Goal: Task Accomplishment & Management: Manage account settings

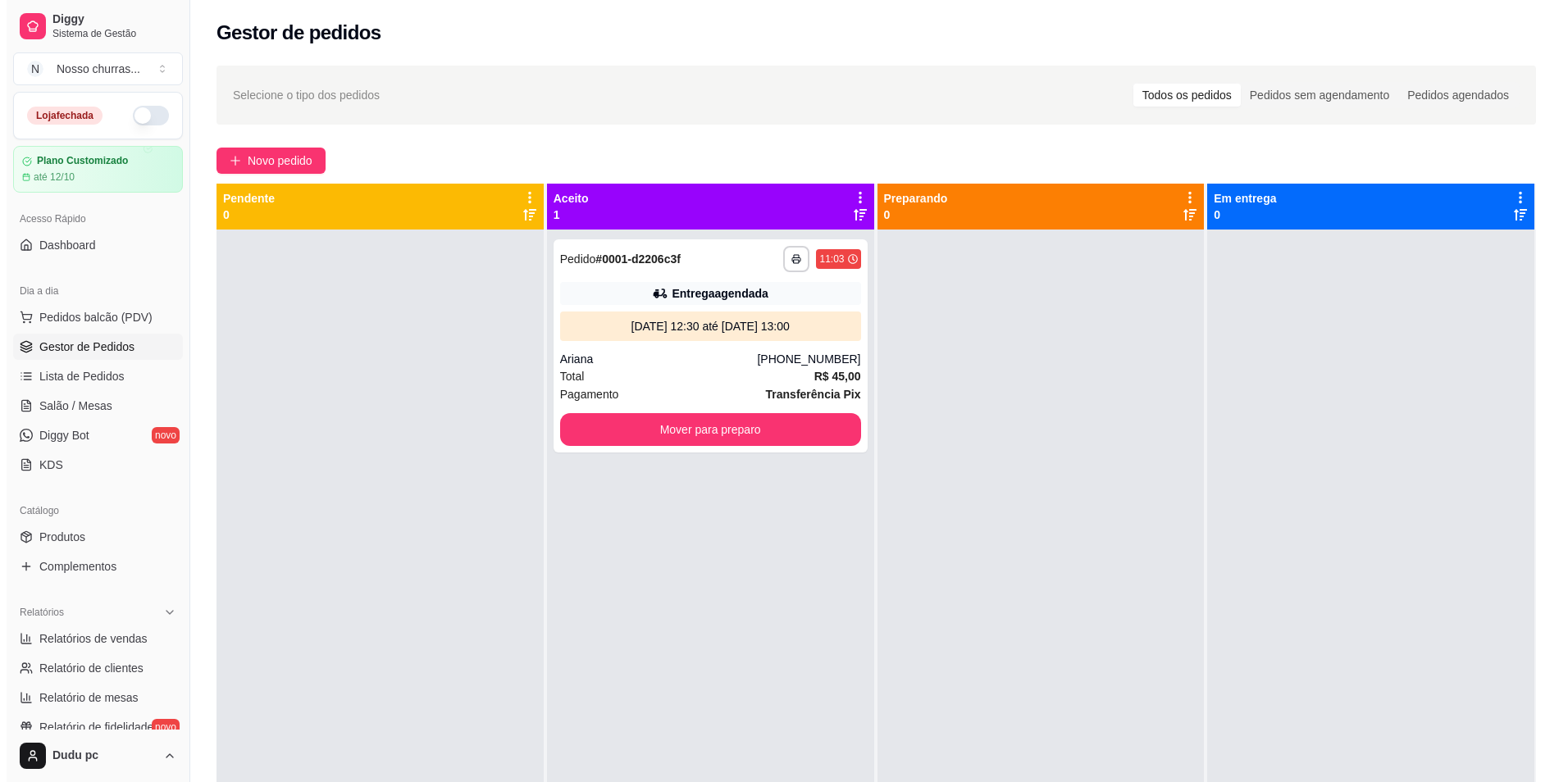
scroll to position [164, 0]
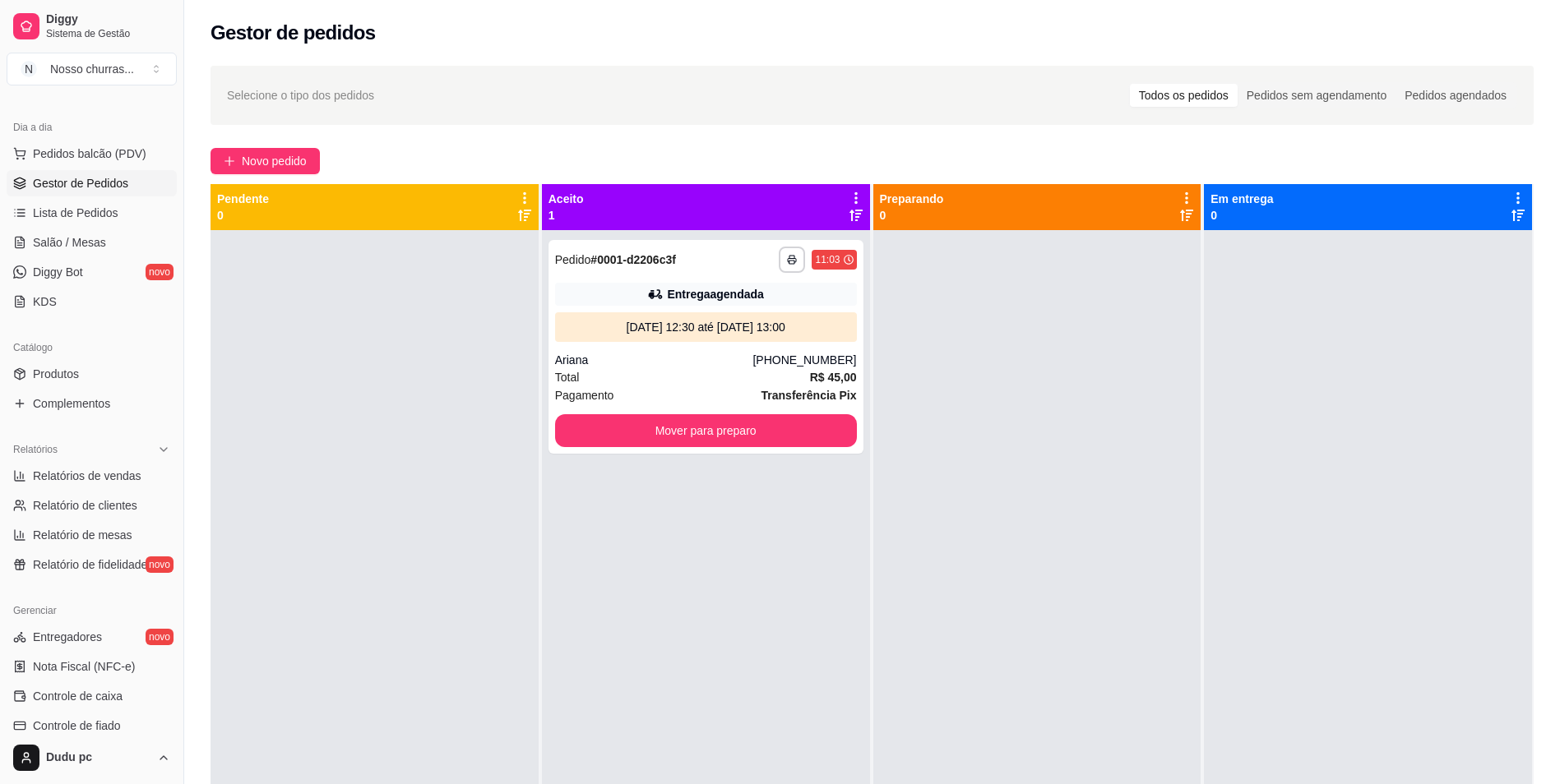
click at [28, 186] on link "Gestor de Pedidos" at bounding box center [92, 183] width 170 height 26
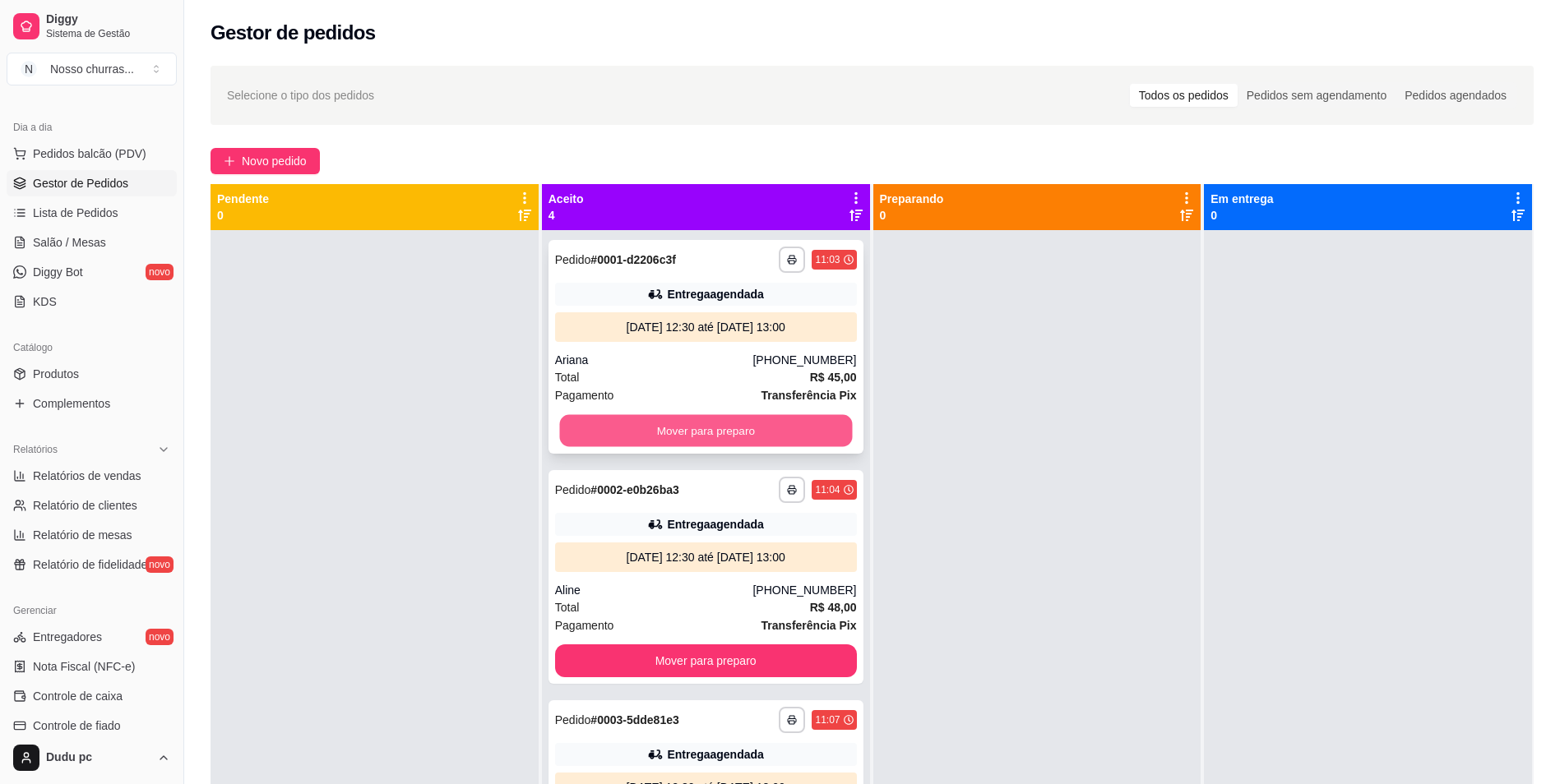
click at [717, 426] on button "Mover para preparo" at bounding box center [705, 431] width 293 height 32
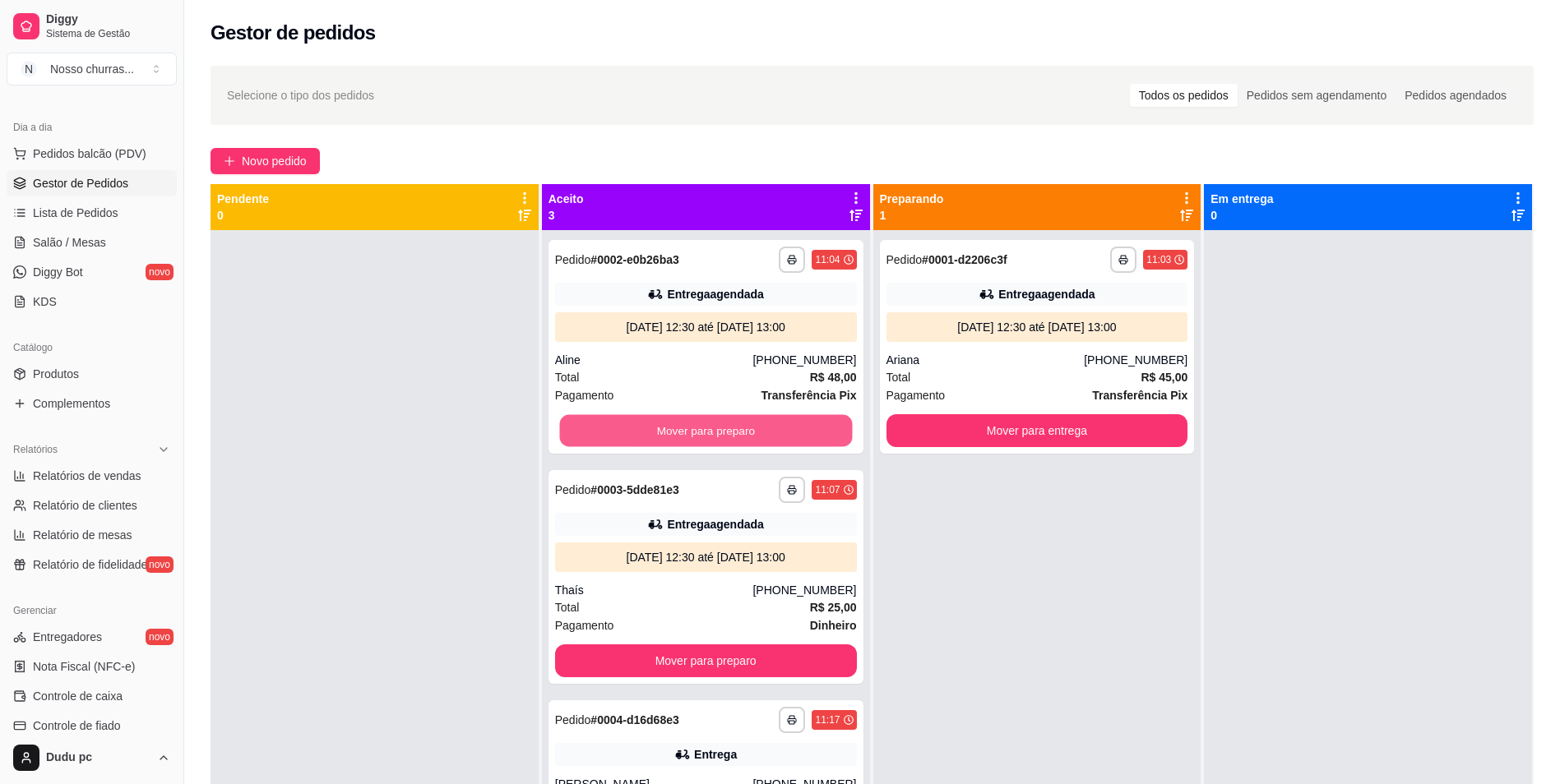
click at [717, 426] on button "Mover para preparo" at bounding box center [705, 431] width 293 height 32
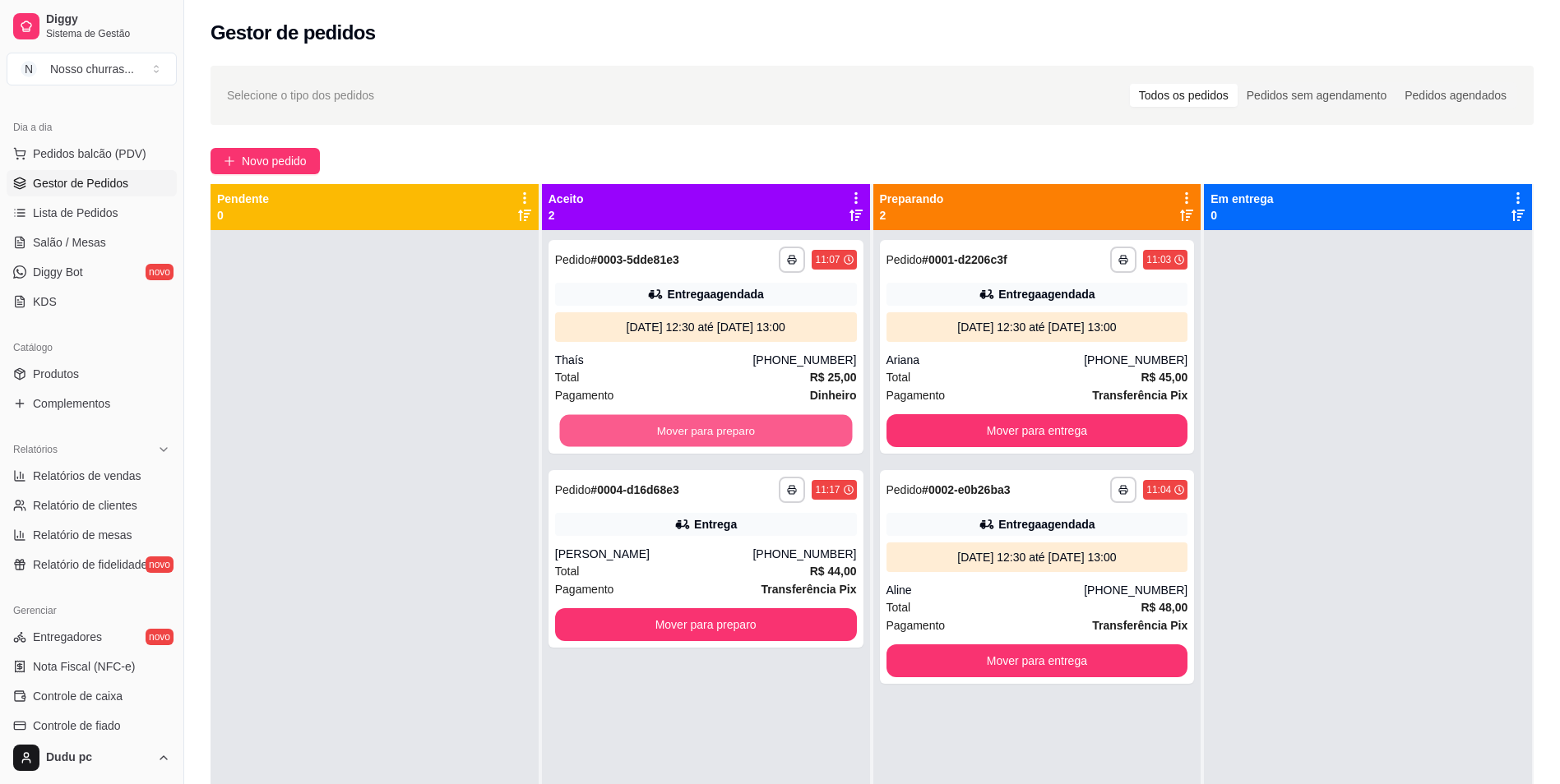
click at [717, 426] on button "Mover para preparo" at bounding box center [705, 431] width 293 height 32
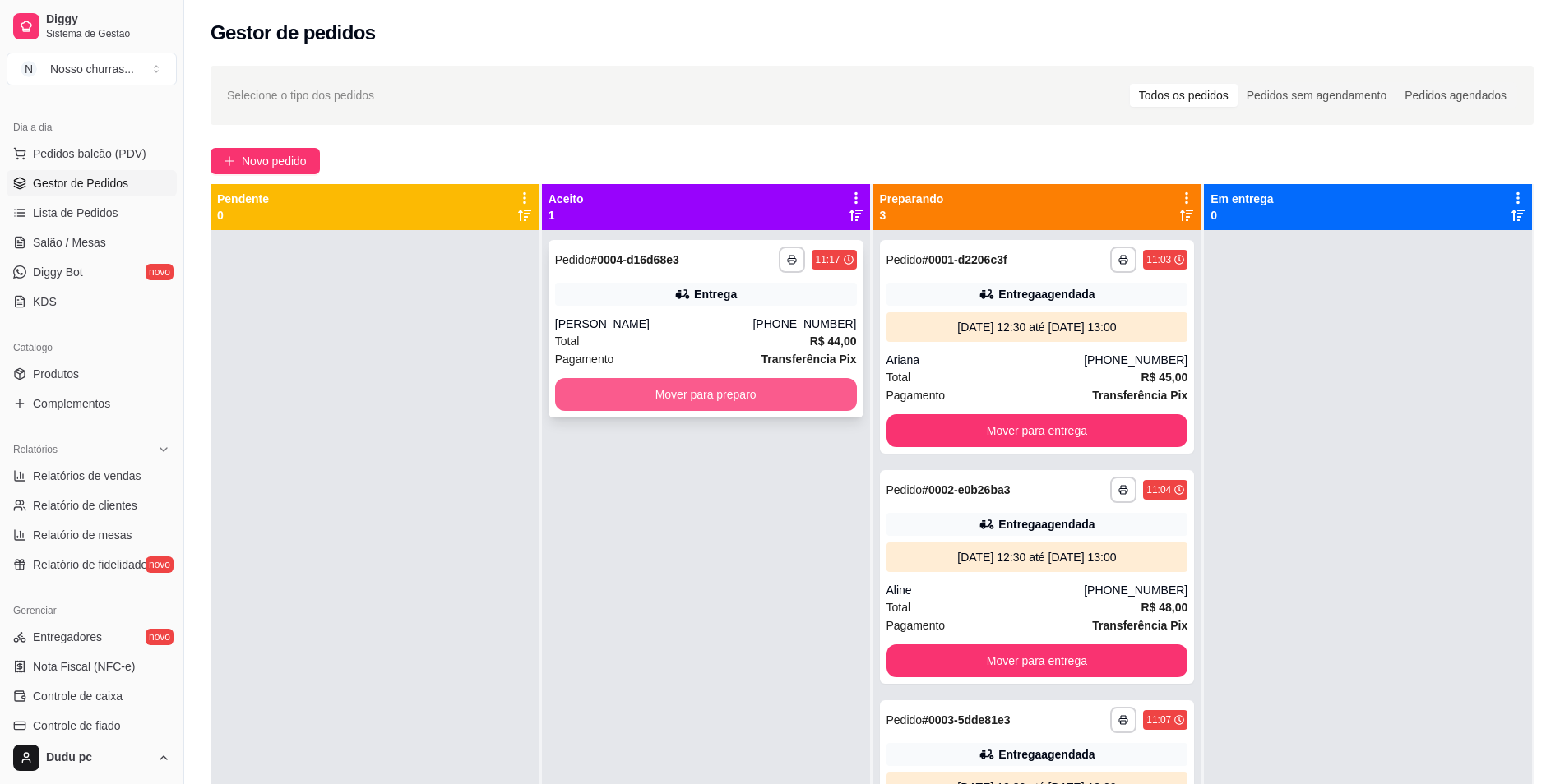
drag, startPoint x: 717, startPoint y: 426, endPoint x: 705, endPoint y: 392, distance: 36.1
click at [705, 392] on div "**********" at bounding box center [705, 622] width 328 height 784
click at [705, 392] on button "Mover para preparo" at bounding box center [705, 395] width 293 height 32
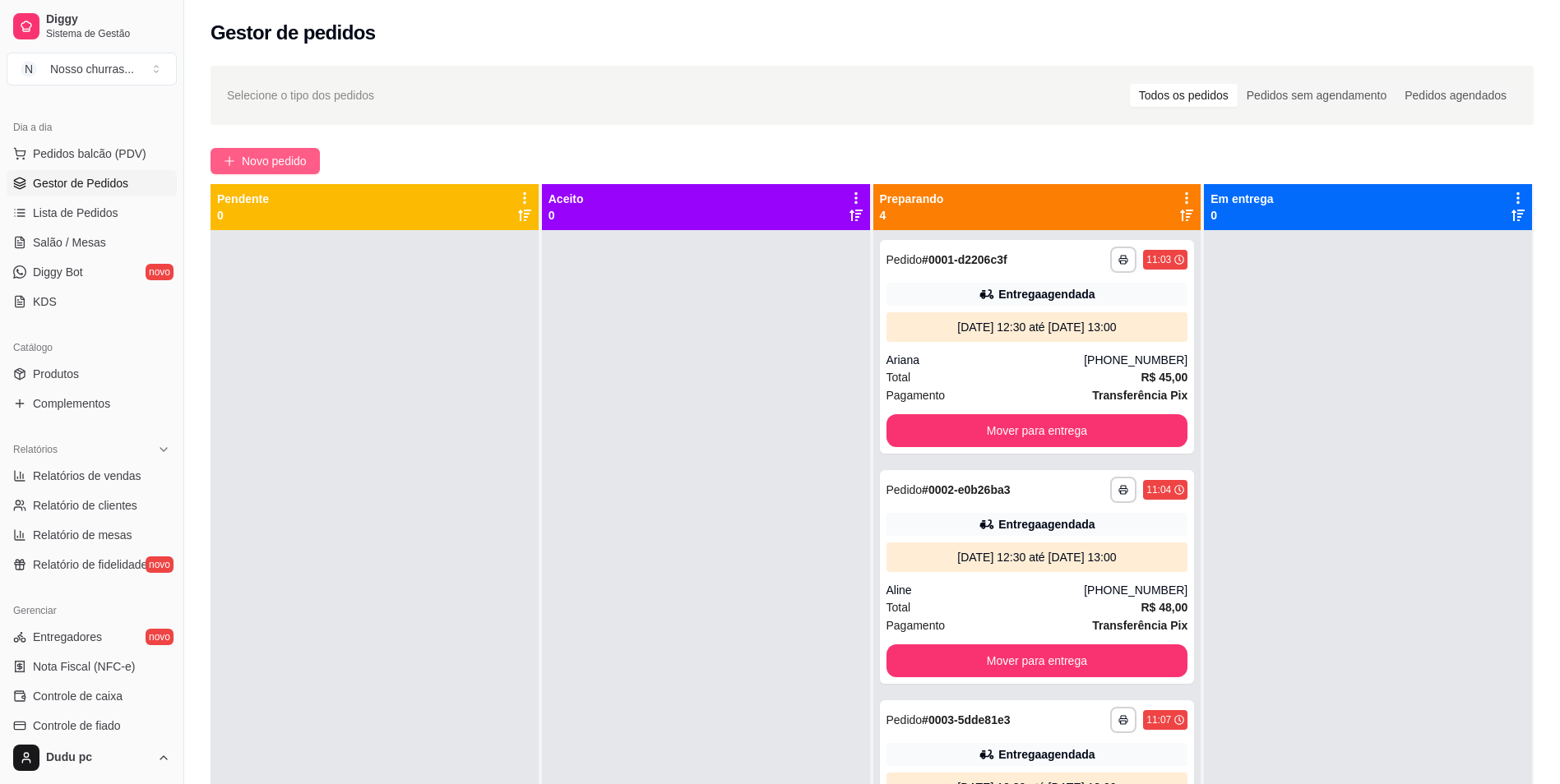
click at [274, 153] on span "Novo pedido" at bounding box center [274, 161] width 65 height 19
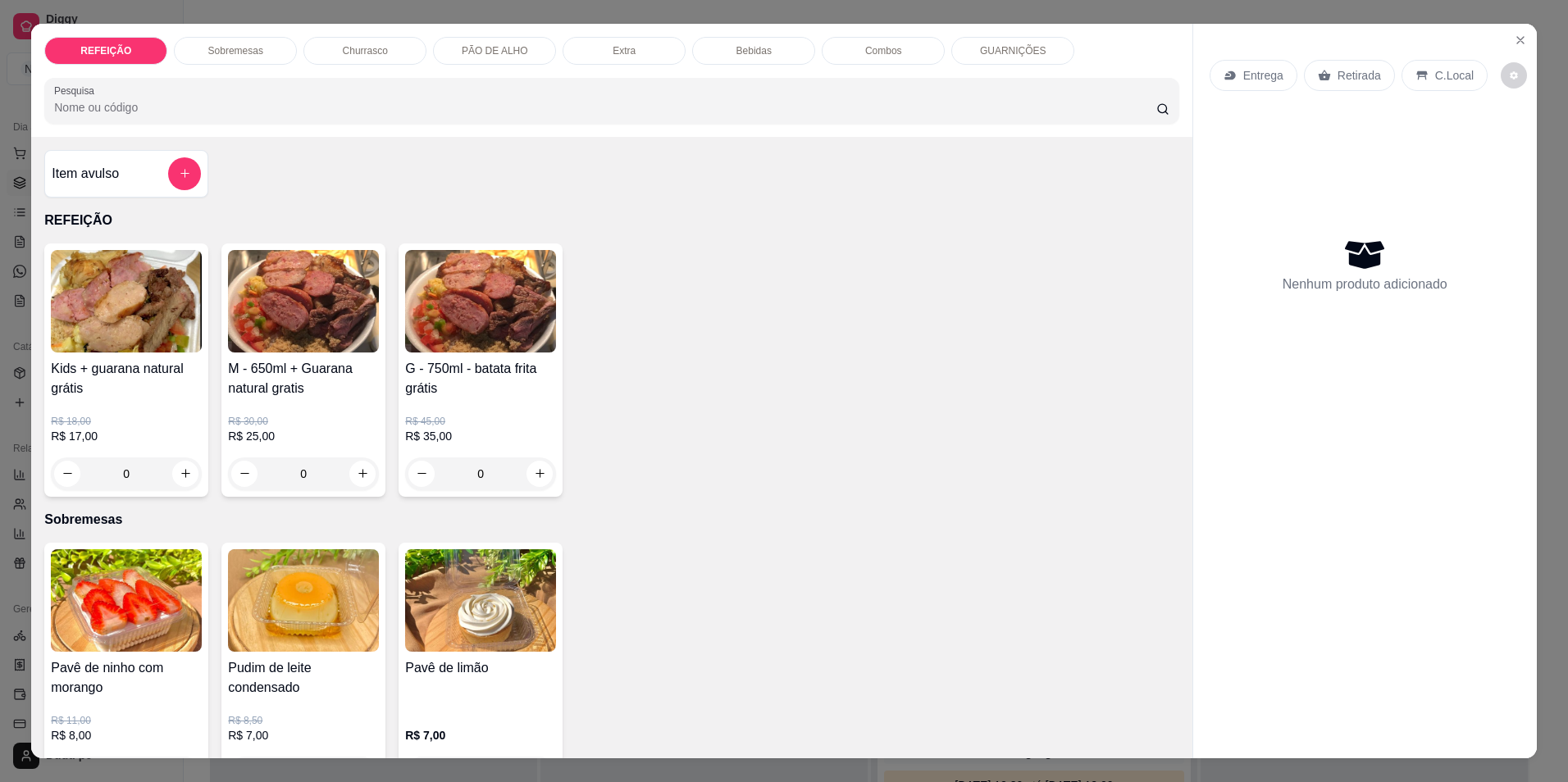
click at [444, 421] on p "R$ 45,00" at bounding box center [480, 421] width 151 height 13
click at [1514, 41] on icon "Close" at bounding box center [1521, 40] width 13 height 13
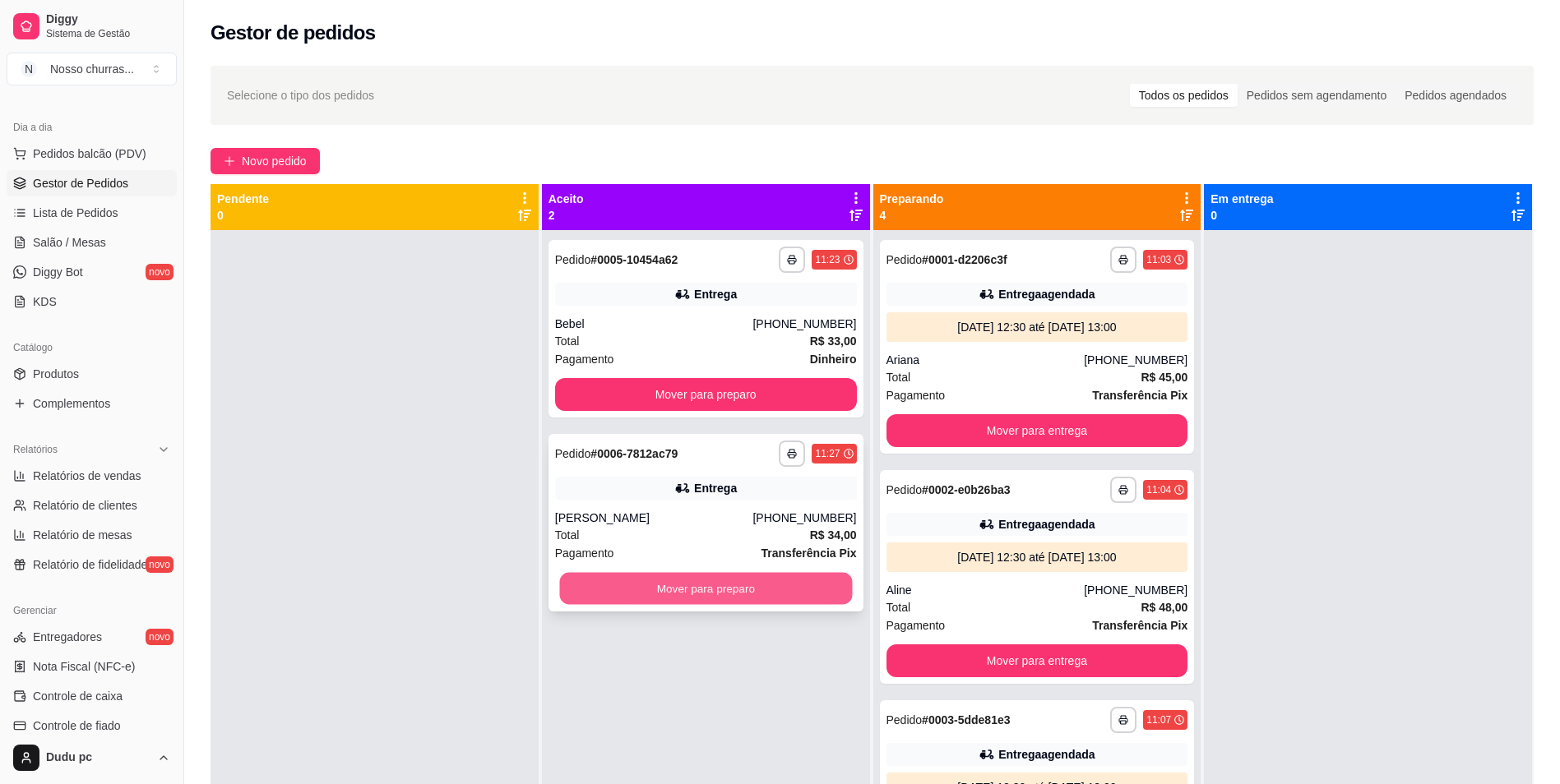
click at [602, 581] on button "Mover para preparo" at bounding box center [705, 589] width 293 height 32
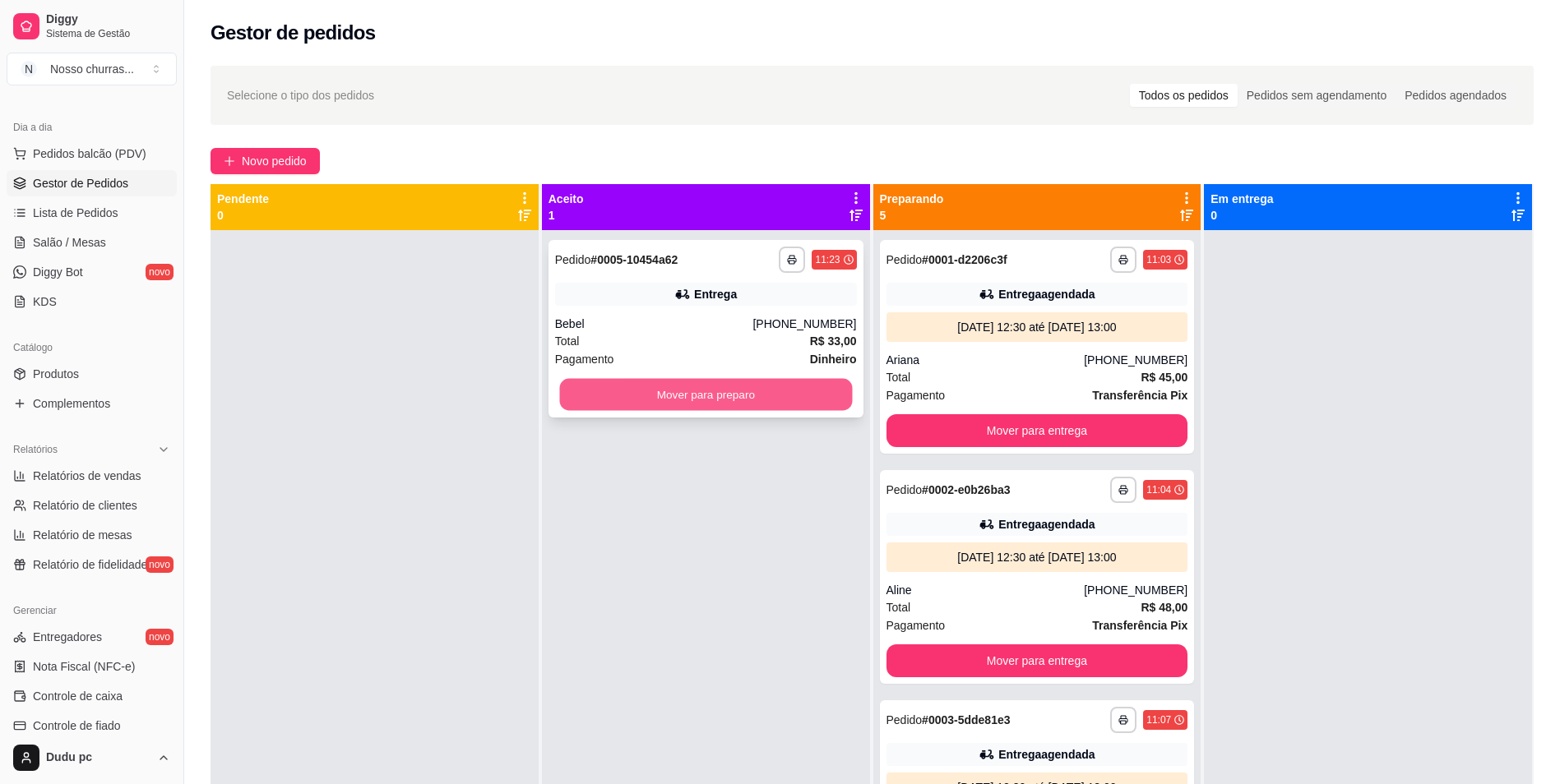
click at [632, 393] on button "Mover para preparo" at bounding box center [705, 395] width 293 height 32
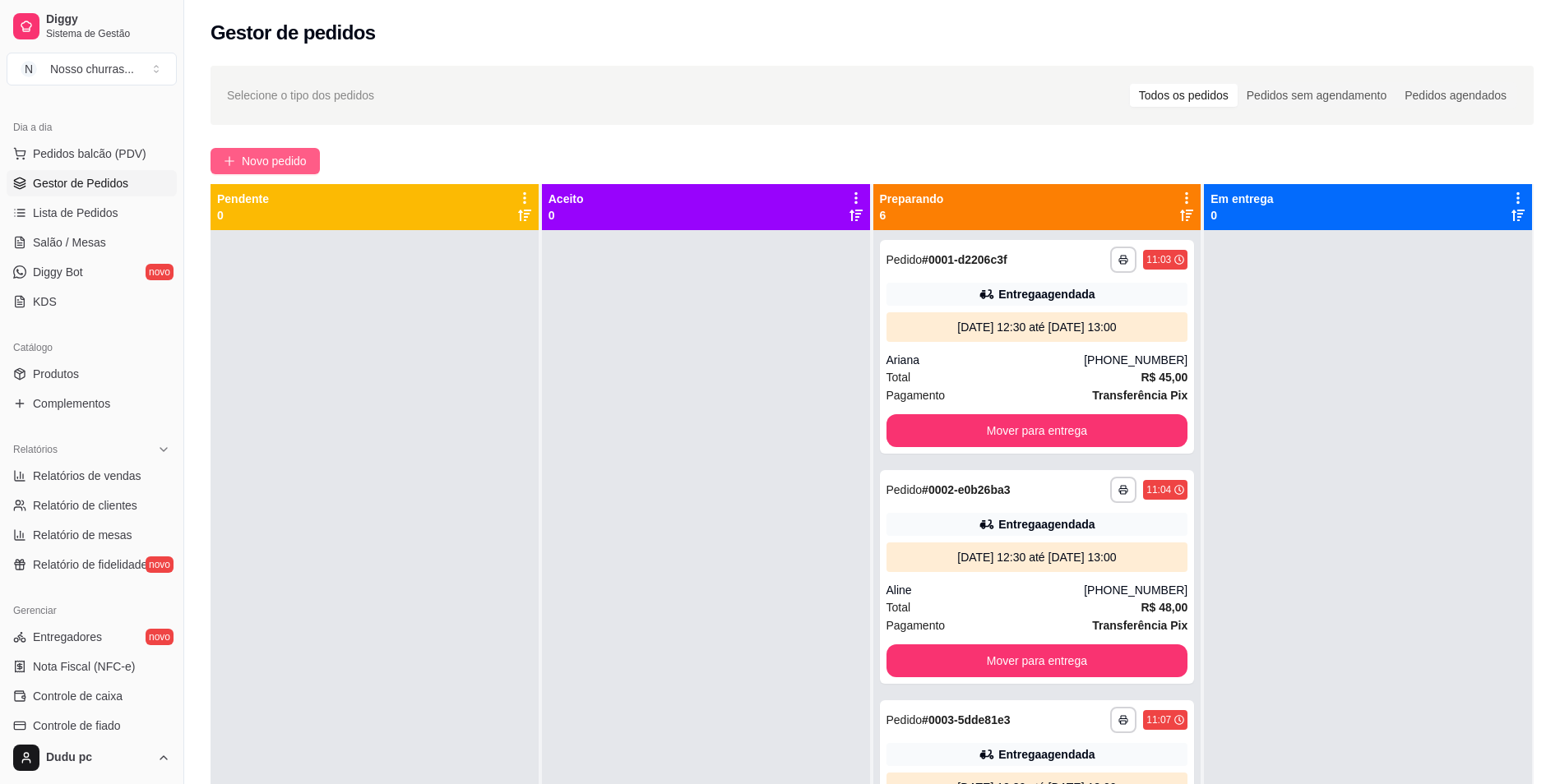
click at [262, 158] on span "Novo pedido" at bounding box center [274, 161] width 65 height 19
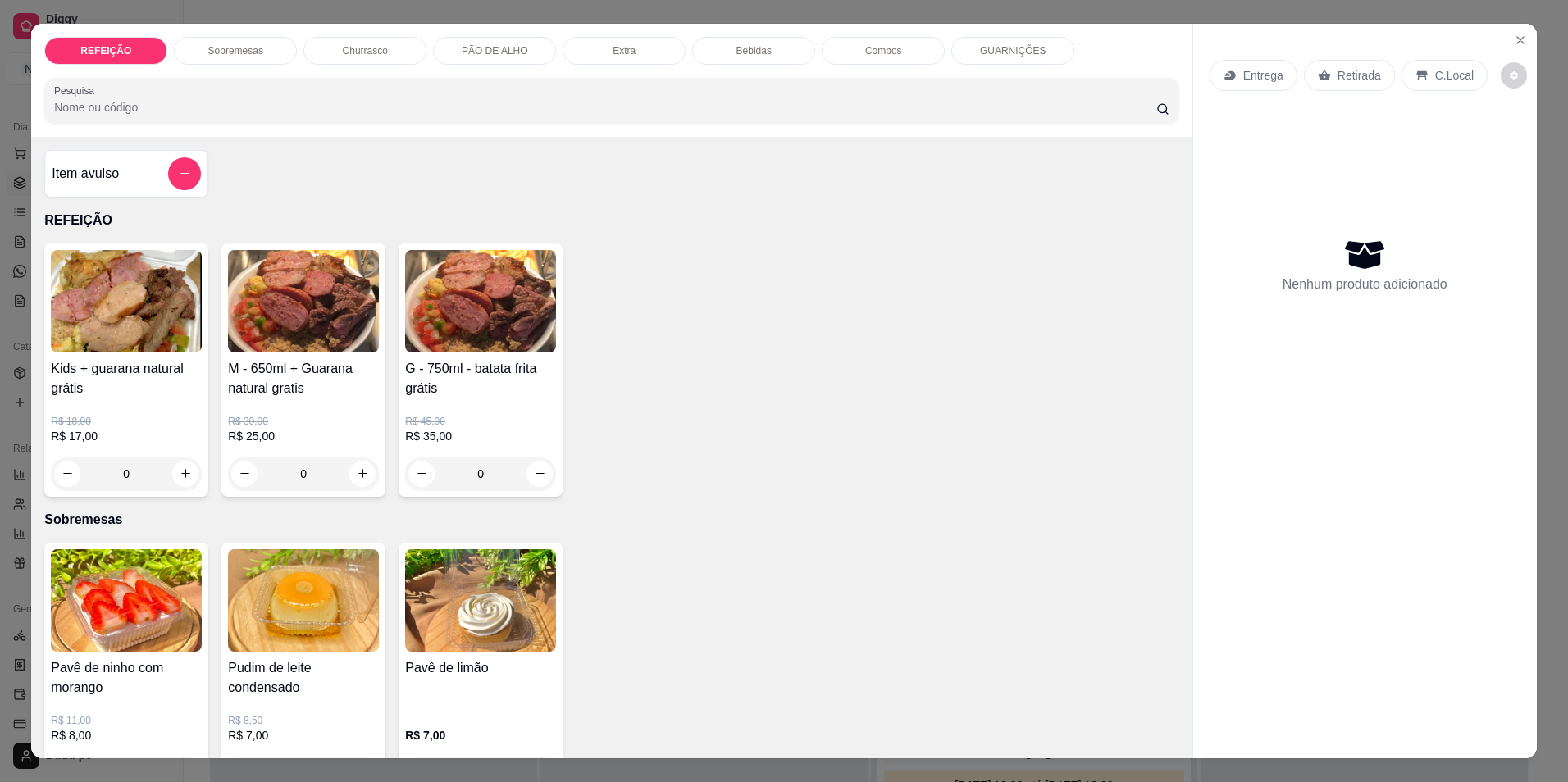
click at [1268, 80] on p "Entrega" at bounding box center [1264, 76] width 41 height 17
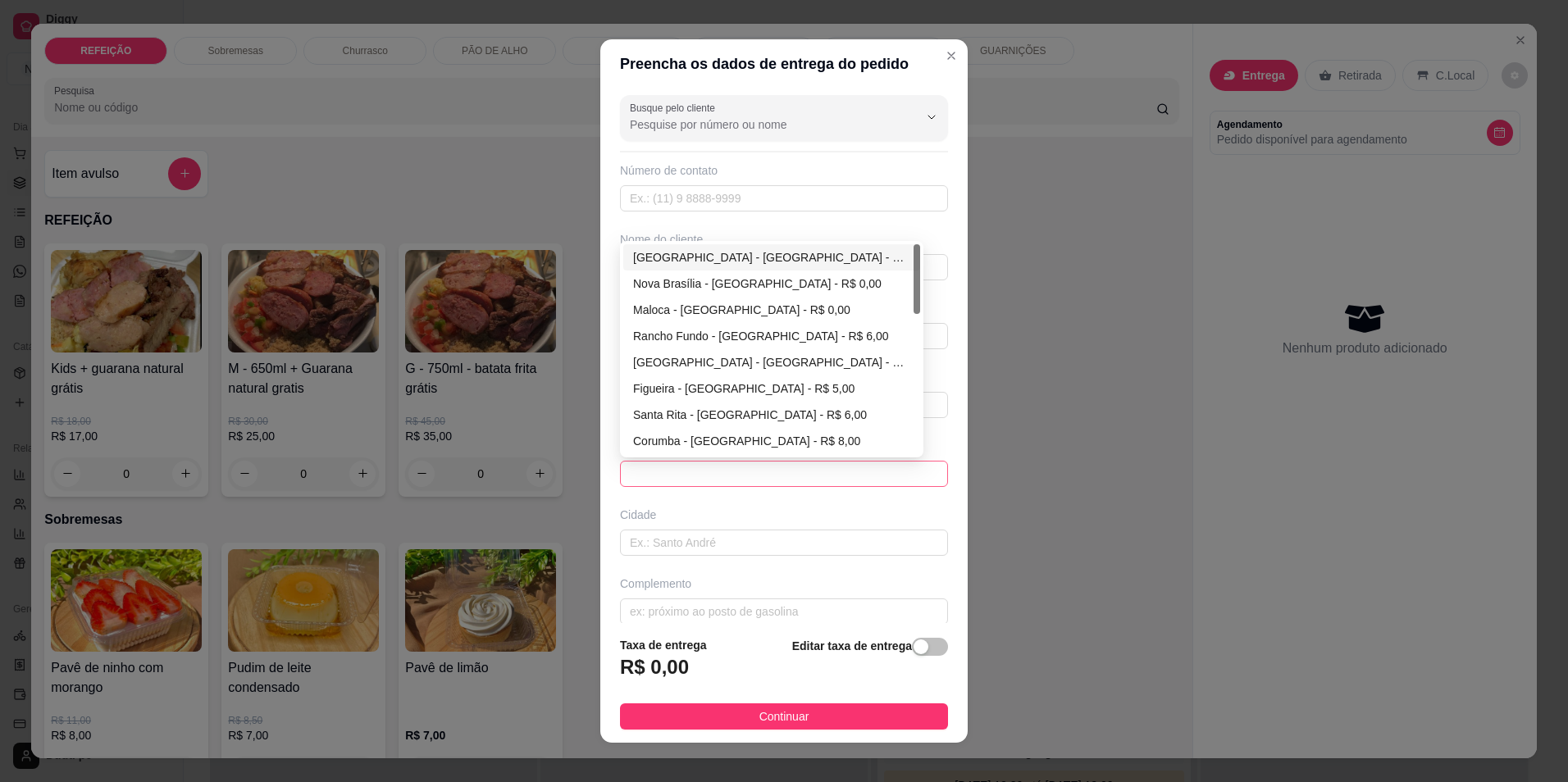
click at [665, 463] on span at bounding box center [784, 474] width 308 height 25
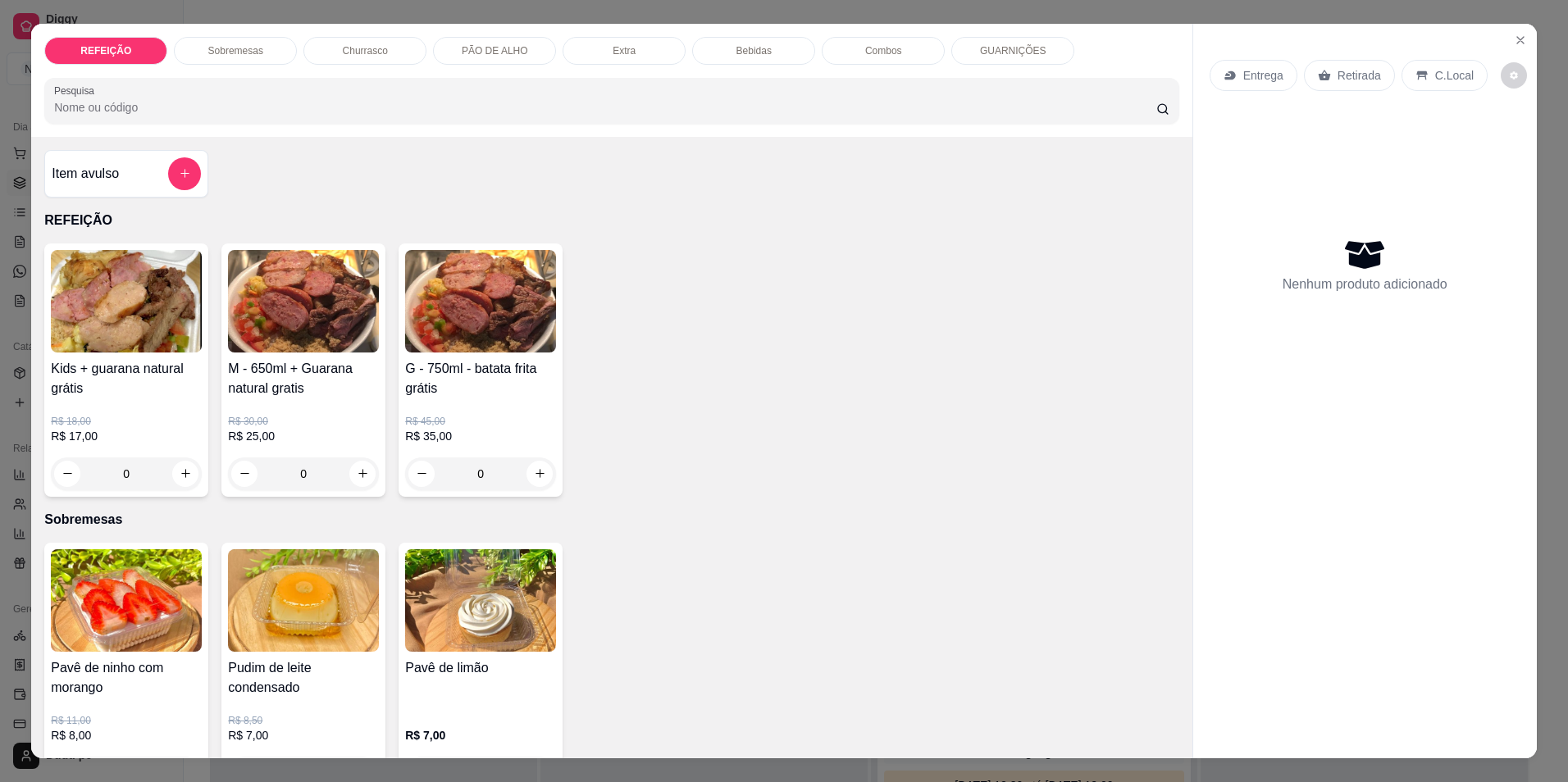
click at [1244, 70] on p "Entrega" at bounding box center [1264, 76] width 41 height 17
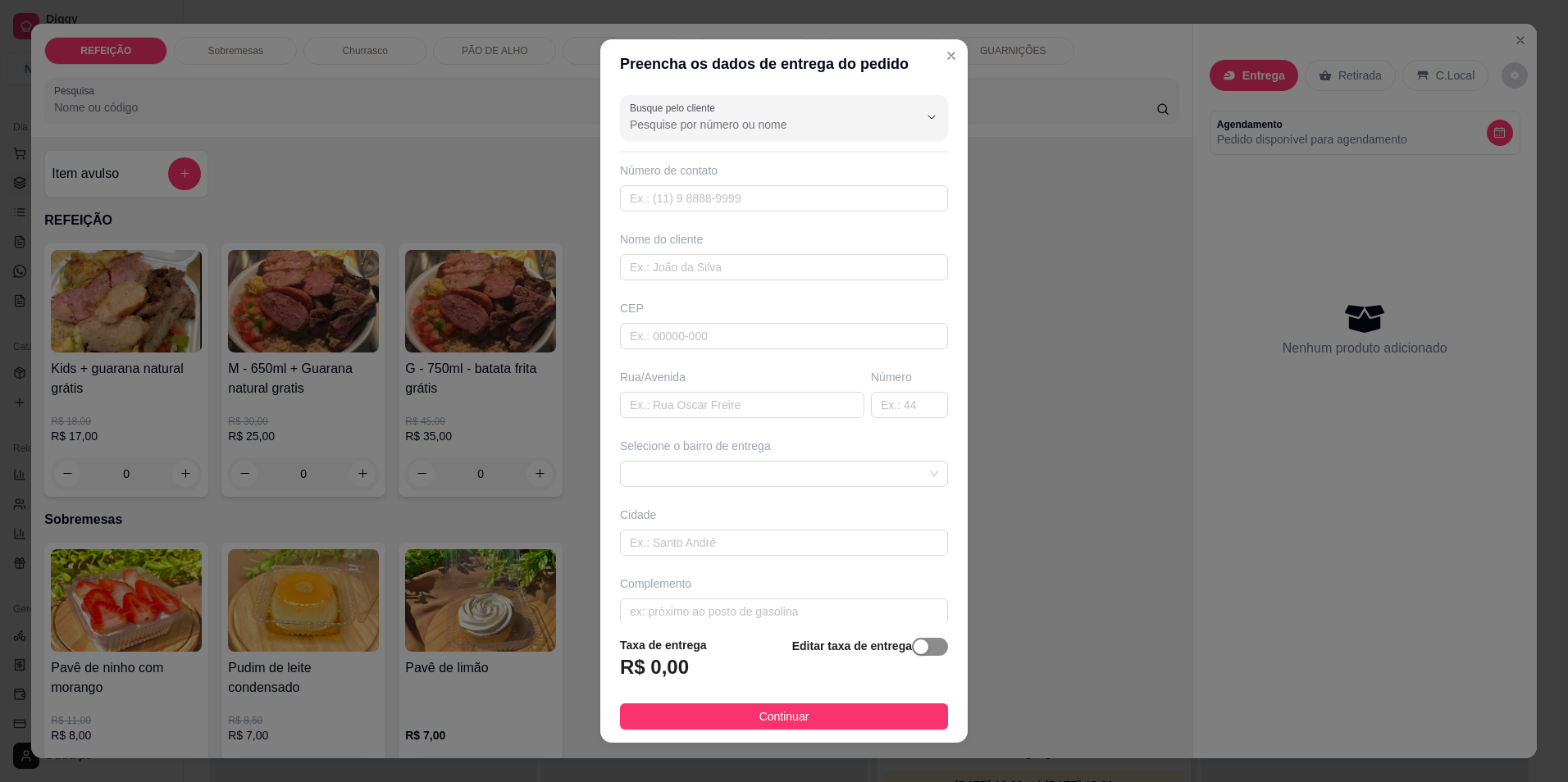
click at [914, 645] on div "button" at bounding box center [922, 647] width 15 height 15
click at [729, 658] on input "0,00" at bounding box center [708, 674] width 175 height 31
type input "8,00"
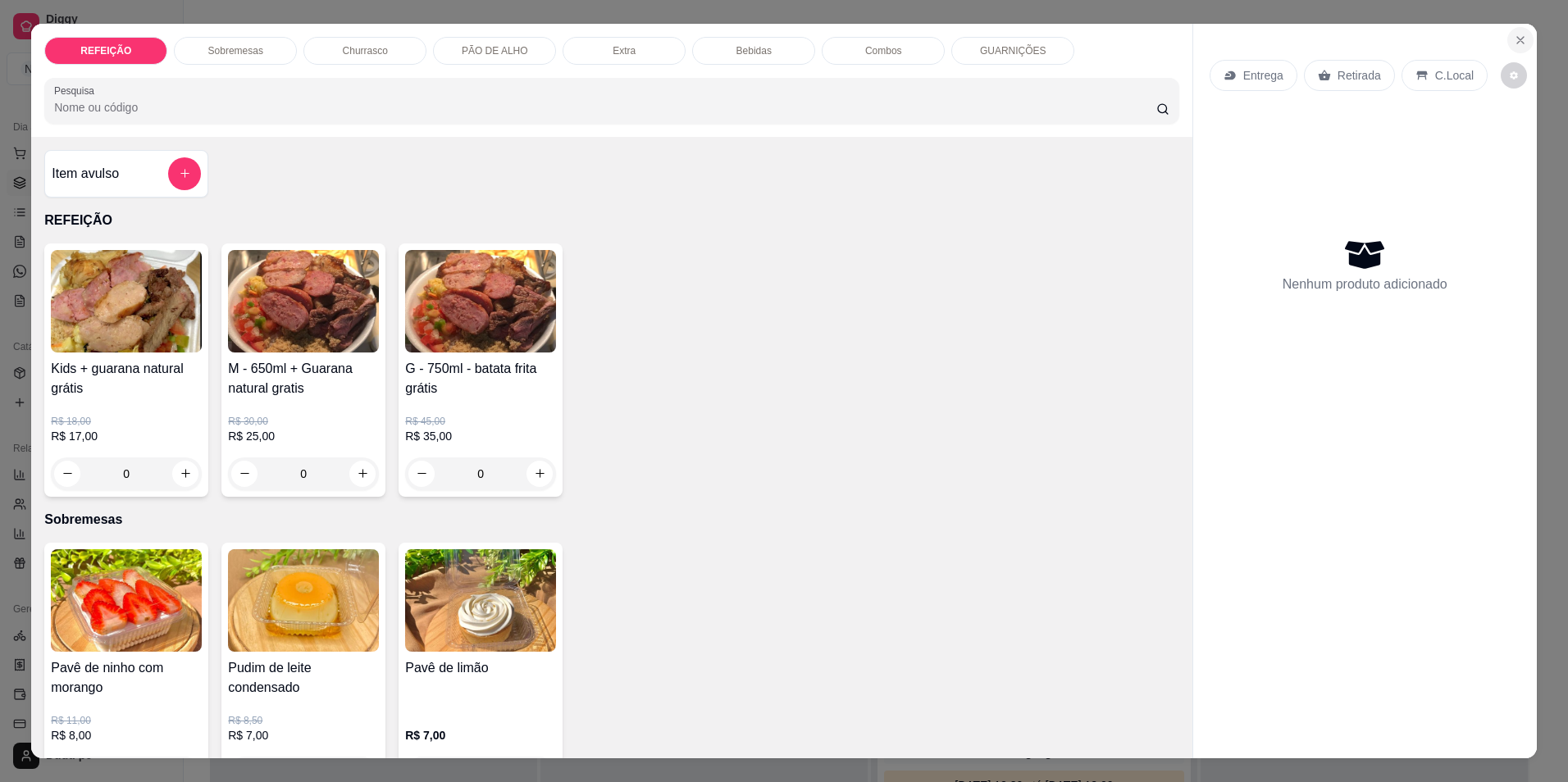
click at [1517, 41] on icon "Close" at bounding box center [1520, 40] width 6 height 6
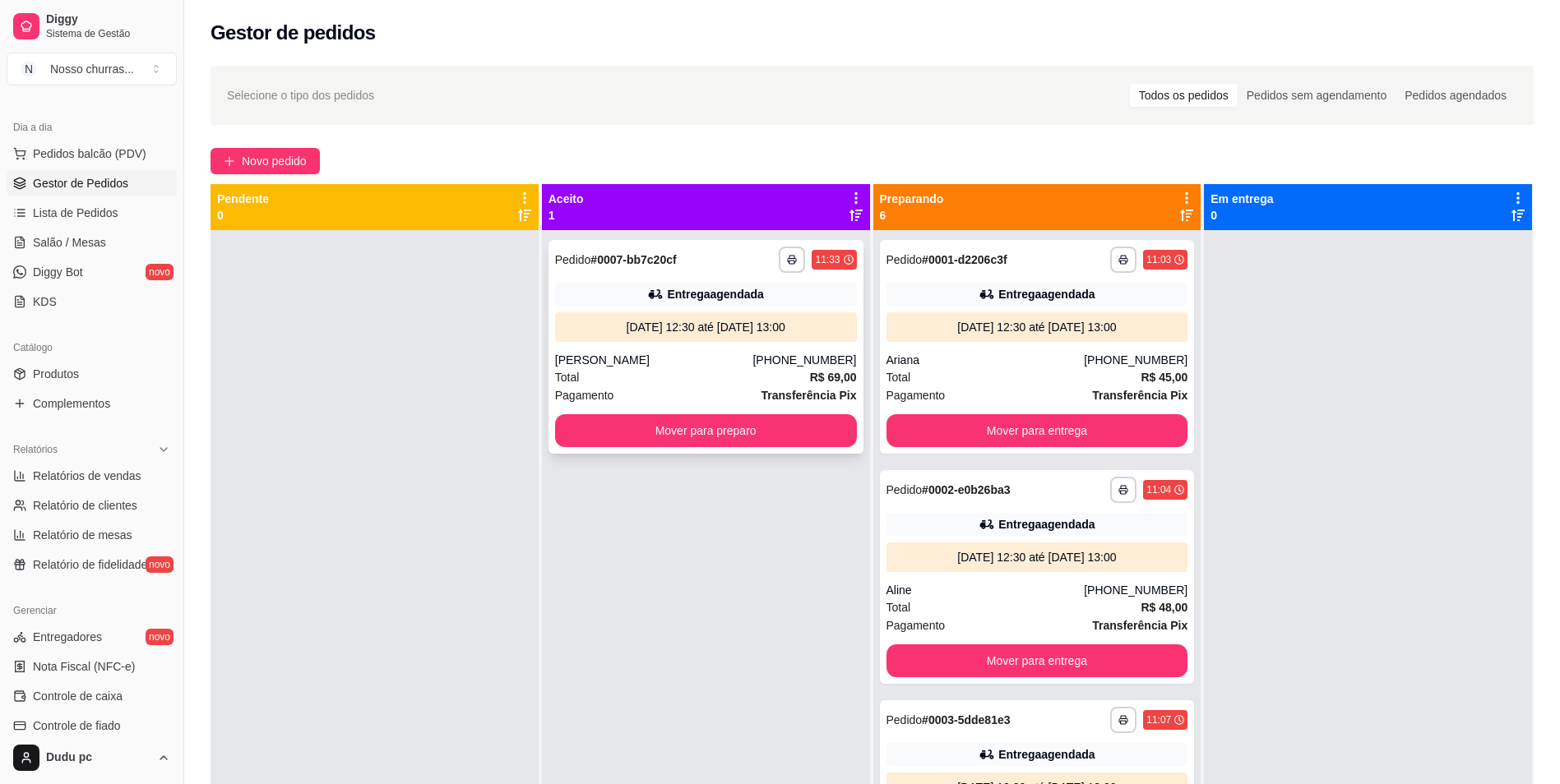
click at [667, 348] on div "**********" at bounding box center [705, 346] width 315 height 214
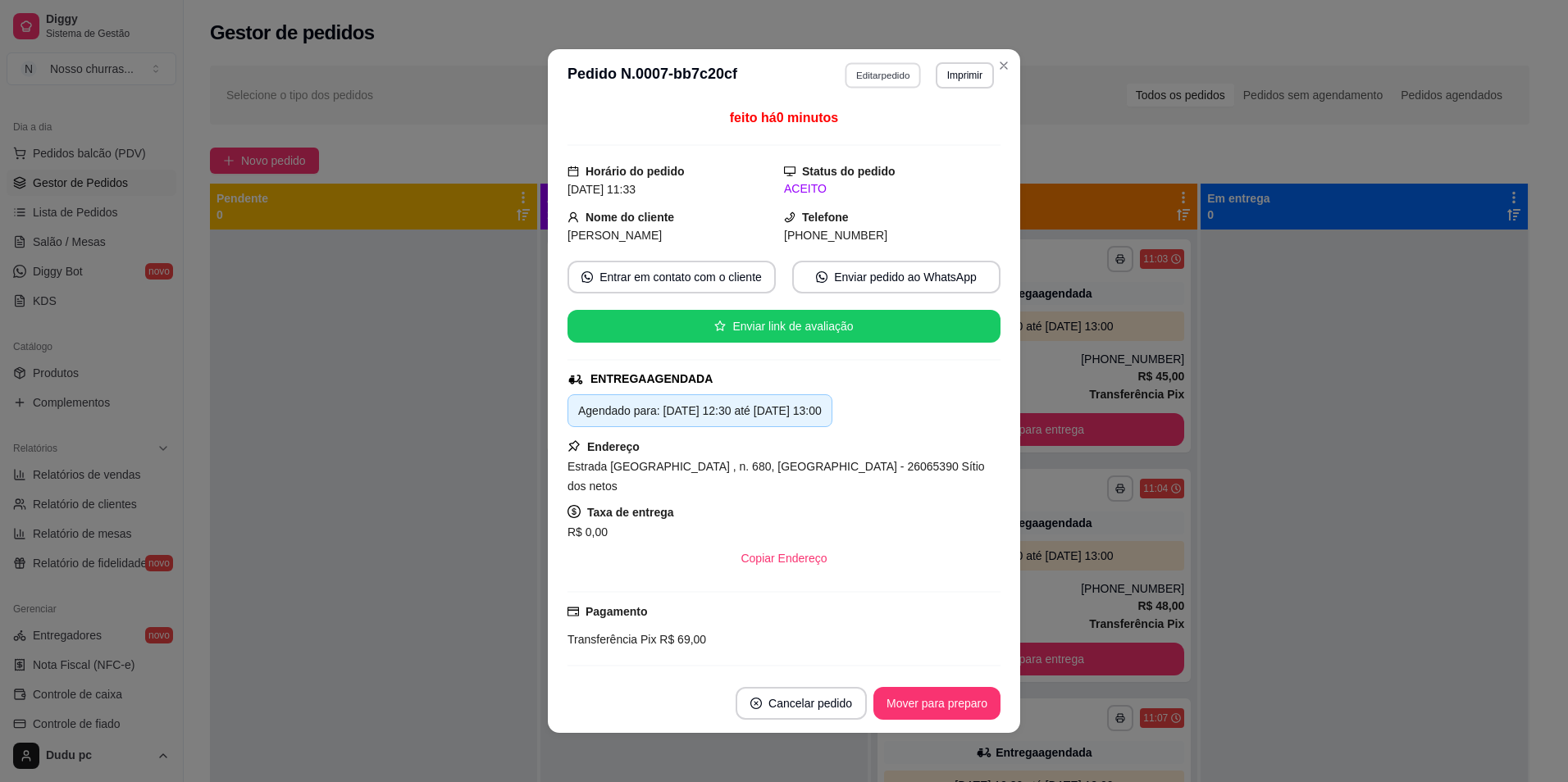
click at [851, 76] on button "Editar pedido" at bounding box center [884, 76] width 77 height 26
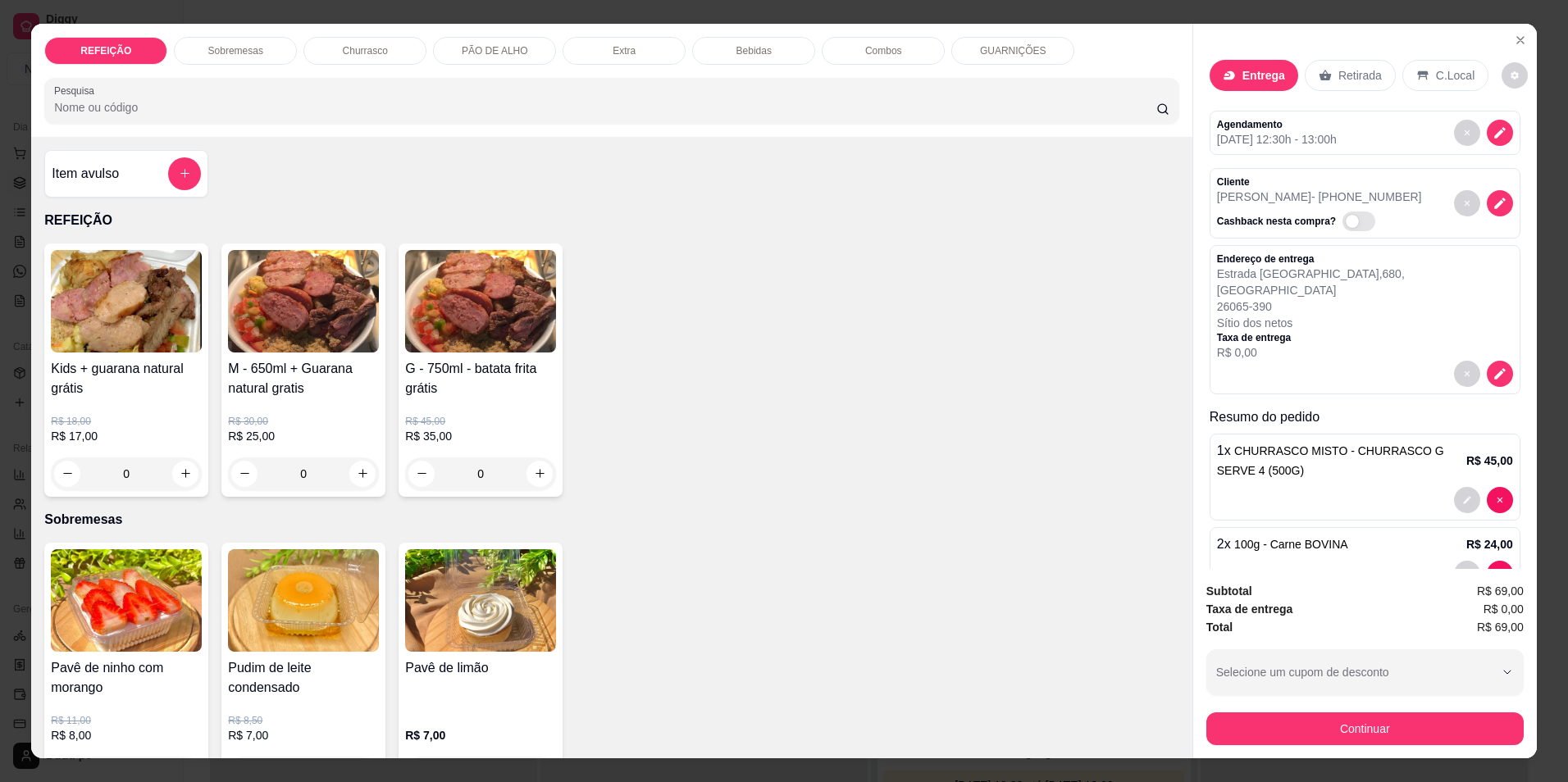
click at [1104, 661] on div "Pavê de ninho com morango R$ 11,00 R$ 8,00 0 Pudim de leite condensado R$ 8,50 …" at bounding box center [611, 669] width 1135 height 253
click at [1492, 364] on button "decrease-product-quantity" at bounding box center [1500, 374] width 26 height 26
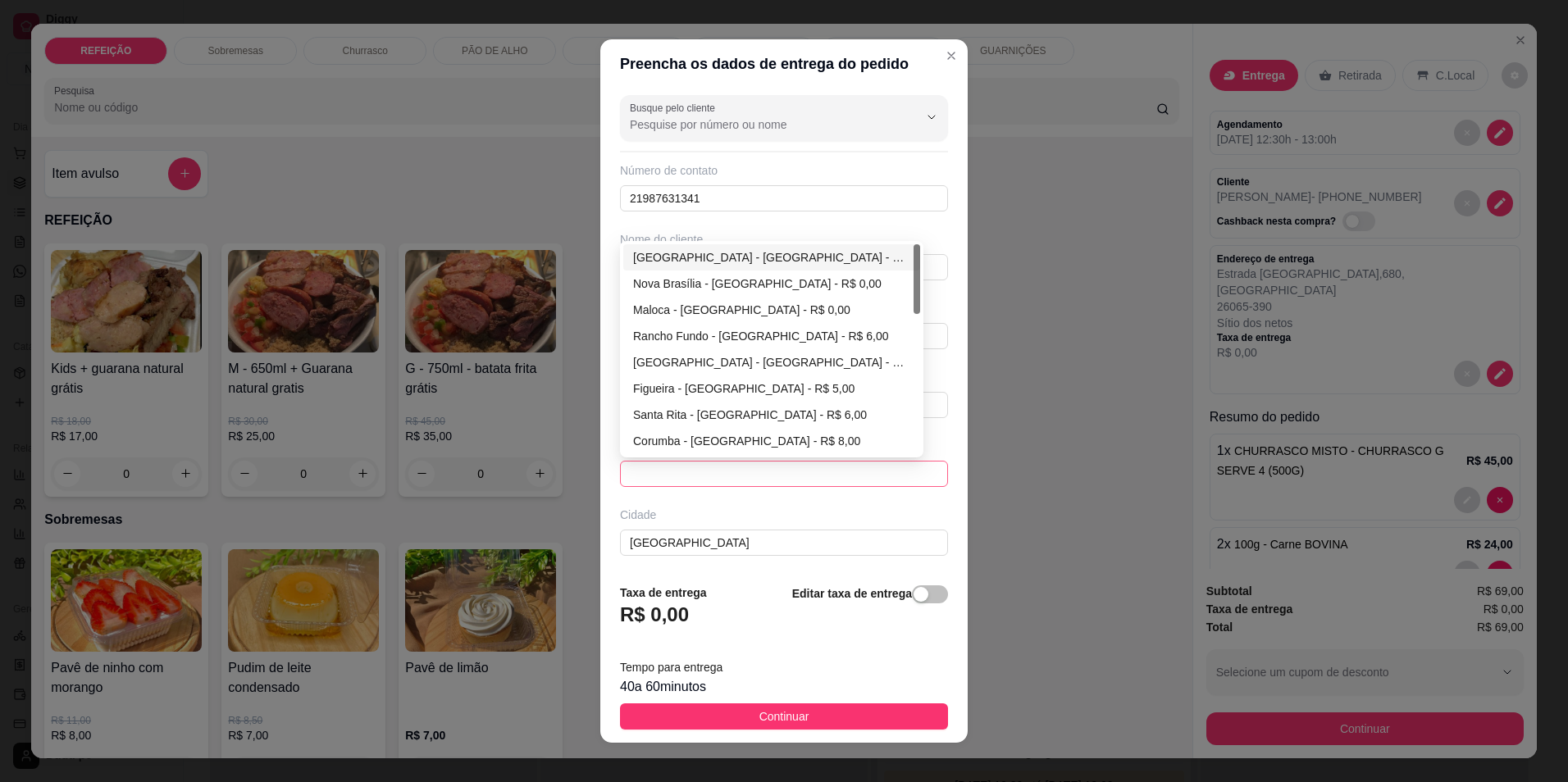
click at [821, 470] on span at bounding box center [784, 474] width 308 height 25
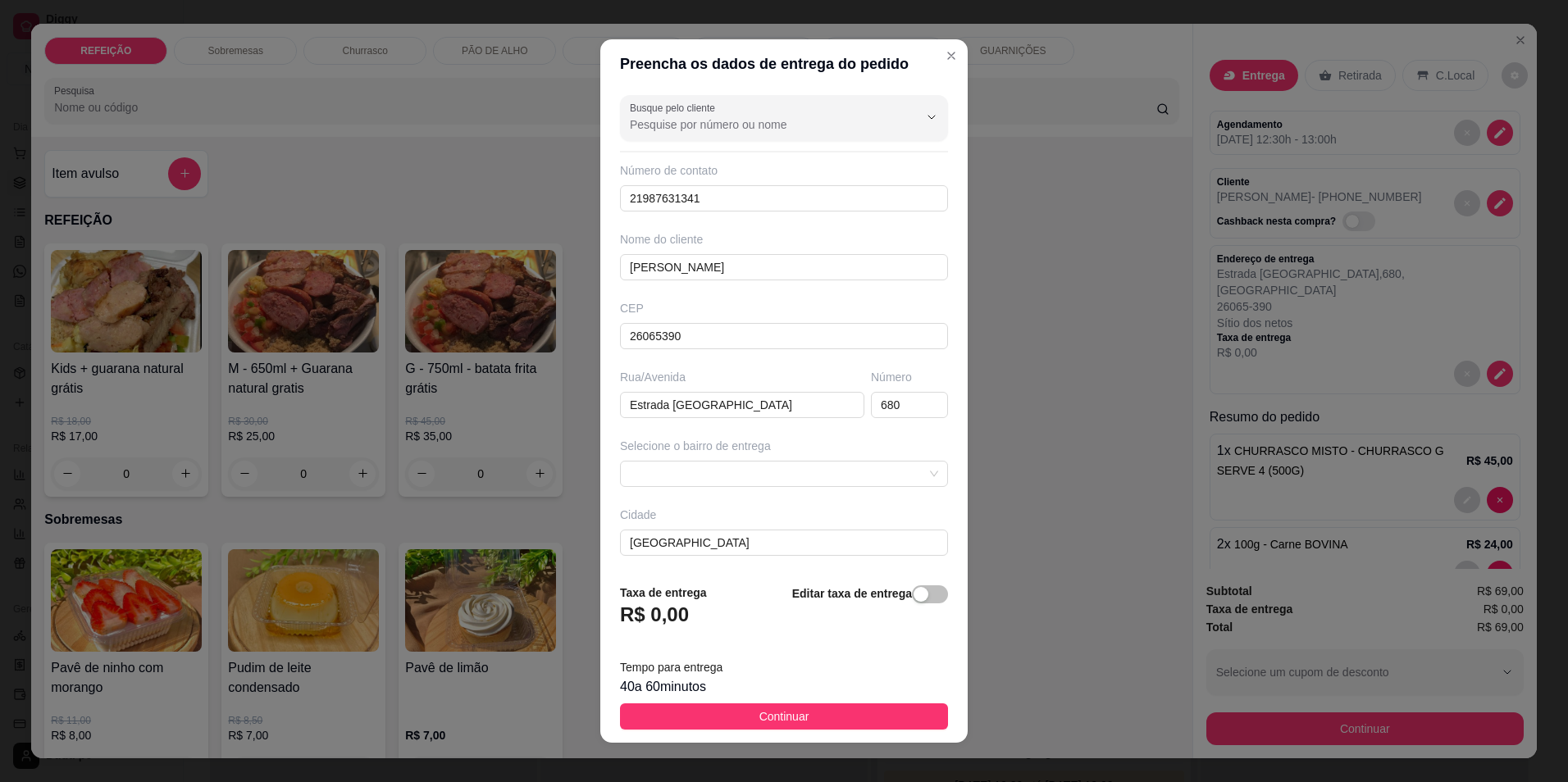
click at [657, 620] on h3 "R$ 0,00" at bounding box center [655, 615] width 69 height 26
click at [922, 591] on span "button" at bounding box center [930, 595] width 36 height 18
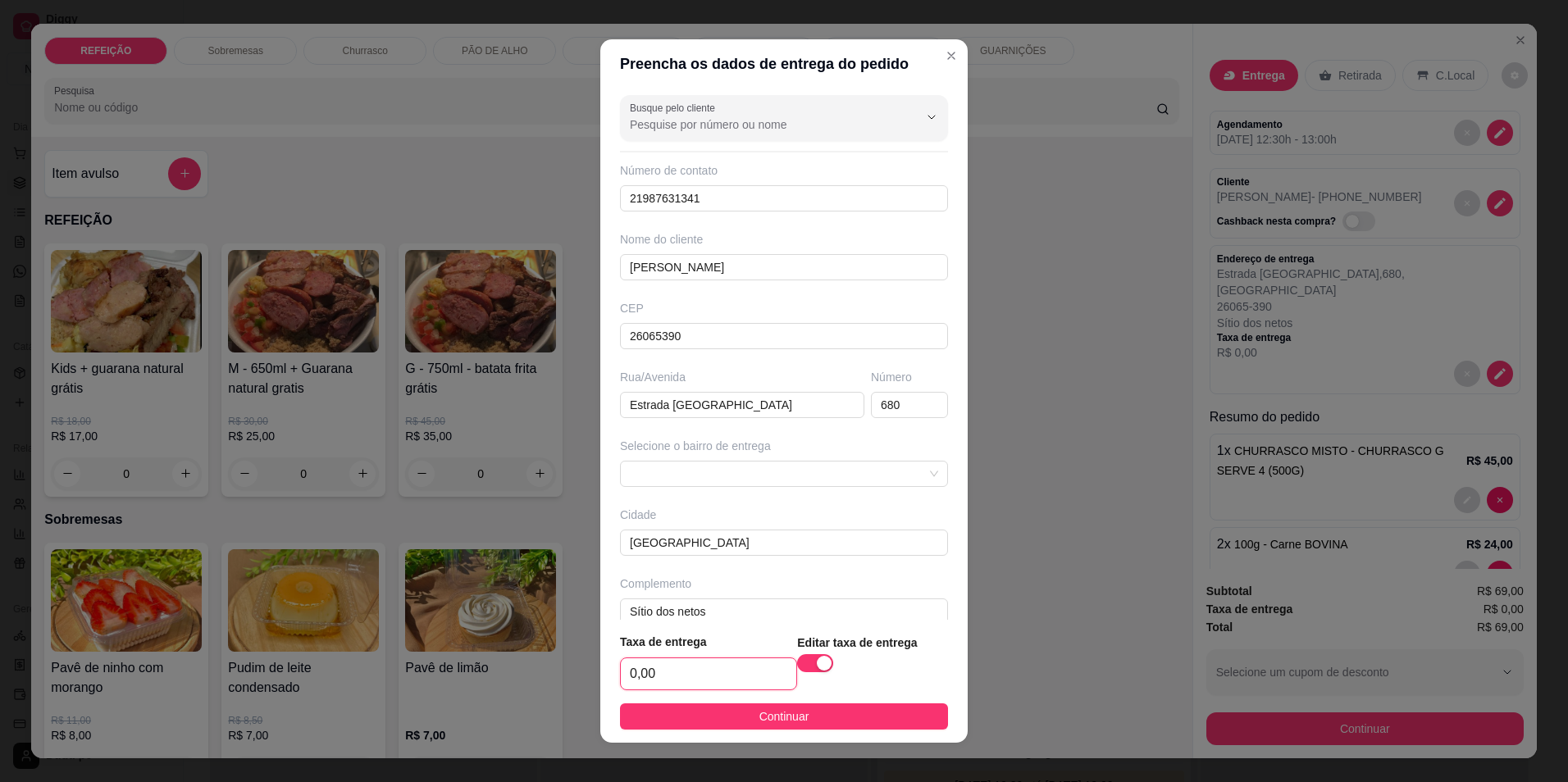
click at [662, 668] on input "0,00" at bounding box center [708, 674] width 175 height 31
type input "Sítio dos netos"
type input "0,08"
type input "Sítio dos netos"
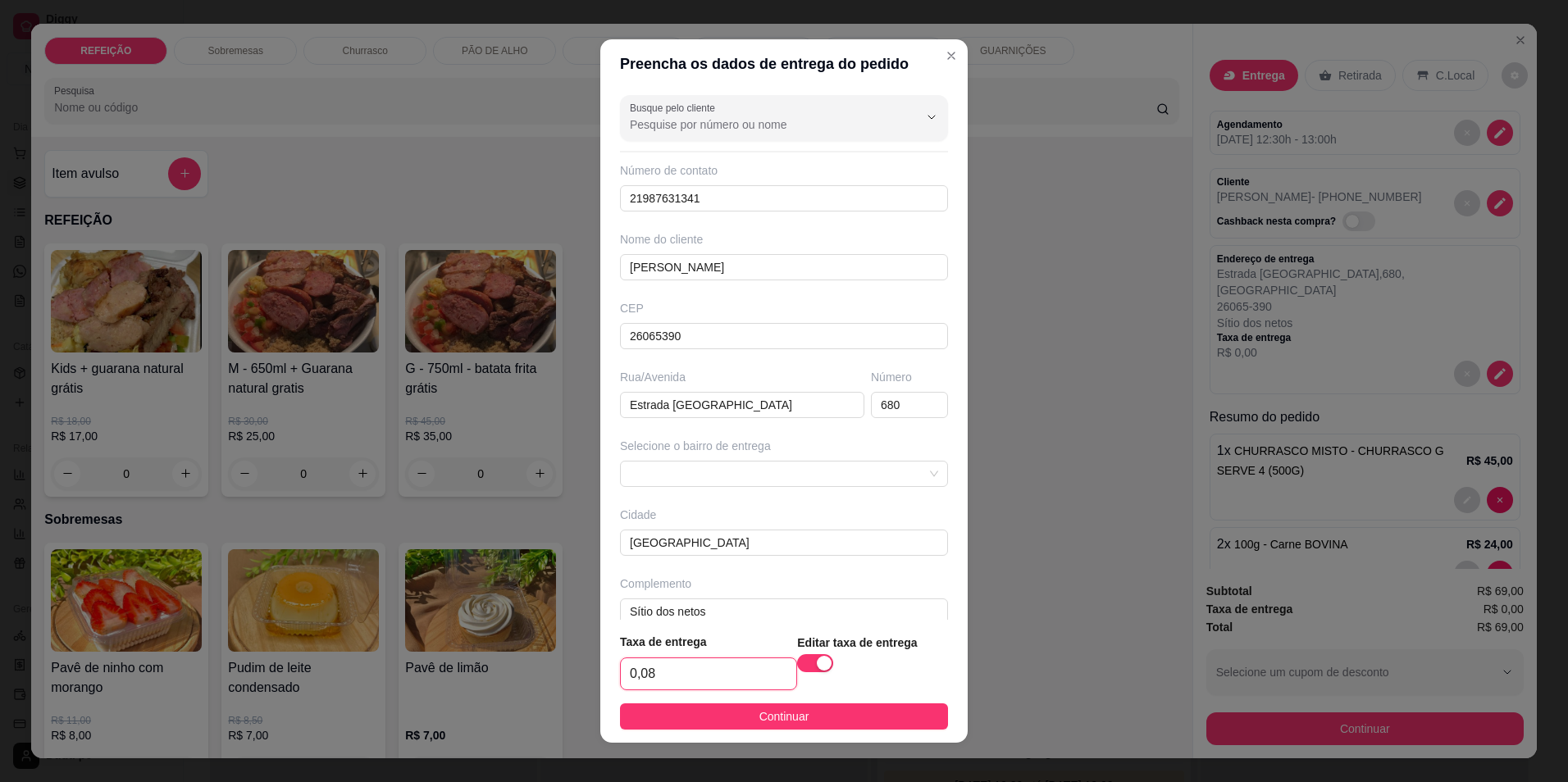
type input "0,80"
type input "Sítio dos netos"
type input "8,00"
click at [760, 723] on span "Continuar" at bounding box center [785, 717] width 50 height 18
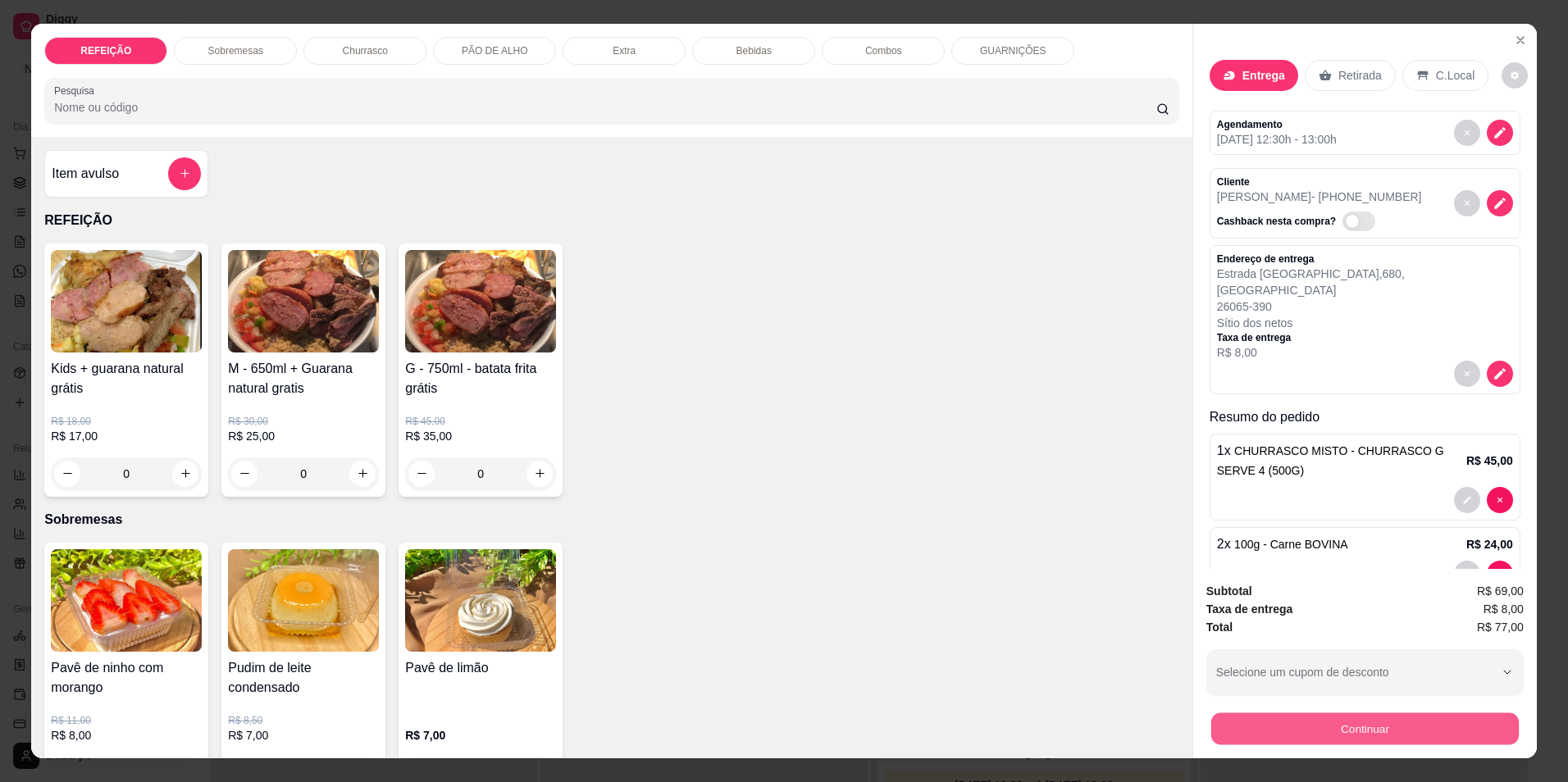
click at [1255, 728] on button "Continuar" at bounding box center [1365, 729] width 308 height 32
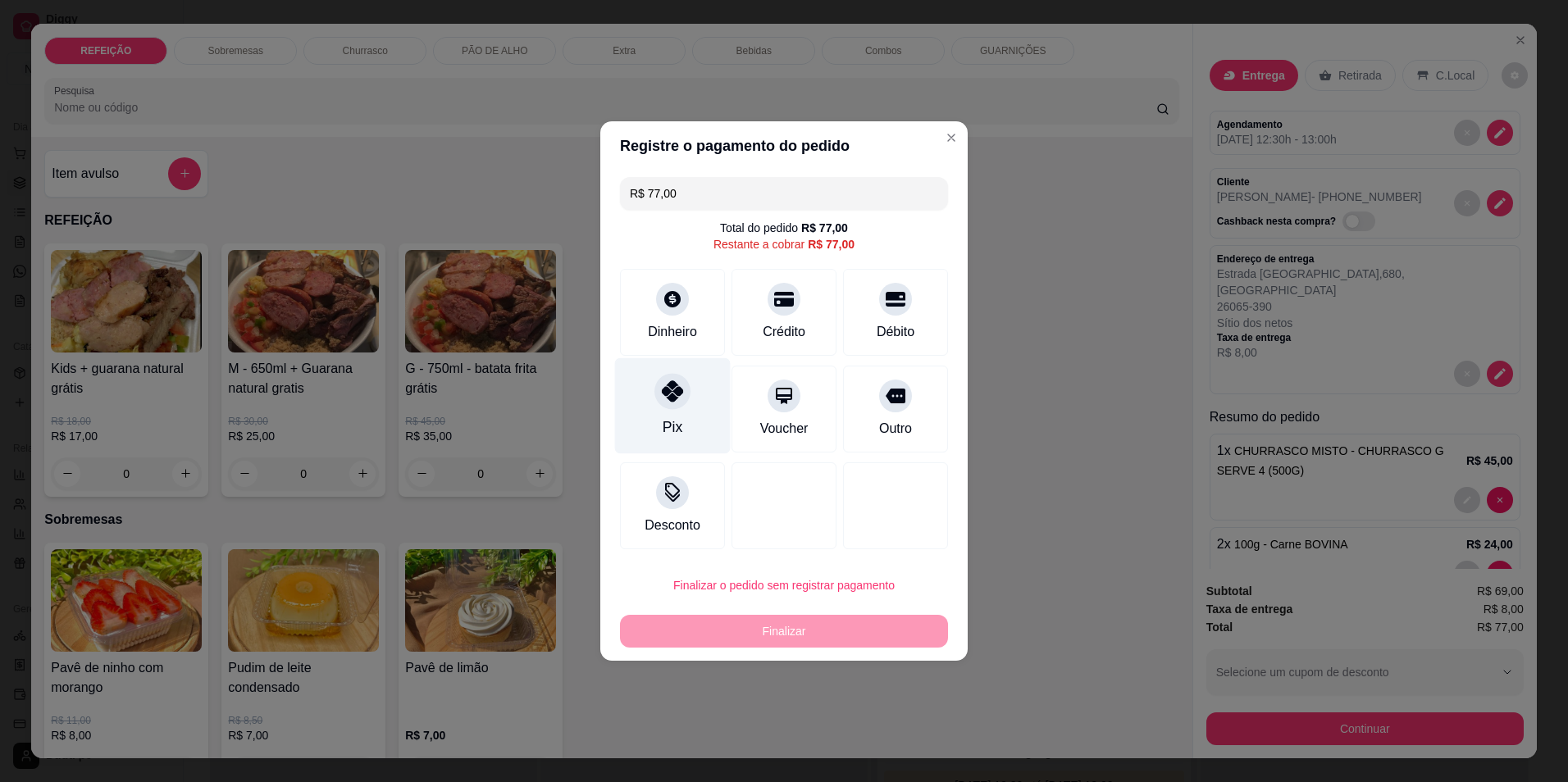
click at [669, 422] on div "Pix" at bounding box center [672, 427] width 19 height 21
type input "R$ 0,00"
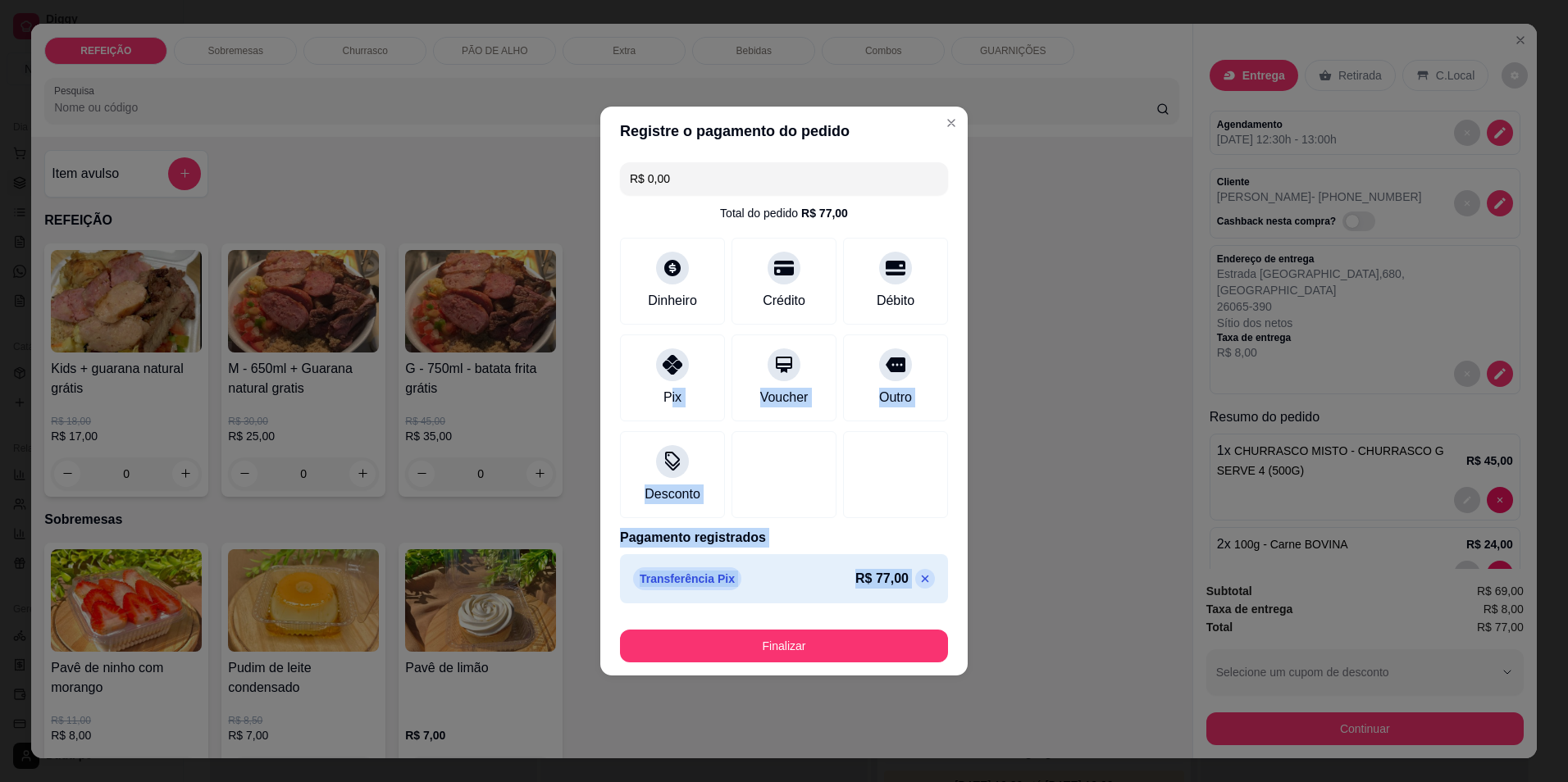
drag, startPoint x: 669, startPoint y: 407, endPoint x: 708, endPoint y: 656, distance: 252.0
click at [708, 656] on section "Registre o pagamento do pedido R$ 0,00 Total do pedido R$ 77,00 Dinheiro Crédit…" at bounding box center [784, 391] width 368 height 569
click at [708, 656] on button "Finalizar" at bounding box center [784, 646] width 328 height 33
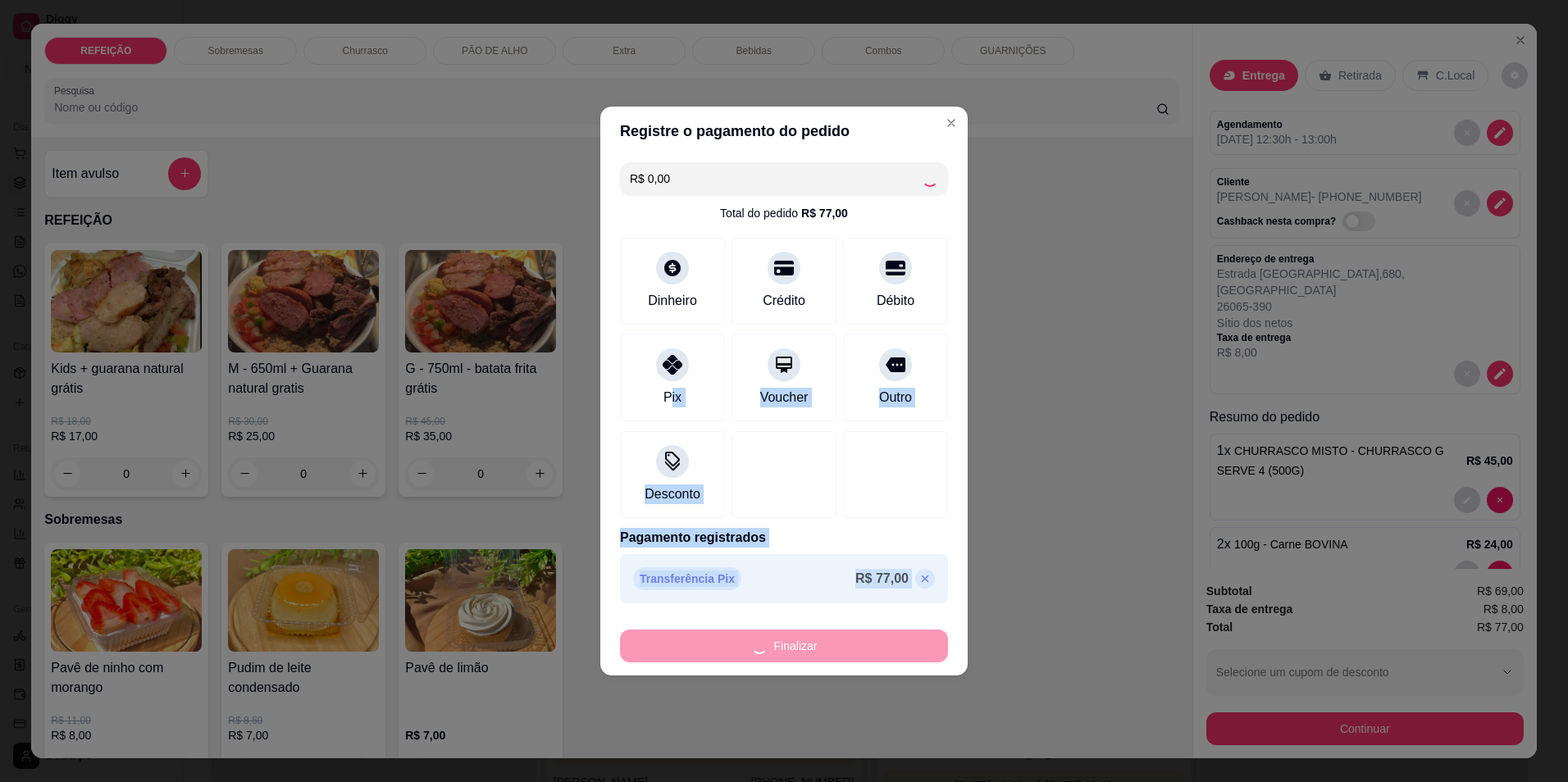
type input "0"
type input "-R$ 77,00"
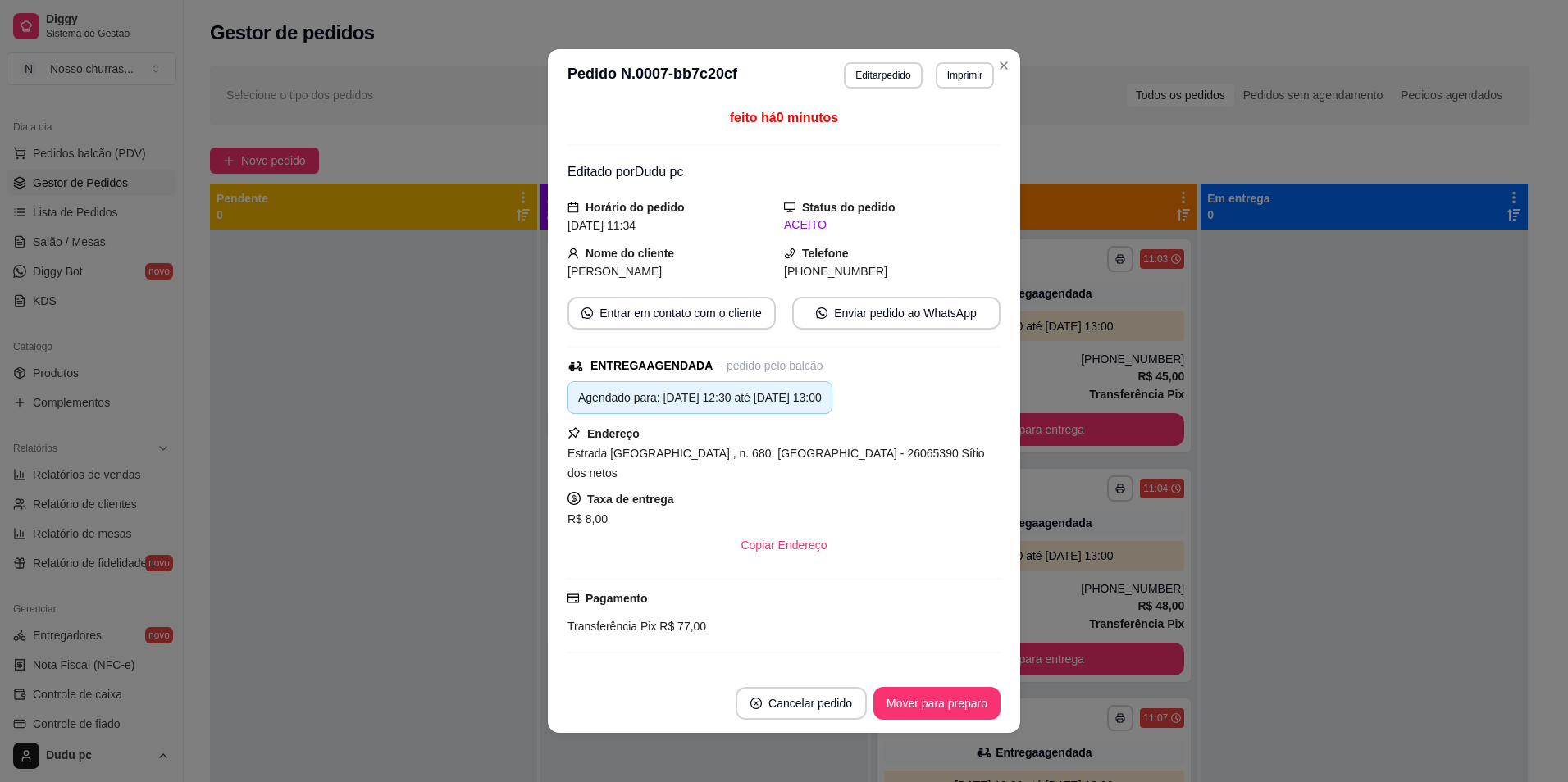
click at [708, 664] on div "Resumo do pedido" at bounding box center [784, 673] width 433 height 19
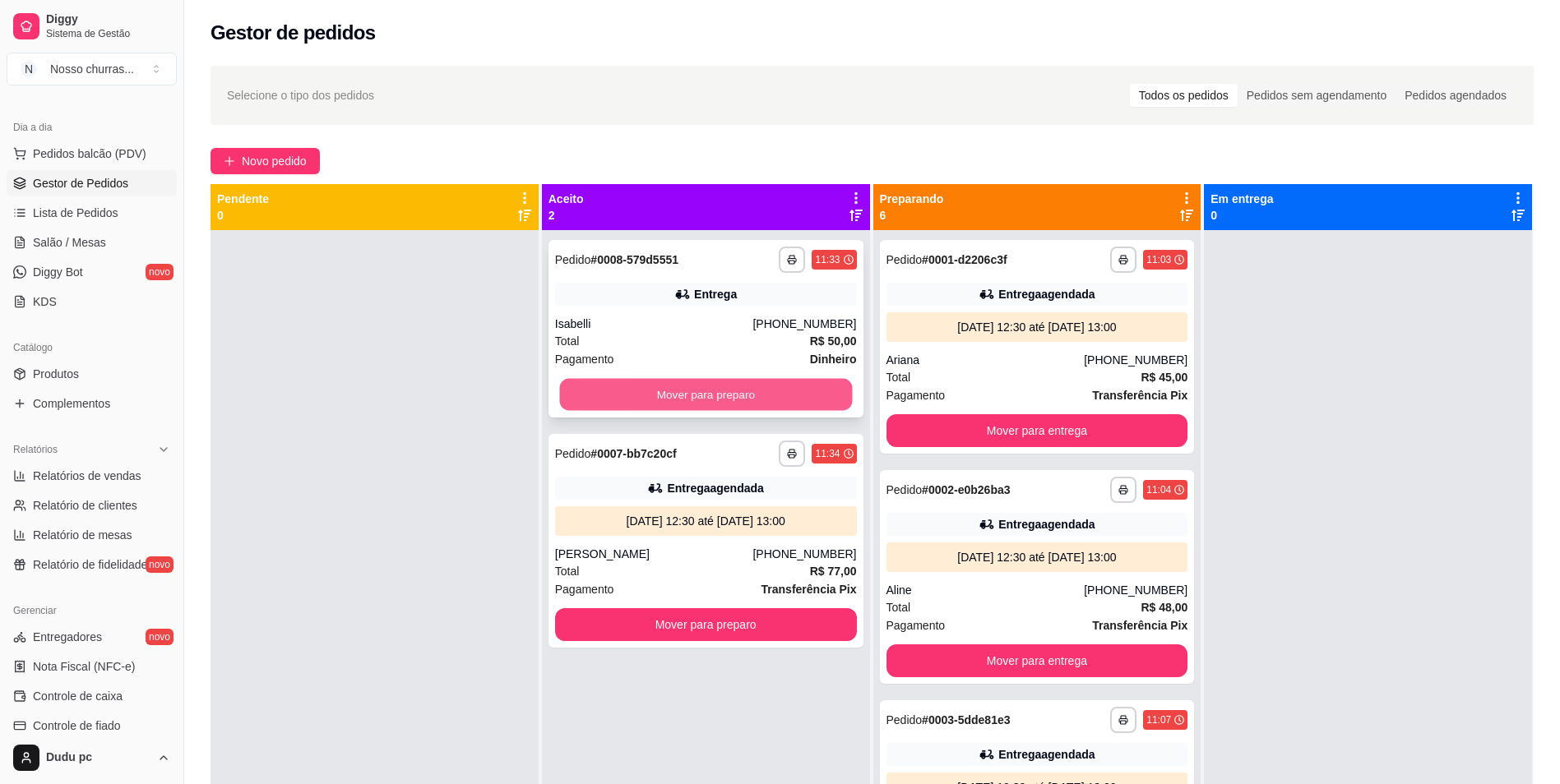
click at [804, 392] on button "Mover para preparo" at bounding box center [705, 395] width 293 height 32
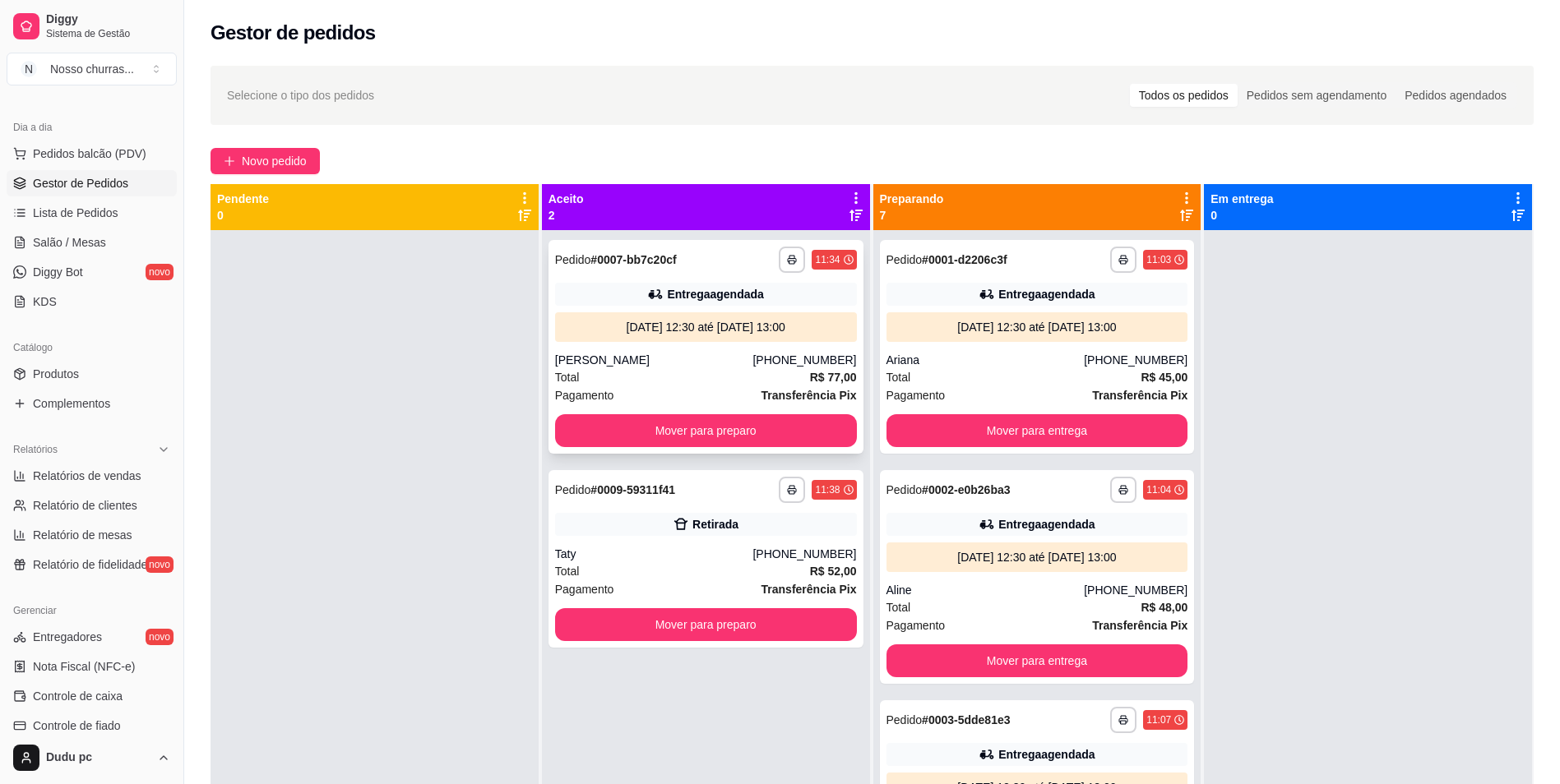
click at [690, 380] on div "Total R$ 77,00" at bounding box center [706, 378] width 302 height 19
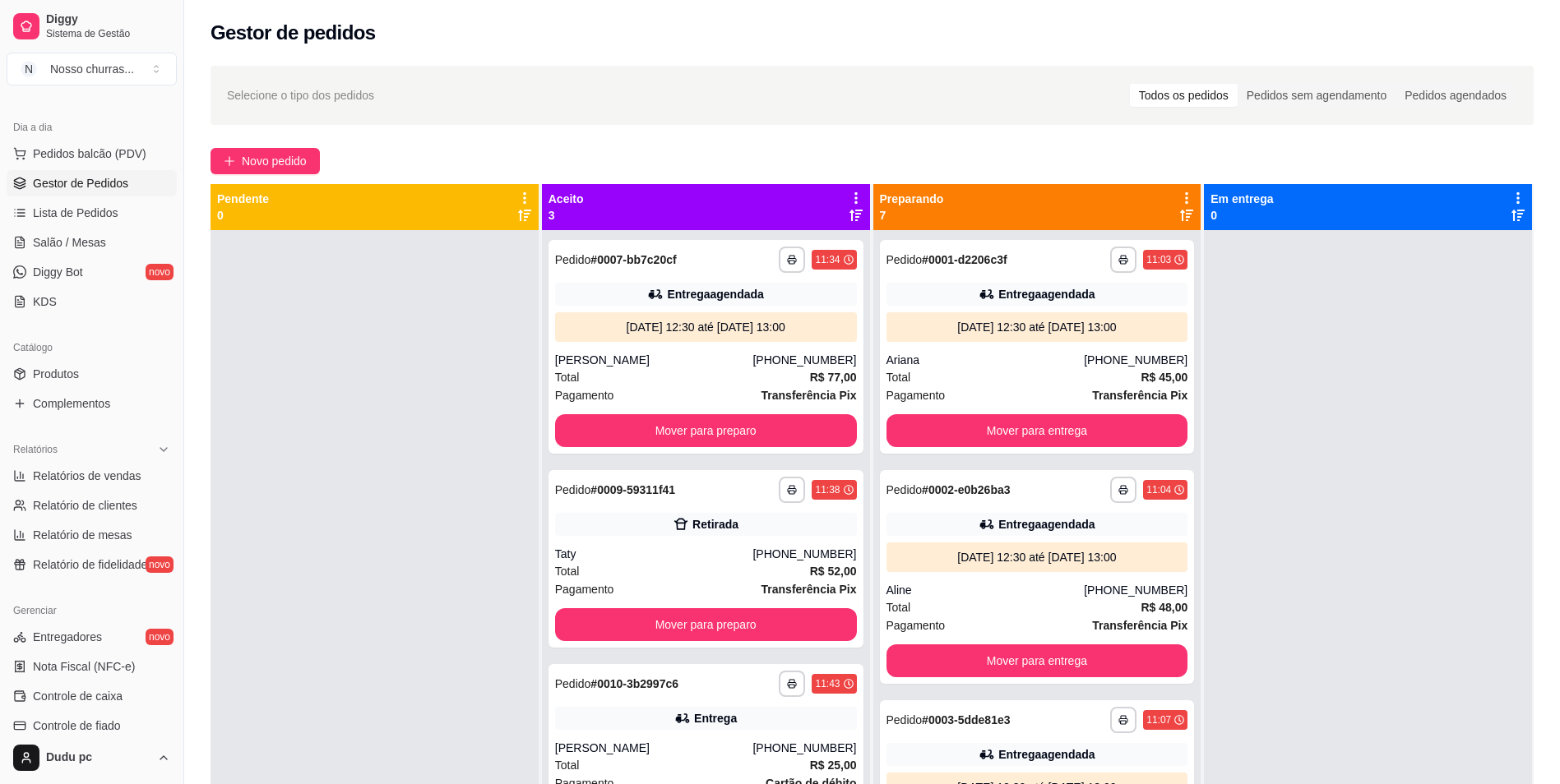
click at [1013, 56] on div "**********" at bounding box center [872, 521] width 1376 height 932
click at [755, 434] on button "Mover para preparo" at bounding box center [705, 431] width 293 height 32
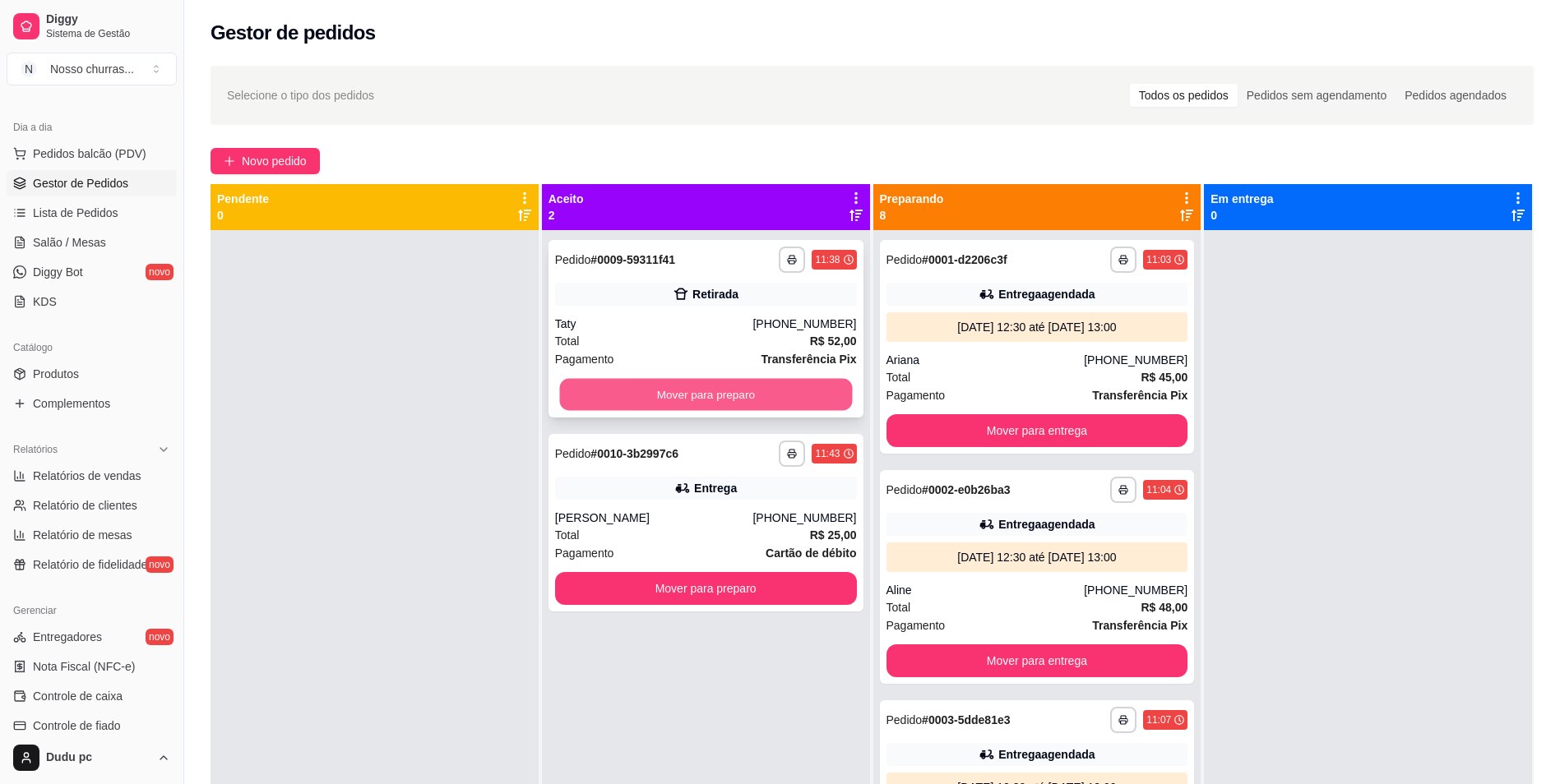
click at [747, 400] on button "Mover para preparo" at bounding box center [705, 395] width 293 height 32
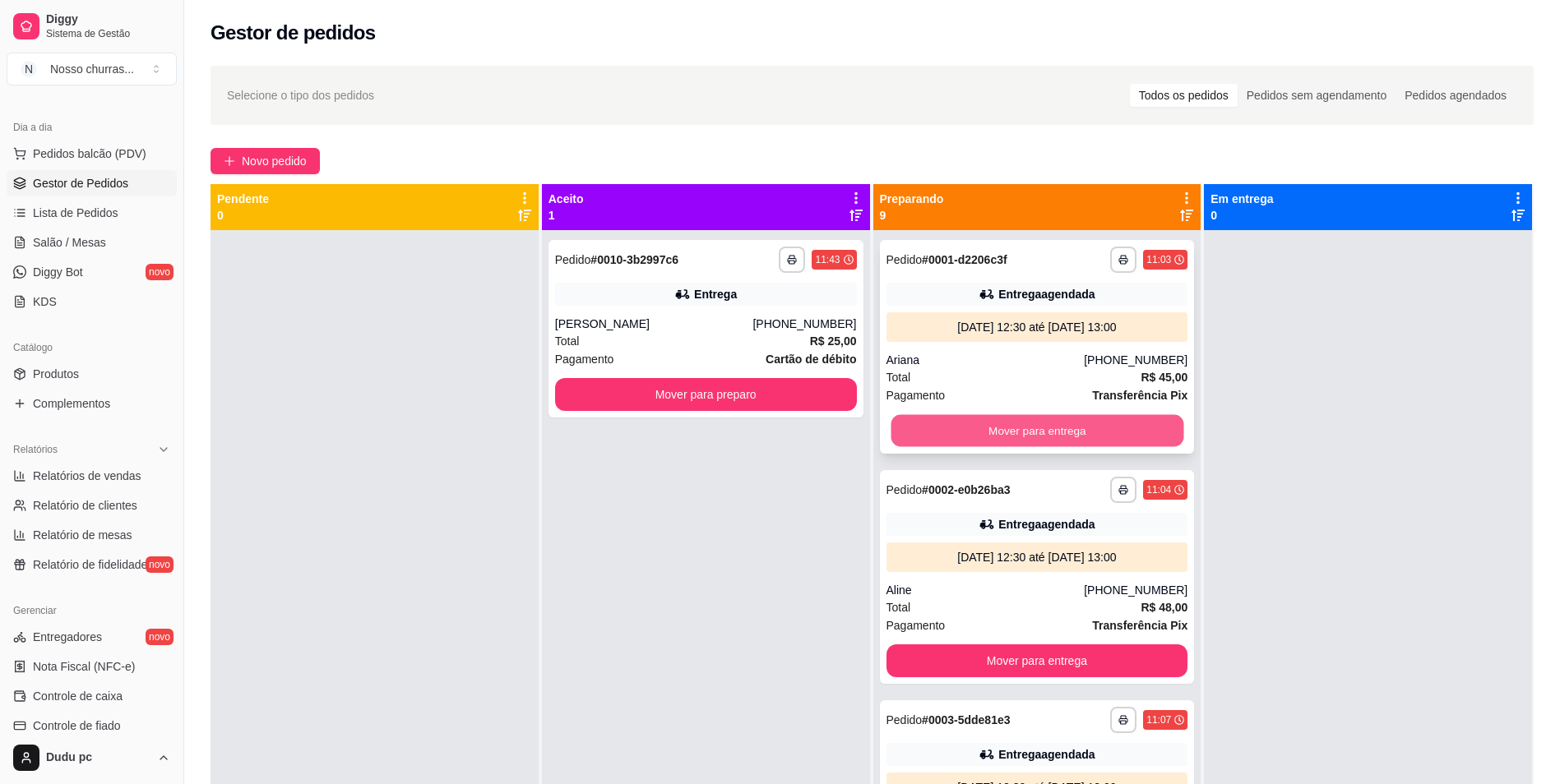
click at [967, 429] on button "Mover para entrega" at bounding box center [1037, 431] width 293 height 32
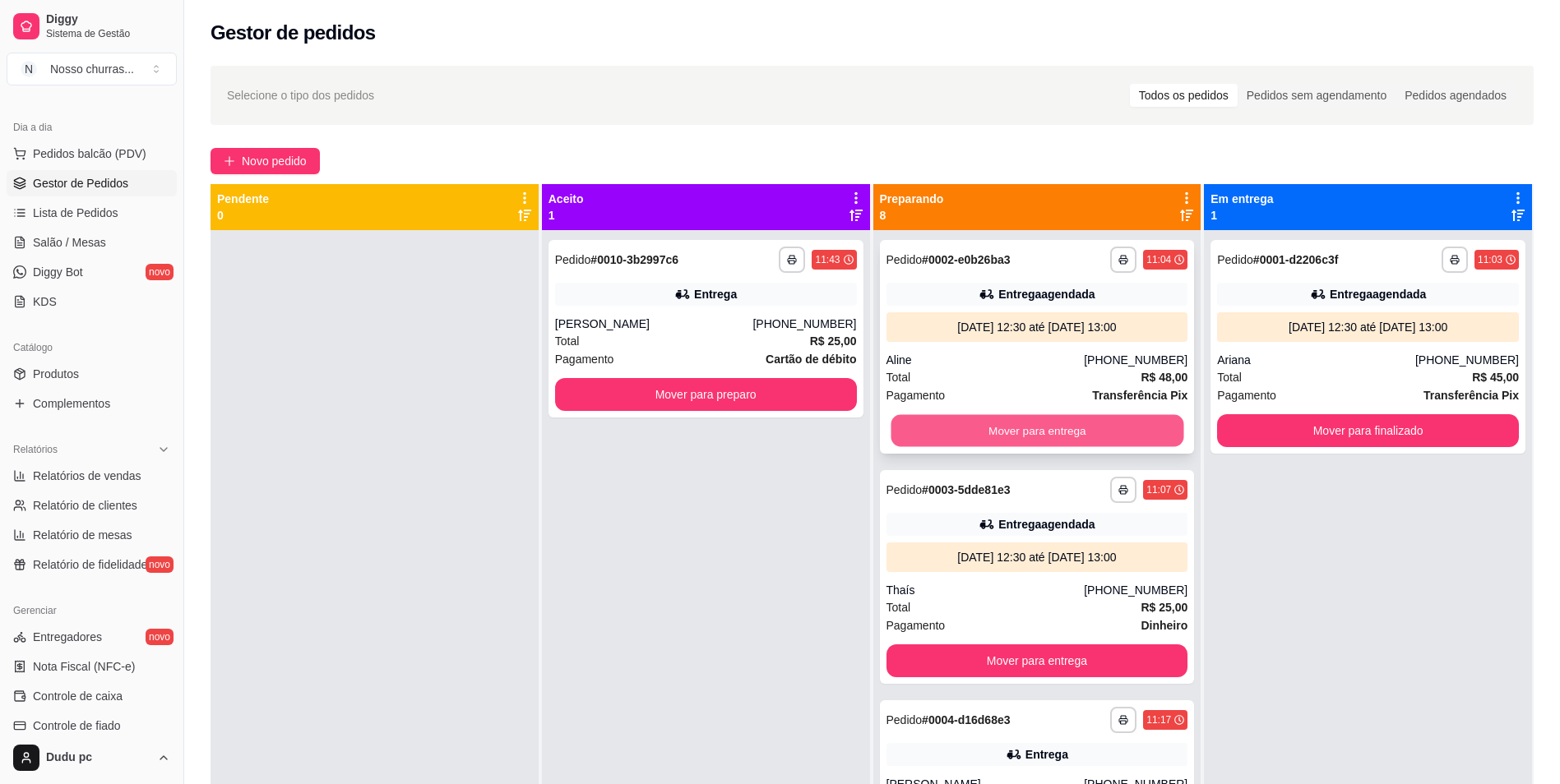
click at [983, 441] on button "Mover para entrega" at bounding box center [1037, 431] width 293 height 32
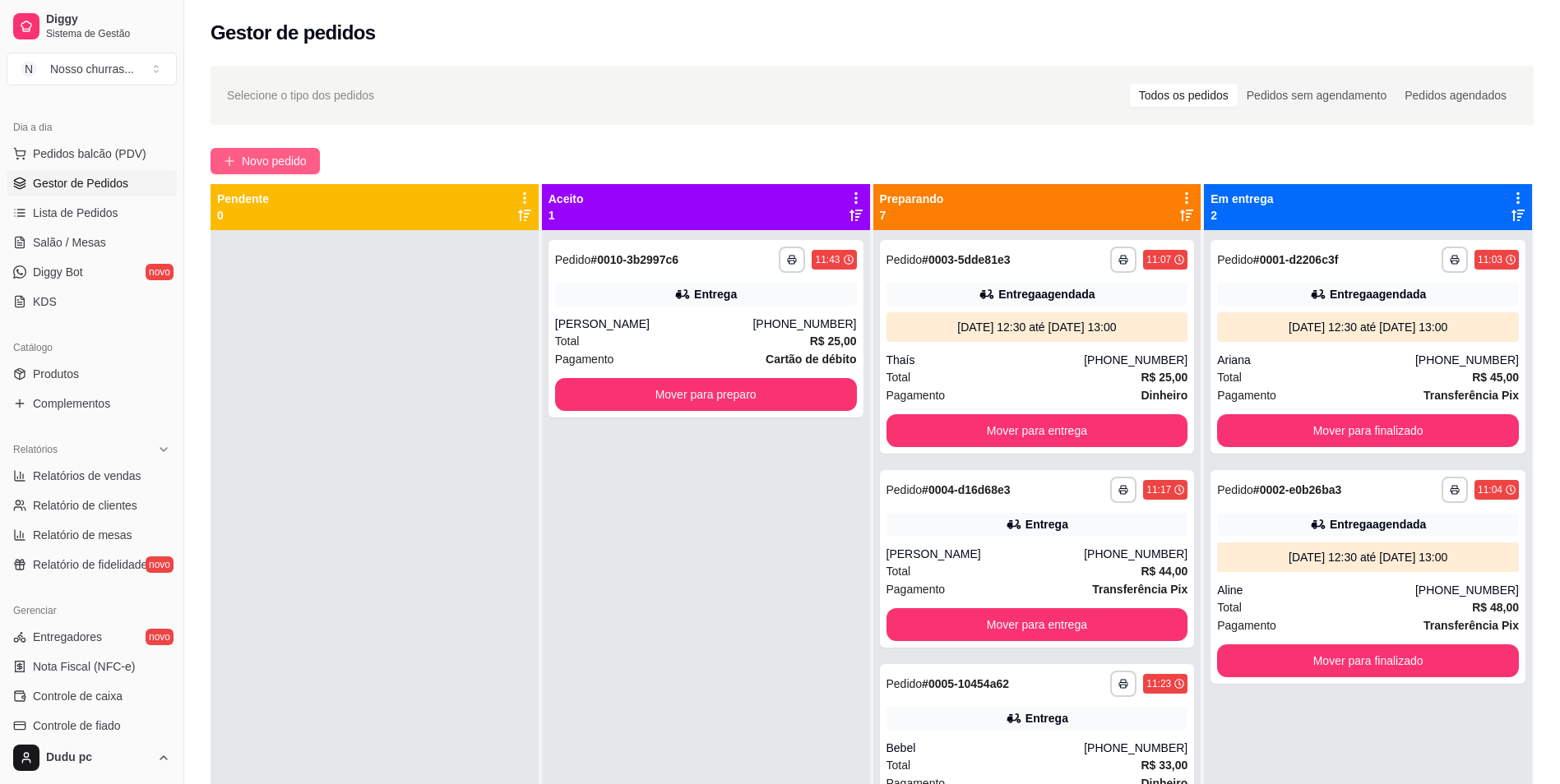
click at [291, 151] on button "Novo pedido" at bounding box center [265, 161] width 109 height 26
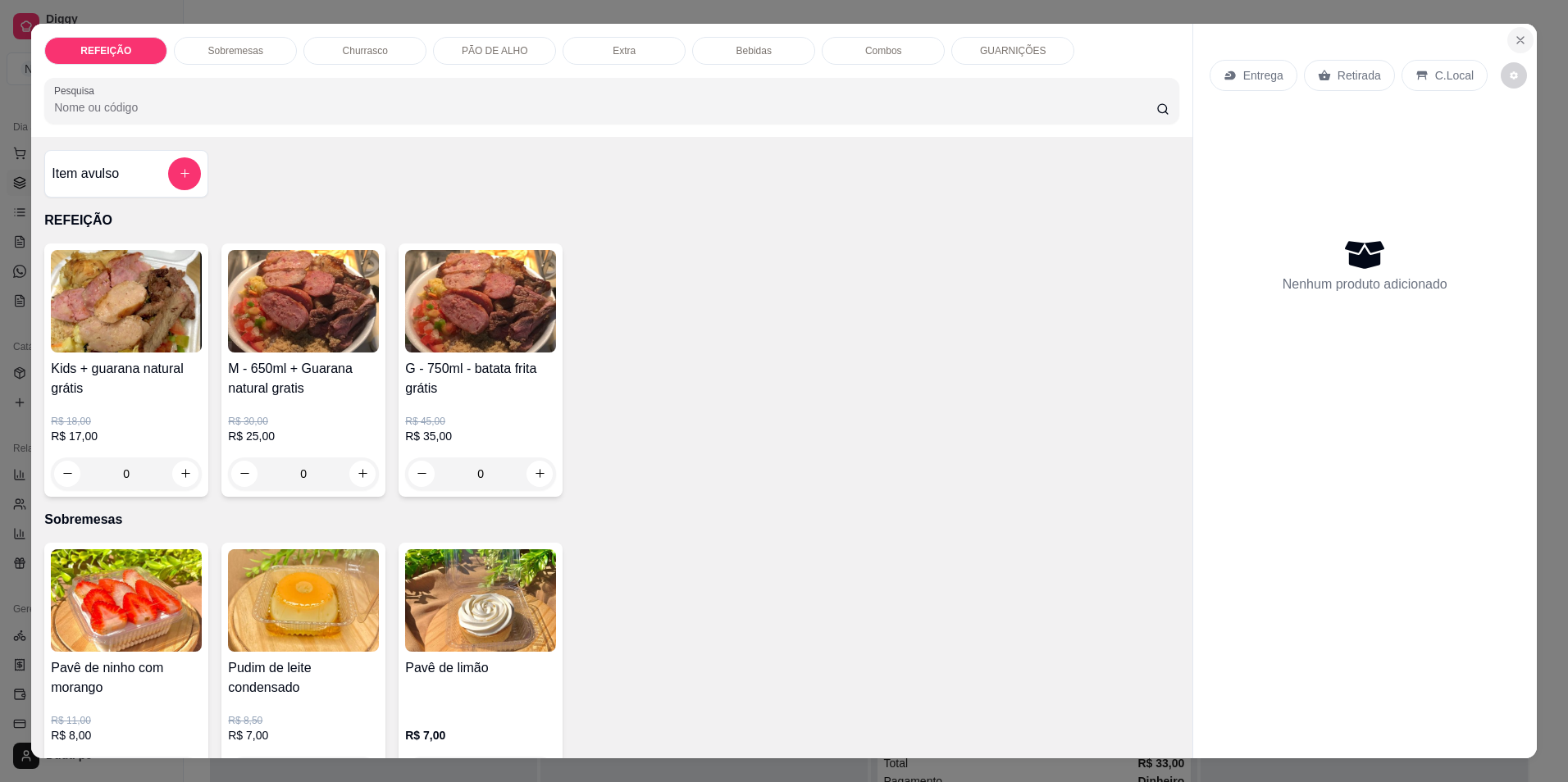
click at [1516, 44] on icon "Close" at bounding box center [1521, 40] width 13 height 13
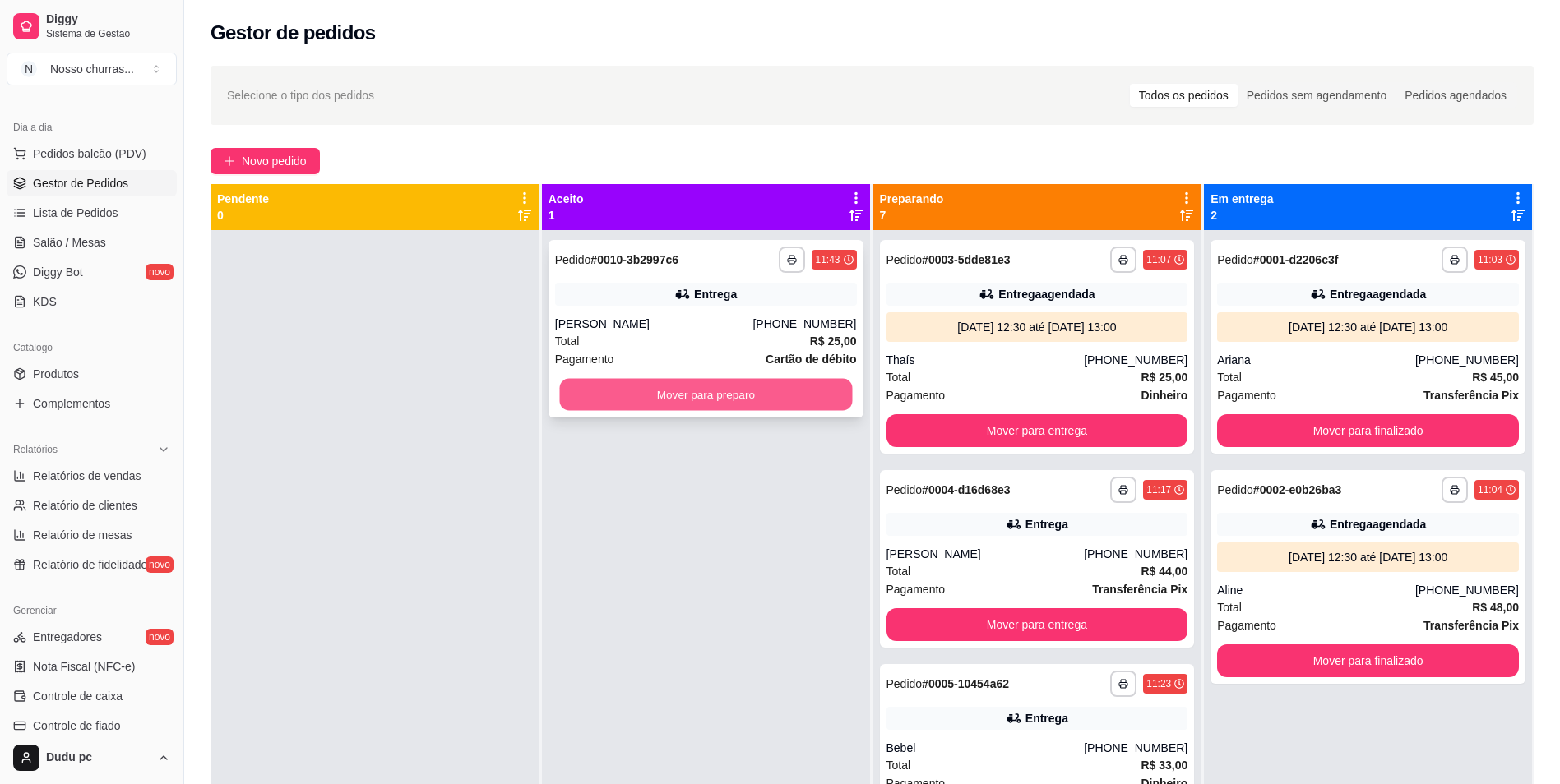
click at [810, 397] on button "Mover para preparo" at bounding box center [705, 395] width 293 height 32
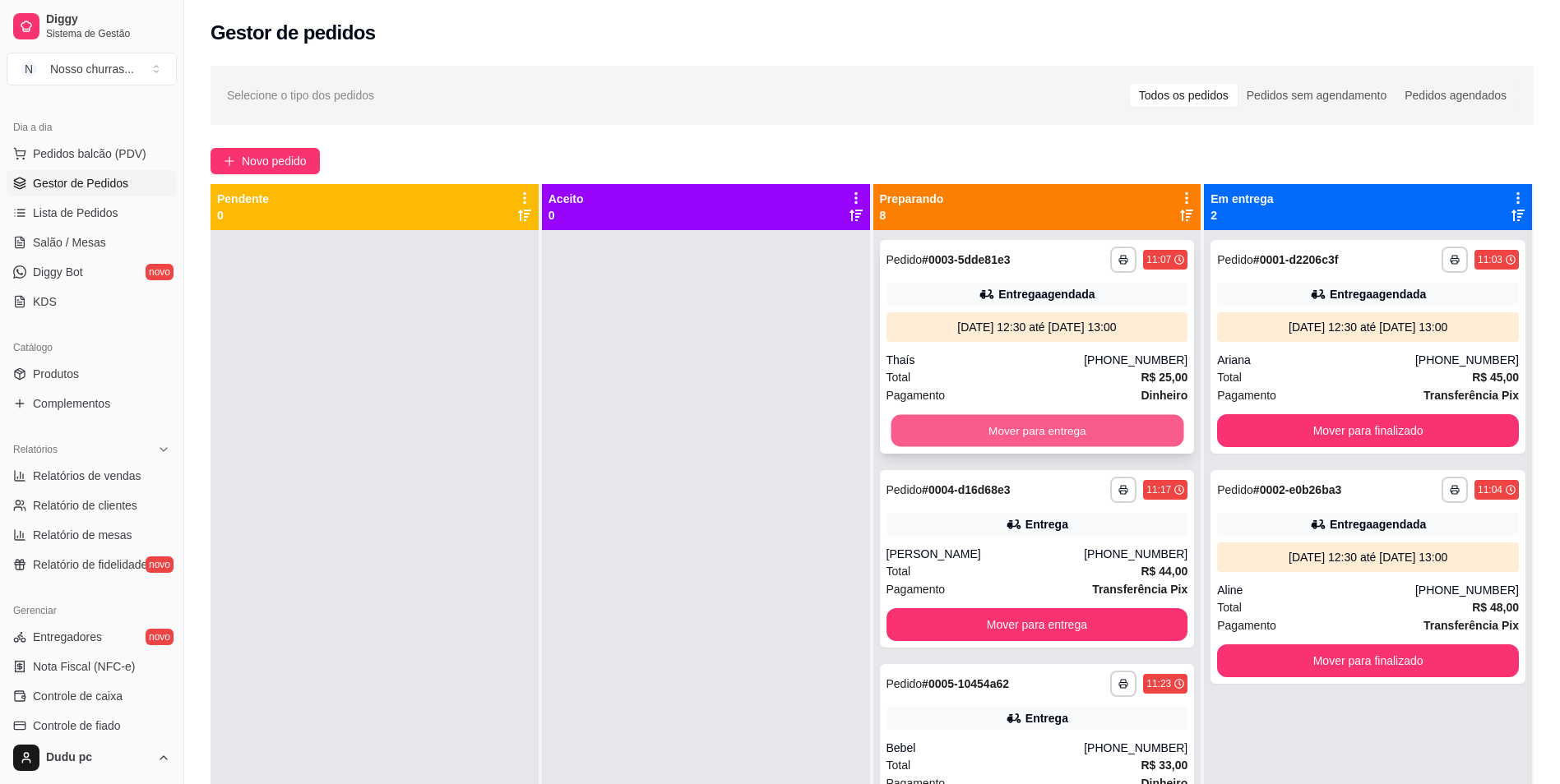
click at [981, 436] on button "Mover para entrega" at bounding box center [1037, 431] width 293 height 32
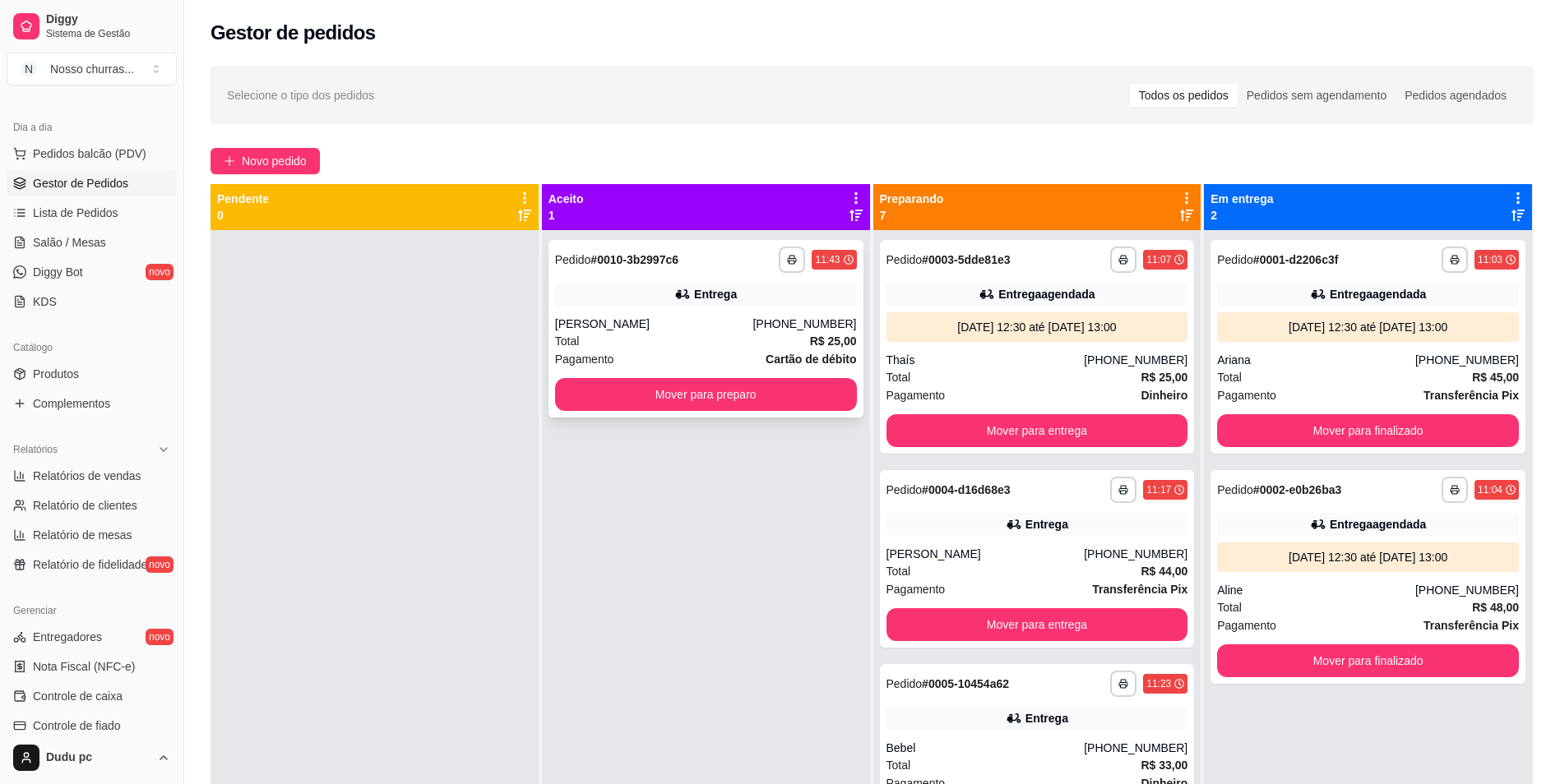
click at [677, 323] on div "[PERSON_NAME]" at bounding box center [655, 324] width 198 height 17
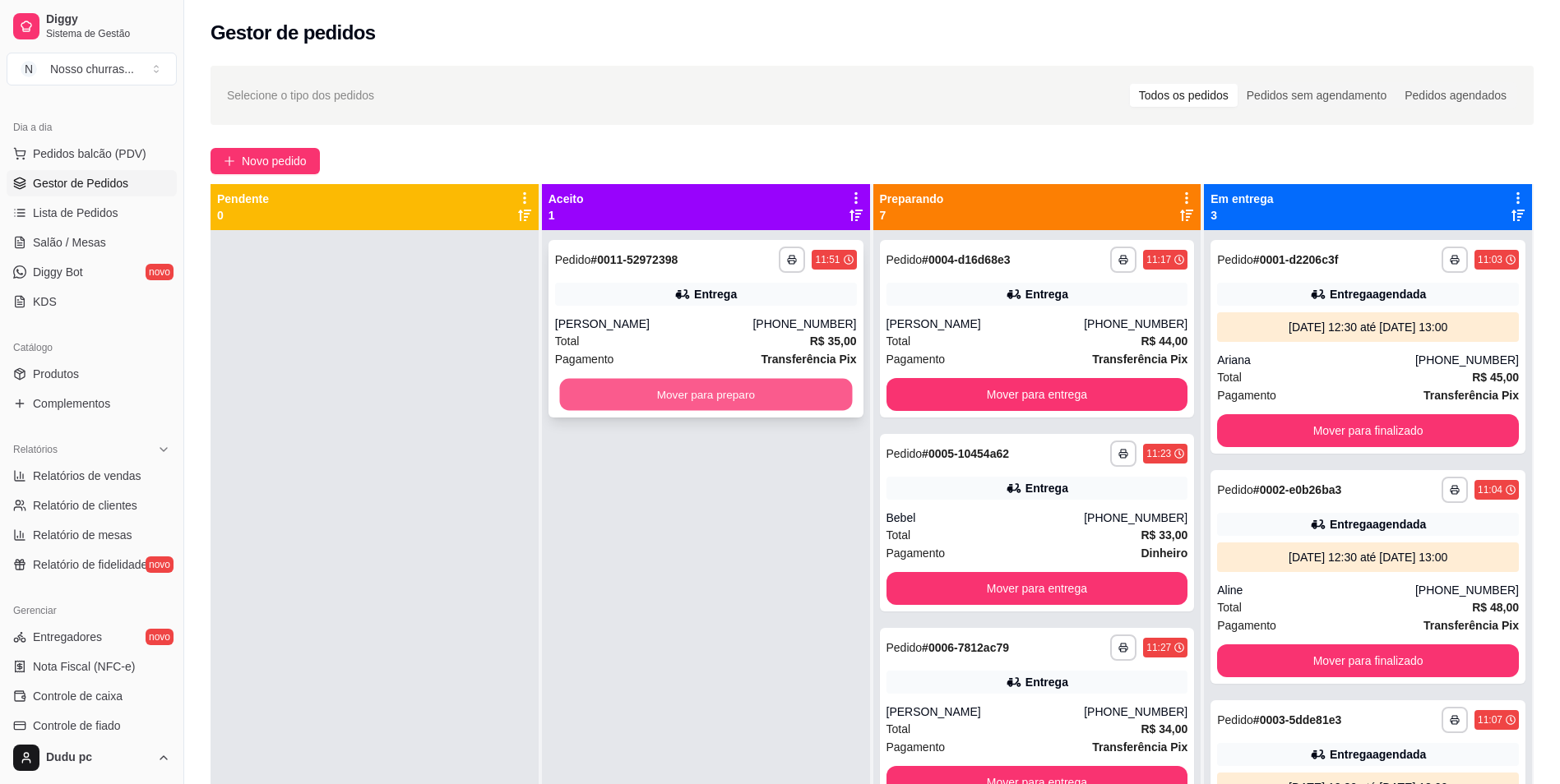
click at [737, 397] on button "Mover para preparo" at bounding box center [705, 395] width 293 height 32
click at [749, 406] on button "Mover para preparo" at bounding box center [705, 395] width 293 height 32
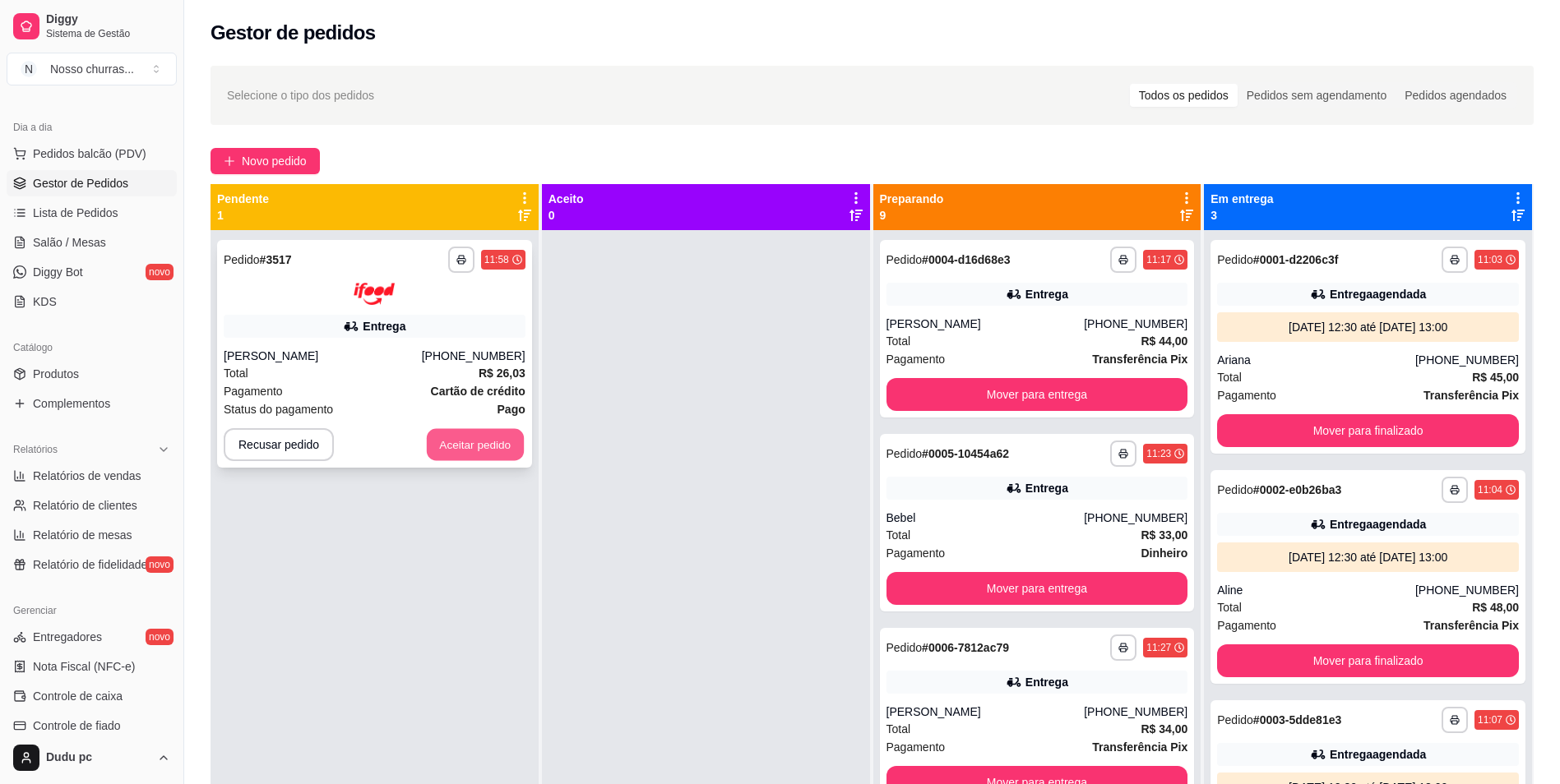
click at [481, 450] on button "Aceitar pedido" at bounding box center [475, 444] width 97 height 32
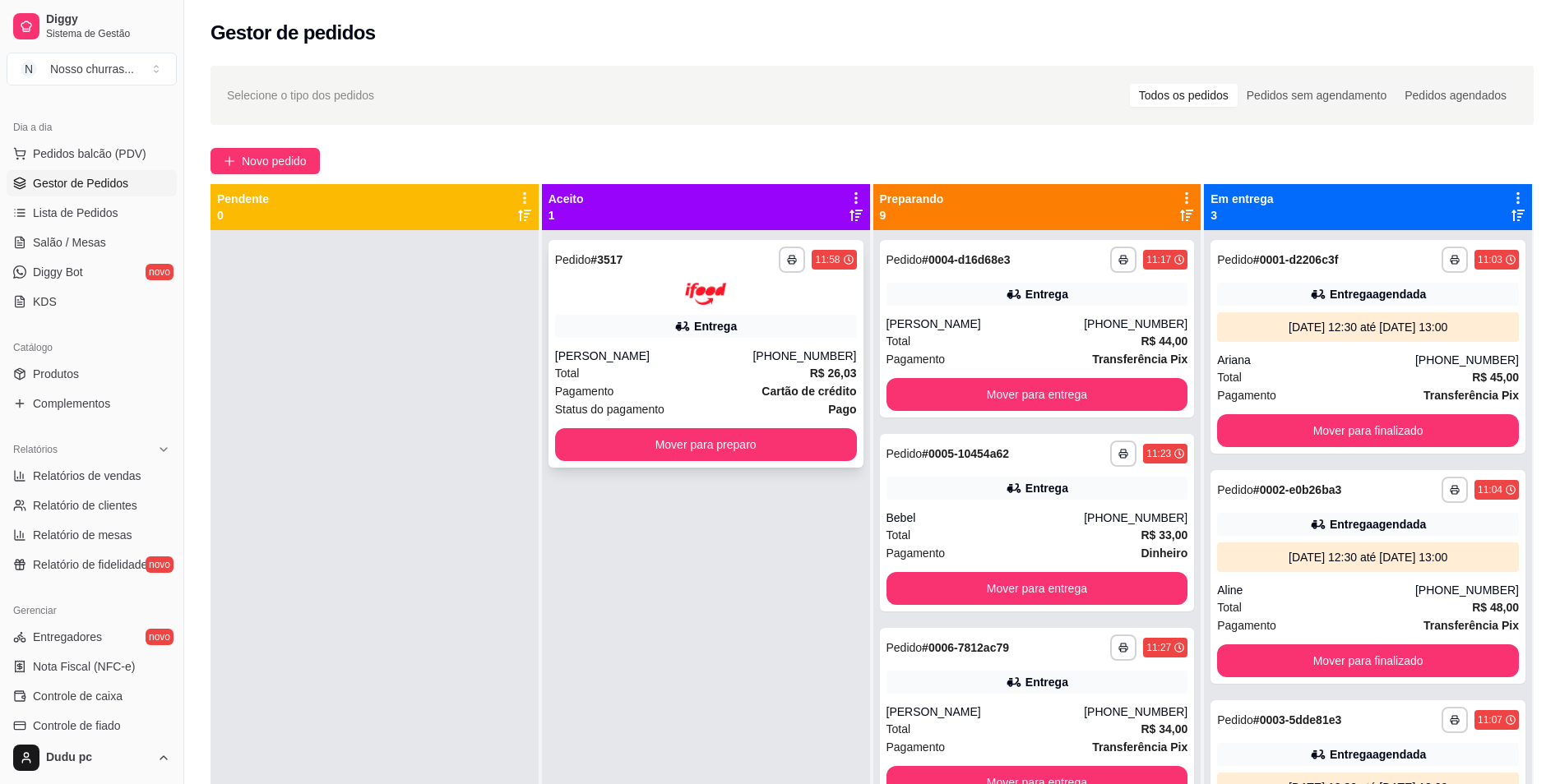
click at [618, 384] on div "Pagamento Cartão de crédito" at bounding box center [706, 392] width 302 height 19
click at [733, 442] on button "Mover para preparo" at bounding box center [706, 445] width 302 height 33
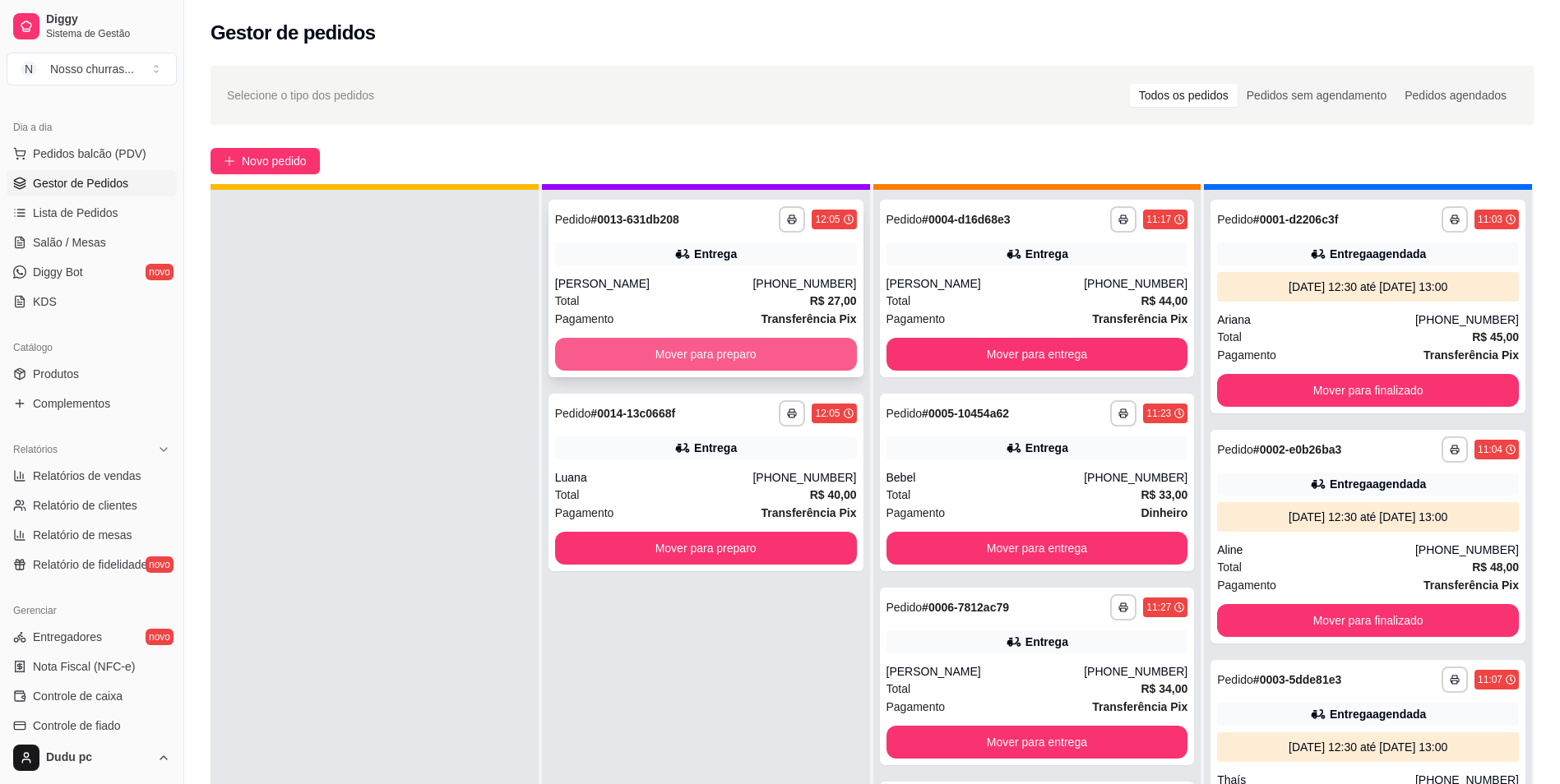
scroll to position [40, 0]
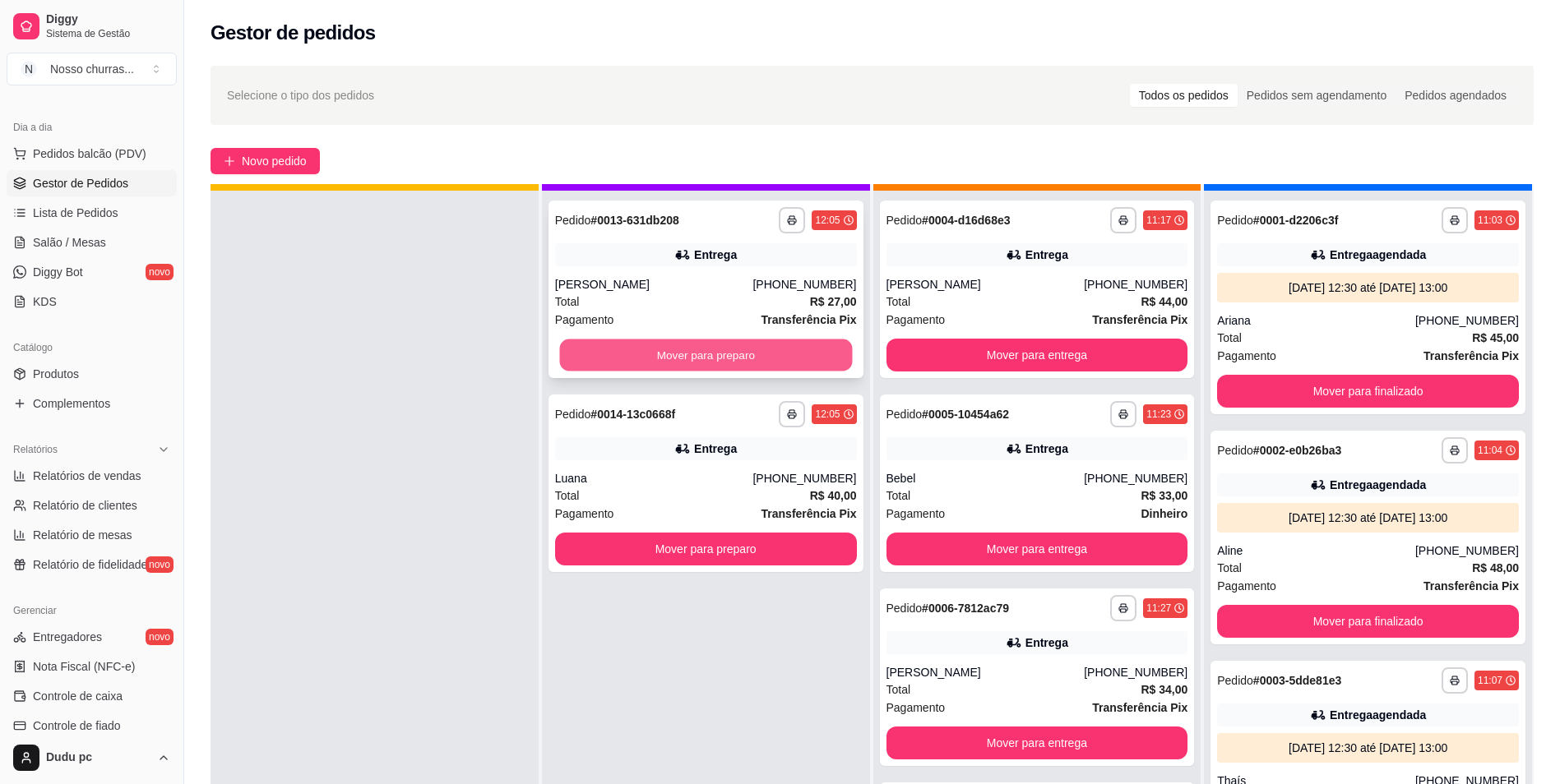
click at [679, 342] on button "Mover para preparo" at bounding box center [705, 355] width 293 height 32
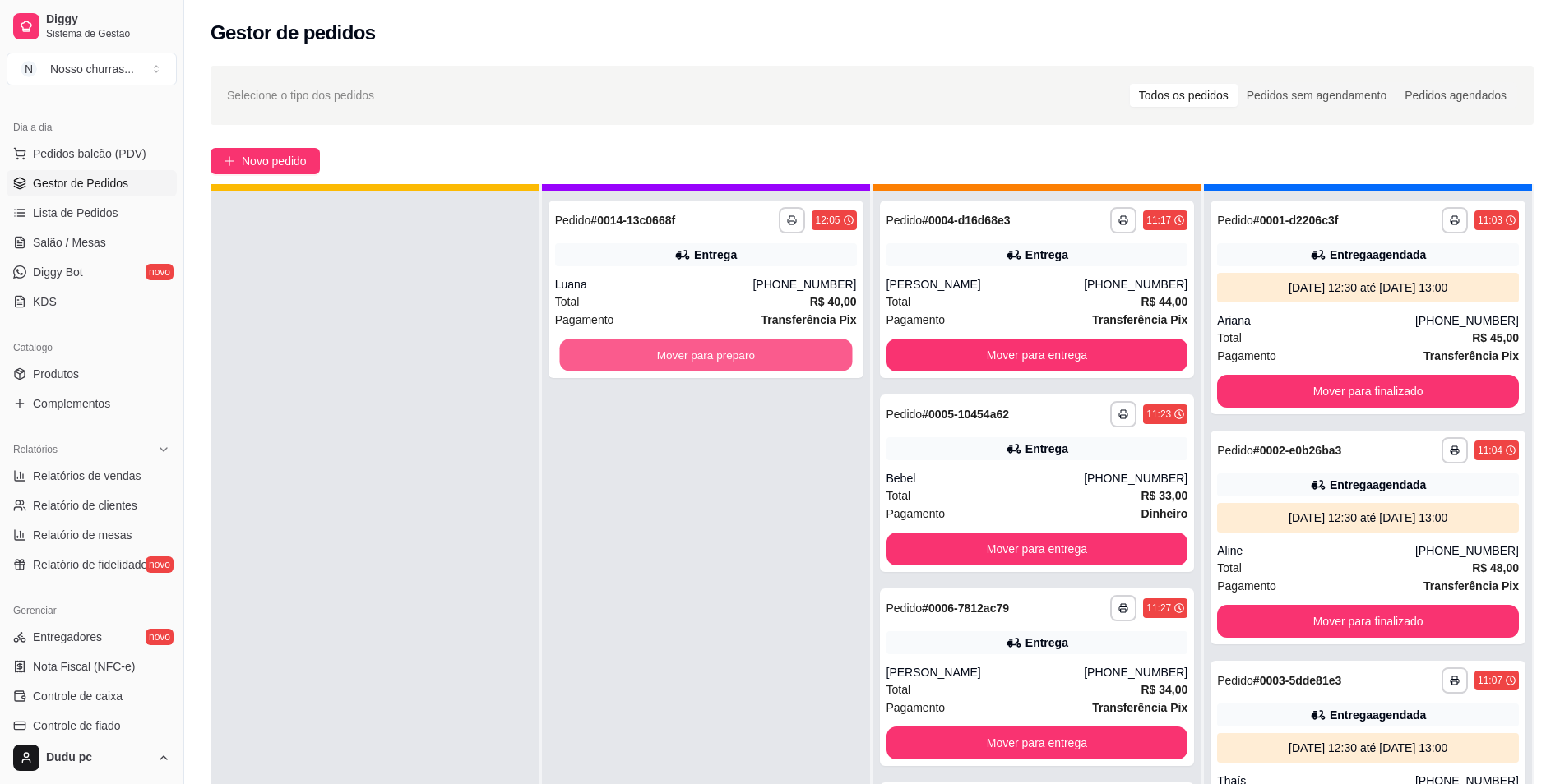
click at [679, 342] on button "Mover para preparo" at bounding box center [705, 355] width 293 height 32
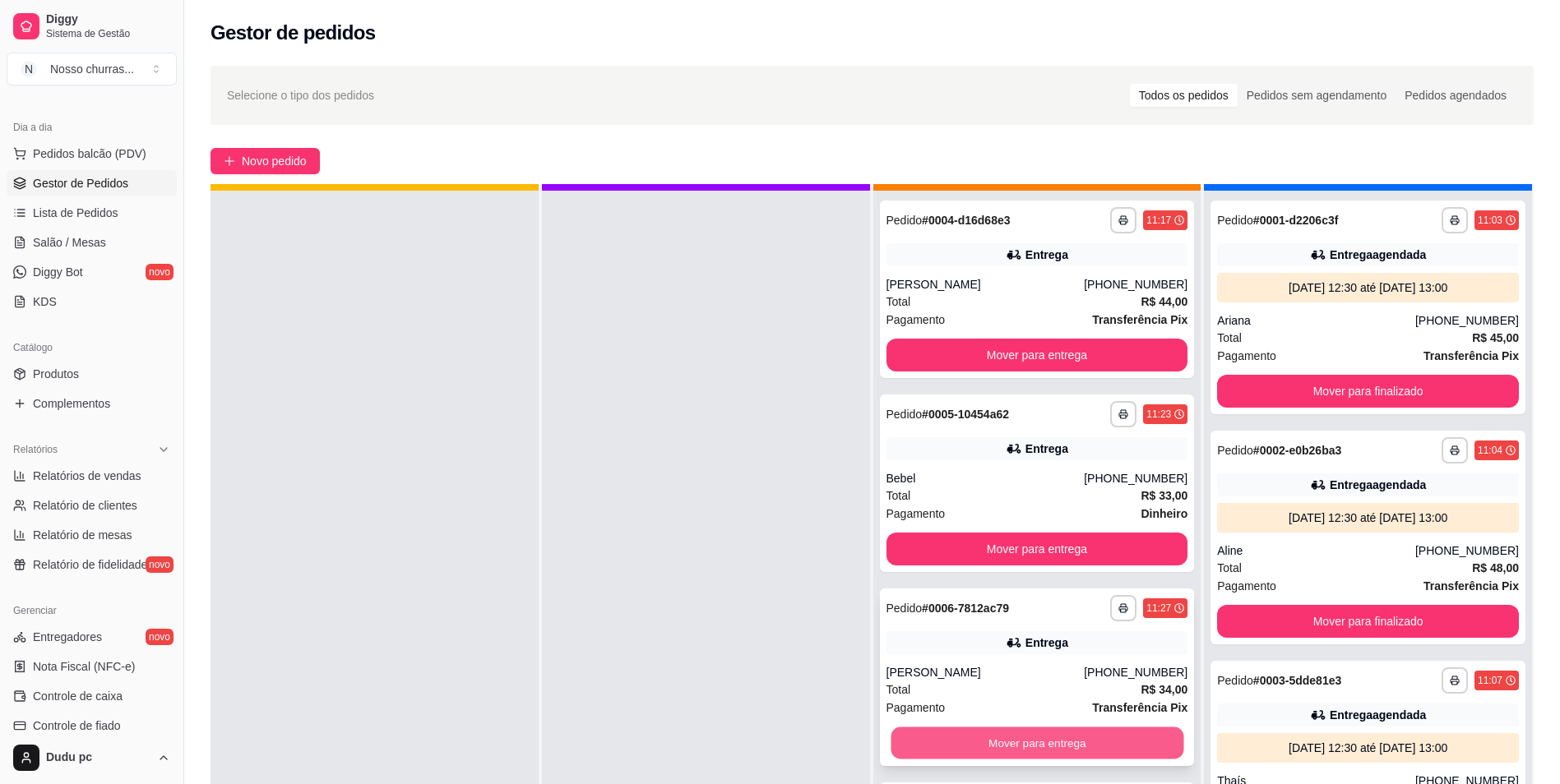
click at [1016, 741] on button "Mover para entrega" at bounding box center [1037, 743] width 293 height 32
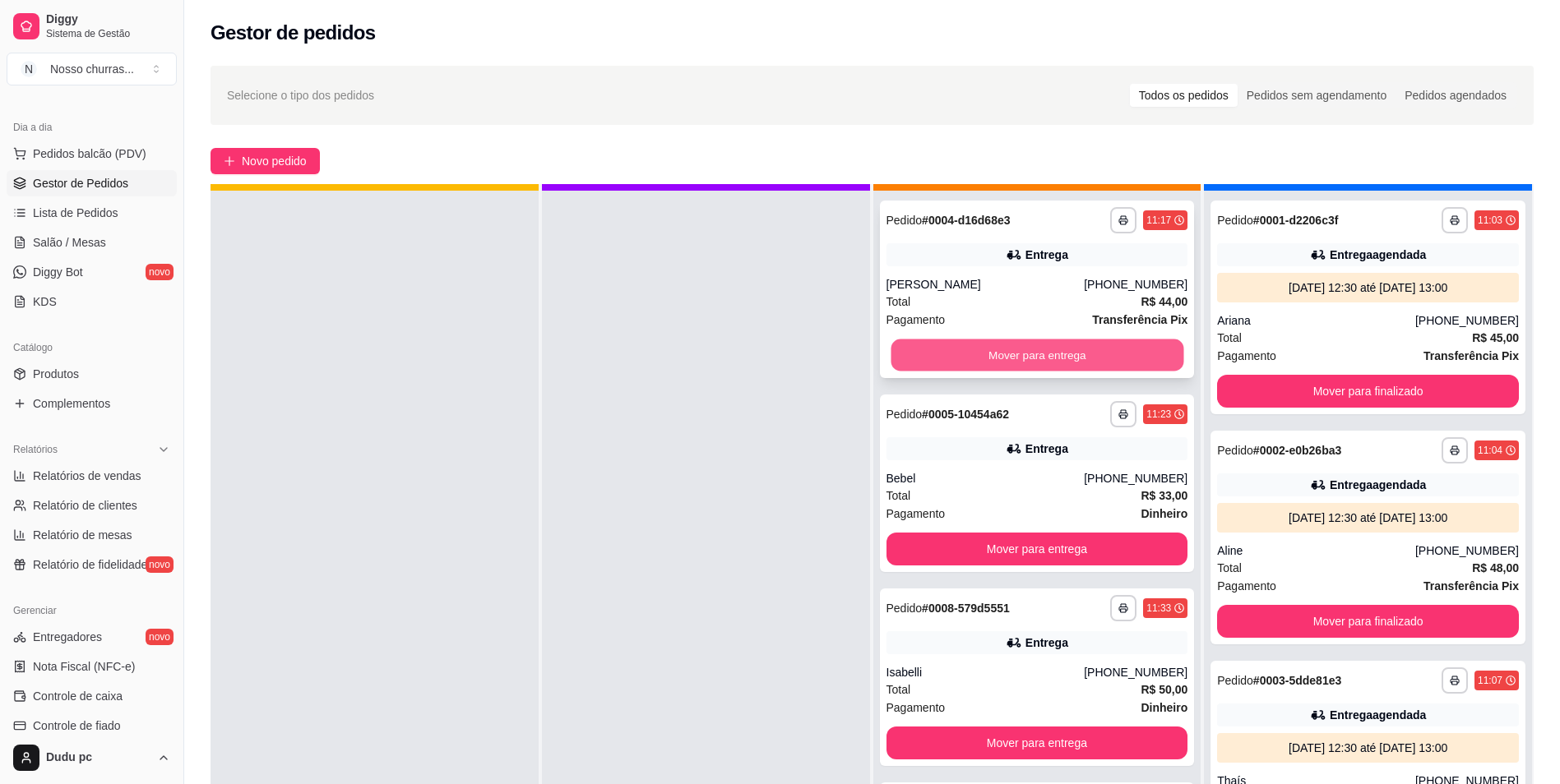
click at [996, 348] on button "Mover para entrega" at bounding box center [1037, 355] width 293 height 32
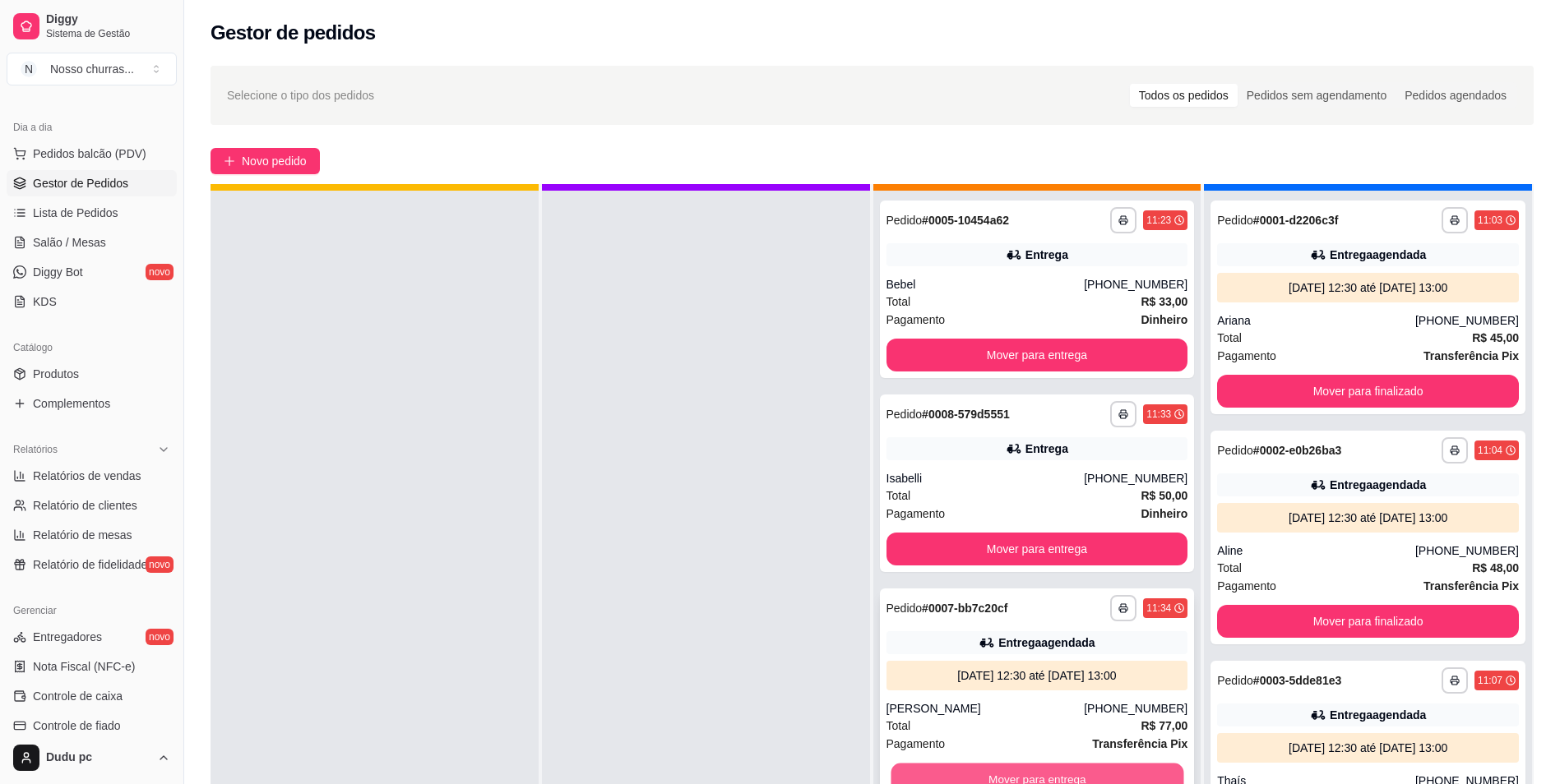
click at [984, 771] on button "Mover para entrega" at bounding box center [1037, 779] width 293 height 32
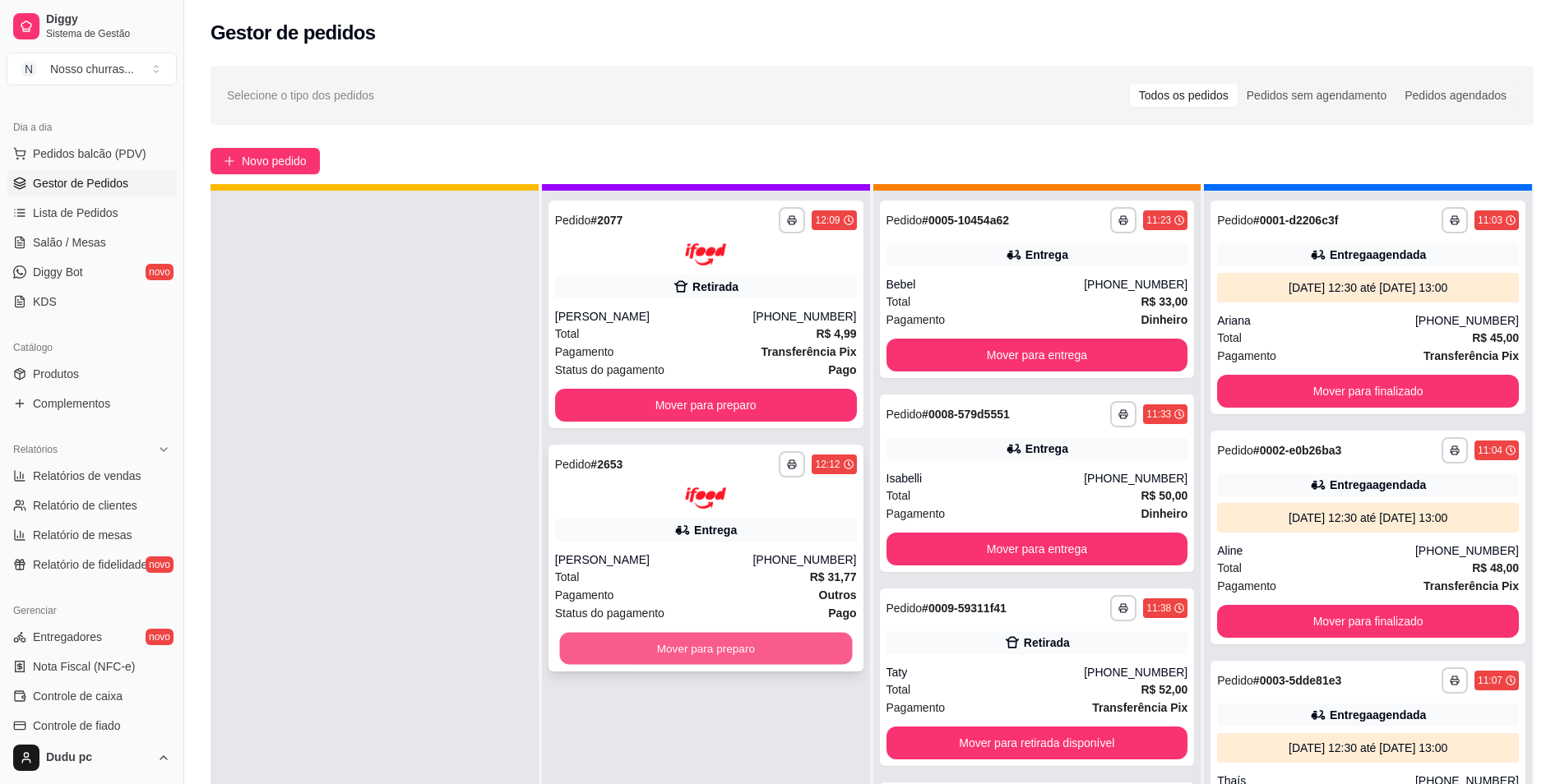
click at [637, 641] on button "Mover para preparo" at bounding box center [705, 649] width 293 height 32
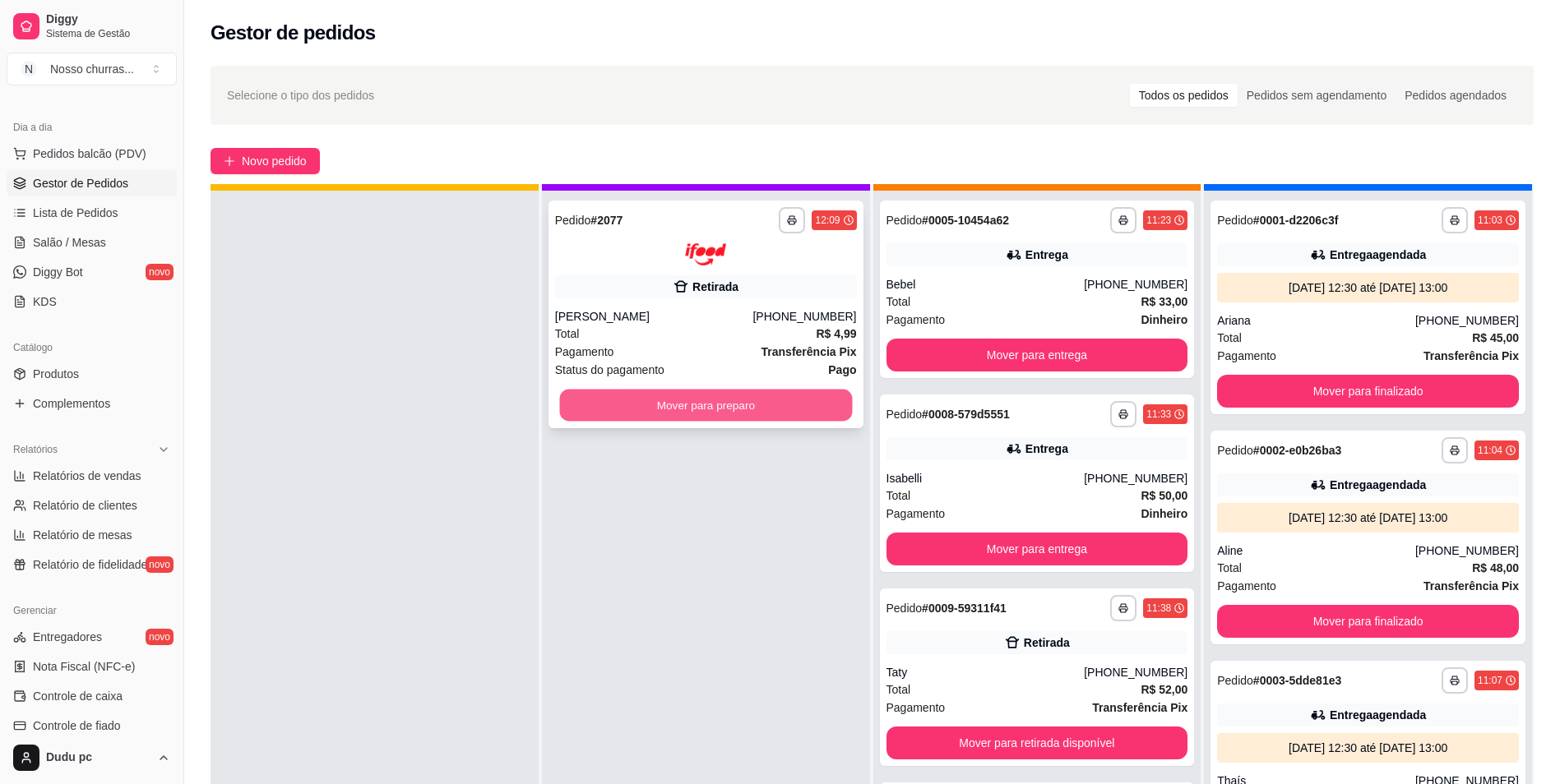
click at [694, 401] on button "Mover para preparo" at bounding box center [705, 404] width 293 height 32
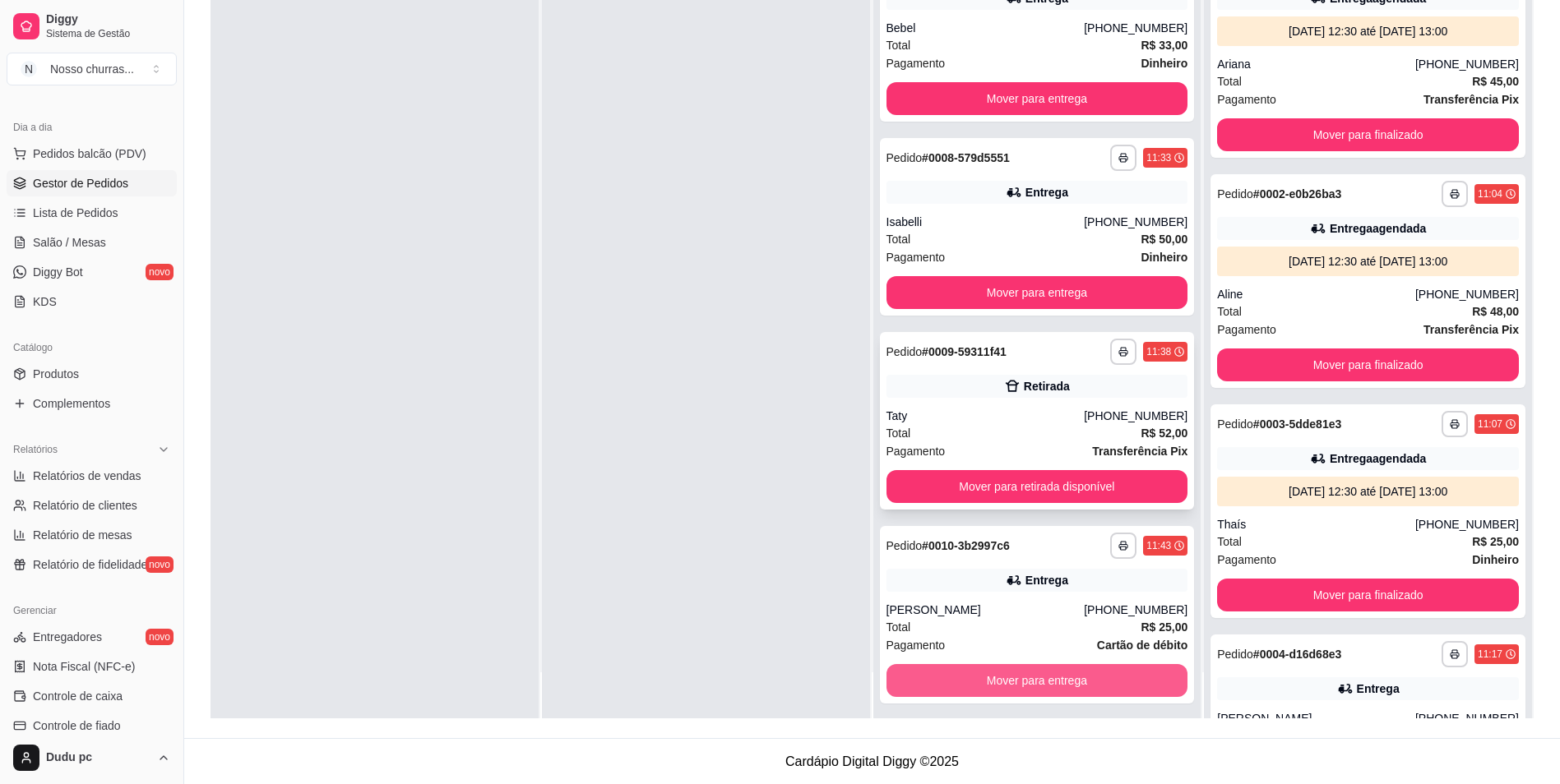
scroll to position [251, 0]
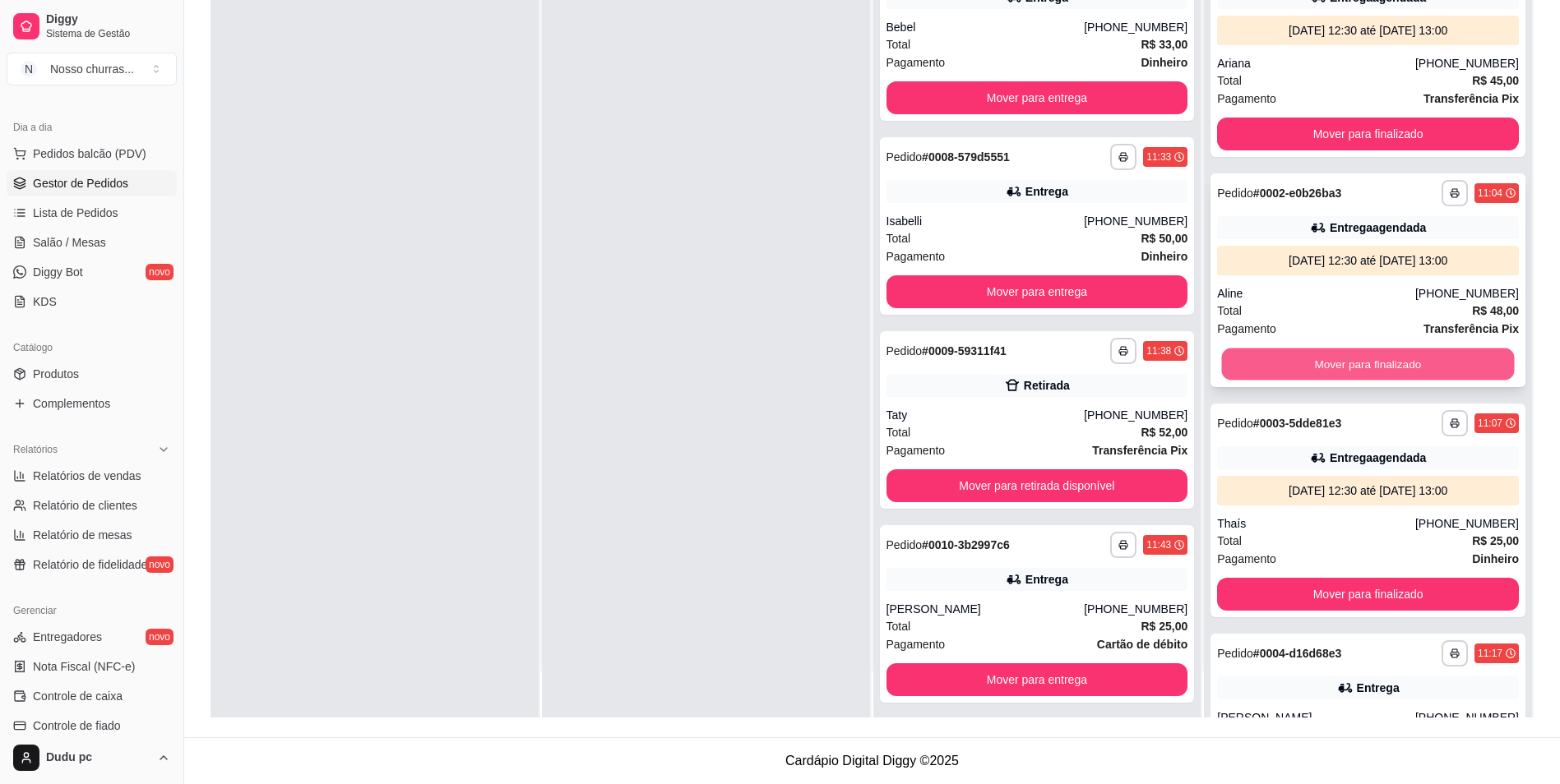
click at [1322, 364] on button "Mover para finalizado" at bounding box center [1368, 365] width 293 height 32
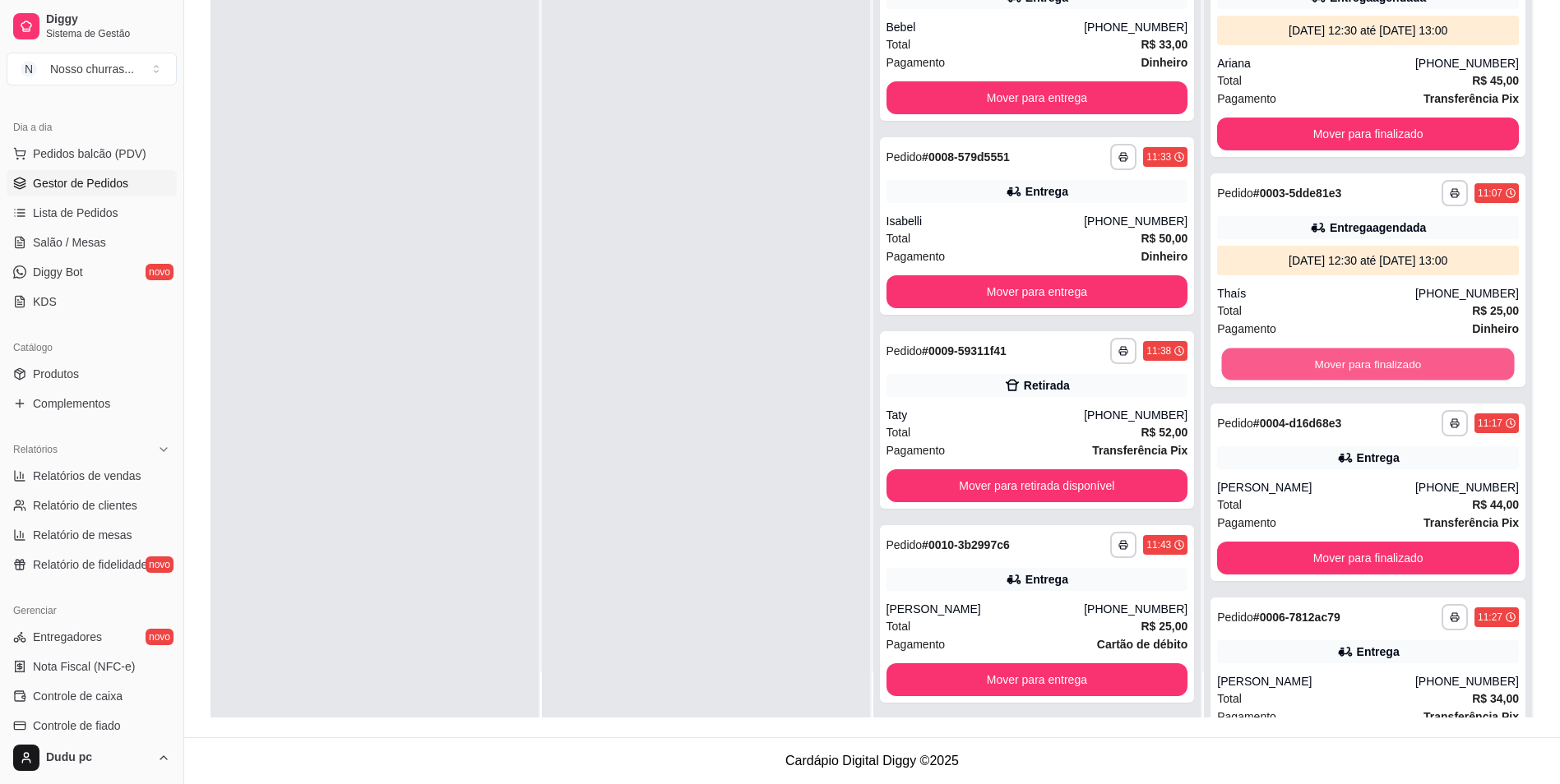
click at [1322, 364] on button "Mover para finalizado" at bounding box center [1368, 365] width 293 height 32
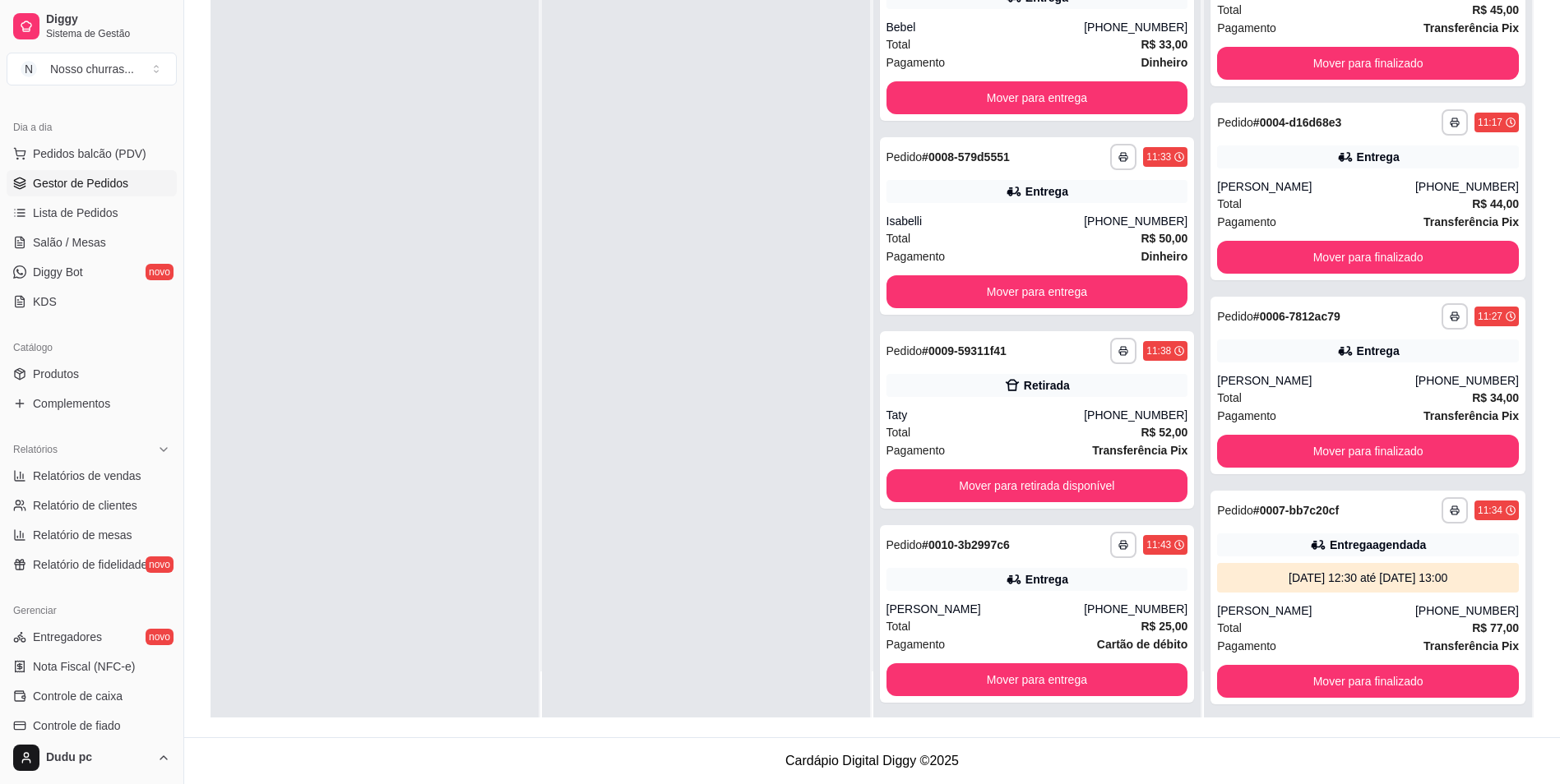
scroll to position [81, 0]
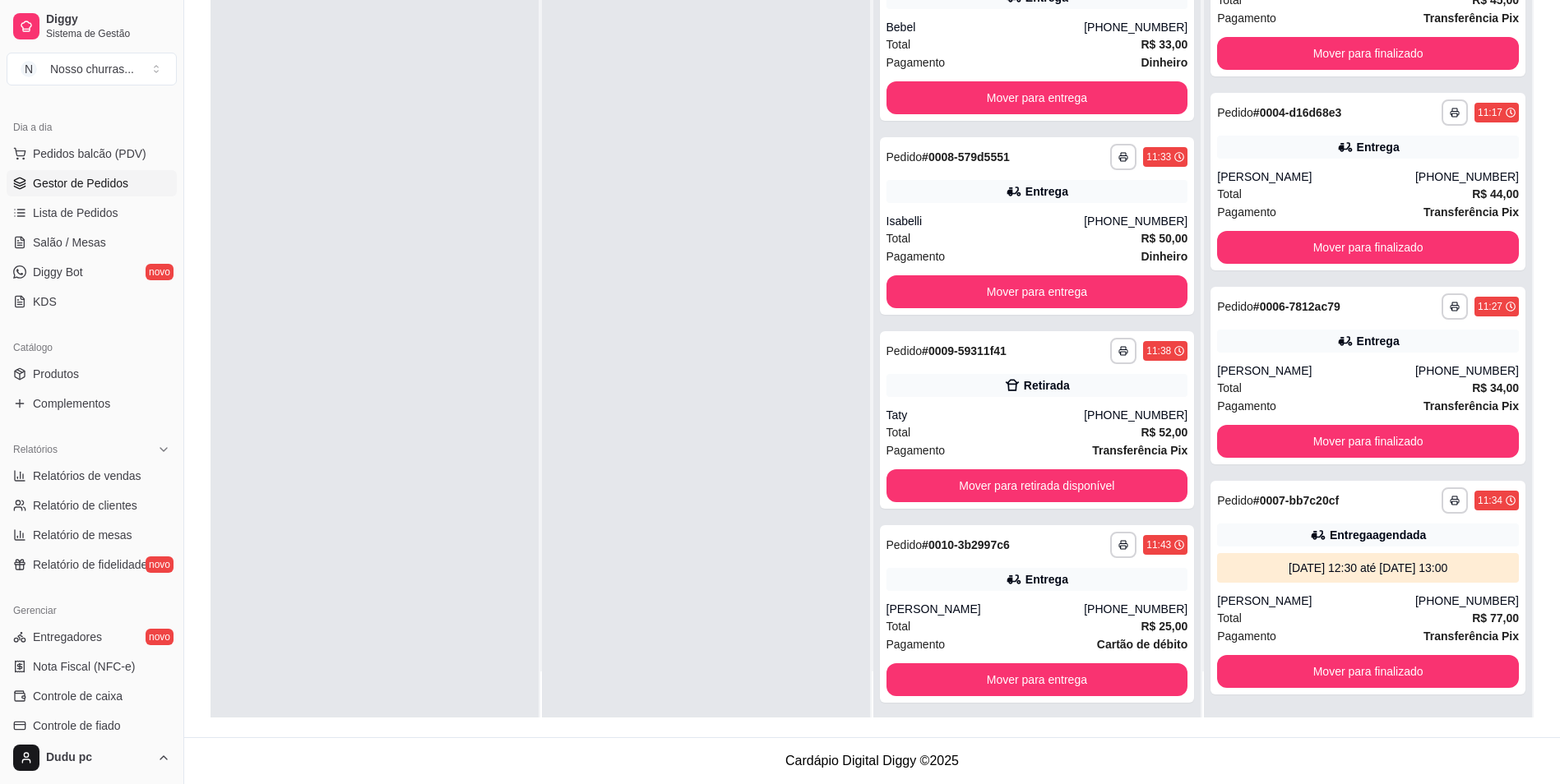
click at [1557, 317] on div "**********" at bounding box center [872, 270] width 1376 height 932
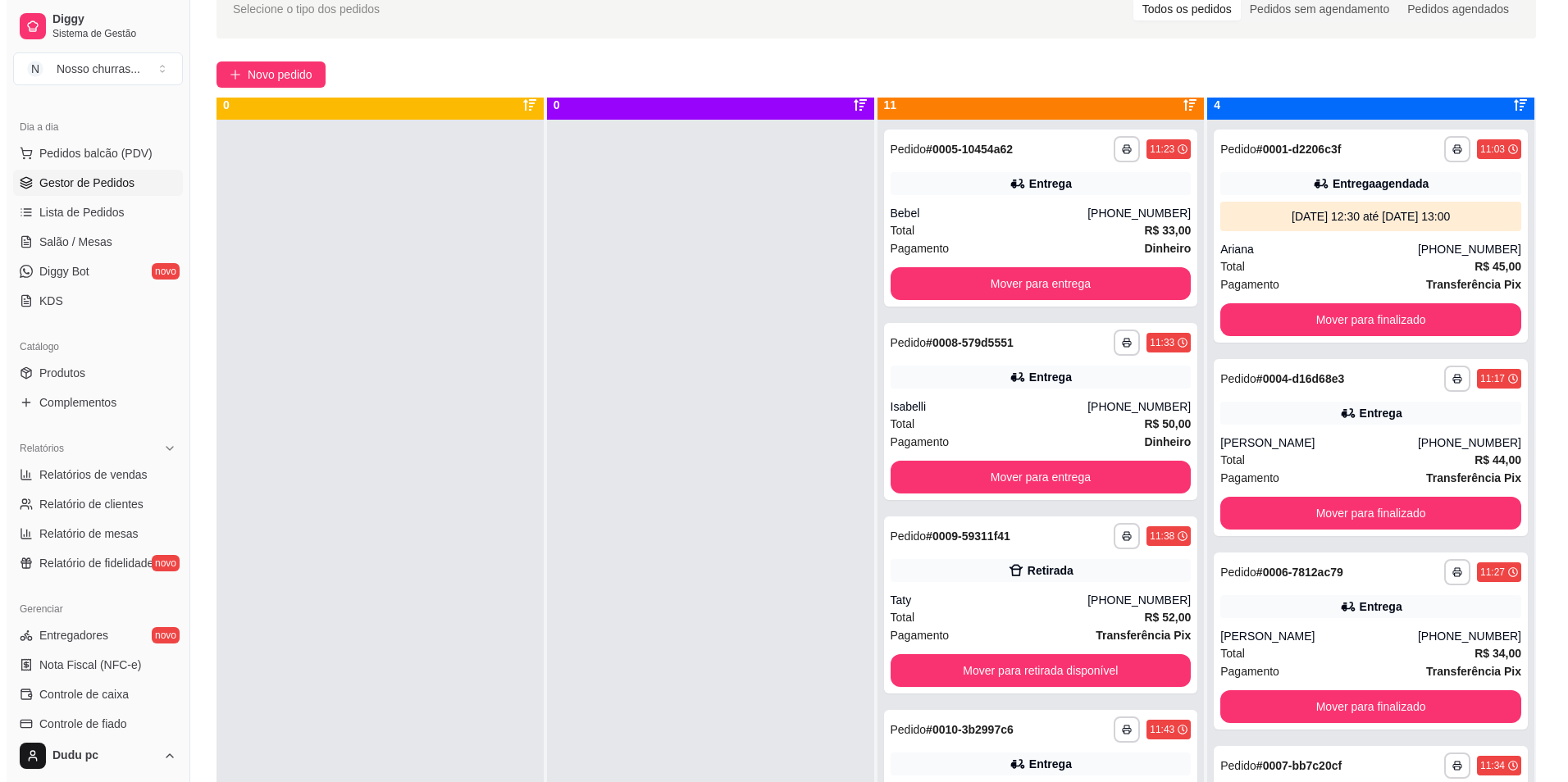
scroll to position [13, 0]
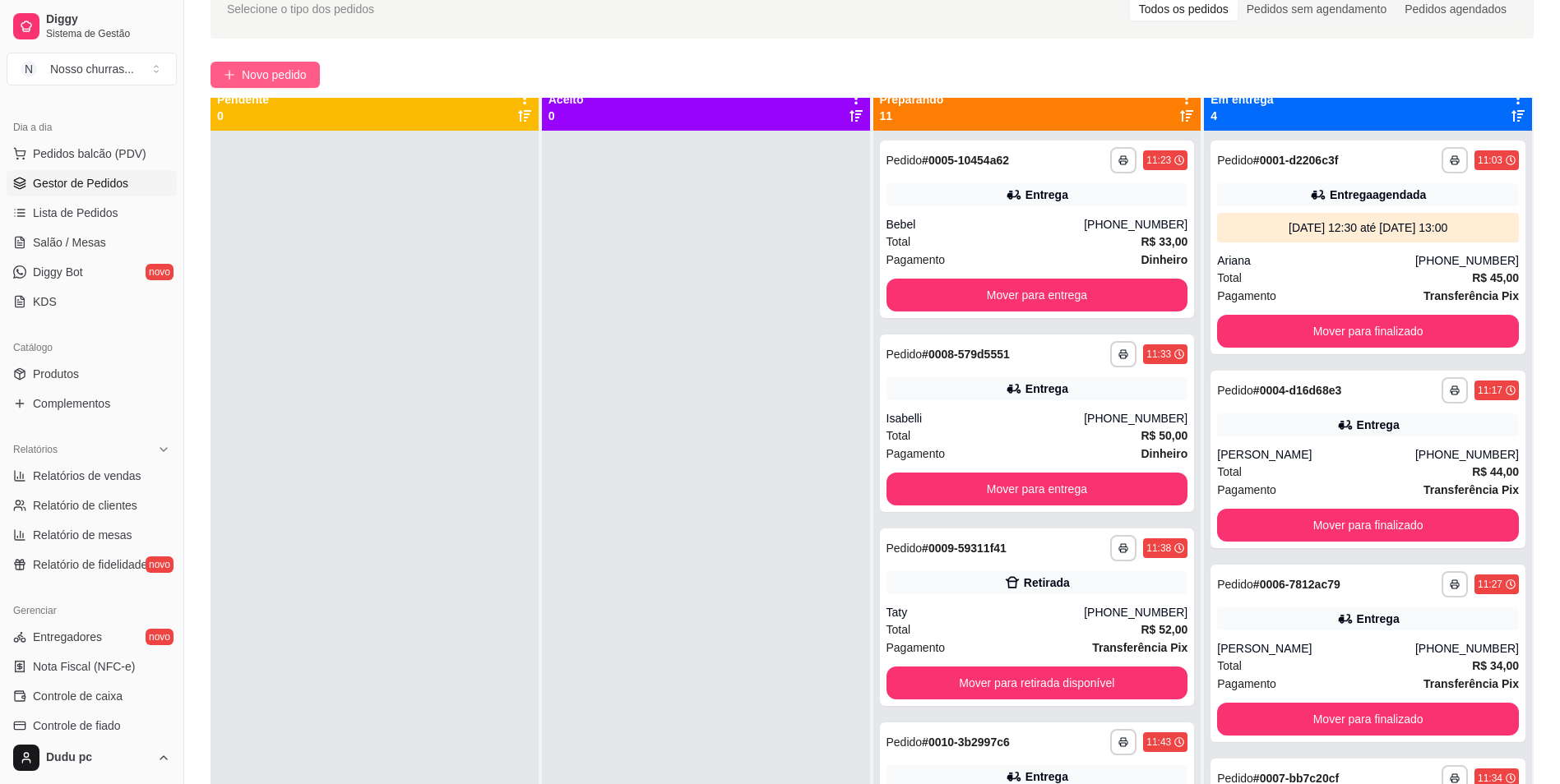
click at [291, 81] on span "Novo pedido" at bounding box center [274, 75] width 65 height 19
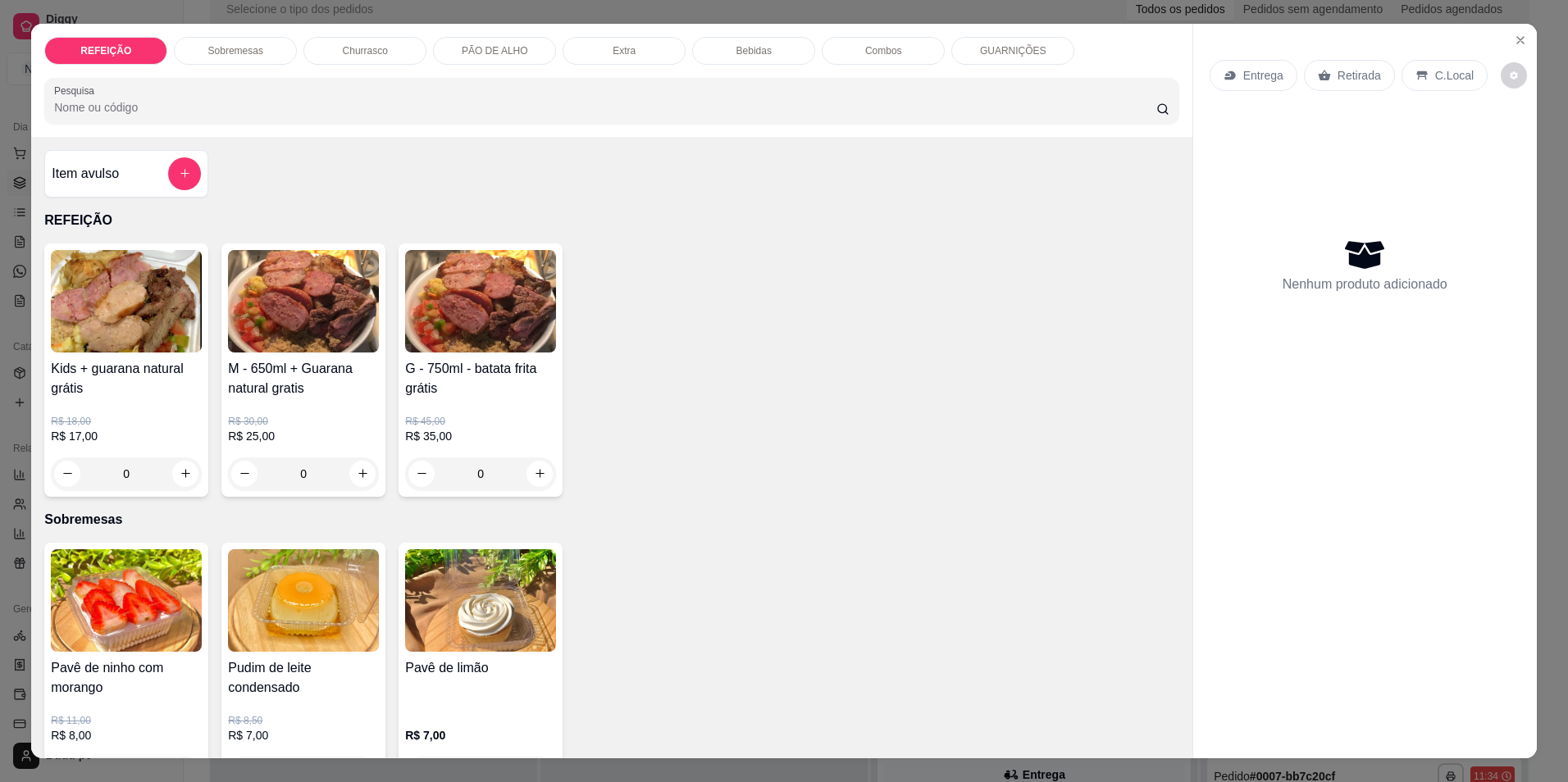
click at [118, 104] on input "Pesquisa" at bounding box center [606, 107] width 1103 height 17
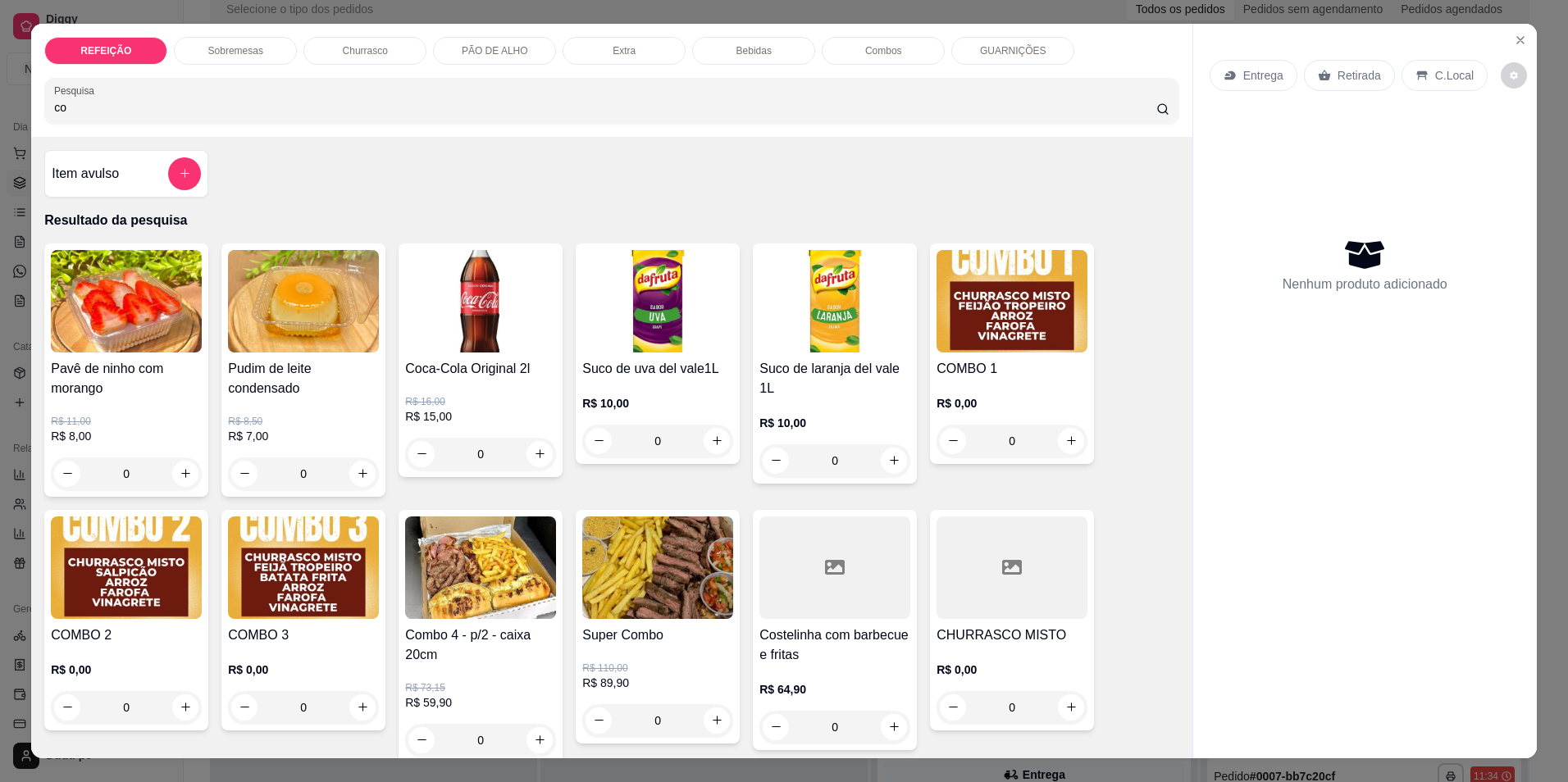
type input "co"
click at [822, 675] on div "R$ 64,90 0" at bounding box center [835, 704] width 151 height 78
click at [794, 663] on h4 "Costelinha com barbecue e fritas" at bounding box center [835, 645] width 151 height 40
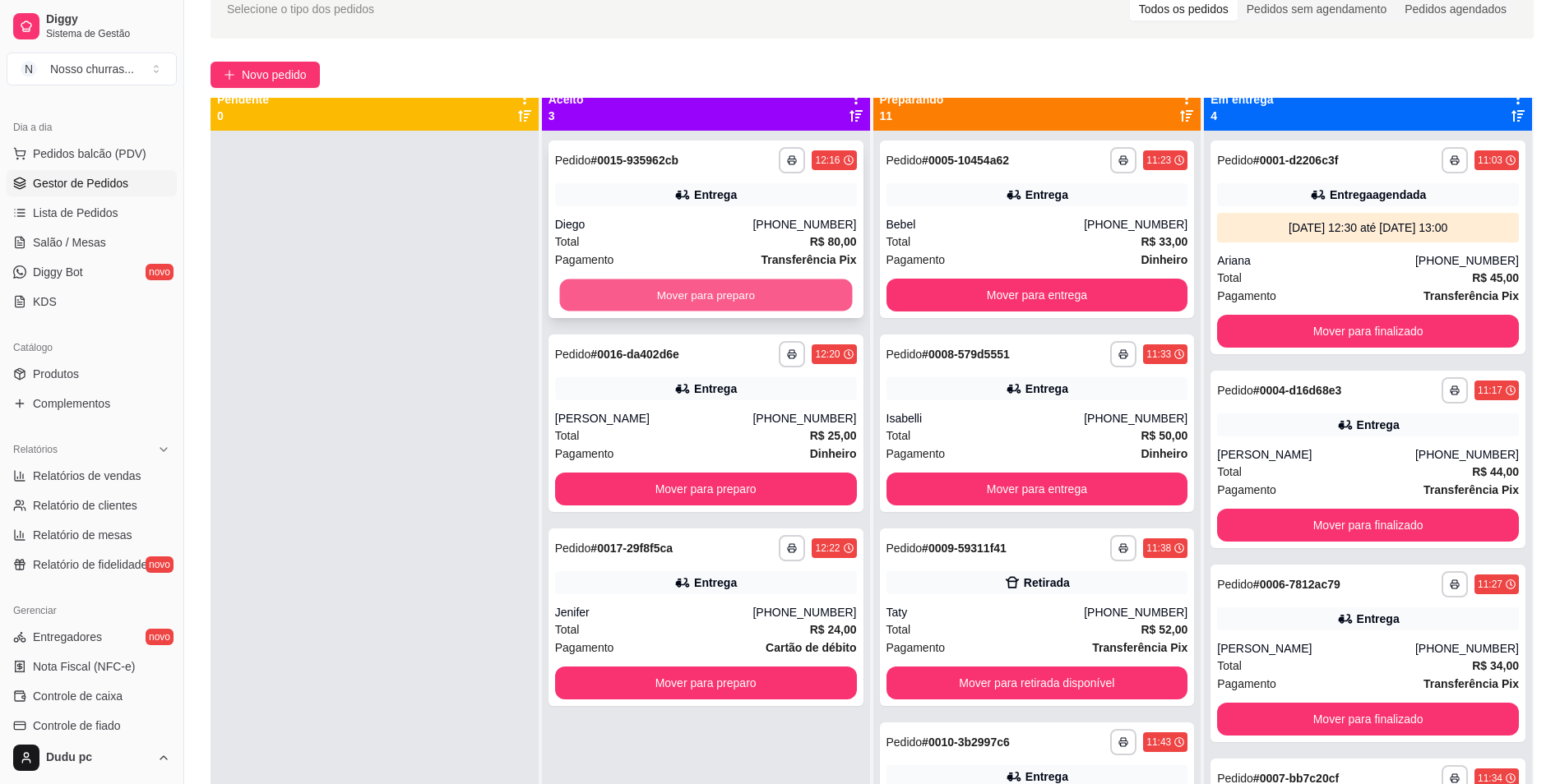
click at [725, 291] on button "Mover para preparo" at bounding box center [705, 295] width 293 height 32
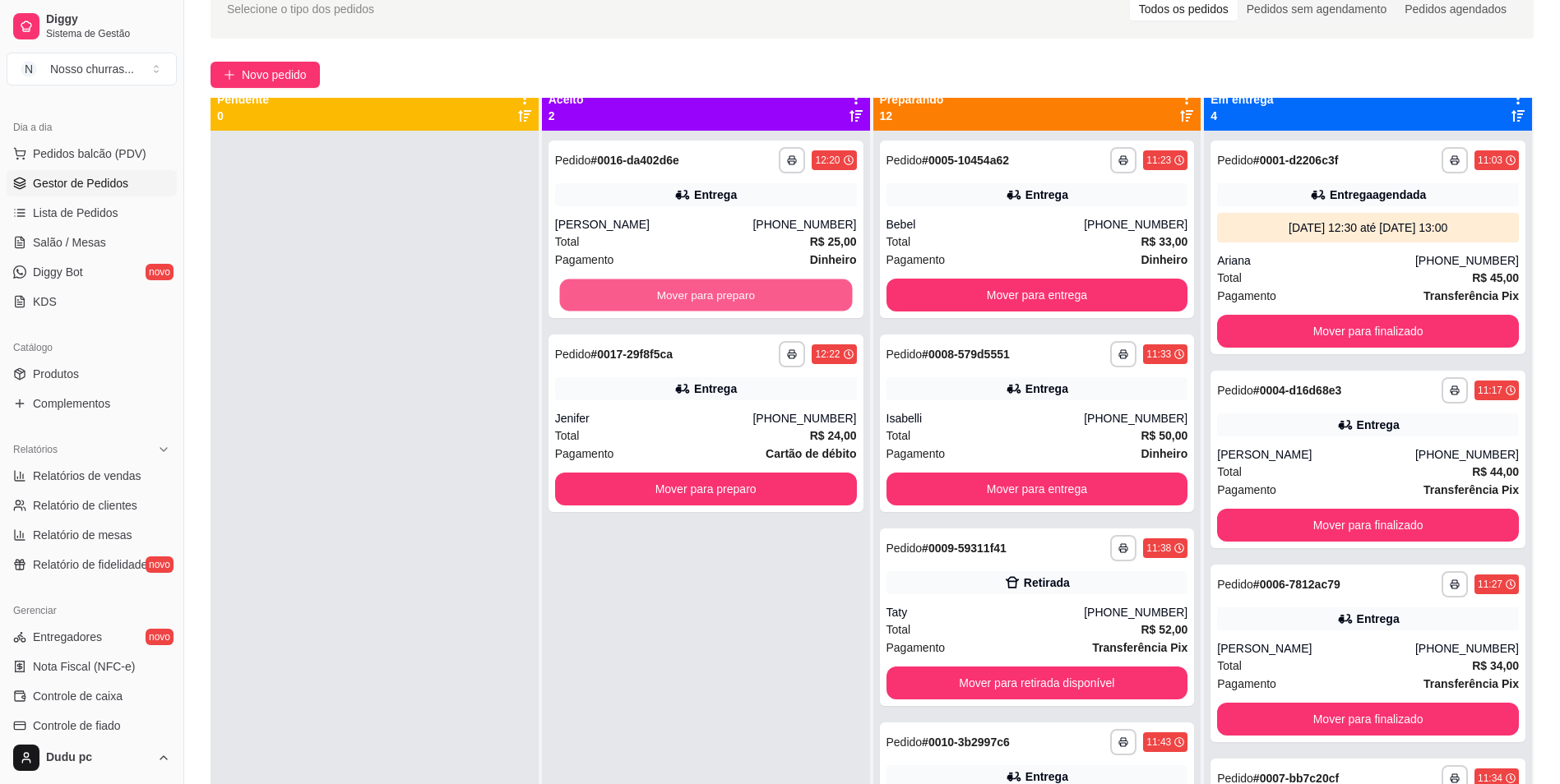
click at [725, 291] on button "Mover para preparo" at bounding box center [705, 295] width 293 height 32
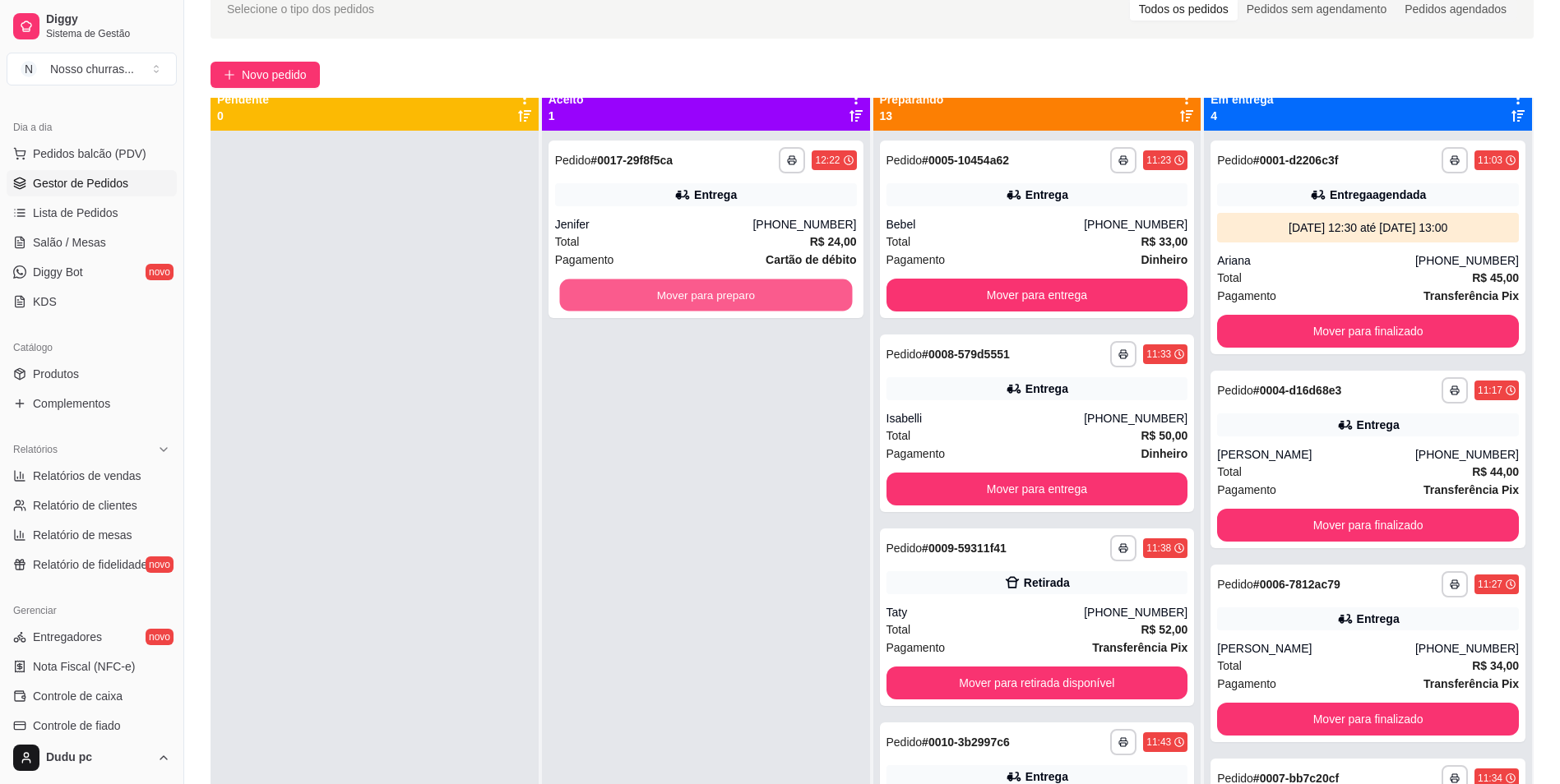
click at [725, 291] on button "Mover para preparo" at bounding box center [705, 295] width 293 height 32
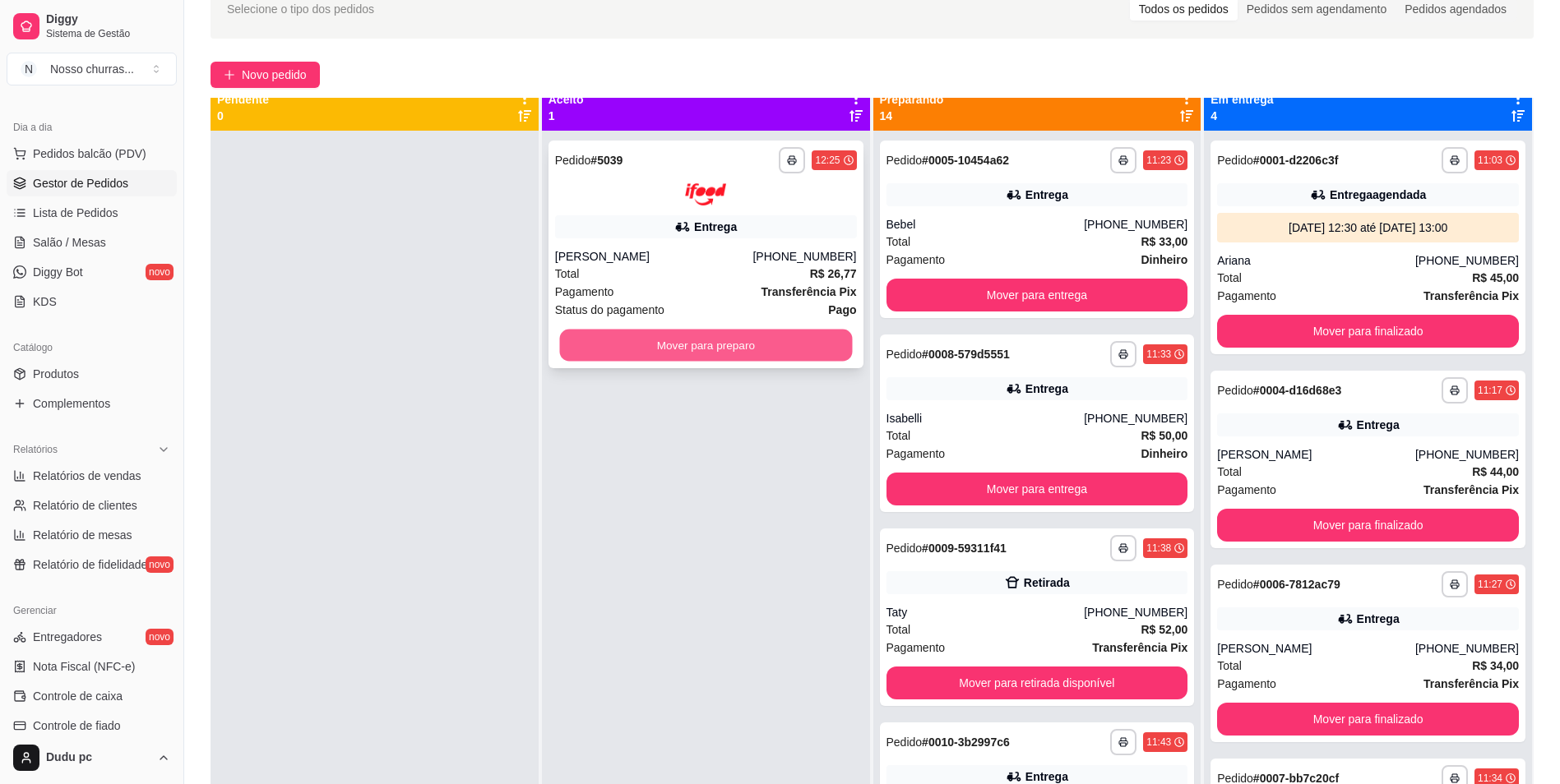
click at [644, 344] on button "Mover para preparo" at bounding box center [705, 344] width 293 height 32
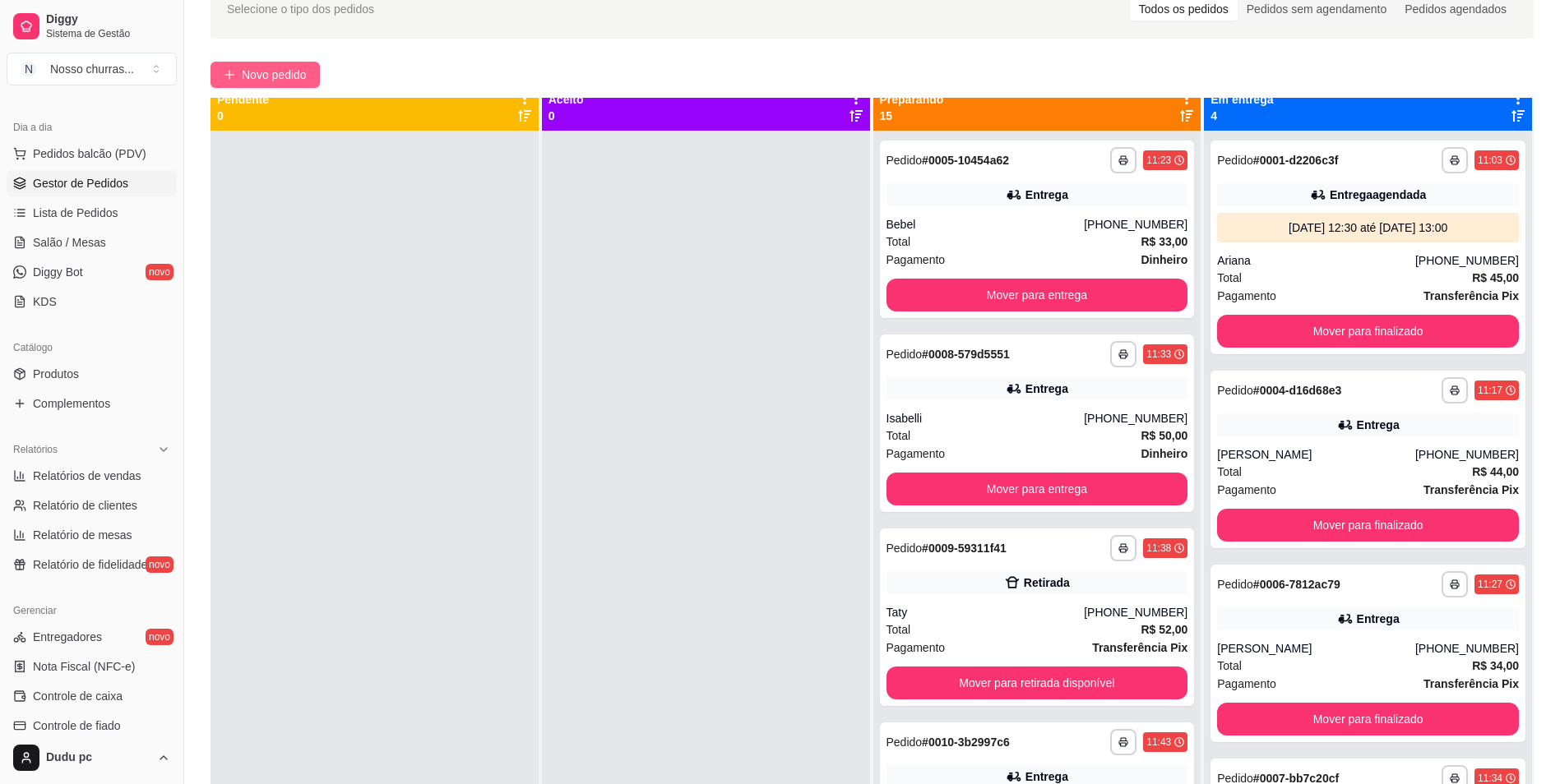
click at [262, 66] on span "Novo pedido" at bounding box center [274, 75] width 65 height 19
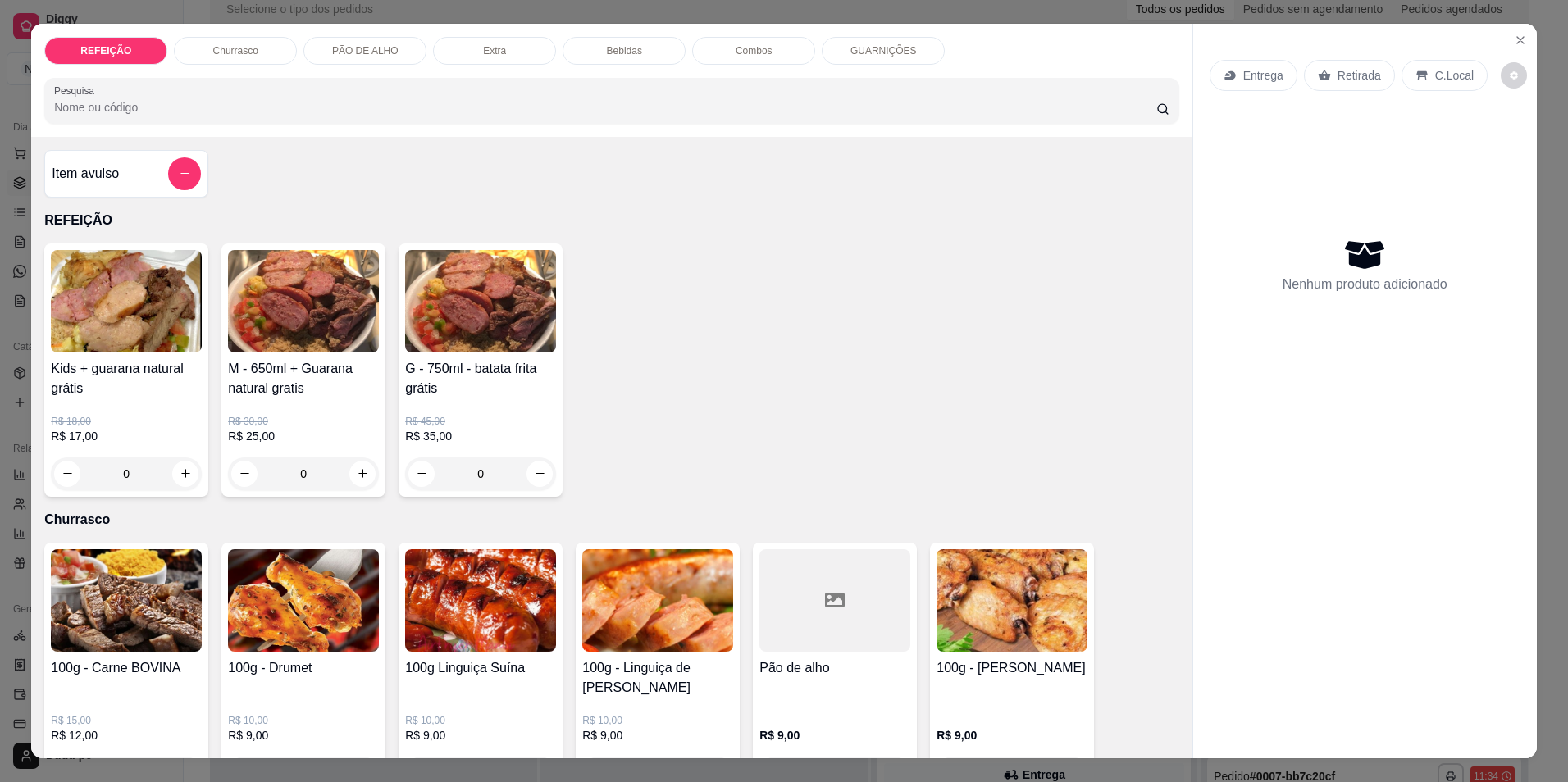
click at [899, 48] on p "GUARNIÇÕES" at bounding box center [884, 51] width 66 height 13
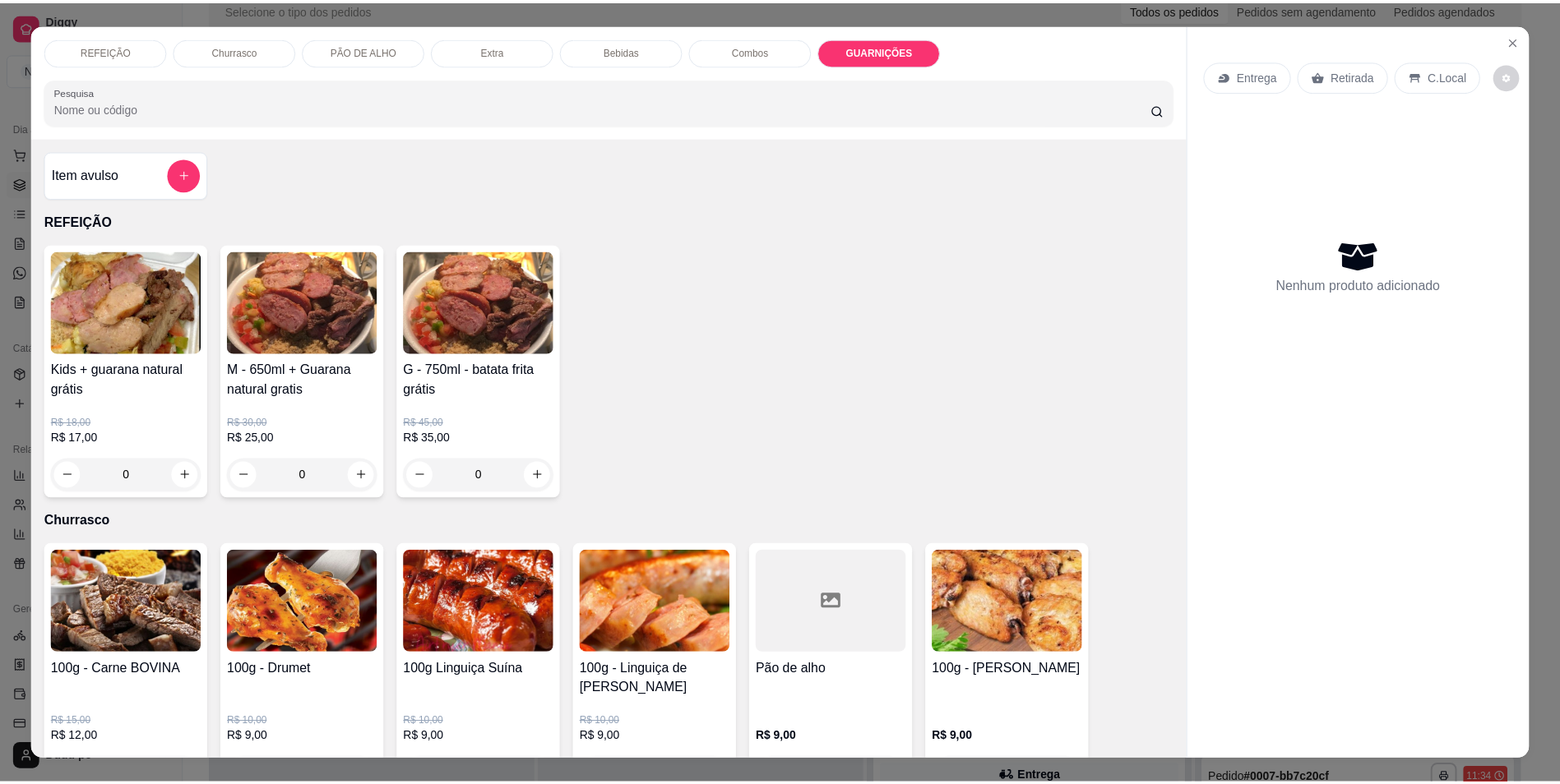
scroll to position [29, 0]
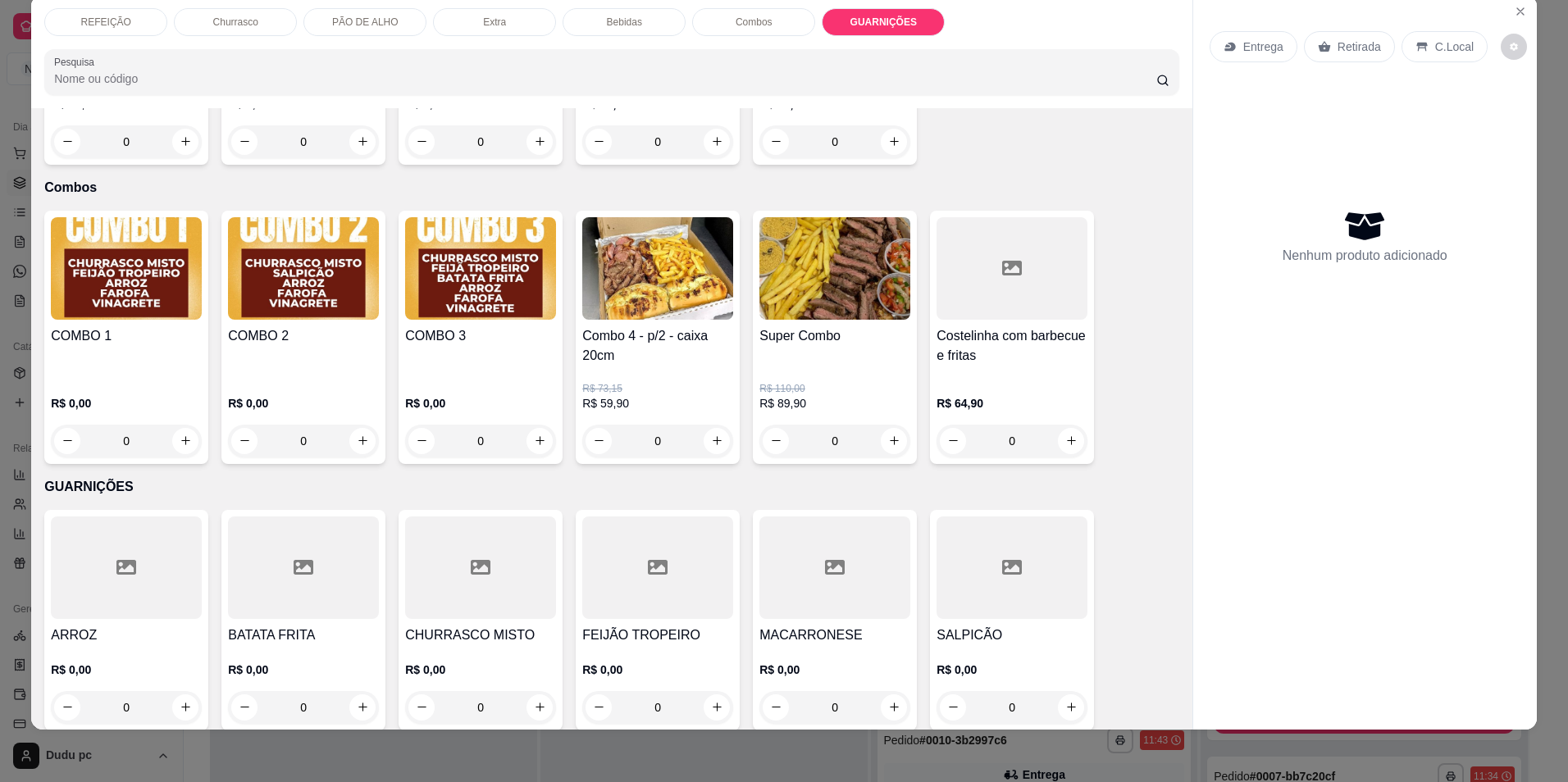
click at [121, 568] on div at bounding box center [126, 568] width 151 height 102
click at [1519, 15] on icon "Close" at bounding box center [1521, 11] width 13 height 13
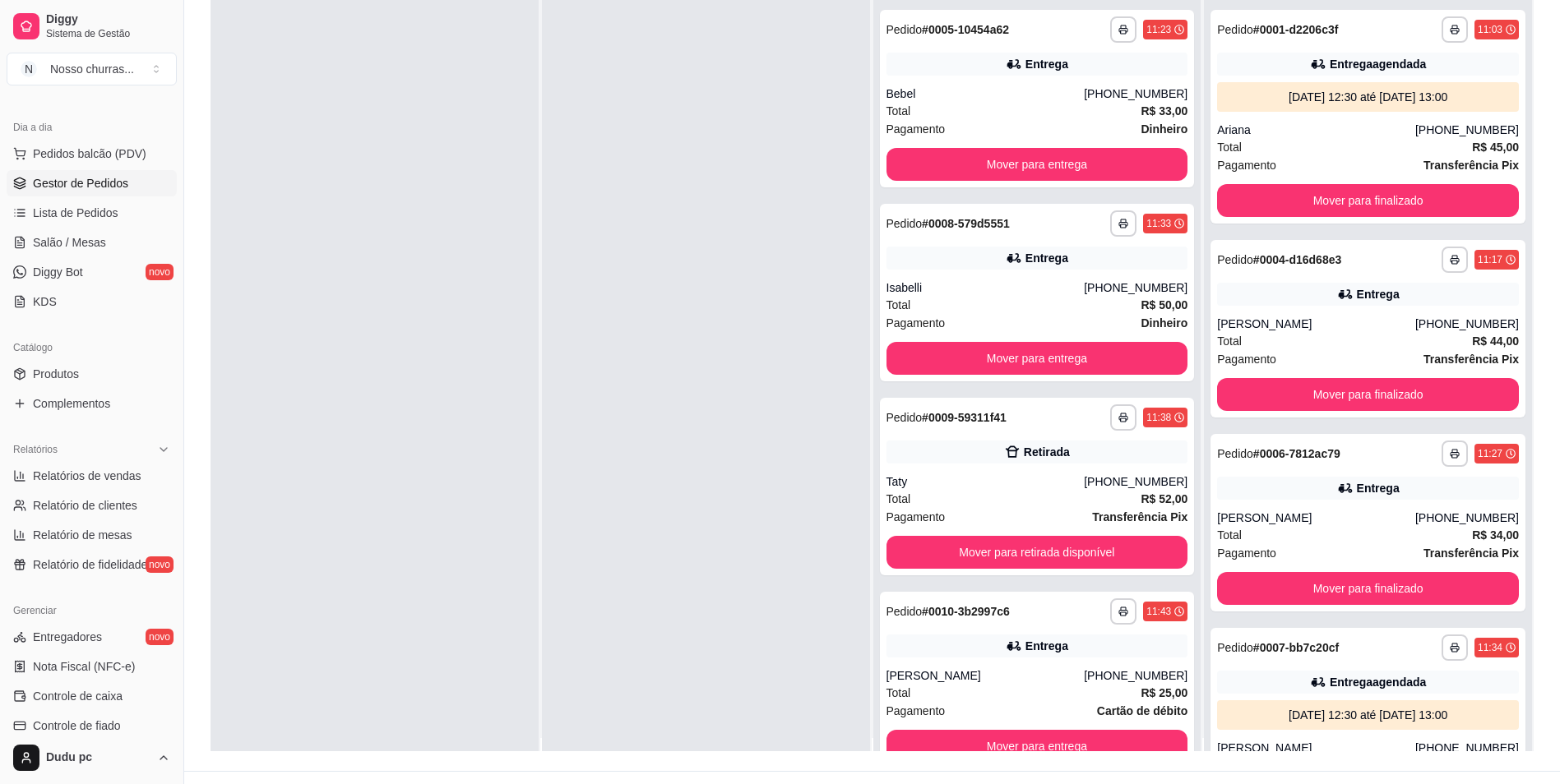
scroll to position [218, 0]
click at [1408, 587] on button "Mover para finalizado" at bounding box center [1368, 588] width 302 height 33
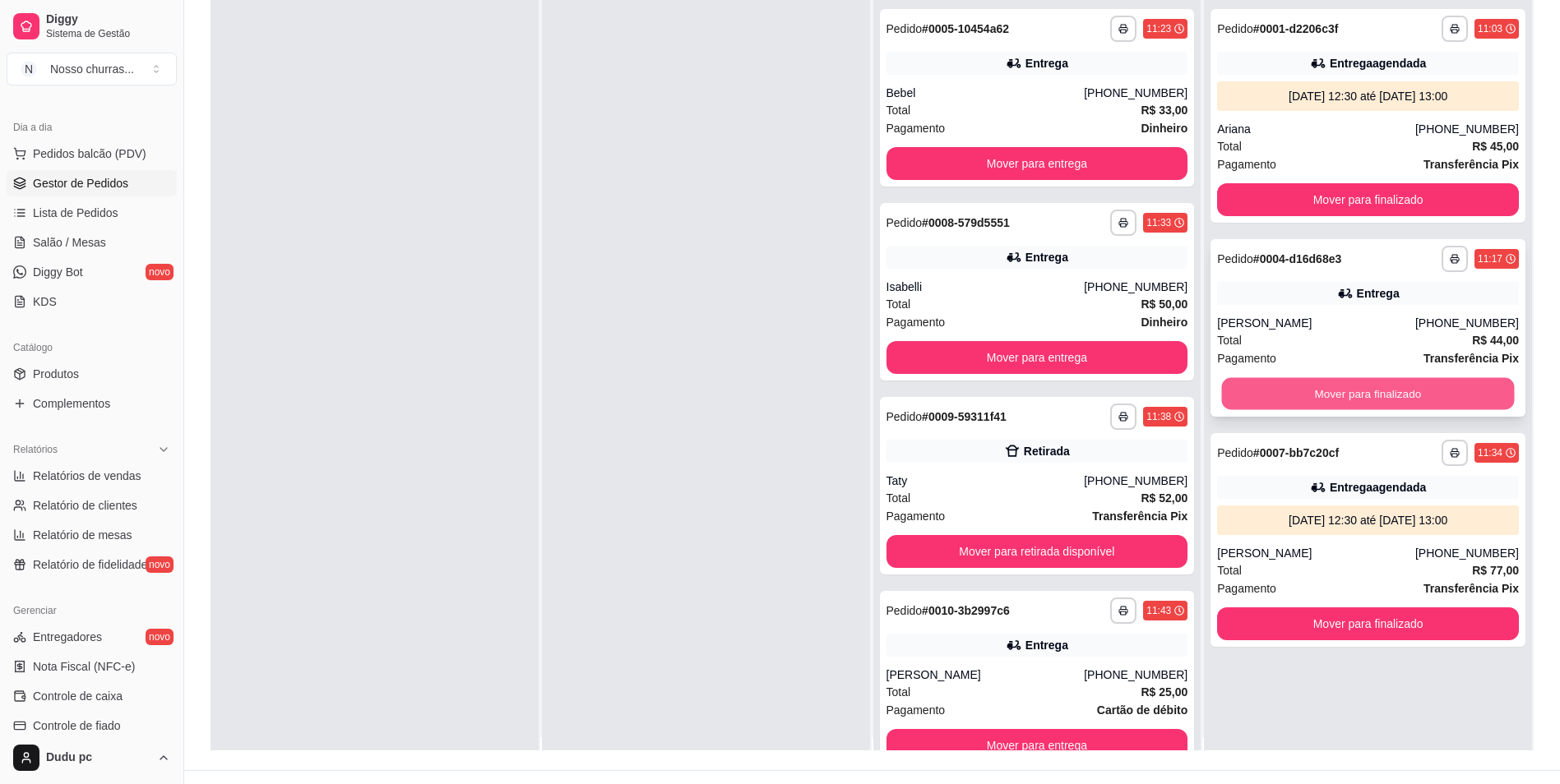
click at [1324, 399] on button "Mover para finalizado" at bounding box center [1368, 394] width 293 height 32
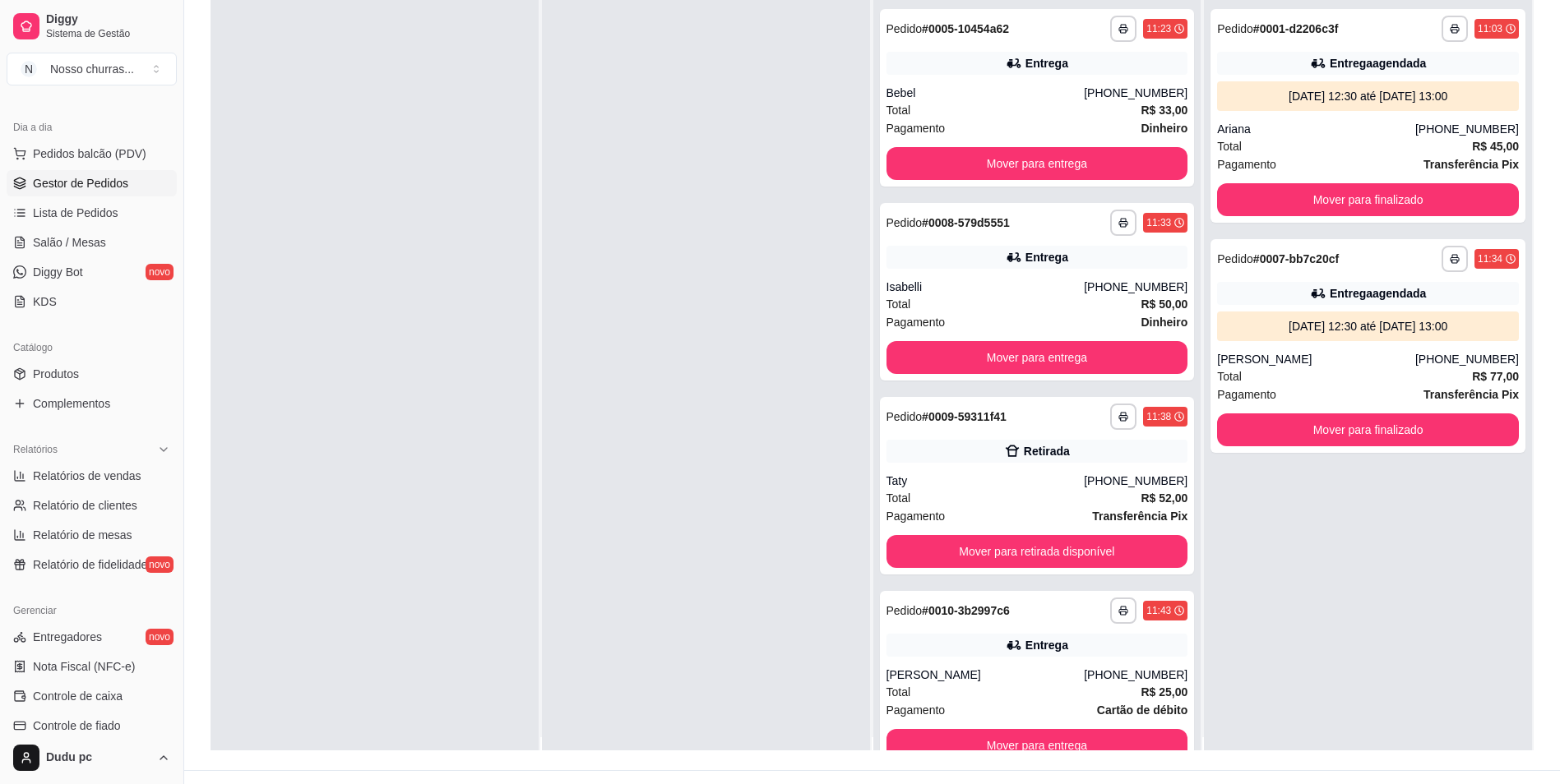
click at [1324, 399] on div "Pagamento Transferência Pix" at bounding box center [1368, 395] width 302 height 19
click at [996, 353] on button "Mover para entrega" at bounding box center [1037, 358] width 293 height 32
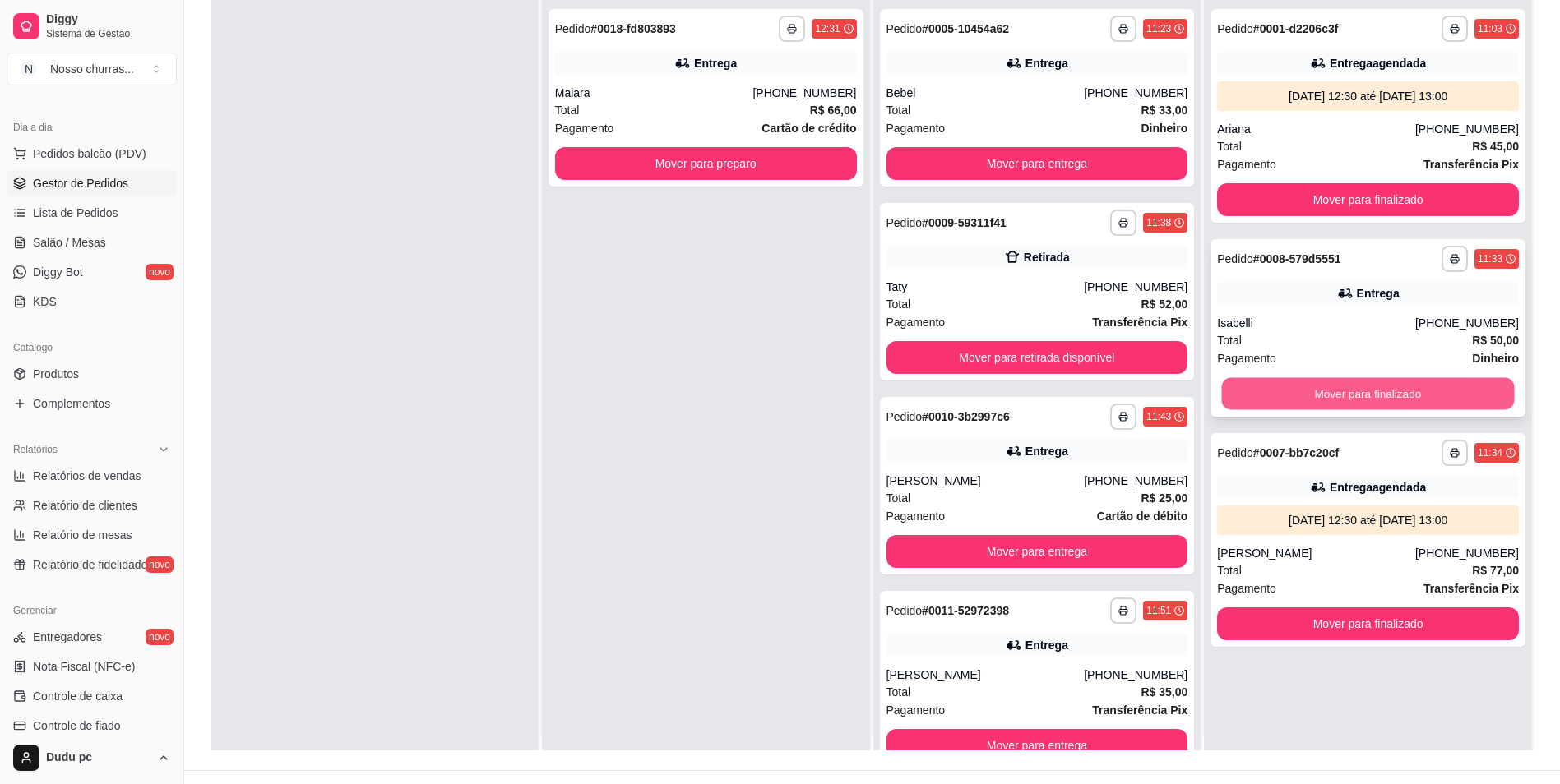
click at [1329, 401] on button "Mover para finalizado" at bounding box center [1368, 394] width 293 height 32
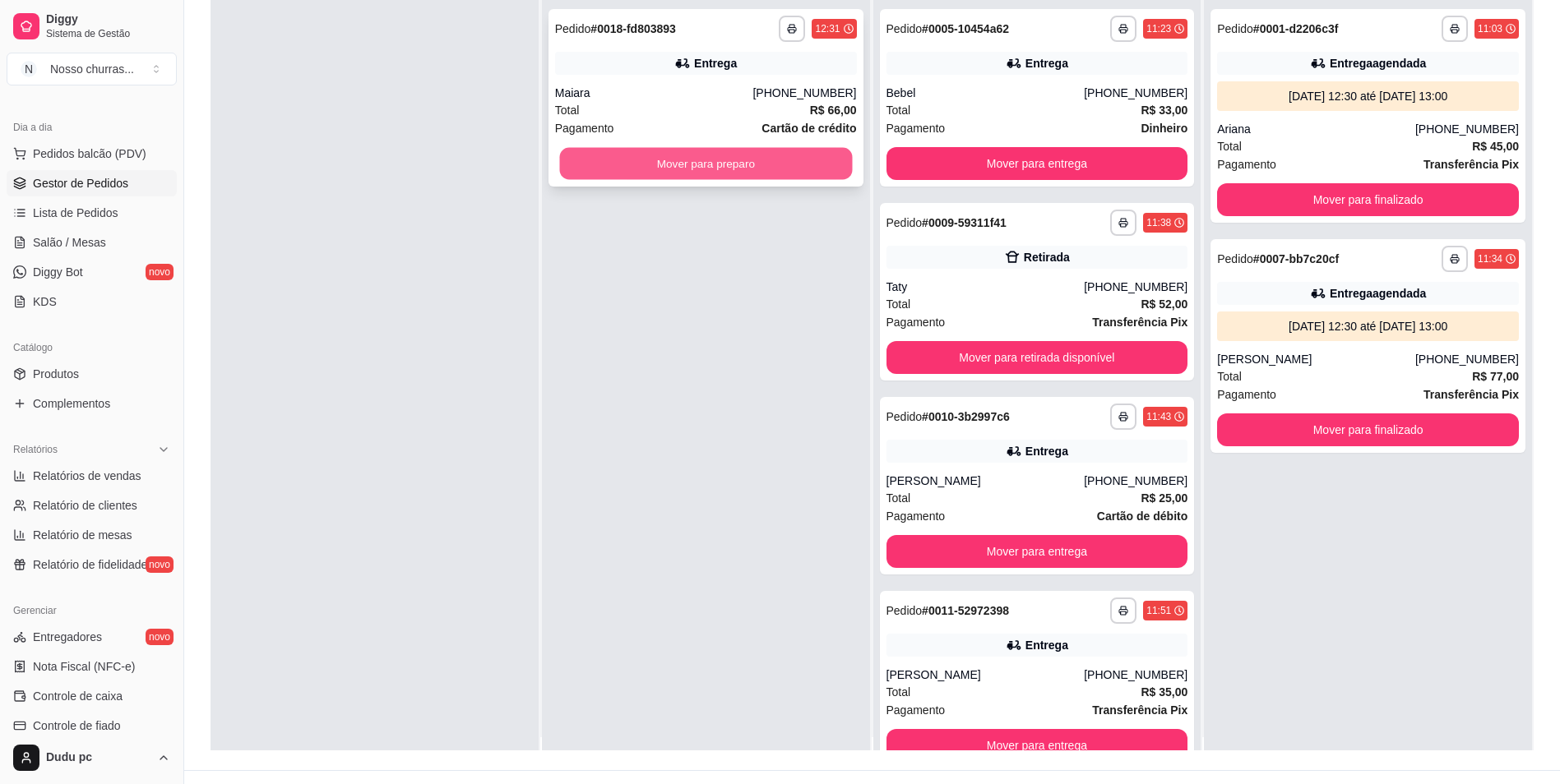
click at [785, 160] on button "Mover para preparo" at bounding box center [705, 164] width 293 height 32
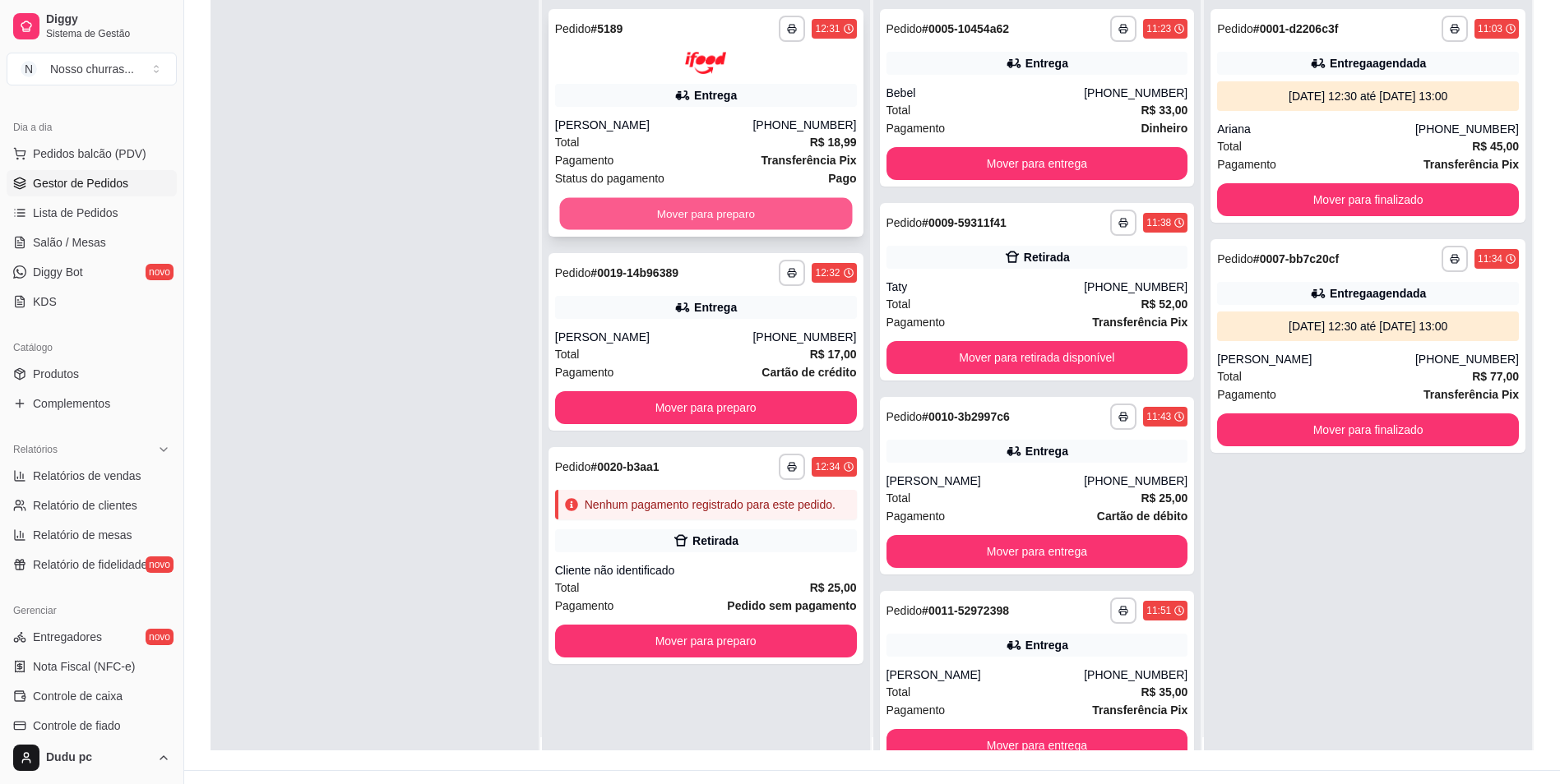
click at [753, 223] on button "Mover para preparo" at bounding box center [705, 213] width 293 height 32
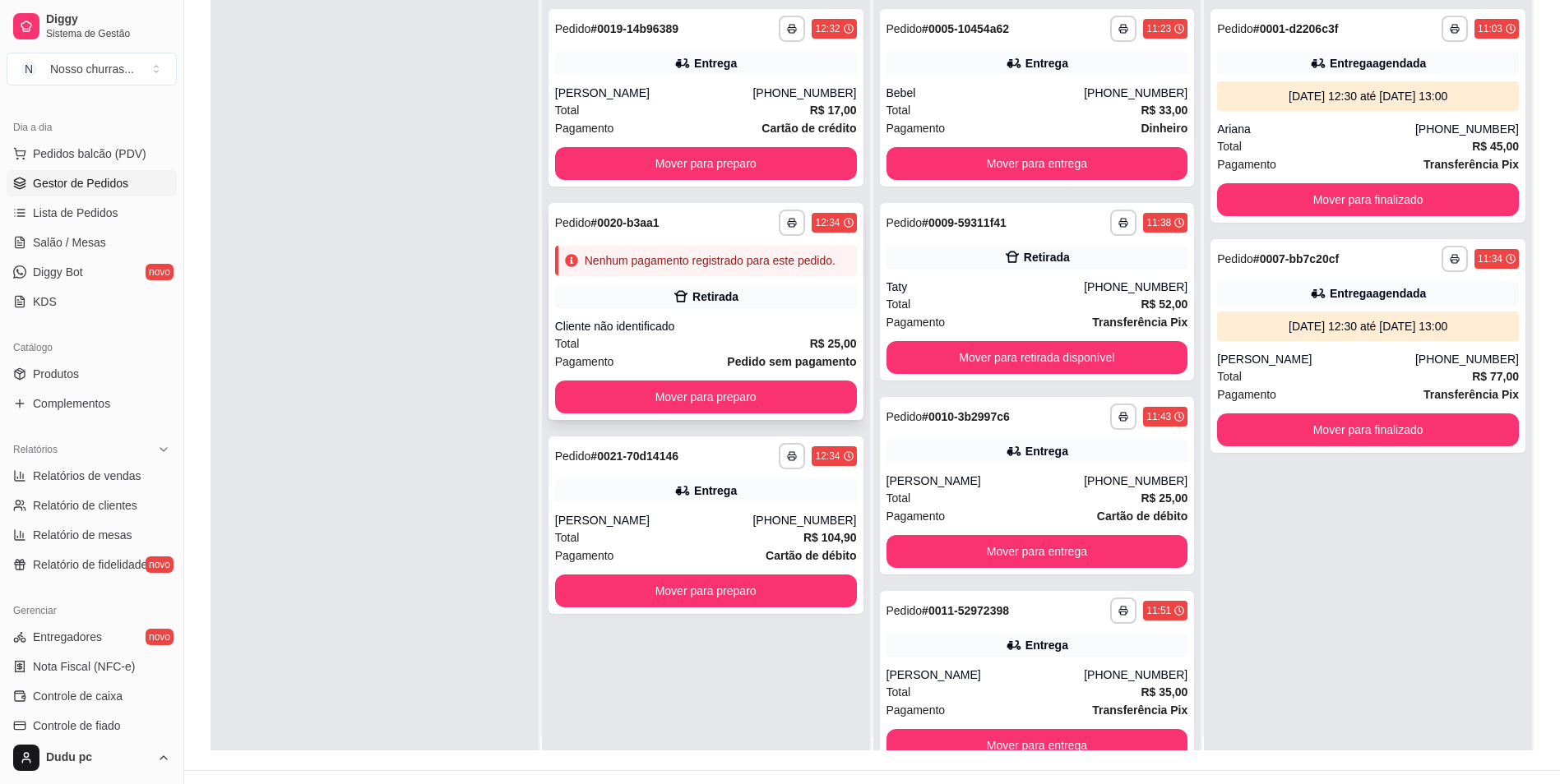
click at [704, 352] on div "Total R$ 25,00" at bounding box center [706, 344] width 302 height 19
click at [718, 599] on button "Mover para preparo" at bounding box center [705, 591] width 293 height 32
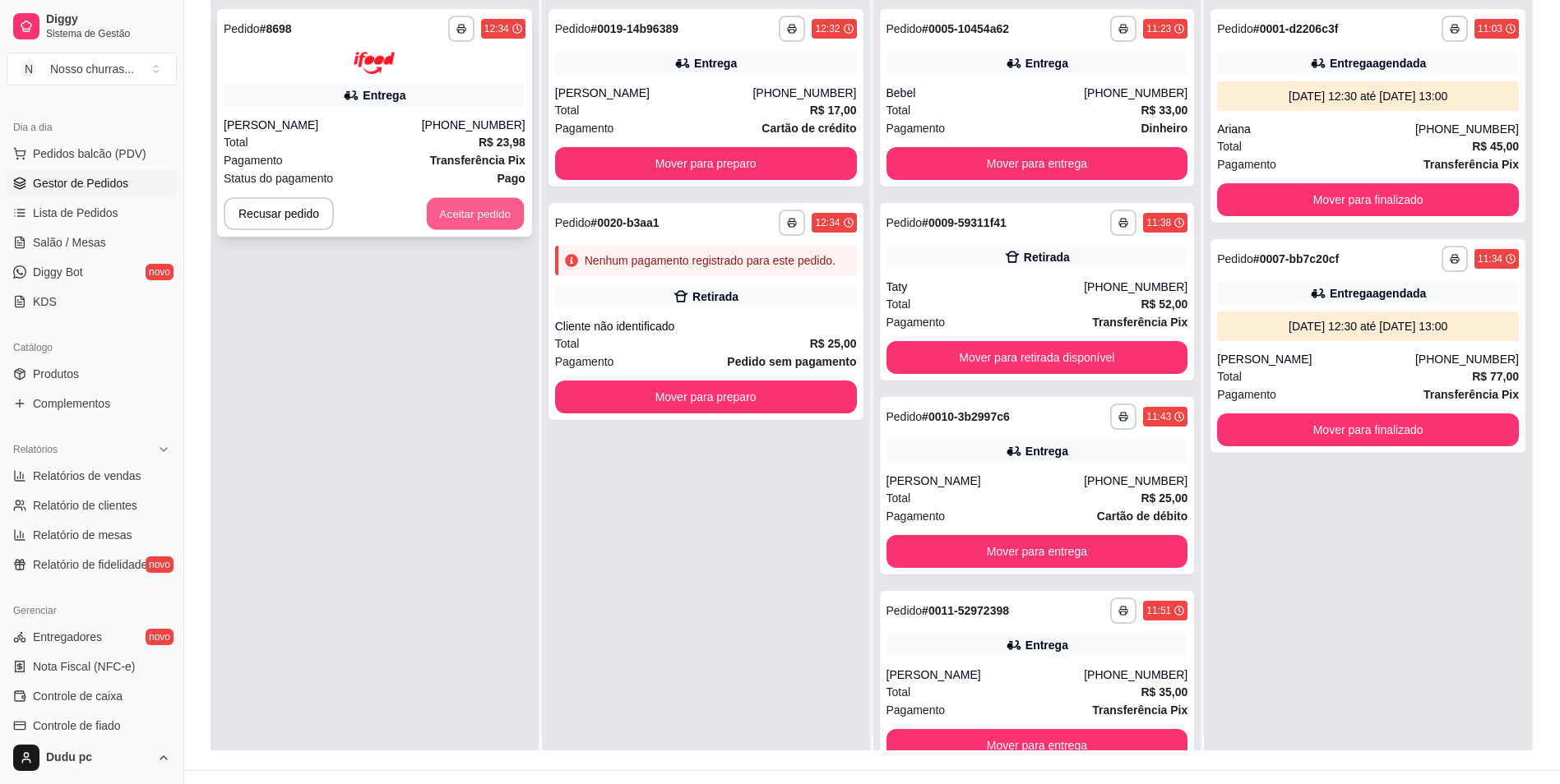
click at [459, 199] on button "Aceitar pedido" at bounding box center [475, 213] width 97 height 32
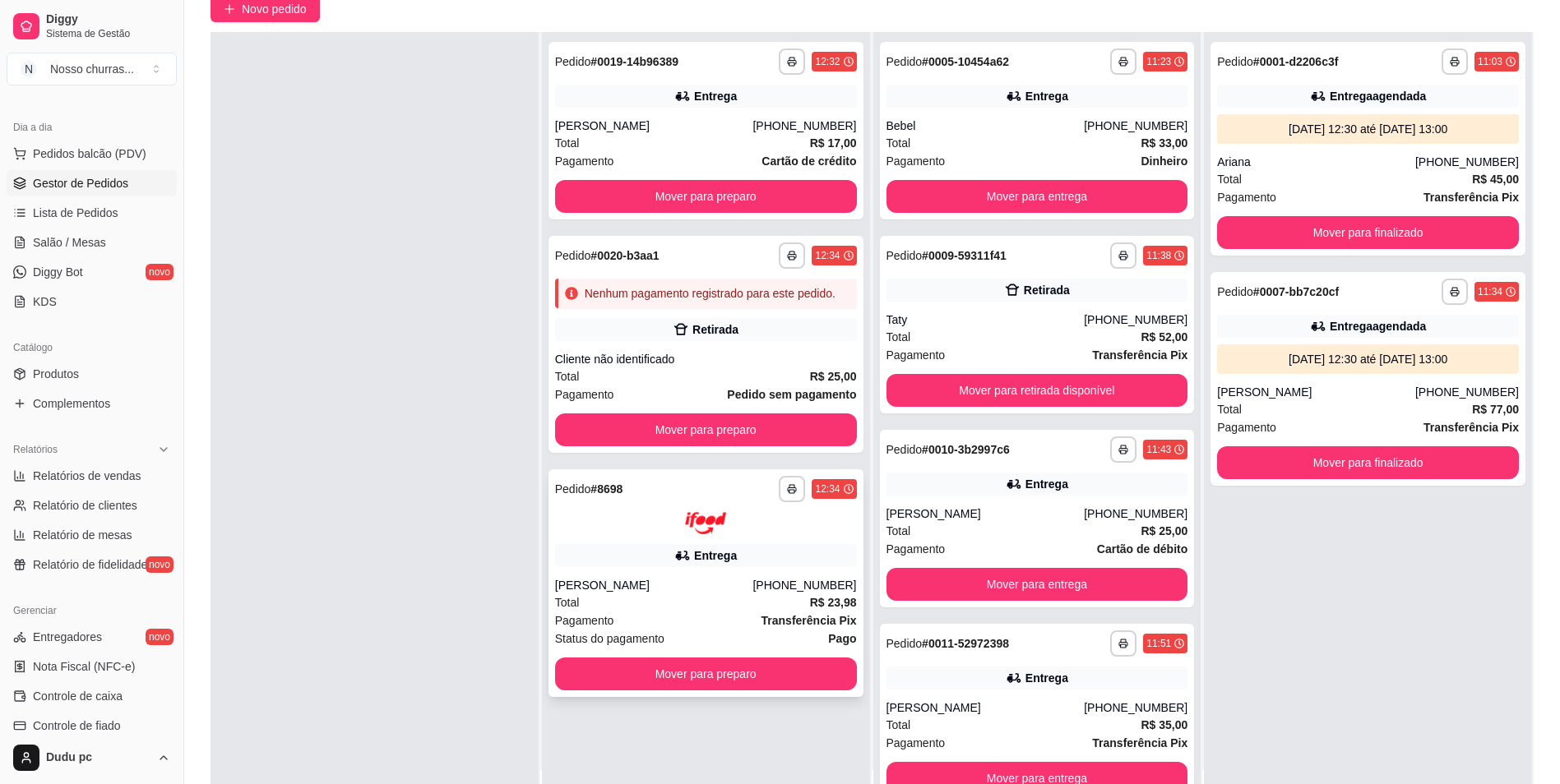
scroll to position [185, 0]
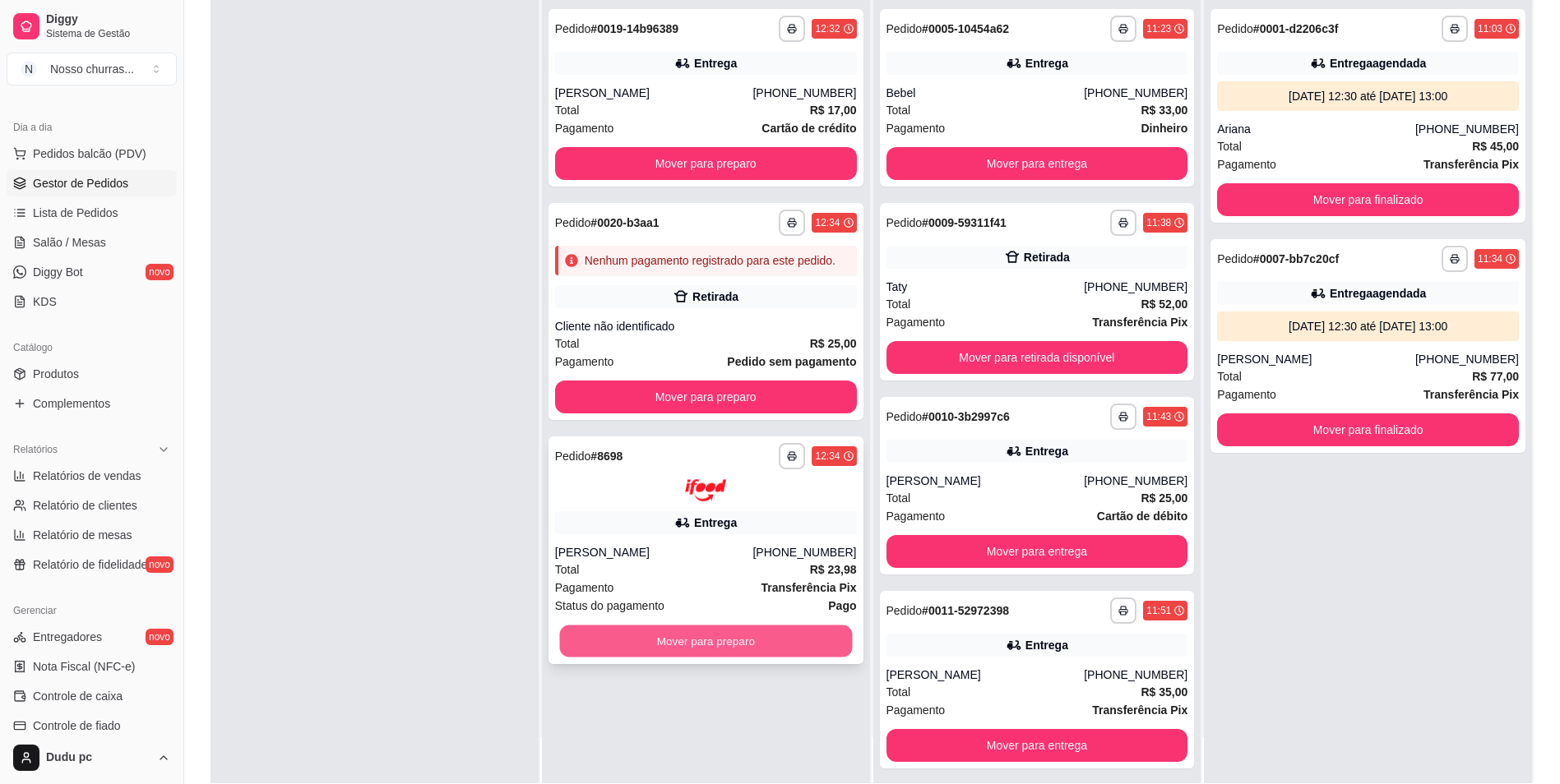
click at [681, 643] on button "Mover para preparo" at bounding box center [705, 641] width 293 height 32
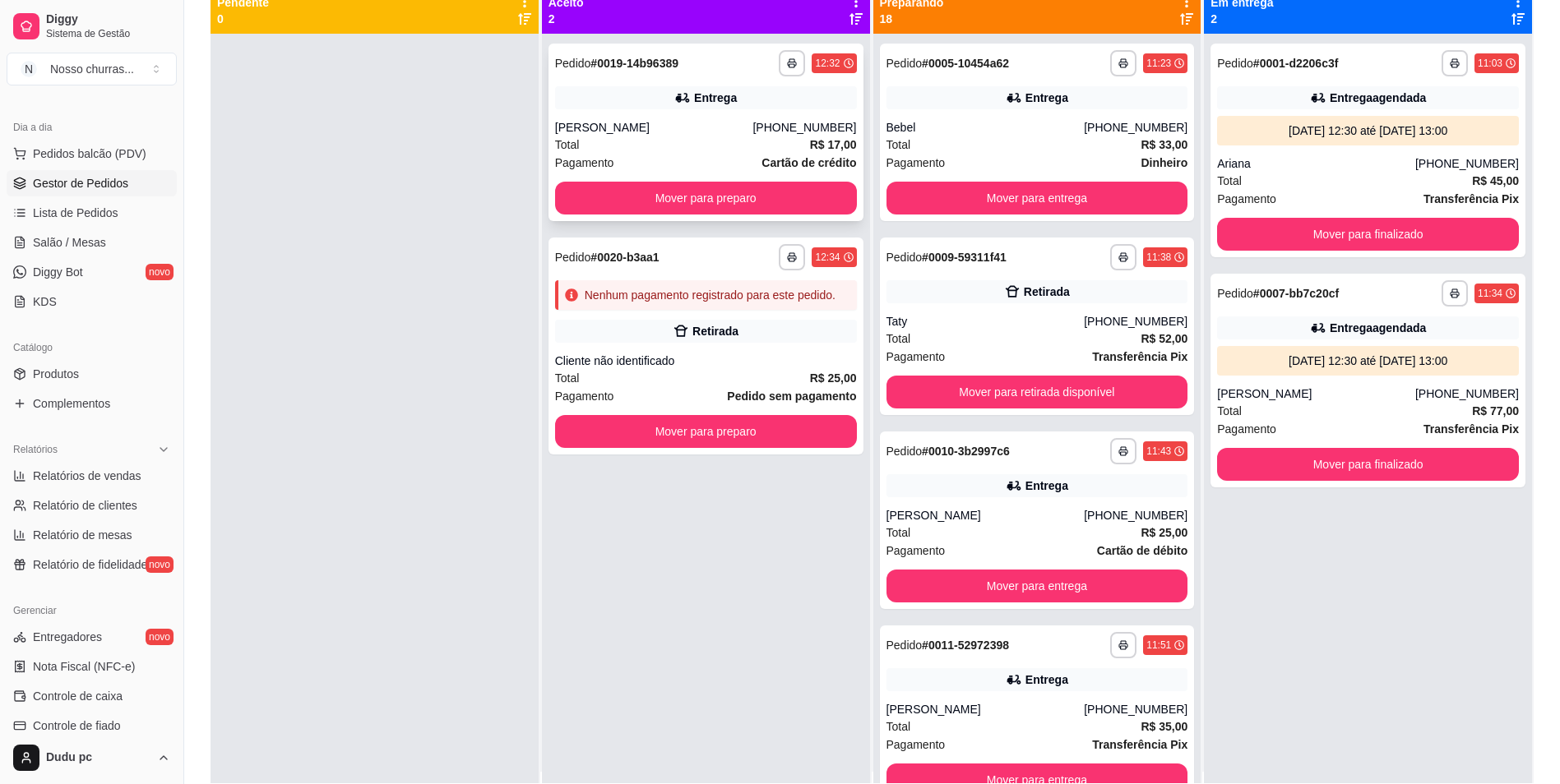
scroll to position [0, 0]
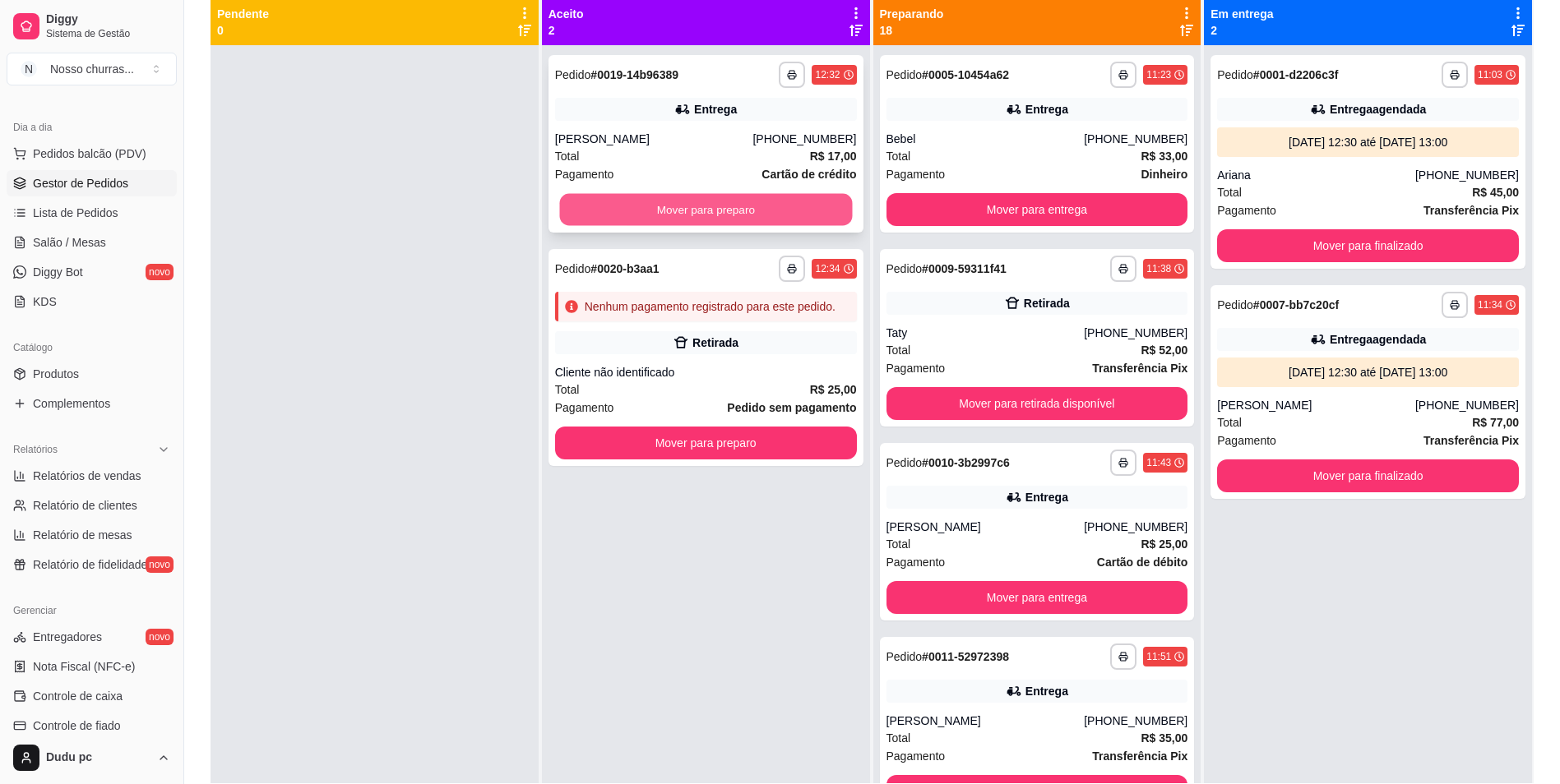
click at [779, 213] on button "Mover para preparo" at bounding box center [705, 210] width 293 height 32
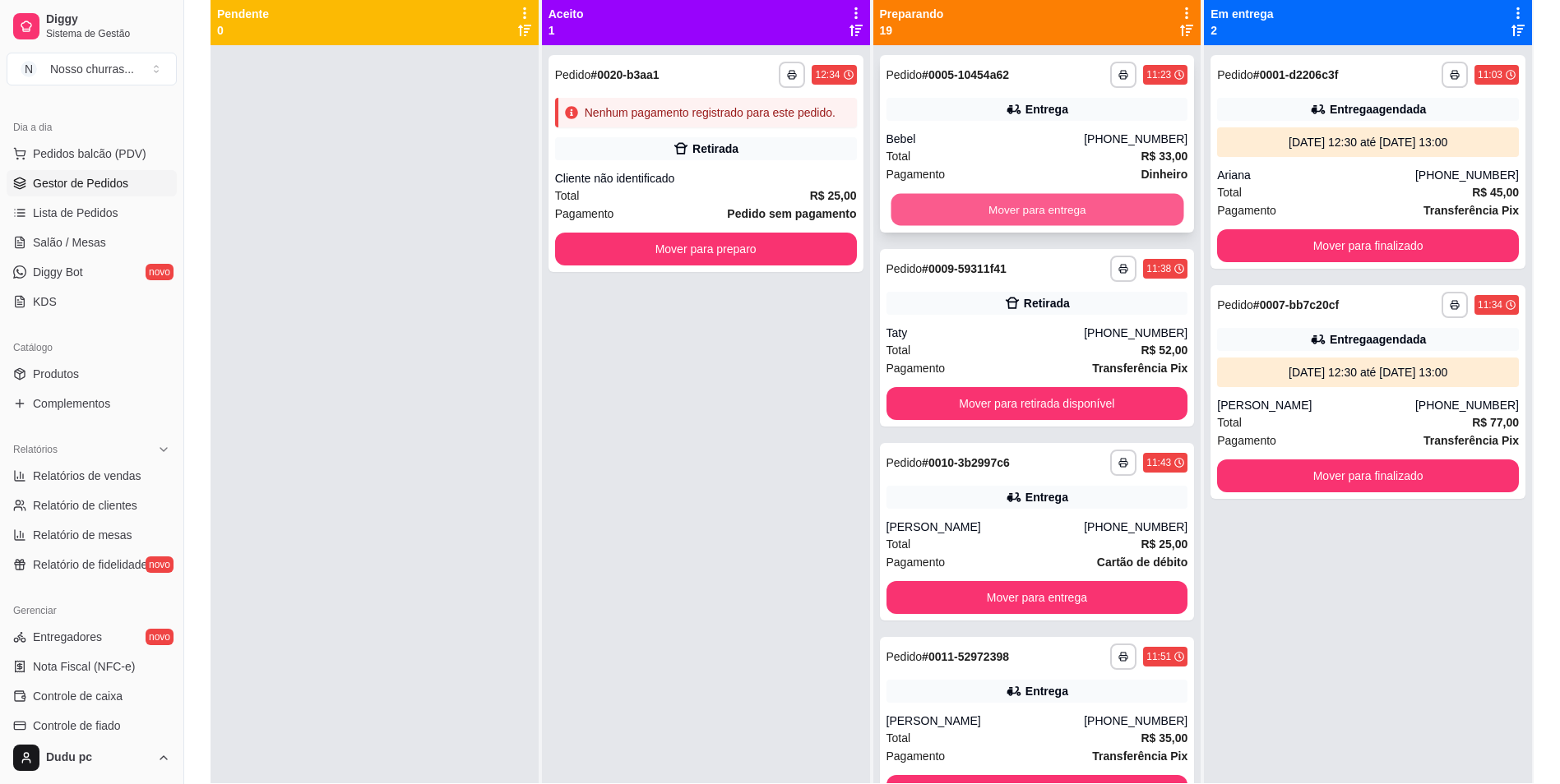
click at [1009, 194] on button "Mover para entrega" at bounding box center [1037, 210] width 293 height 32
click at [1000, 213] on button "Mover para entrega" at bounding box center [1037, 210] width 293 height 32
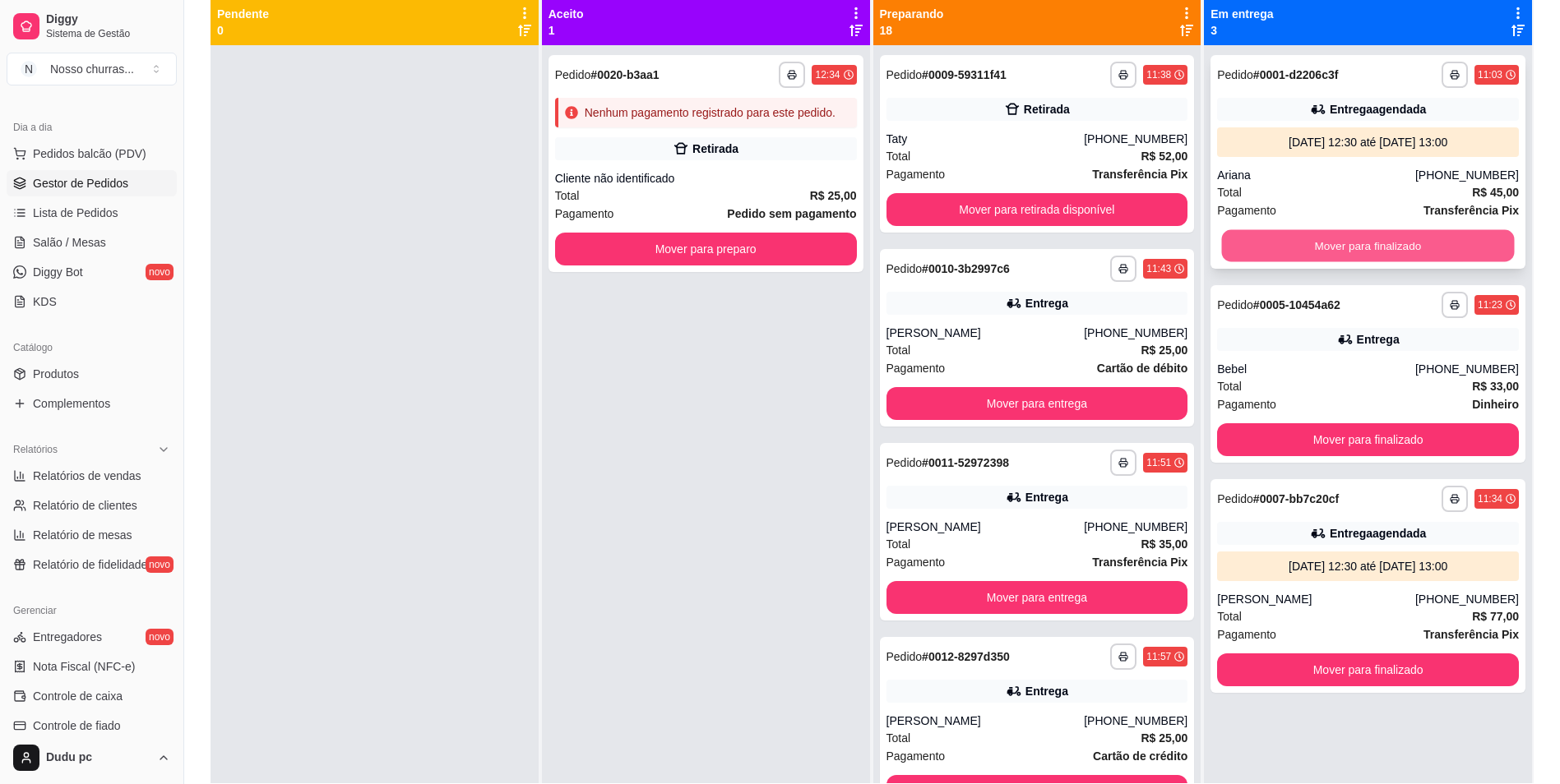
click at [1279, 231] on button "Mover para finalizado" at bounding box center [1368, 246] width 293 height 32
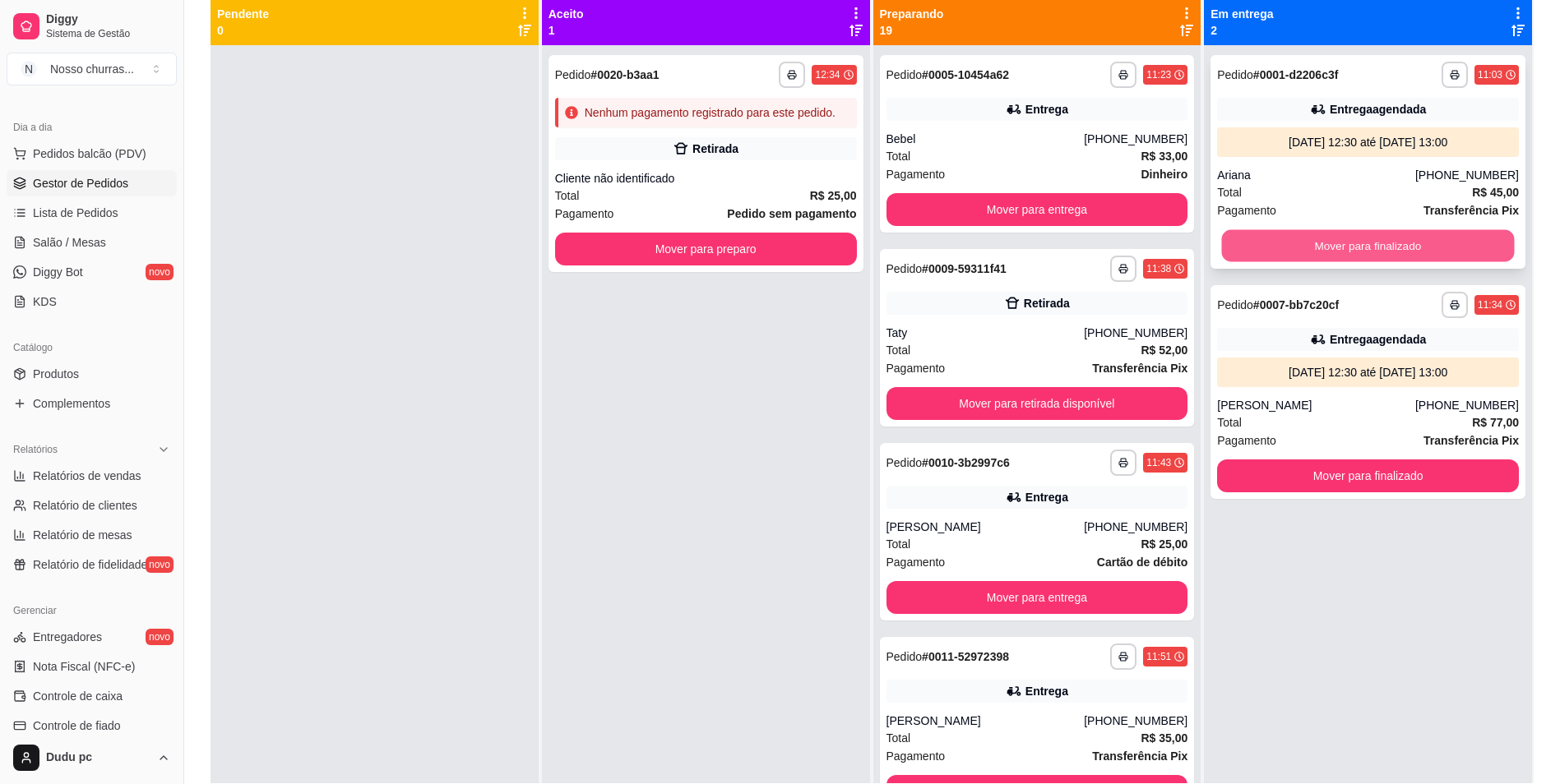
click at [1271, 236] on button "Mover para finalizado" at bounding box center [1368, 246] width 293 height 32
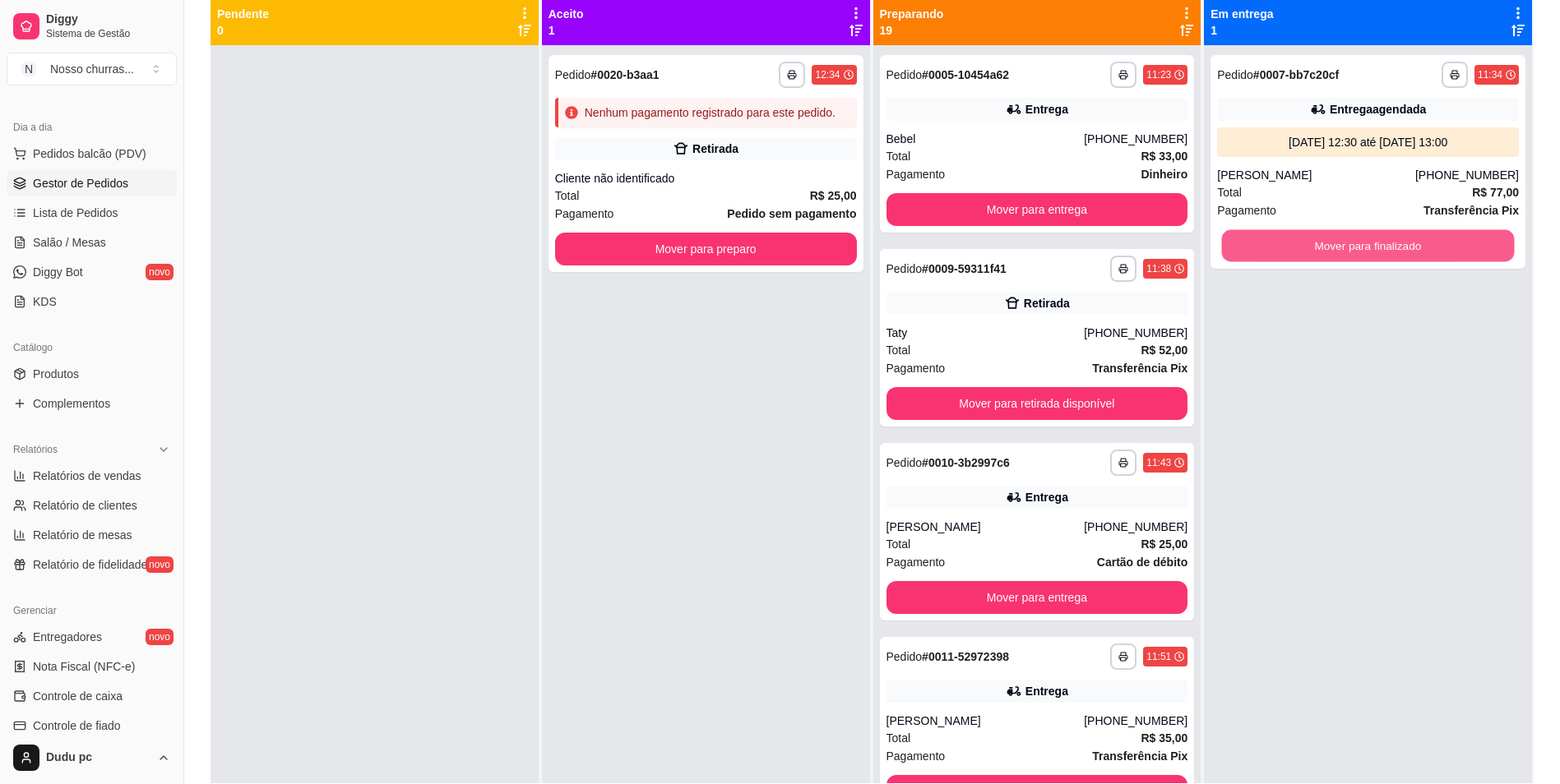
click at [1271, 236] on button "Mover para finalizado" at bounding box center [1368, 246] width 293 height 32
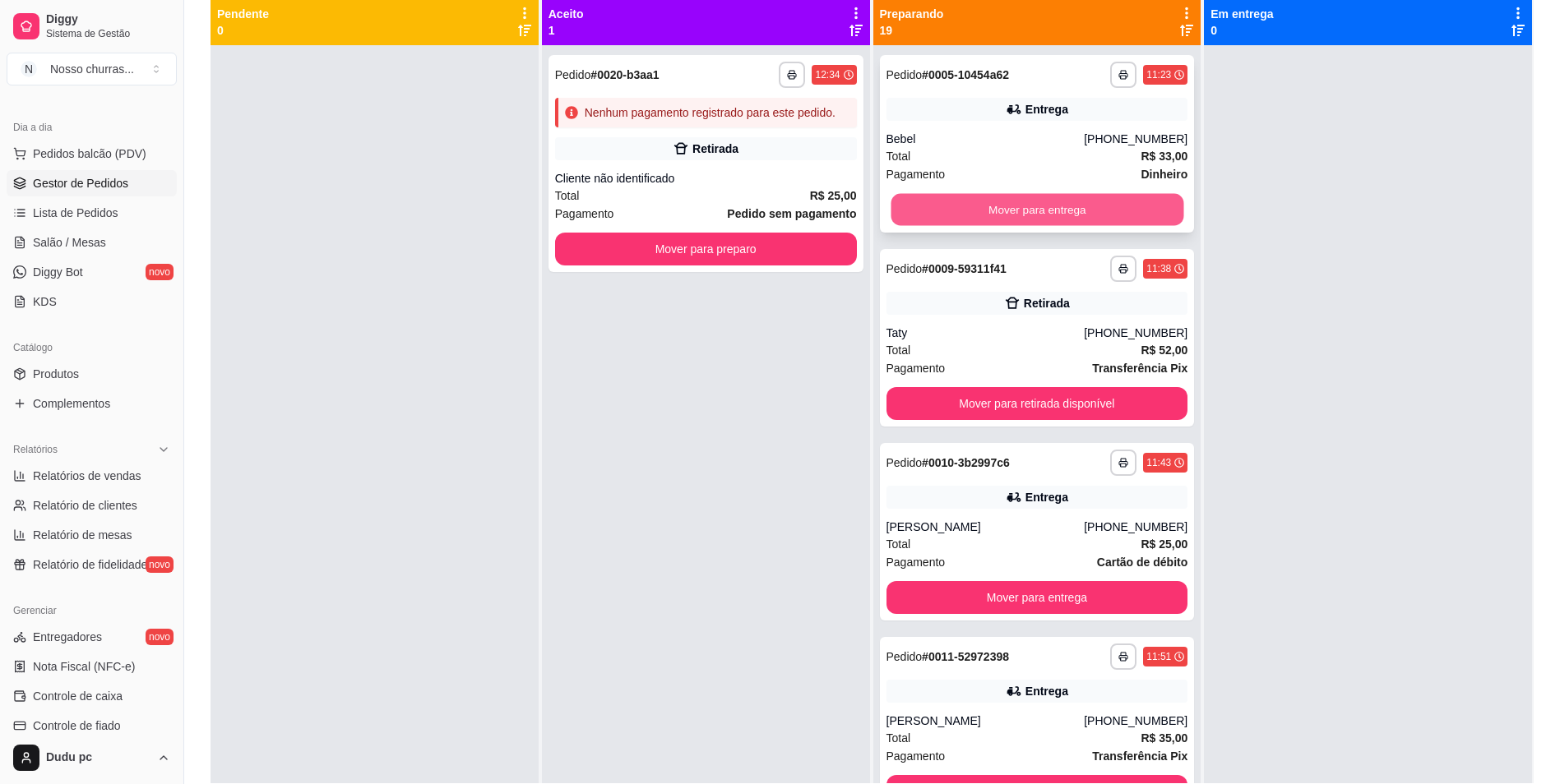
click at [1088, 203] on button "Mover para entrega" at bounding box center [1037, 210] width 293 height 32
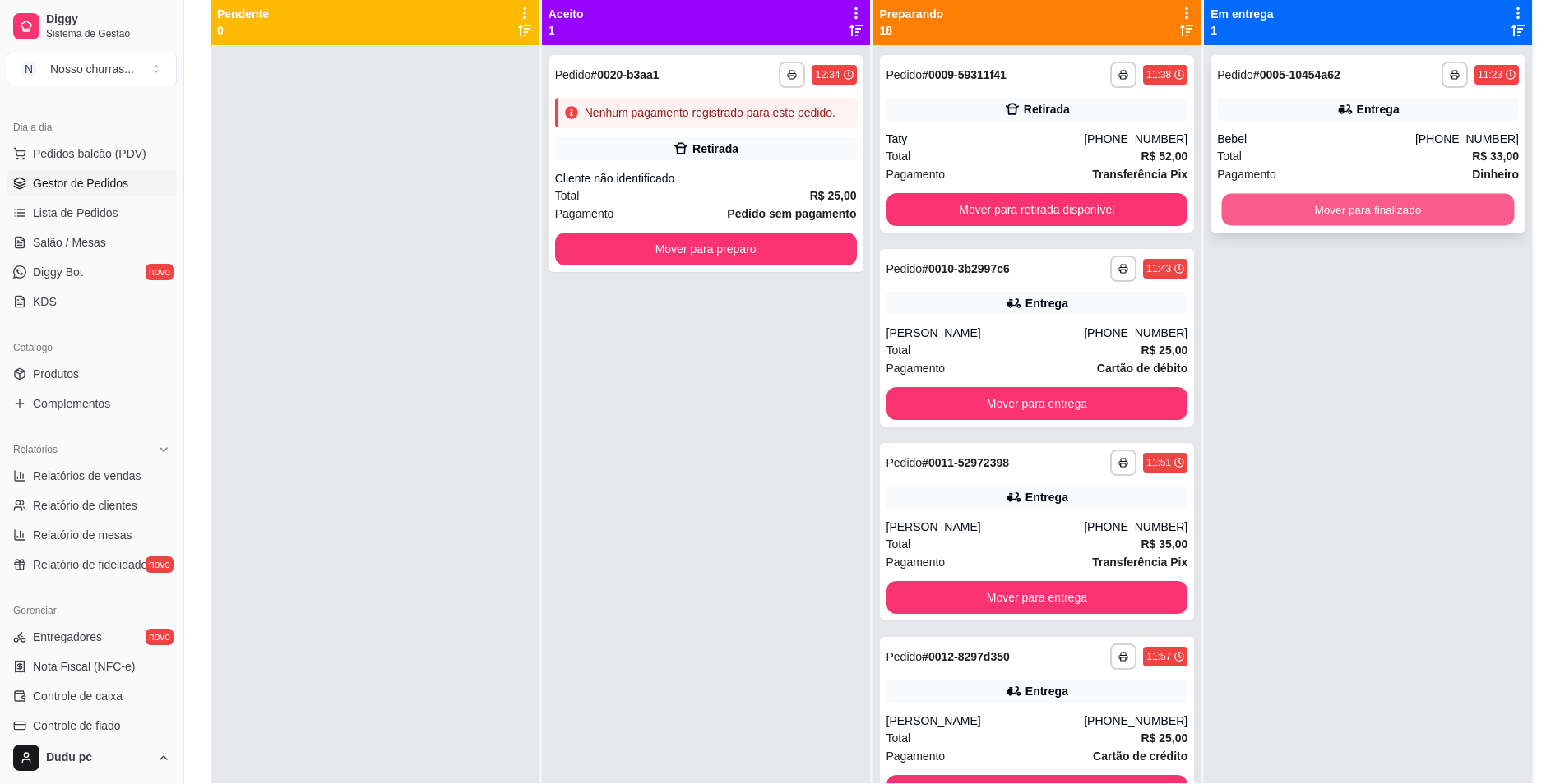
click at [1322, 211] on button "Mover para finalizado" at bounding box center [1368, 210] width 293 height 32
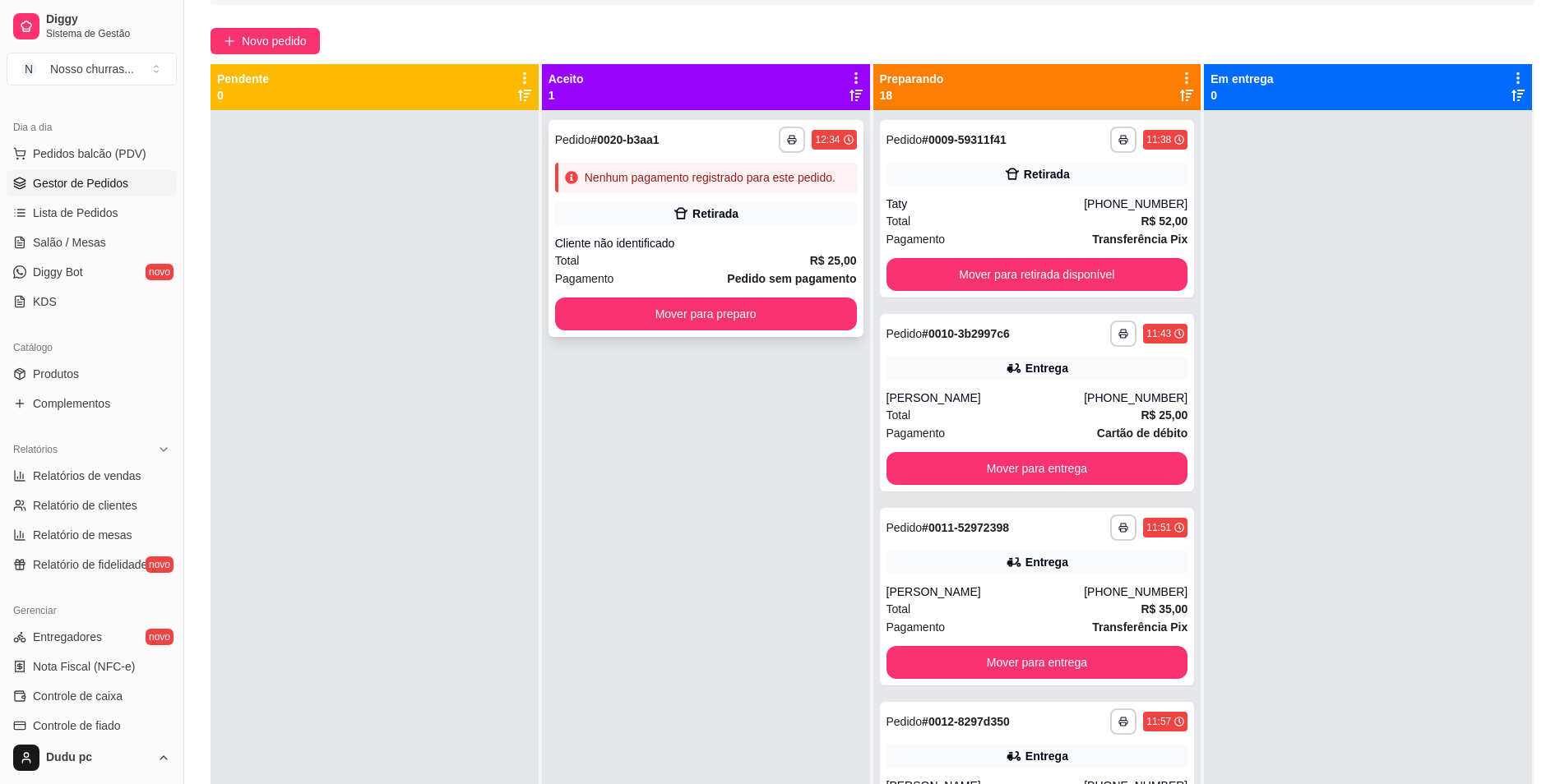
scroll to position [119, 0]
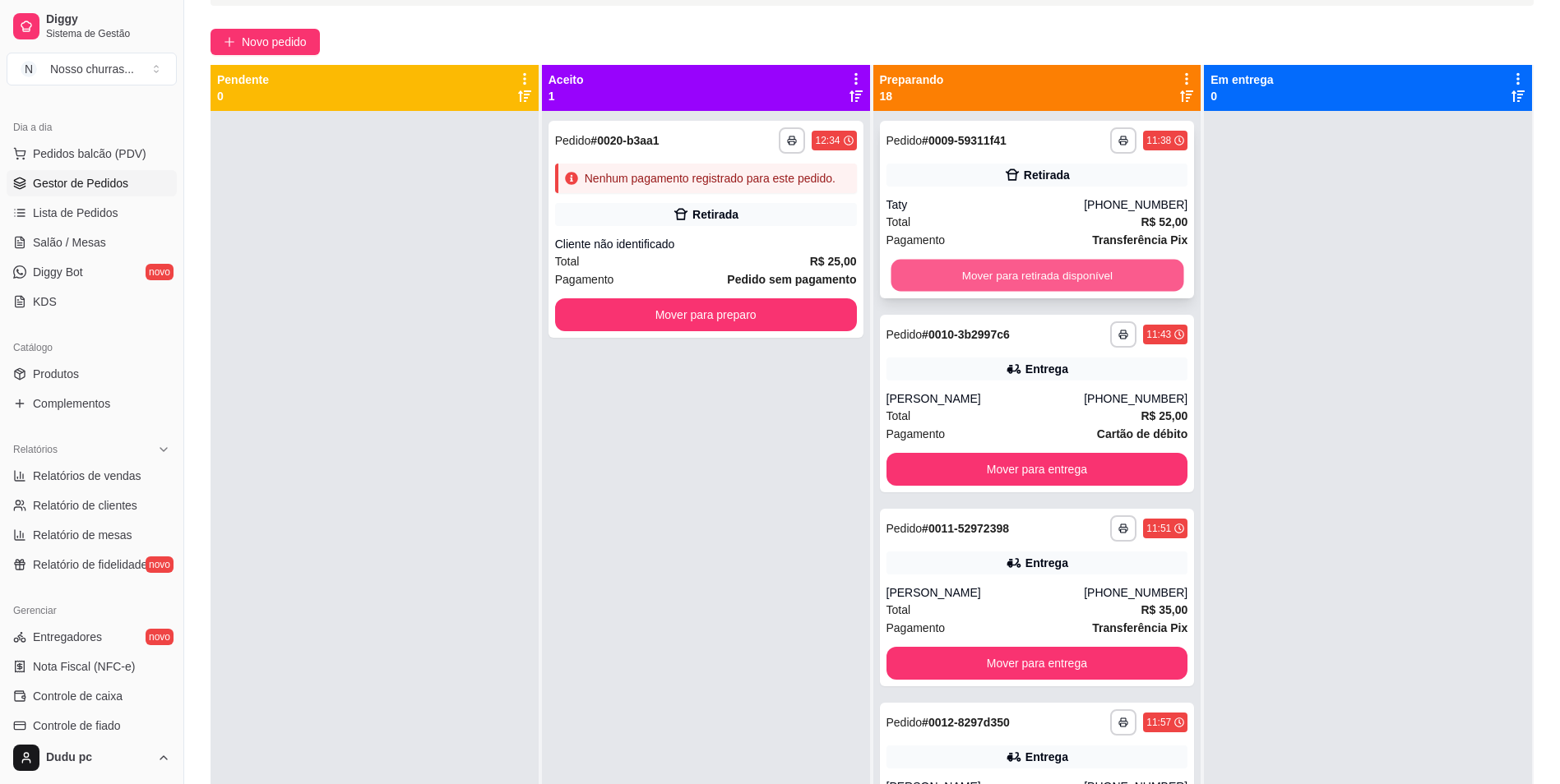
click at [948, 285] on button "Mover para retirada disponível" at bounding box center [1037, 276] width 293 height 32
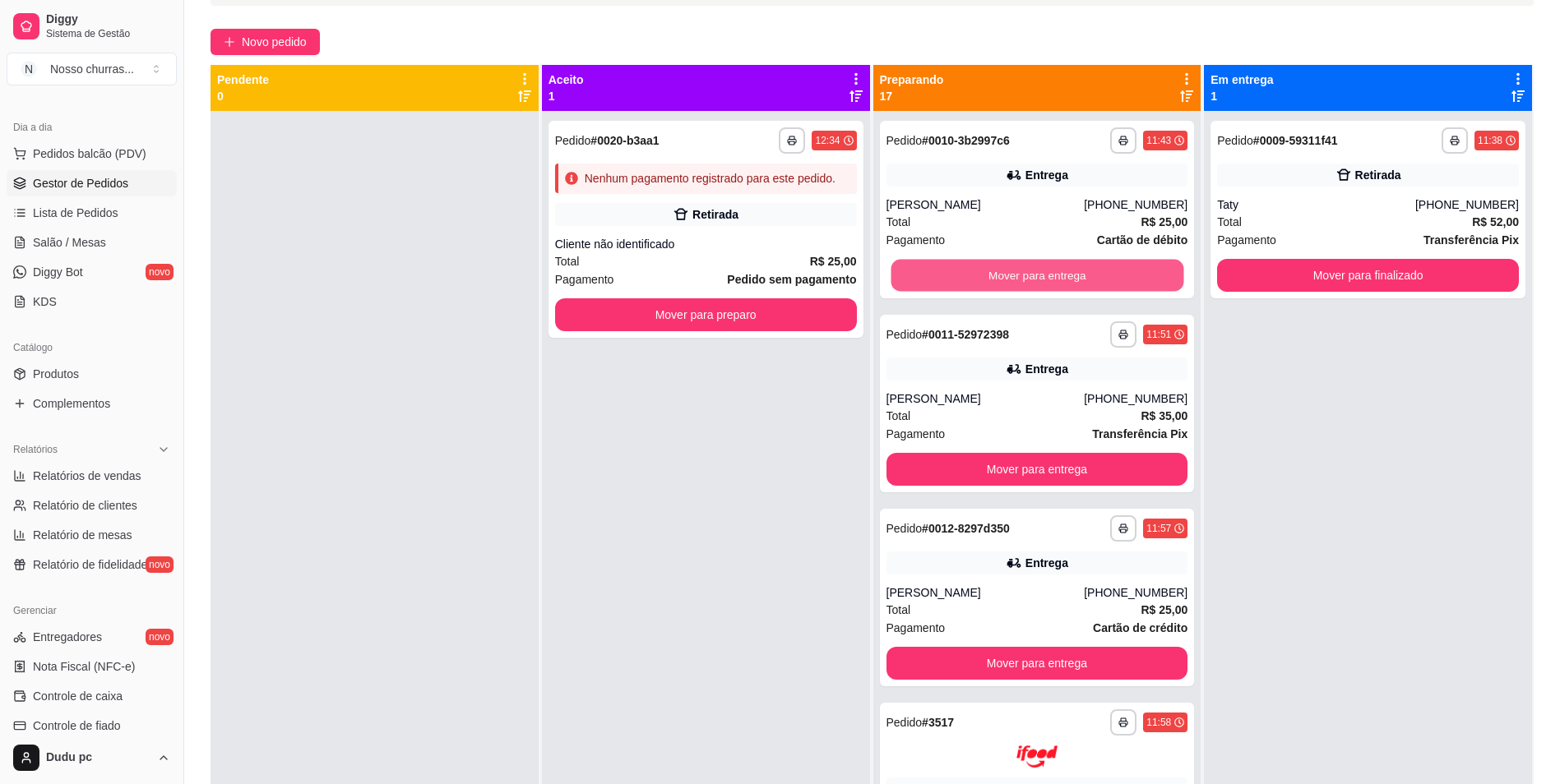
click at [942, 272] on button "Mover para entrega" at bounding box center [1037, 276] width 293 height 32
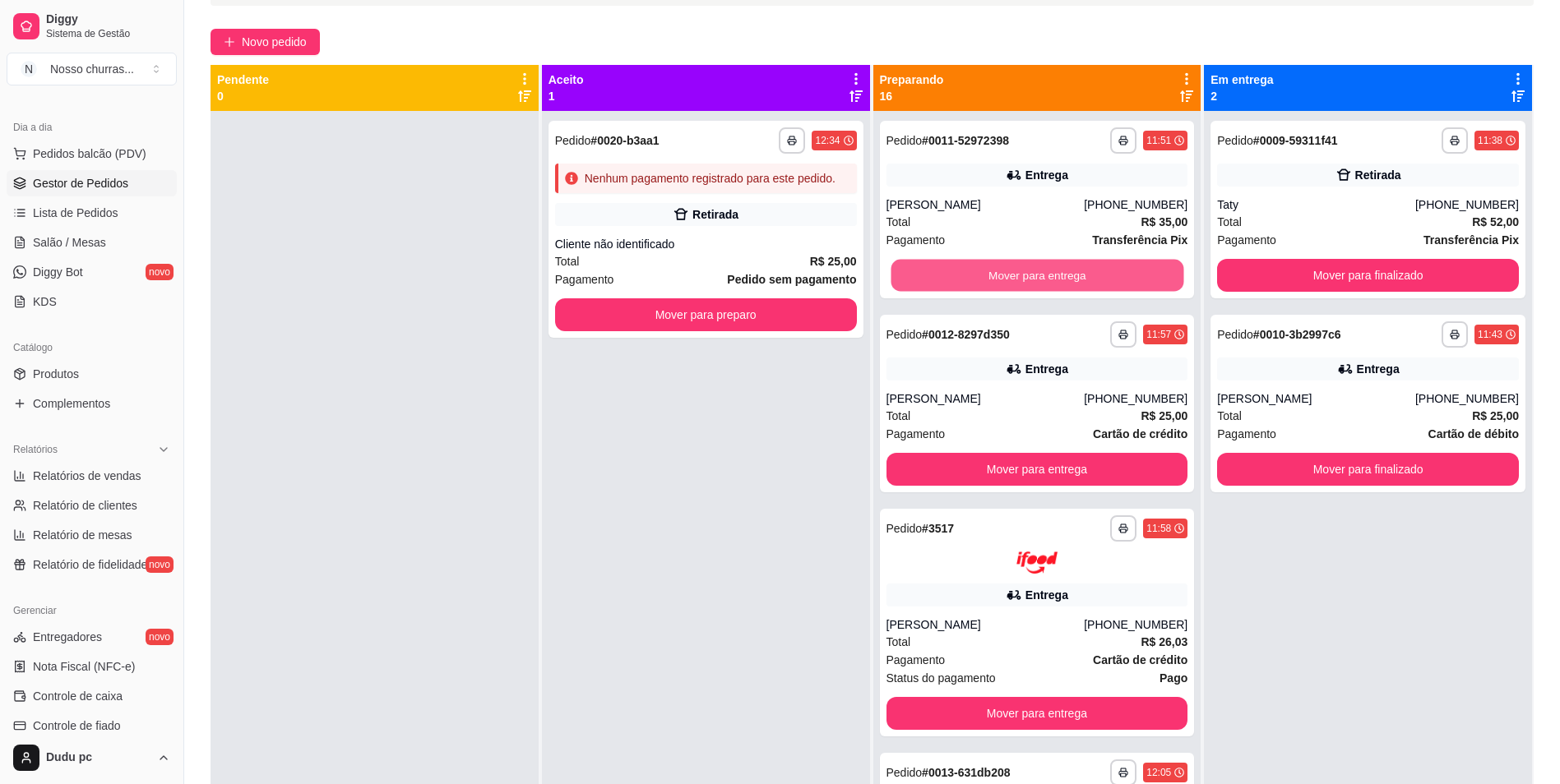
click at [942, 272] on button "Mover para entrega" at bounding box center [1037, 276] width 293 height 32
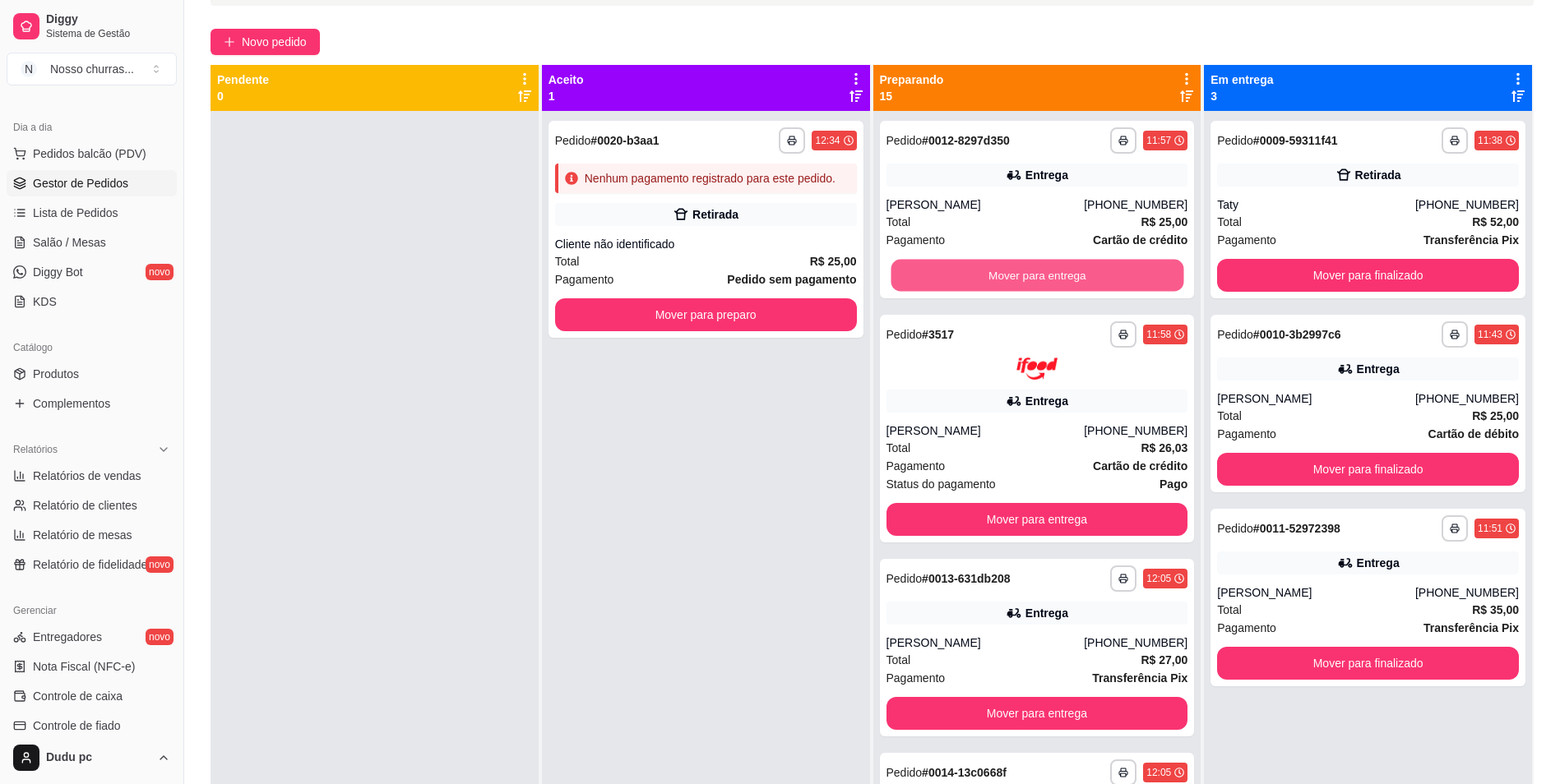
click at [942, 272] on button "Mover para entrega" at bounding box center [1037, 276] width 293 height 32
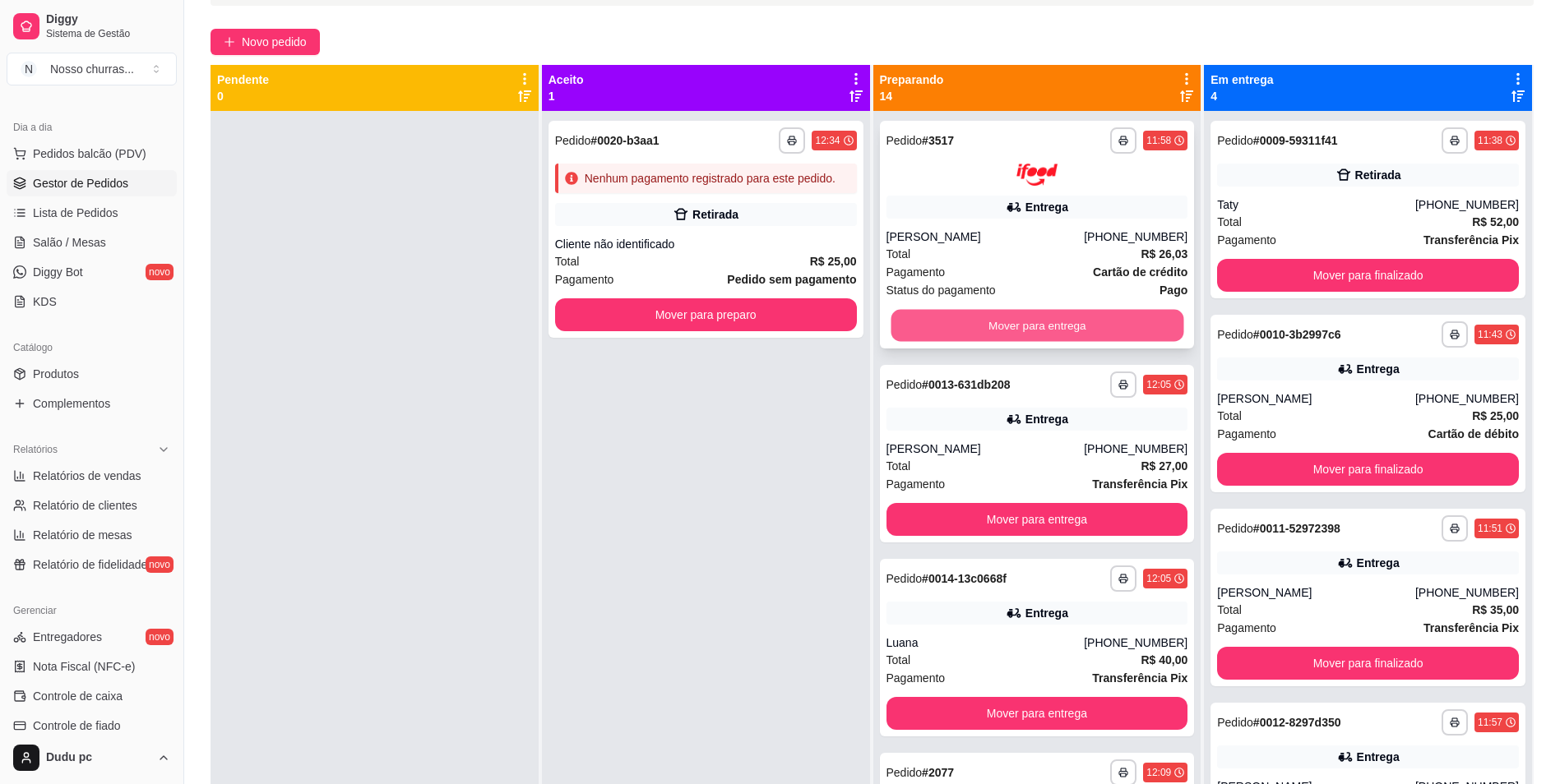
click at [934, 330] on button "Mover para entrega" at bounding box center [1037, 325] width 293 height 32
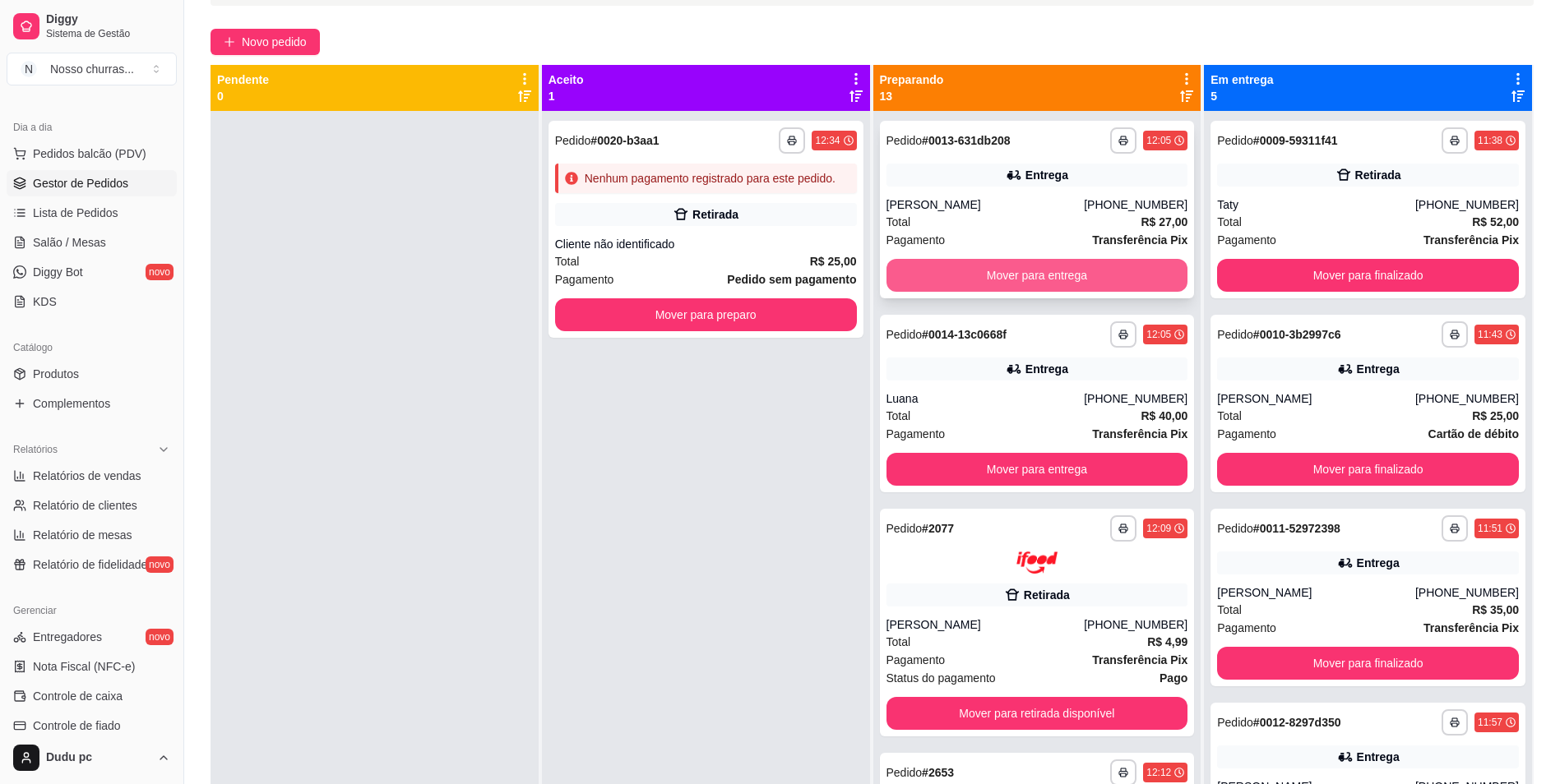
click at [924, 276] on button "Mover para entrega" at bounding box center [1038, 276] width 302 height 33
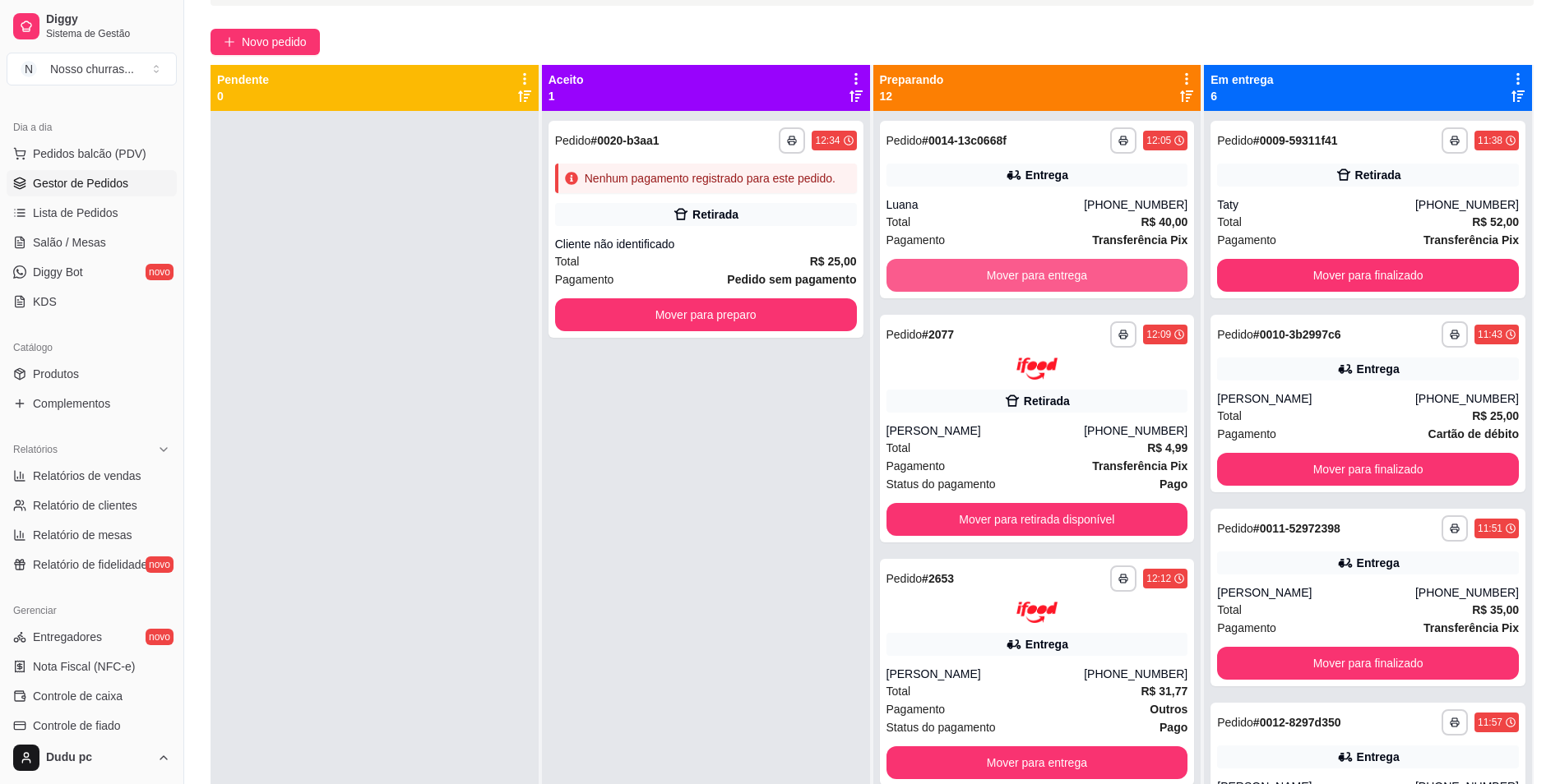
click at [924, 276] on button "Mover para entrega" at bounding box center [1038, 276] width 302 height 33
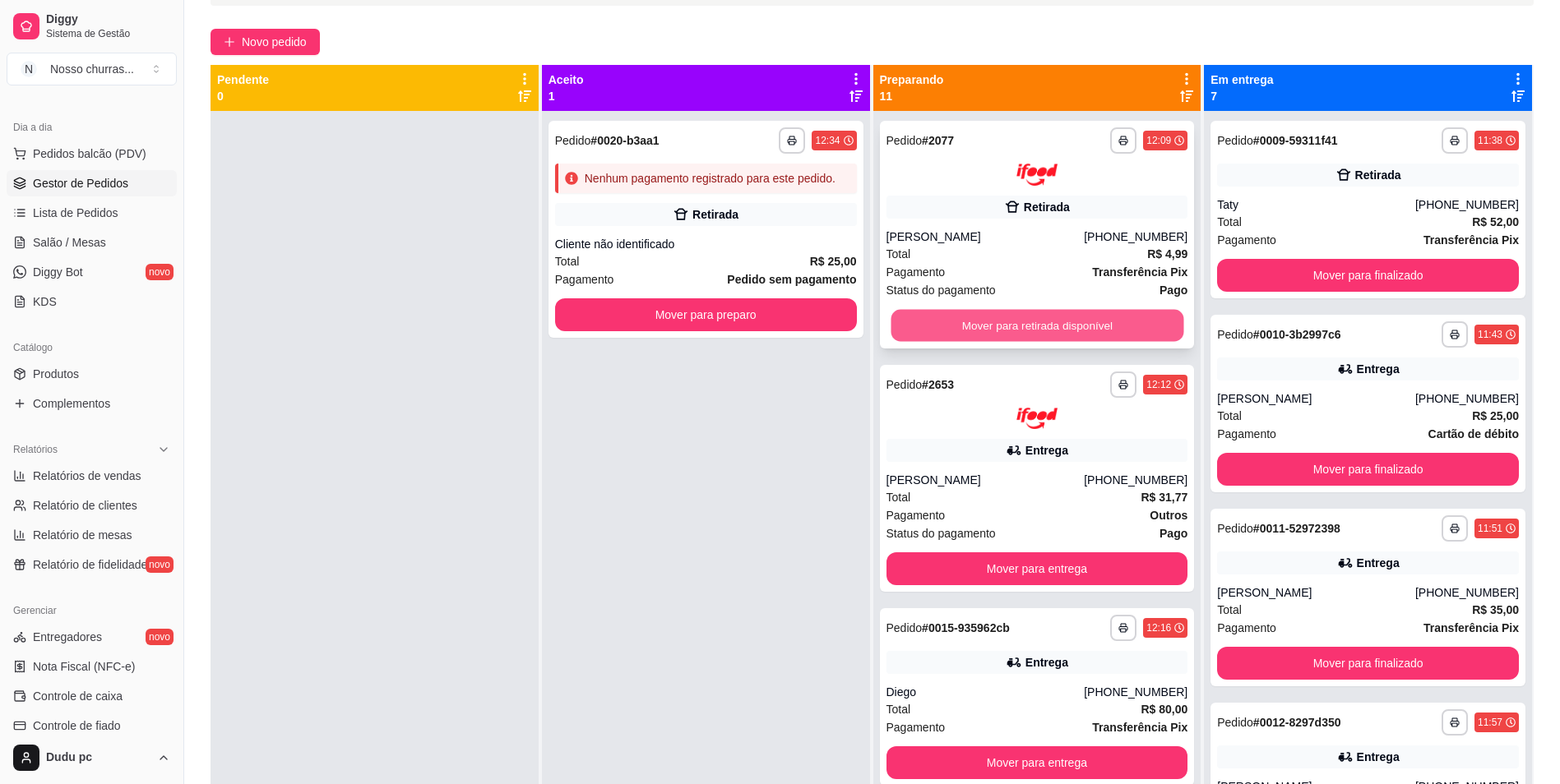
click at [924, 321] on button "Mover para retirada disponível" at bounding box center [1037, 325] width 293 height 32
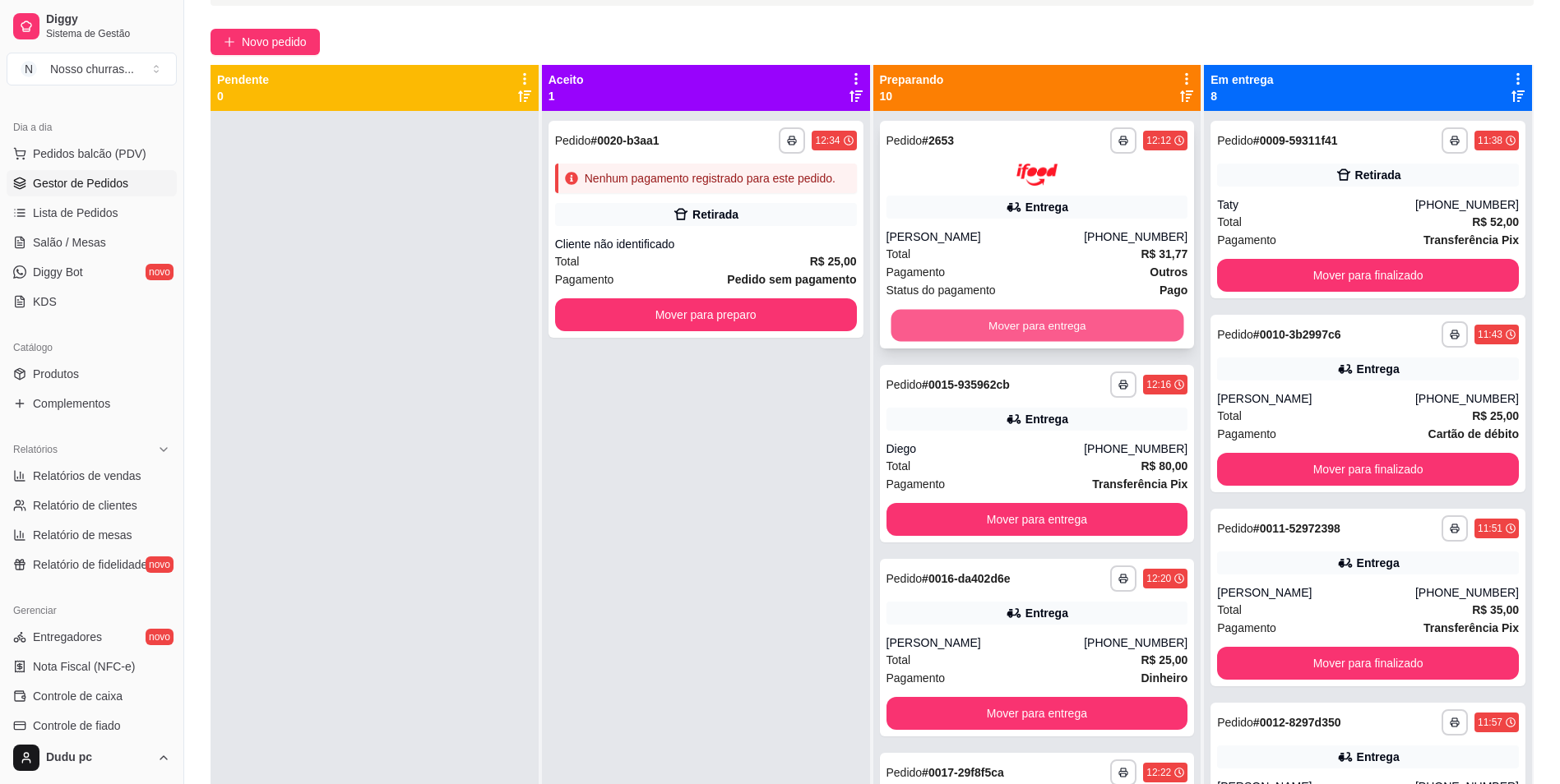
click at [986, 322] on button "Mover para entrega" at bounding box center [1037, 325] width 293 height 32
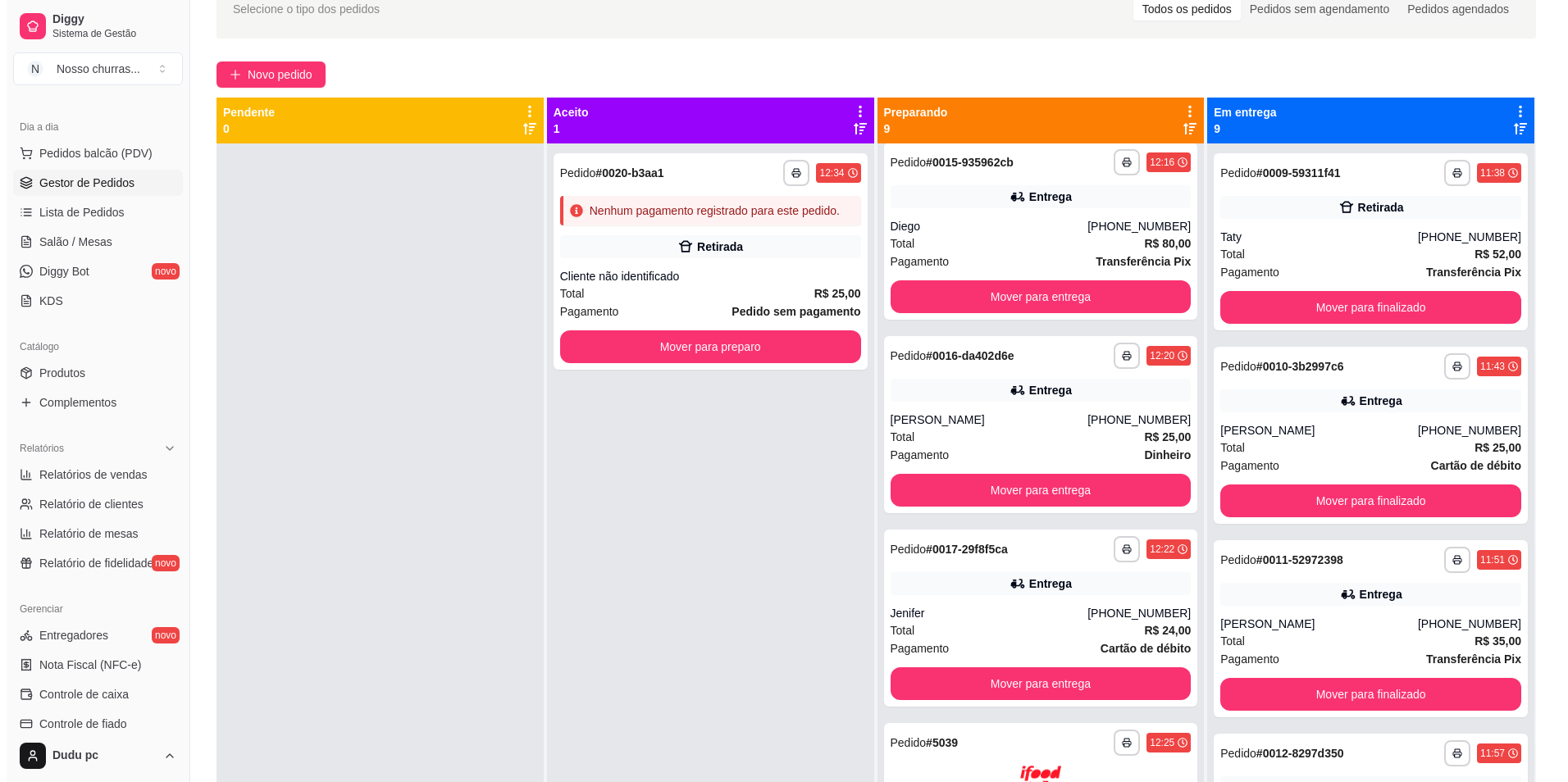
scroll to position [0, 0]
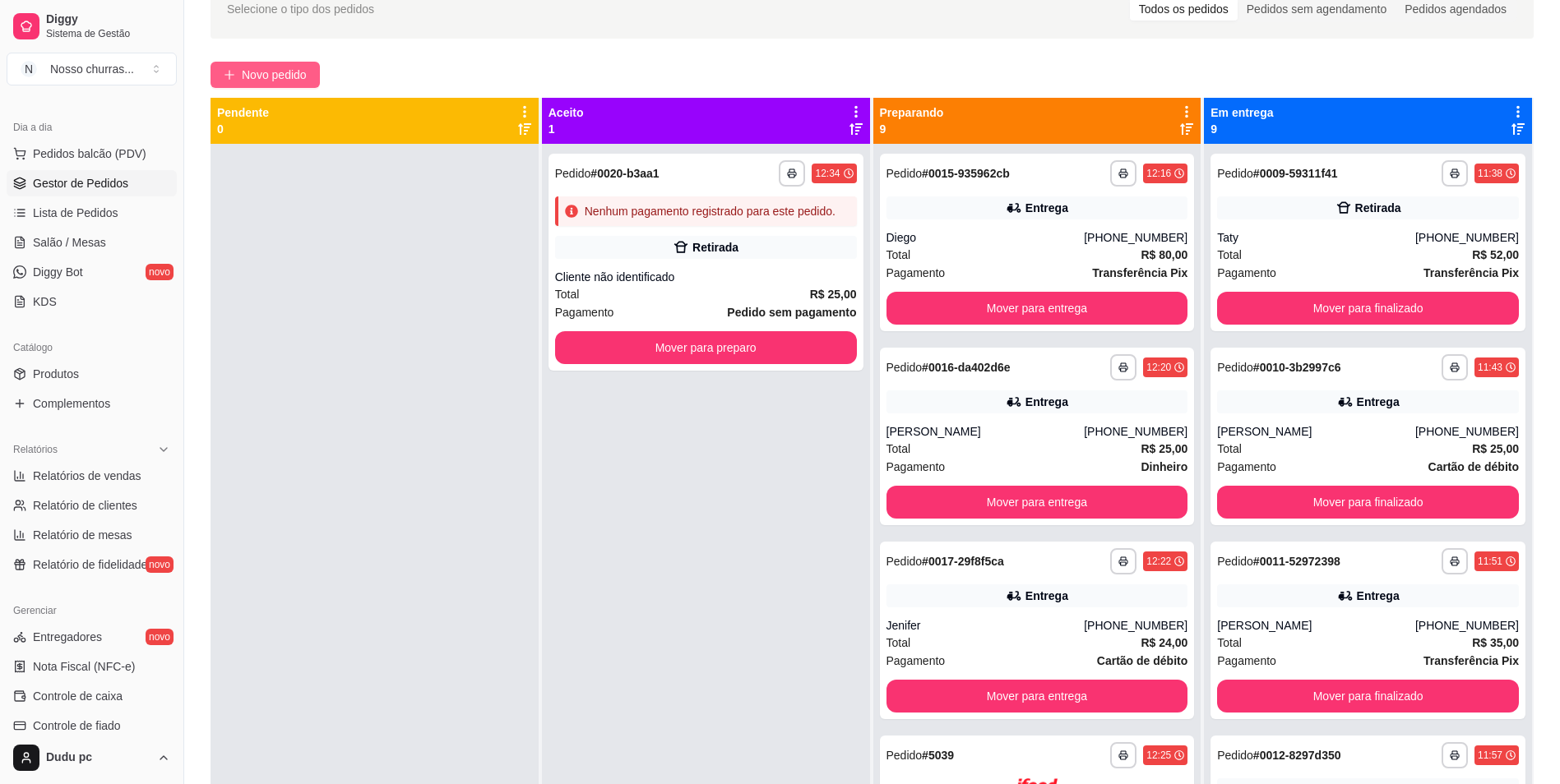
click at [260, 82] on span "Novo pedido" at bounding box center [274, 75] width 65 height 19
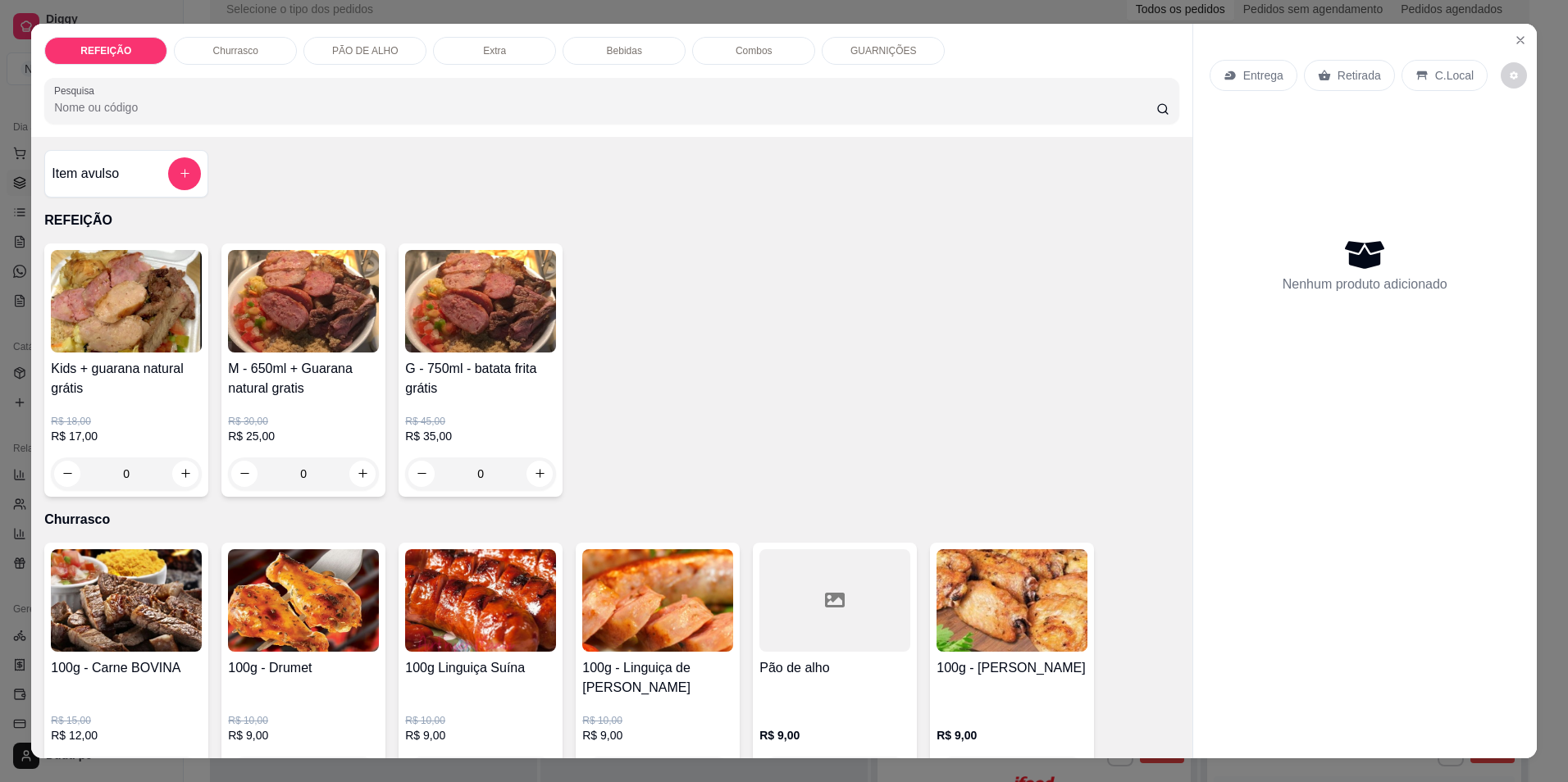
click at [737, 48] on p "Combos" at bounding box center [754, 51] width 37 height 13
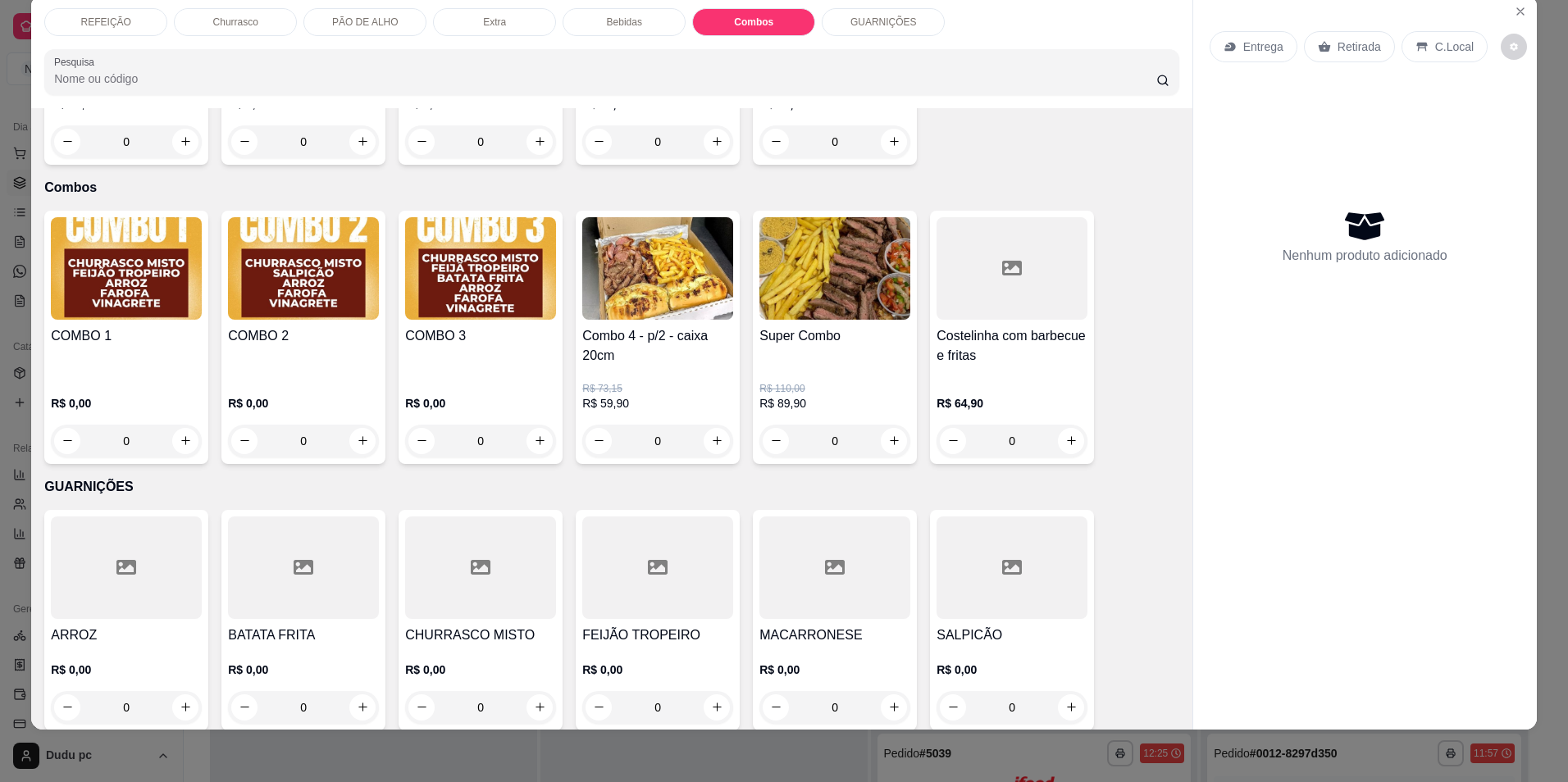
click at [625, 348] on h4 "Combo 4 - p/2 - caixa 20cm" at bounding box center [657, 346] width 151 height 40
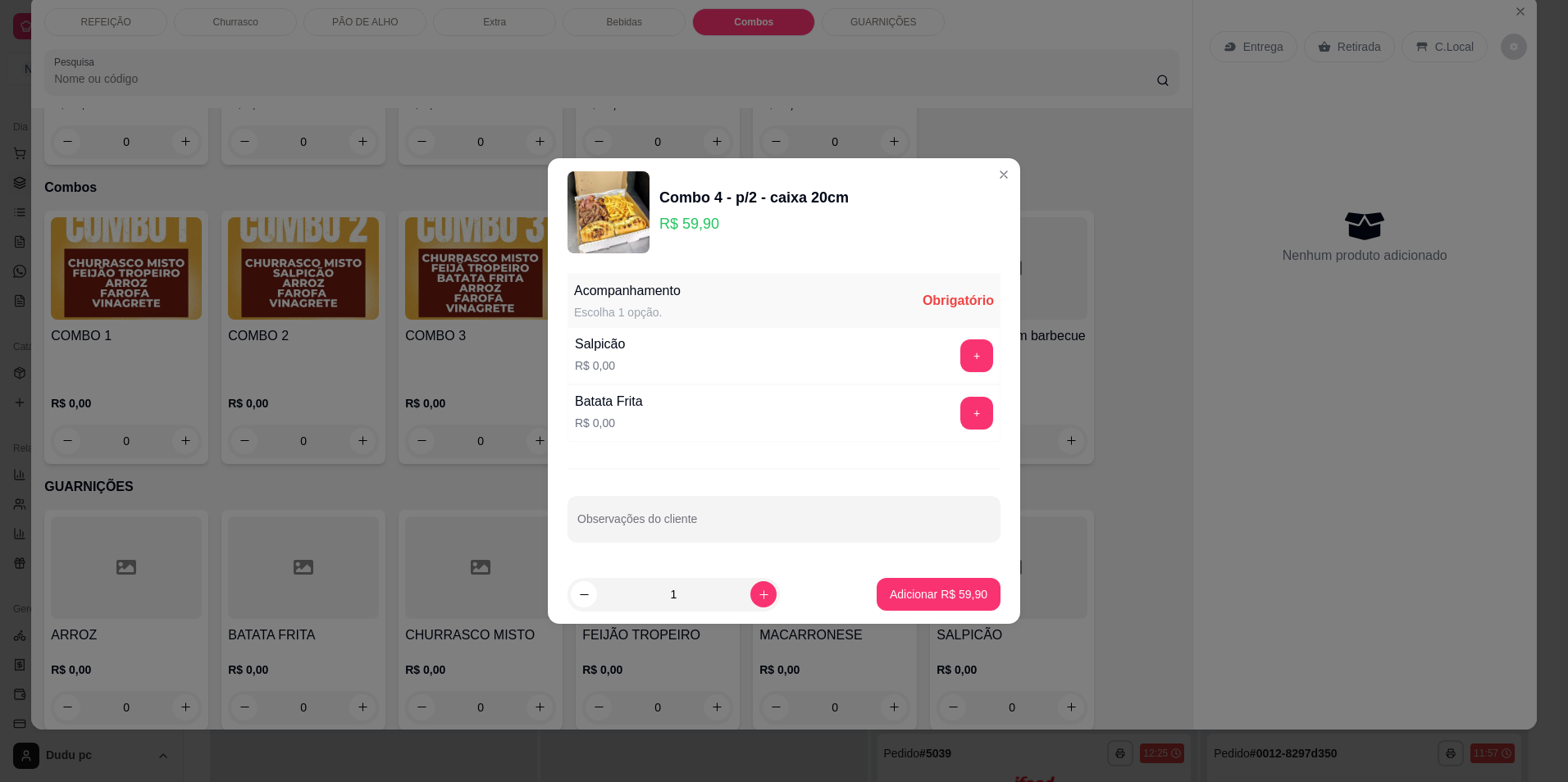
click at [617, 236] on img at bounding box center [609, 212] width 82 height 82
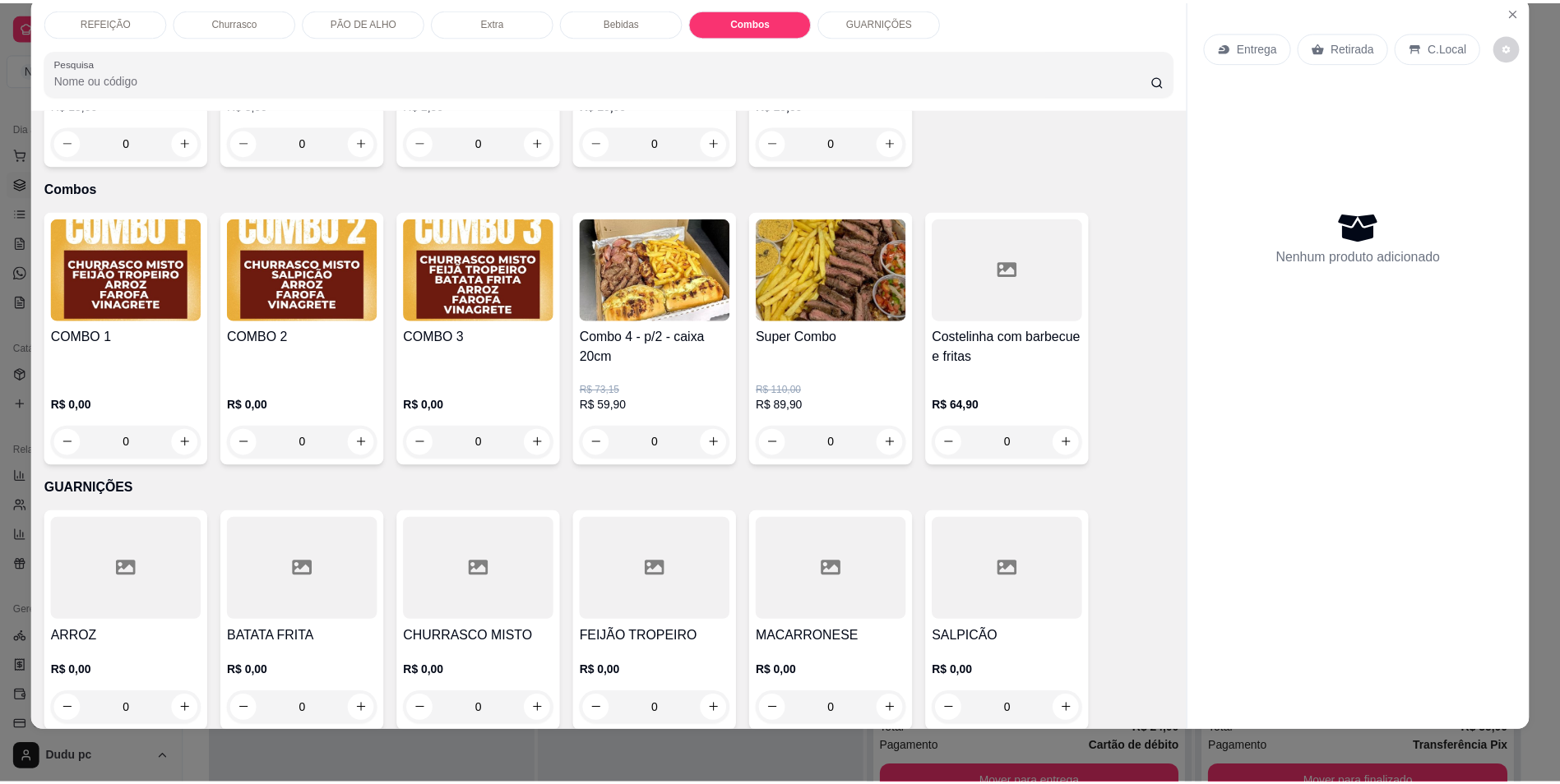
scroll to position [86, 0]
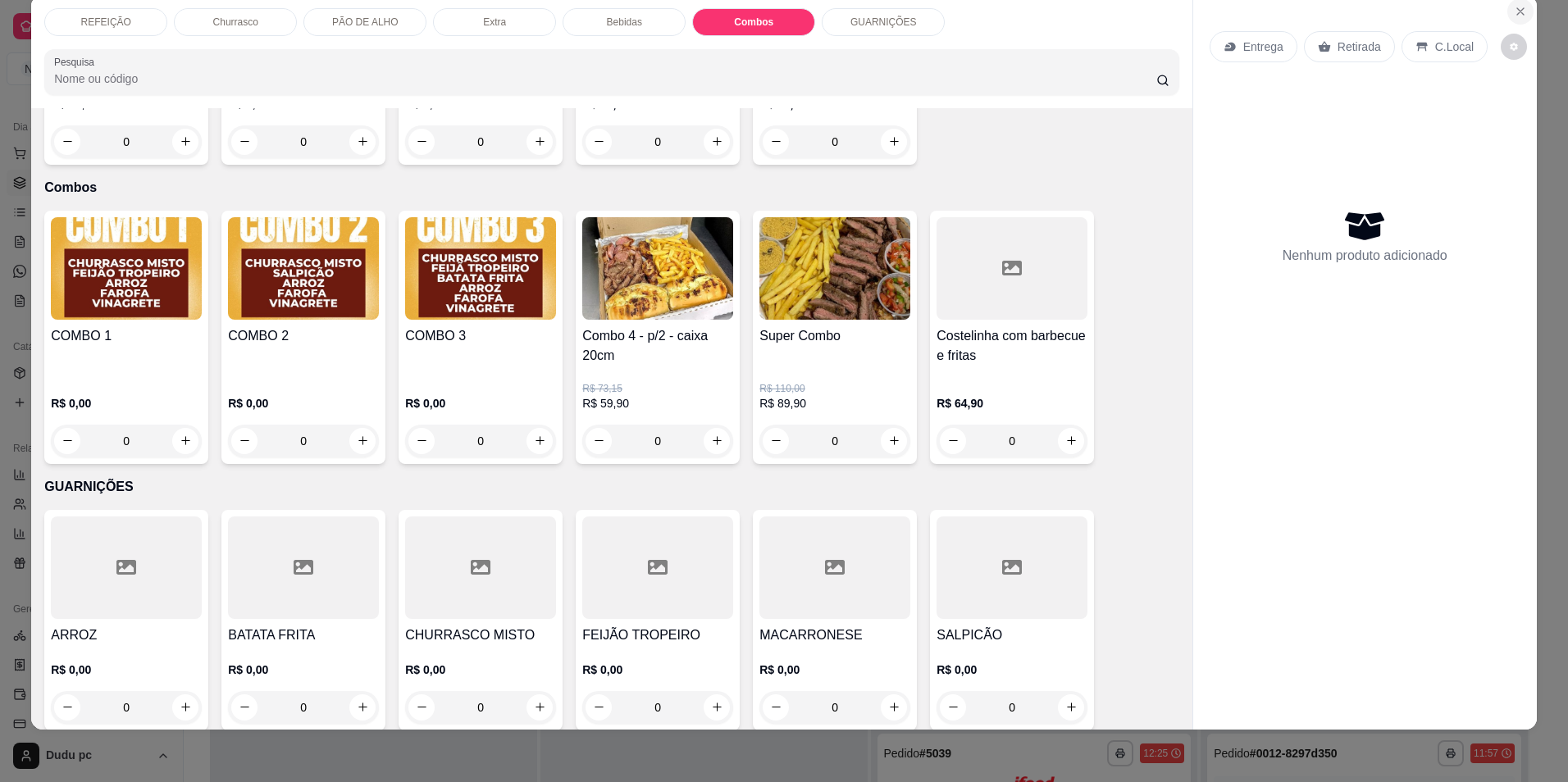
click at [1515, 6] on icon "Close" at bounding box center [1521, 11] width 13 height 13
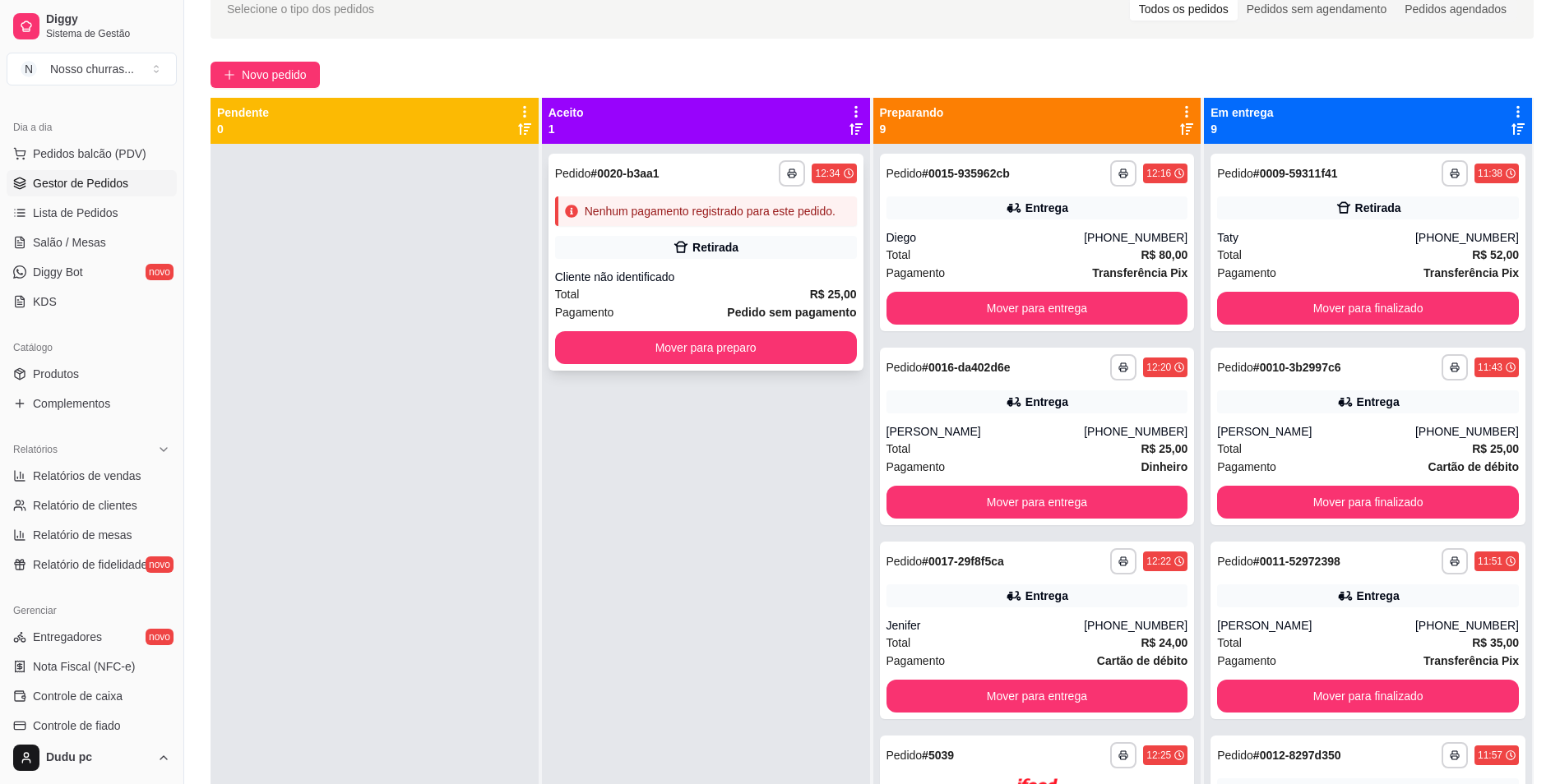
click at [648, 255] on div "Retirada" at bounding box center [706, 247] width 302 height 23
click at [767, 287] on div "Total R$ 25,00" at bounding box center [706, 294] width 302 height 19
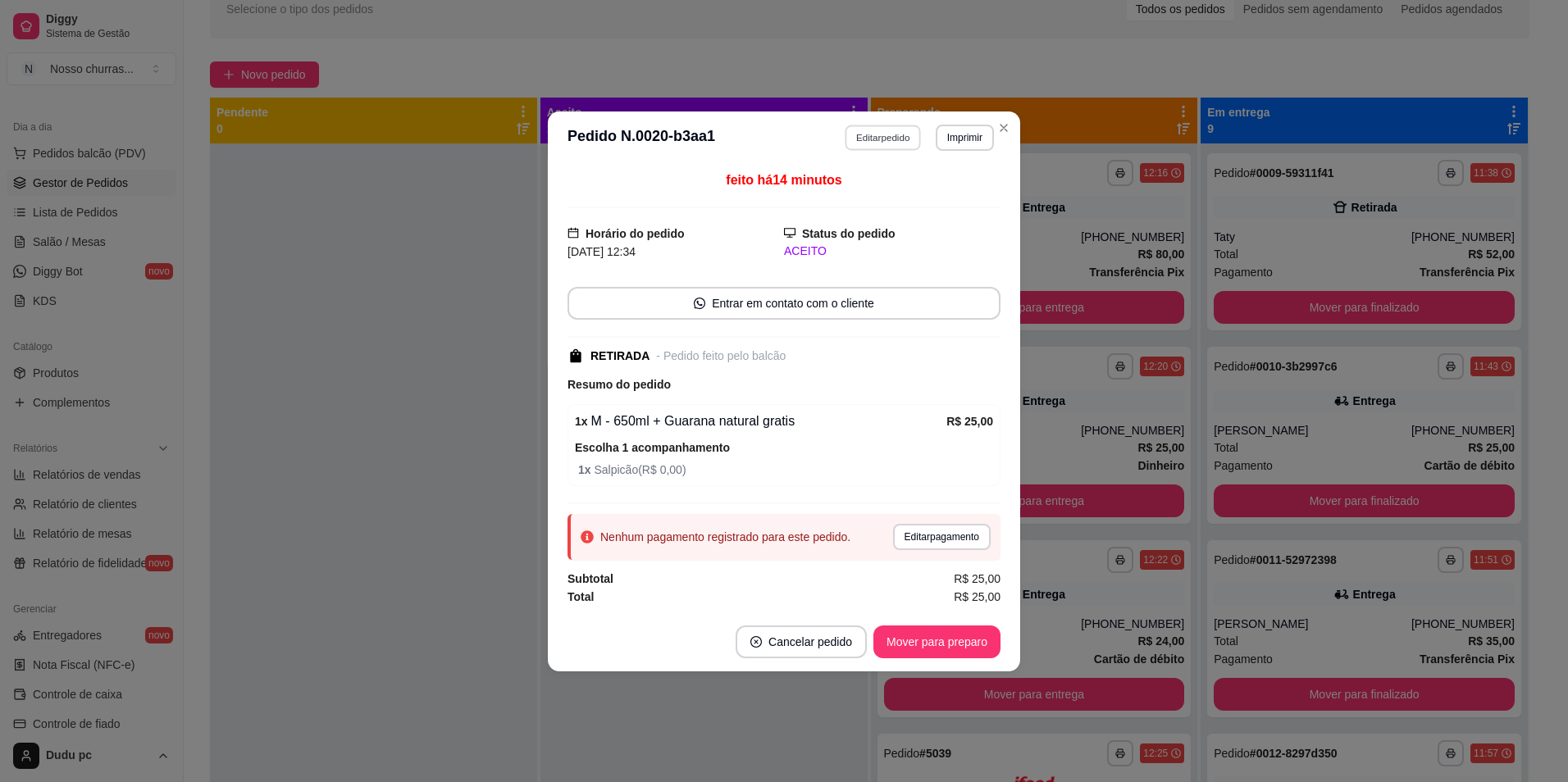
click at [887, 137] on button "Editar pedido" at bounding box center [884, 138] width 77 height 26
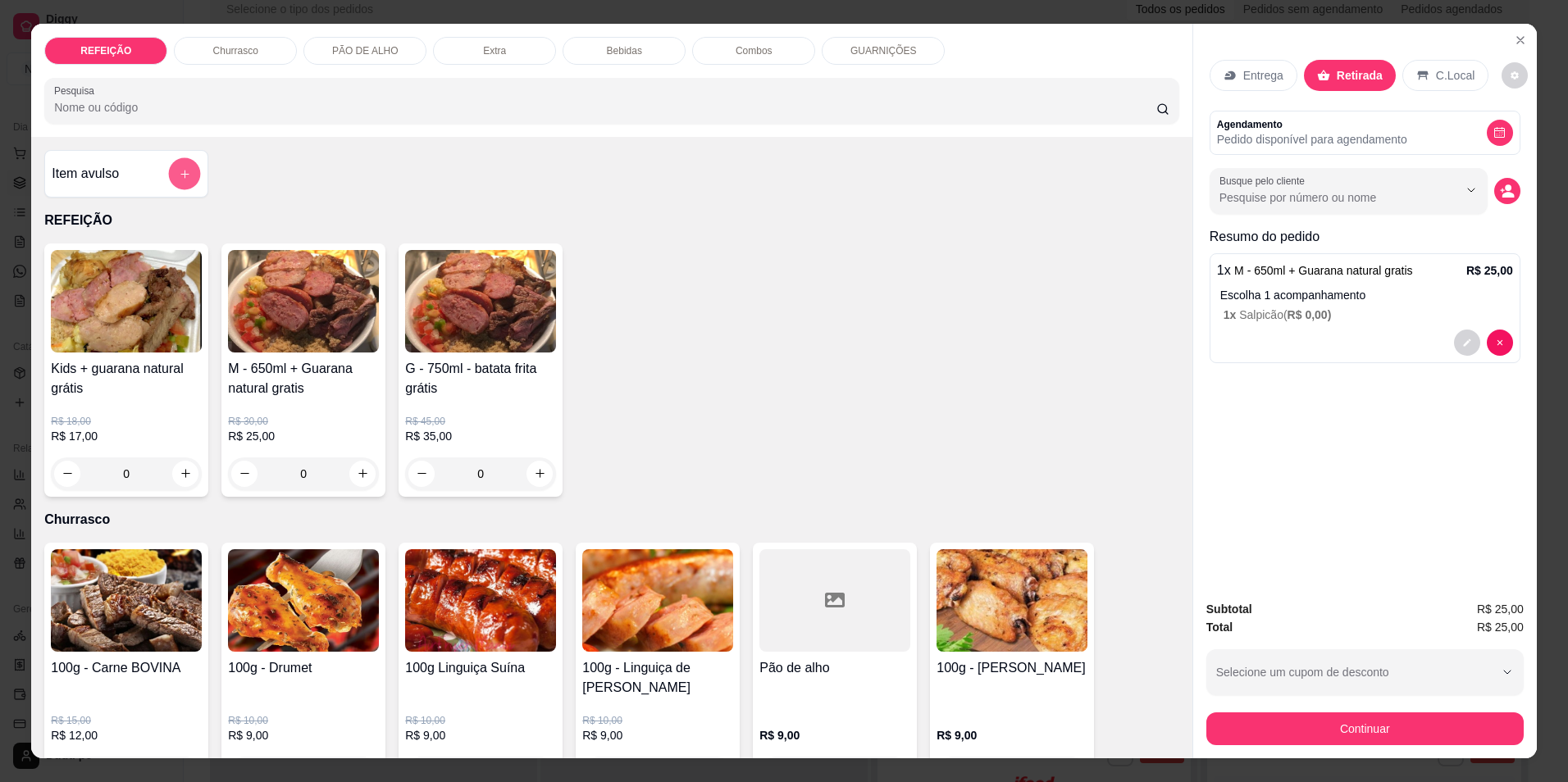
click at [175, 185] on button "add-separate-item" at bounding box center [185, 174] width 32 height 32
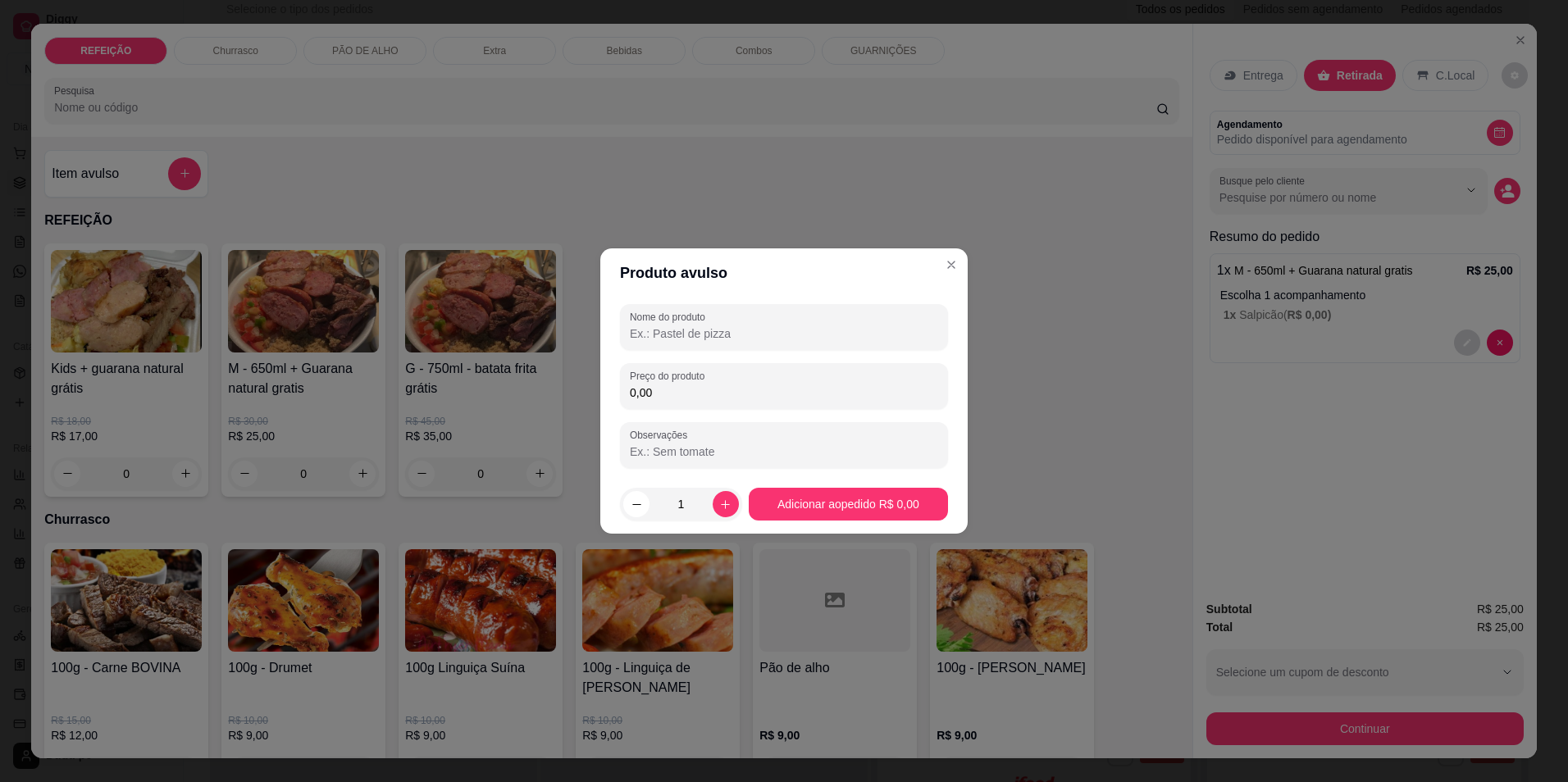
click at [714, 331] on input "Nome do produto" at bounding box center [784, 334] width 308 height 17
type input "coca"
click at [702, 393] on input "0,00" at bounding box center [784, 393] width 308 height 17
type input "6,00"
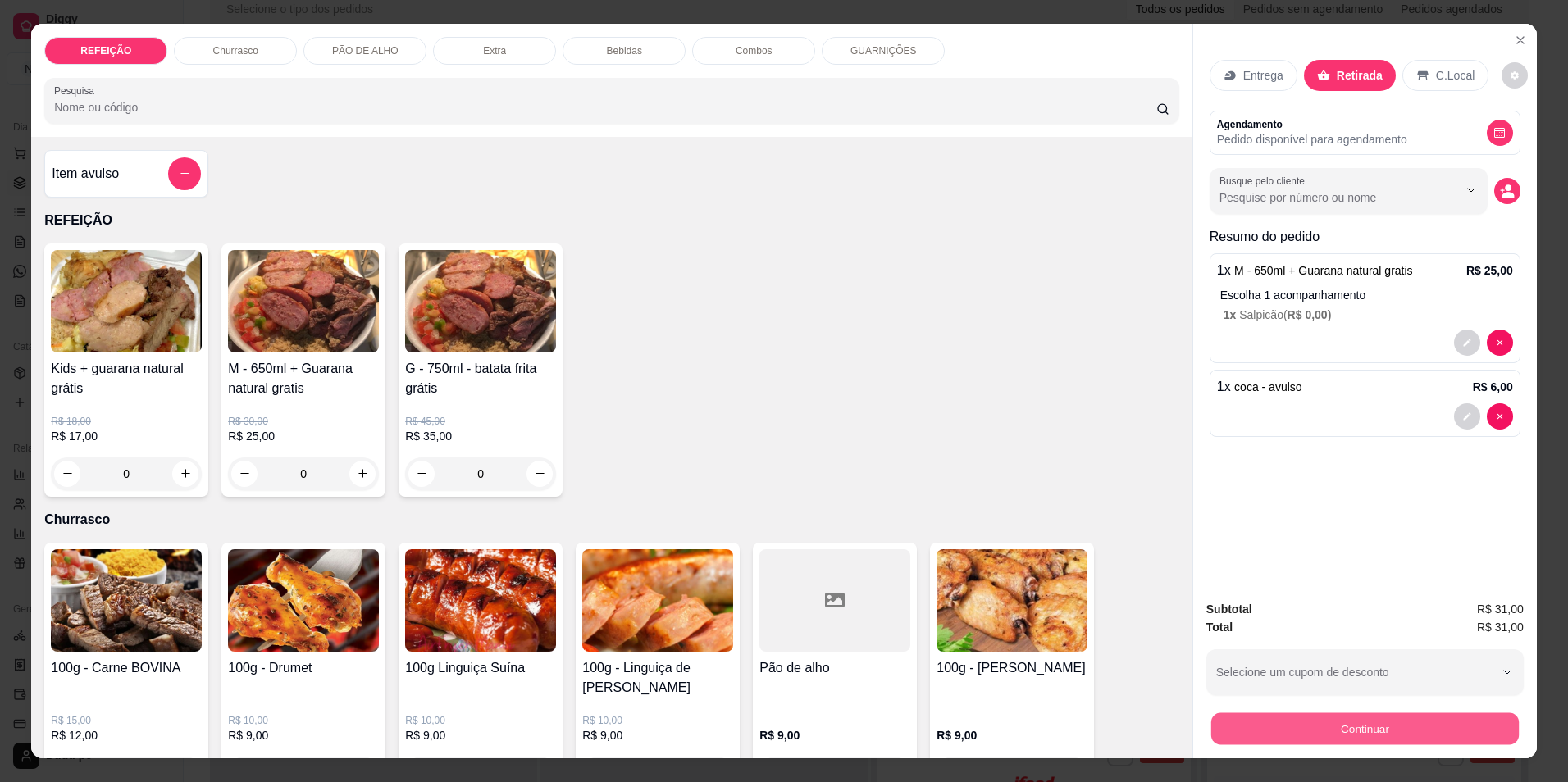
click at [1270, 728] on button "Continuar" at bounding box center [1365, 729] width 308 height 32
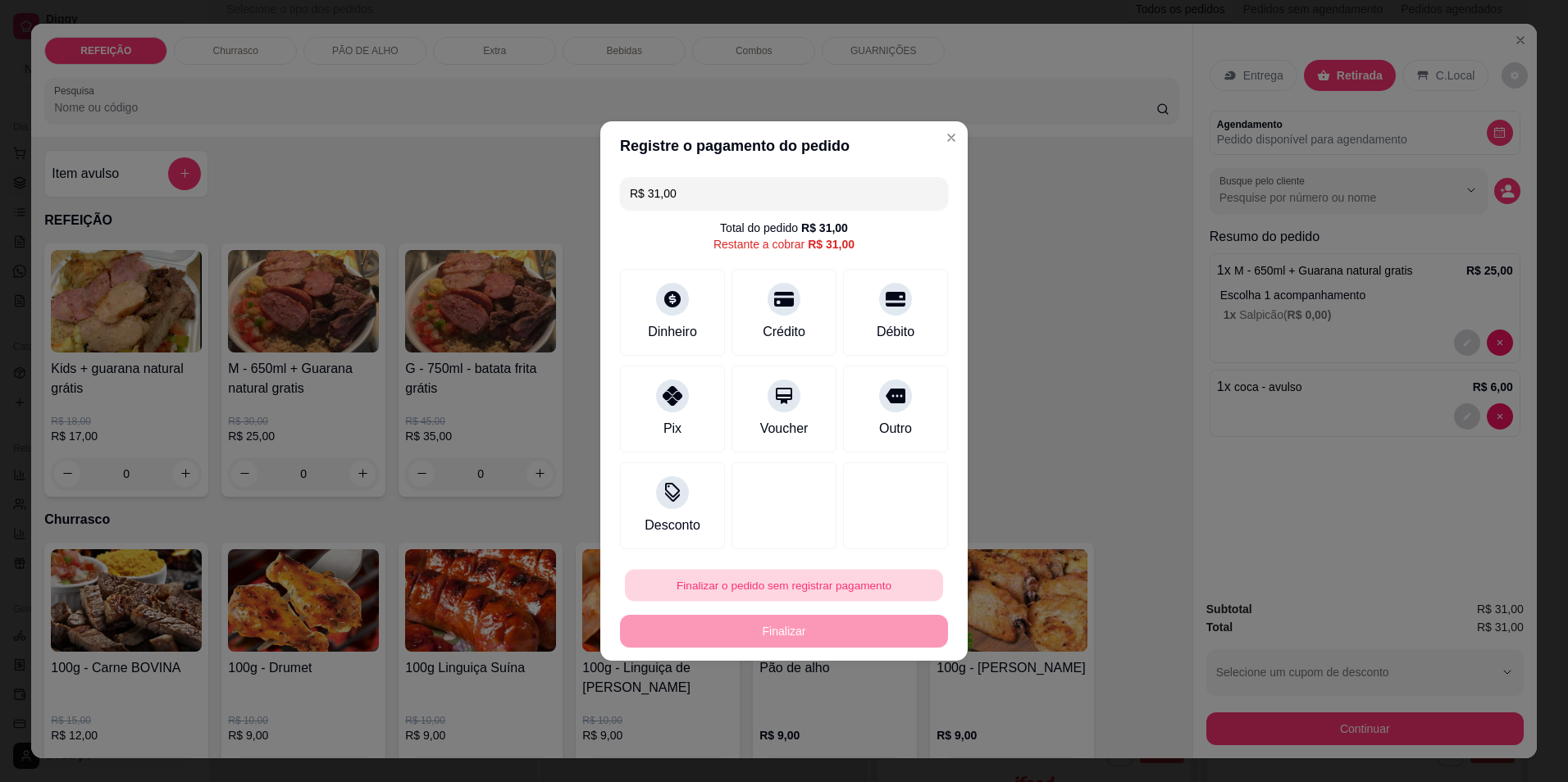
click at [827, 587] on button "Finalizar o pedido sem registrar pagamento" at bounding box center [784, 585] width 319 height 32
click at [874, 732] on button "Confirmar" at bounding box center [887, 720] width 58 height 25
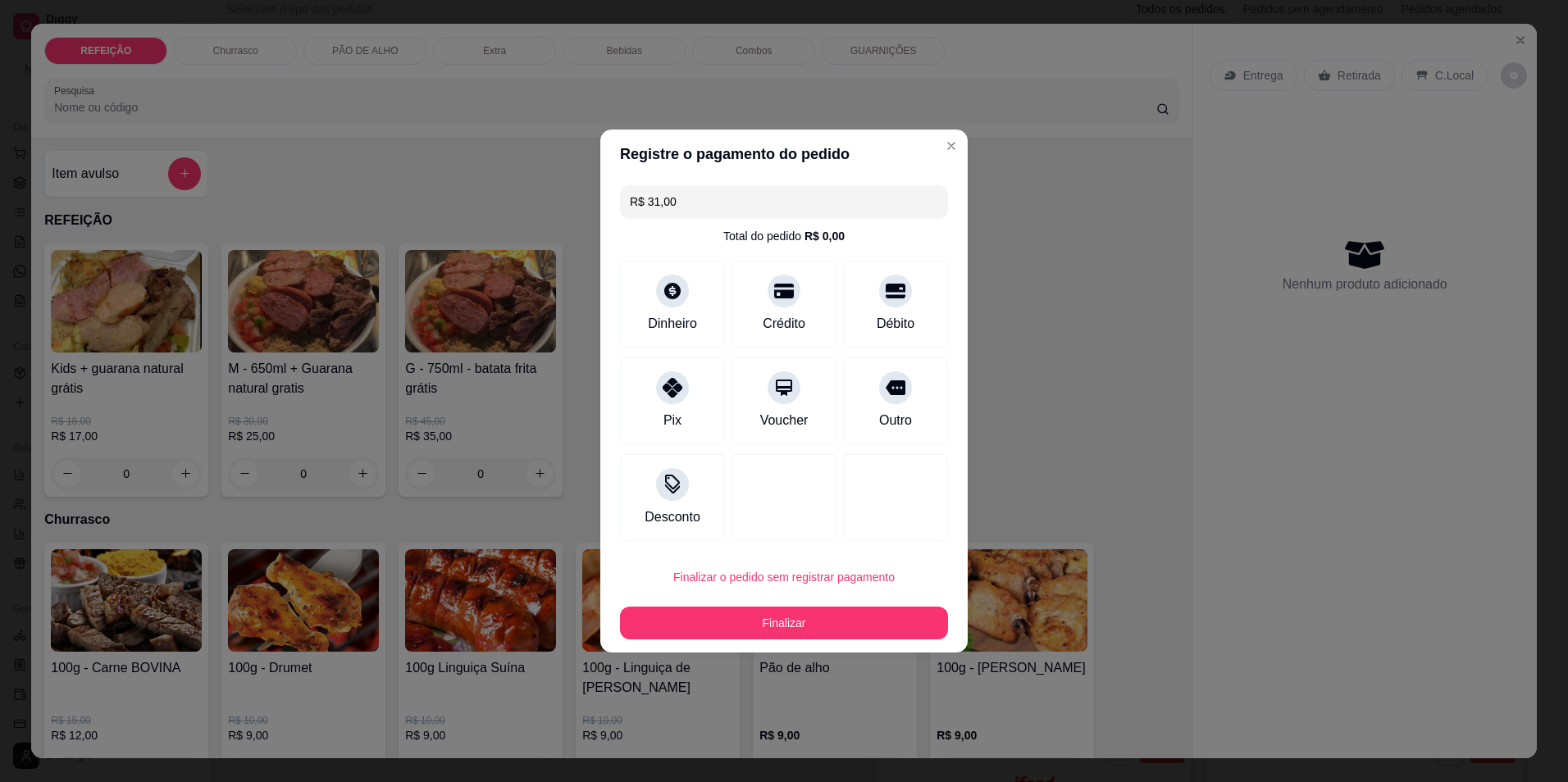
type input "R$ 0,00"
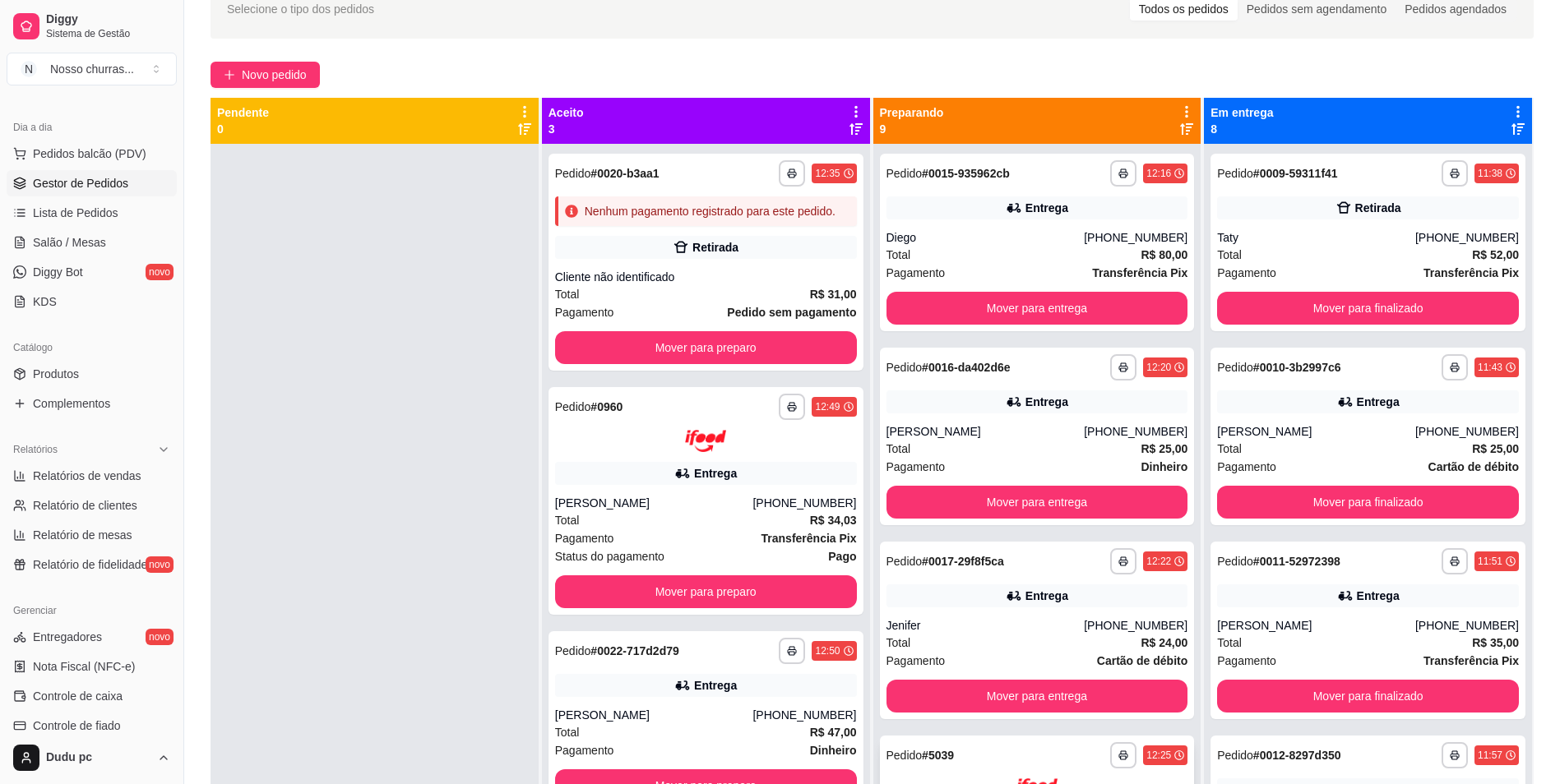
scroll to position [251, 0]
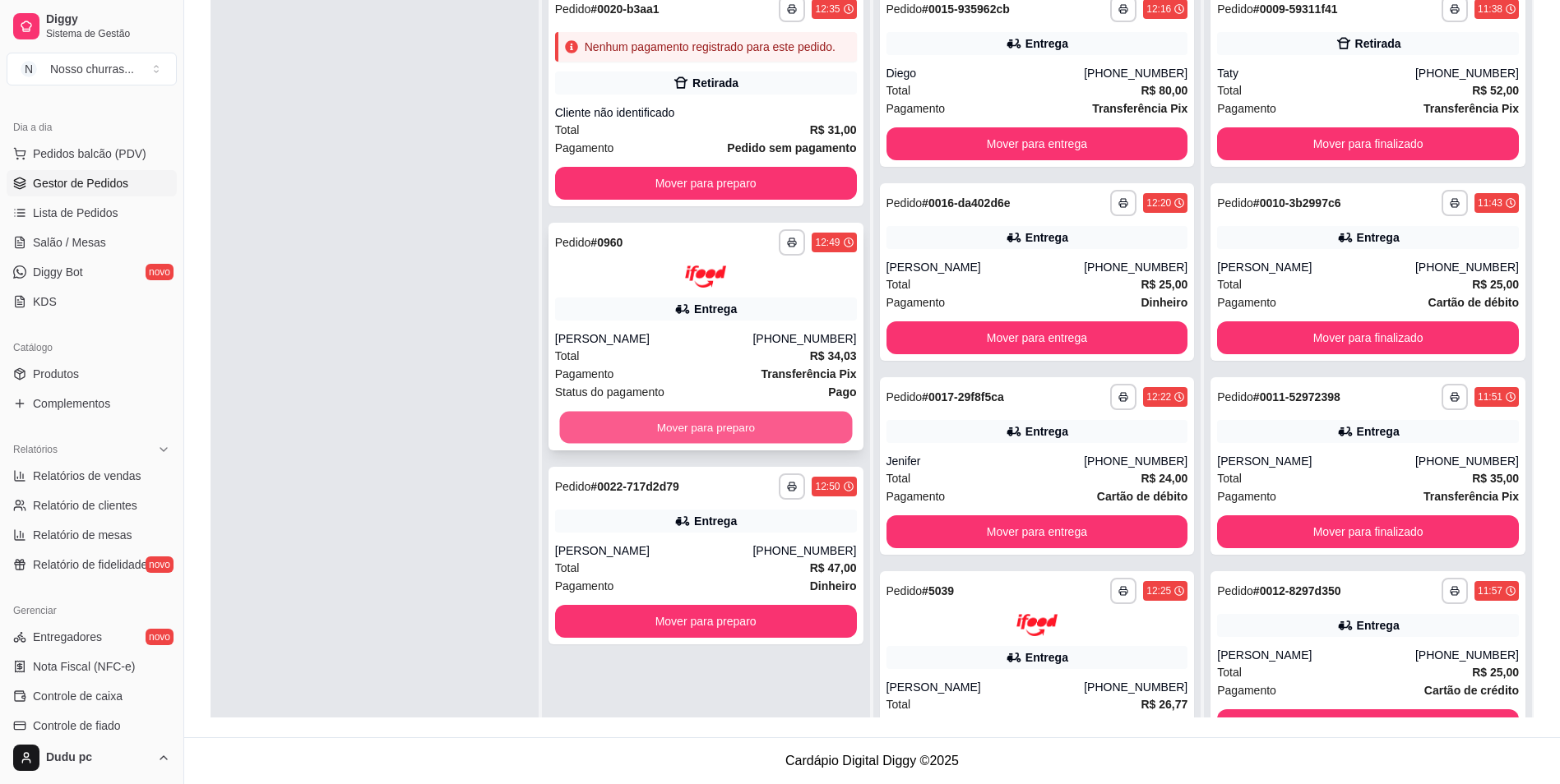
click at [685, 435] on button "Mover para preparo" at bounding box center [705, 427] width 293 height 32
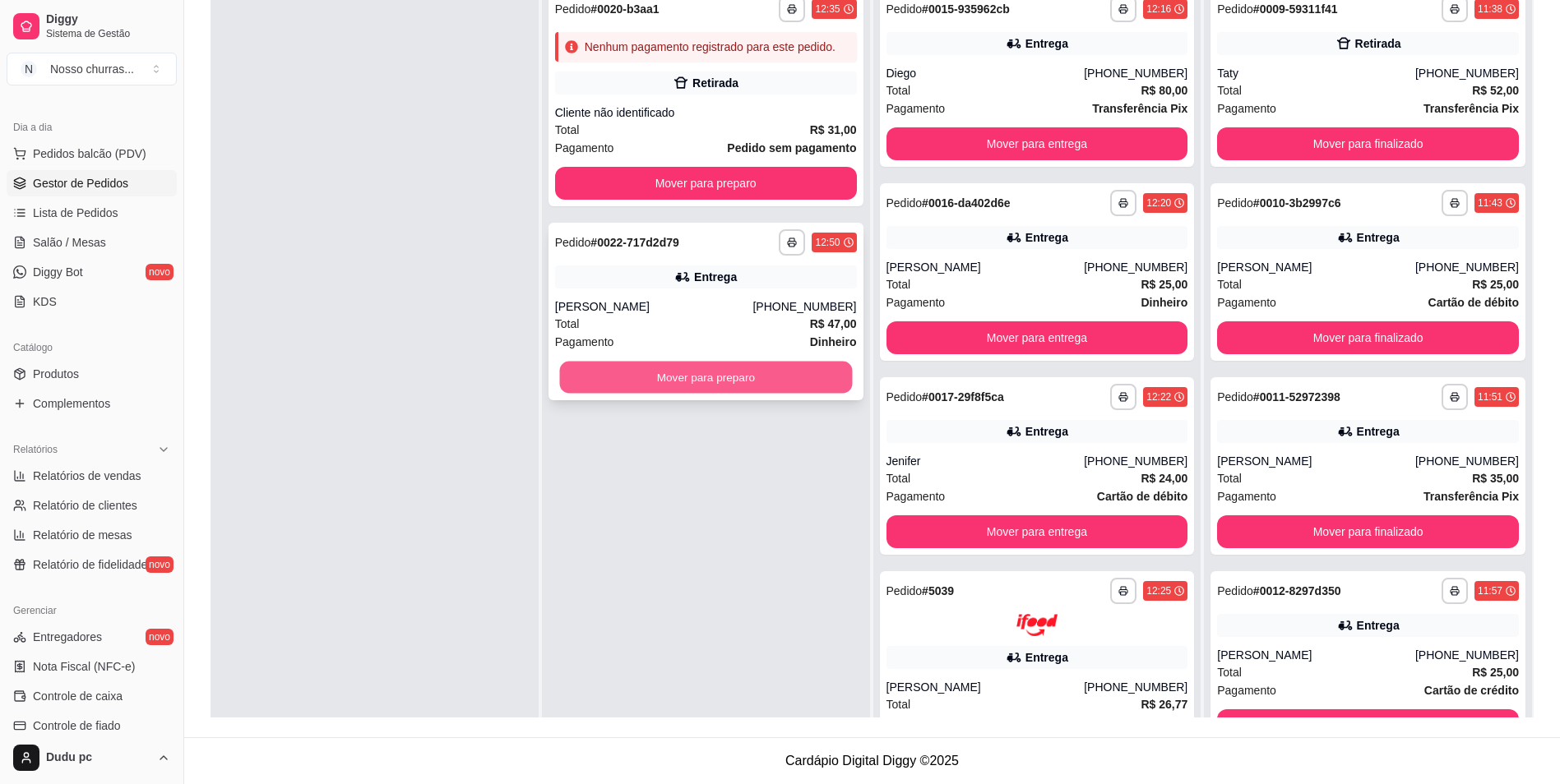
click at [630, 372] on button "Mover para preparo" at bounding box center [705, 378] width 293 height 32
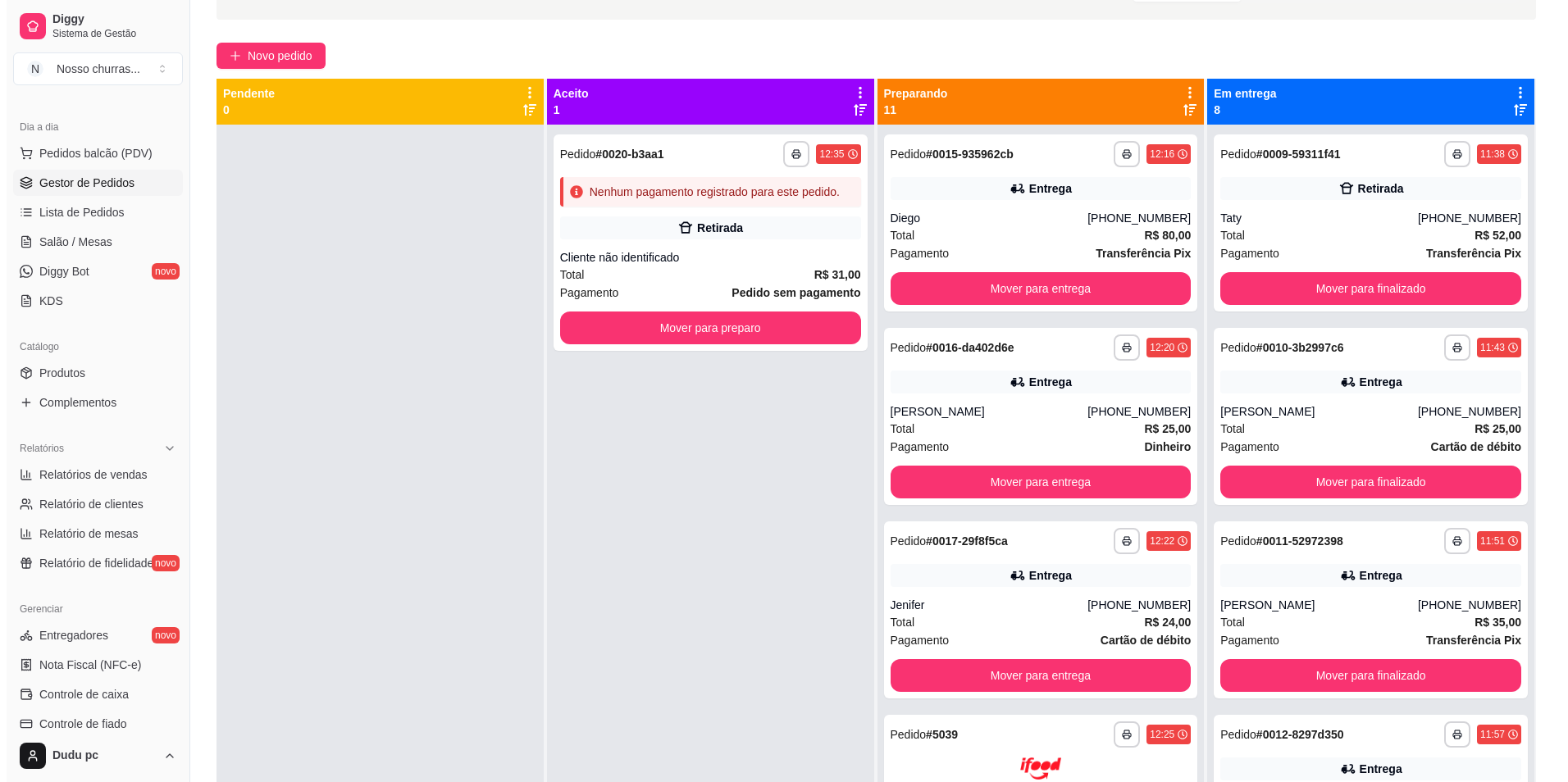
scroll to position [86, 0]
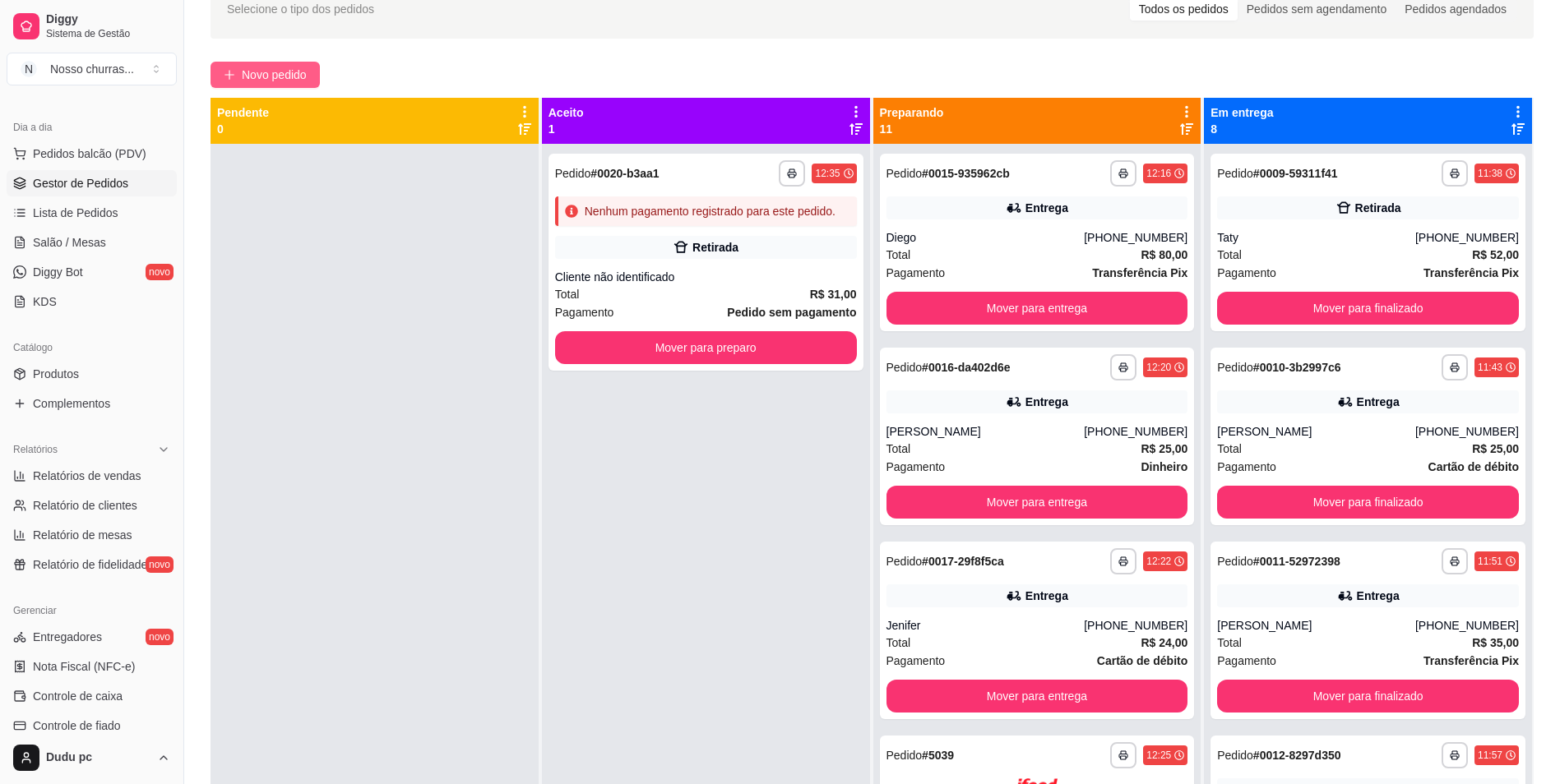
click at [291, 72] on span "Novo pedido" at bounding box center [274, 75] width 65 height 19
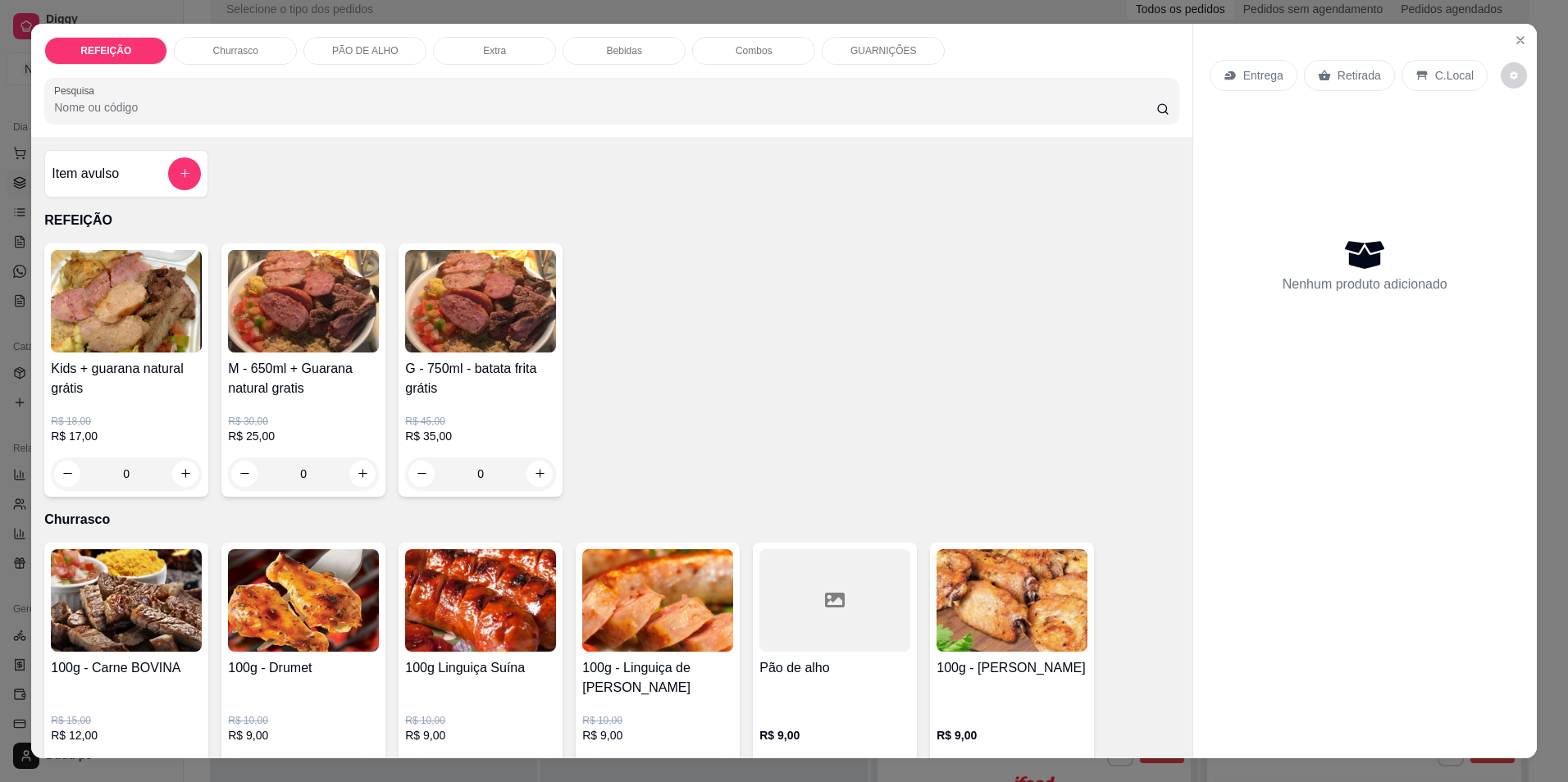
click at [714, 41] on div "Combos" at bounding box center [754, 51] width 123 height 28
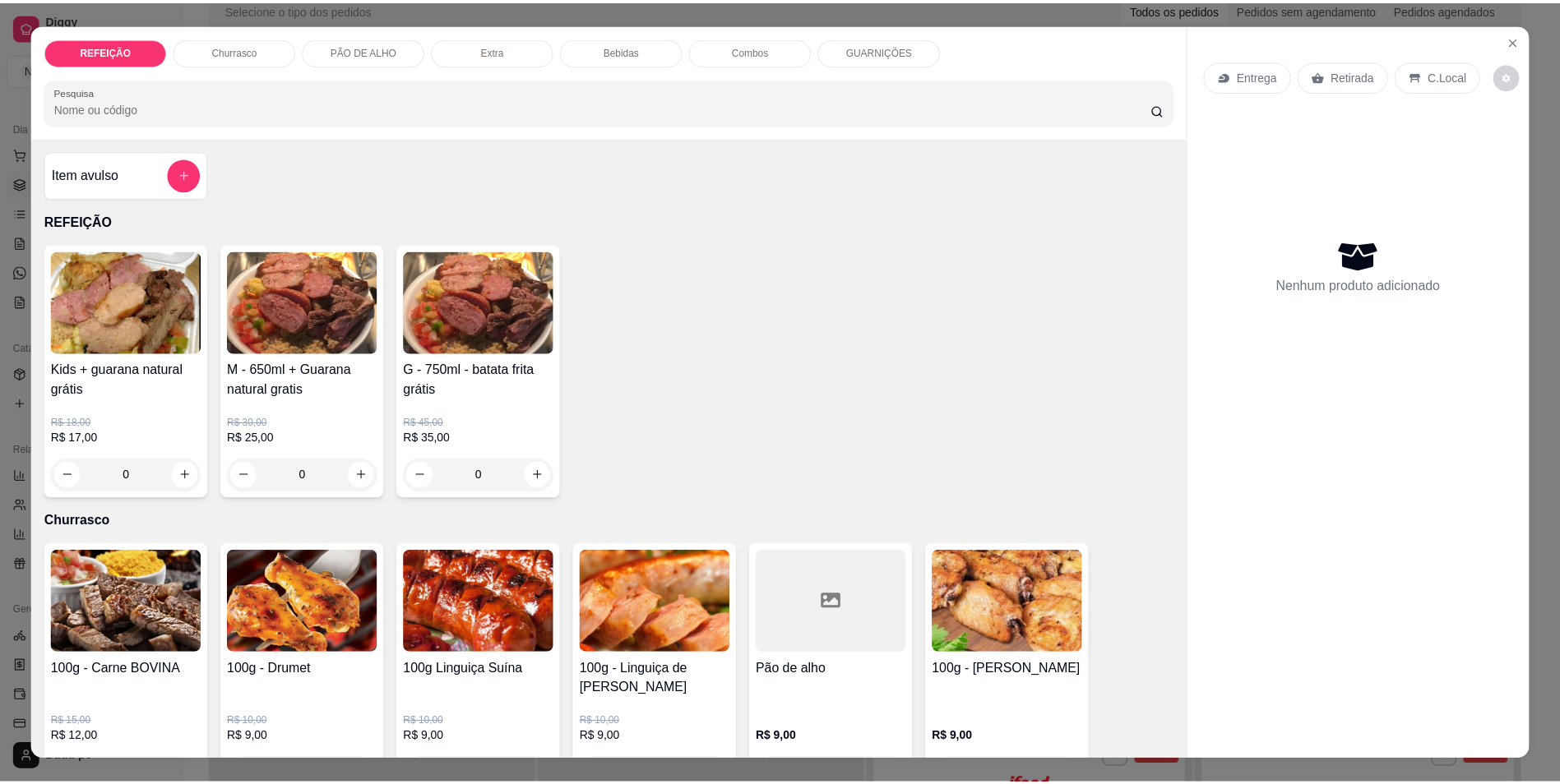
scroll to position [29, 0]
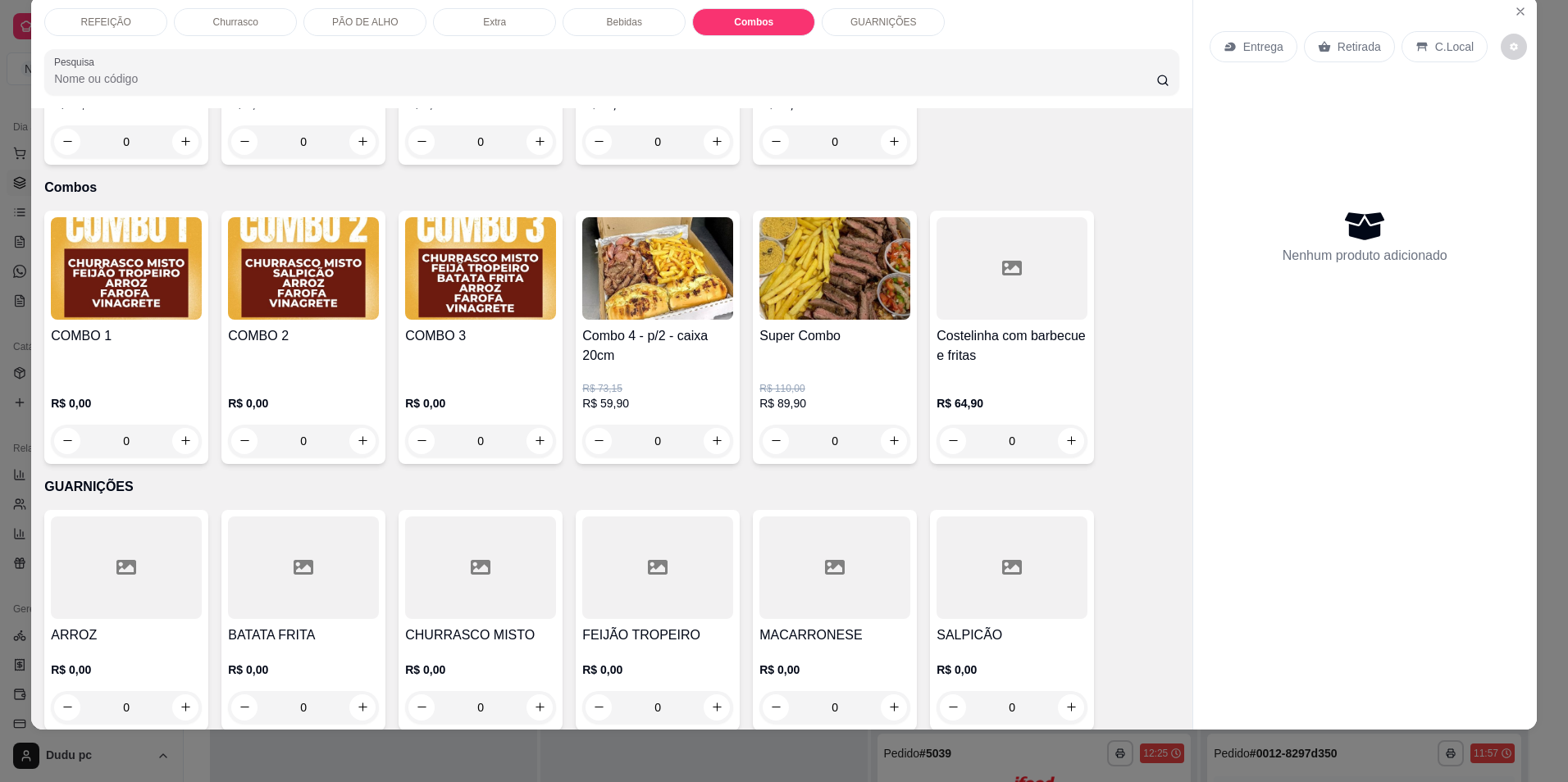
click at [639, 382] on p "R$ 73,15" at bounding box center [657, 389] width 151 height 13
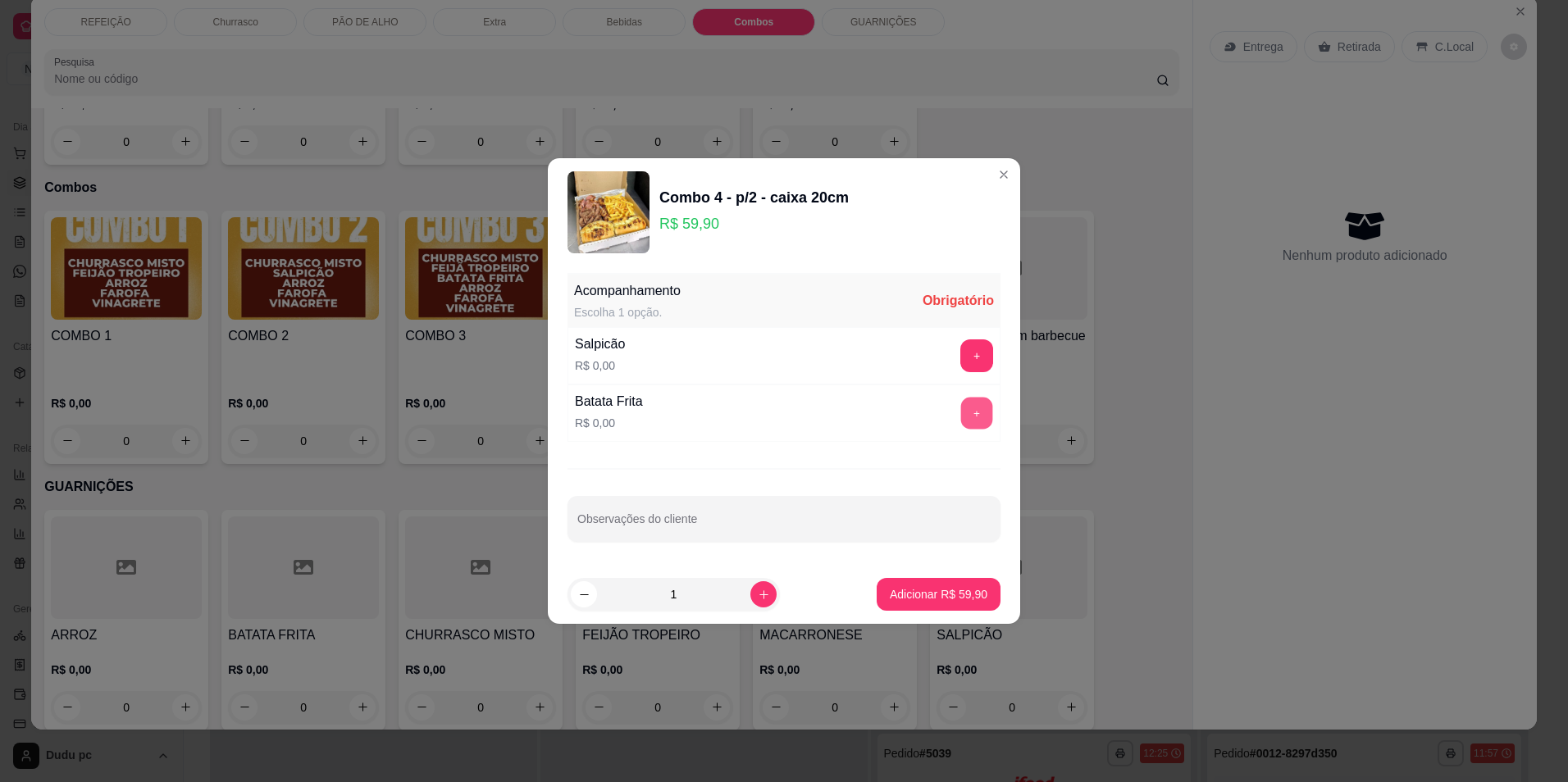
click at [961, 412] on button "+" at bounding box center [977, 414] width 32 height 32
click at [959, 412] on div "- 1 +" at bounding box center [940, 414] width 119 height 33
click at [906, 532] on input "Observações do cliente" at bounding box center [784, 526] width 414 height 17
type input "sem pao acrescentar churrasco 100g"
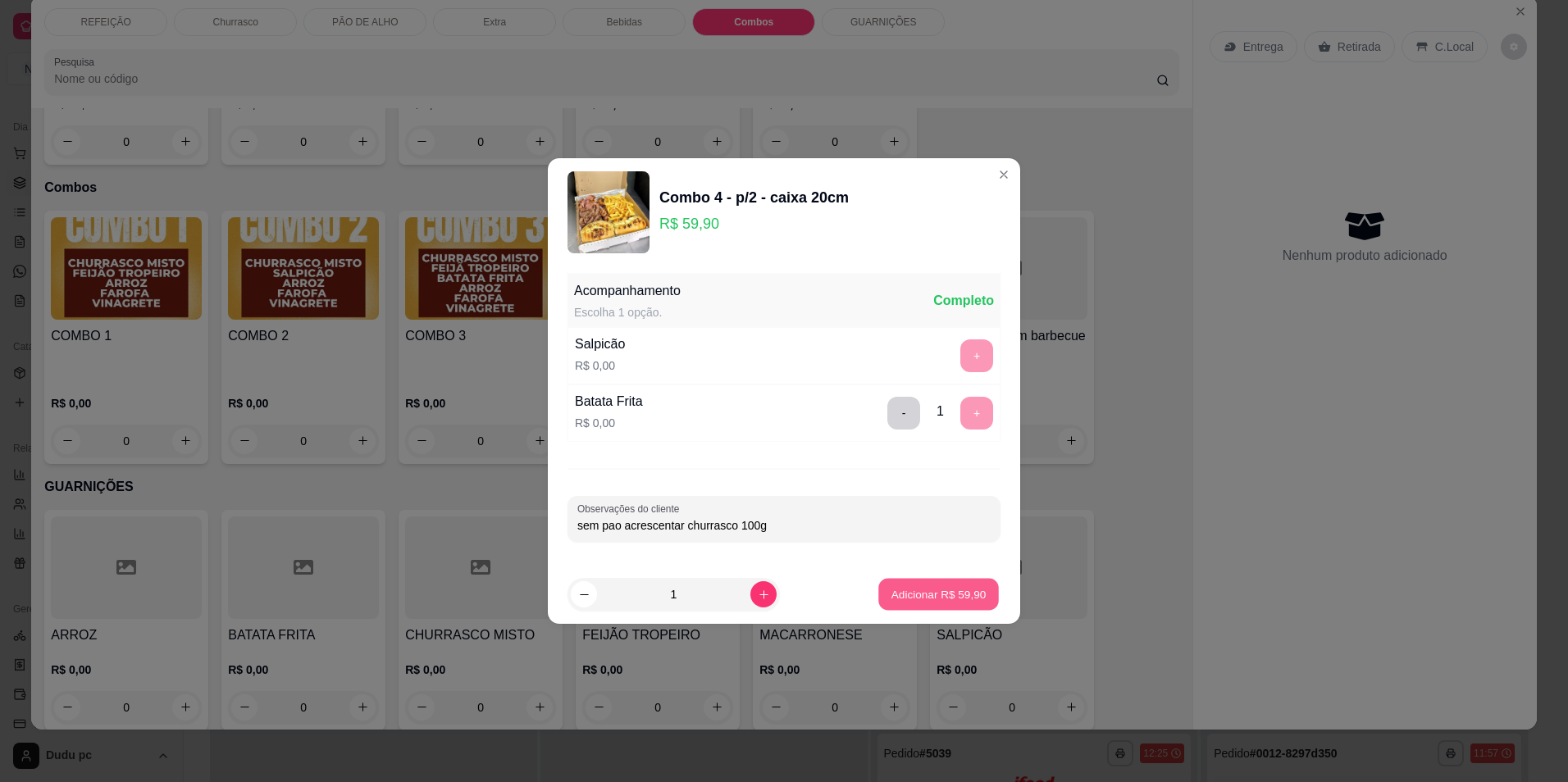
click at [915, 603] on button "Adicionar R$ 59,90" at bounding box center [938, 595] width 121 height 32
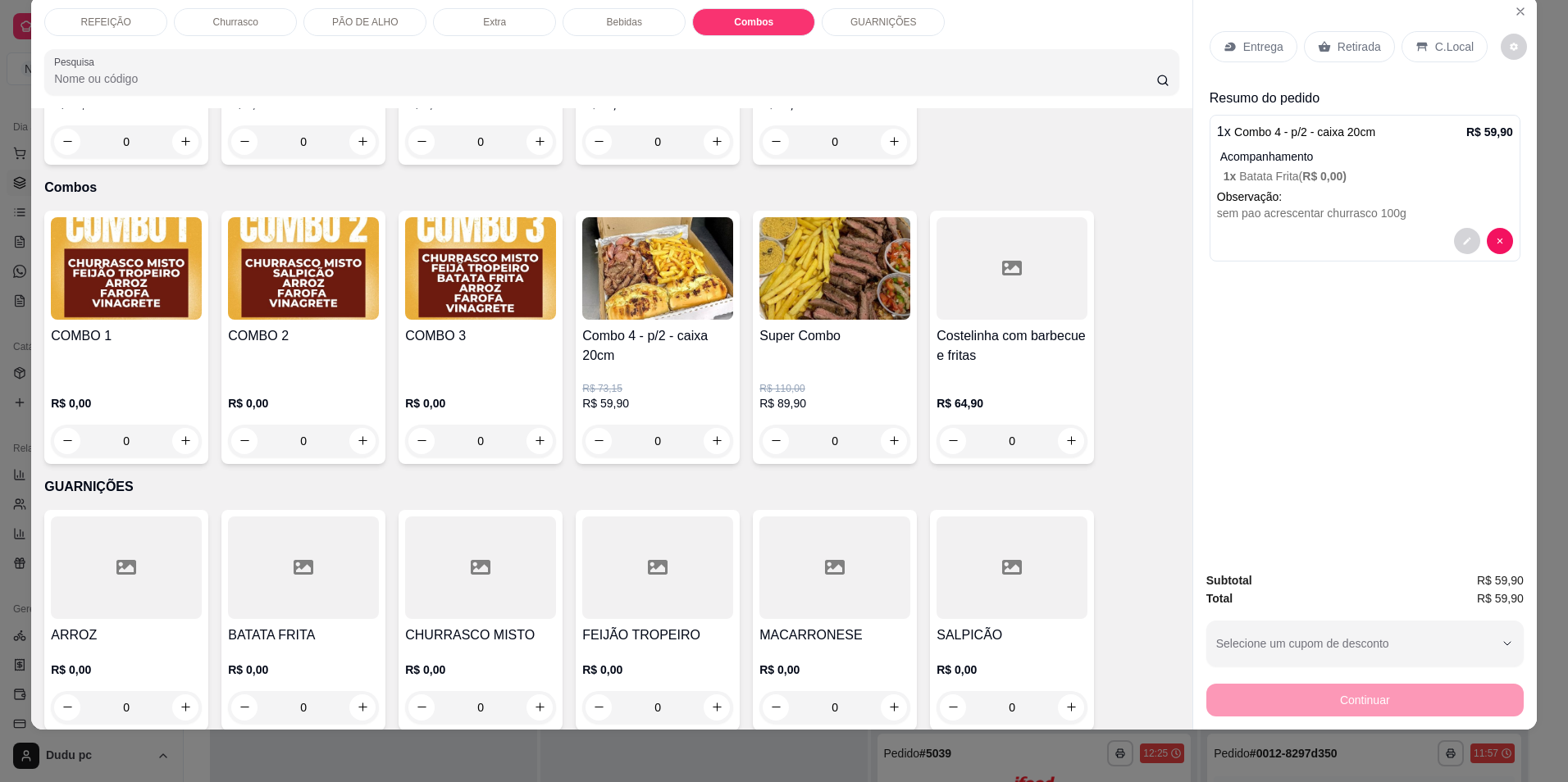
click at [1338, 51] on p "Retirada" at bounding box center [1359, 47] width 43 height 17
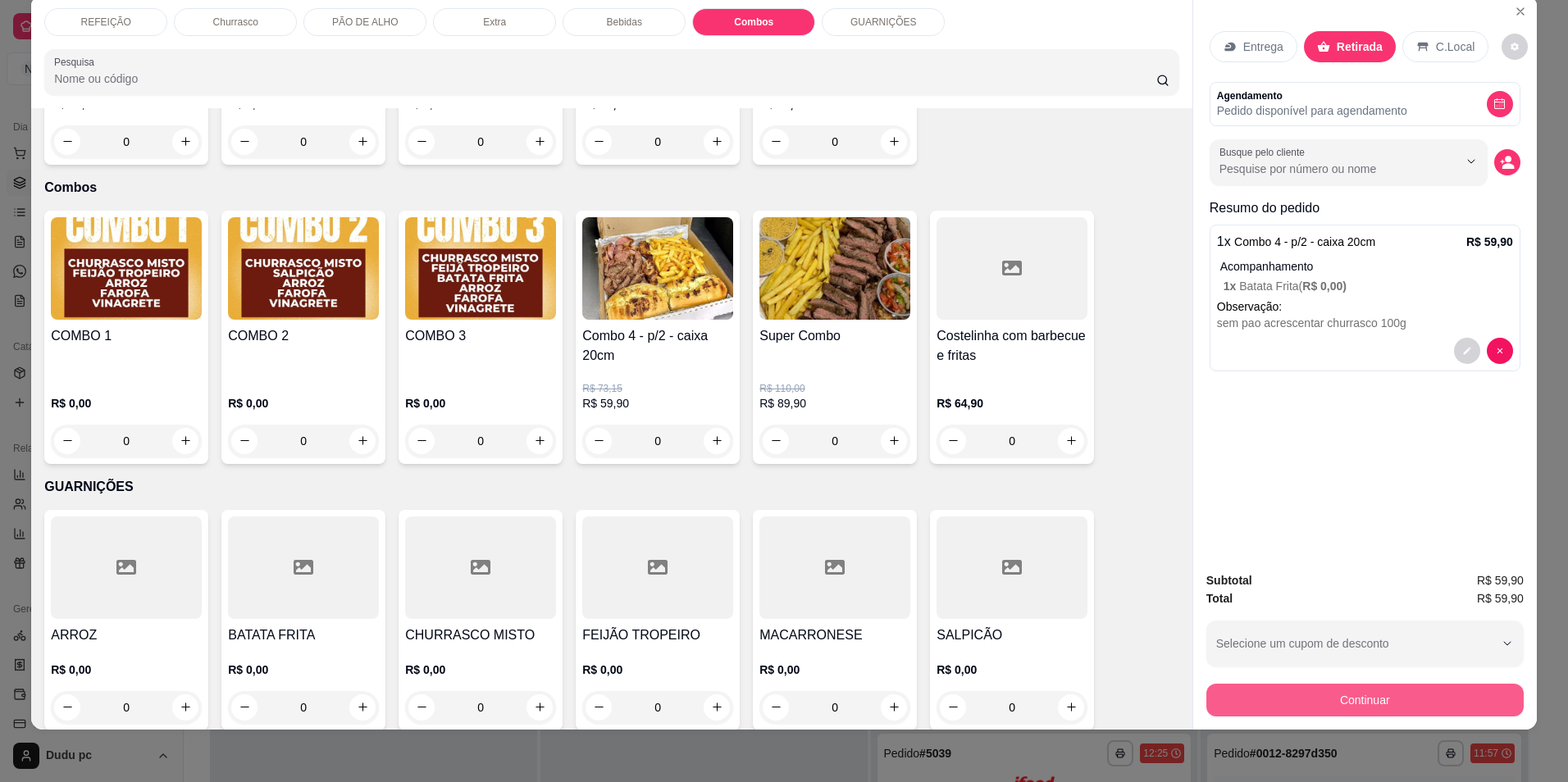
click at [1318, 710] on button "Continuar" at bounding box center [1366, 701] width 318 height 33
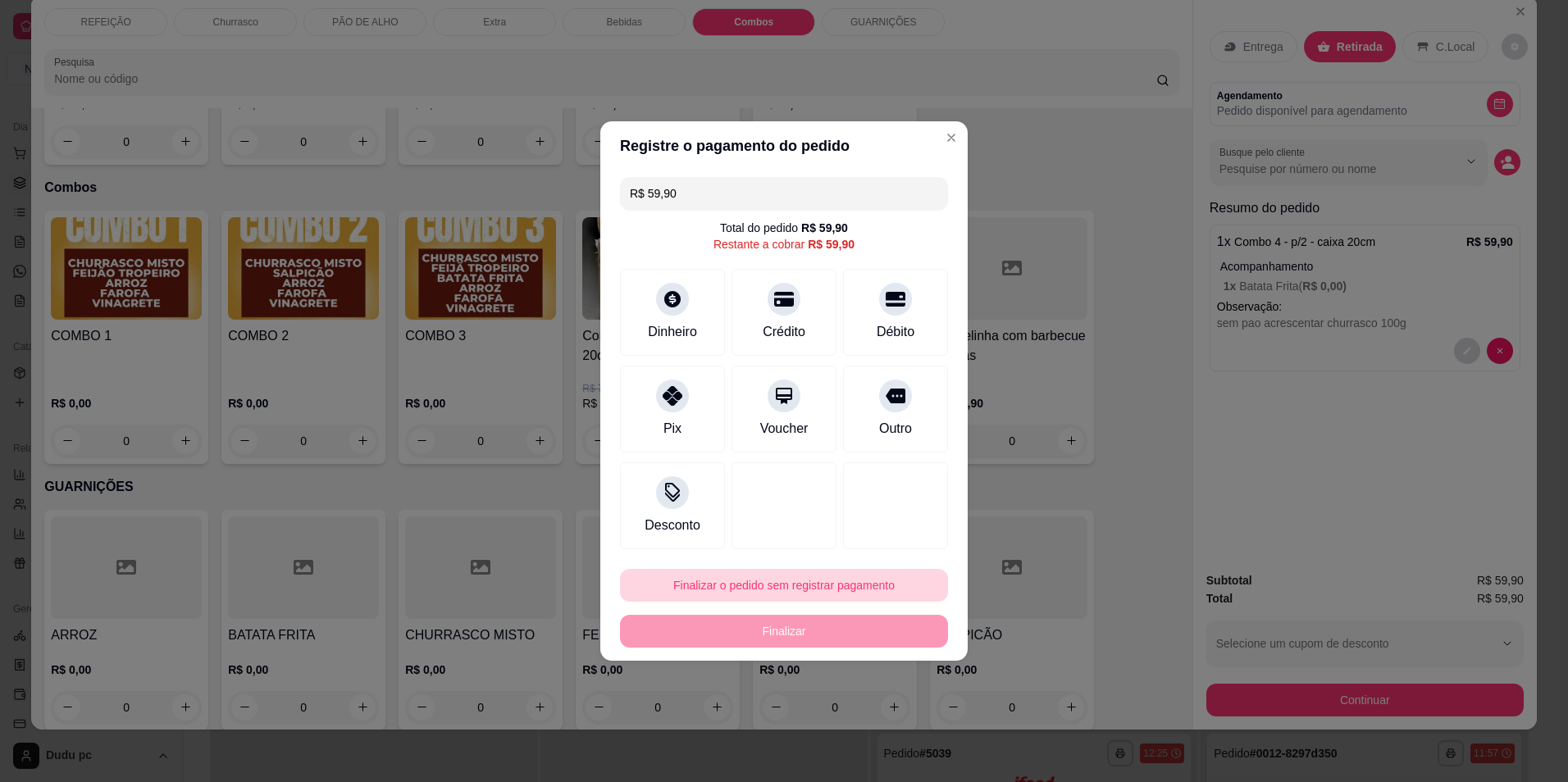
click at [740, 592] on button "Finalizar o pedido sem registrar pagamento" at bounding box center [784, 585] width 328 height 33
click at [874, 720] on button "Confirmar" at bounding box center [887, 720] width 58 height 25
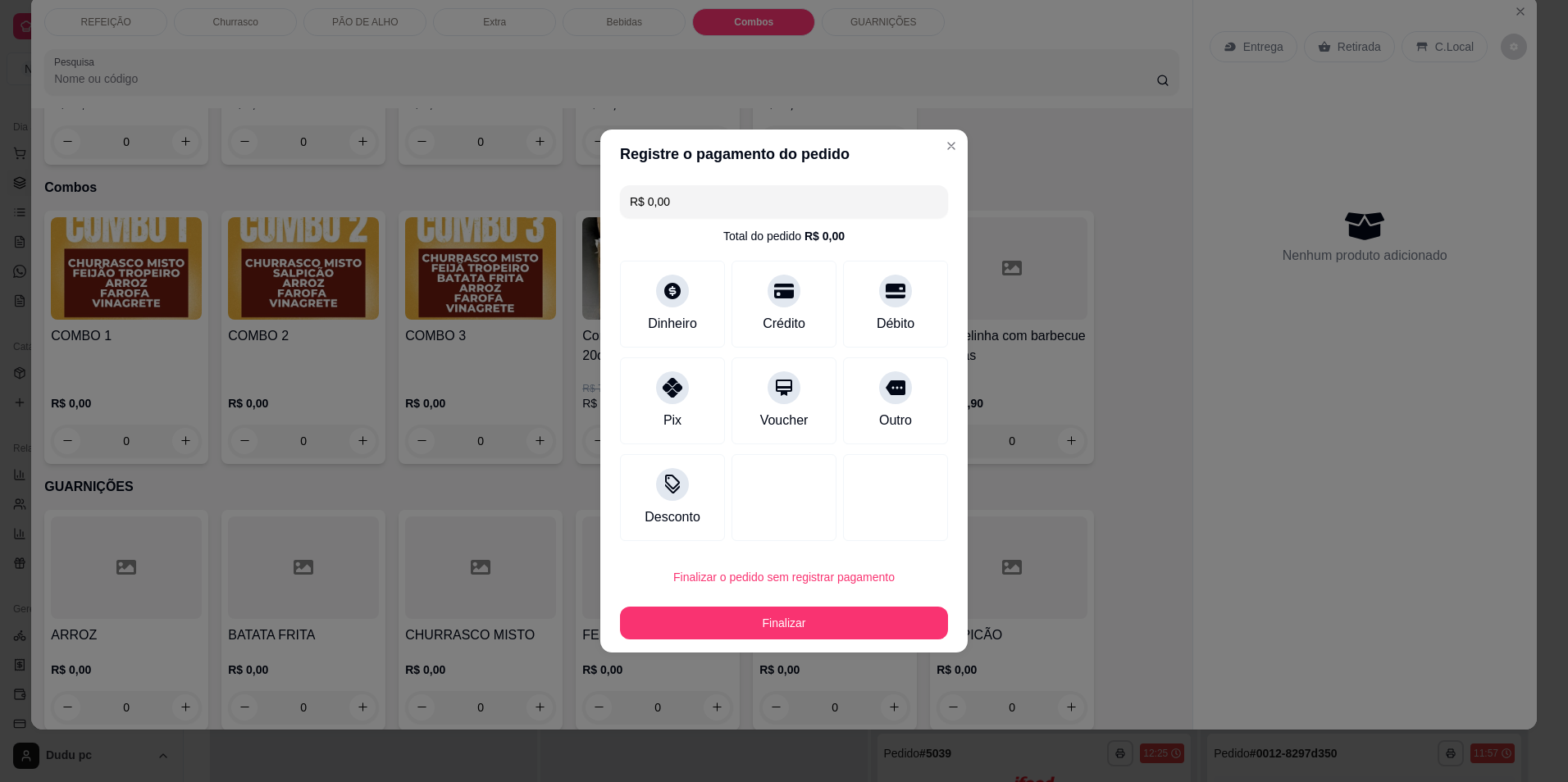
type input "R$ 0,00"
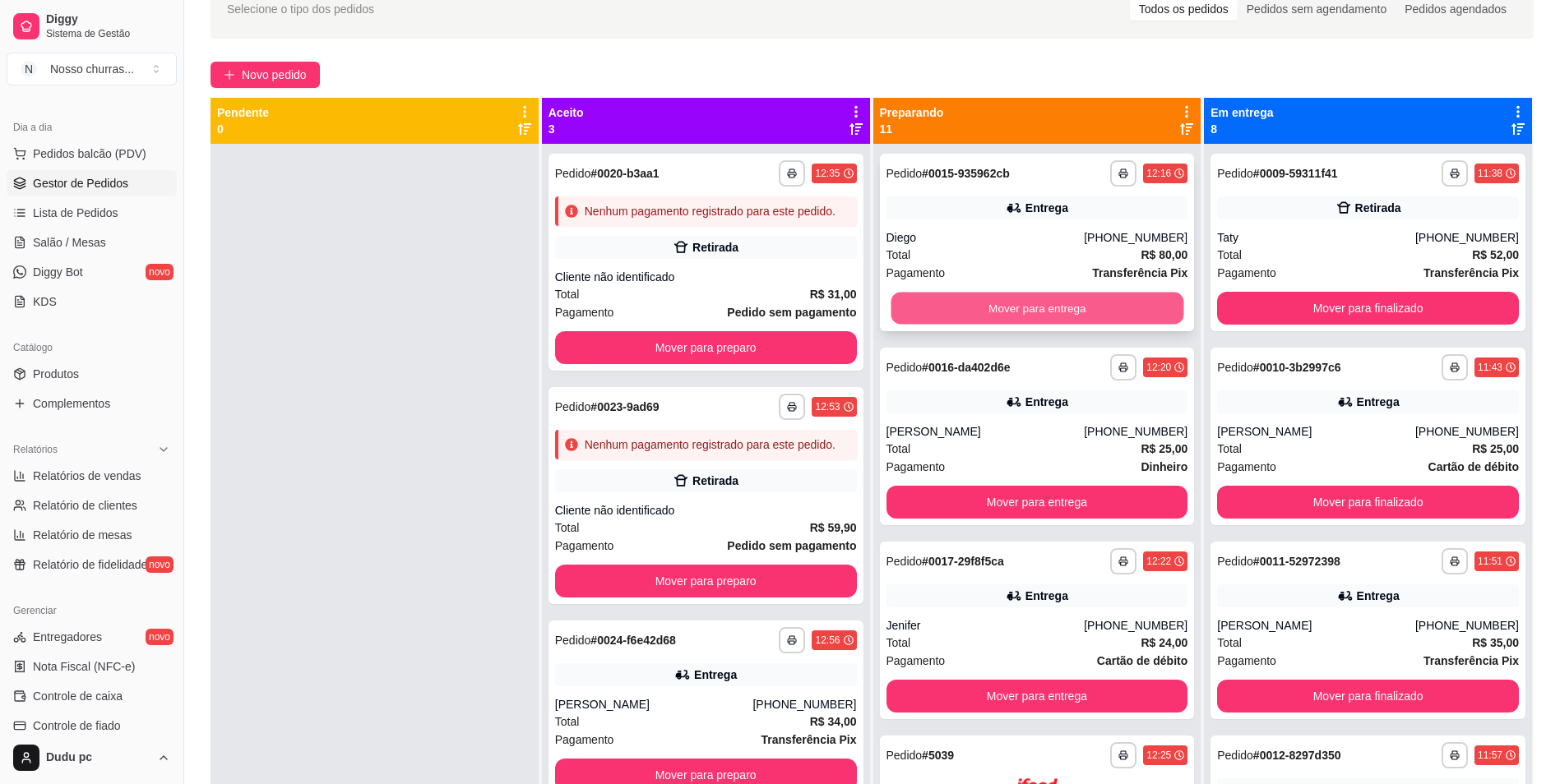
click at [1059, 305] on button "Mover para entrega" at bounding box center [1037, 308] width 293 height 32
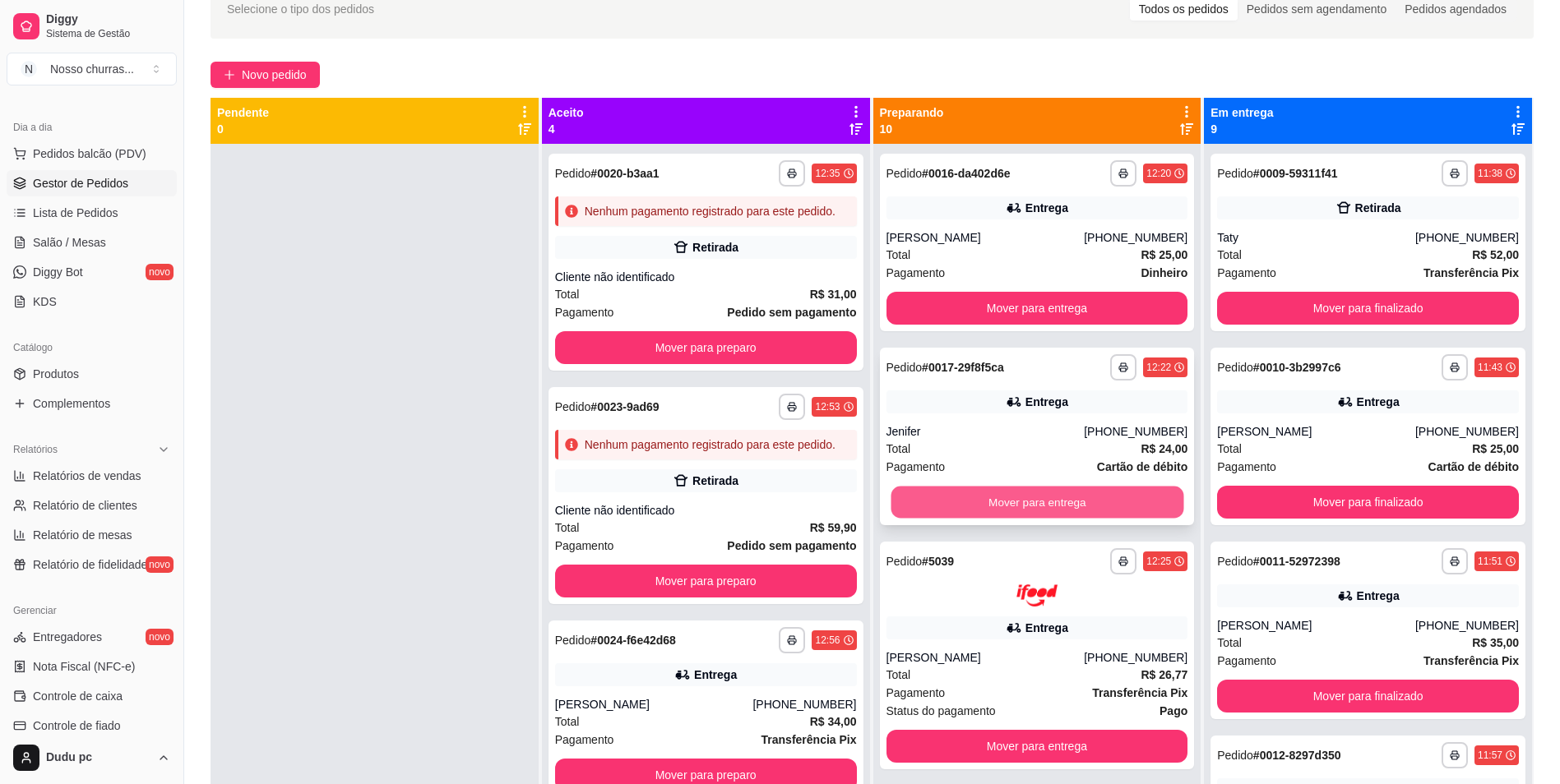
click at [1047, 500] on button "Mover para entrega" at bounding box center [1037, 503] width 293 height 32
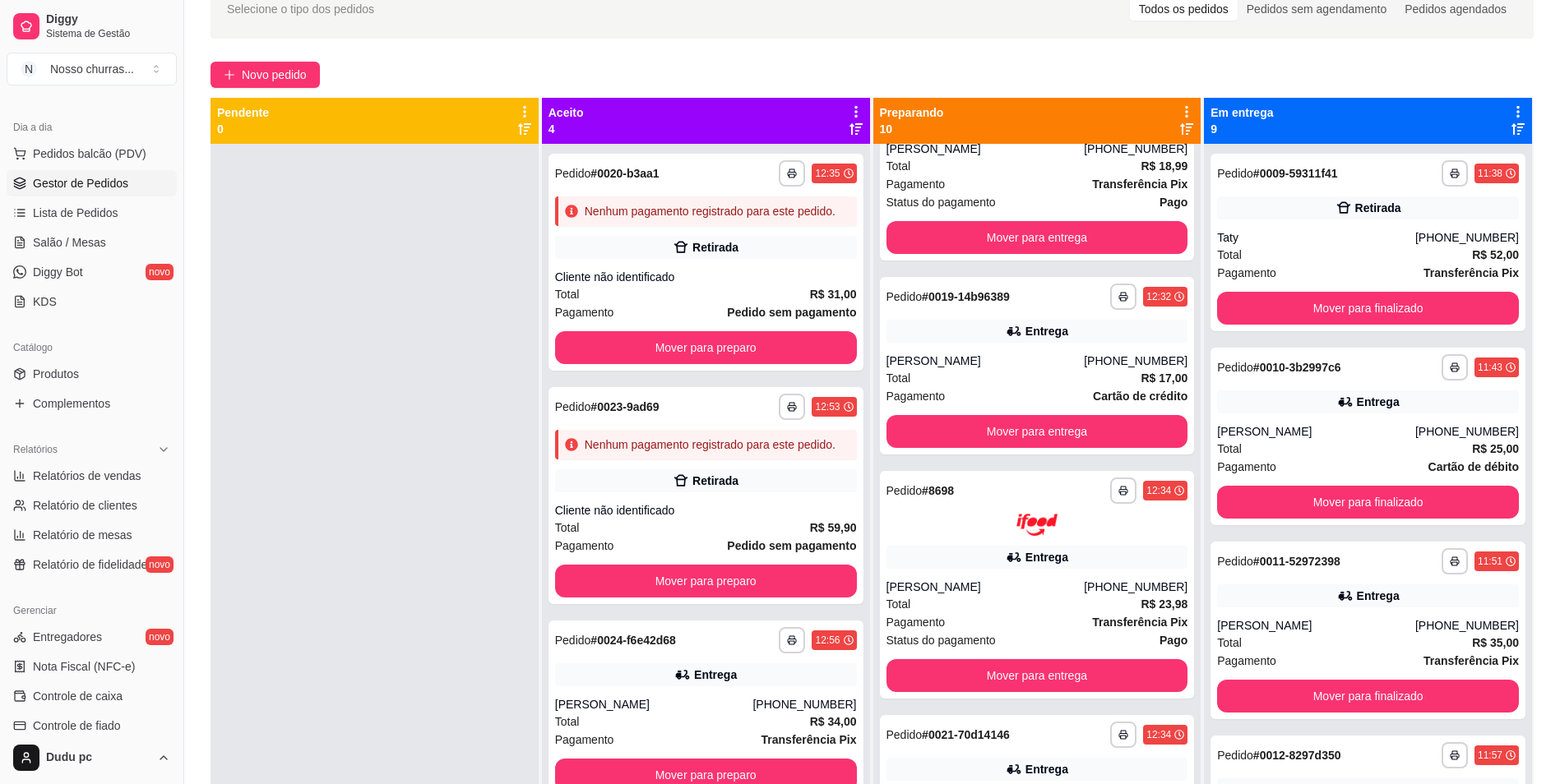
scroll to position [953, 0]
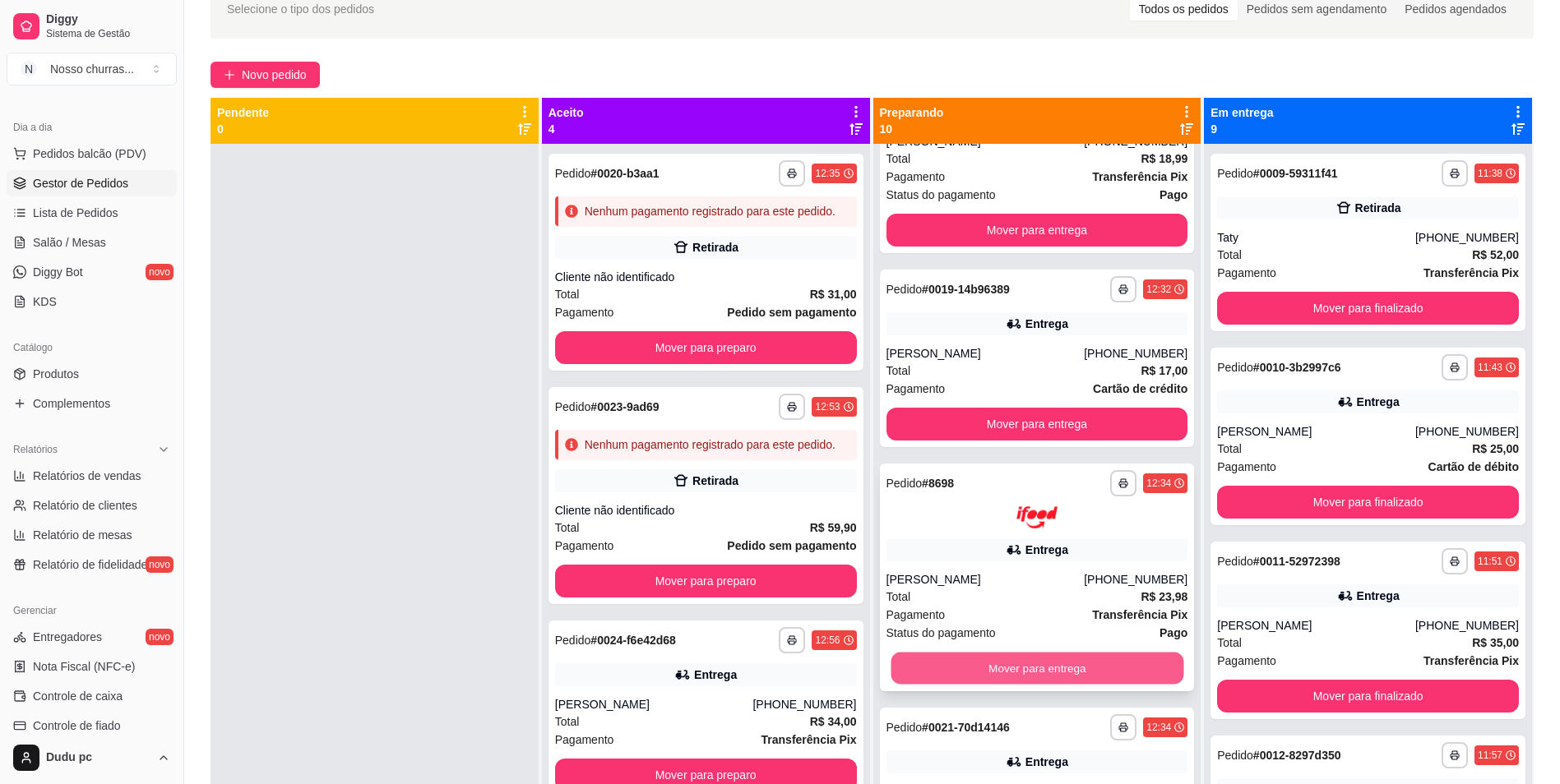
click at [1139, 658] on button "Mover para entrega" at bounding box center [1037, 667] width 293 height 32
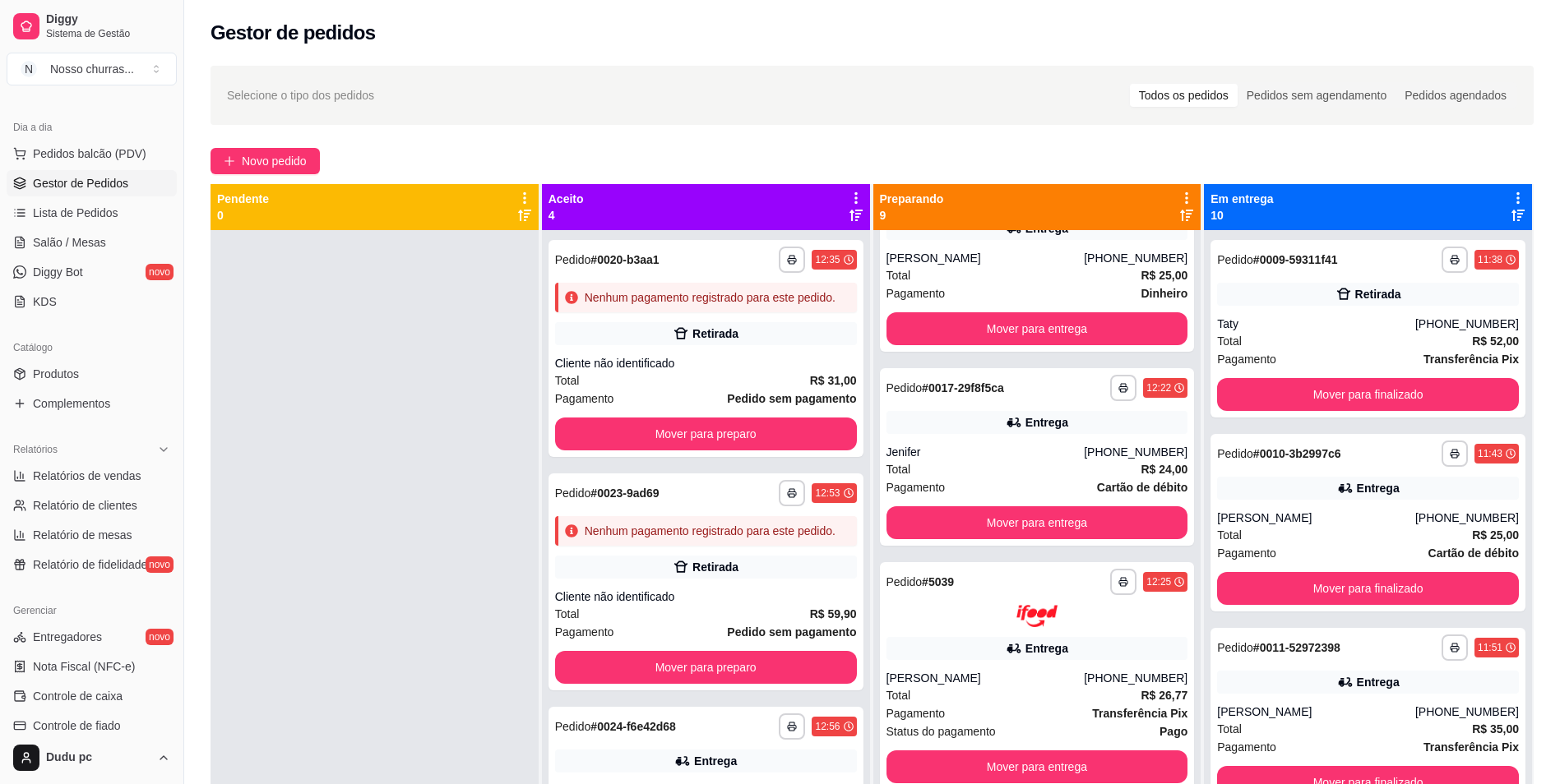
scroll to position [99, 0]
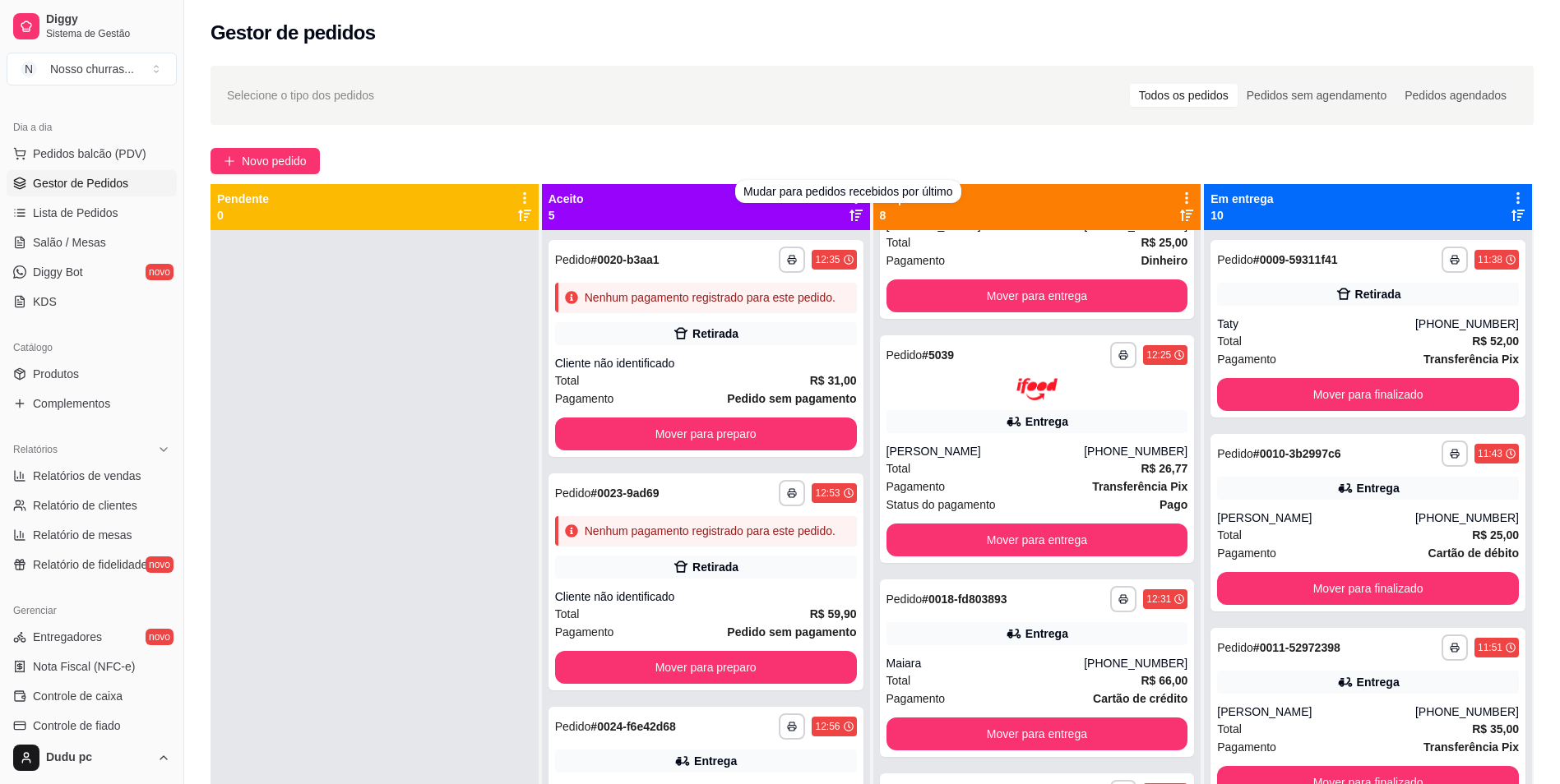
click at [850, 218] on icon at bounding box center [856, 216] width 13 height 13
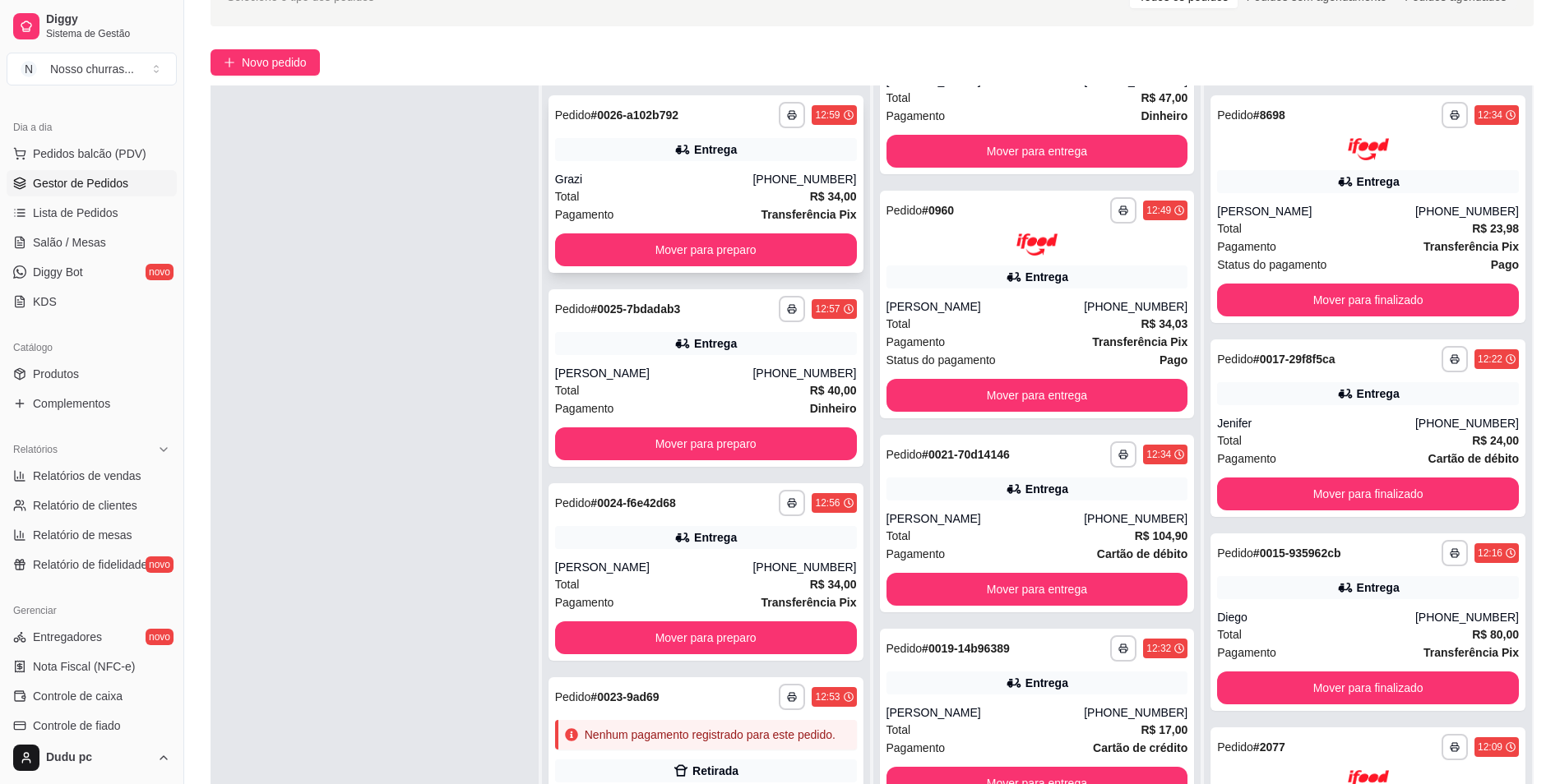
click at [744, 392] on div "Total R$ 40,00" at bounding box center [706, 391] width 302 height 19
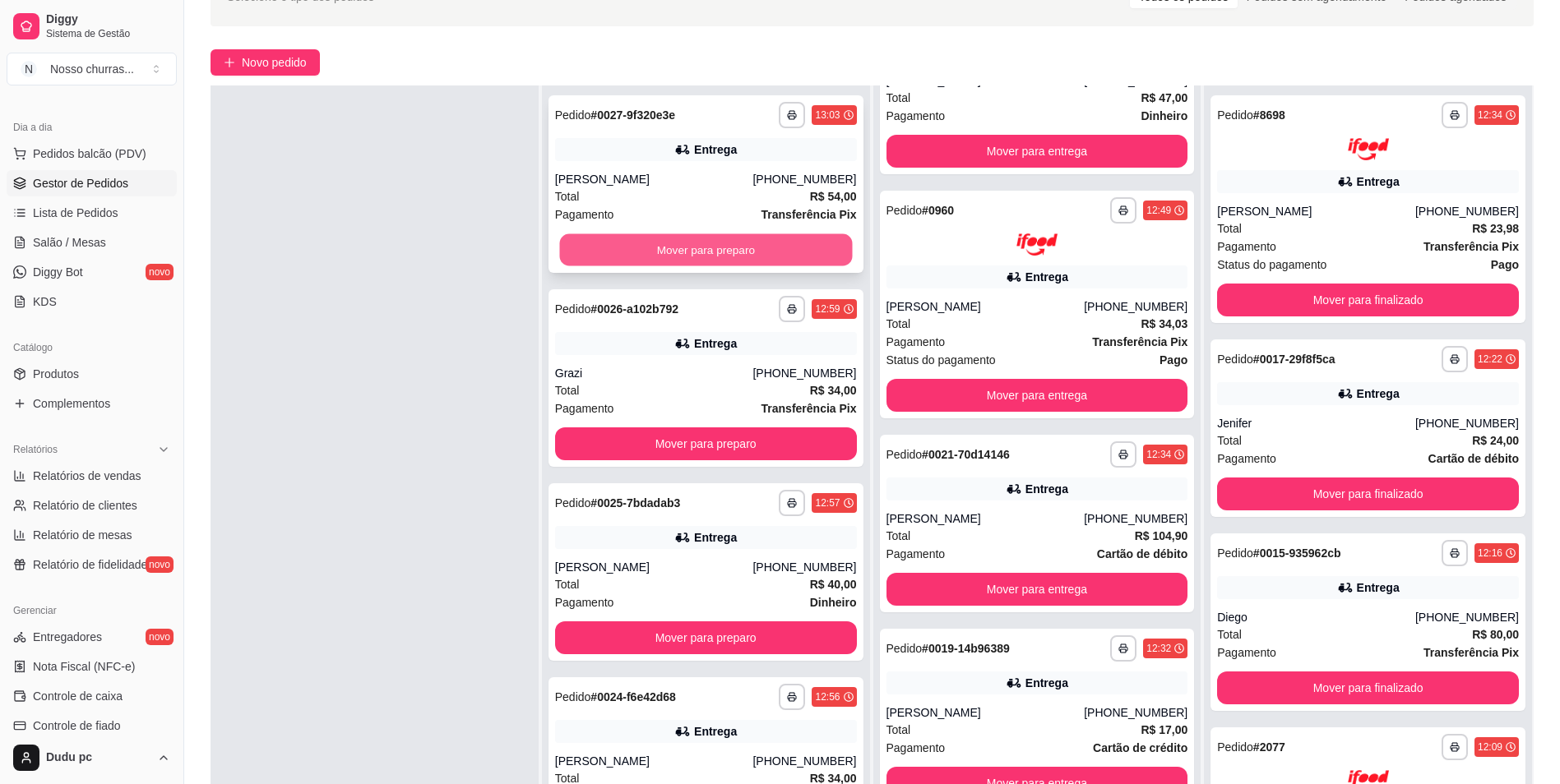
click at [758, 239] on button "Mover para preparo" at bounding box center [705, 250] width 293 height 32
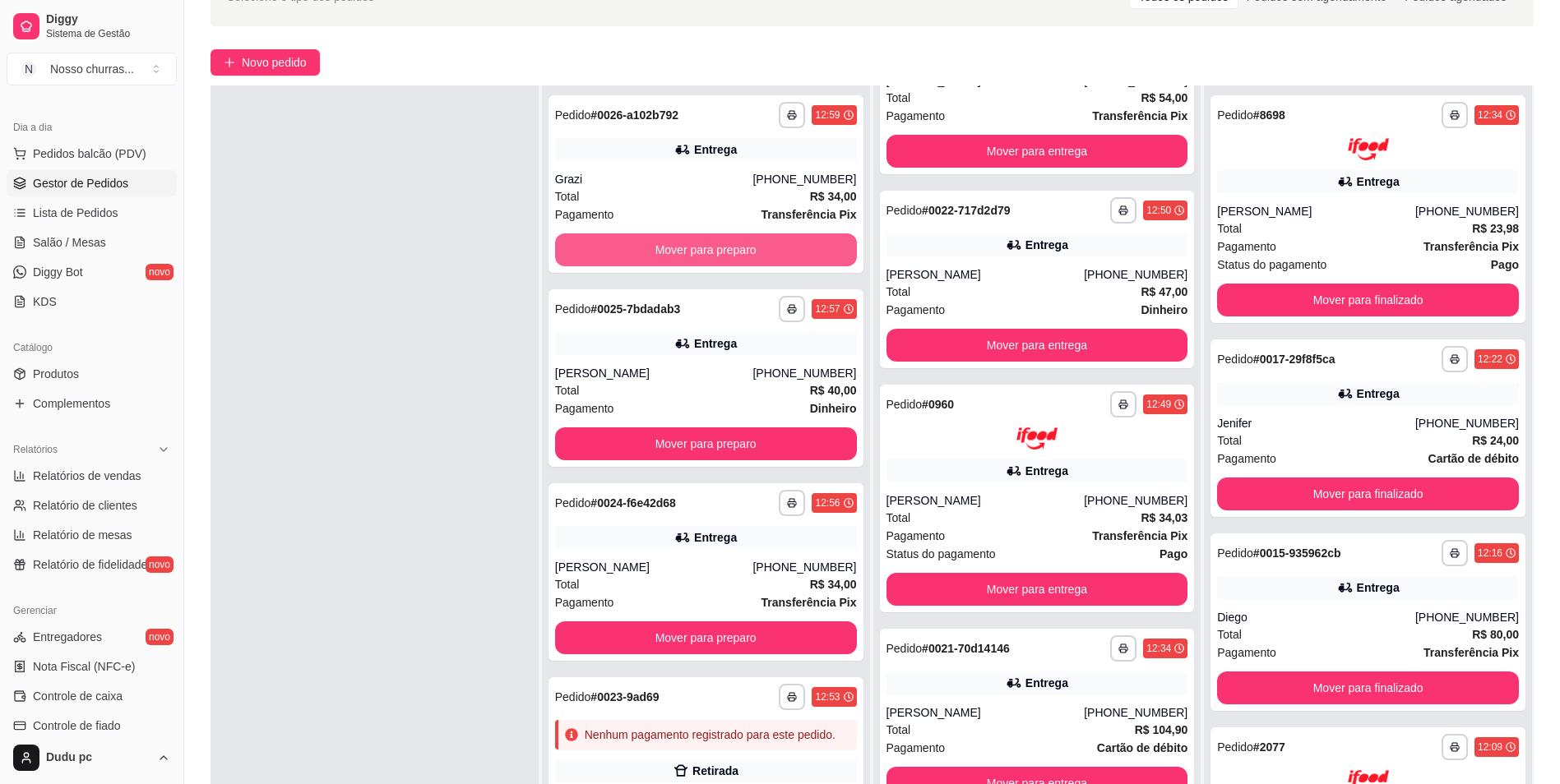
scroll to position [292, 0]
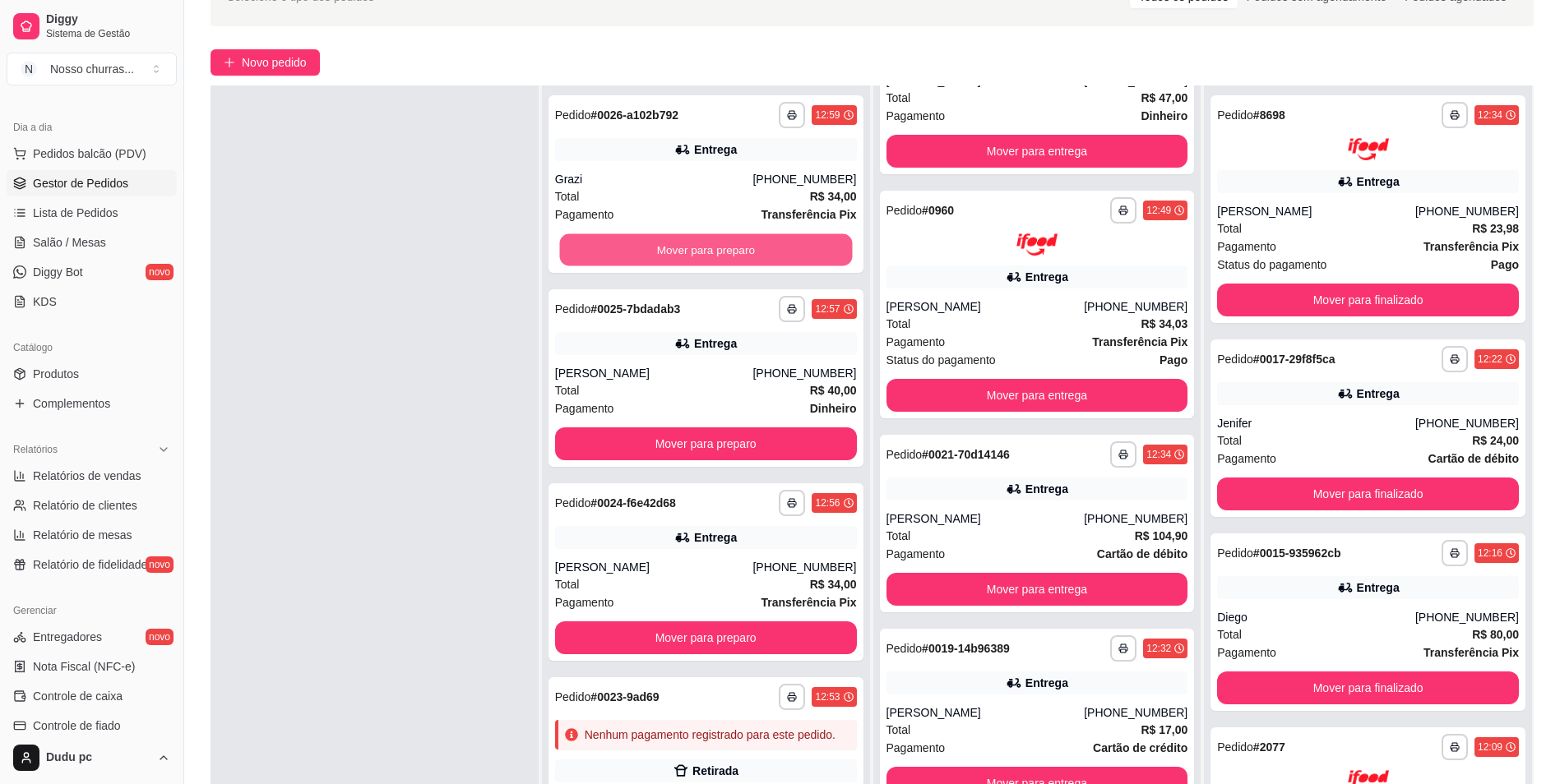
click at [758, 239] on button "Mover para preparo" at bounding box center [705, 250] width 293 height 32
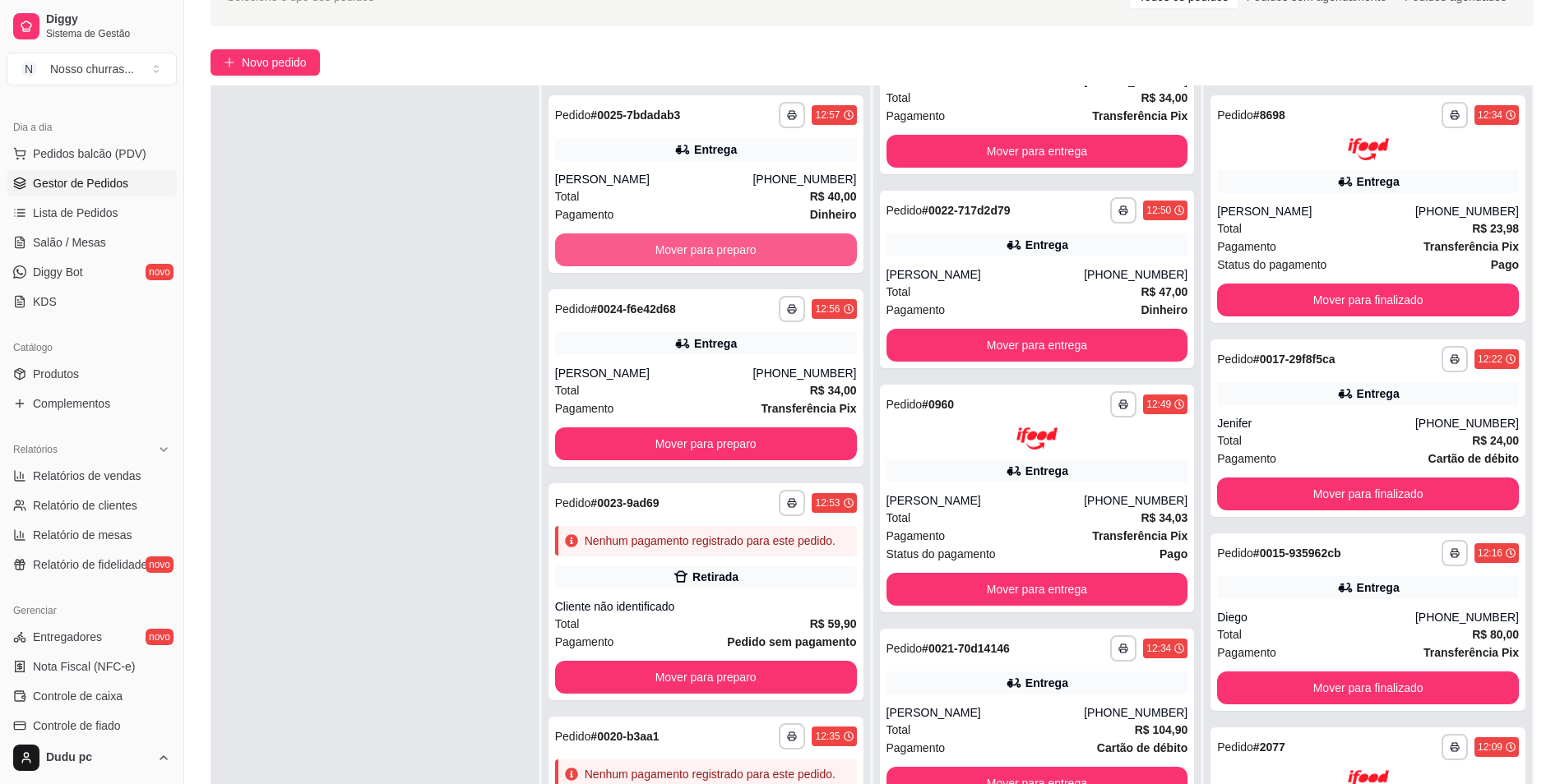
scroll to position [487, 0]
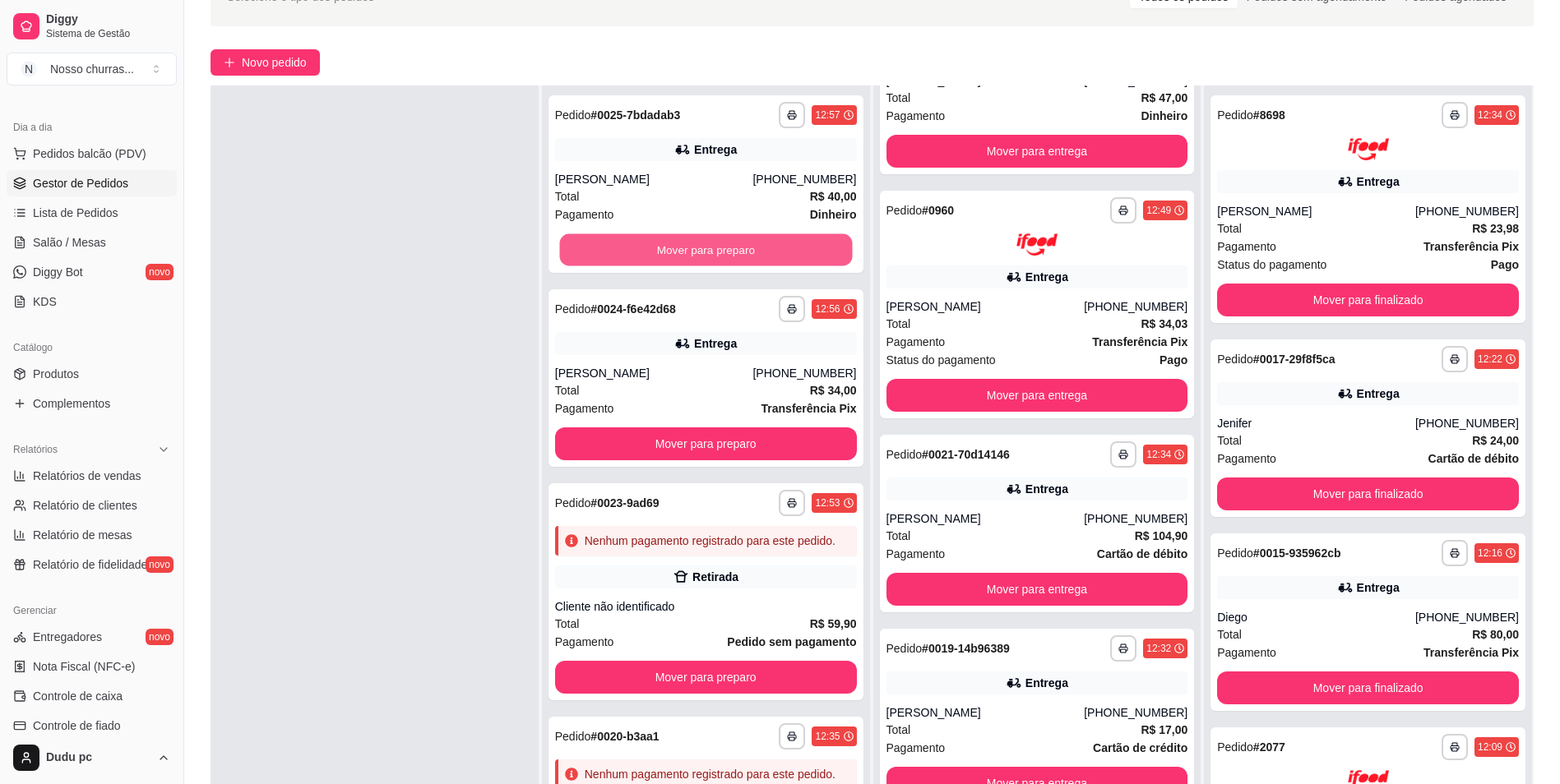
click at [758, 239] on button "Mover para preparo" at bounding box center [705, 250] width 293 height 32
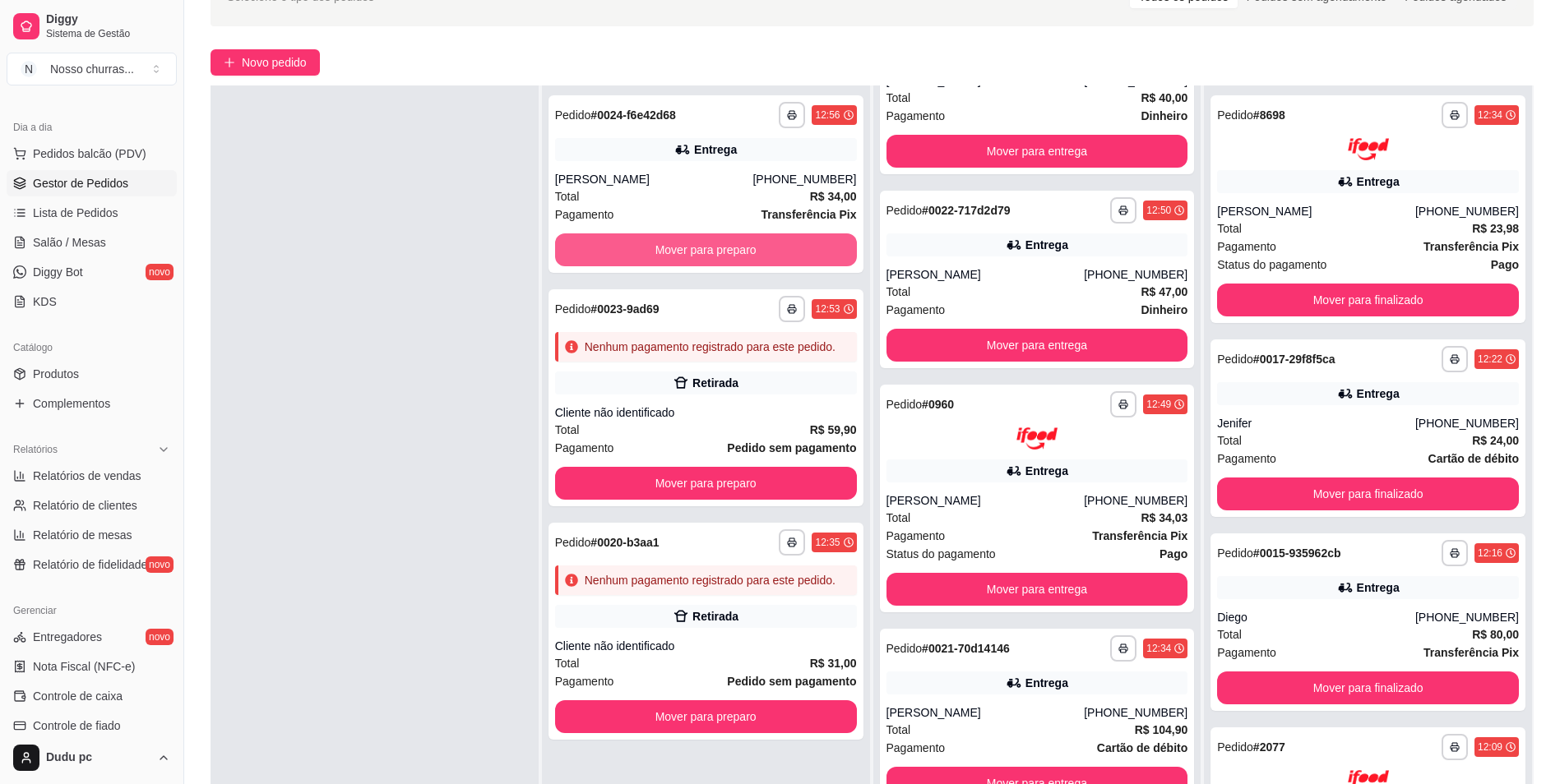
scroll to position [681, 0]
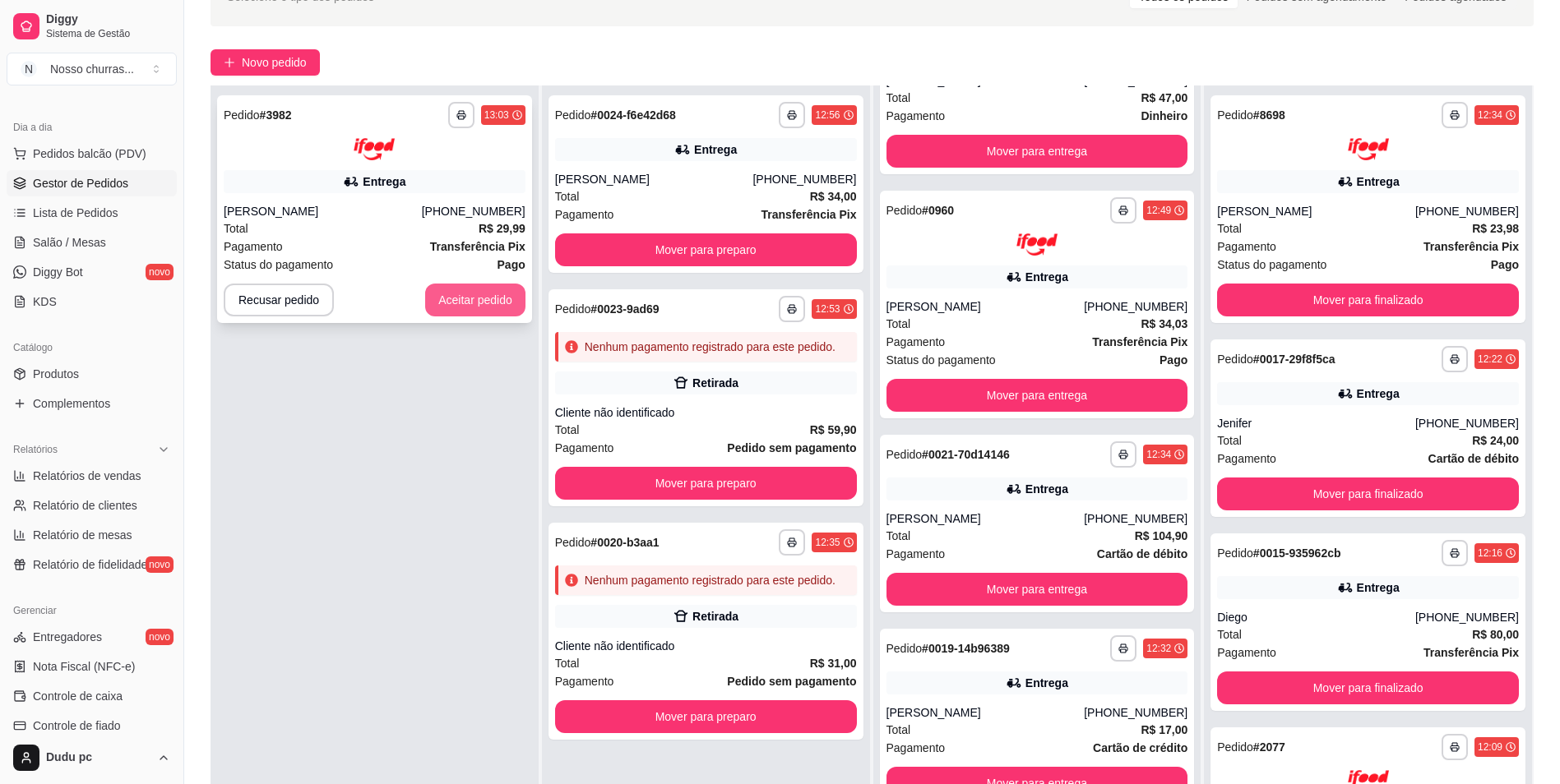
click at [476, 304] on button "Aceitar pedido" at bounding box center [475, 300] width 100 height 33
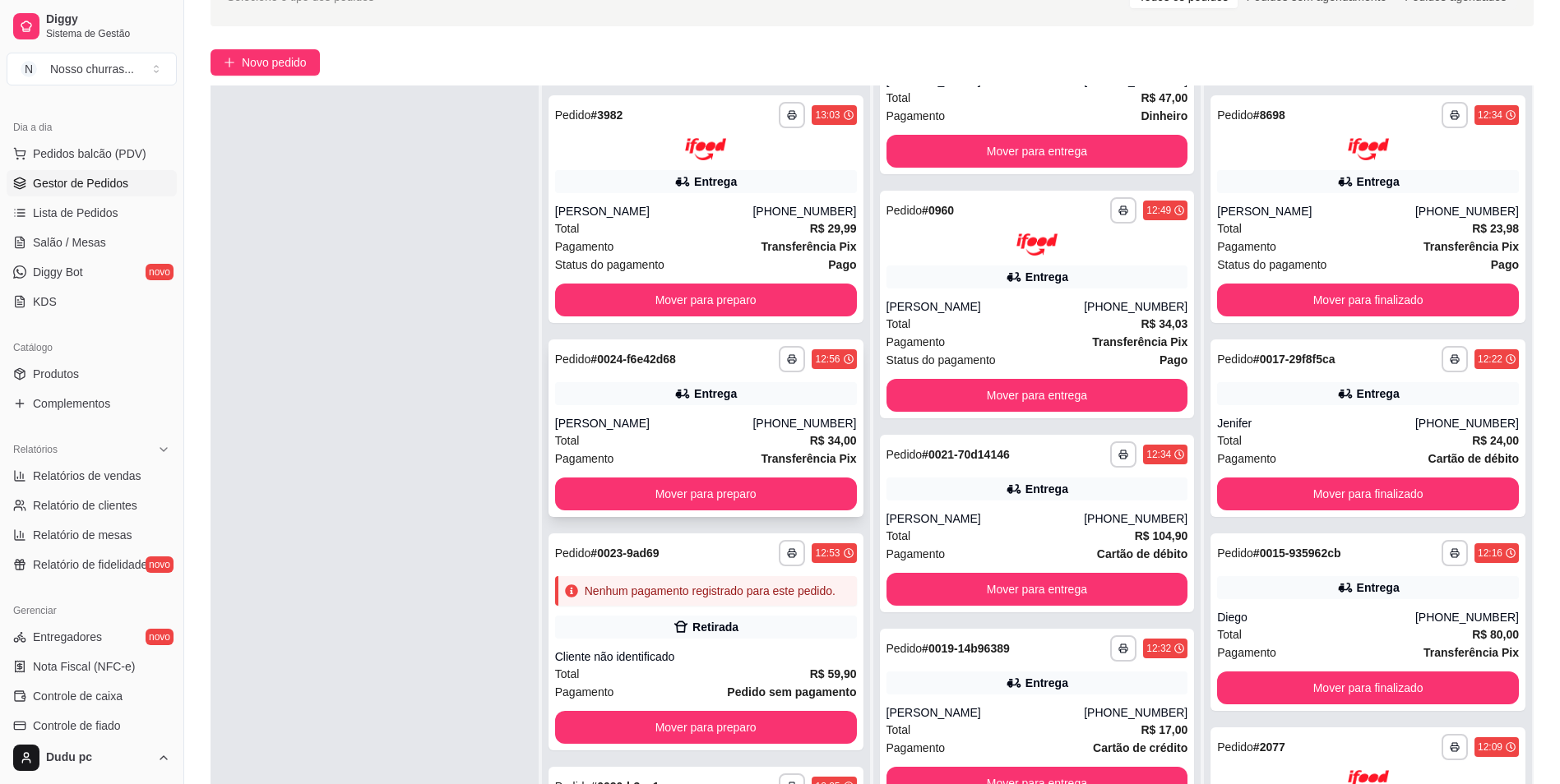
click at [677, 230] on div "Total R$ 29,99" at bounding box center [706, 229] width 302 height 19
click at [630, 307] on button "Mover para preparo" at bounding box center [705, 299] width 293 height 32
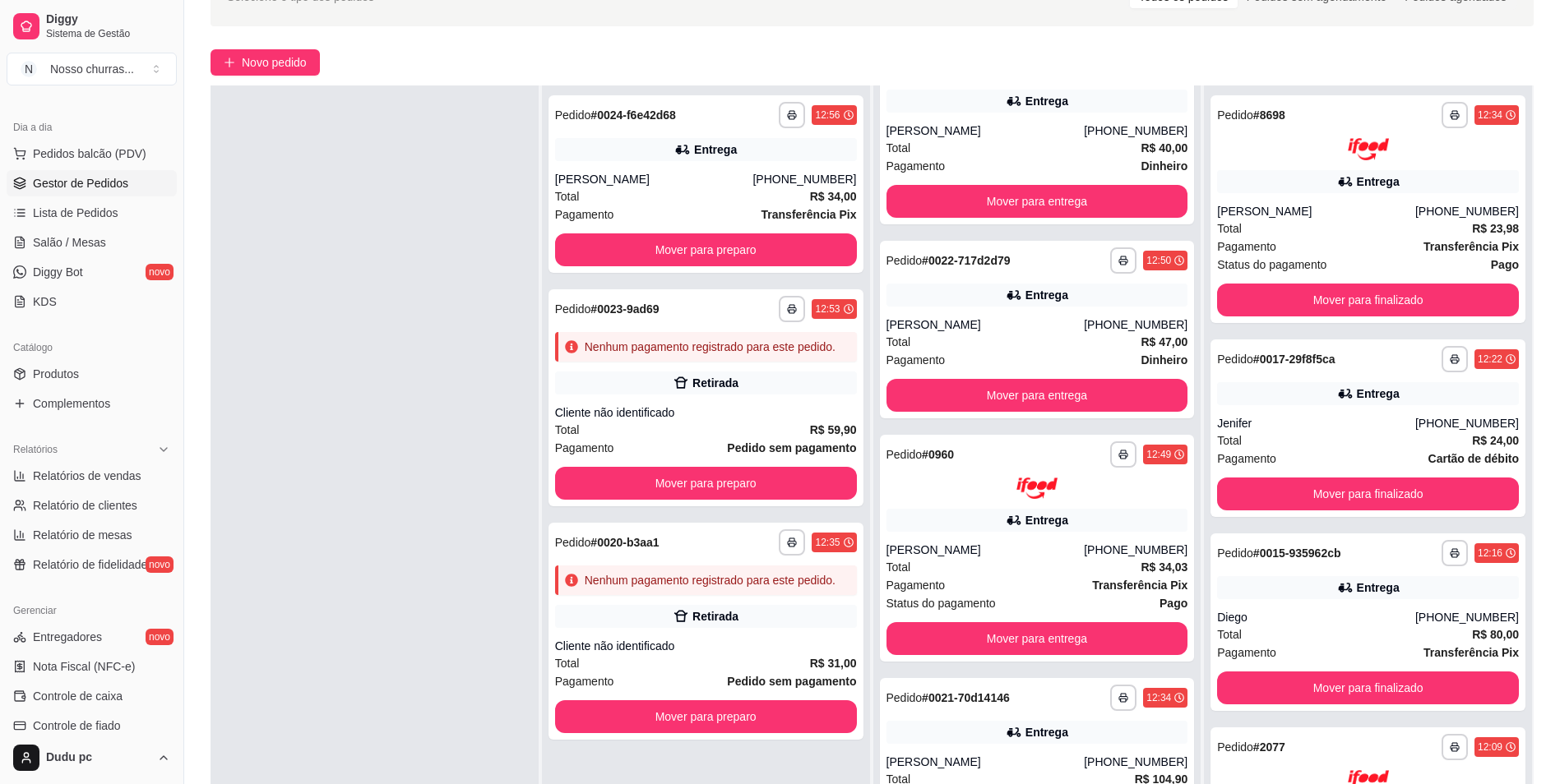
scroll to position [925, 0]
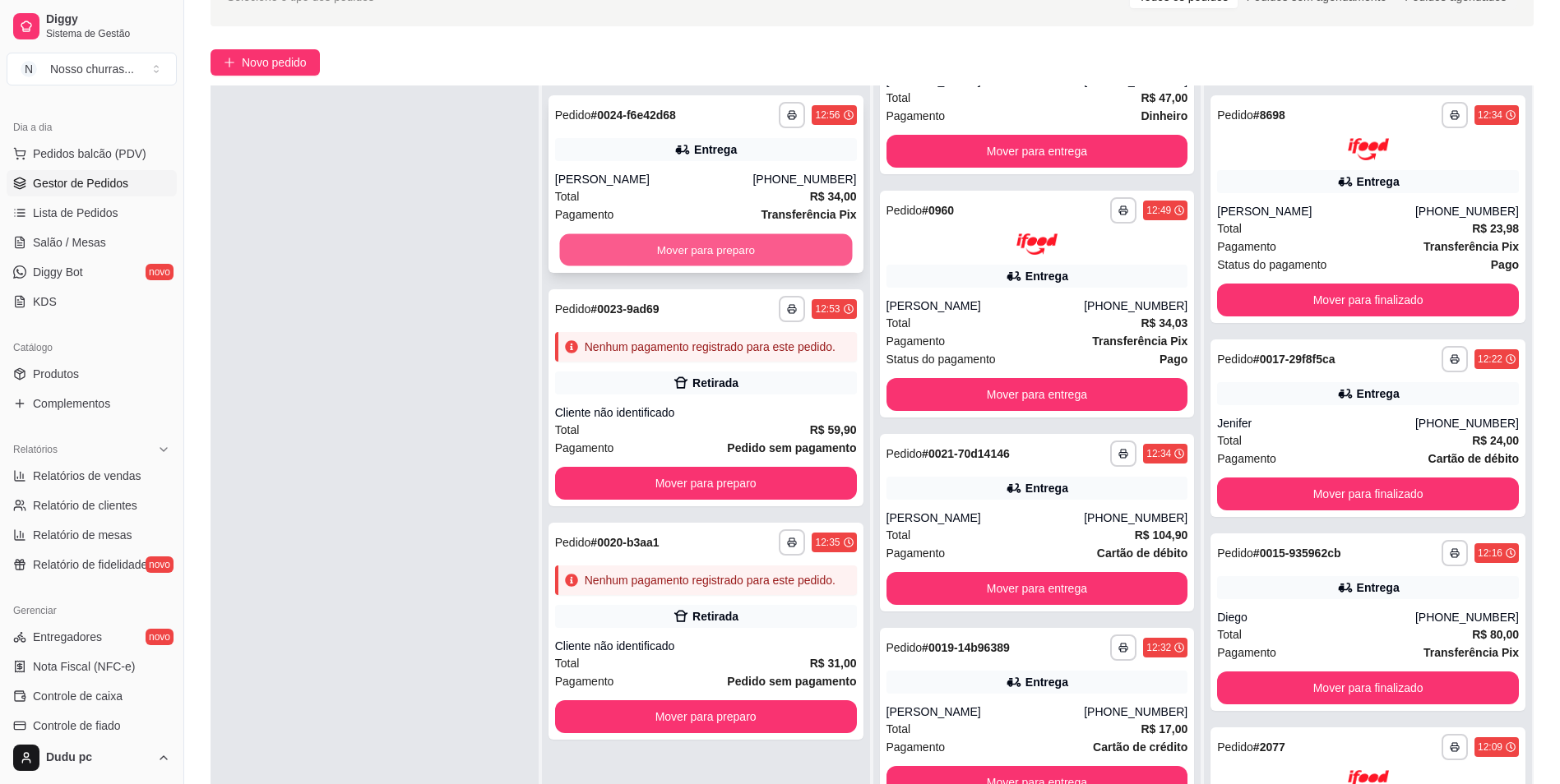
click at [631, 243] on button "Mover para preparo" at bounding box center [705, 250] width 293 height 32
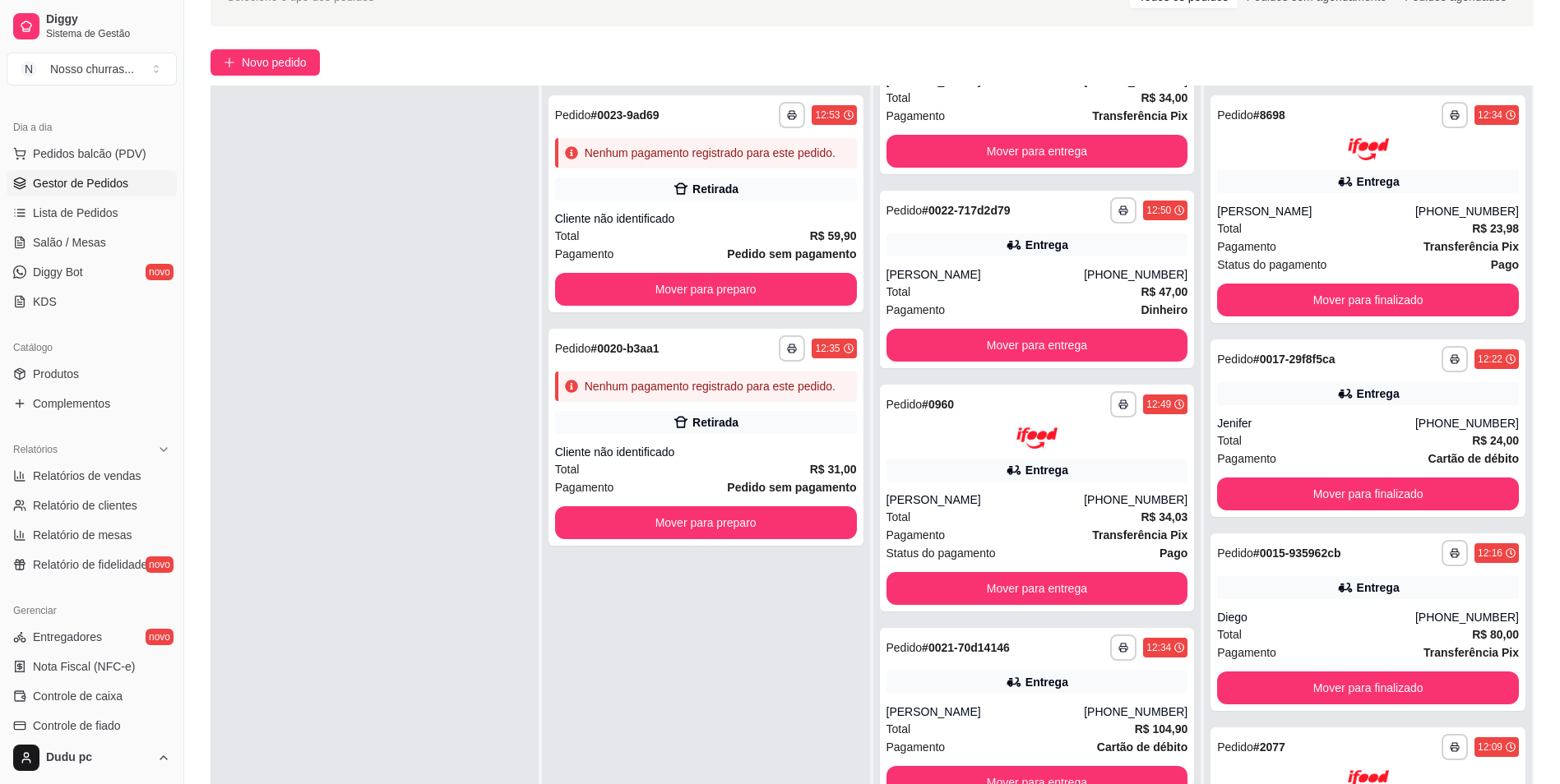
scroll to position [875, 0]
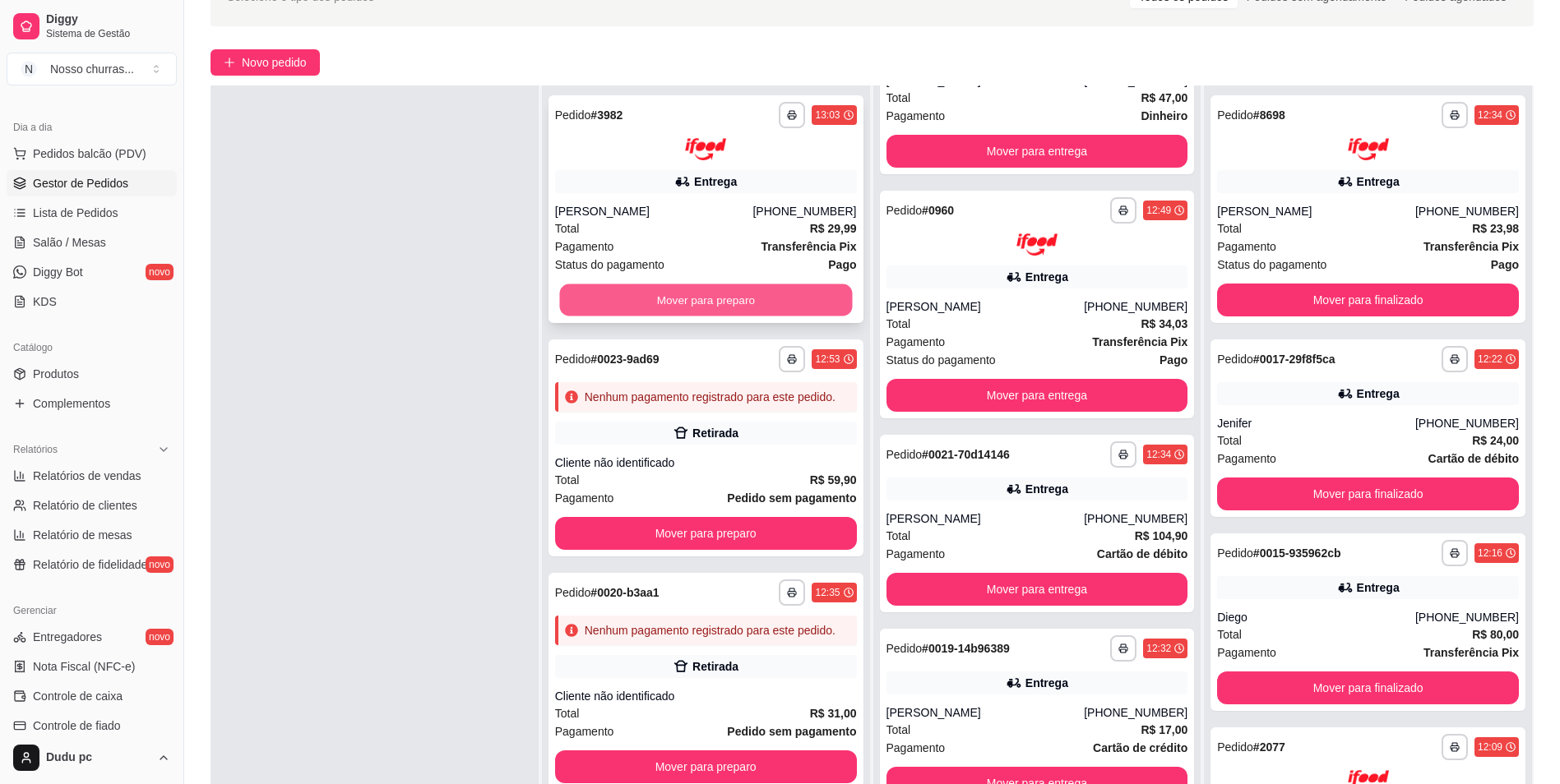
click at [625, 290] on button "Mover para preparo" at bounding box center [705, 299] width 293 height 32
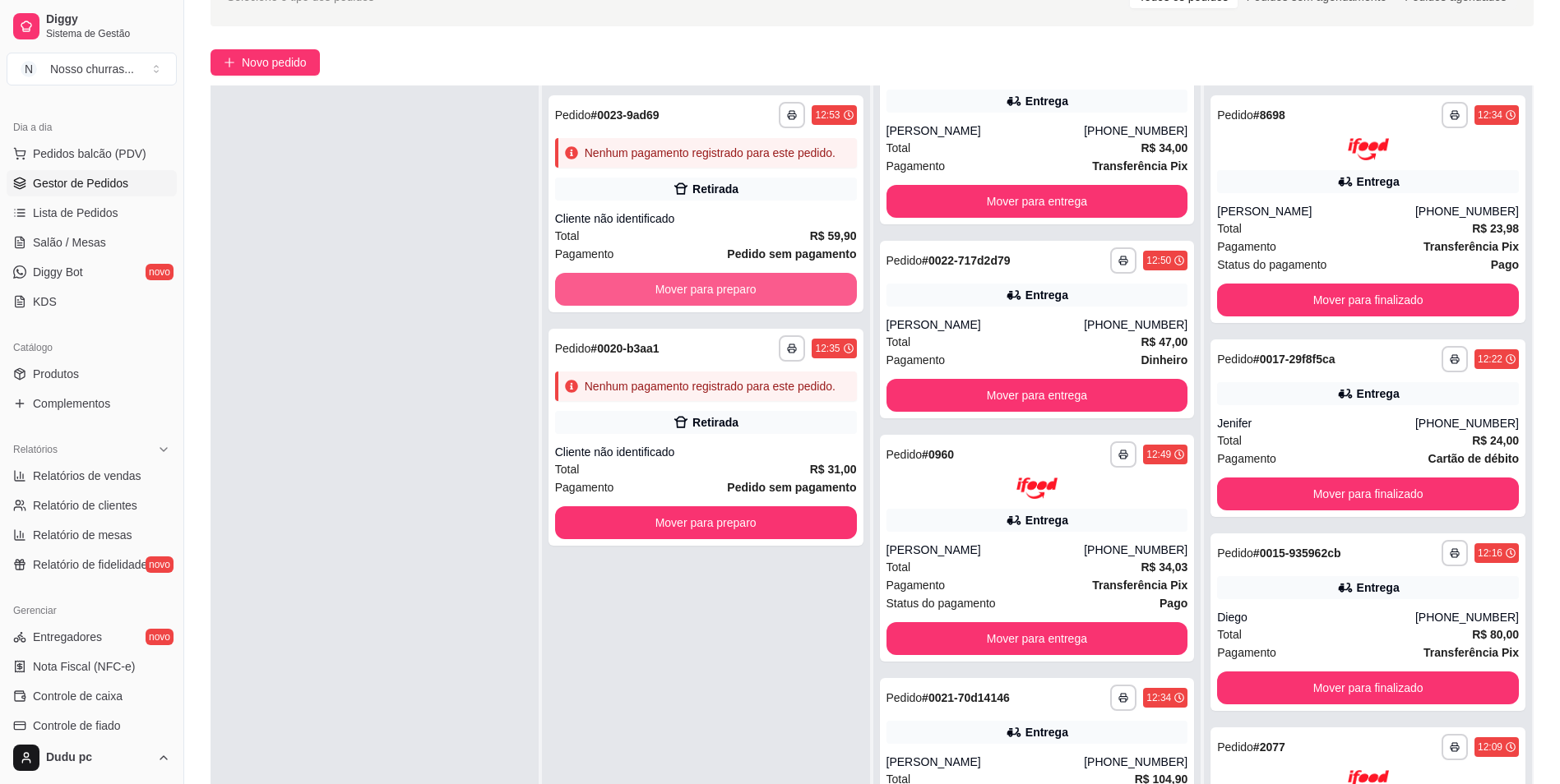
scroll to position [1119, 0]
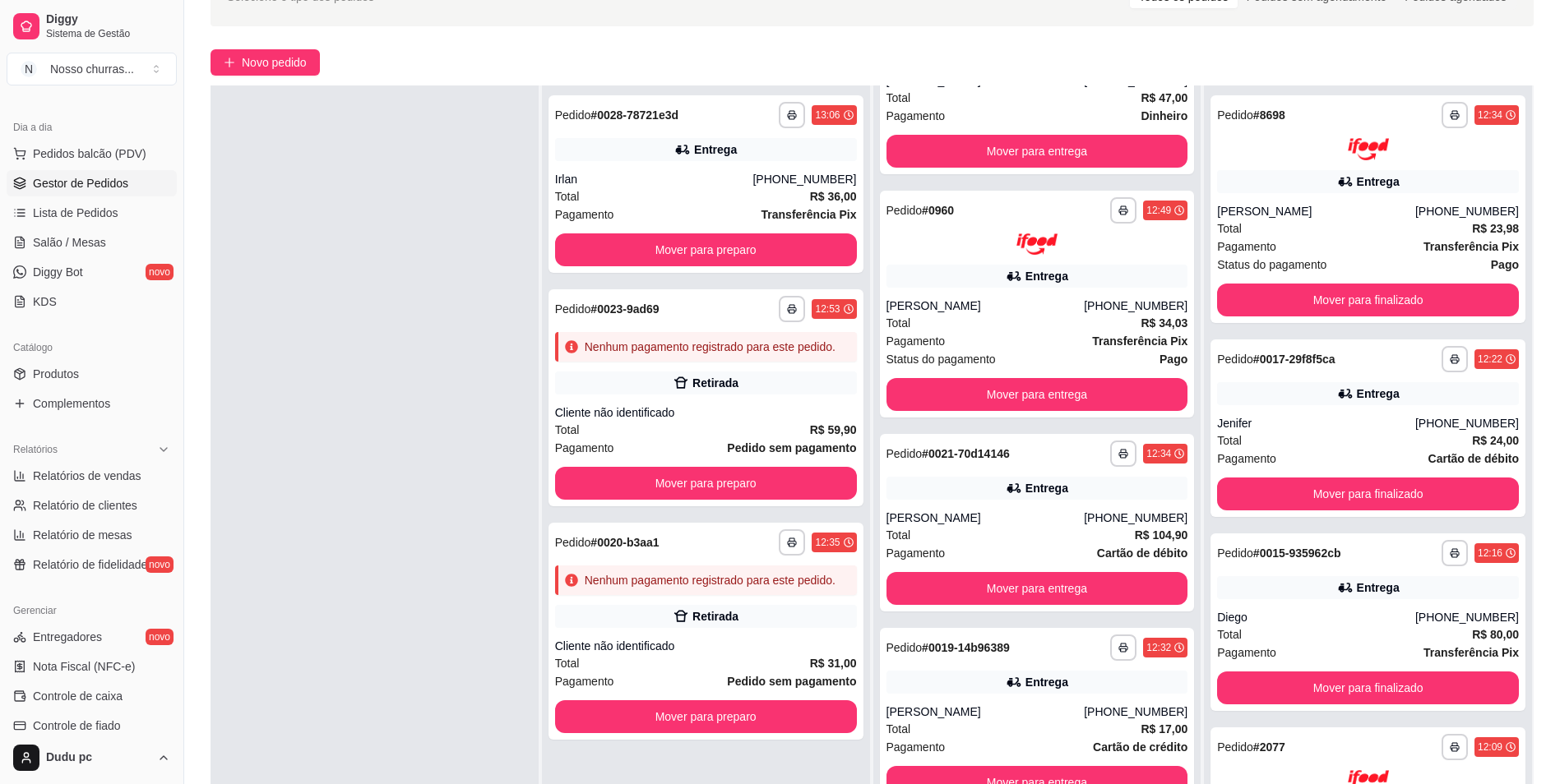
click at [625, 290] on div "**********" at bounding box center [705, 398] width 315 height 218
click at [730, 241] on button "Mover para preparo" at bounding box center [705, 250] width 293 height 32
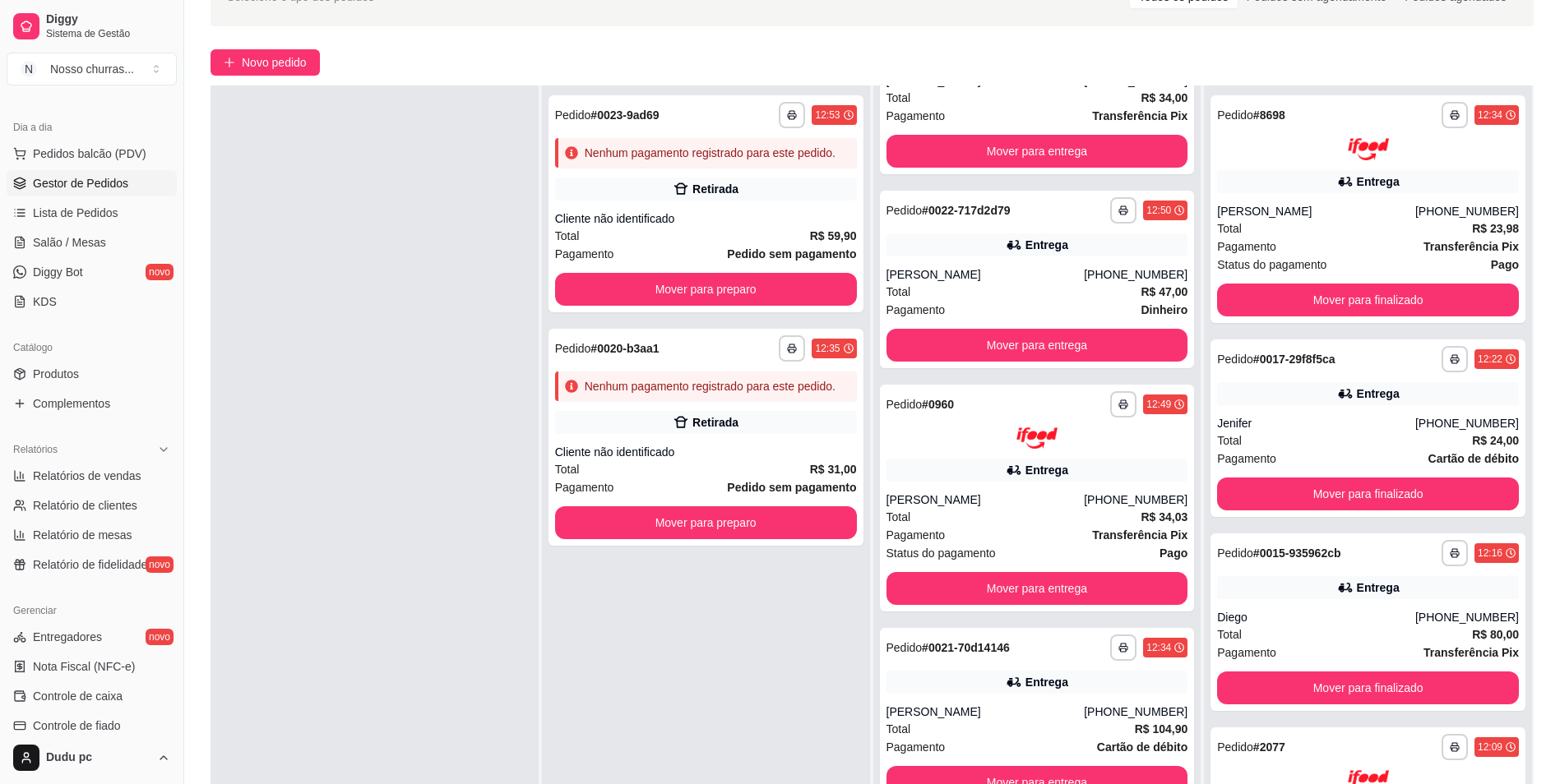
scroll to position [1313, 0]
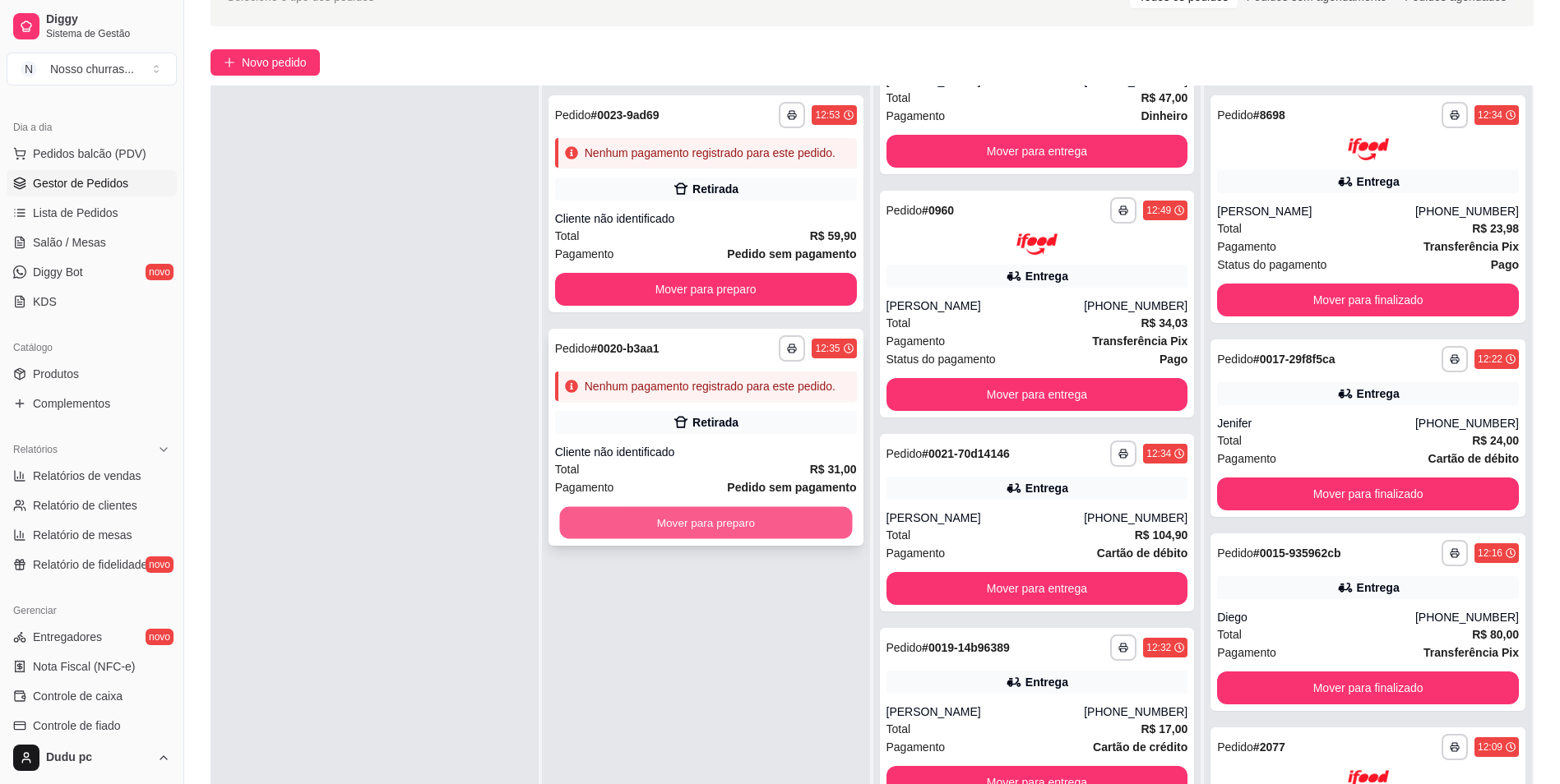
click at [681, 526] on button "Mover para preparo" at bounding box center [705, 523] width 293 height 32
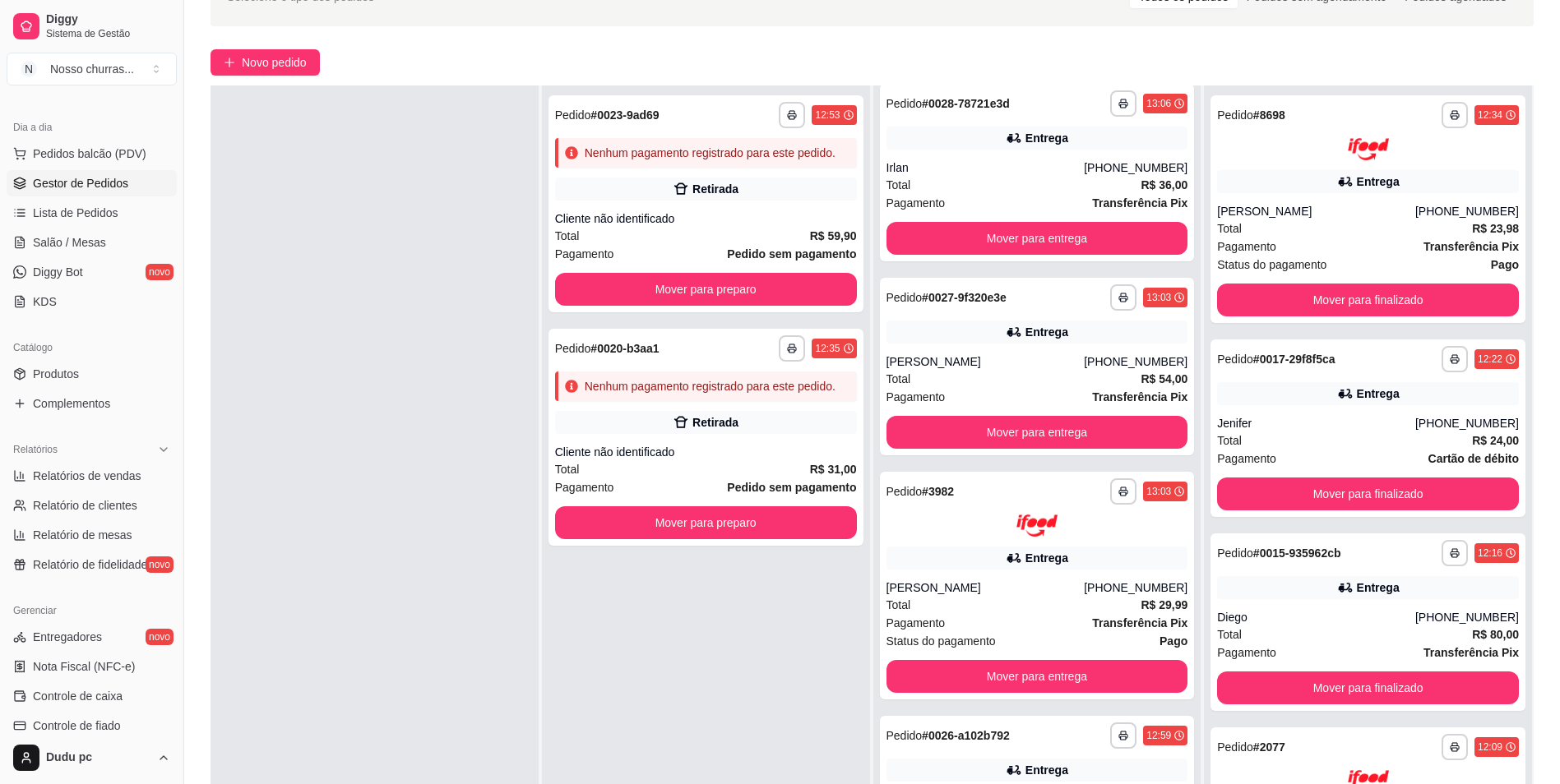
scroll to position [0, 0]
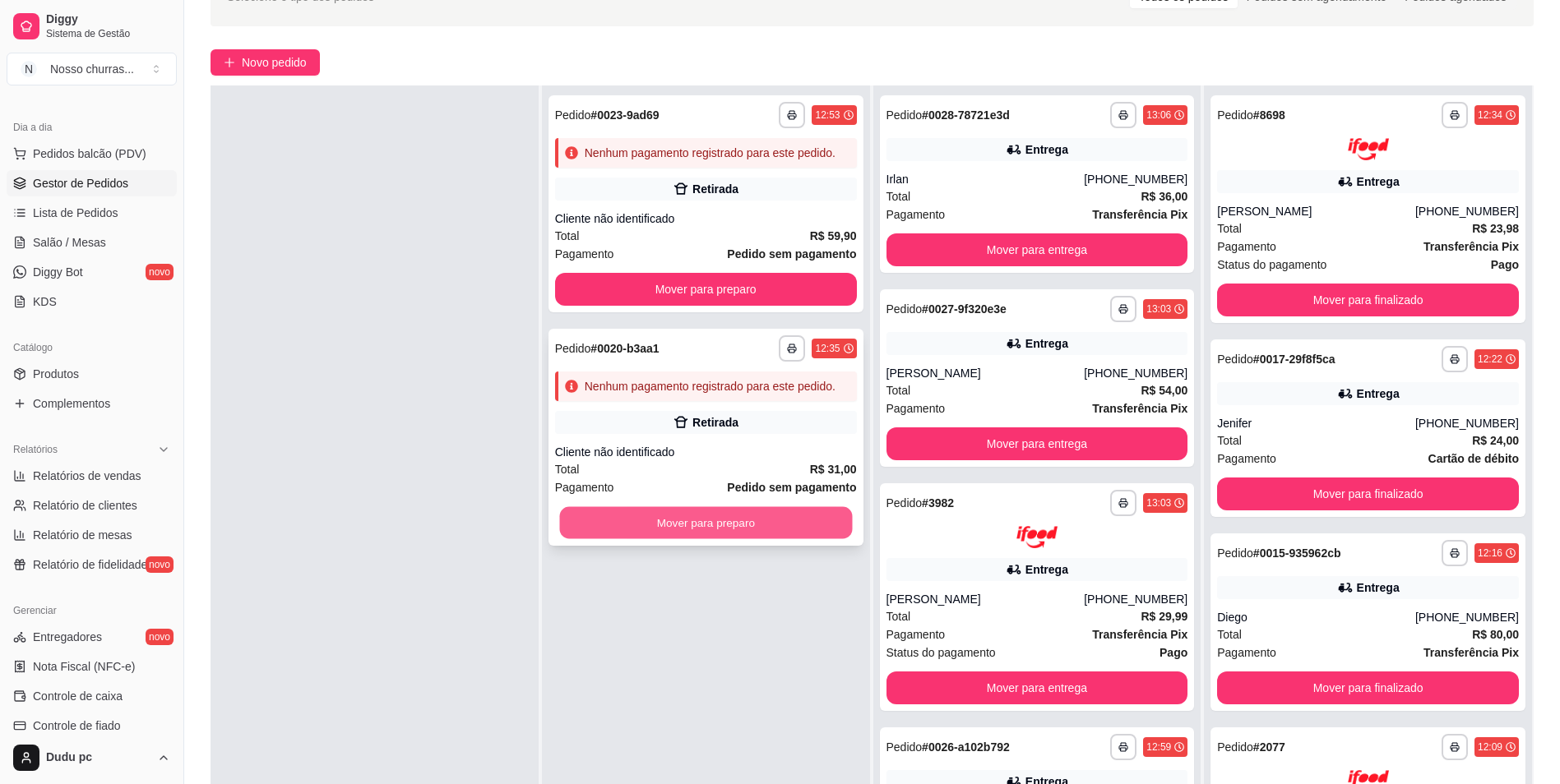
click at [729, 516] on button "Mover para preparo" at bounding box center [705, 523] width 293 height 32
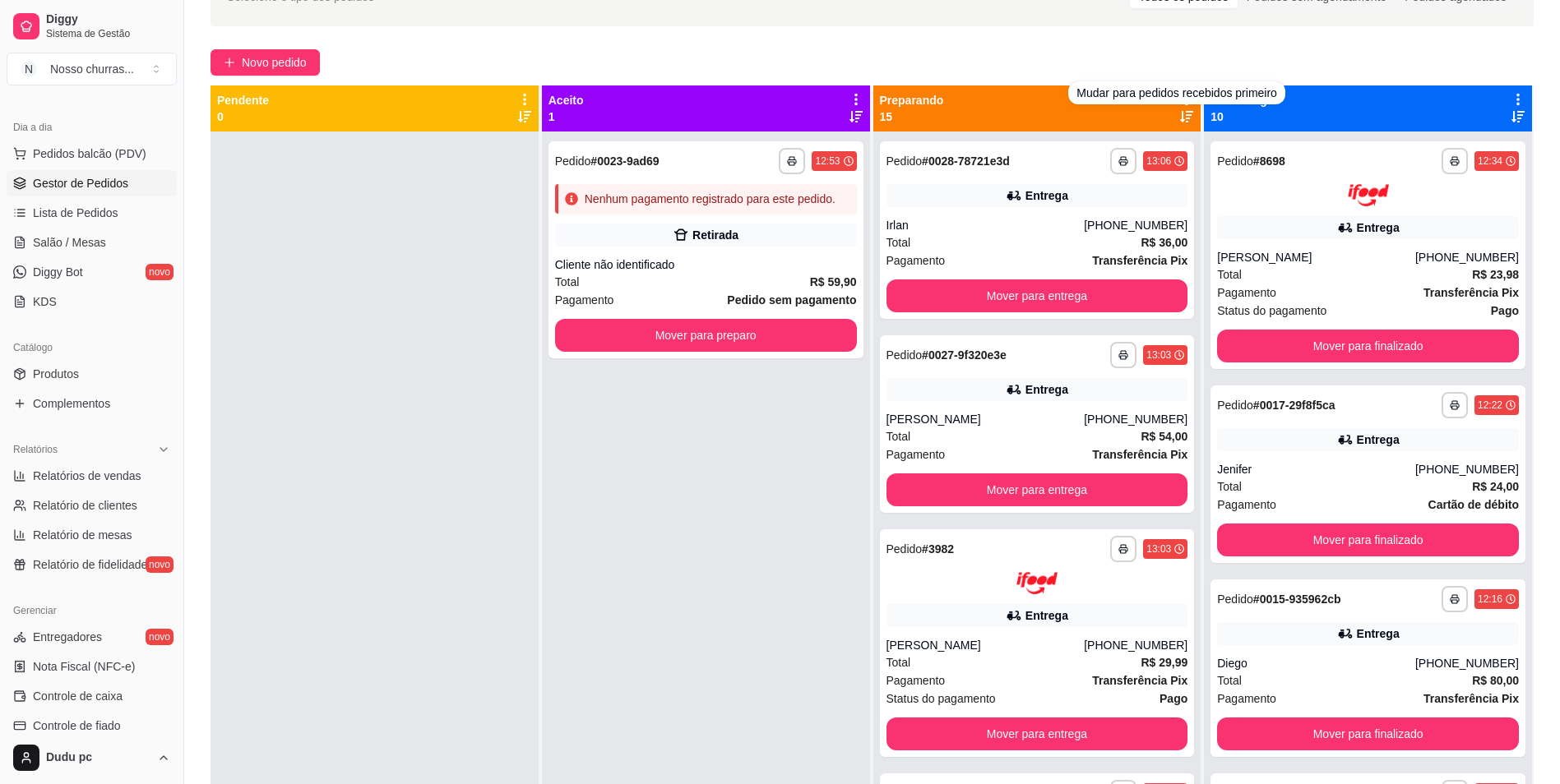
click at [1181, 114] on icon at bounding box center [1187, 117] width 13 height 11
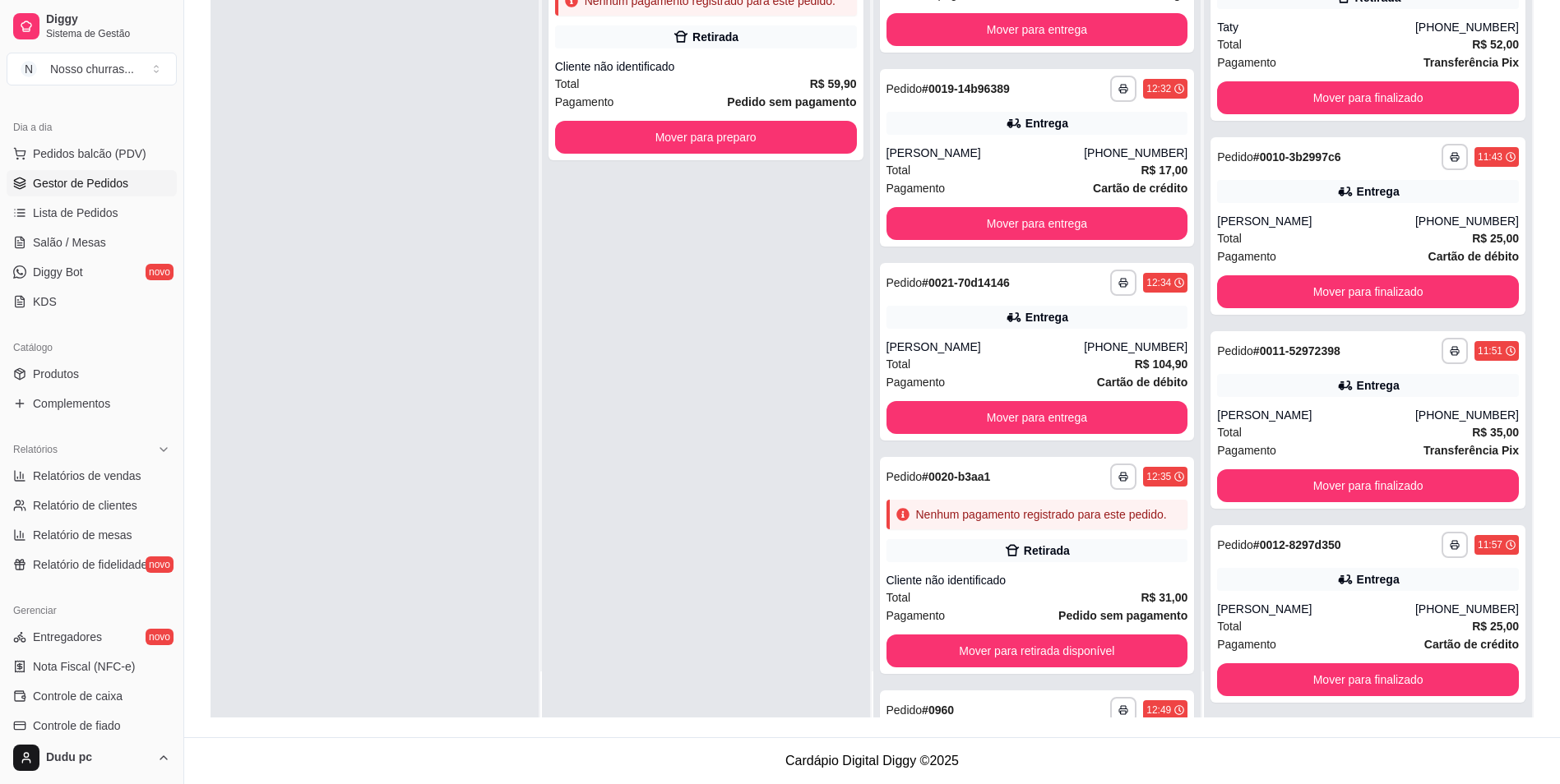
scroll to position [756, 0]
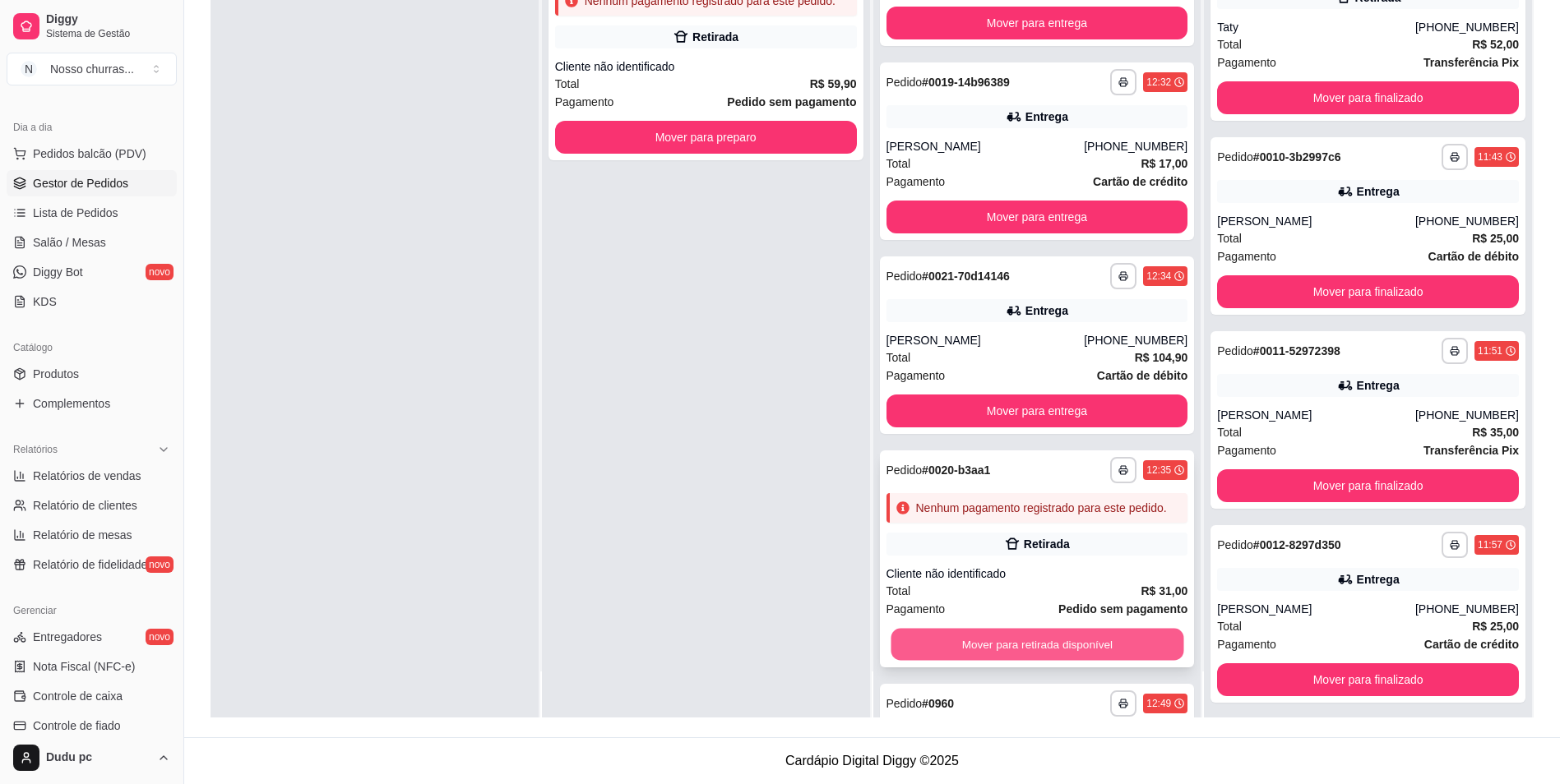
click at [1121, 656] on button "Mover para retirada disponível" at bounding box center [1037, 645] width 293 height 32
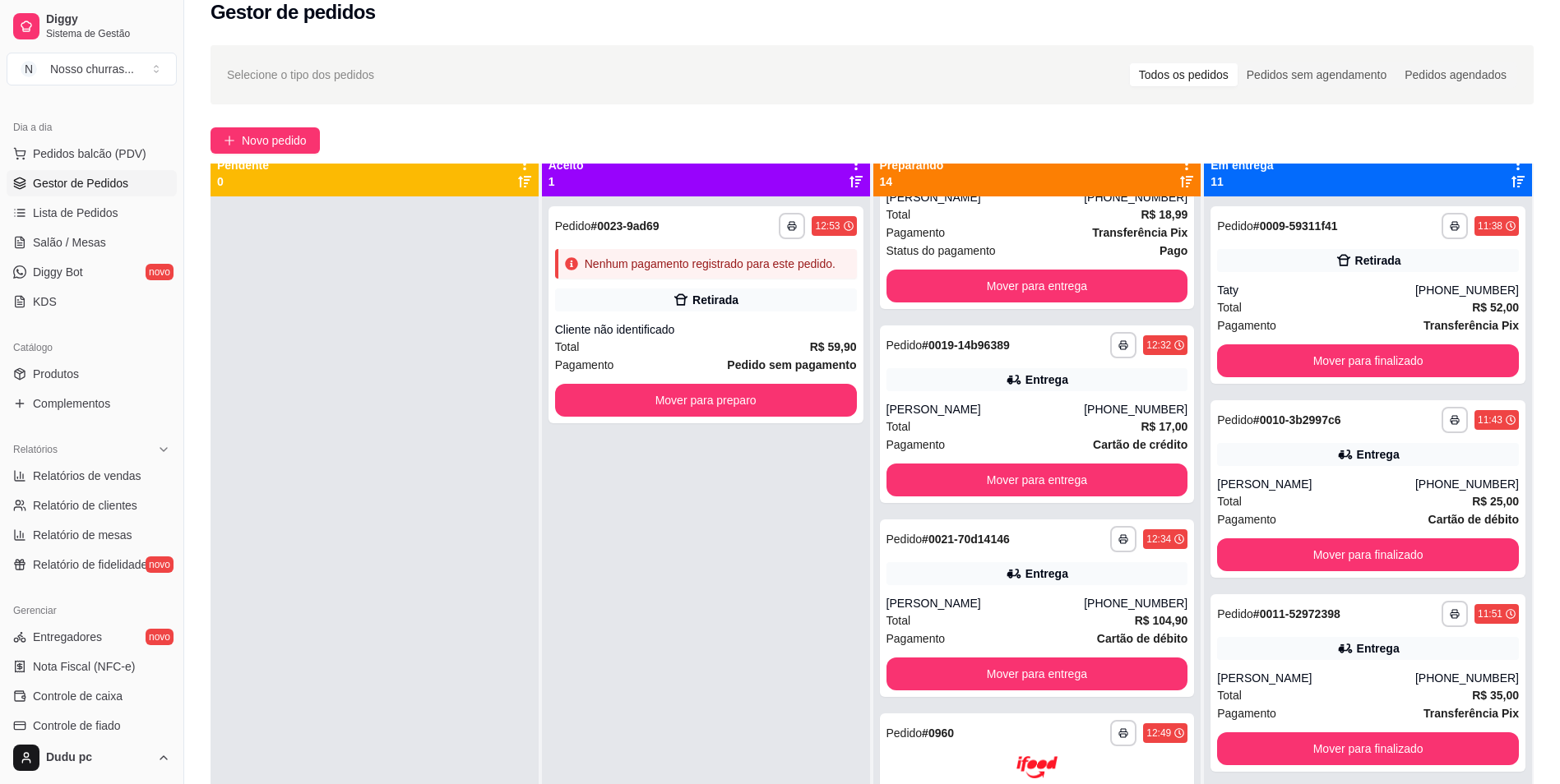
scroll to position [0, 0]
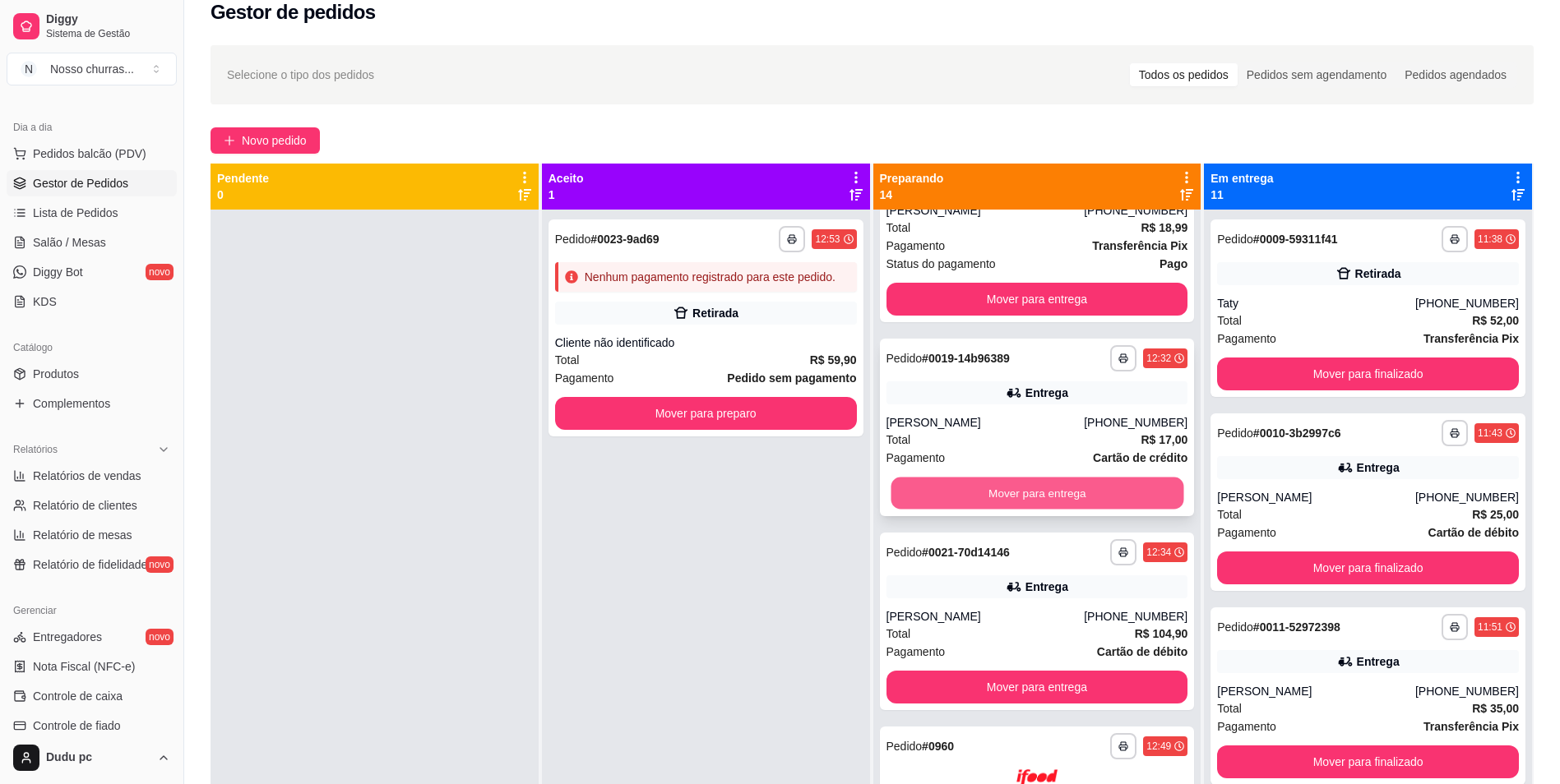
click at [1100, 479] on button "Mover para entrega" at bounding box center [1037, 493] width 293 height 32
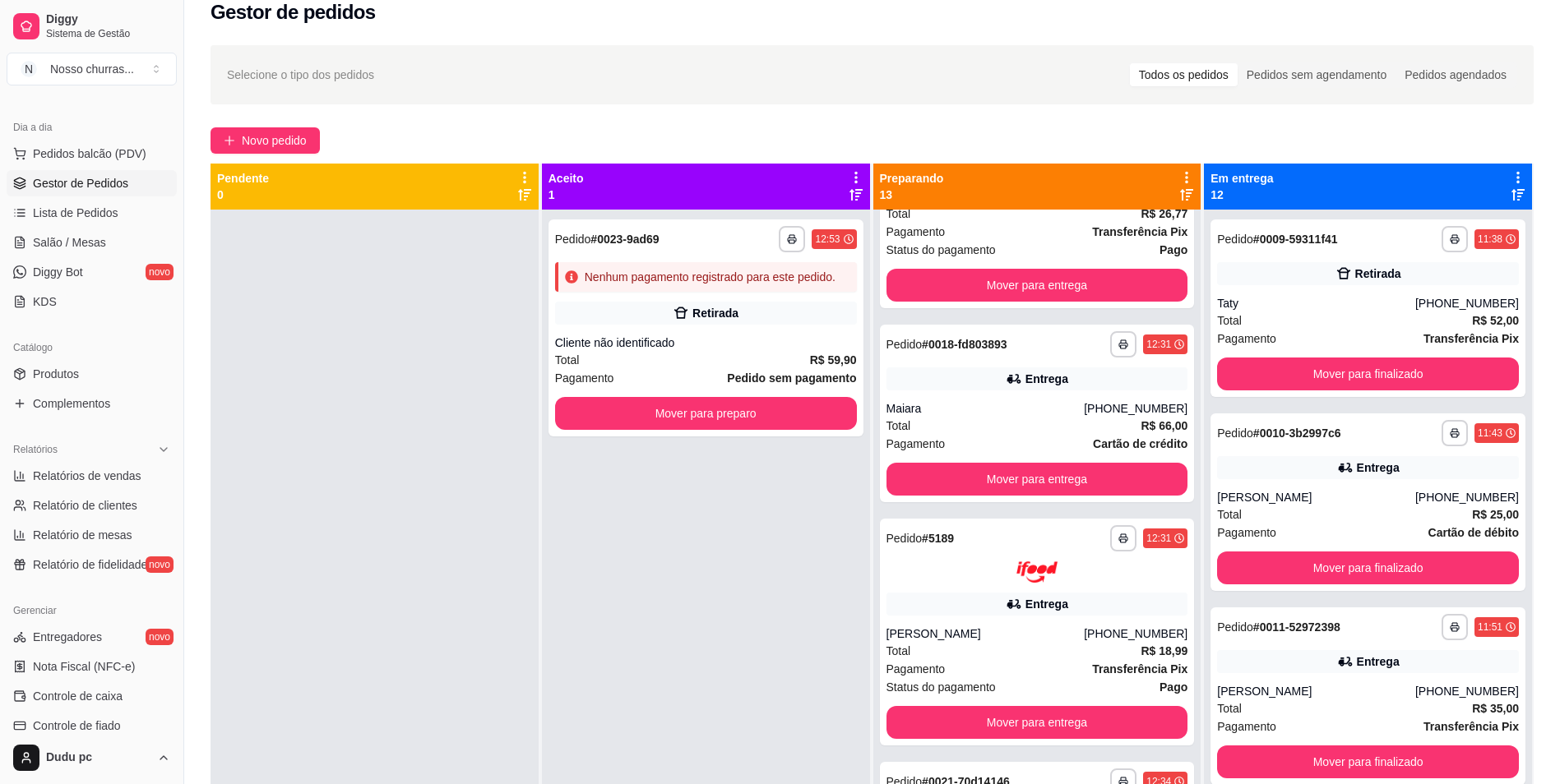
scroll to position [329, 0]
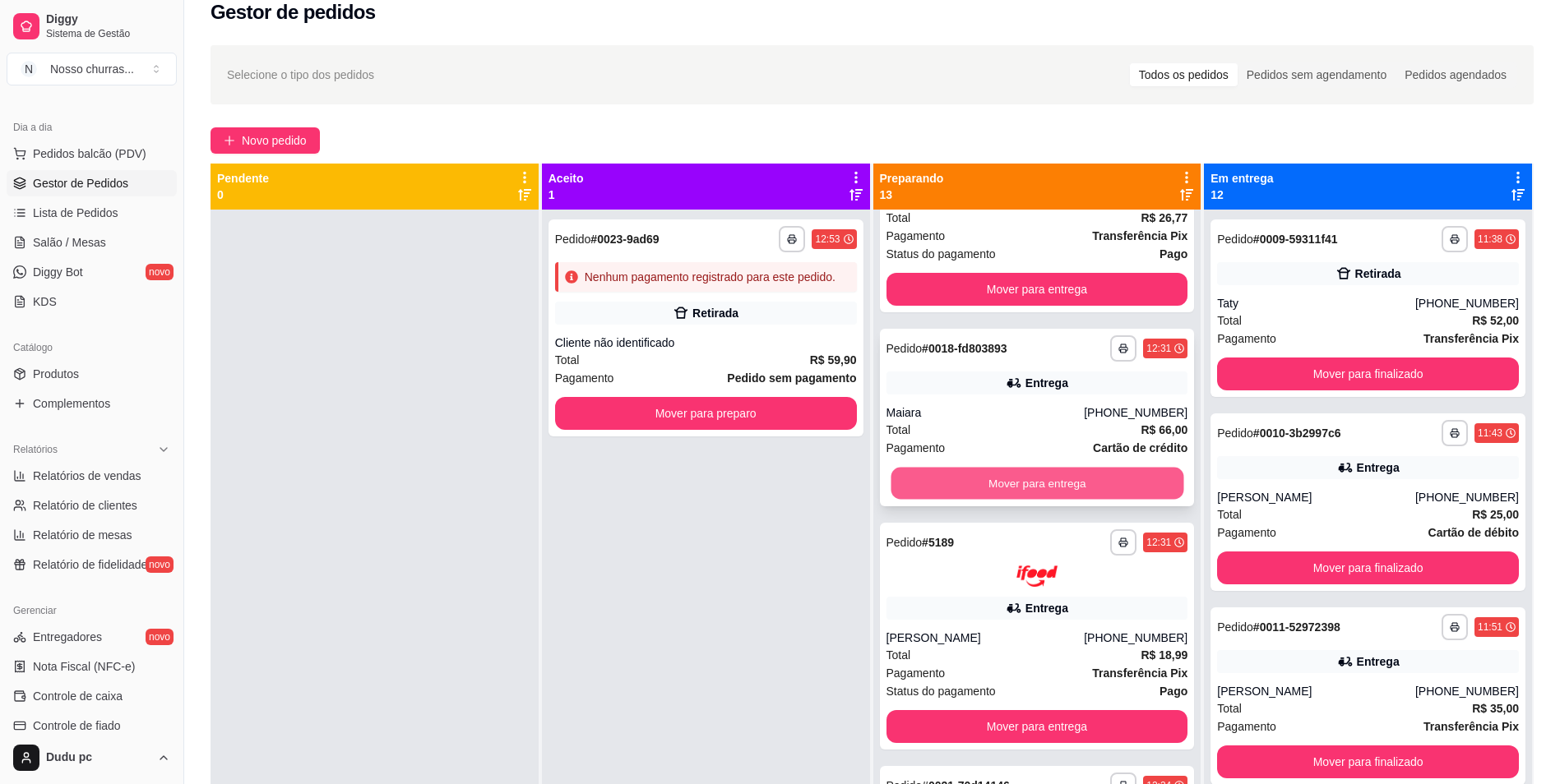
click at [1003, 491] on button "Mover para entrega" at bounding box center [1037, 483] width 293 height 32
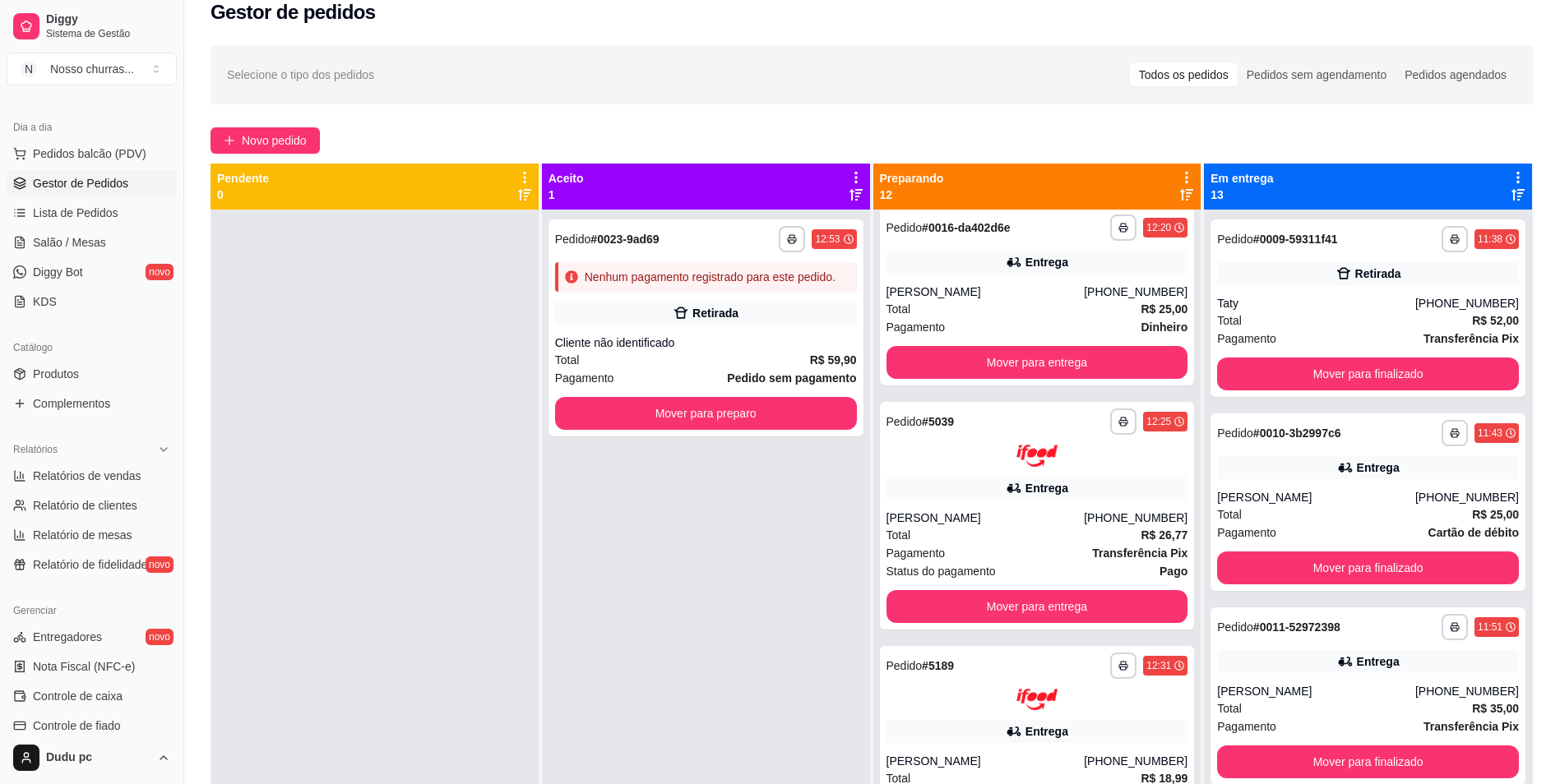
scroll to position [0, 0]
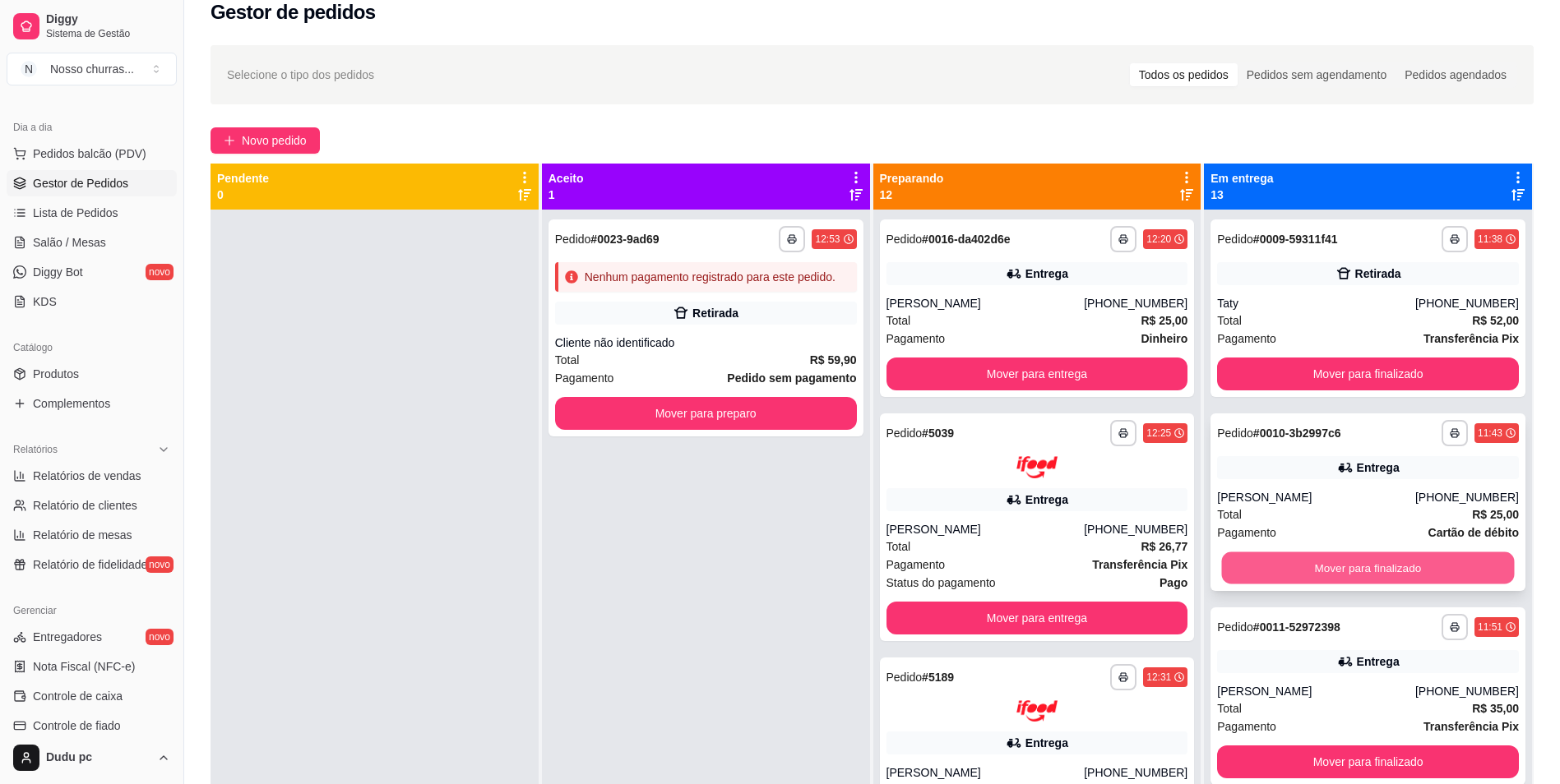
click at [1416, 564] on button "Mover para finalizado" at bounding box center [1368, 568] width 293 height 32
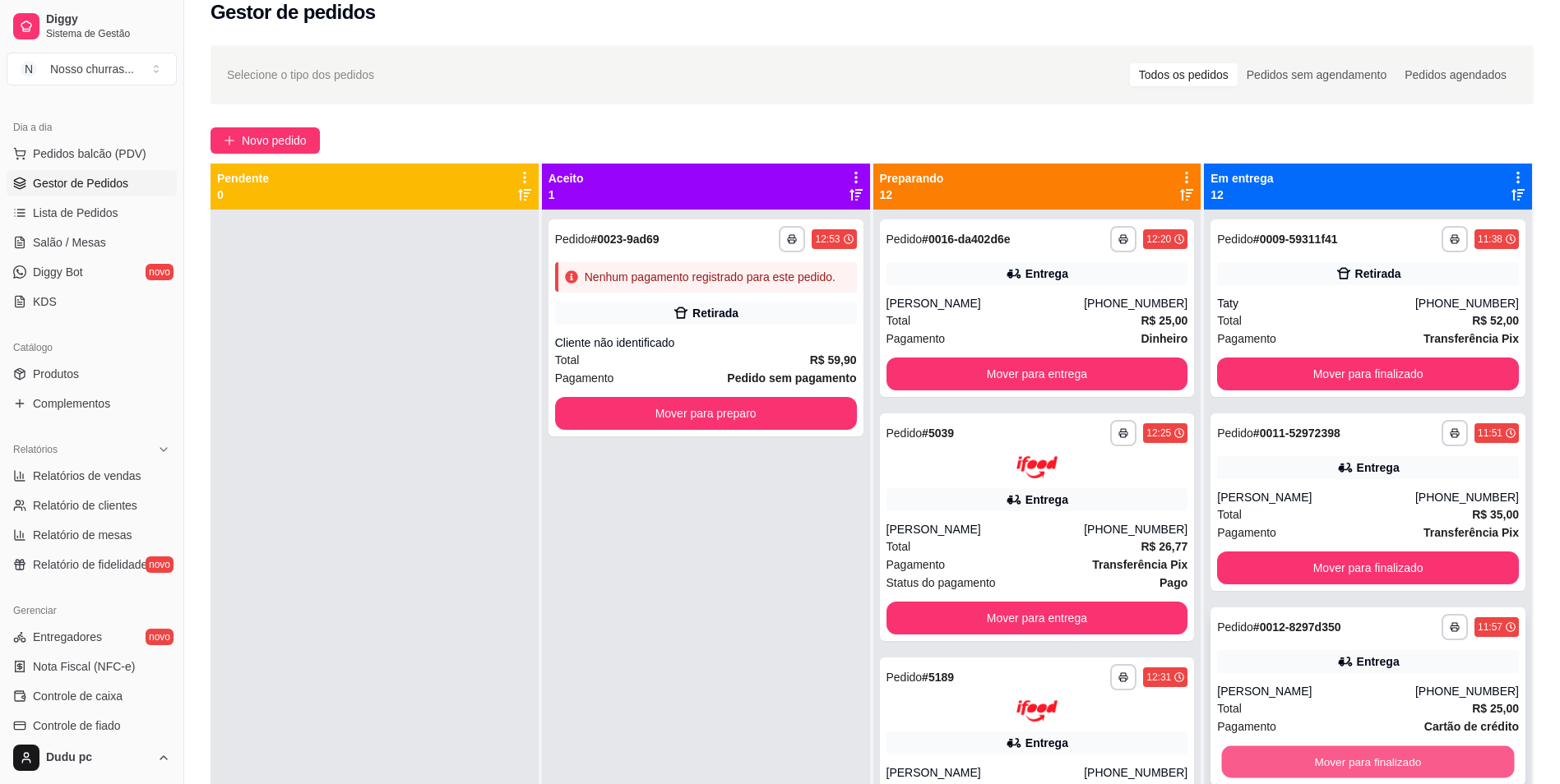
click at [1296, 757] on button "Mover para finalizado" at bounding box center [1368, 763] width 293 height 32
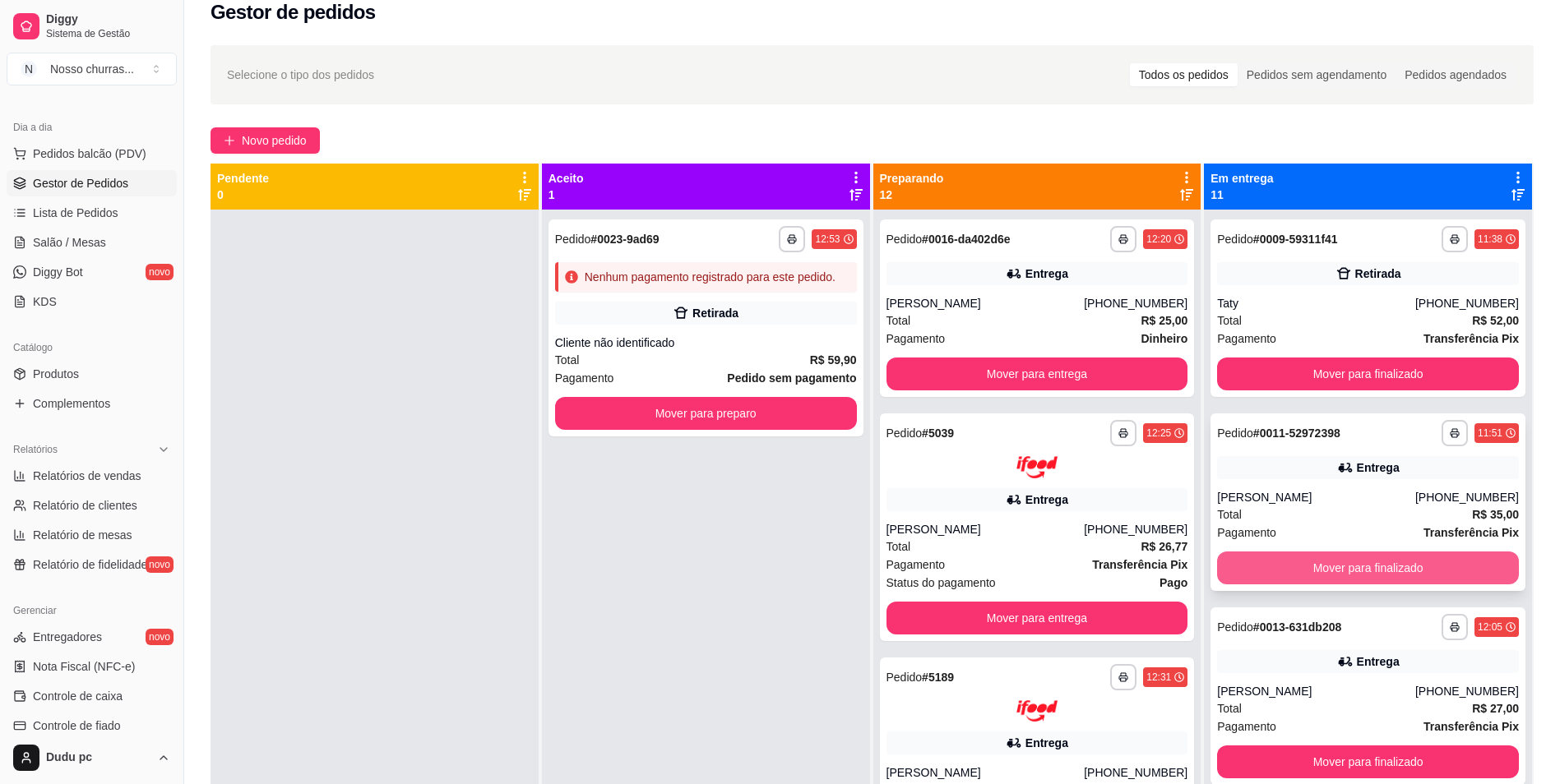
click at [1328, 563] on button "Mover para finalizado" at bounding box center [1368, 568] width 302 height 33
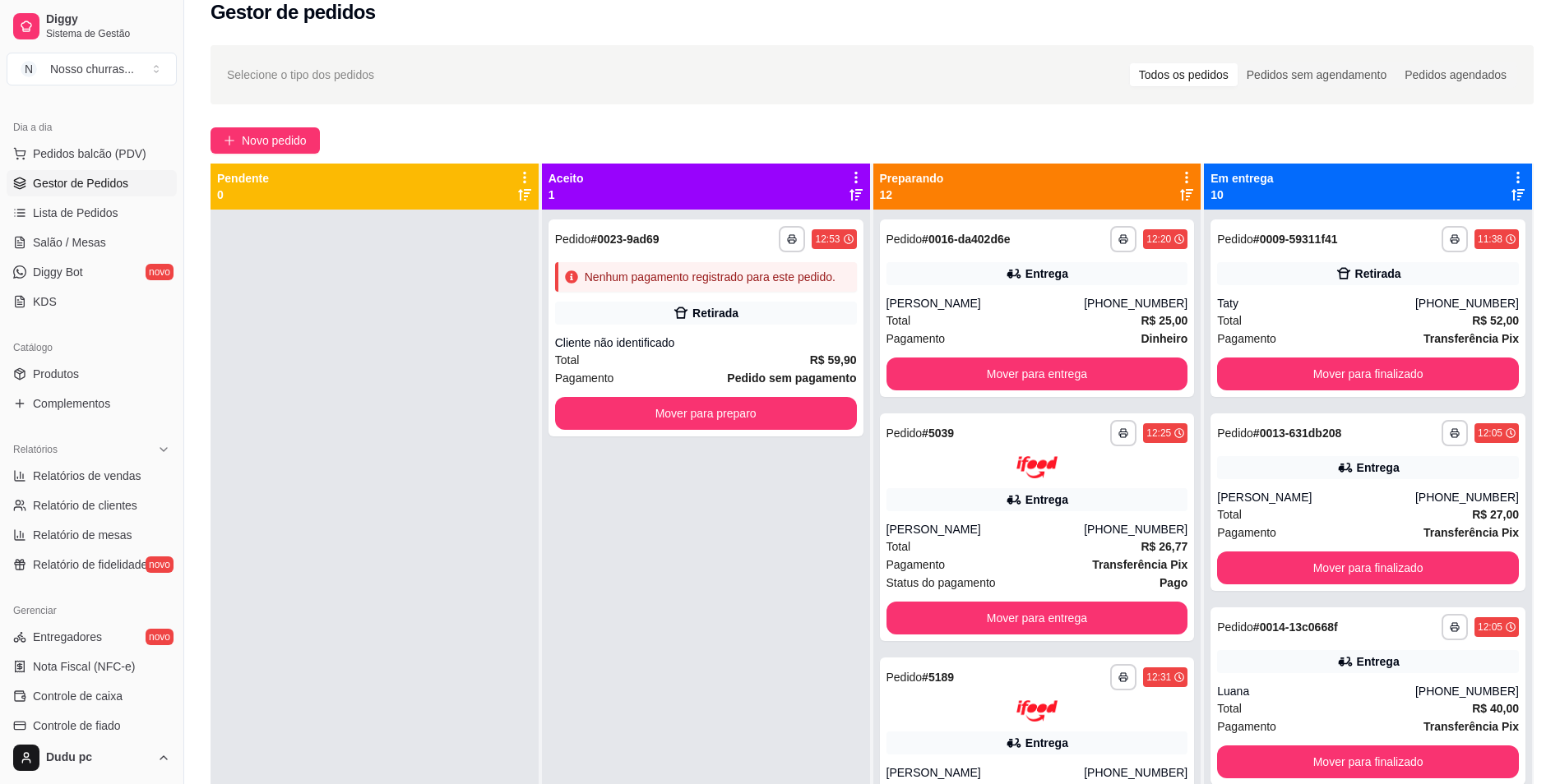
click at [1559, 261] on html "**********" at bounding box center [780, 371] width 1560 height 784
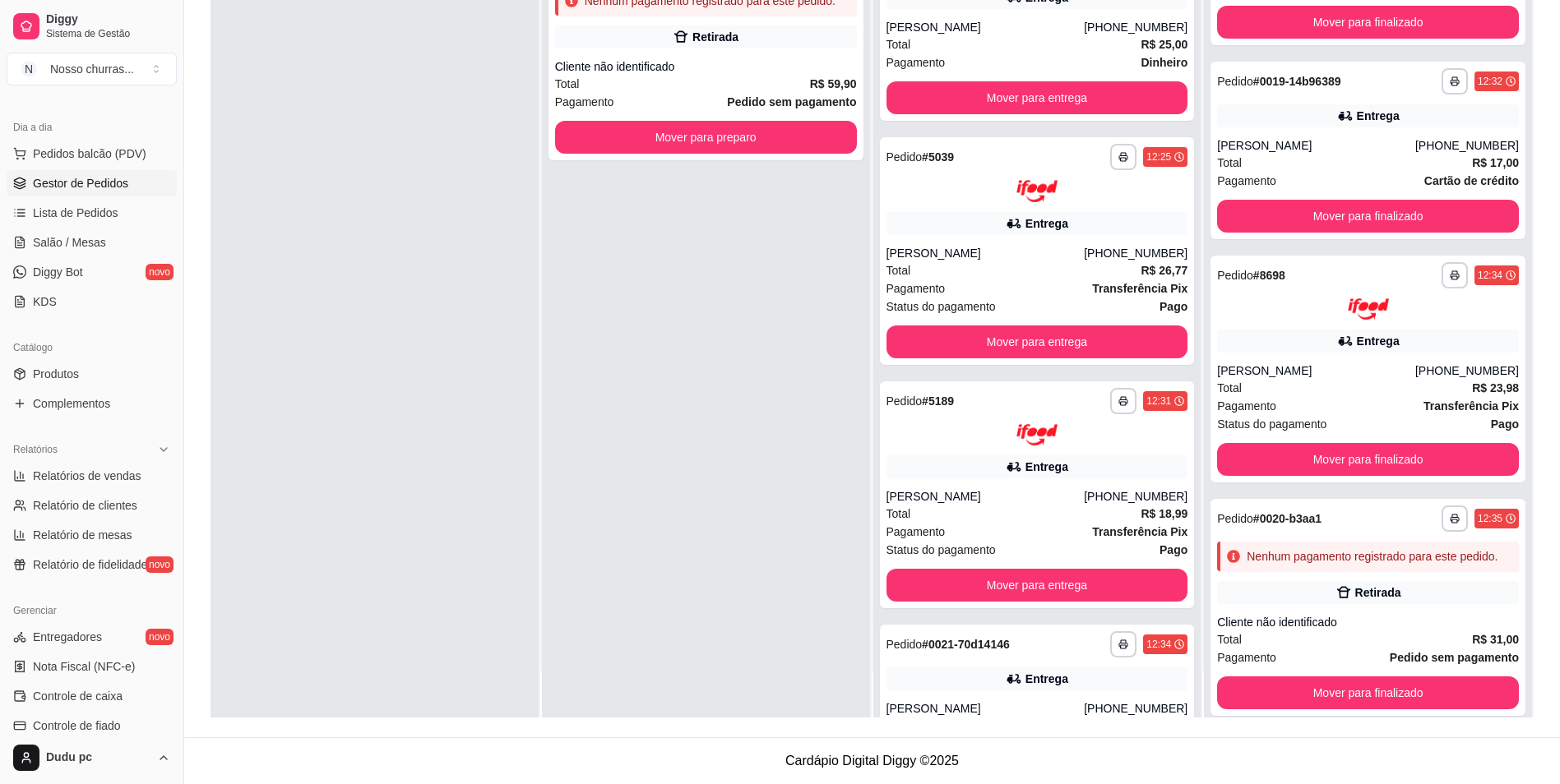
scroll to position [1328, 0]
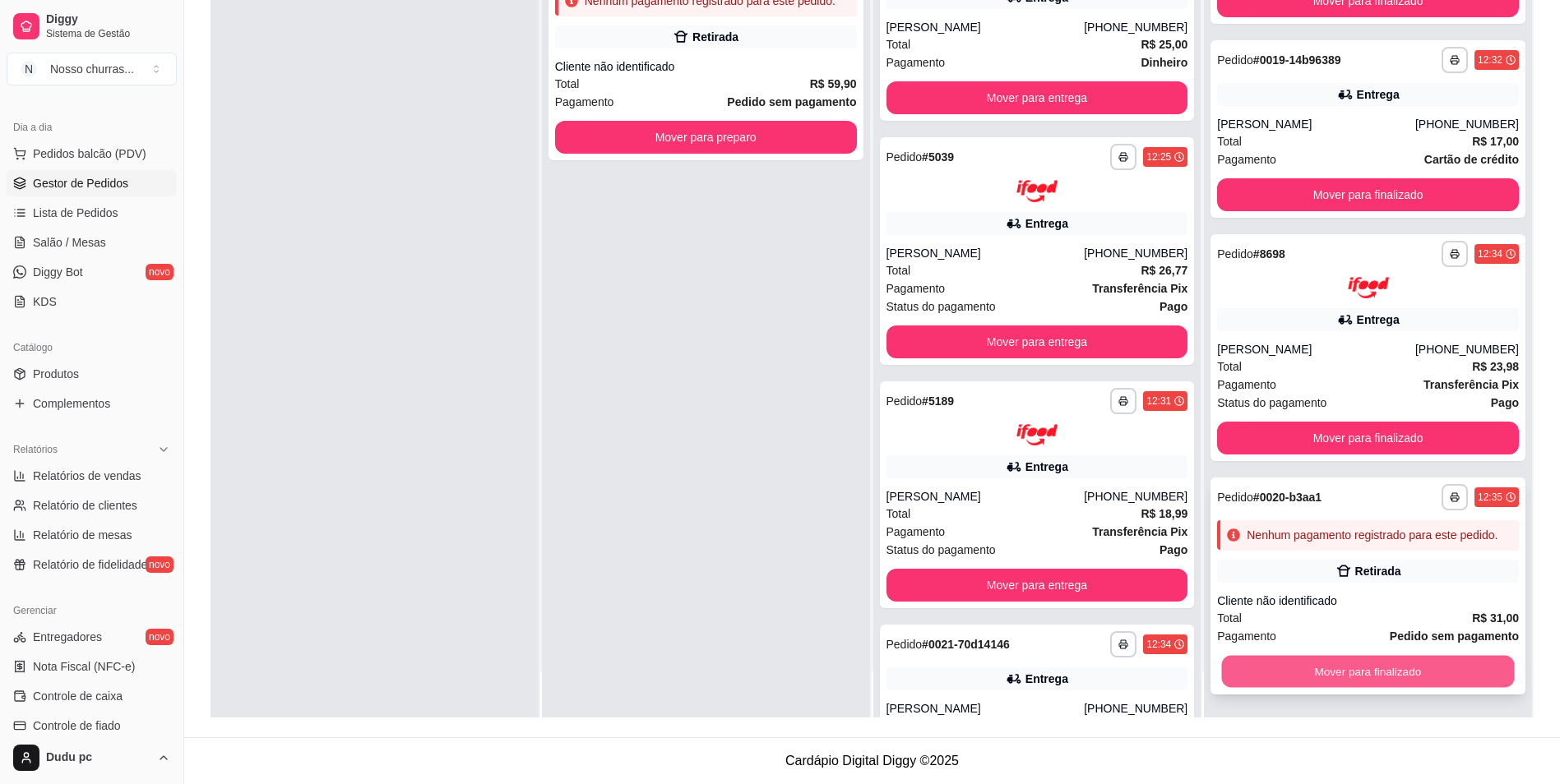
click at [1421, 678] on button "Mover para finalizado" at bounding box center [1368, 672] width 293 height 32
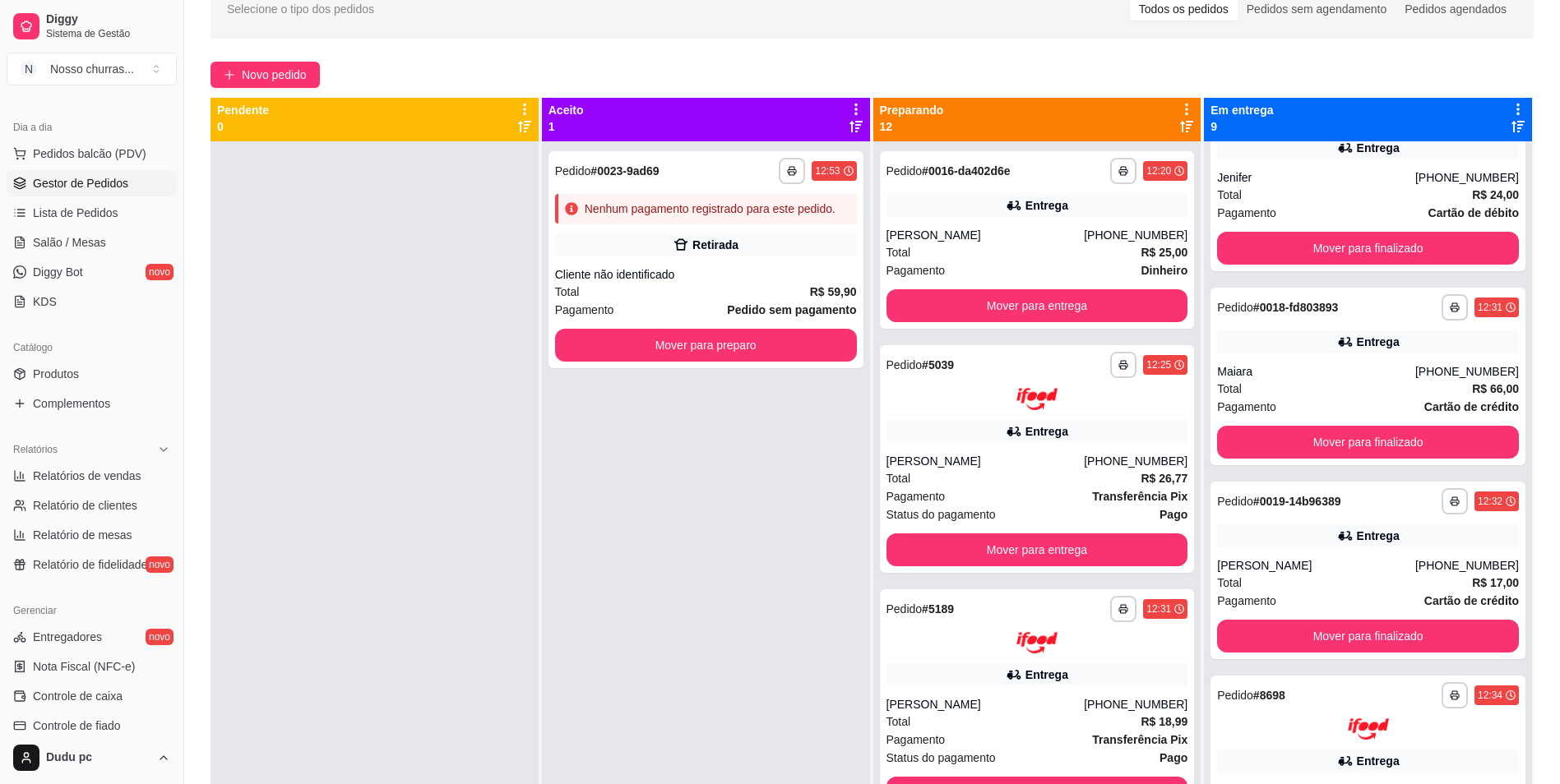
scroll to position [0, 0]
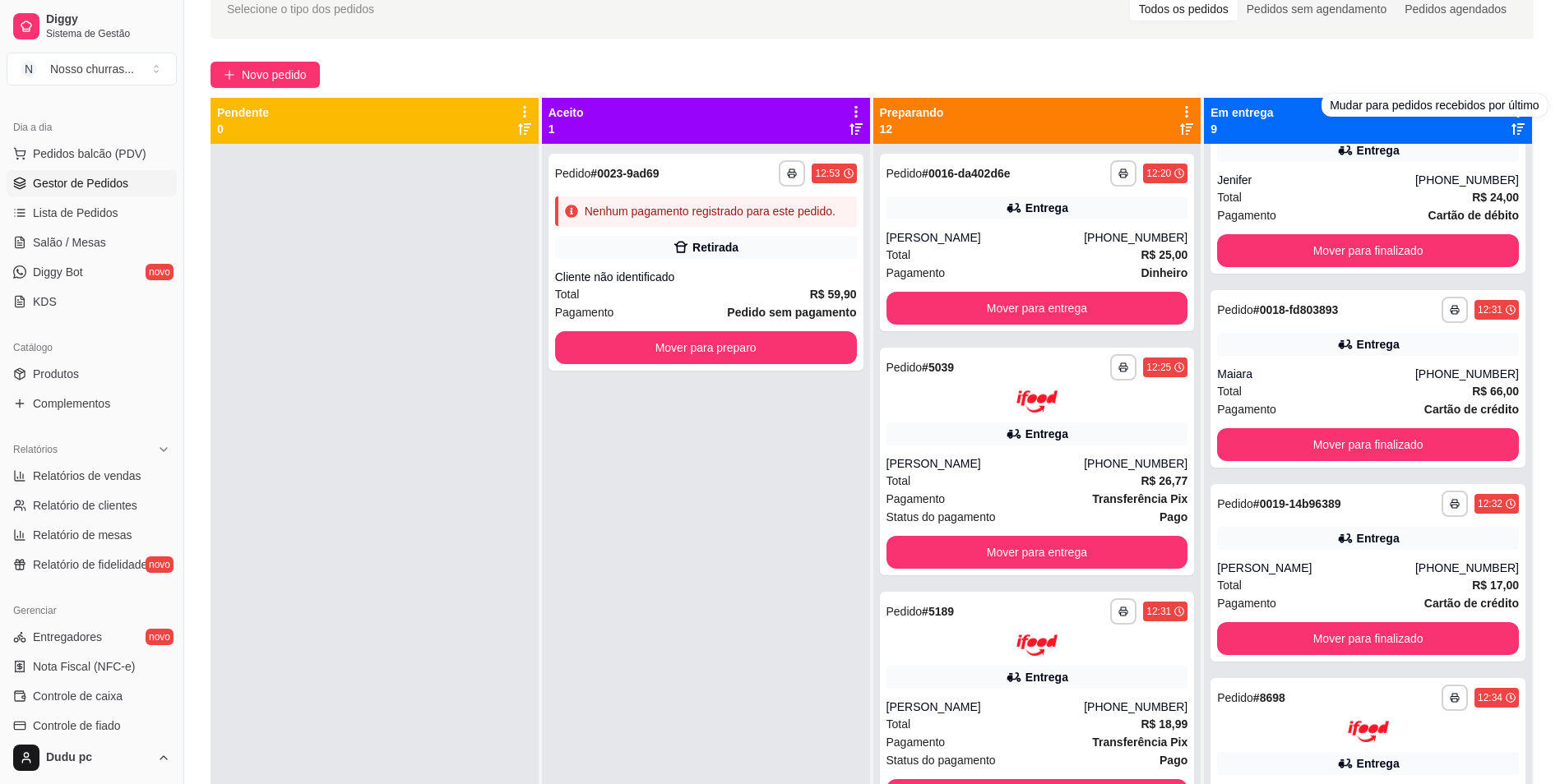
click at [1512, 130] on icon at bounding box center [1518, 129] width 13 height 11
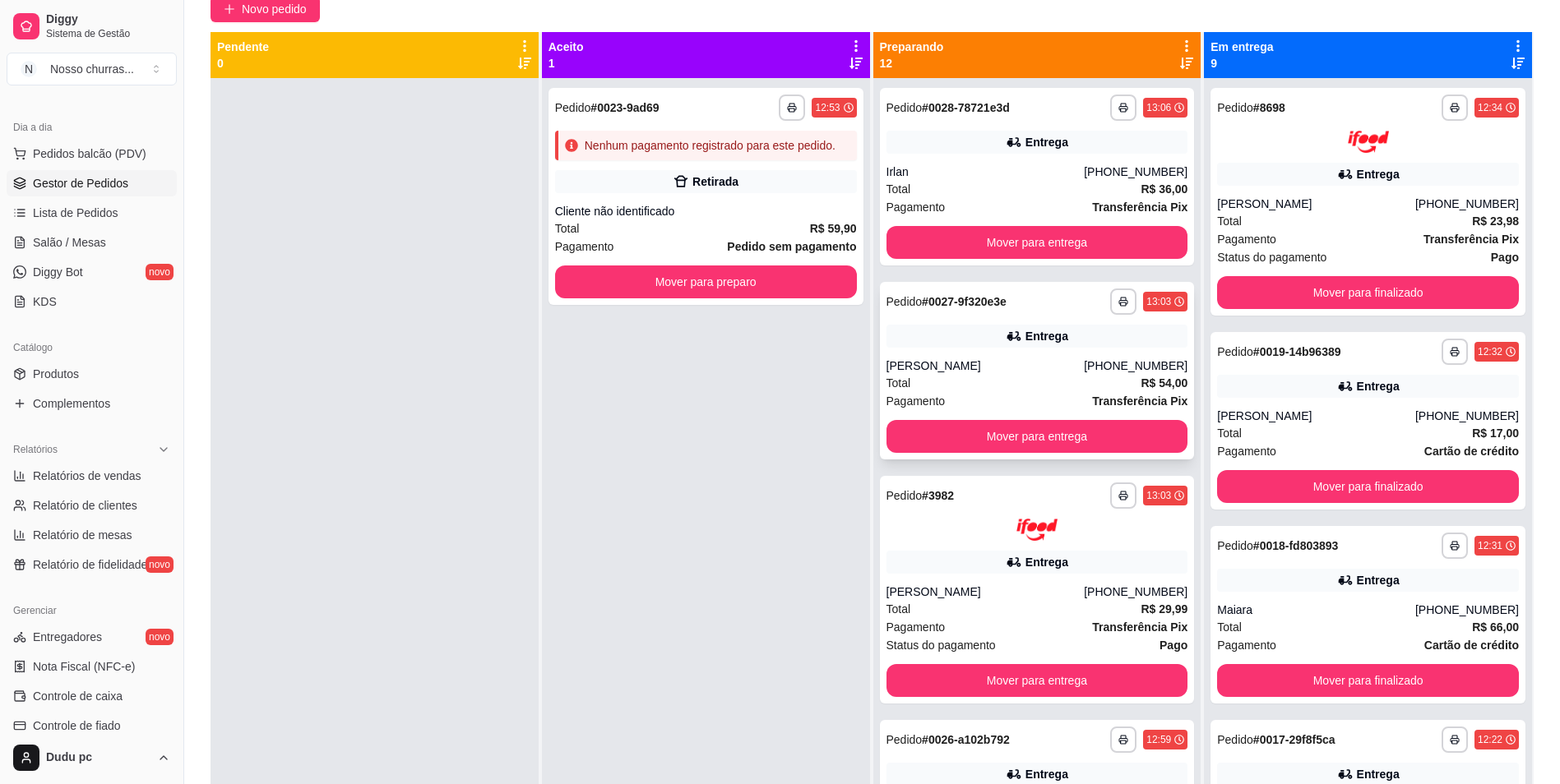
scroll to position [119, 0]
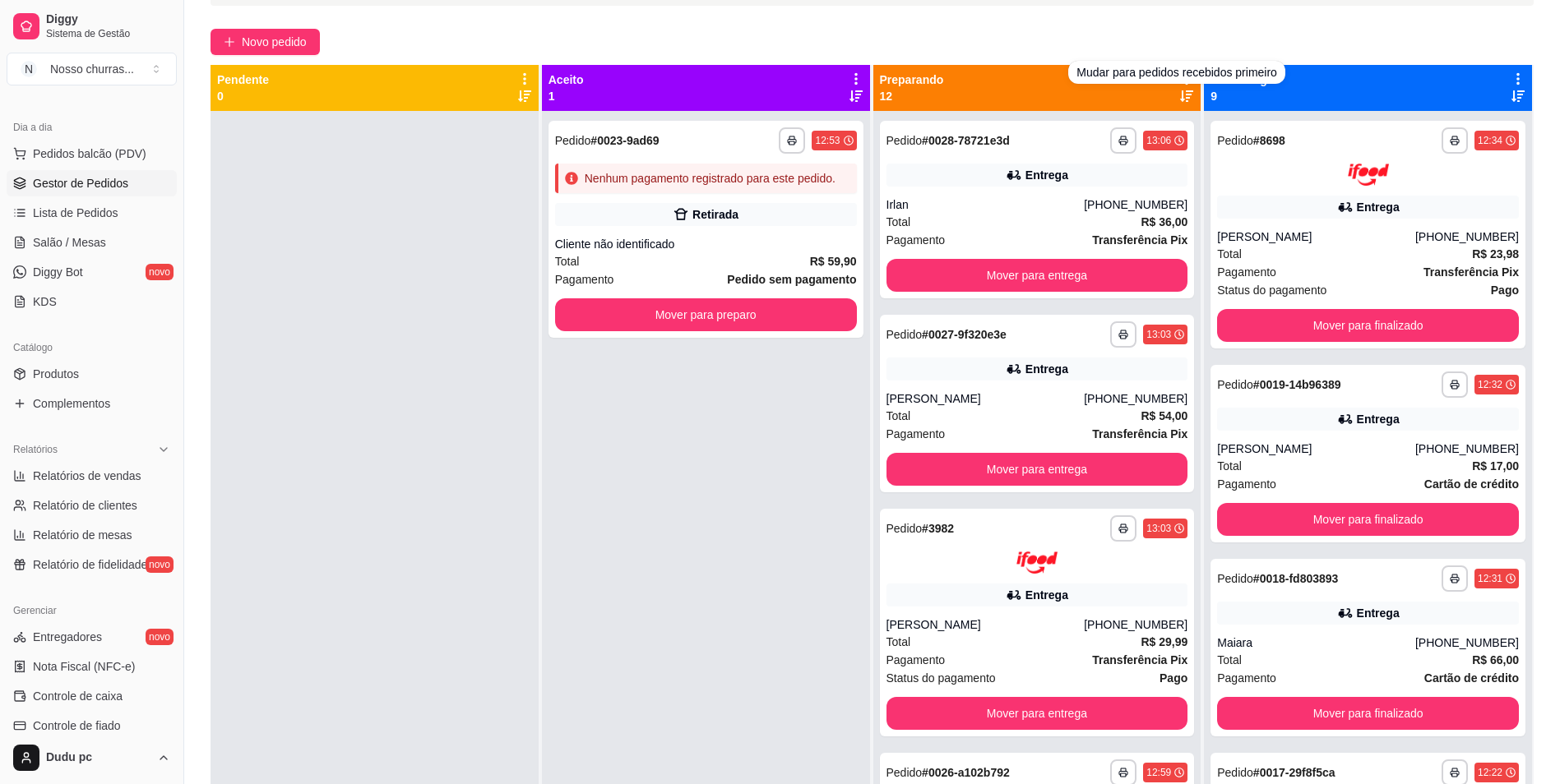
click at [1180, 99] on icon at bounding box center [1187, 96] width 13 height 11
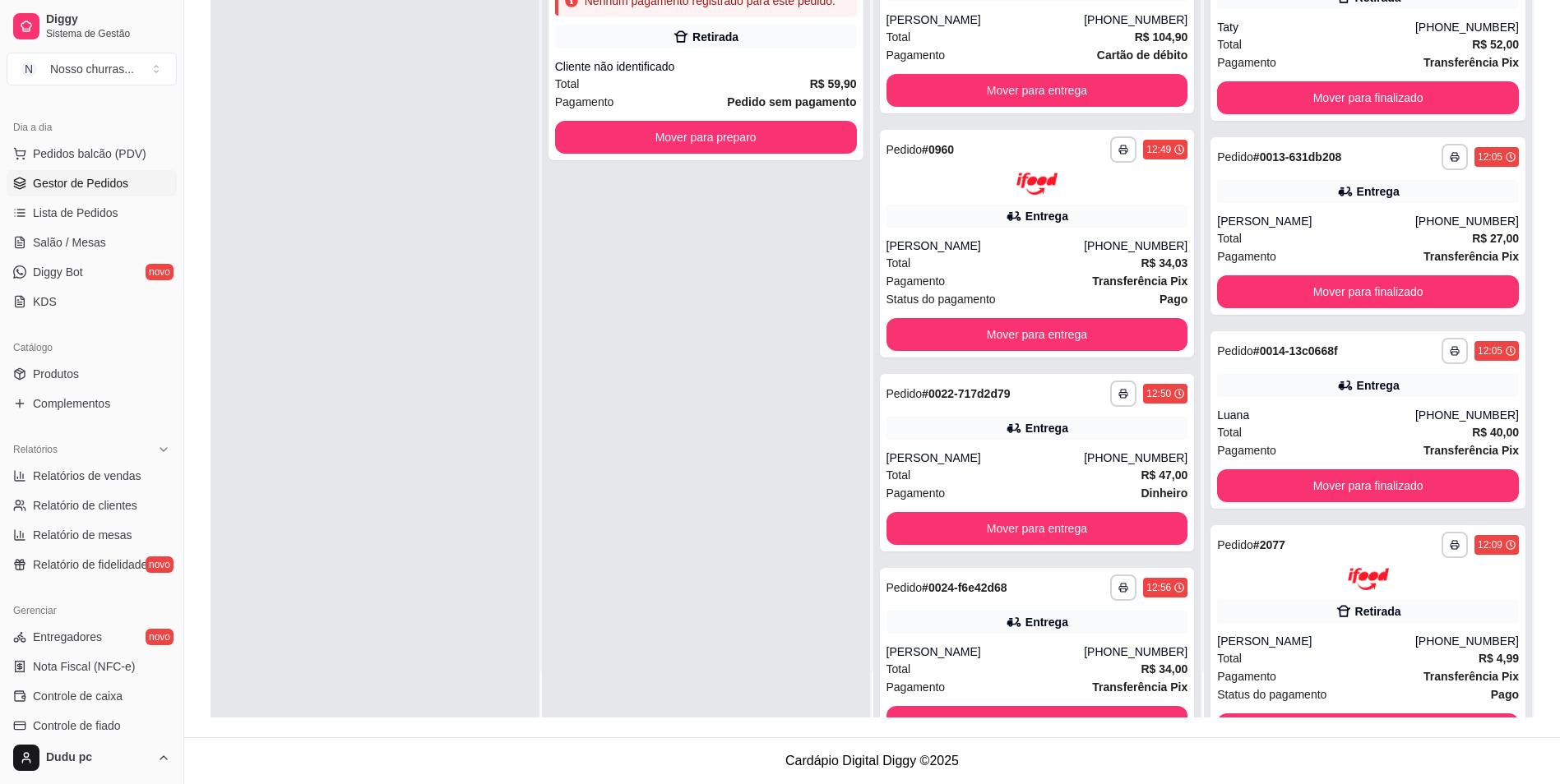
scroll to position [691, 0]
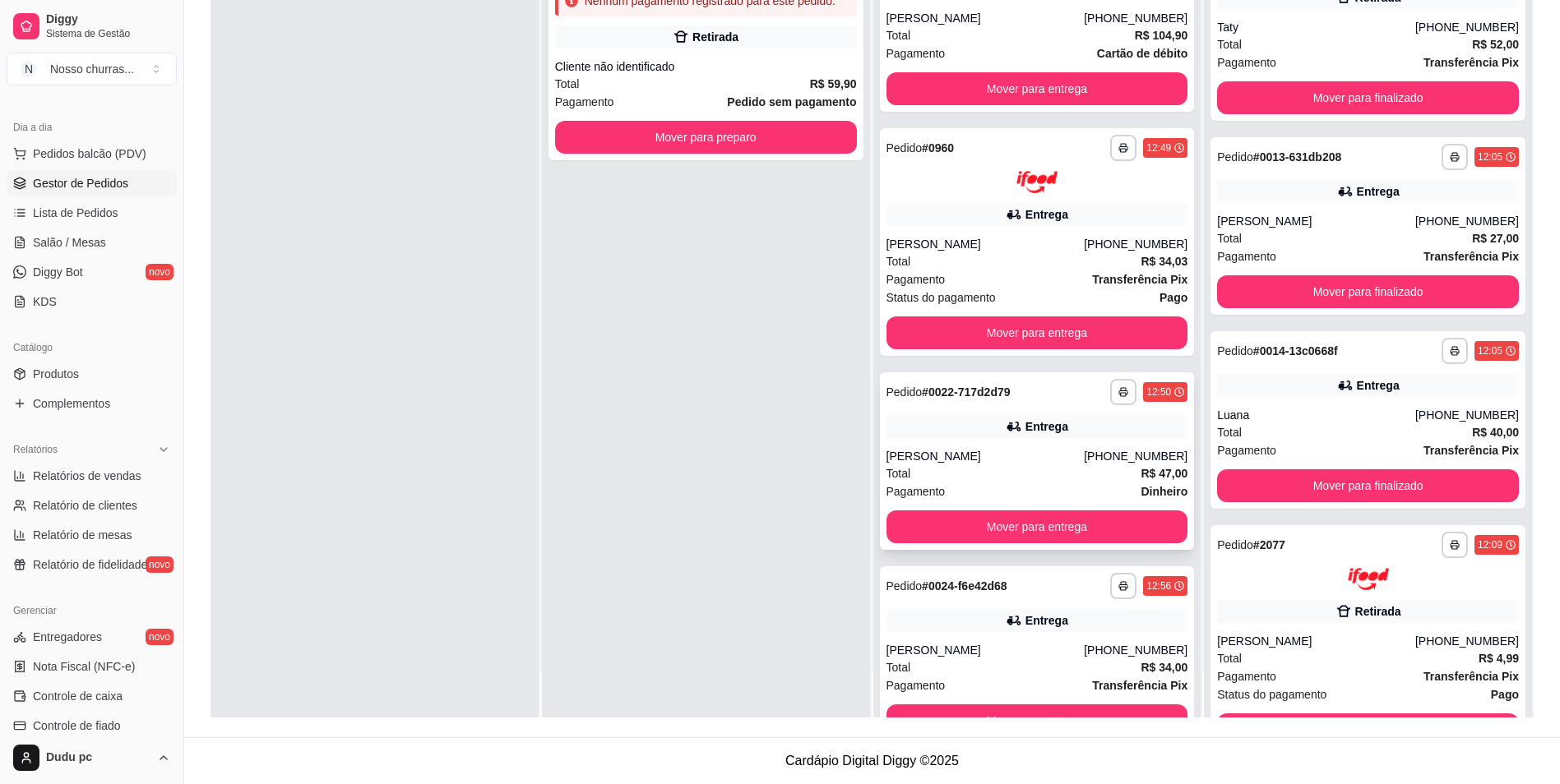
click at [1034, 466] on div "Total R$ 47,00" at bounding box center [1038, 474] width 302 height 19
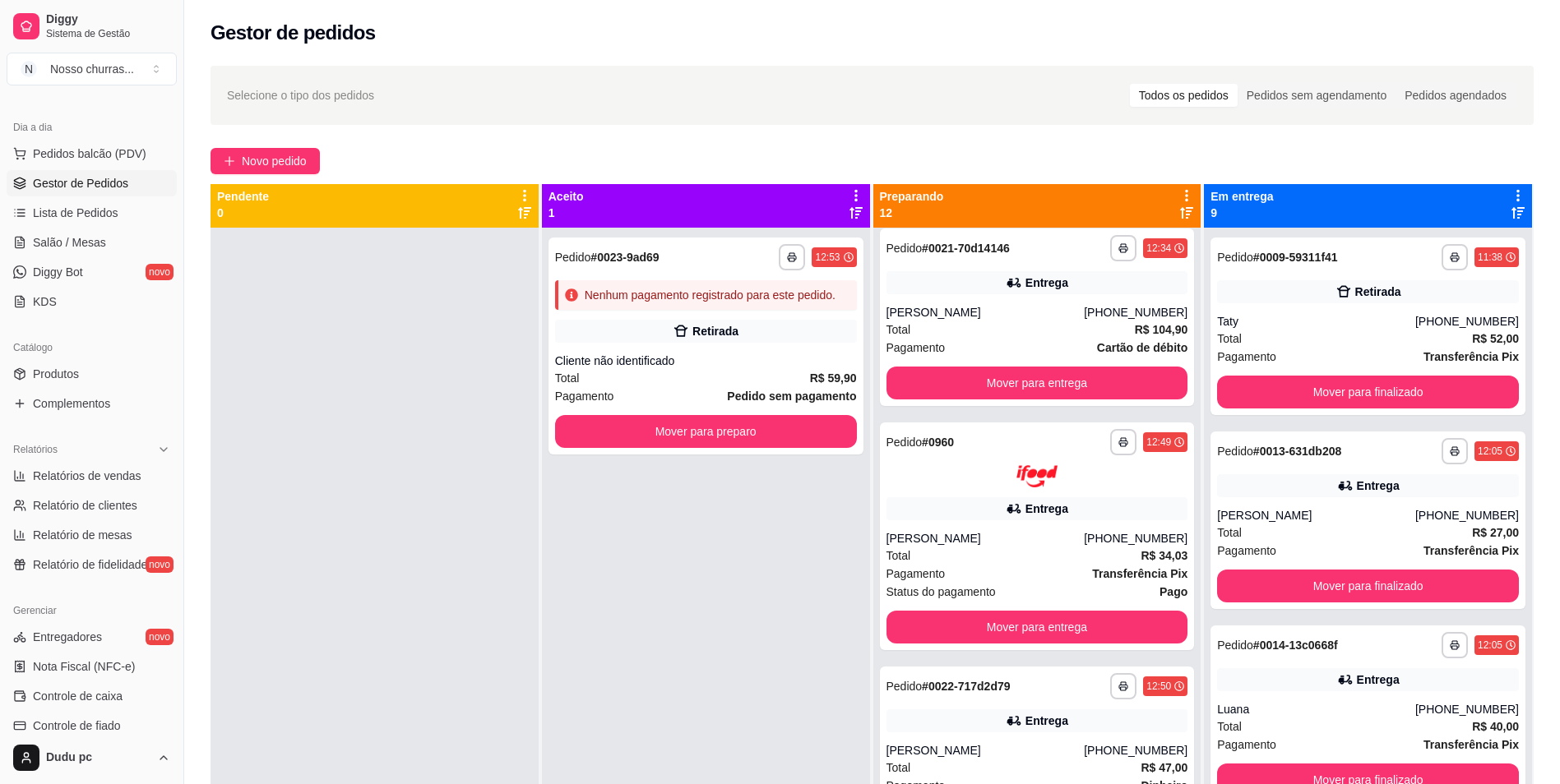
scroll to position [0, 0]
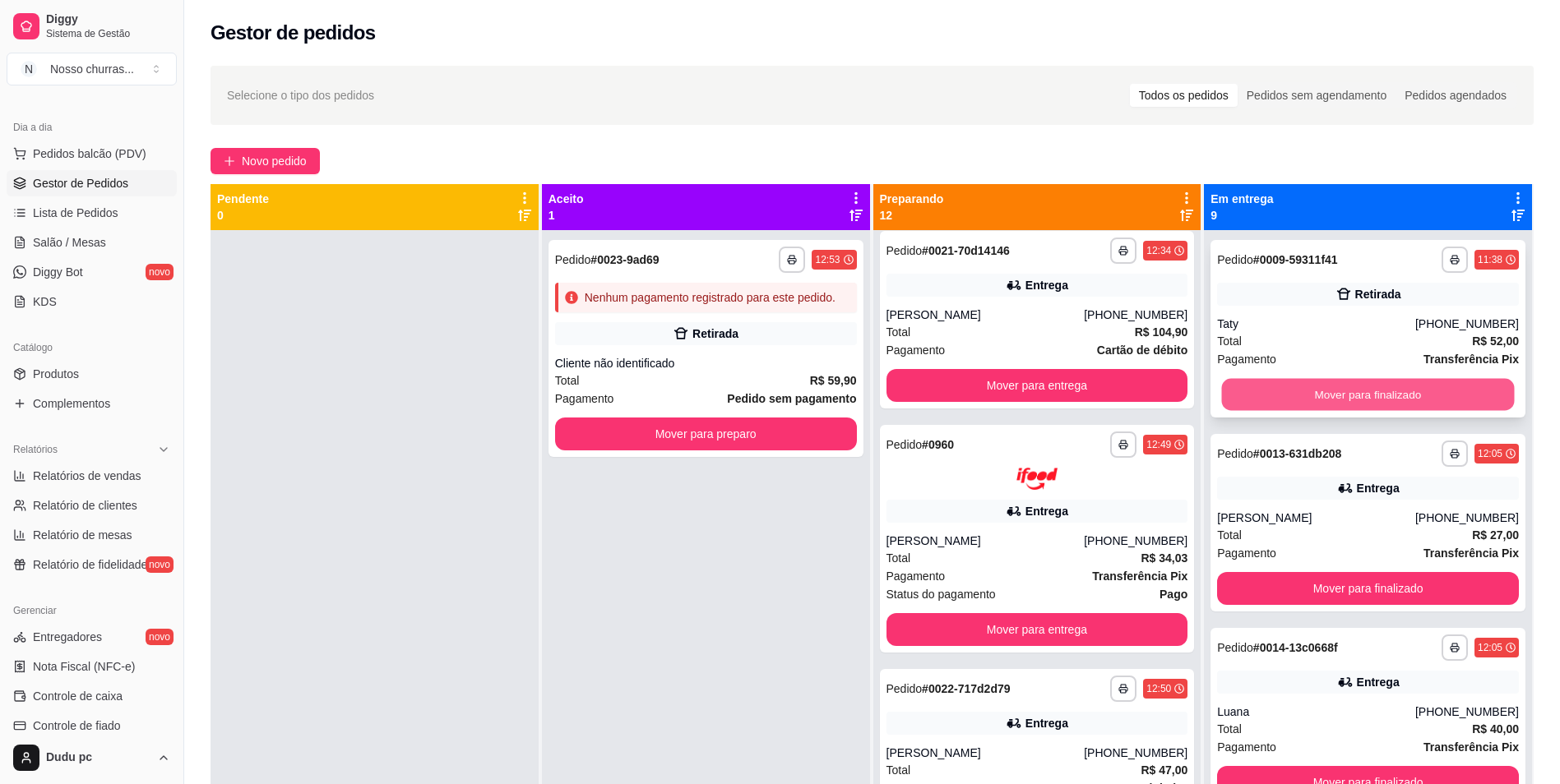
click at [1306, 386] on button "Mover para finalizado" at bounding box center [1368, 395] width 293 height 32
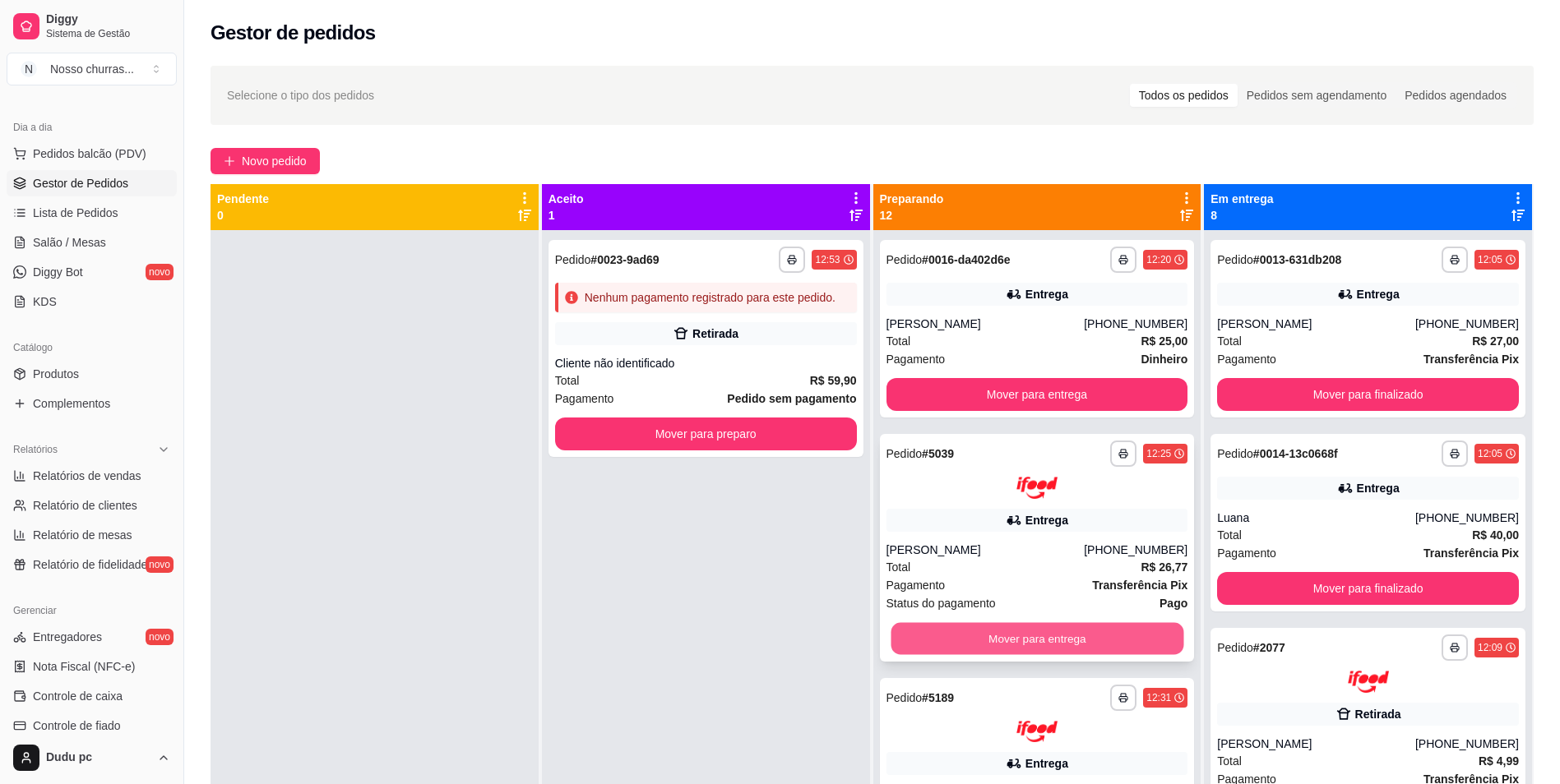
click at [1016, 631] on button "Mover para entrega" at bounding box center [1037, 638] width 293 height 32
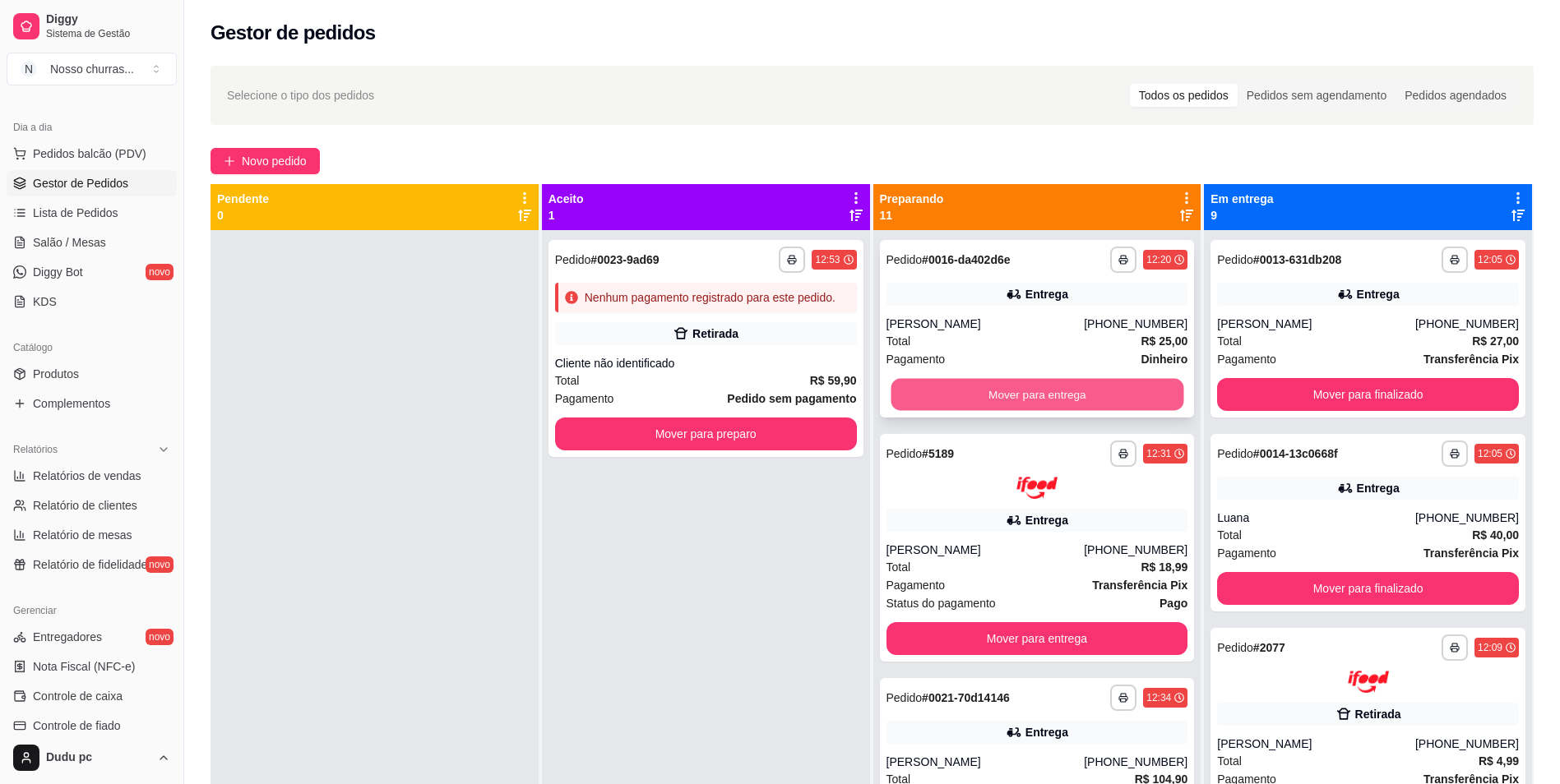
click at [1047, 399] on button "Mover para entrega" at bounding box center [1037, 395] width 293 height 32
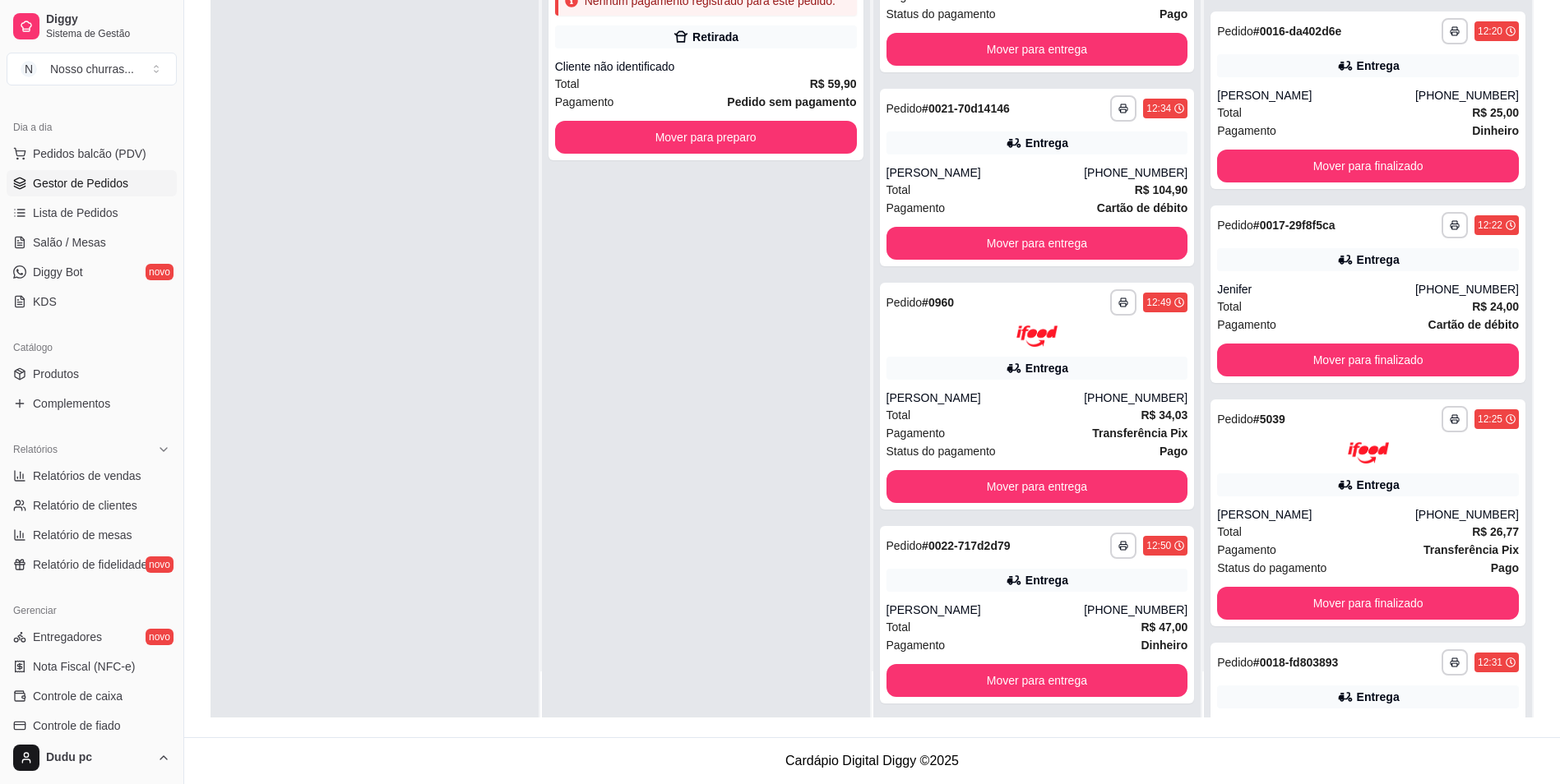
scroll to position [790, 0]
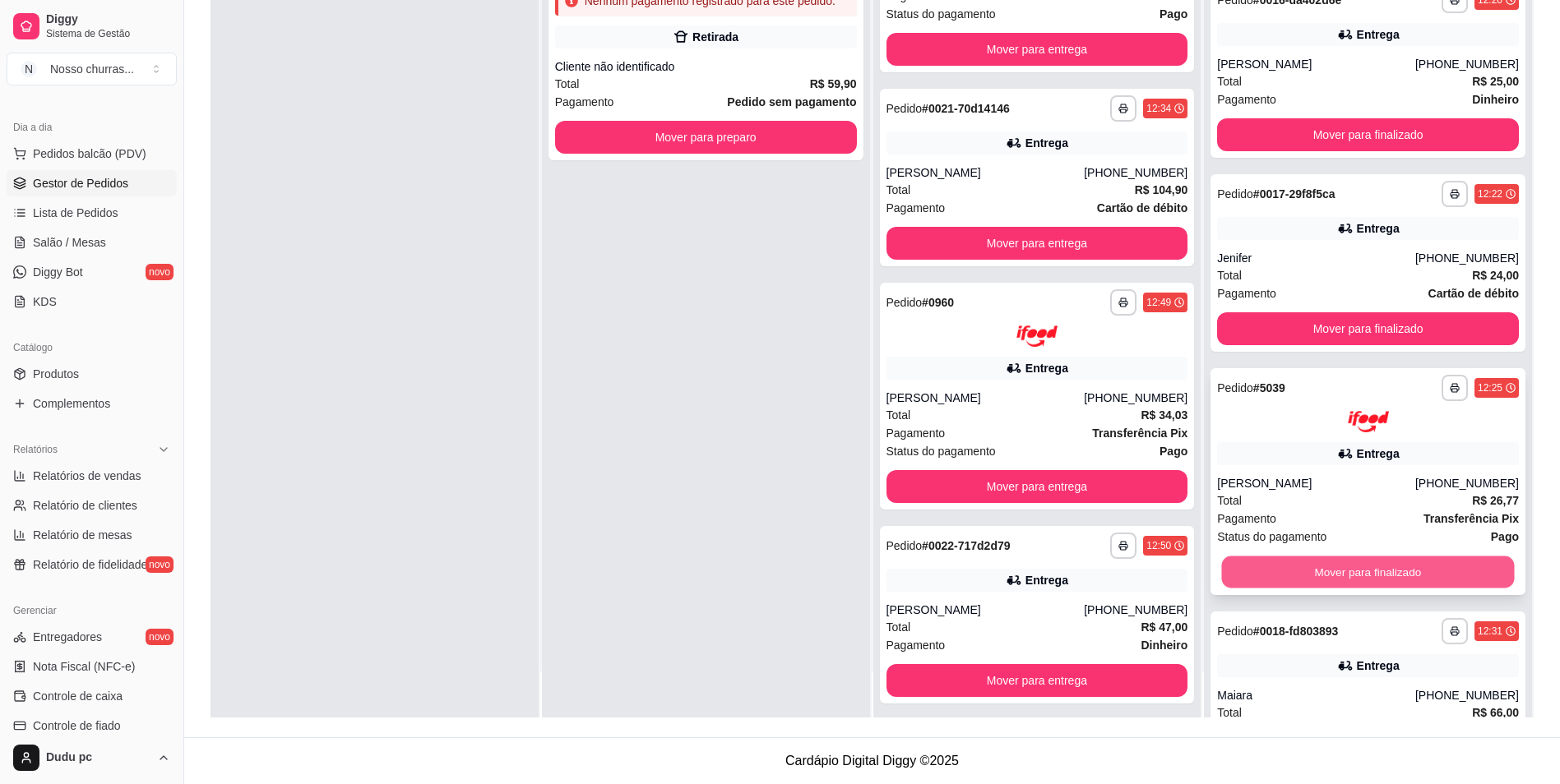
click at [1416, 573] on button "Mover para finalizado" at bounding box center [1368, 572] width 293 height 32
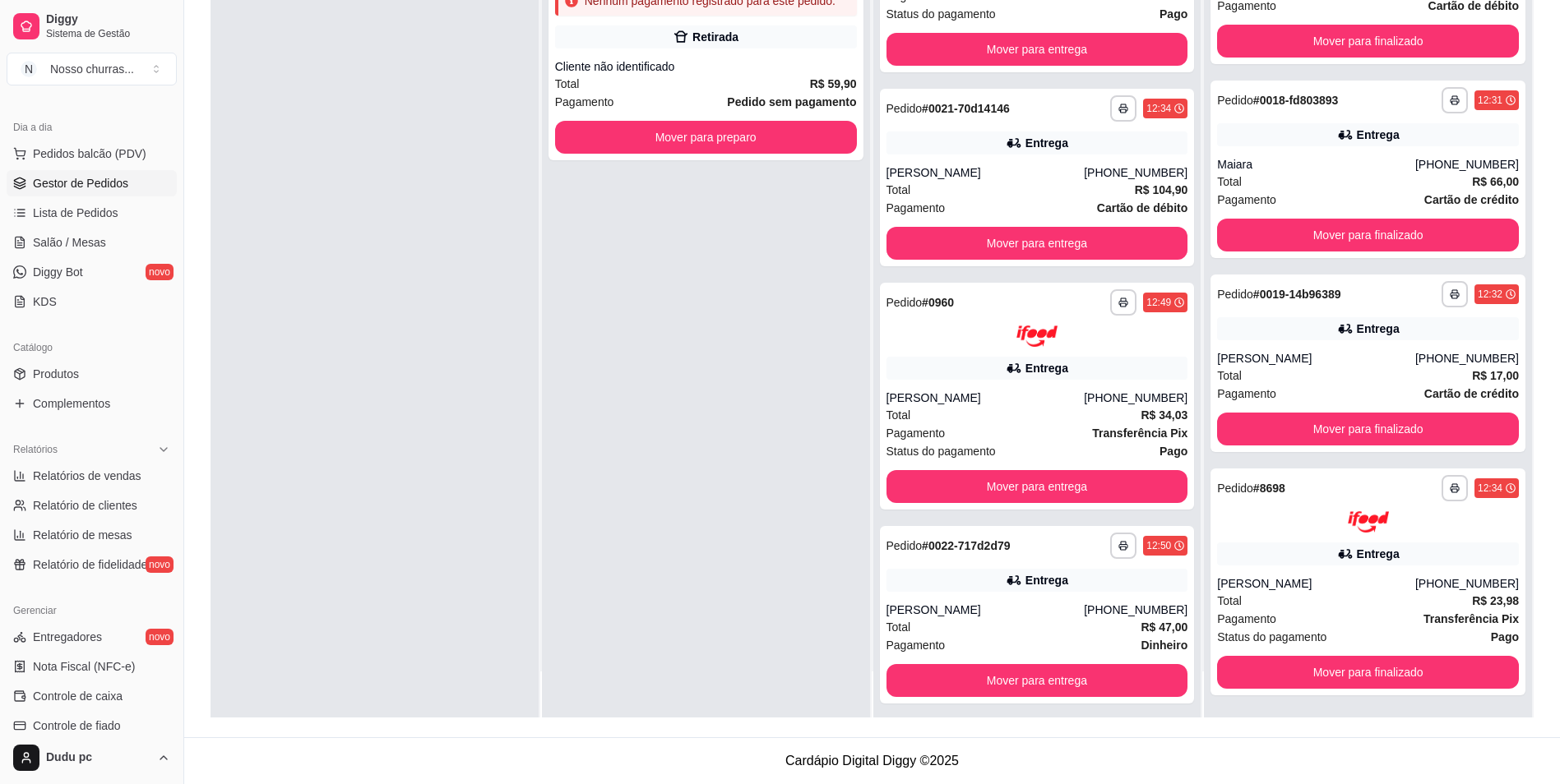
scroll to position [1078, 0]
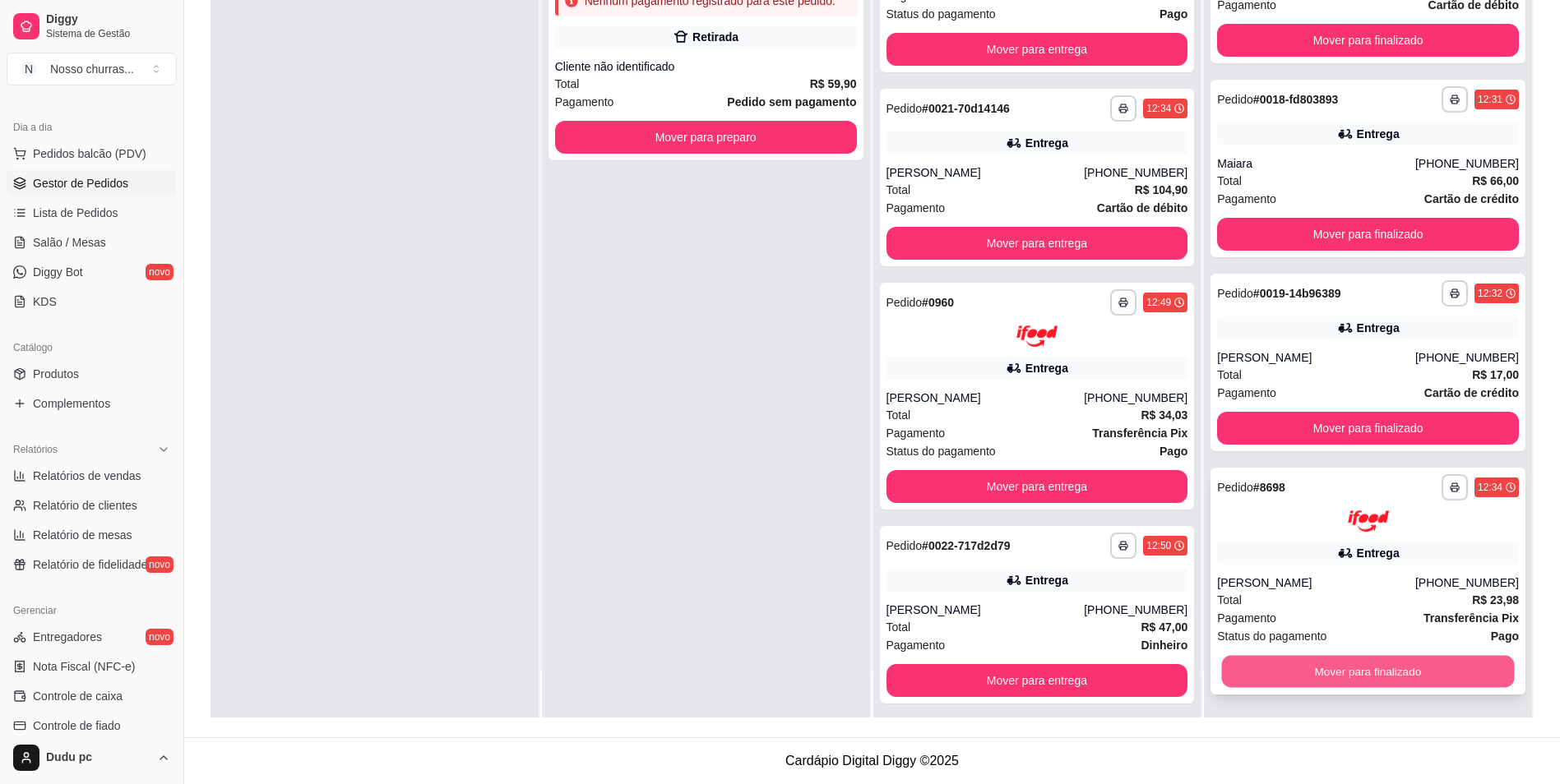
click at [1463, 666] on button "Mover para finalizado" at bounding box center [1368, 672] width 293 height 32
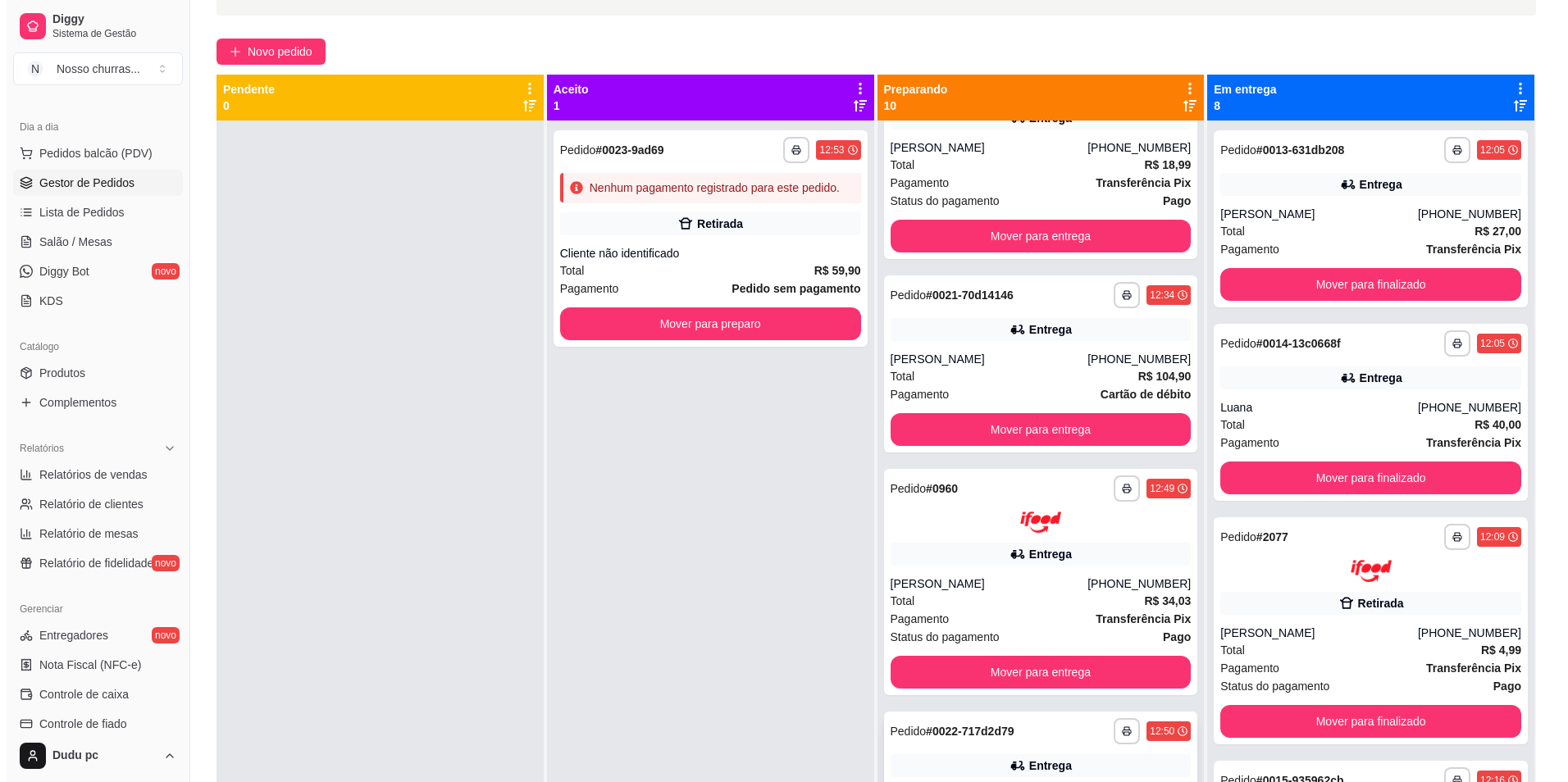
scroll to position [86, 0]
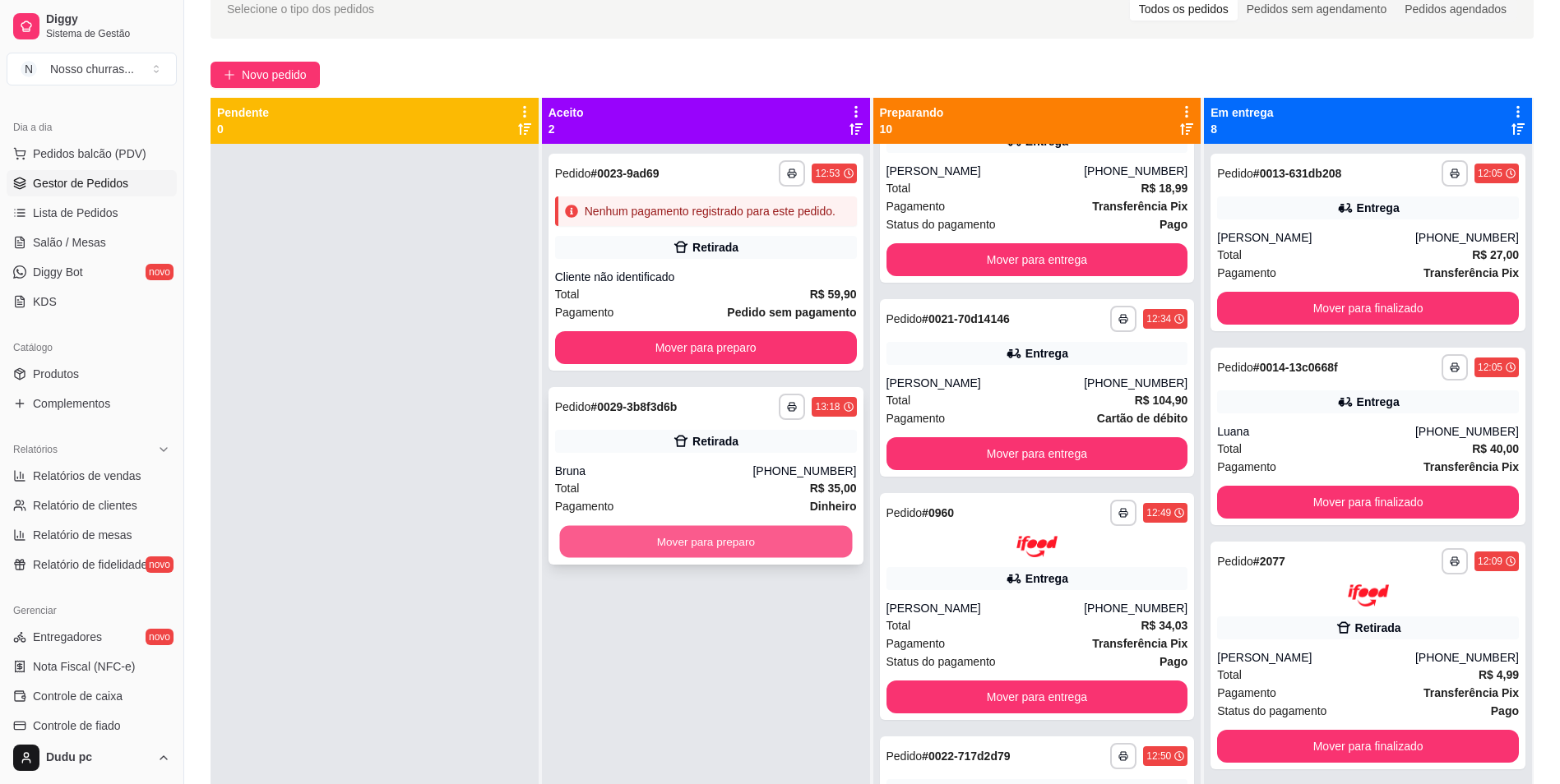
click at [793, 543] on button "Mover para preparo" at bounding box center [705, 542] width 293 height 32
click at [1335, 468] on div "Pagamento Transferência Pix" at bounding box center [1368, 467] width 302 height 19
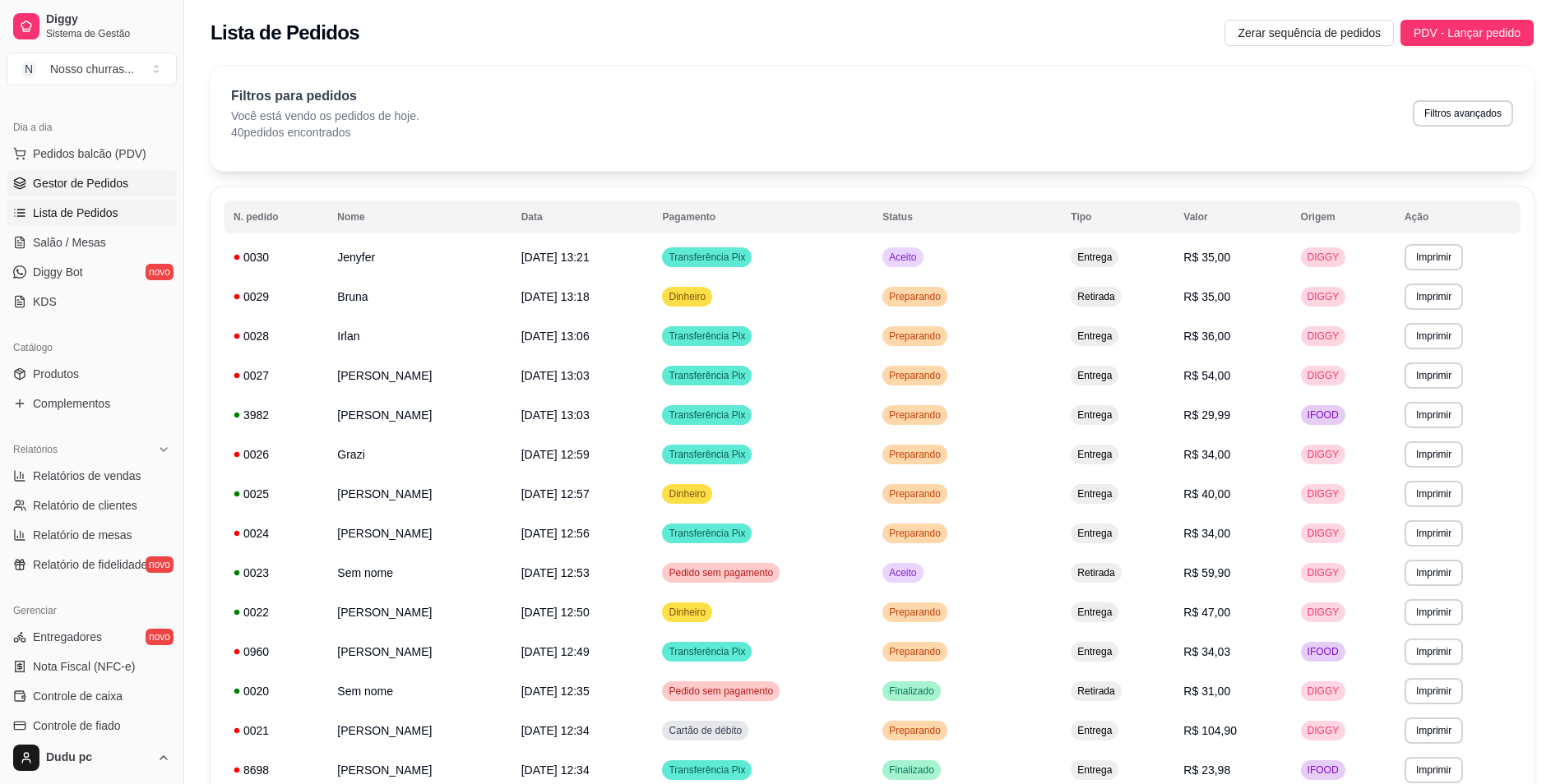
click at [85, 178] on span "Gestor de Pedidos" at bounding box center [81, 183] width 95 height 17
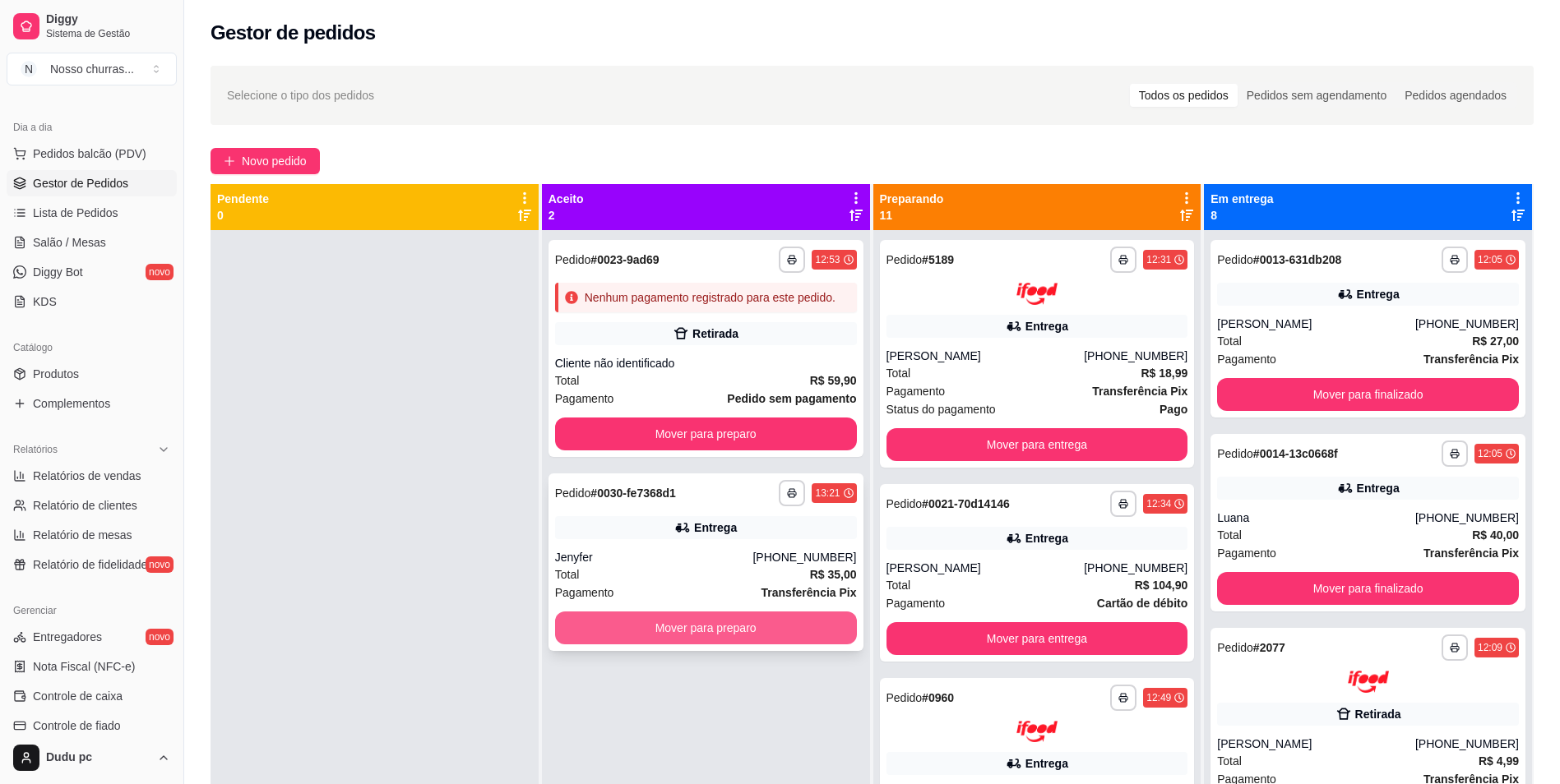
click at [589, 615] on button "Mover para preparo" at bounding box center [706, 628] width 302 height 33
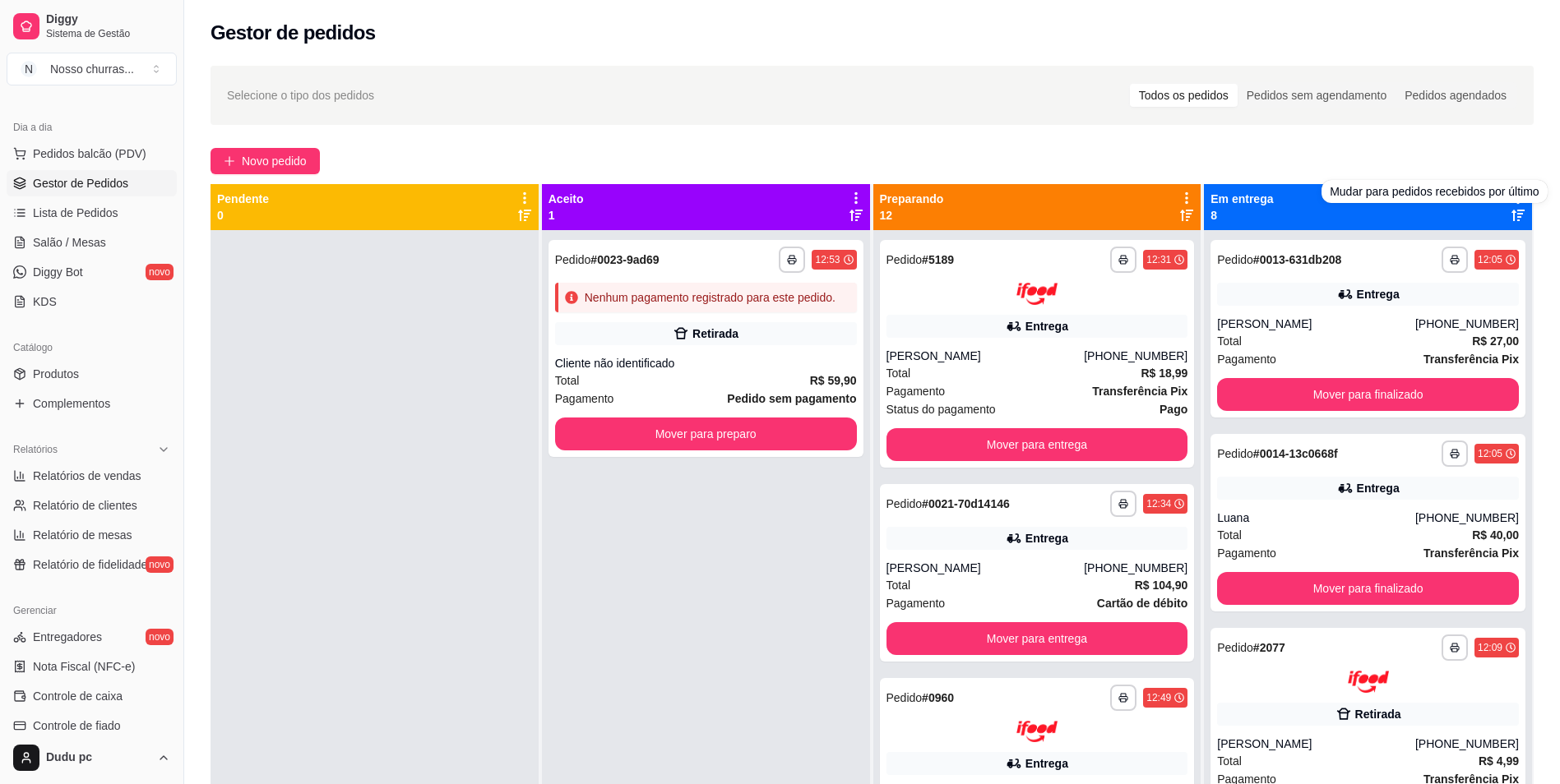
click at [1512, 214] on icon at bounding box center [1518, 216] width 13 height 11
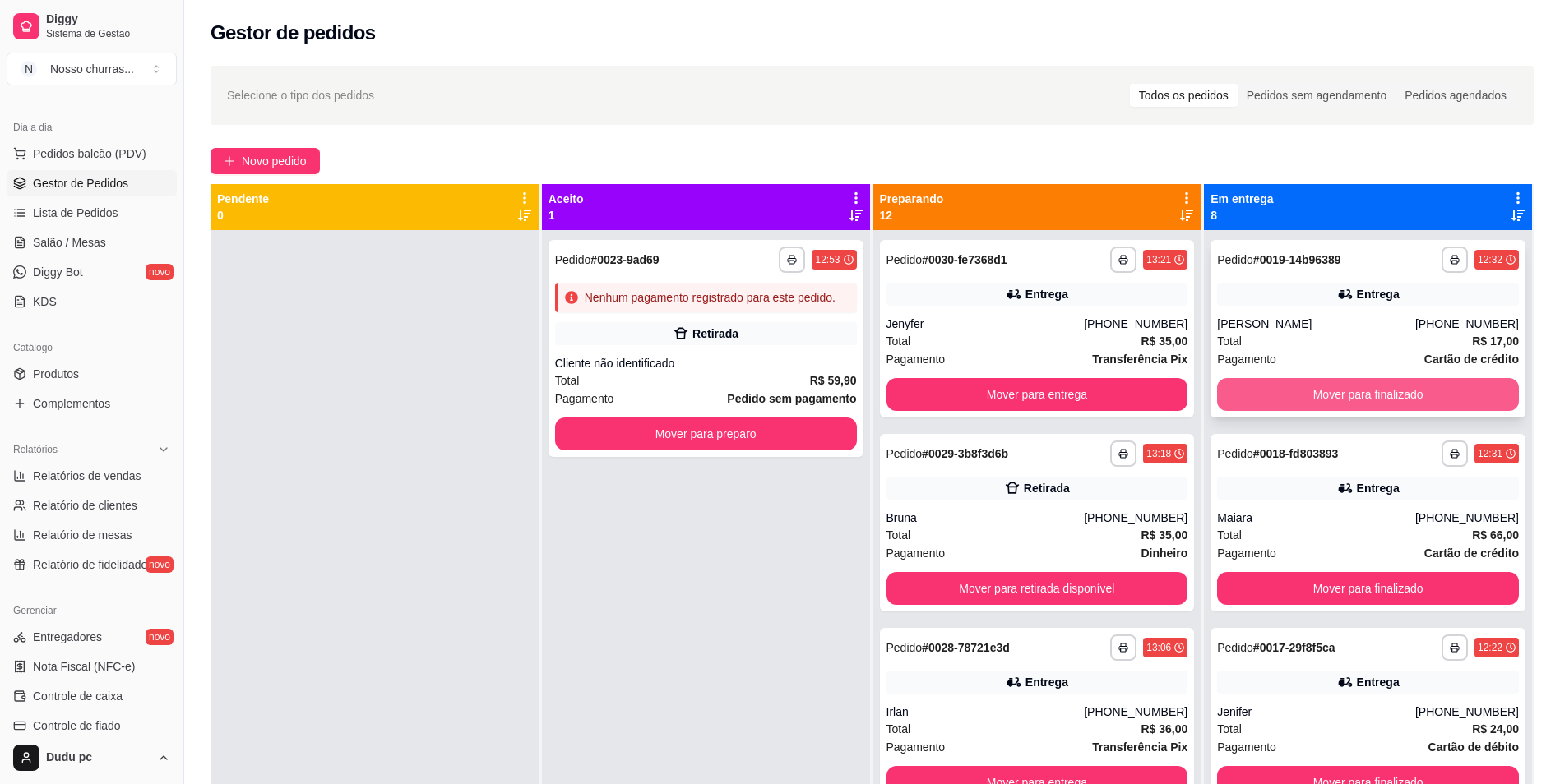
click at [1366, 395] on button "Mover para finalizado" at bounding box center [1368, 395] width 302 height 33
click at [1293, 395] on button "Mover para finalizado" at bounding box center [1368, 395] width 293 height 32
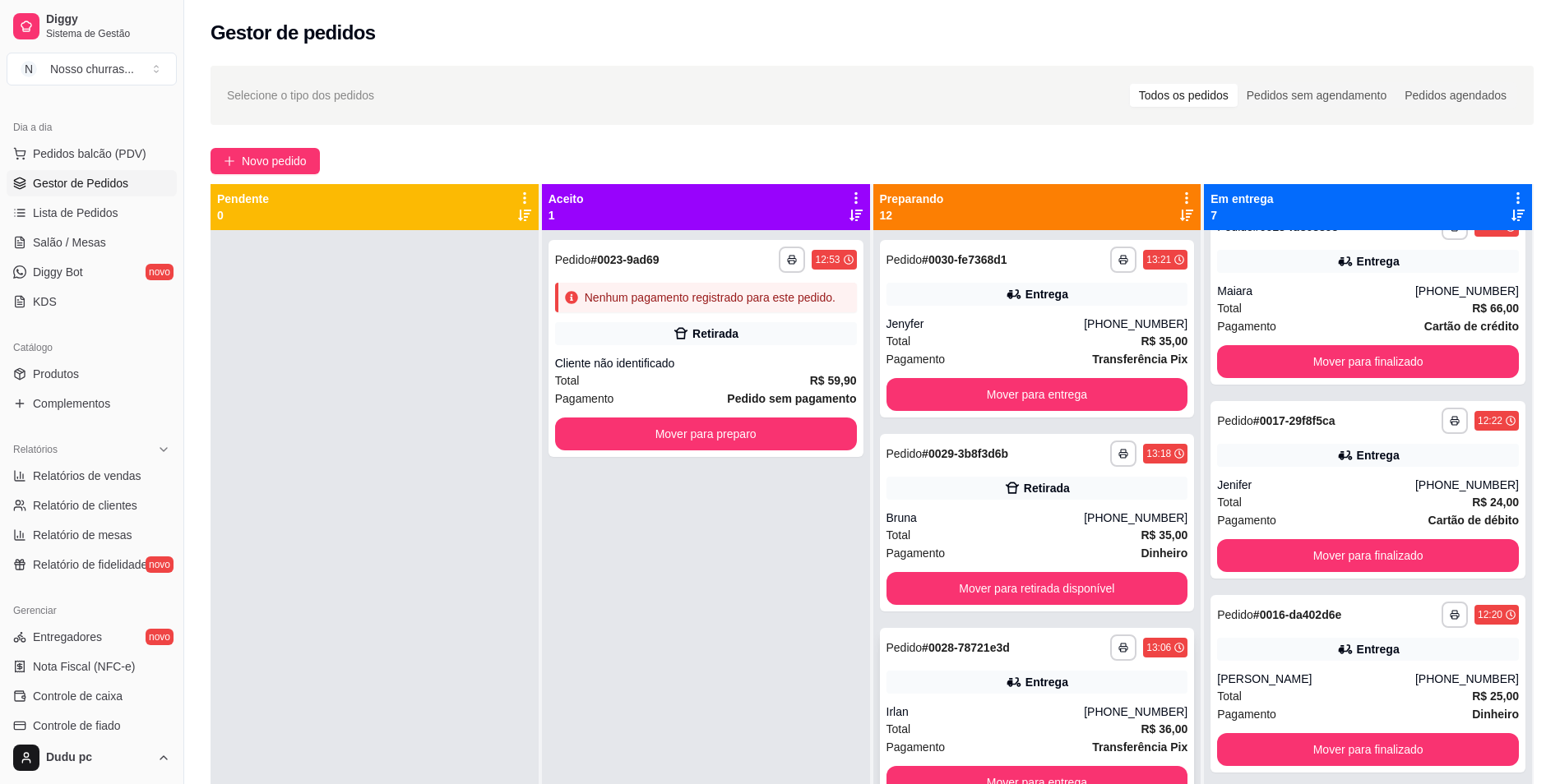
click at [1165, 738] on div "**********" at bounding box center [1037, 717] width 315 height 178
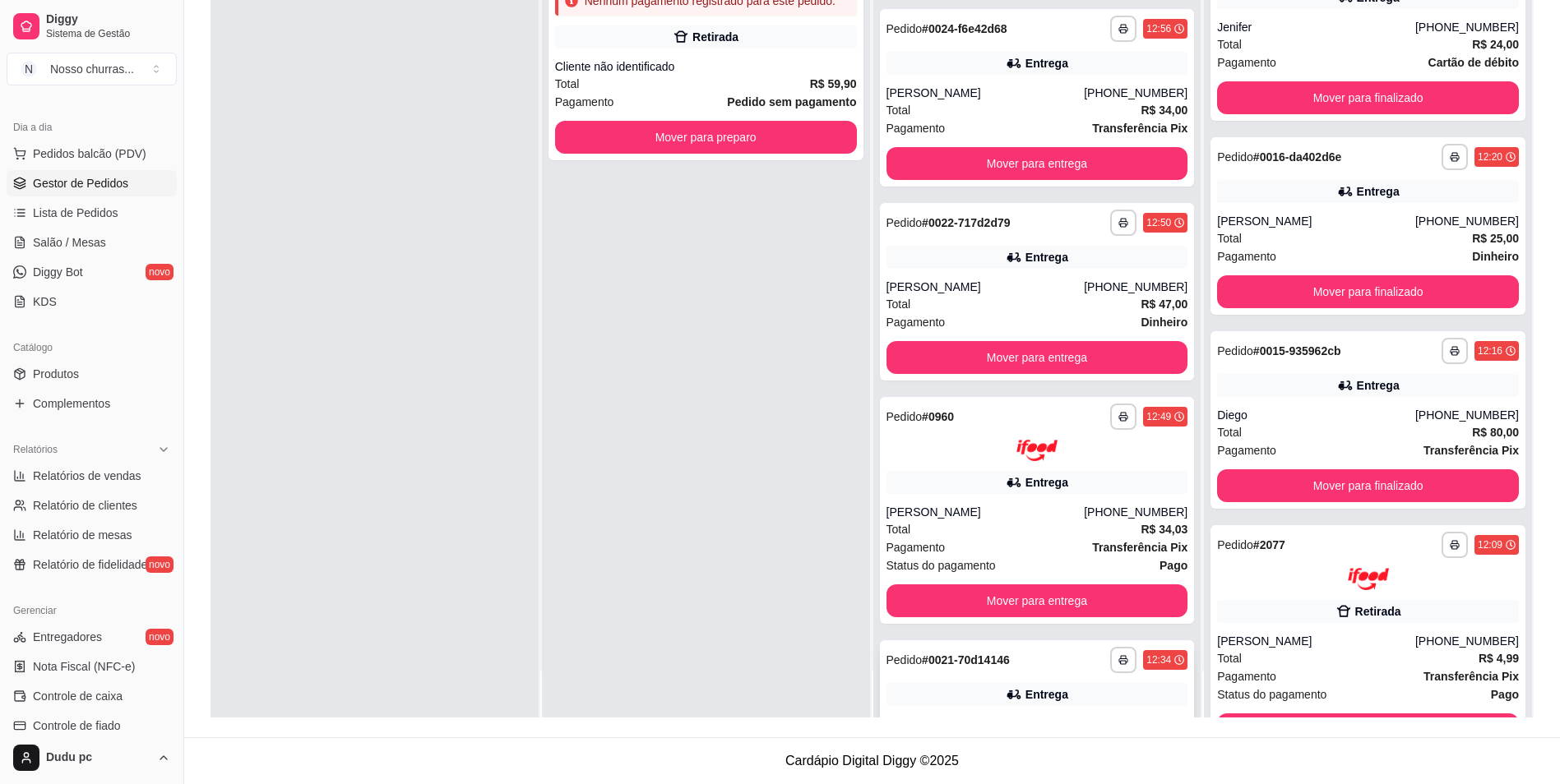
scroll to position [1349, 0]
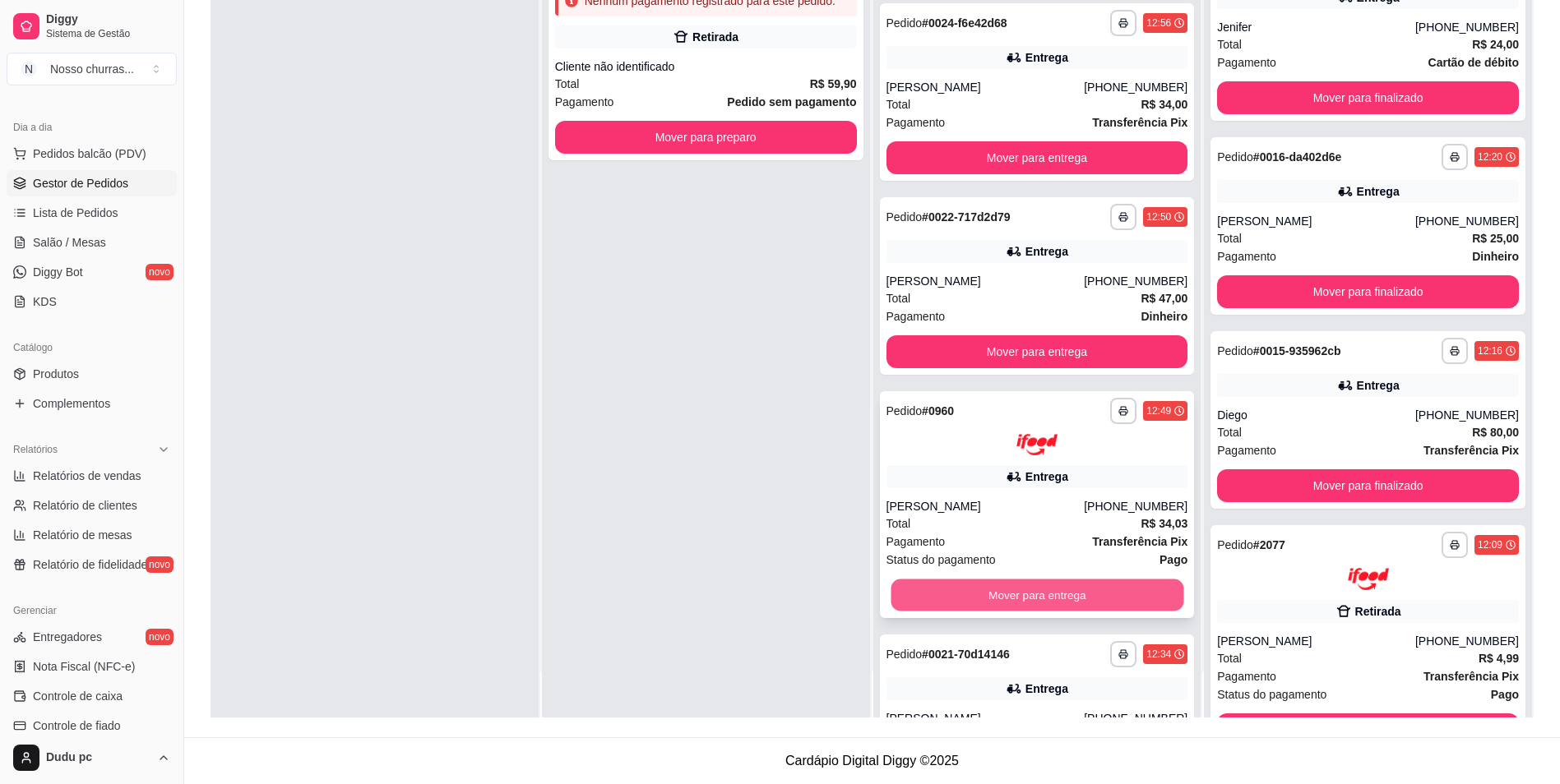
click at [1086, 600] on button "Mover para entrega" at bounding box center [1037, 595] width 293 height 32
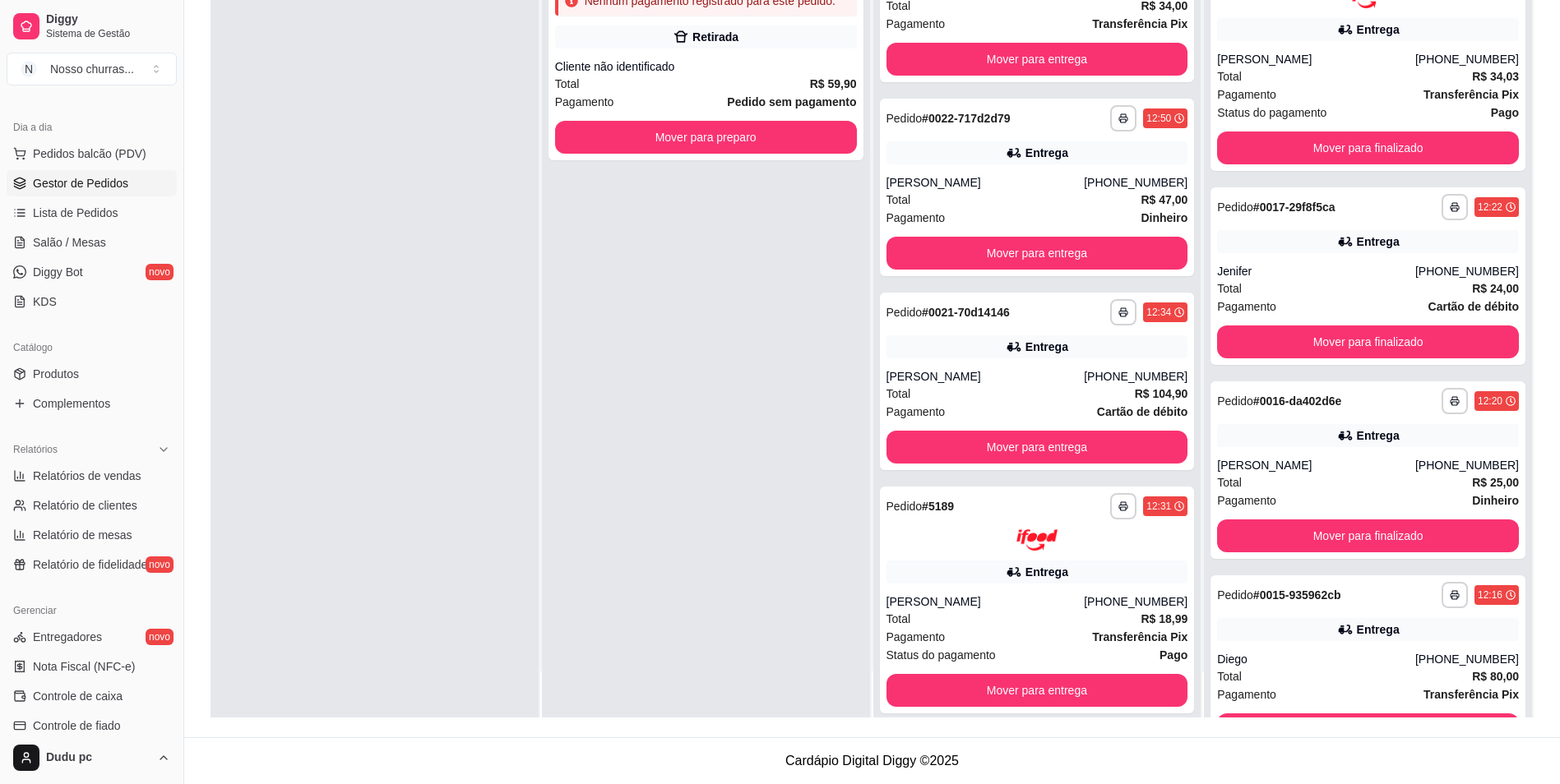
scroll to position [1466, 0]
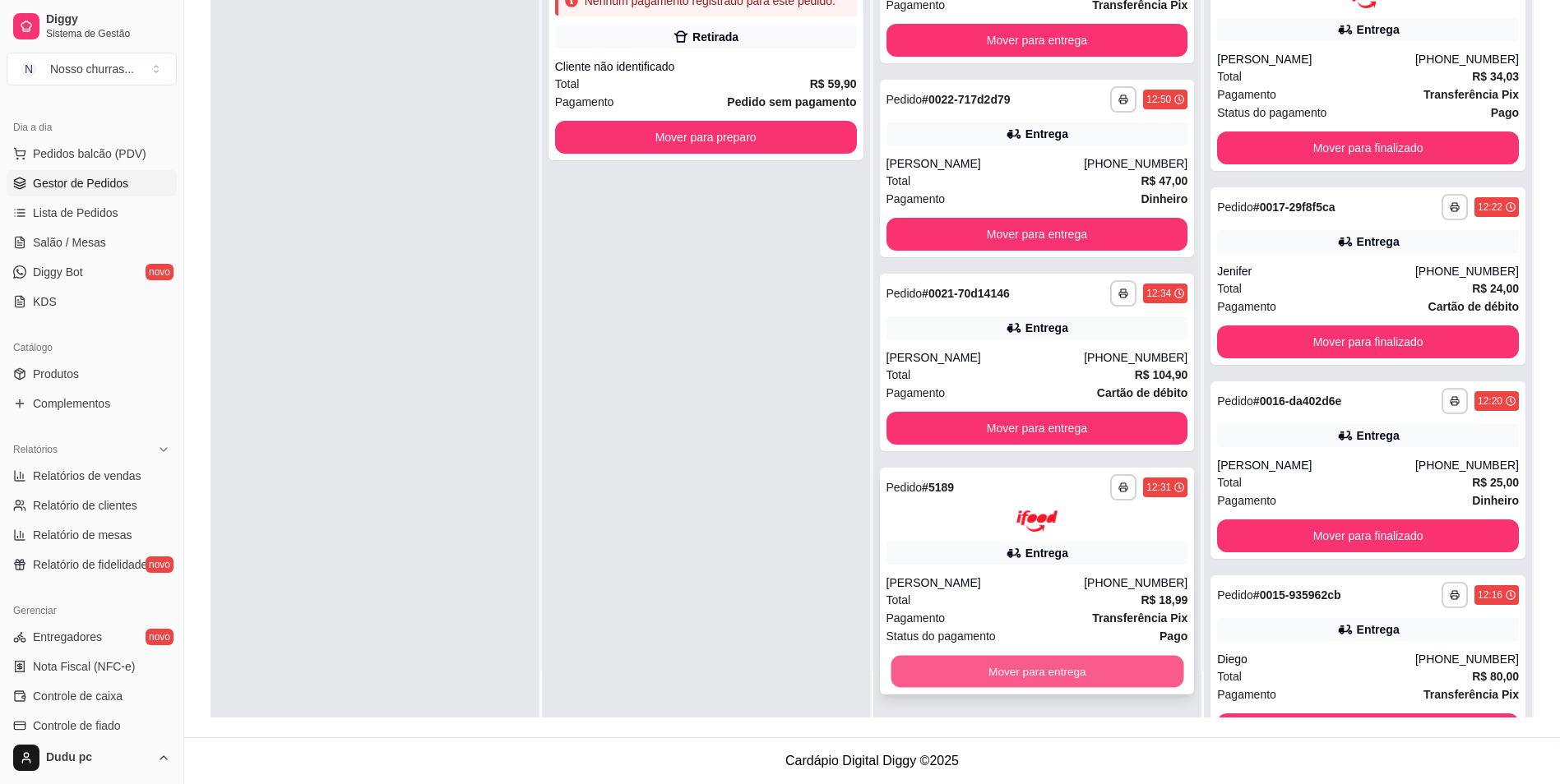
click at [1110, 678] on button "Mover para entrega" at bounding box center [1037, 672] width 293 height 32
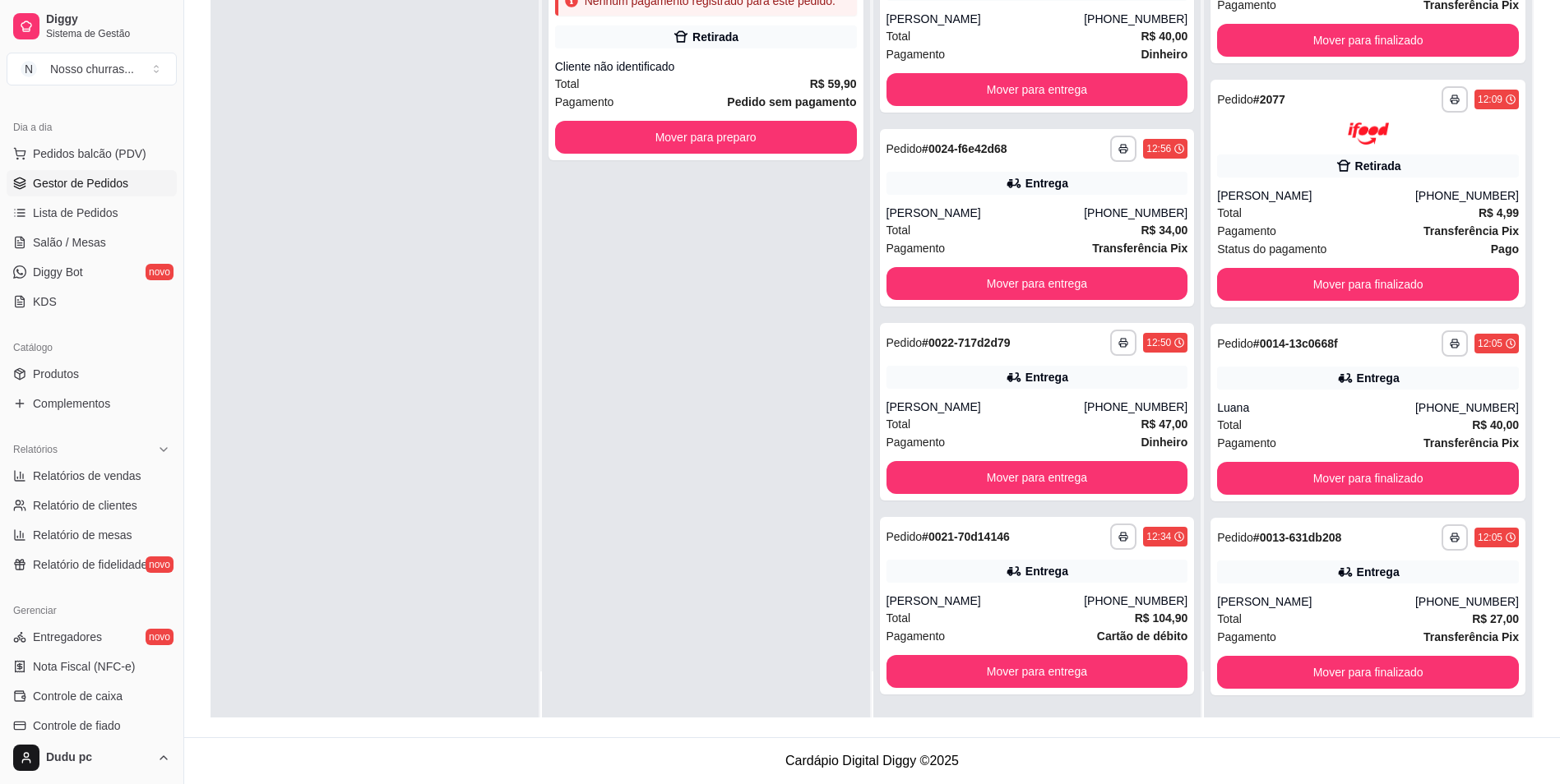
scroll to position [934, 0]
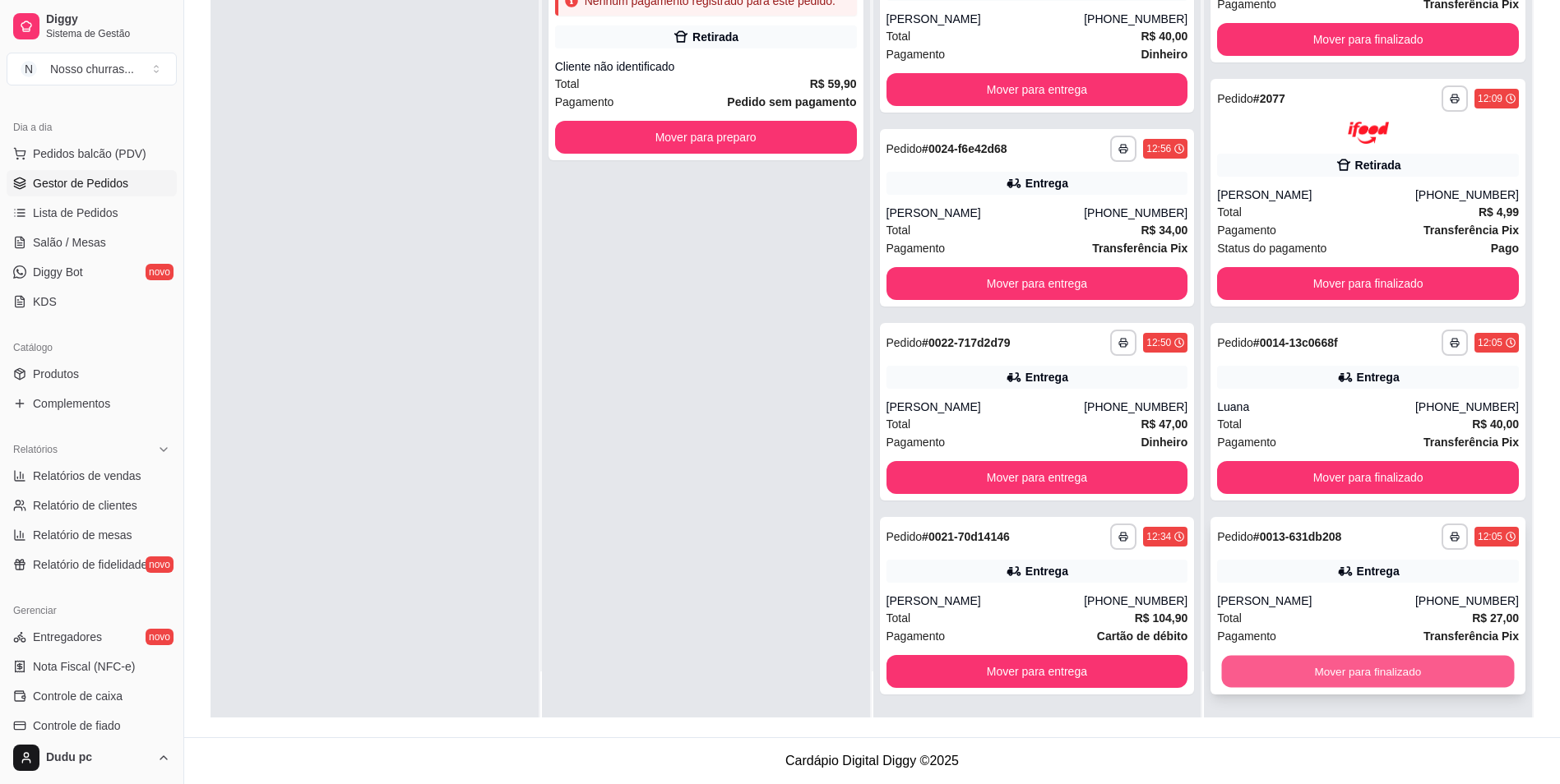
click at [1381, 665] on button "Mover para finalizado" at bounding box center [1368, 671] width 293 height 32
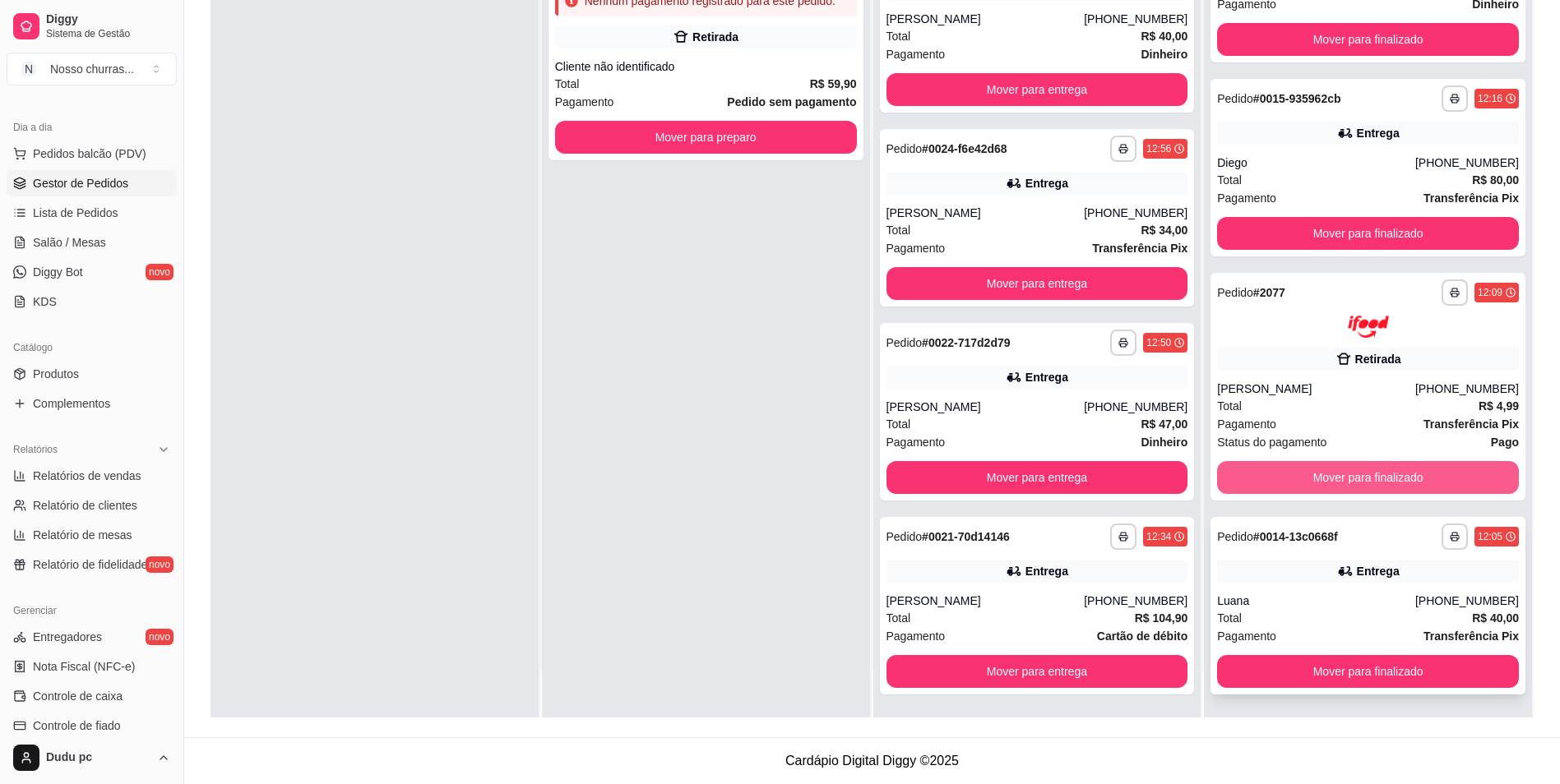
scroll to position [740, 0]
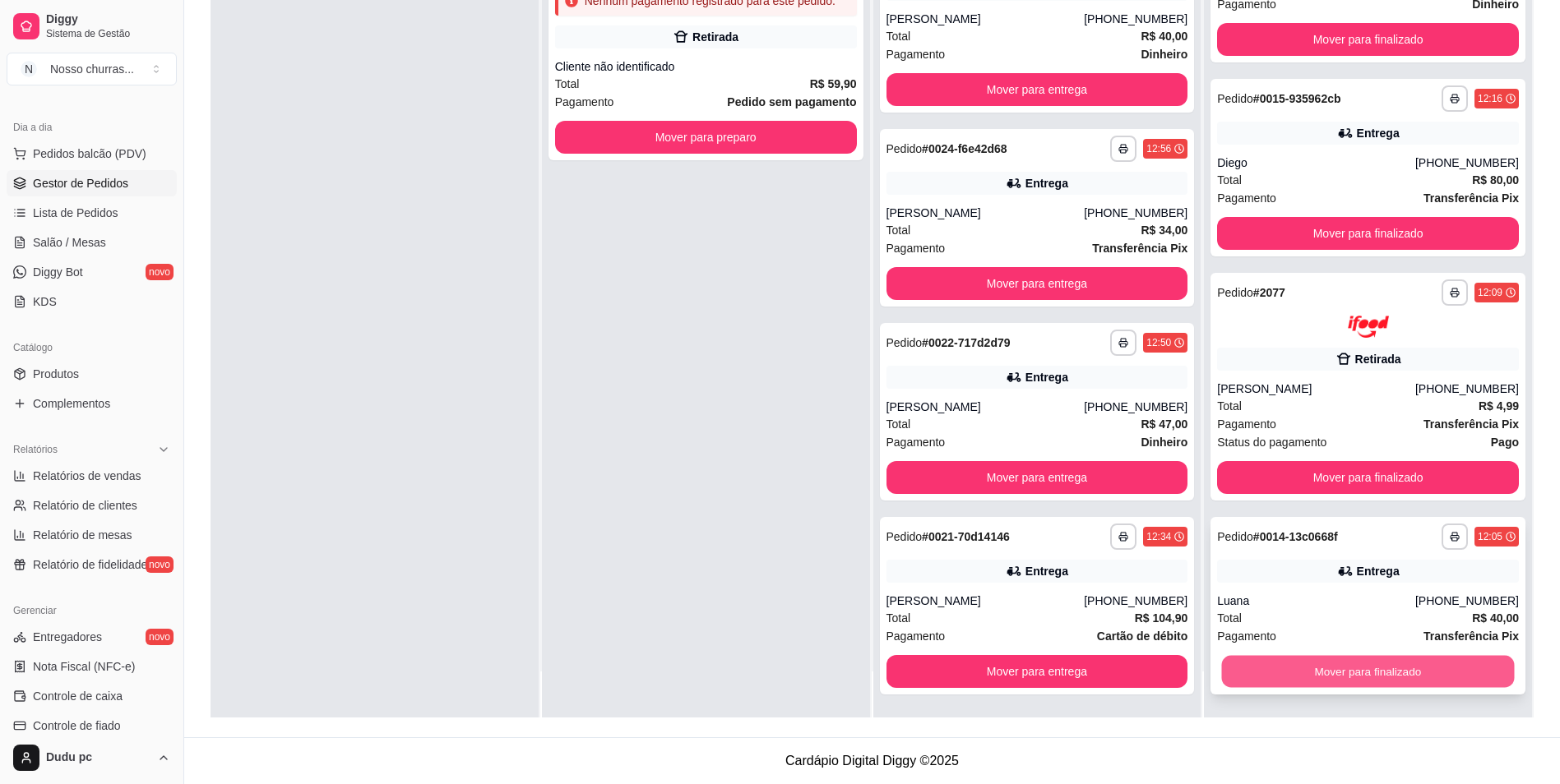
click at [1341, 669] on button "Mover para finalizado" at bounding box center [1368, 671] width 293 height 32
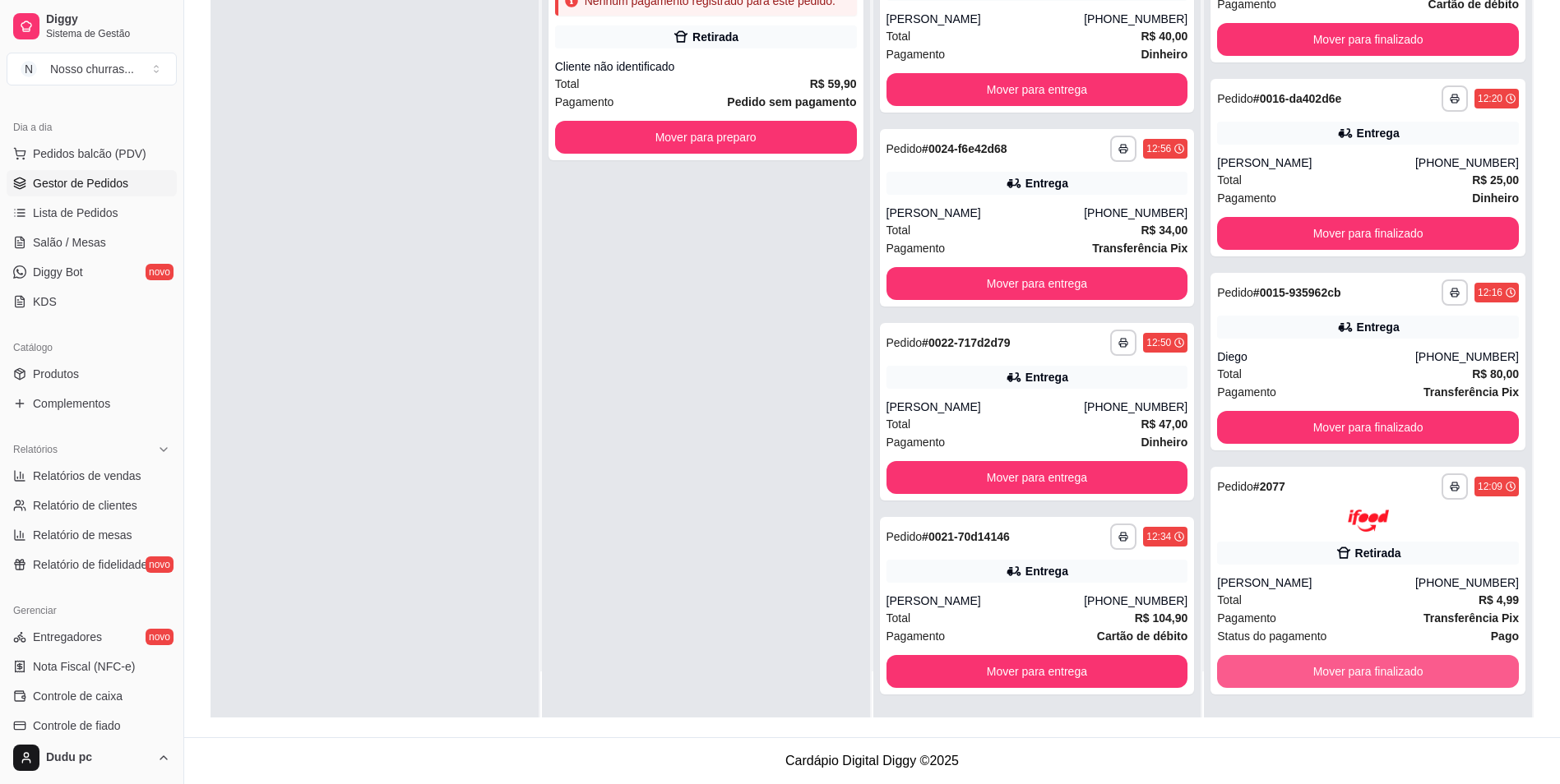
scroll to position [546, 0]
click at [1379, 669] on button "Mover para finalizado" at bounding box center [1368, 671] width 293 height 32
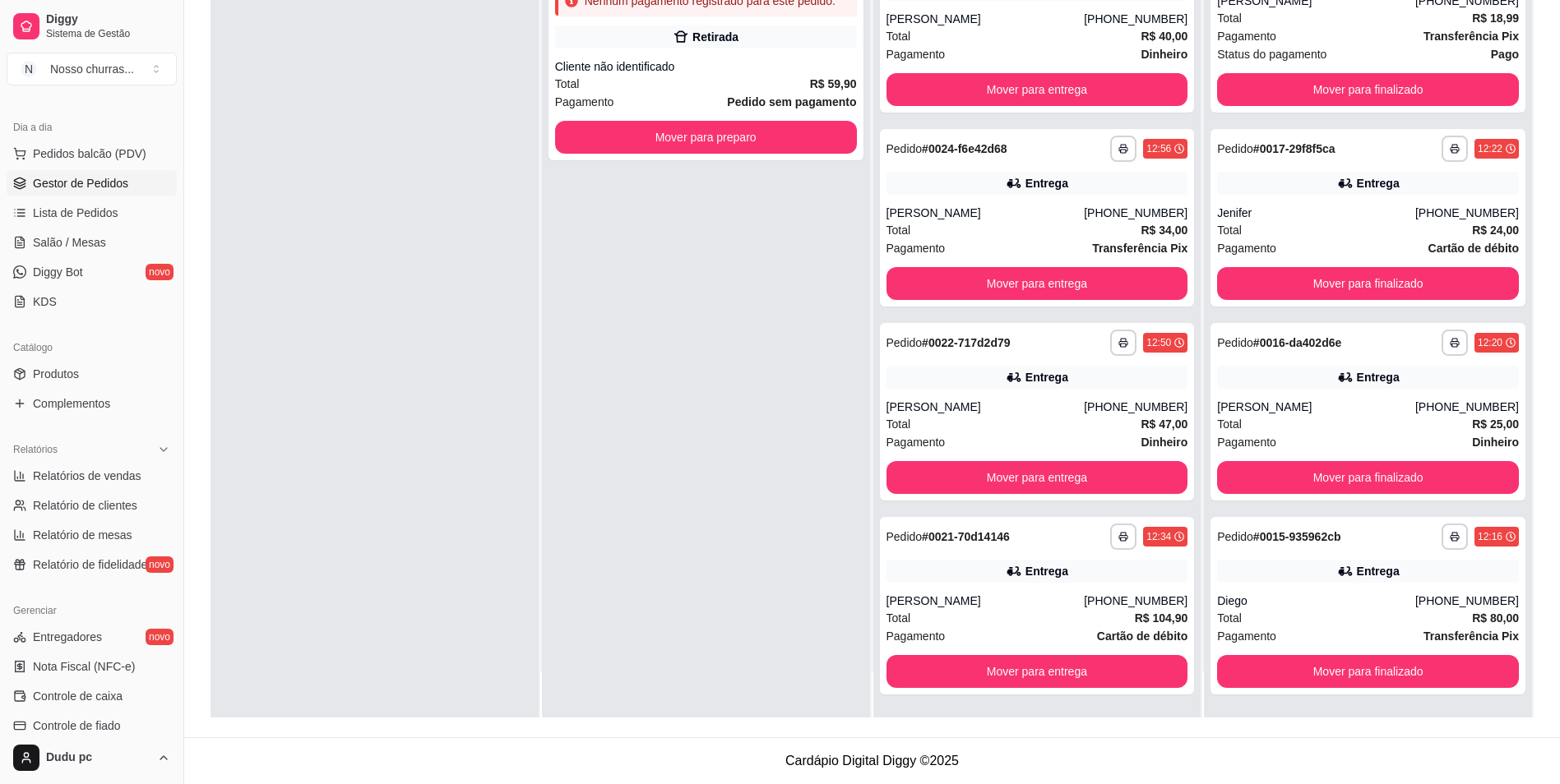
scroll to position [302, 0]
click at [1379, 669] on button "Mover para finalizado" at bounding box center [1368, 672] width 293 height 32
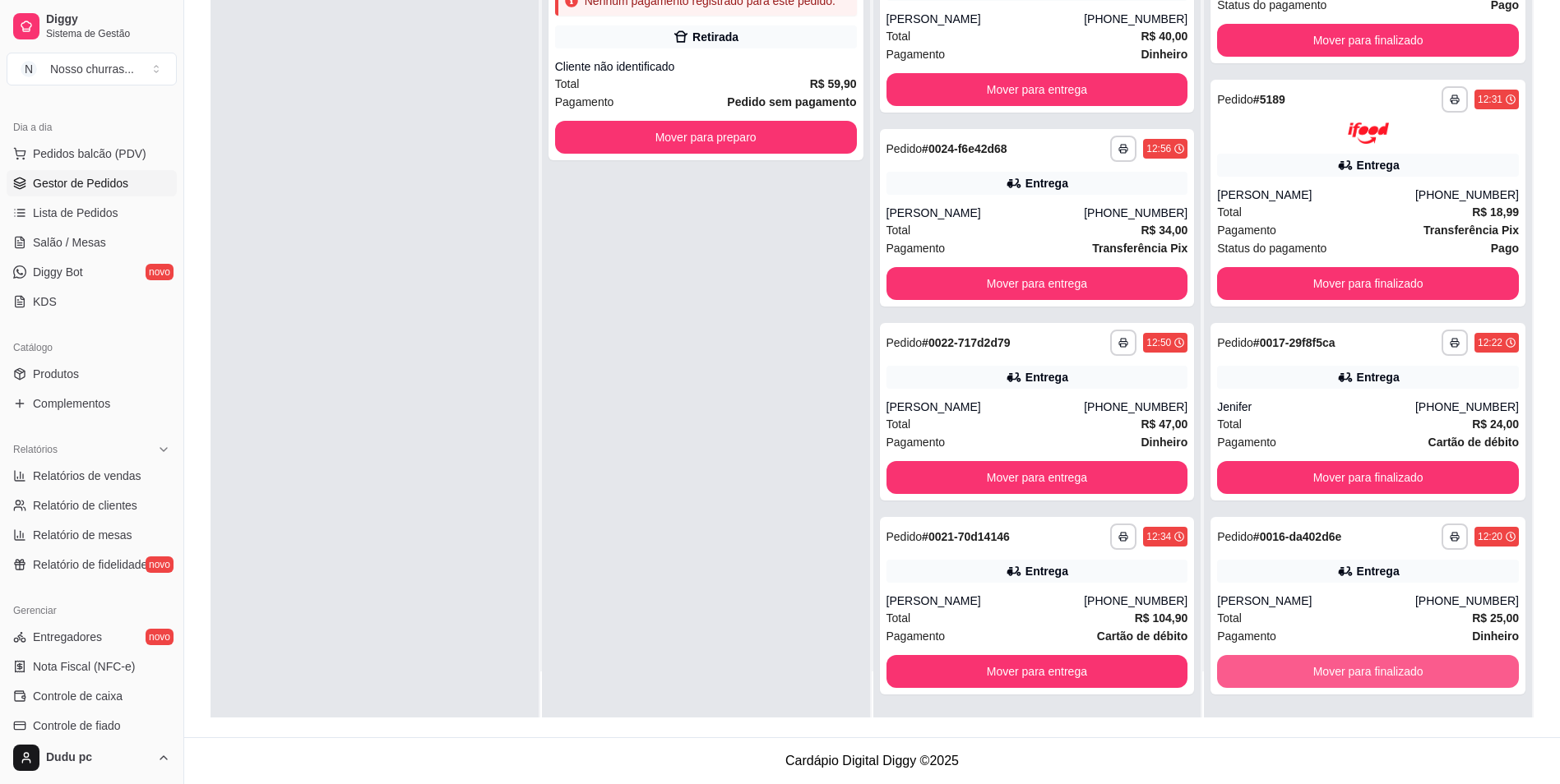
scroll to position [107, 0]
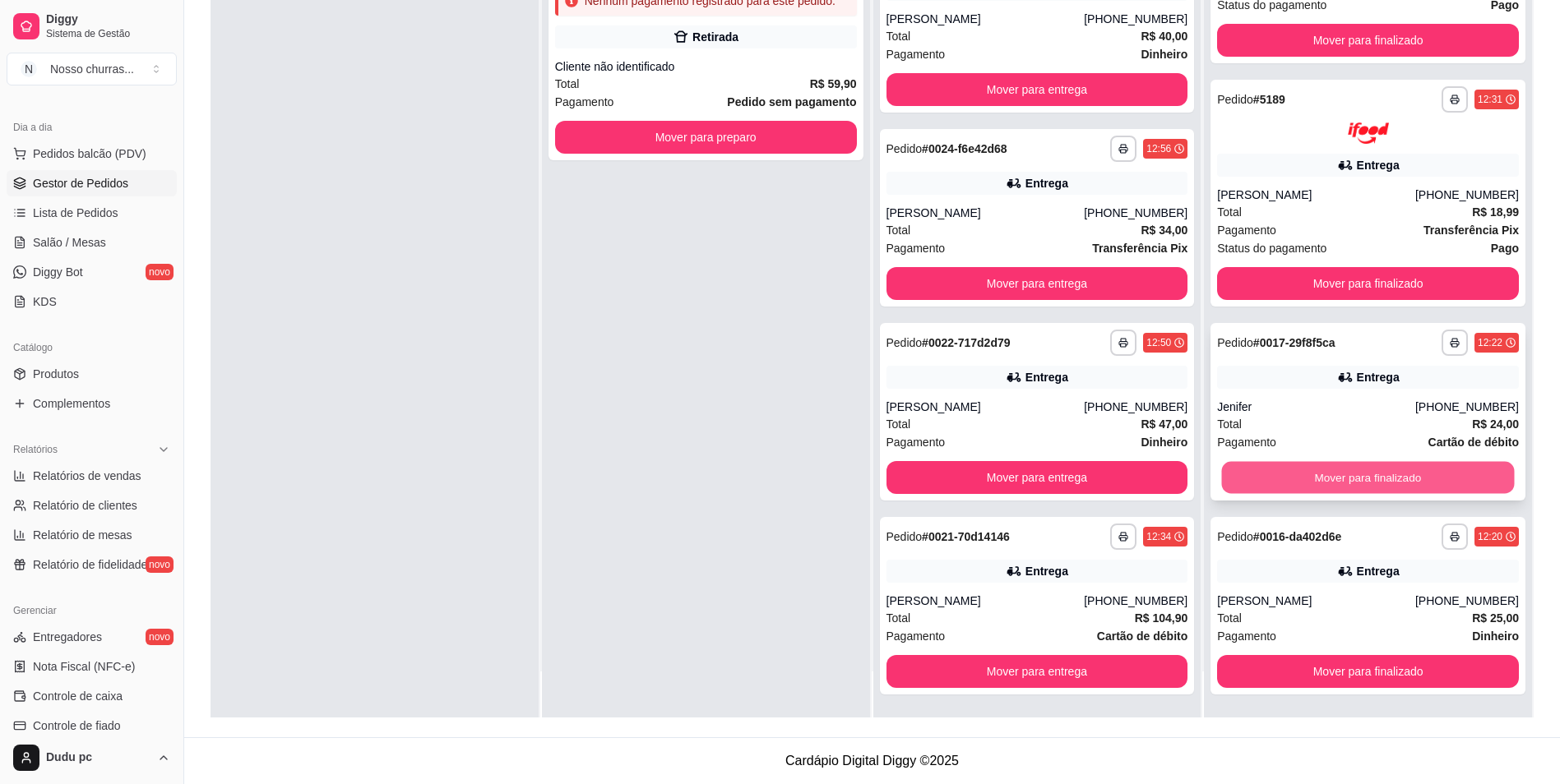
click at [1468, 470] on button "Mover para finalizado" at bounding box center [1368, 478] width 293 height 32
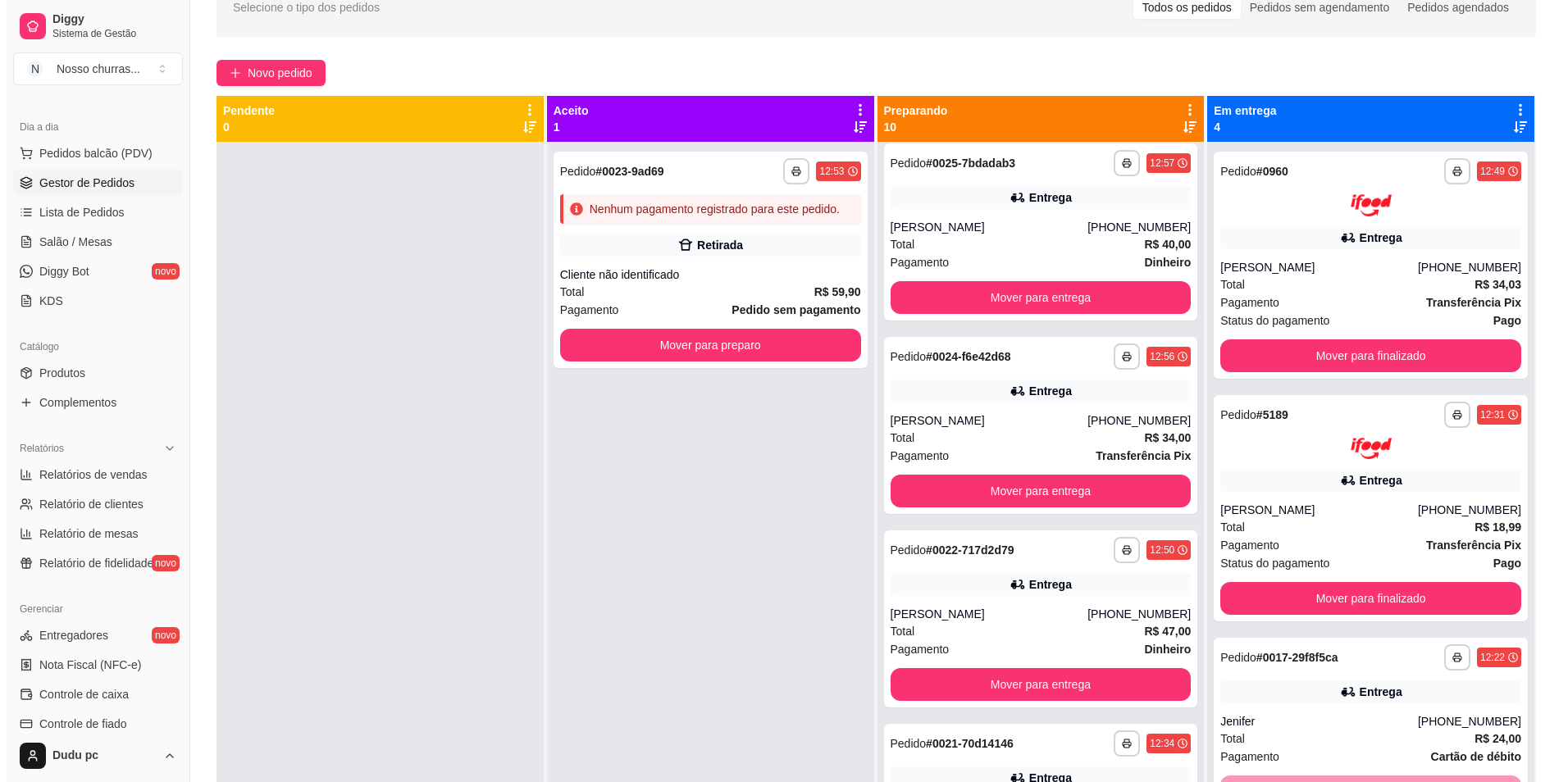
scroll to position [86, 0]
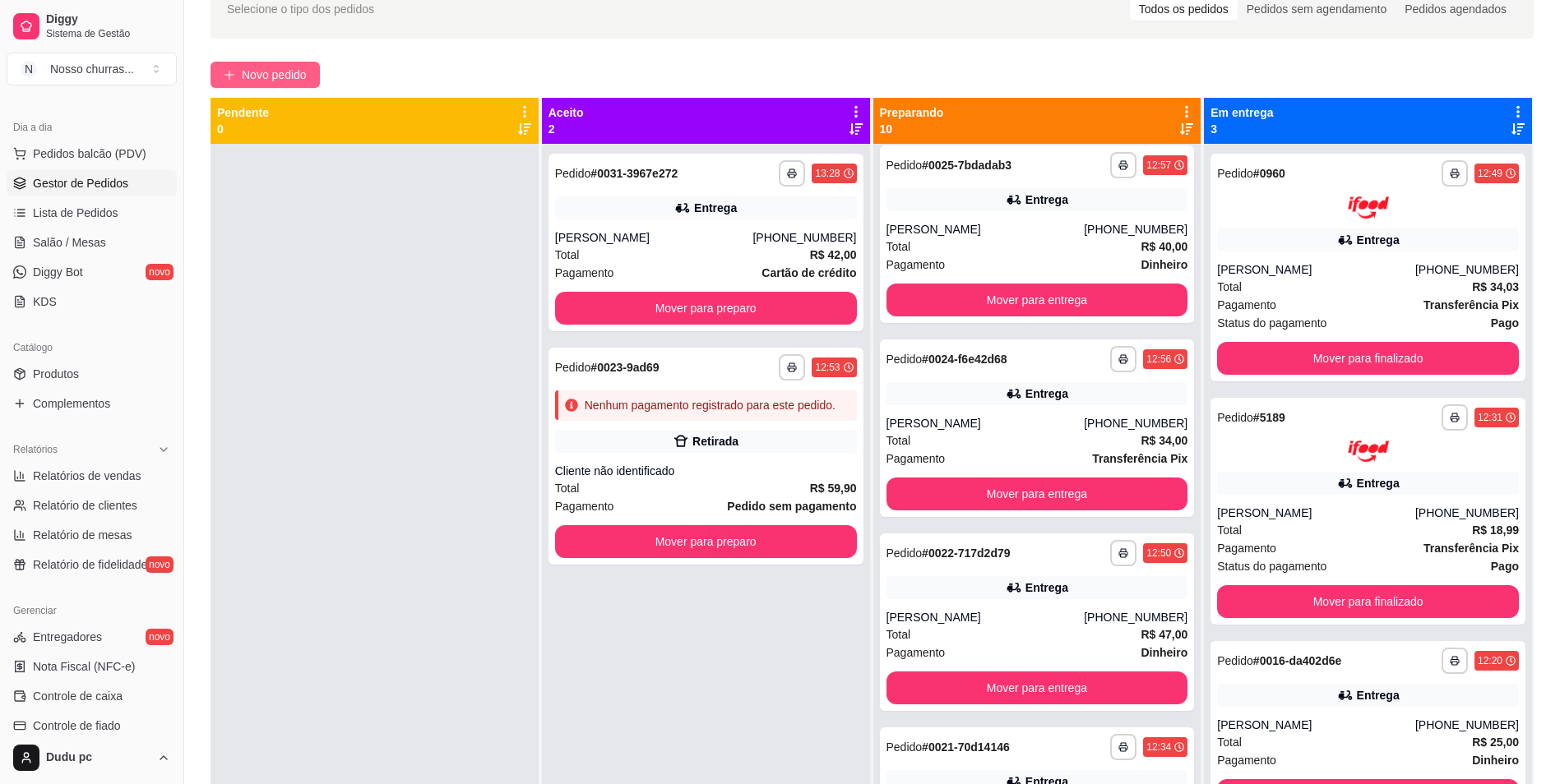
click at [287, 84] on button "Novo pedido" at bounding box center [265, 75] width 109 height 26
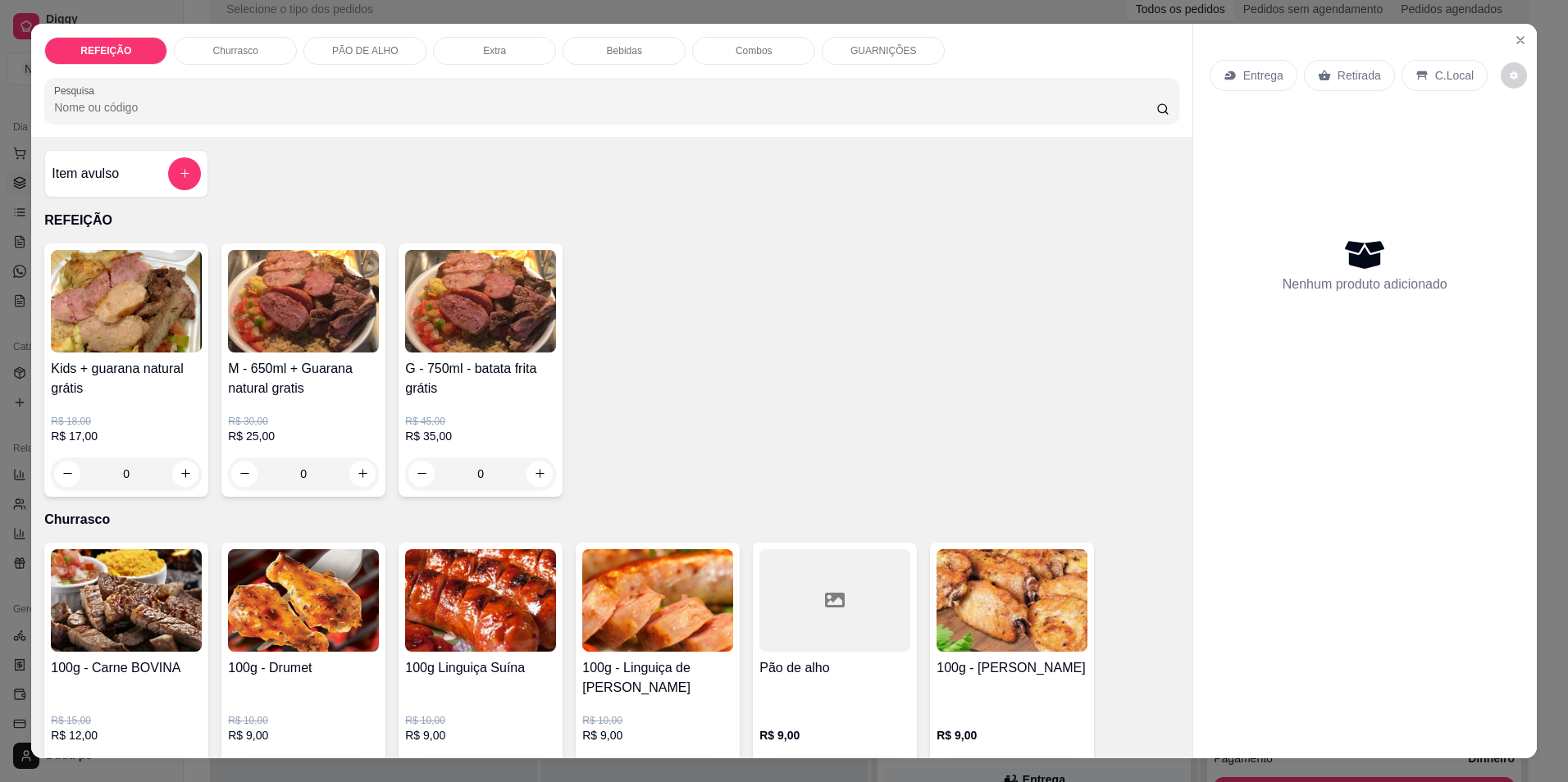
click at [463, 385] on h4 "G - 750ml - batata frita grátis" at bounding box center [480, 379] width 151 height 40
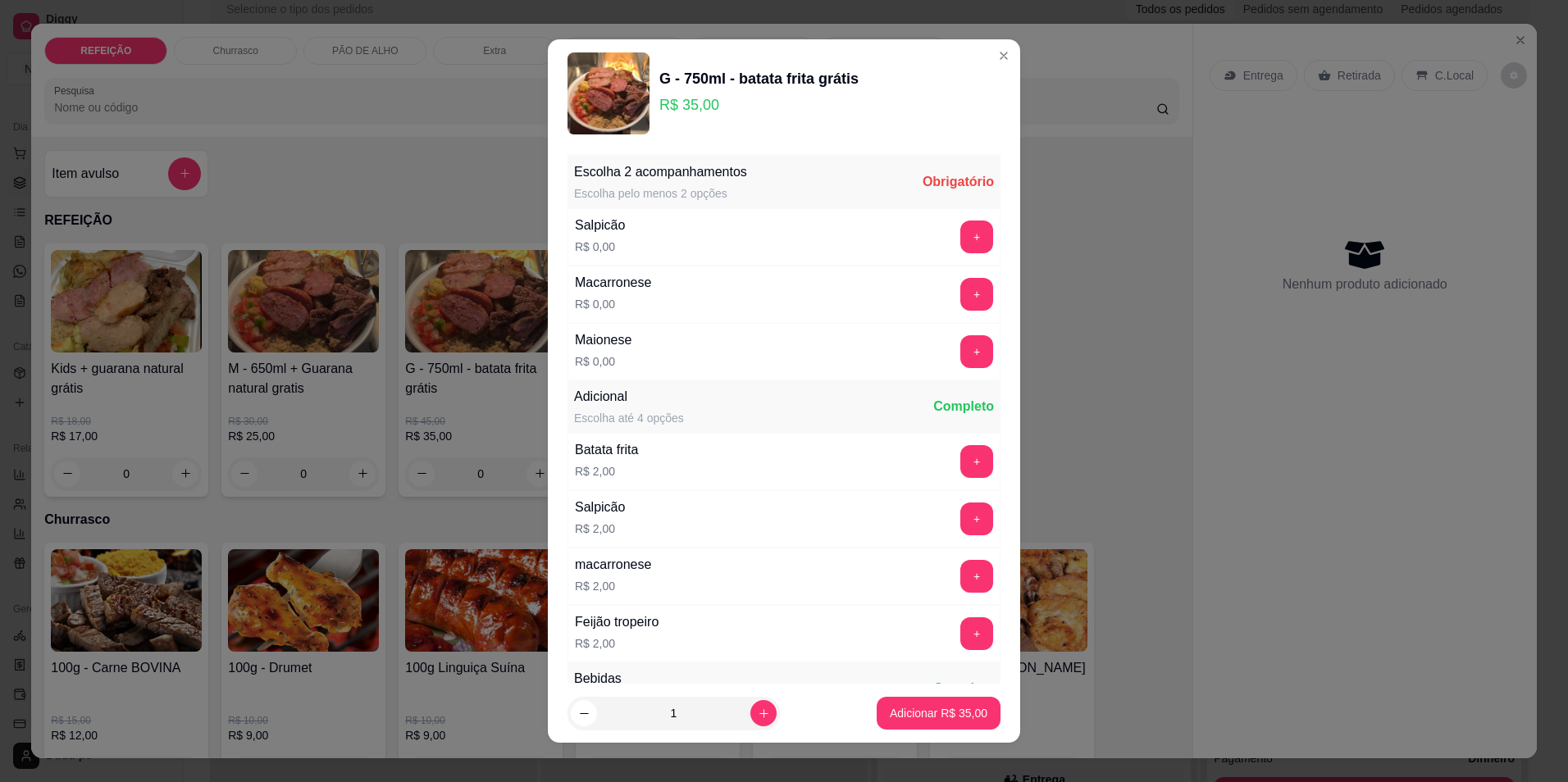
click at [957, 271] on div "Macarronese R$ 0,00 +" at bounding box center [784, 295] width 433 height 57
click at [961, 300] on button "+" at bounding box center [977, 294] width 32 height 32
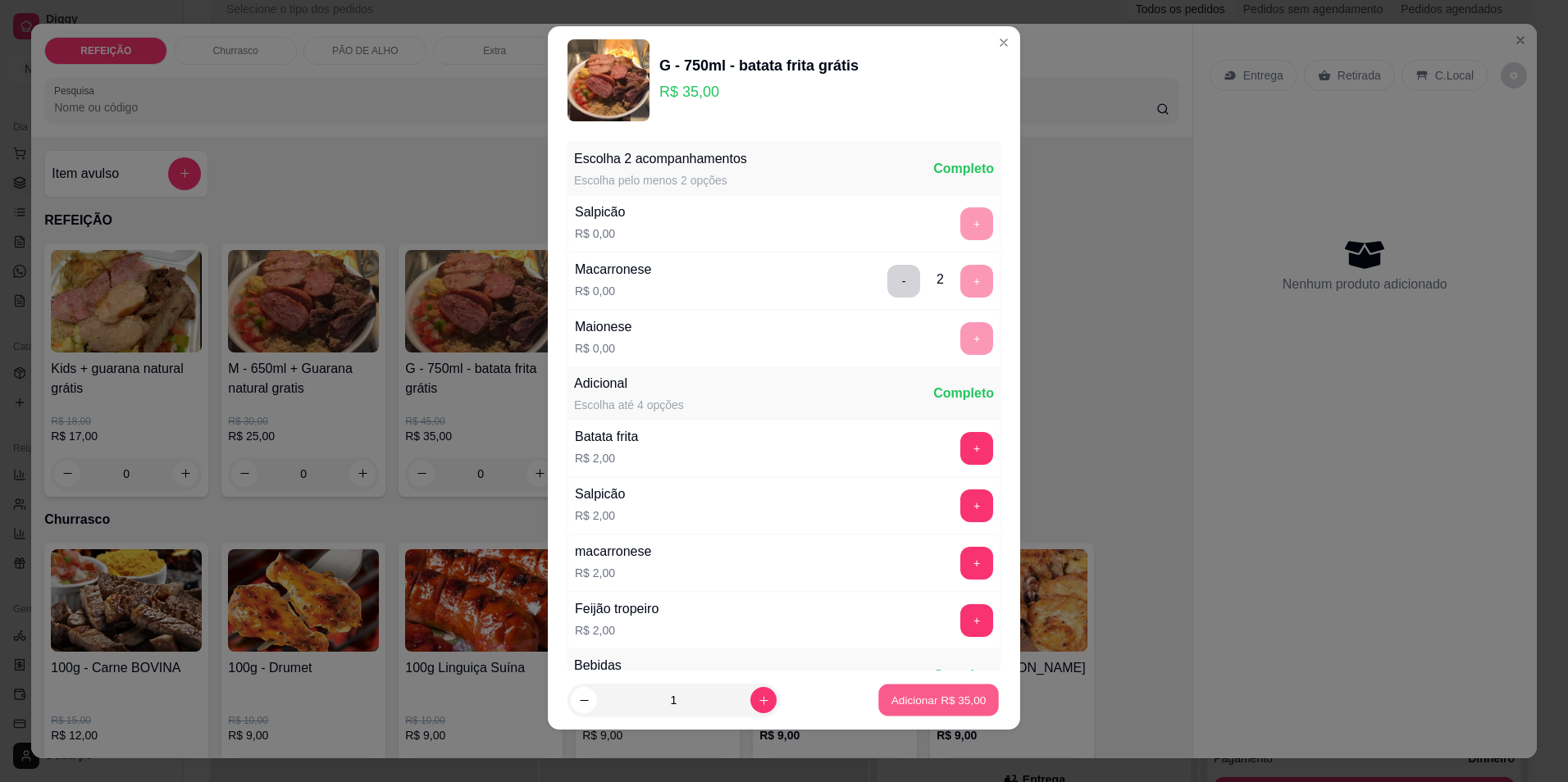
click at [954, 703] on p "Adicionar R$ 35,00" at bounding box center [939, 701] width 95 height 16
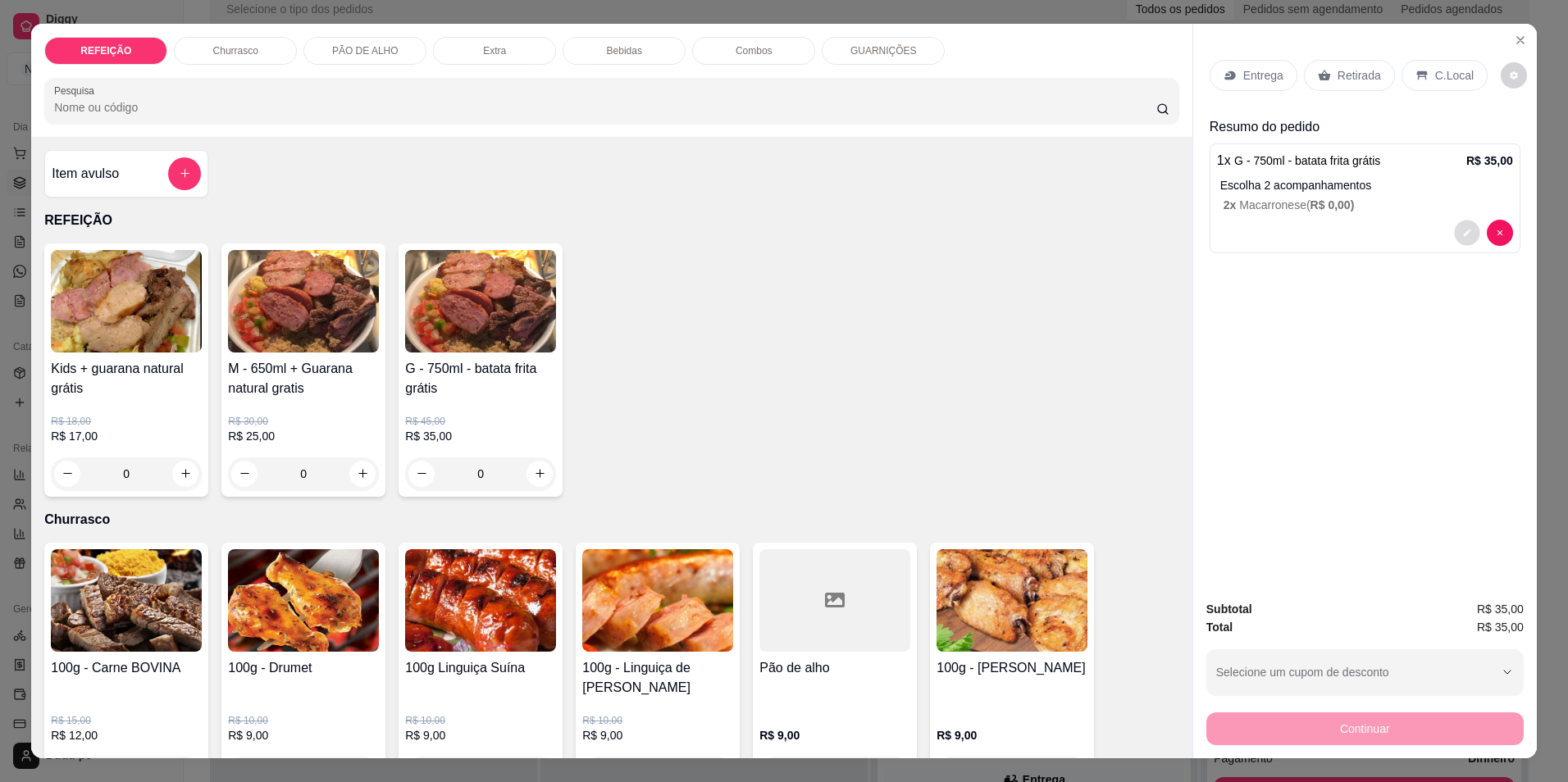
click at [1456, 239] on button "decrease-product-quantity" at bounding box center [1467, 233] width 26 height 26
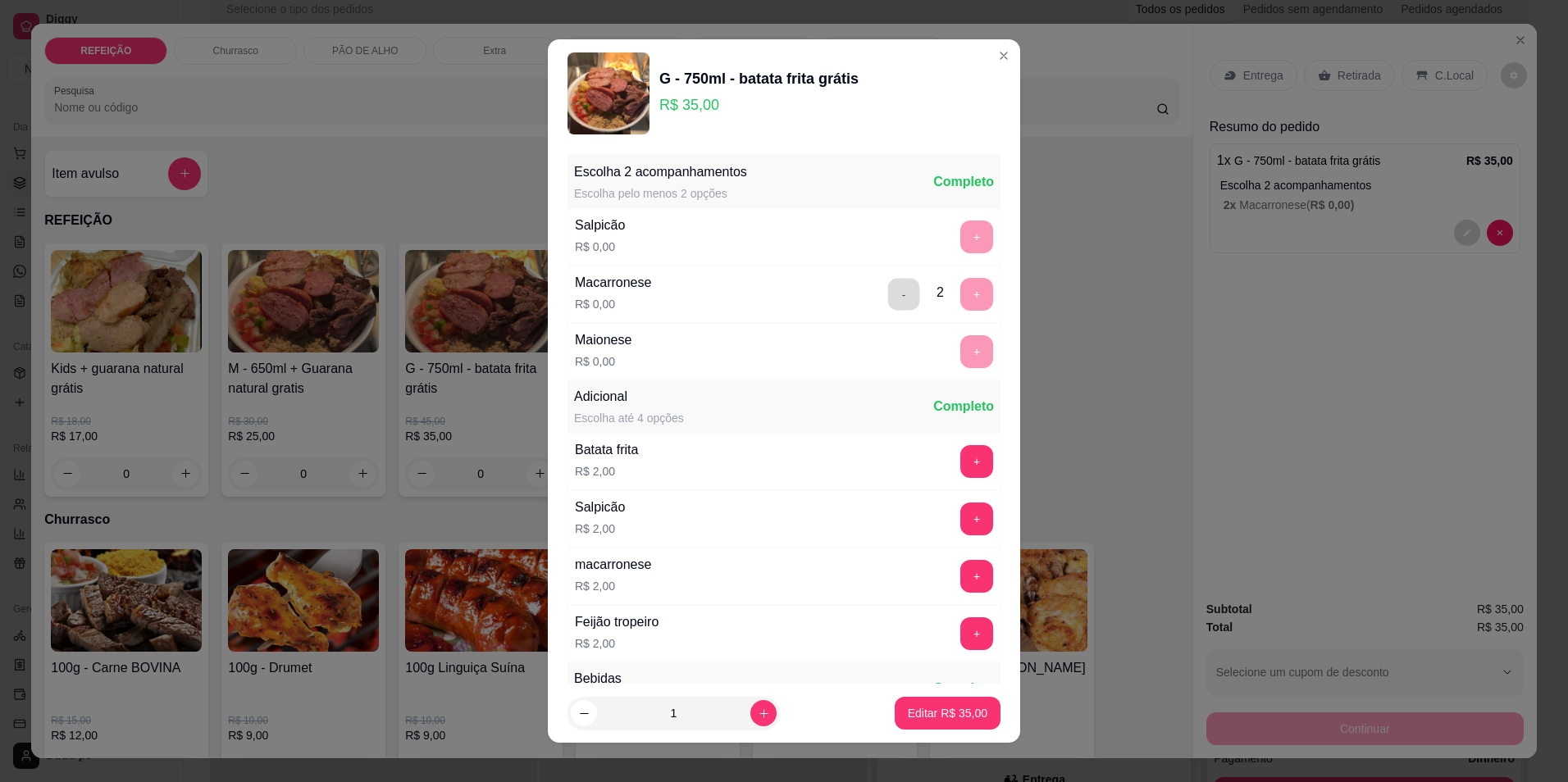
click at [888, 295] on button "-" at bounding box center [904, 294] width 32 height 32
click at [961, 356] on button "+" at bounding box center [977, 351] width 32 height 32
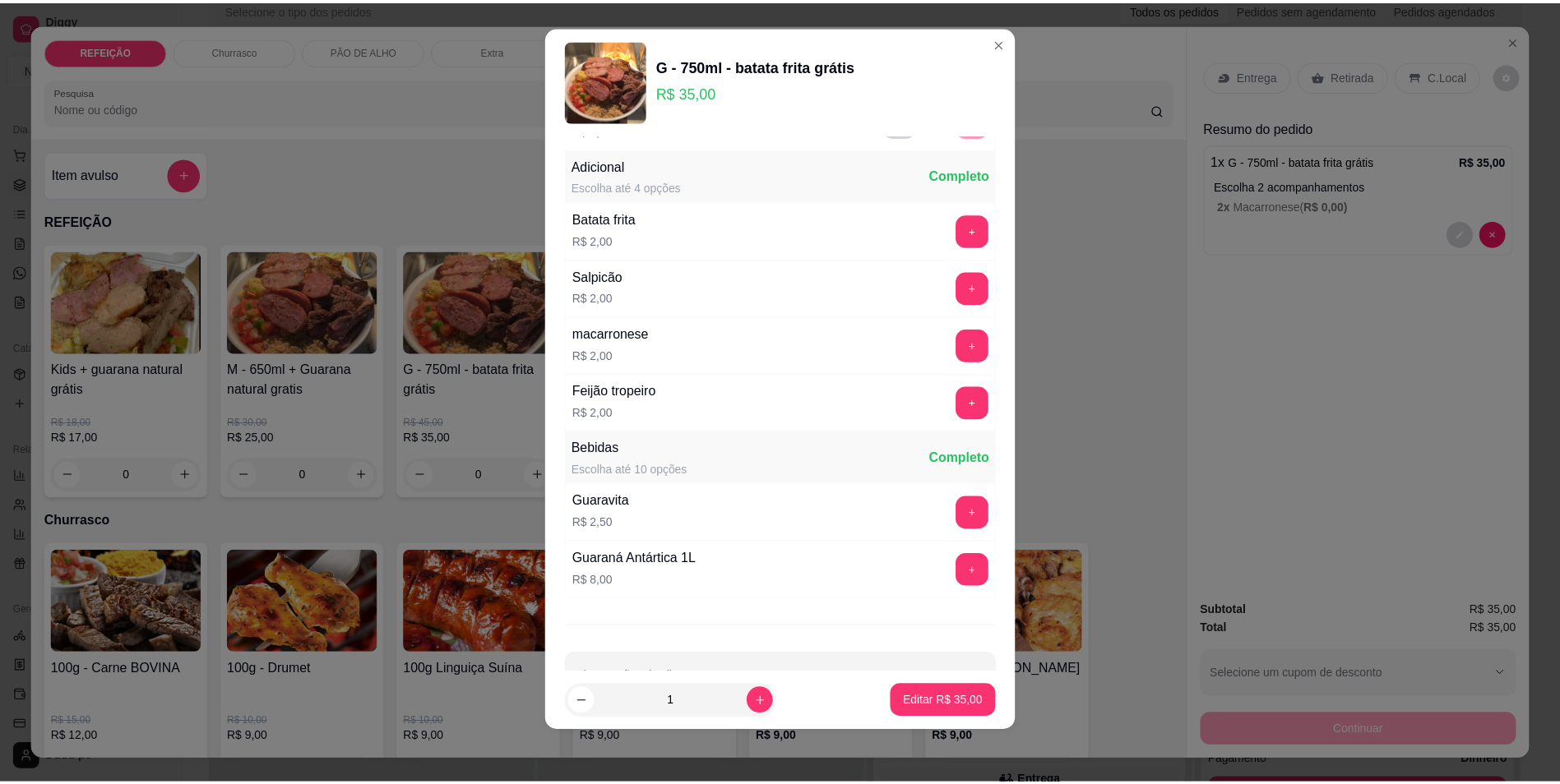
scroll to position [233, 0]
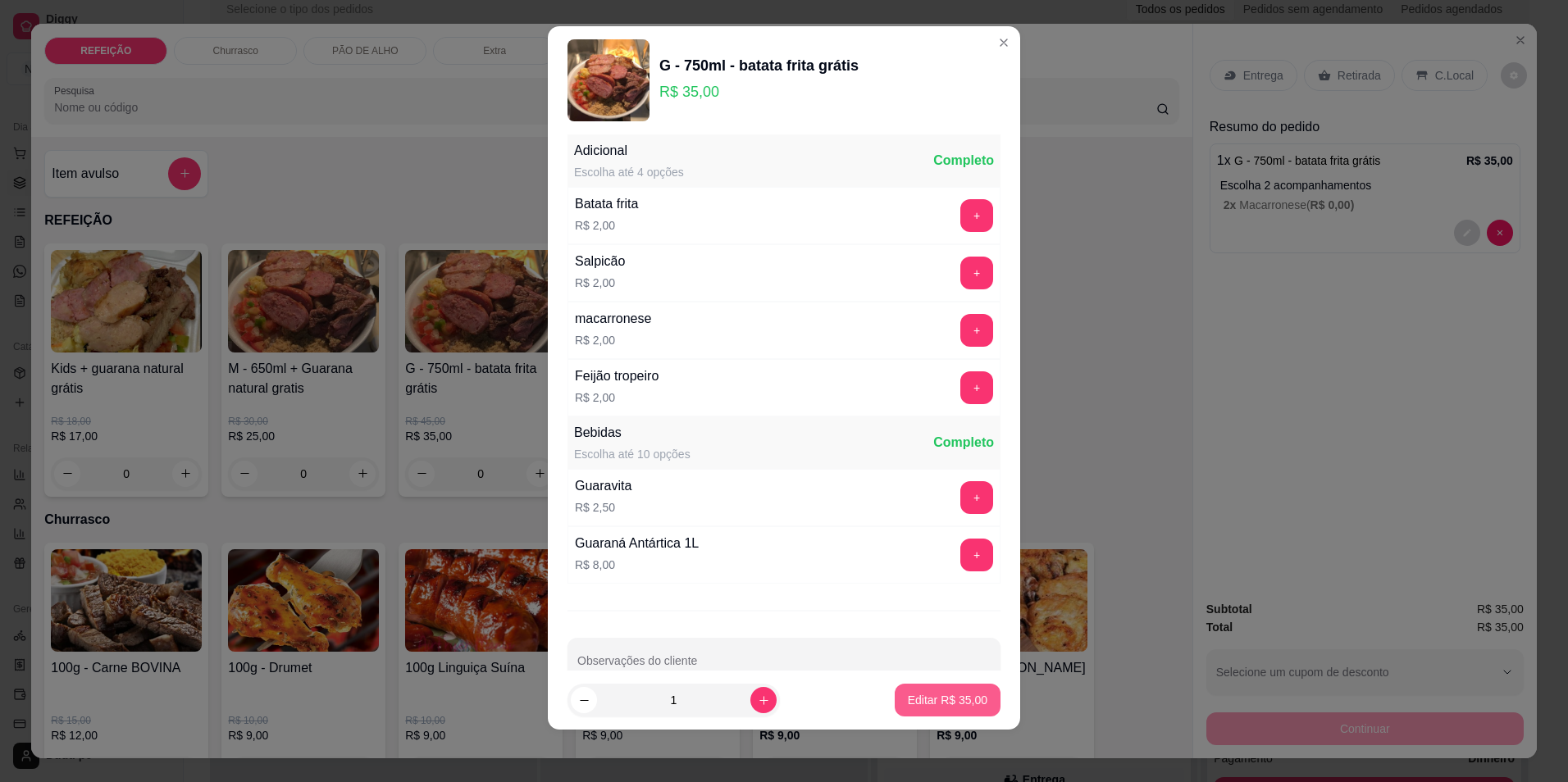
click at [944, 698] on p "Editar R$ 35,00" at bounding box center [947, 701] width 79 height 17
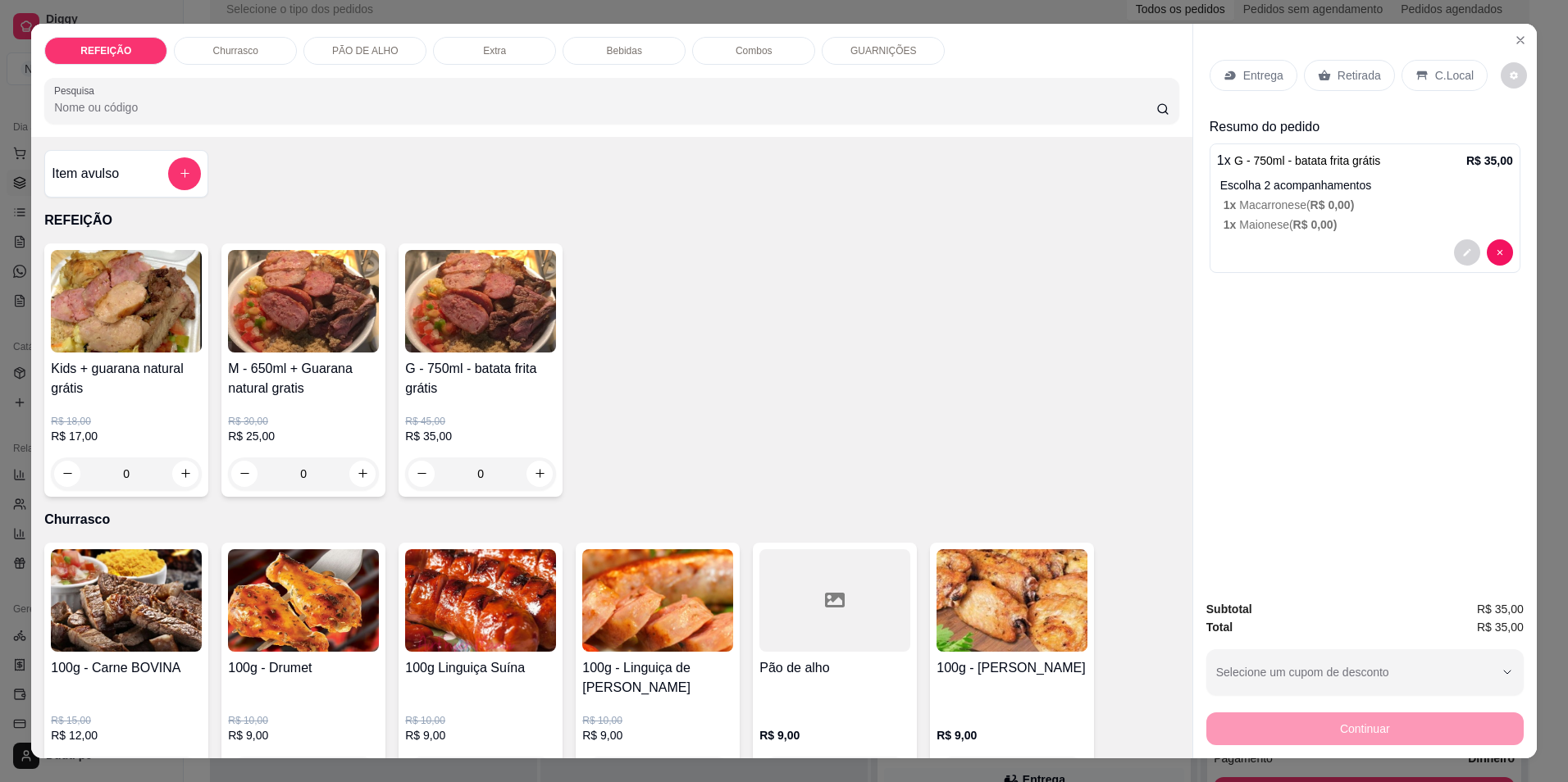
click at [1318, 86] on div "Retirada" at bounding box center [1349, 76] width 91 height 31
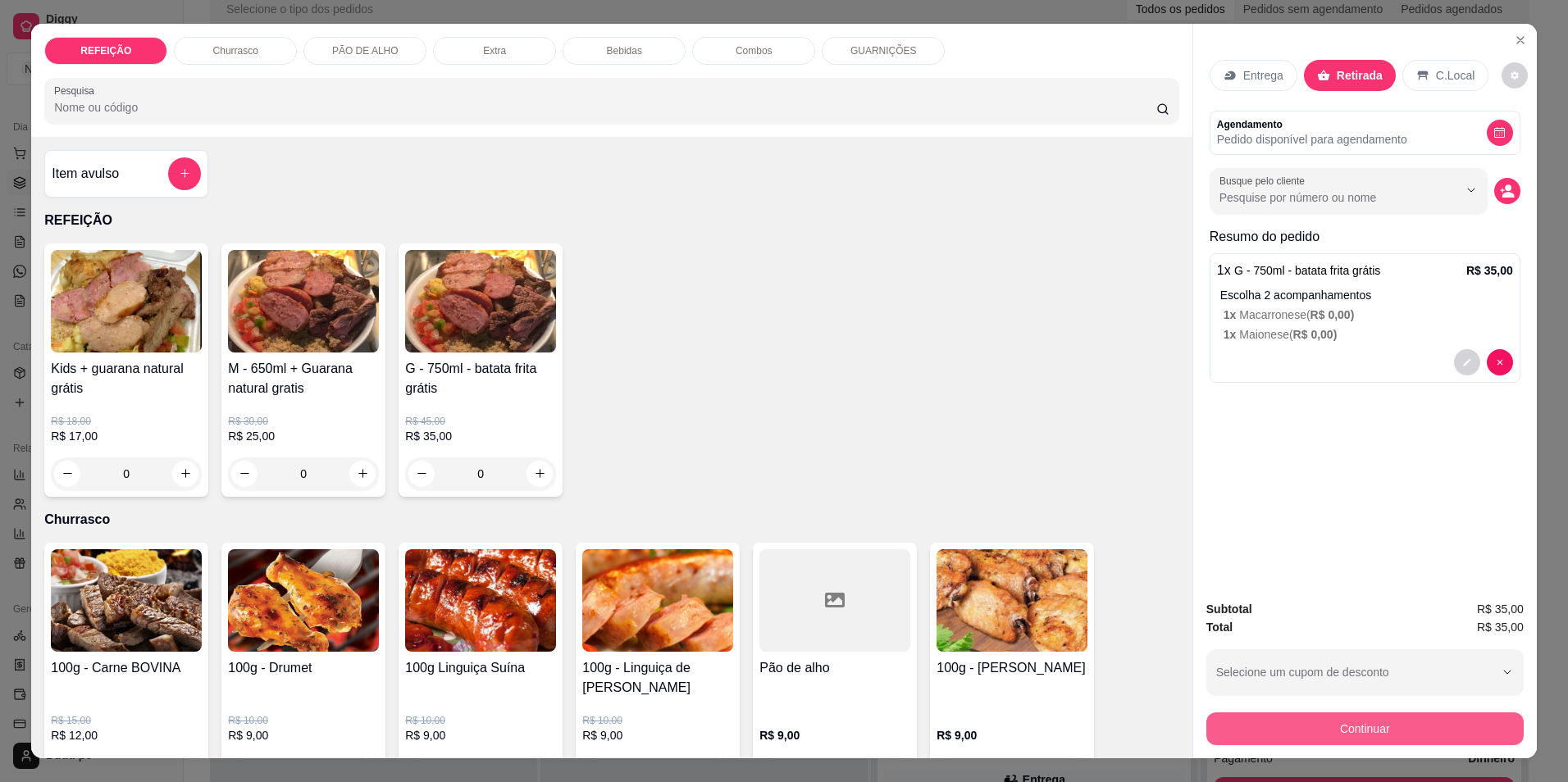
click at [1347, 729] on button "Continuar" at bounding box center [1366, 729] width 318 height 33
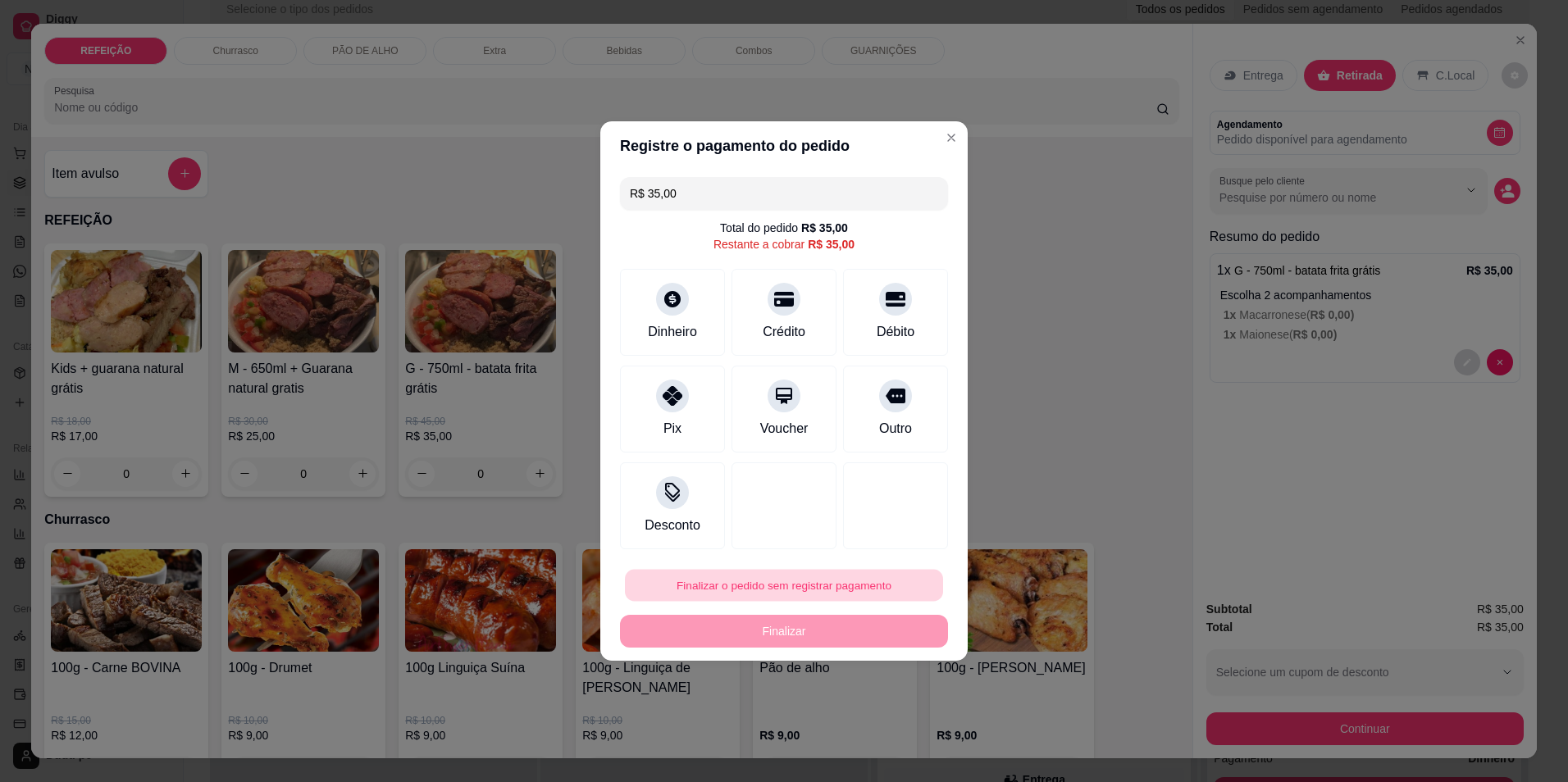
click at [856, 583] on button "Finalizar o pedido sem registrar pagamento" at bounding box center [784, 585] width 319 height 32
click at [891, 723] on button "Confirmar" at bounding box center [888, 720] width 58 height 25
type input "R$ 0,00"
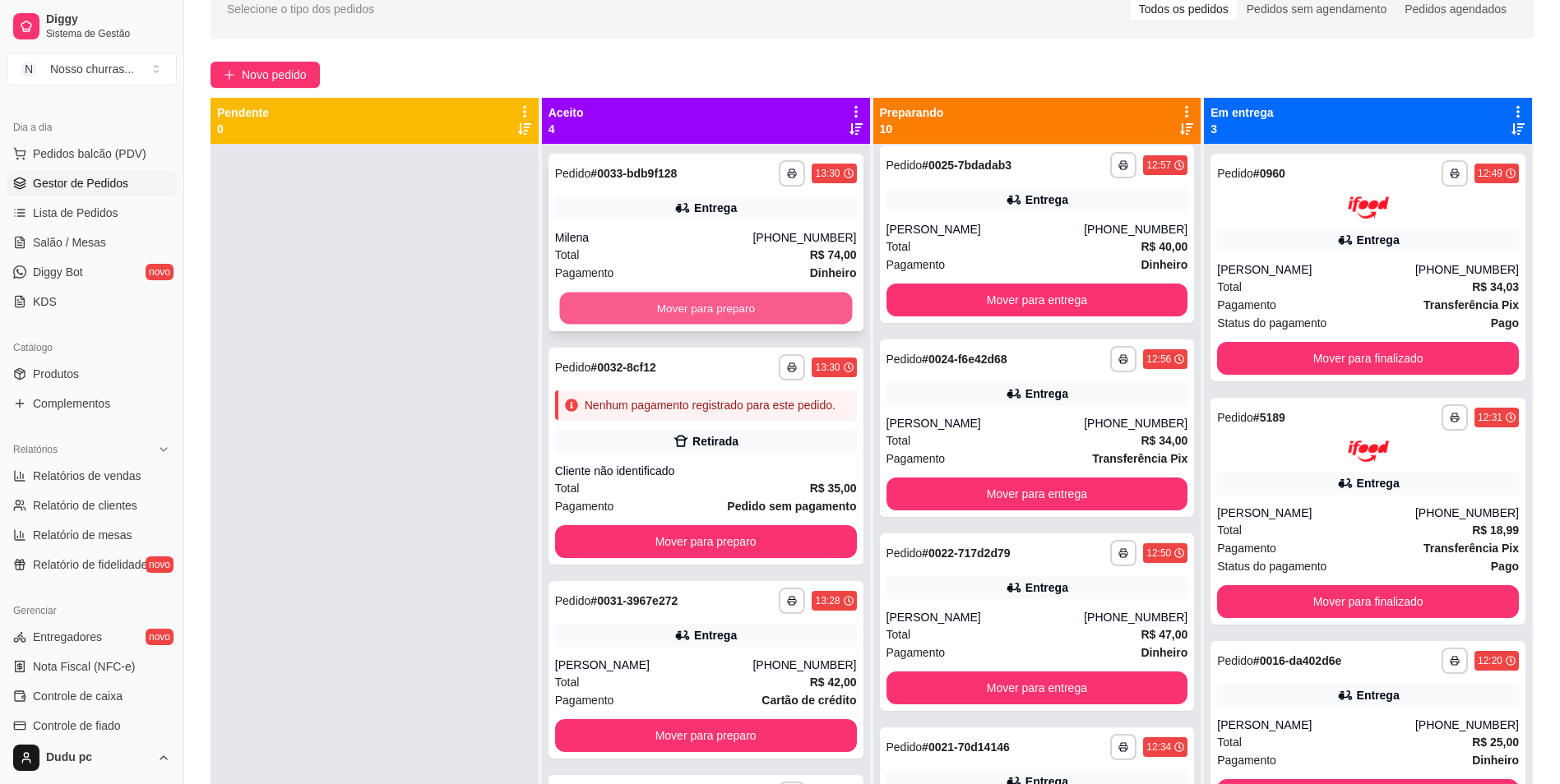
click at [799, 305] on button "Mover para preparo" at bounding box center [705, 308] width 293 height 32
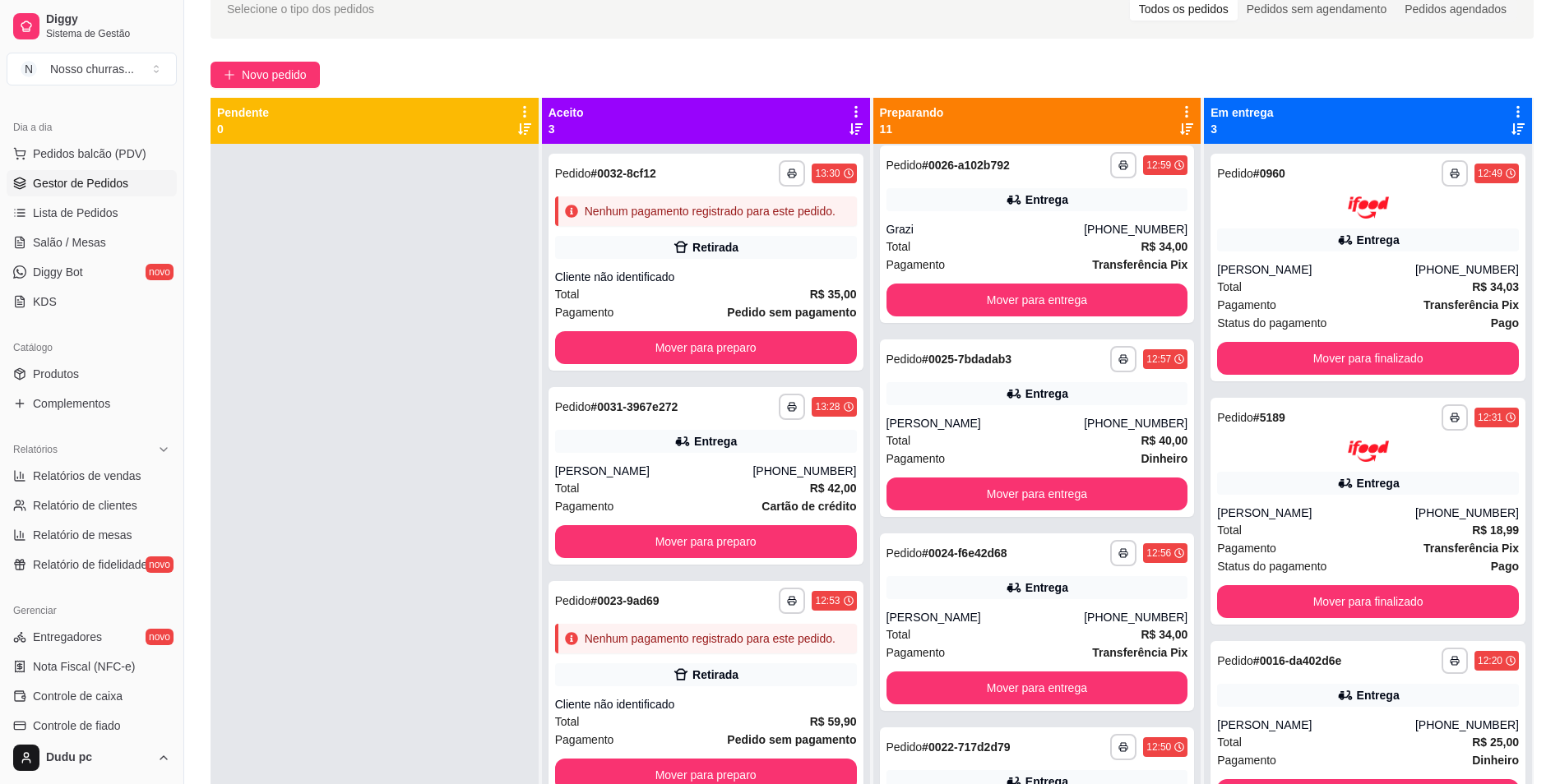
scroll to position [1417, 0]
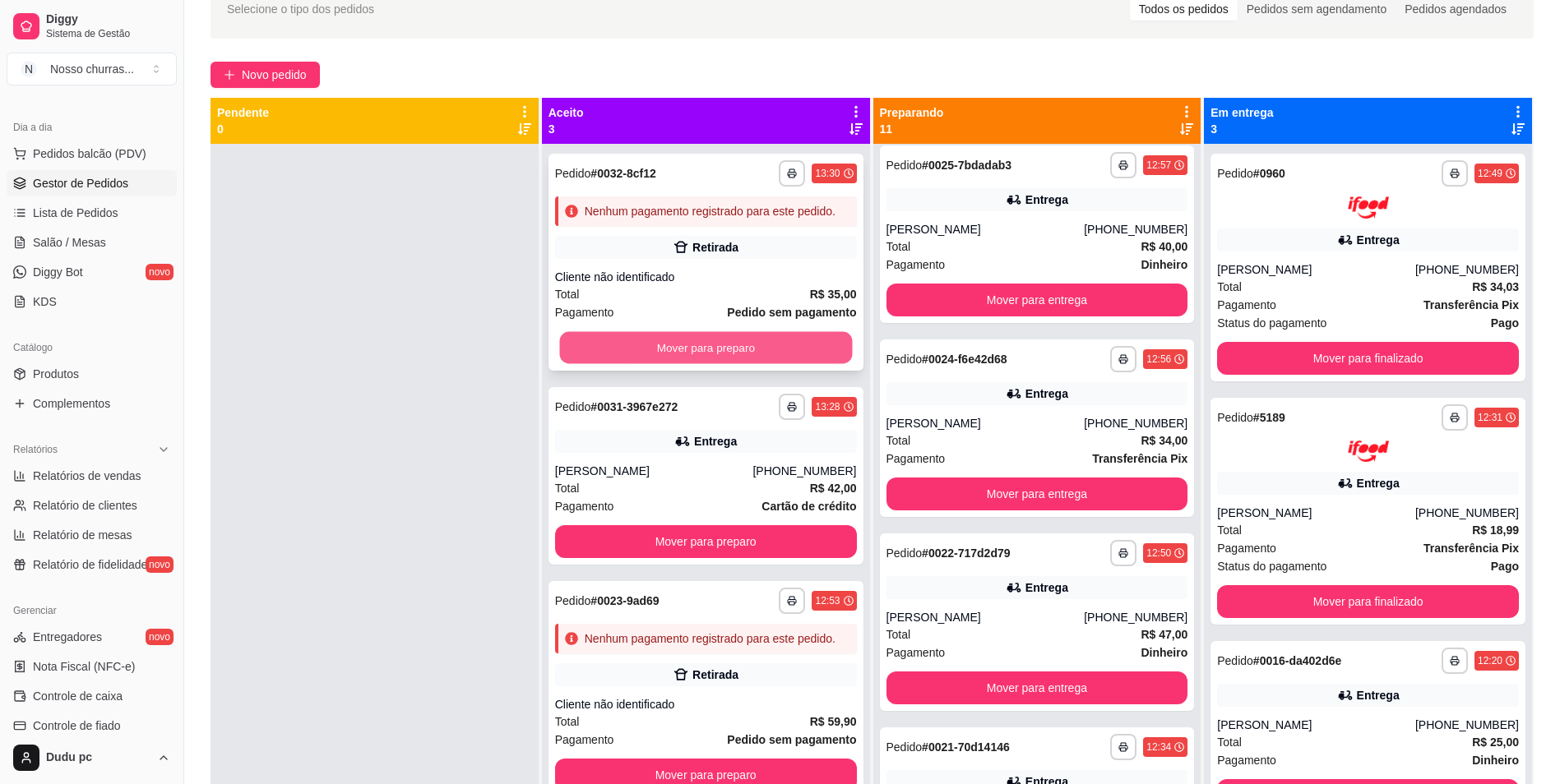
click at [780, 336] on button "Mover para preparo" at bounding box center [705, 348] width 293 height 32
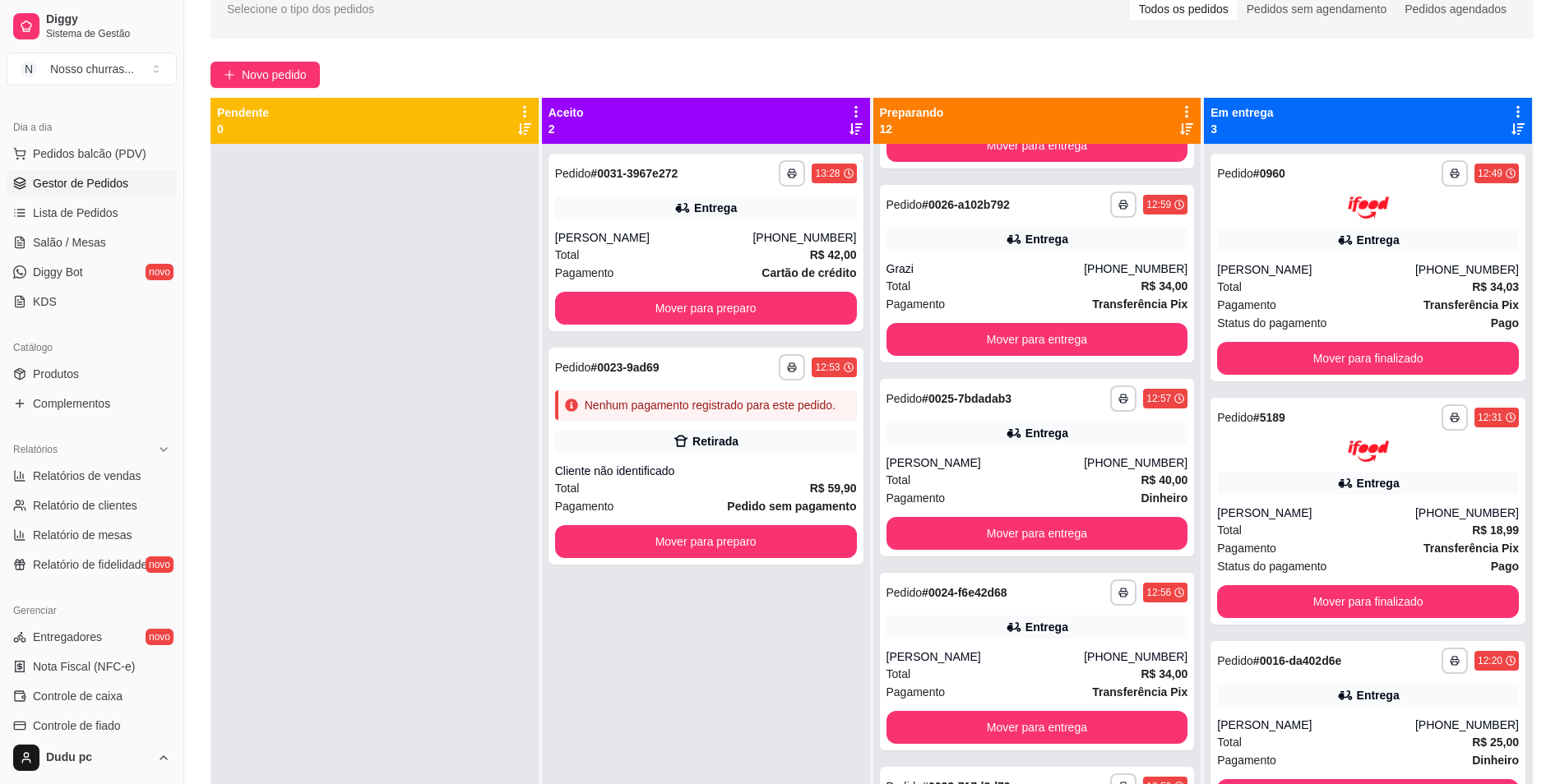
scroll to position [1667, 0]
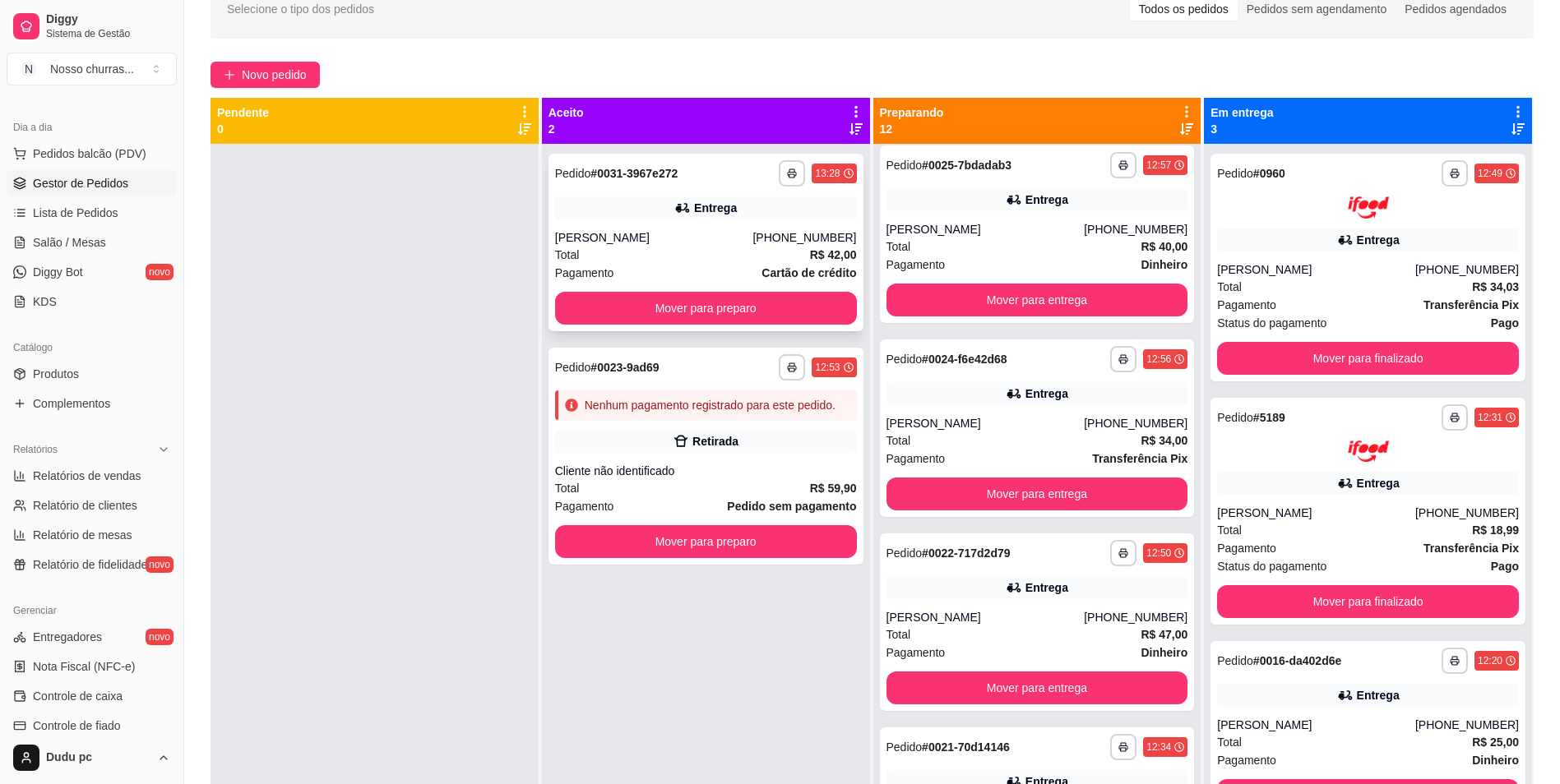
click at [769, 283] on div "**********" at bounding box center [705, 243] width 315 height 178
click at [815, 292] on button "Mover para preparo" at bounding box center [705, 308] width 293 height 32
click at [799, 305] on button "Mover para preparo" at bounding box center [706, 308] width 302 height 33
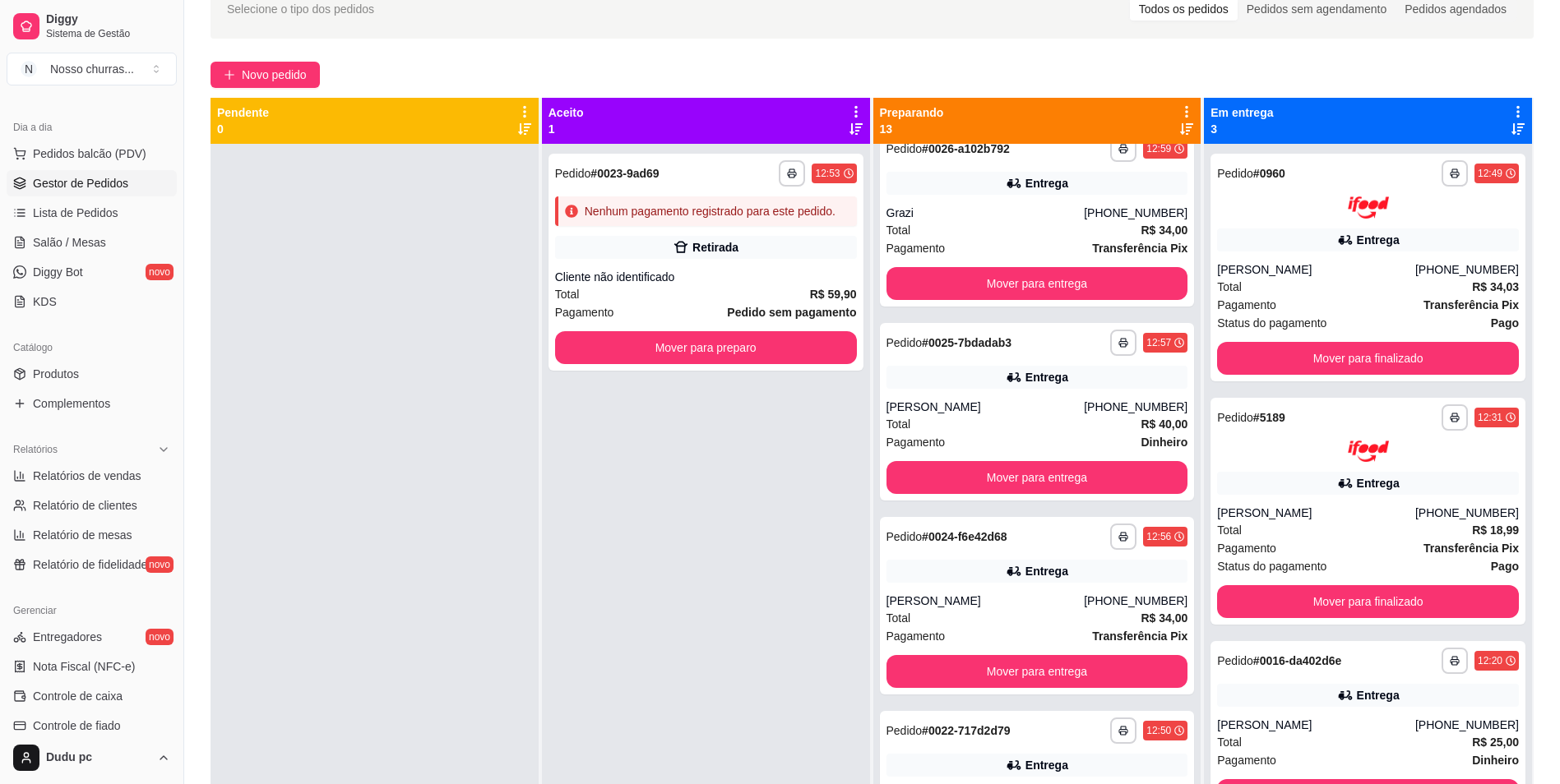
scroll to position [1860, 0]
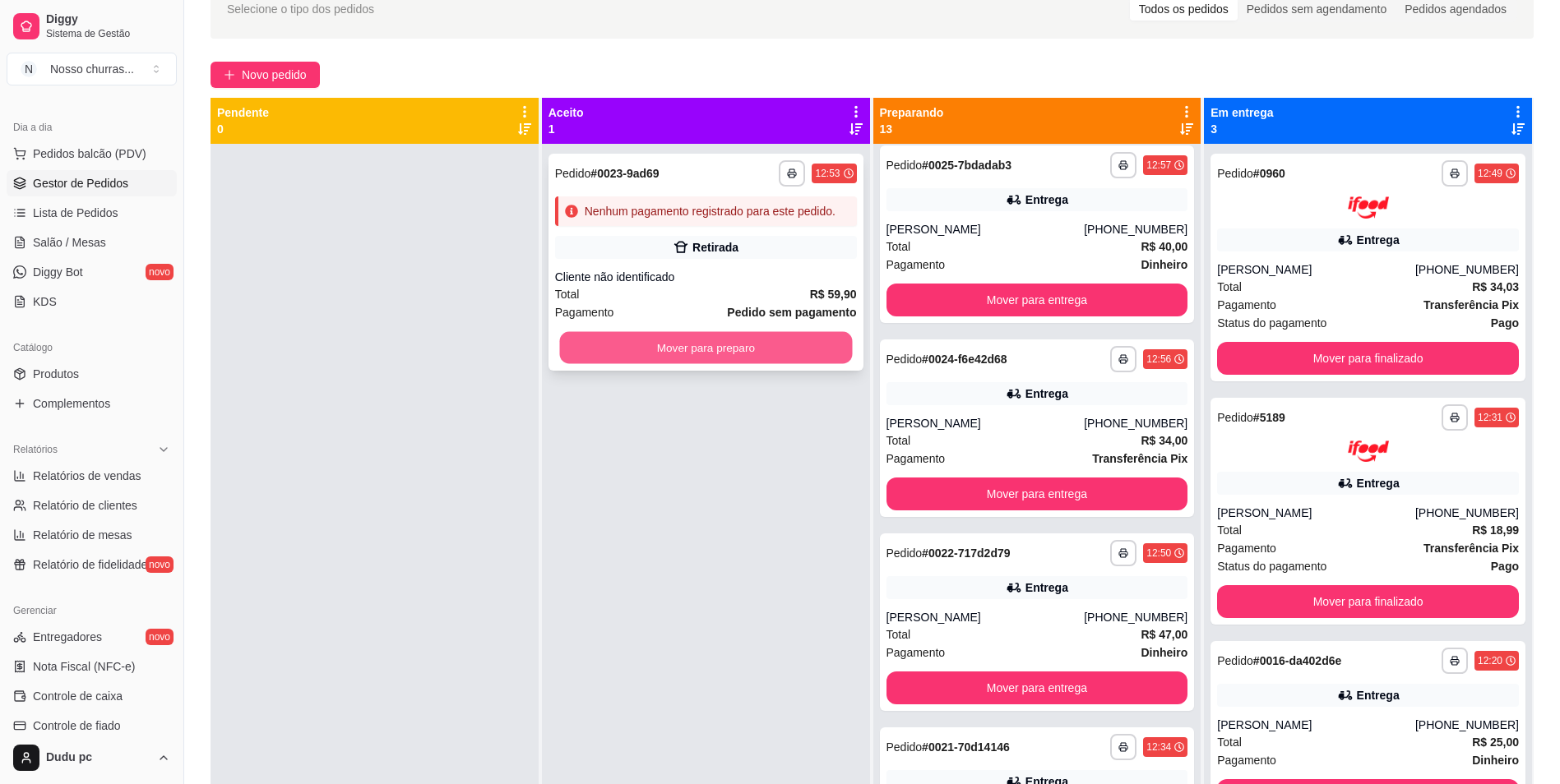
click at [720, 351] on button "Mover para preparo" at bounding box center [705, 348] width 293 height 32
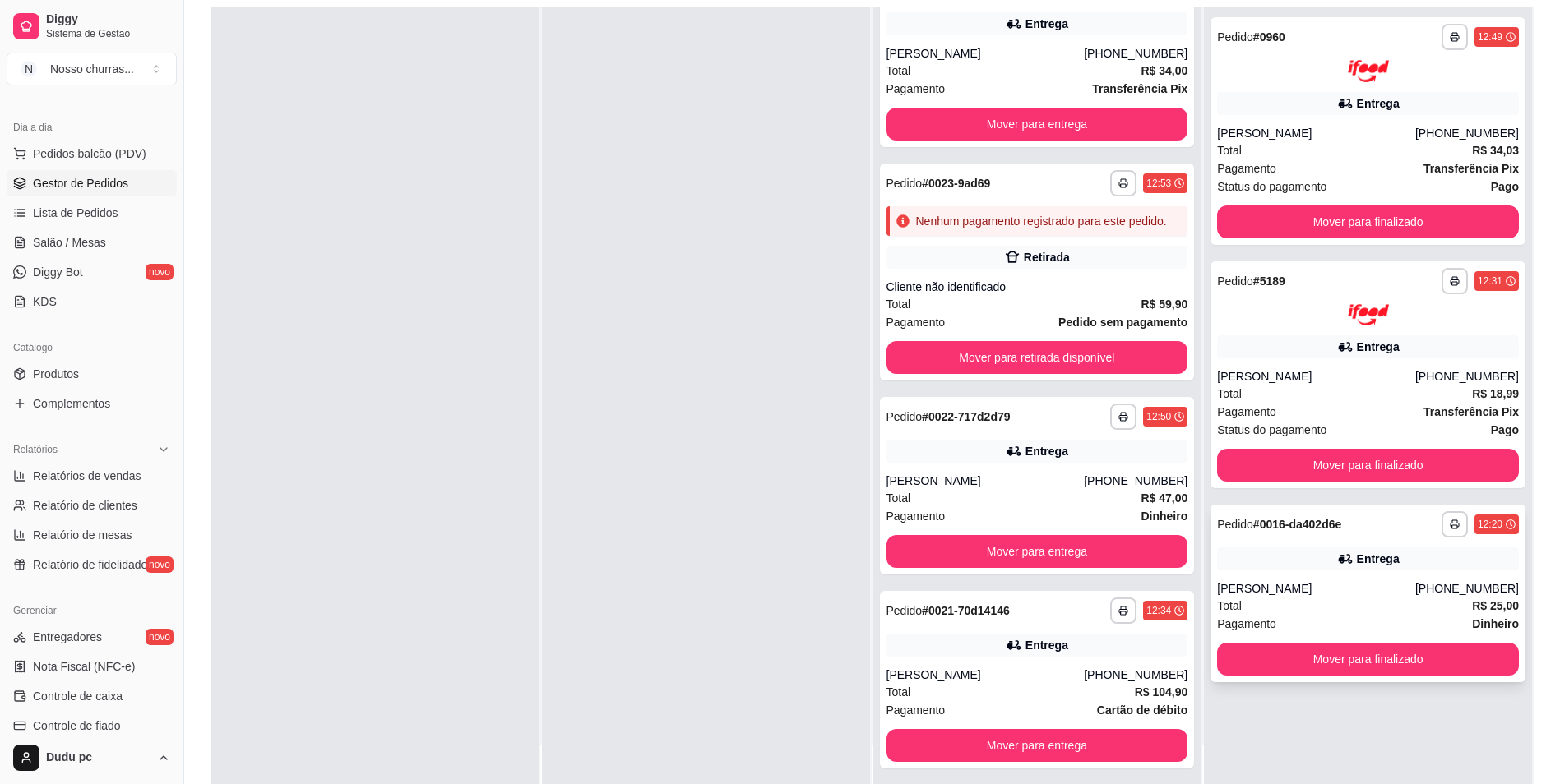
scroll to position [185, 0]
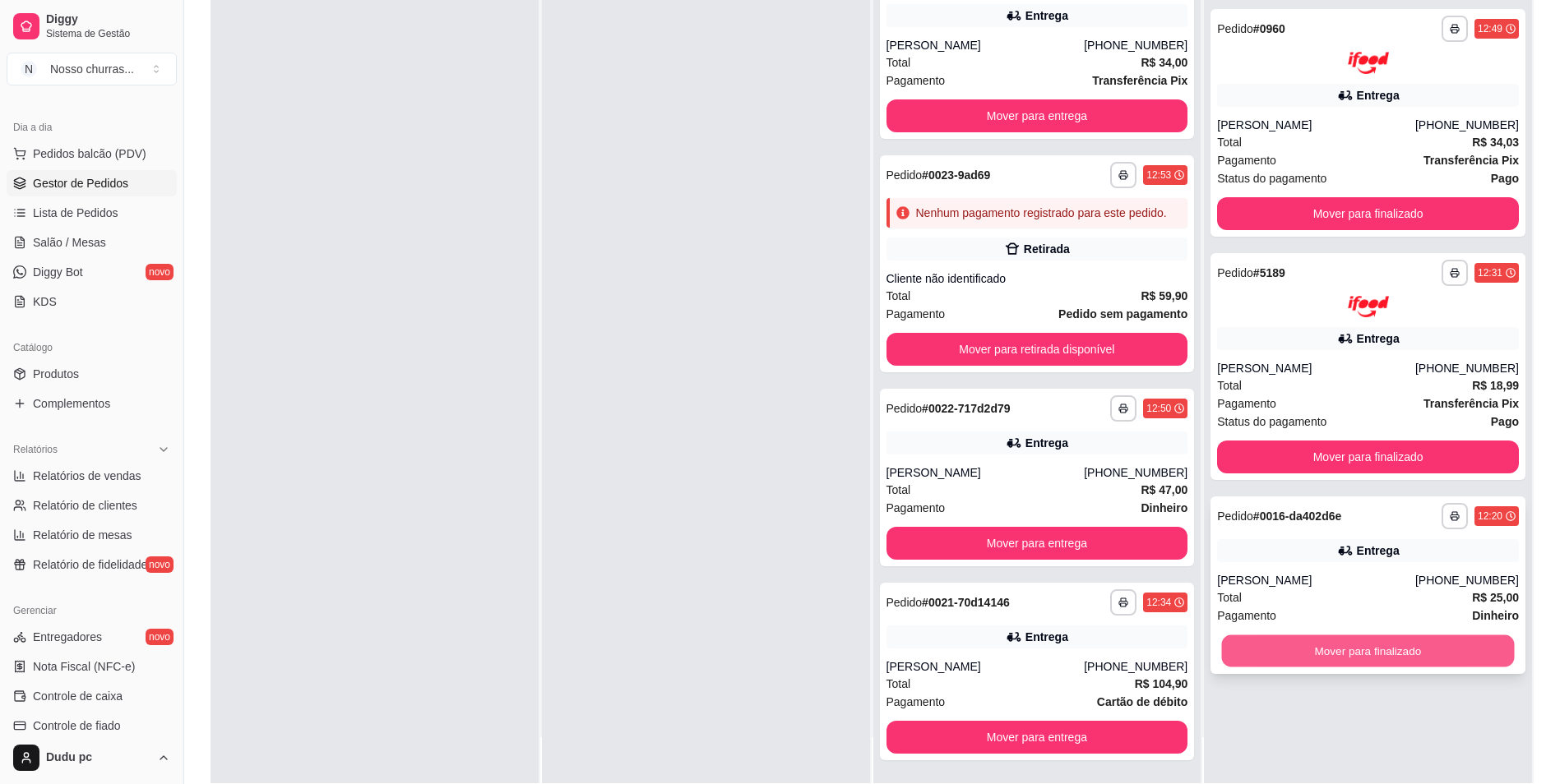
click at [1453, 657] on button "Mover para finalizado" at bounding box center [1368, 652] width 293 height 32
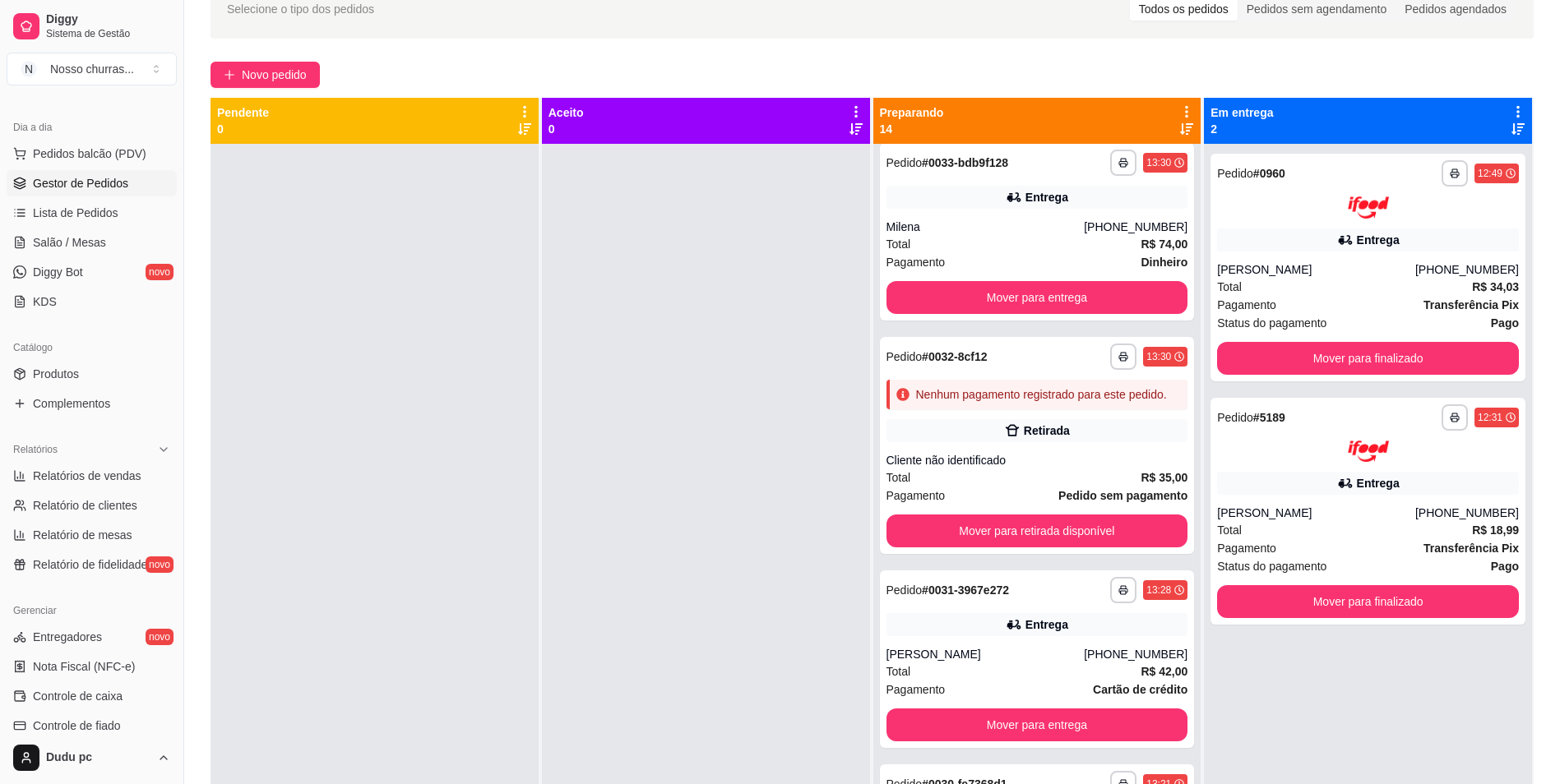
scroll to position [0, 0]
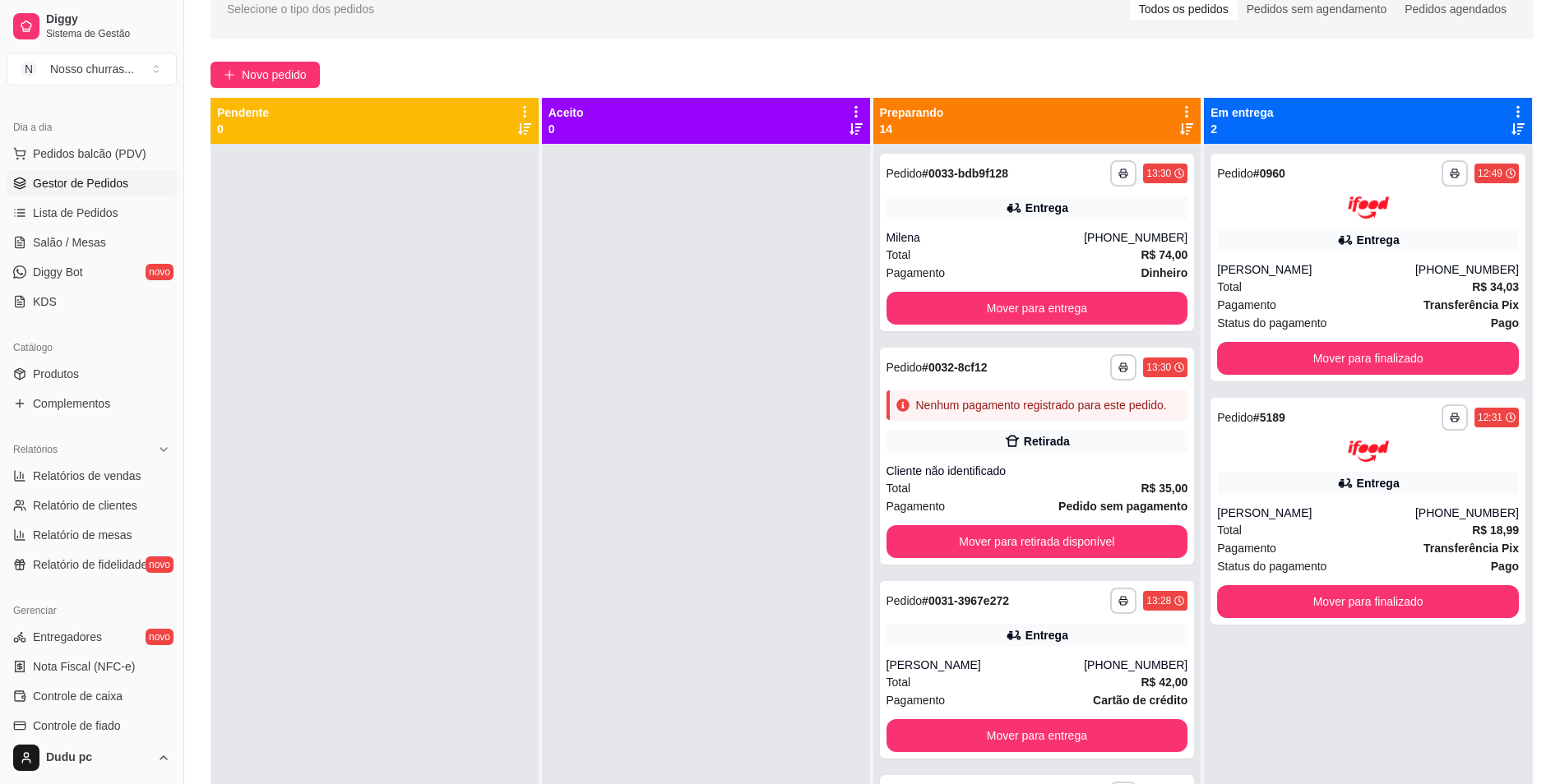
click at [1204, 141] on div "Em entrega 2" at bounding box center [1367, 121] width 328 height 46
click at [1351, 356] on button "Mover para finalizado" at bounding box center [1368, 358] width 293 height 32
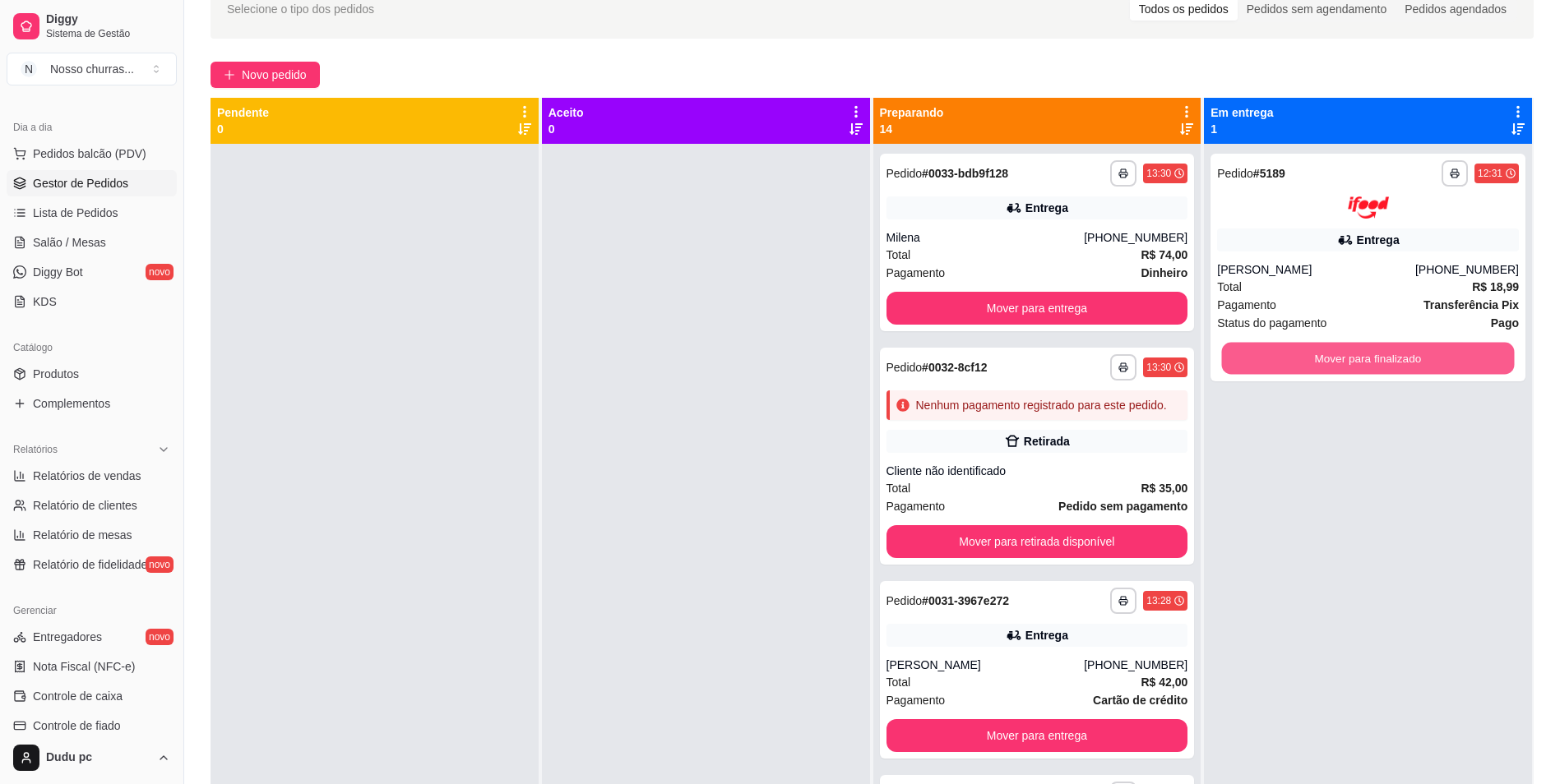
click at [1351, 356] on button "Mover para finalizado" at bounding box center [1368, 358] width 293 height 32
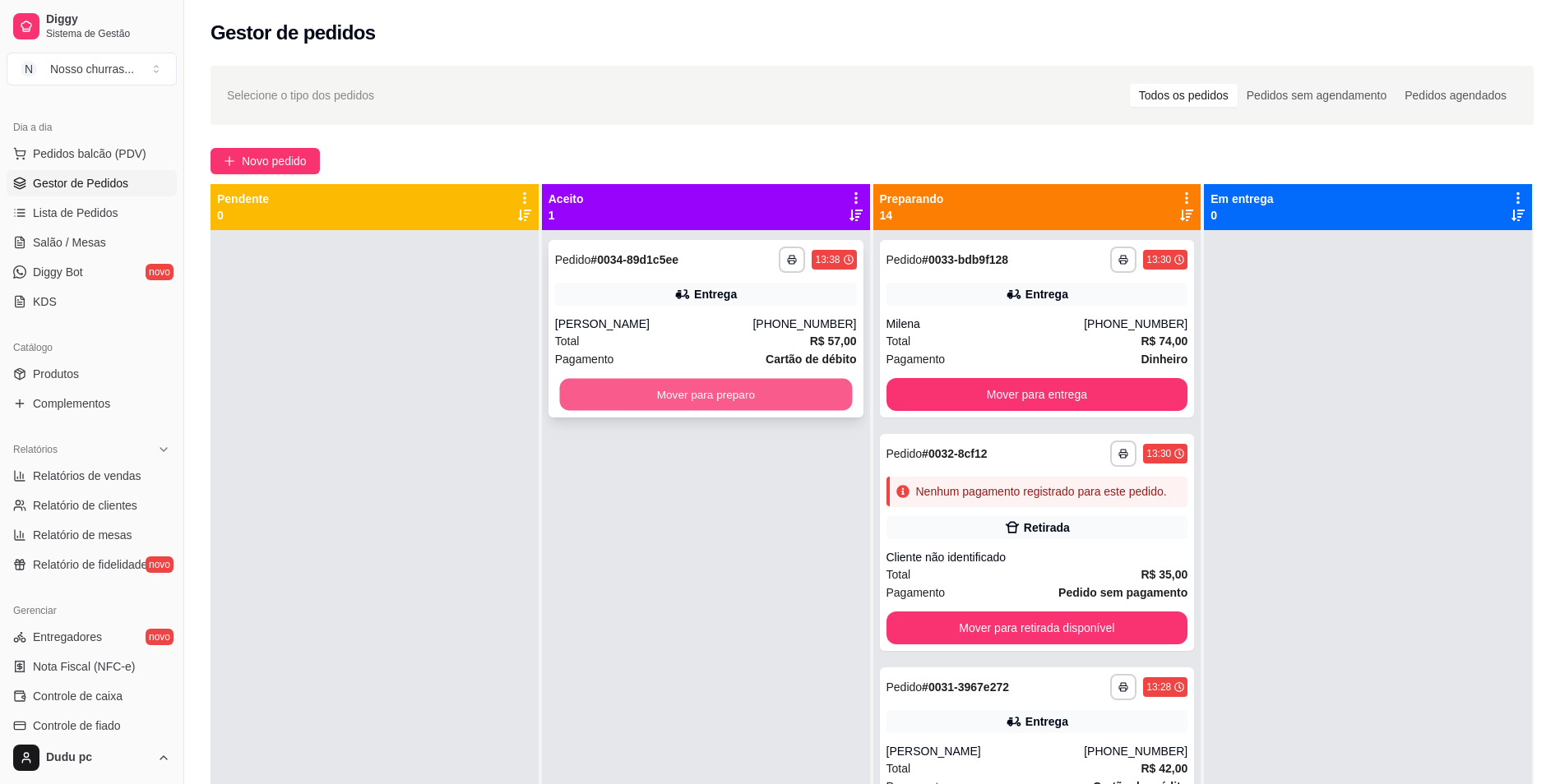
click at [655, 386] on button "Mover para preparo" at bounding box center [705, 395] width 293 height 32
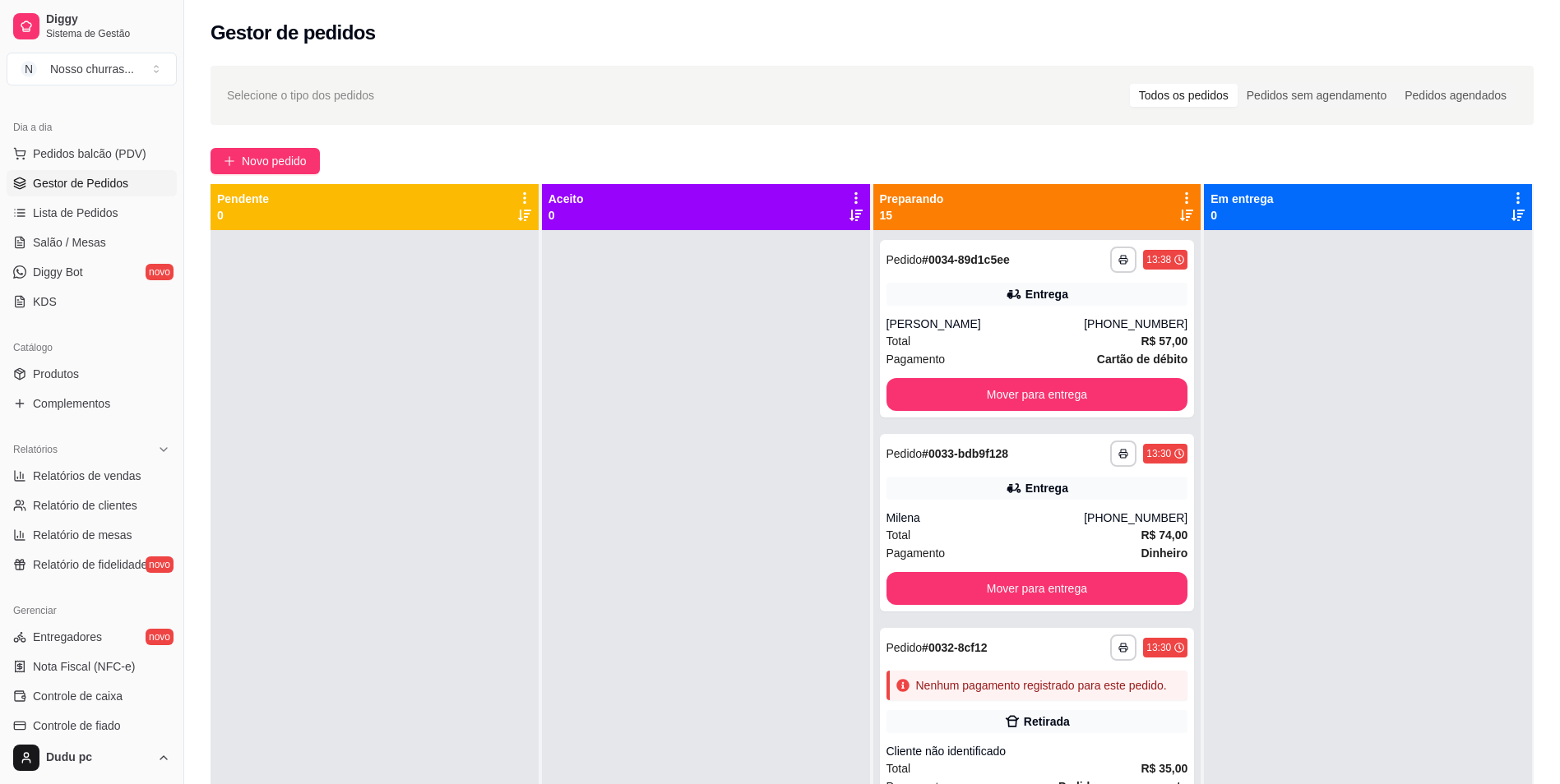
drag, startPoint x: 724, startPoint y: 335, endPoint x: 674, endPoint y: 436, distance: 112.7
click at [674, 436] on div at bounding box center [705, 622] width 328 height 784
click at [812, 502] on div at bounding box center [705, 622] width 328 height 784
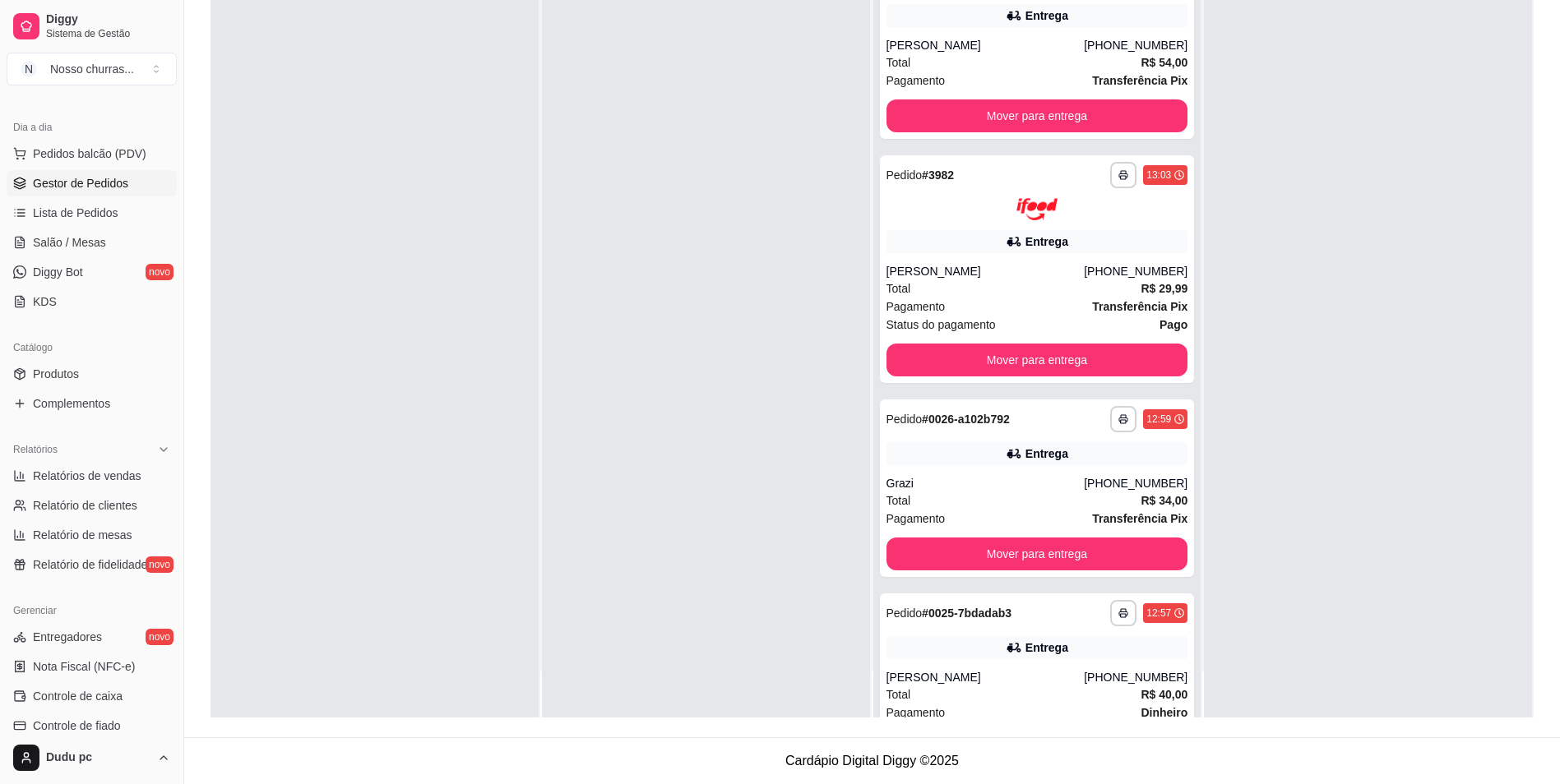
scroll to position [1381, 0]
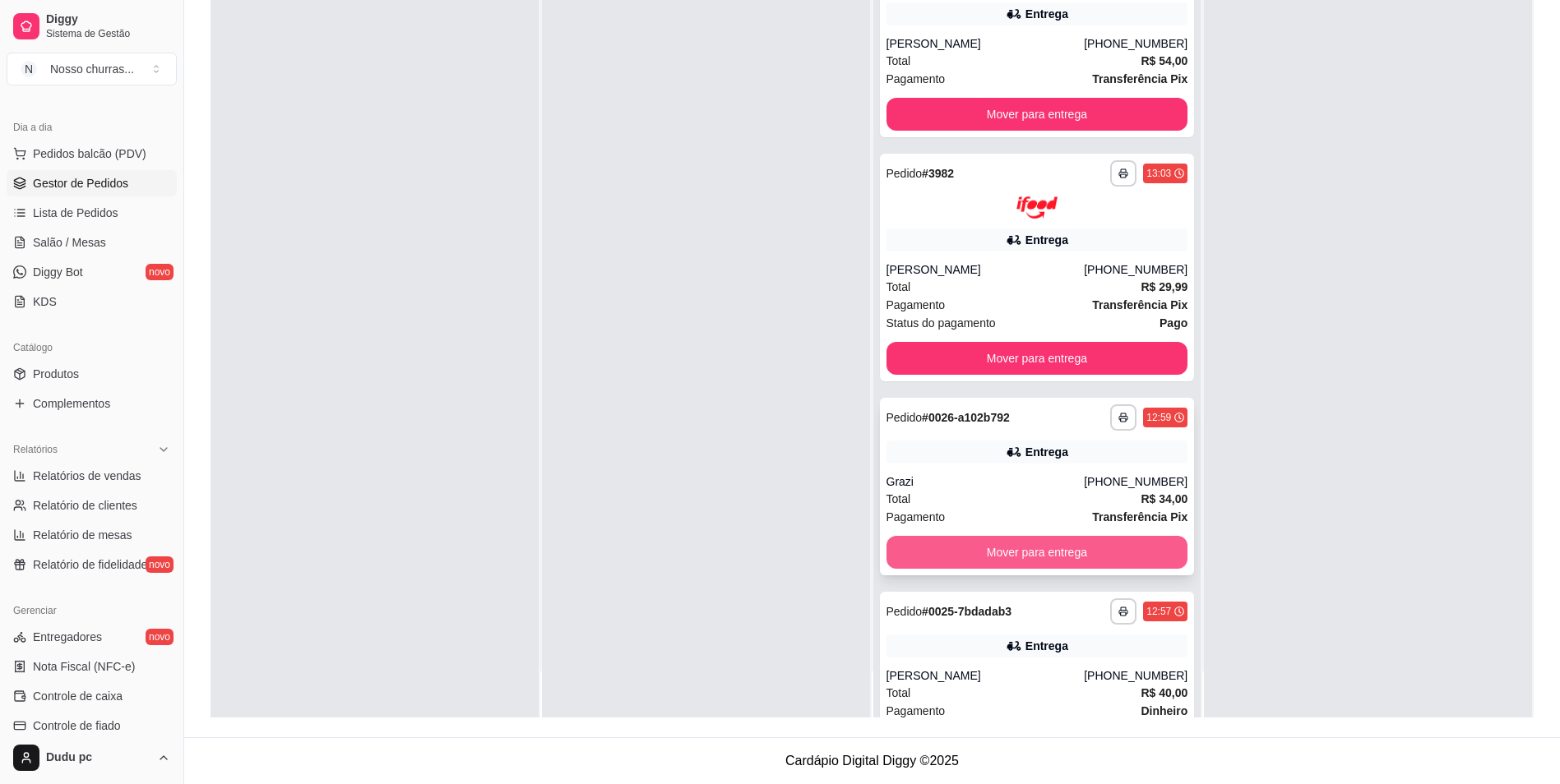
click at [1113, 566] on button "Mover para entrega" at bounding box center [1038, 553] width 302 height 33
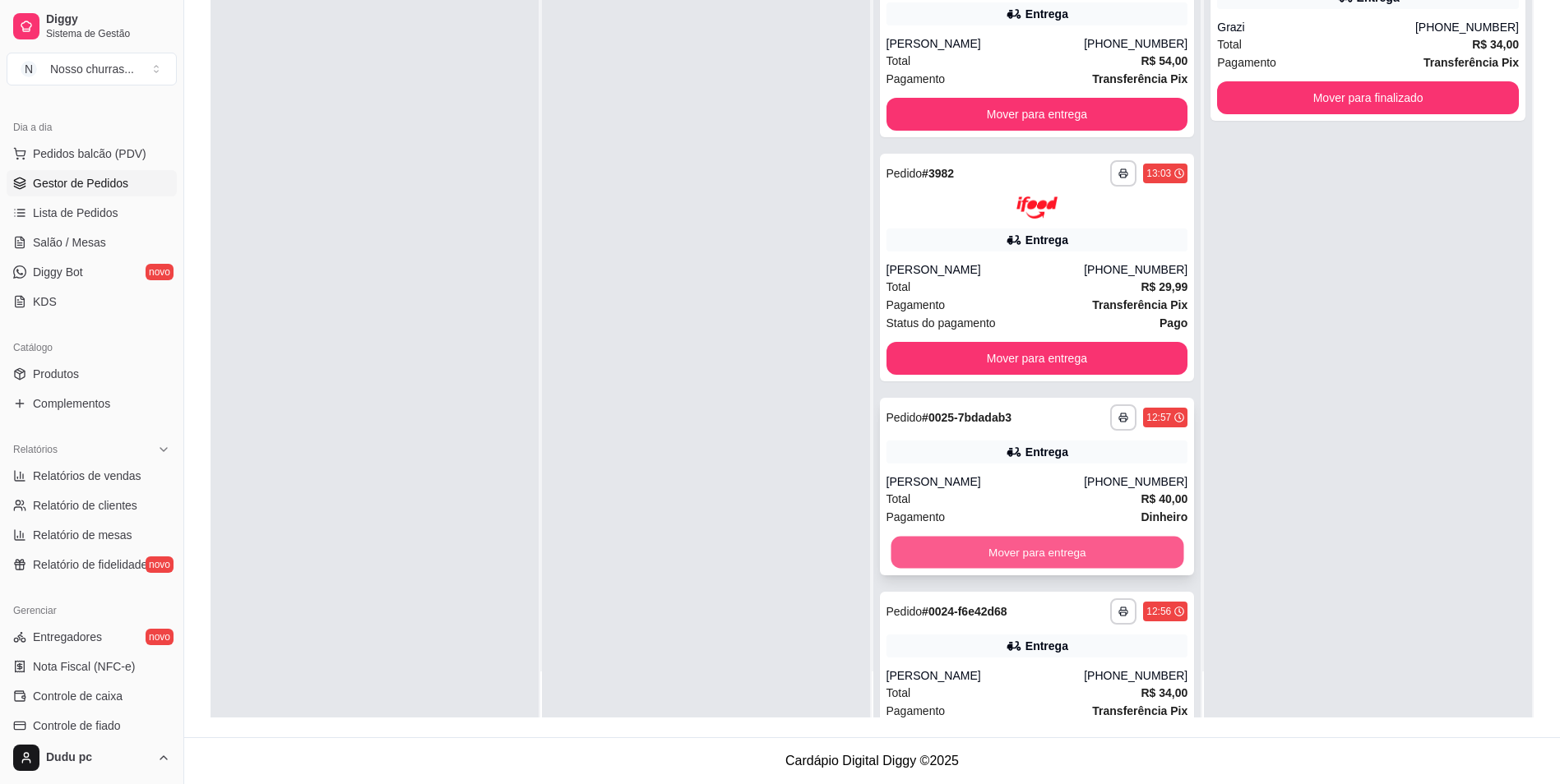
click at [1078, 560] on button "Mover para entrega" at bounding box center [1037, 552] width 293 height 32
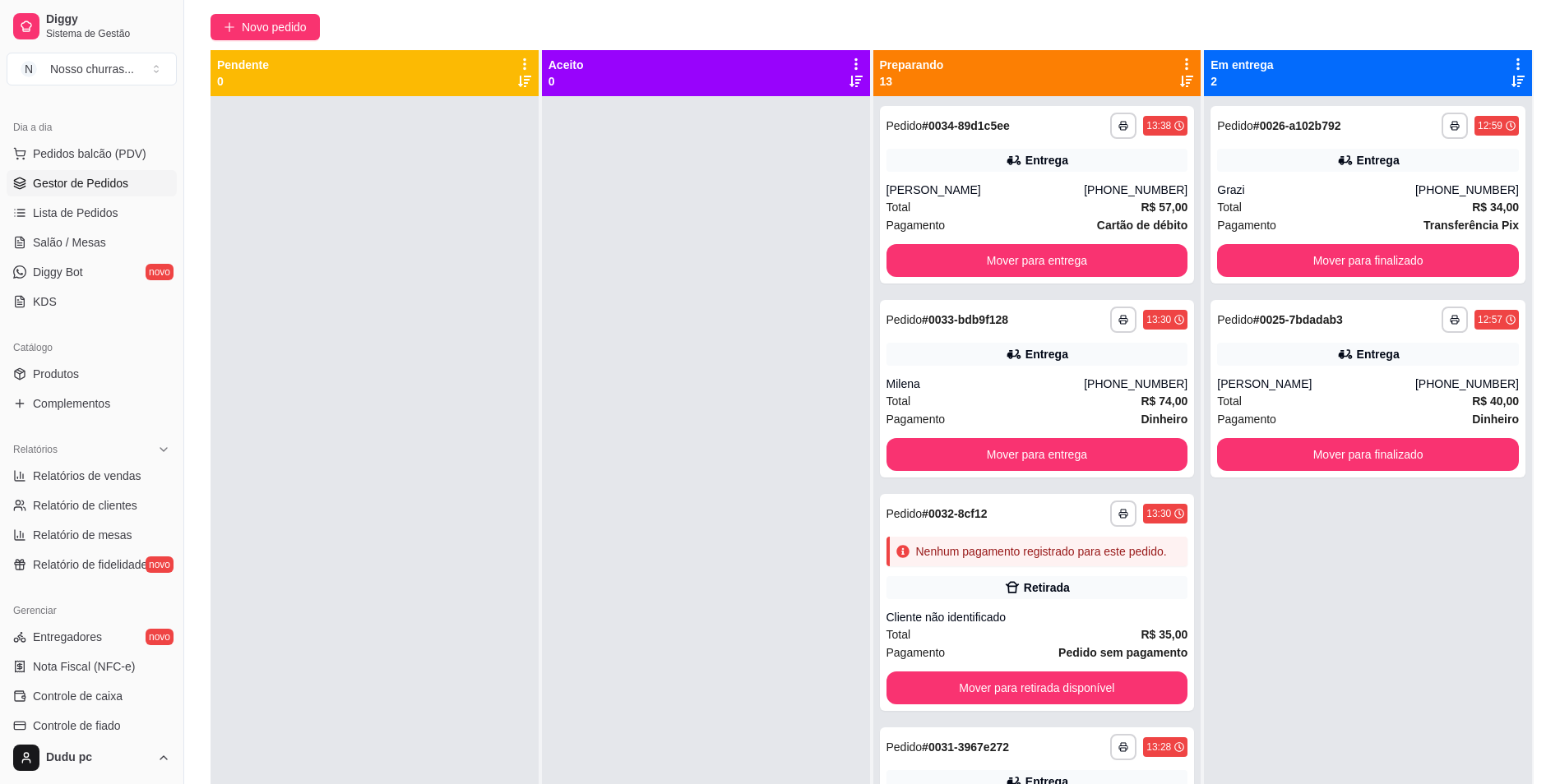
scroll to position [119, 0]
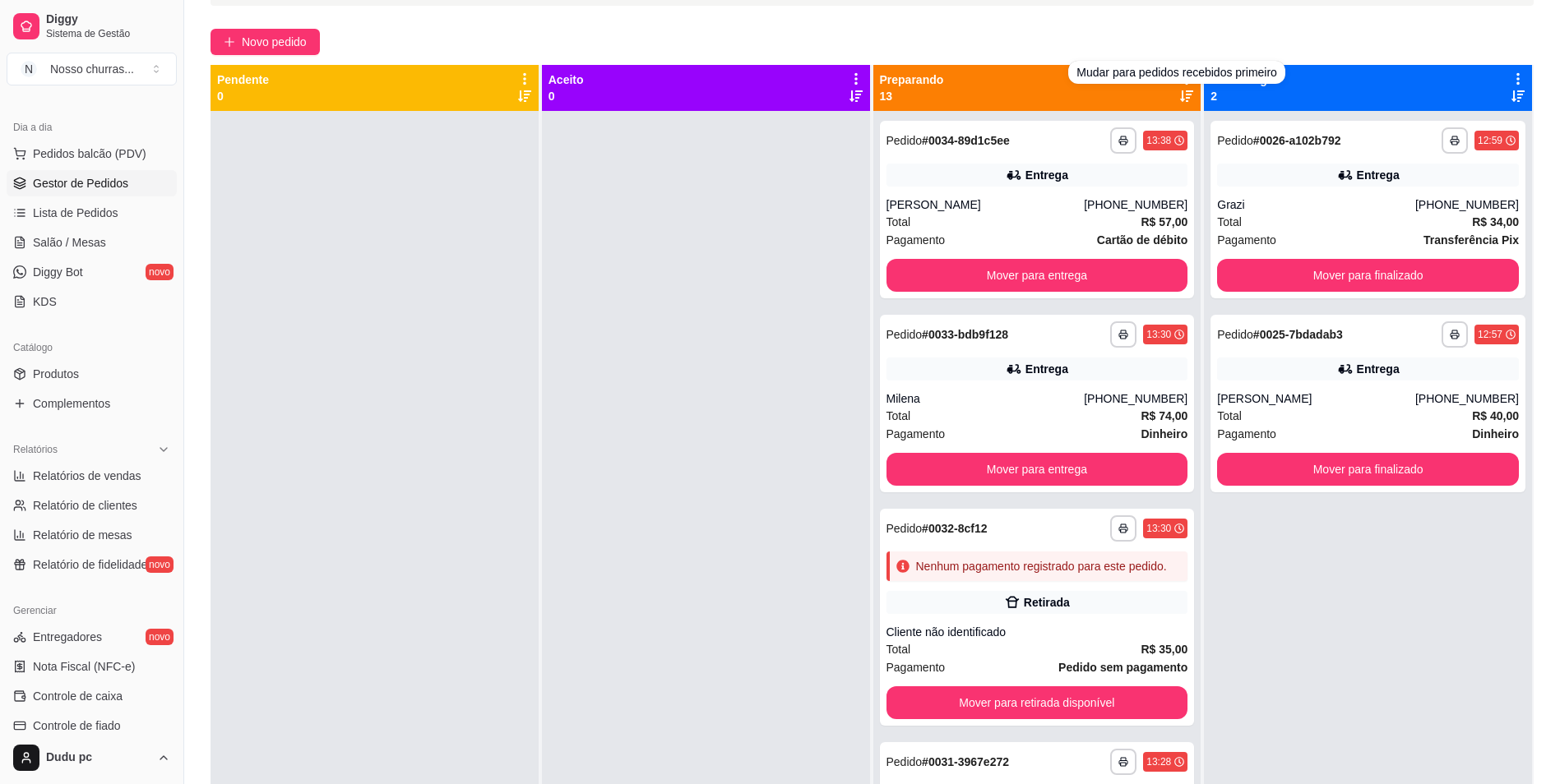
click at [1181, 96] on icon at bounding box center [1187, 96] width 13 height 13
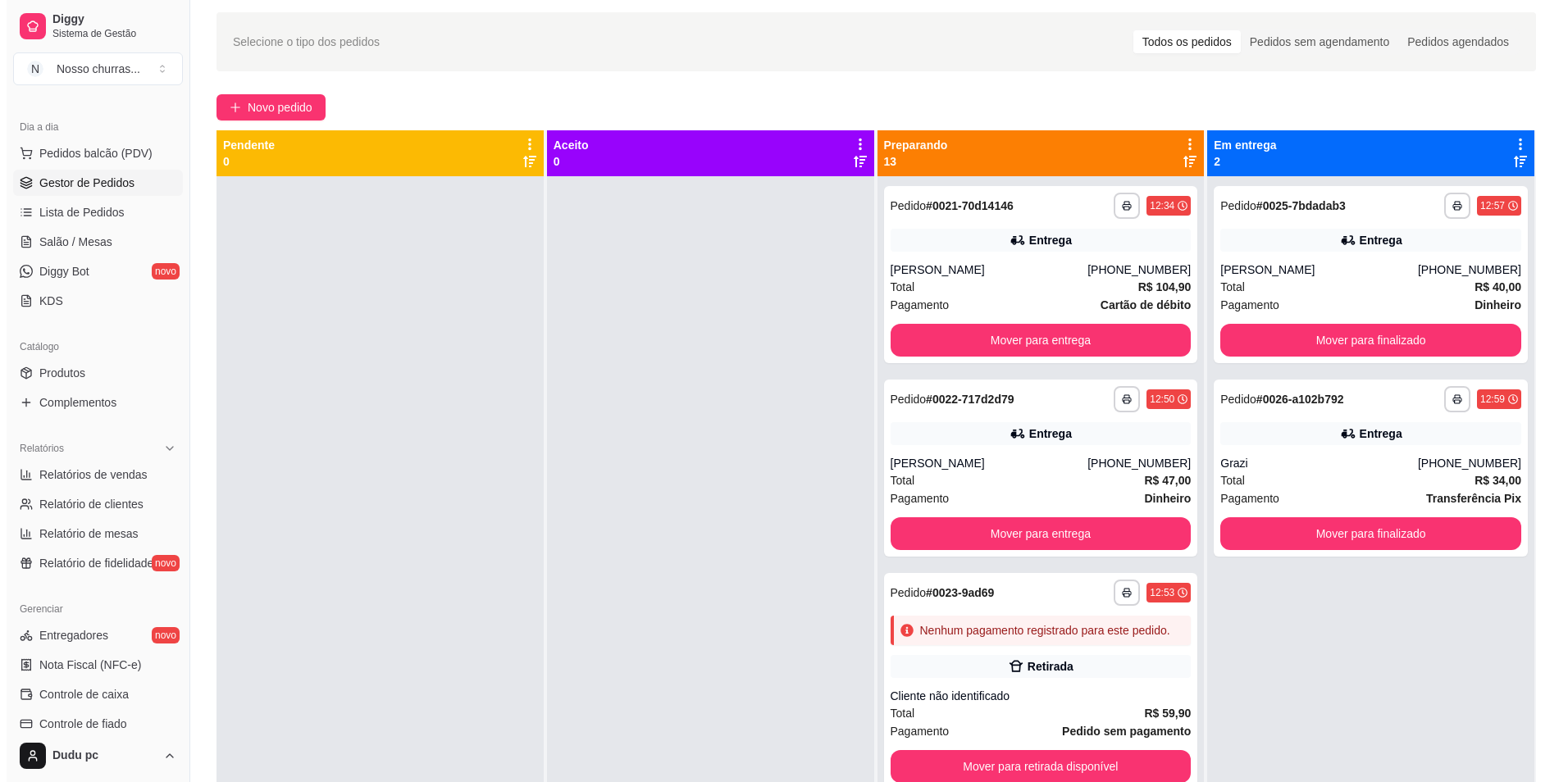
scroll to position [33, 0]
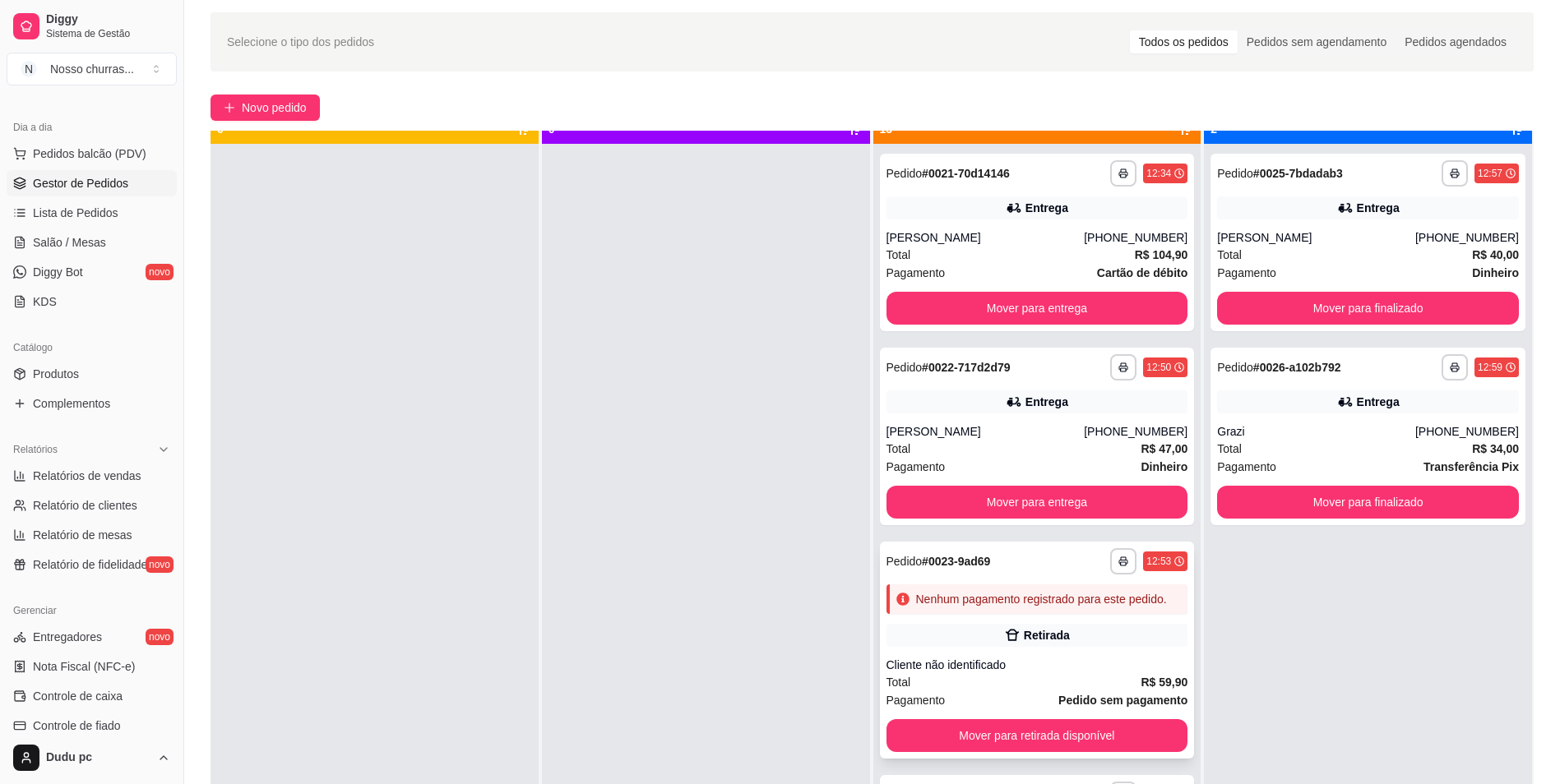
click at [1146, 555] on div "12:53" at bounding box center [1158, 562] width 25 height 13
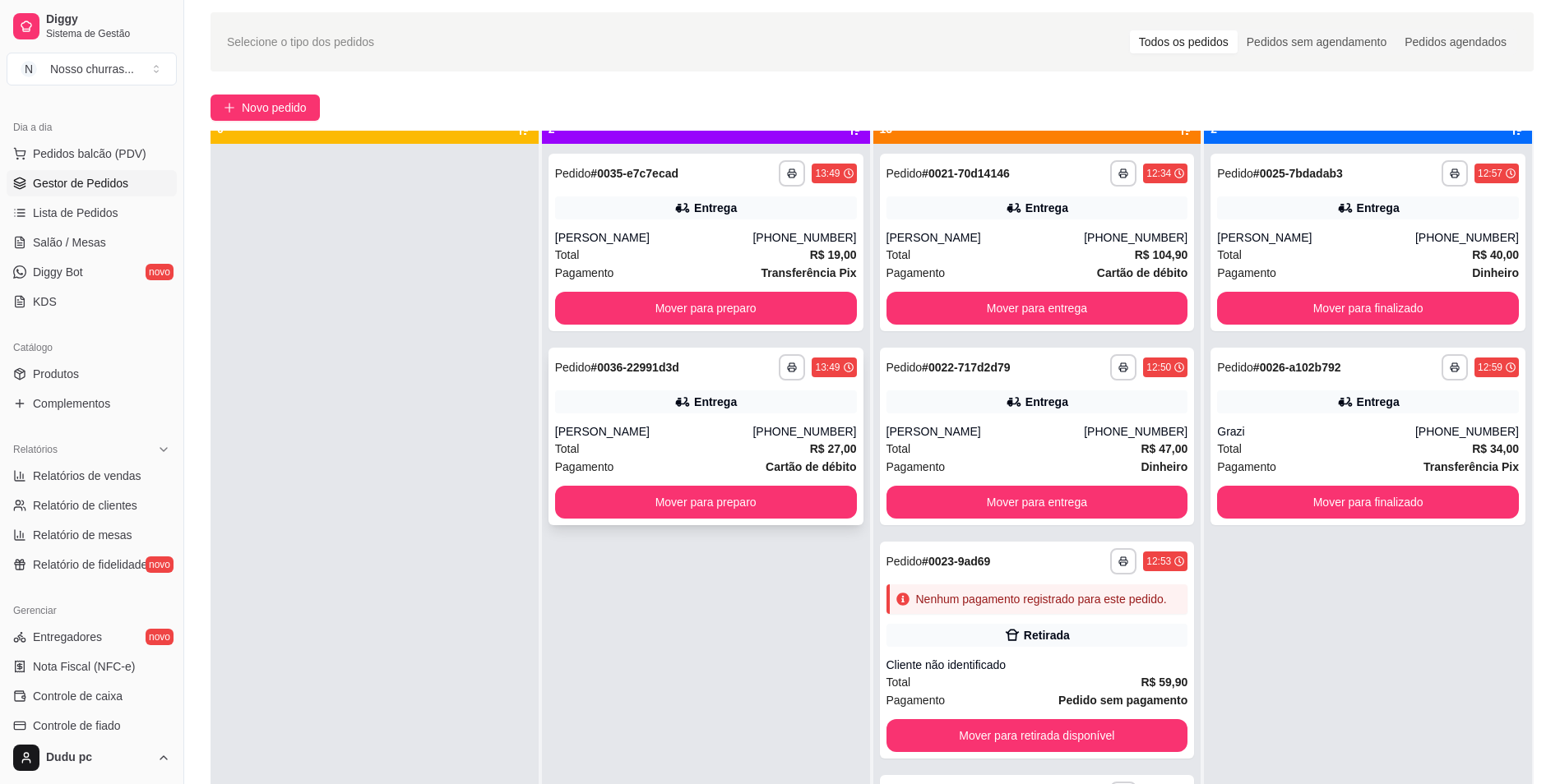
click at [714, 433] on div "[PERSON_NAME]" at bounding box center [655, 431] width 198 height 17
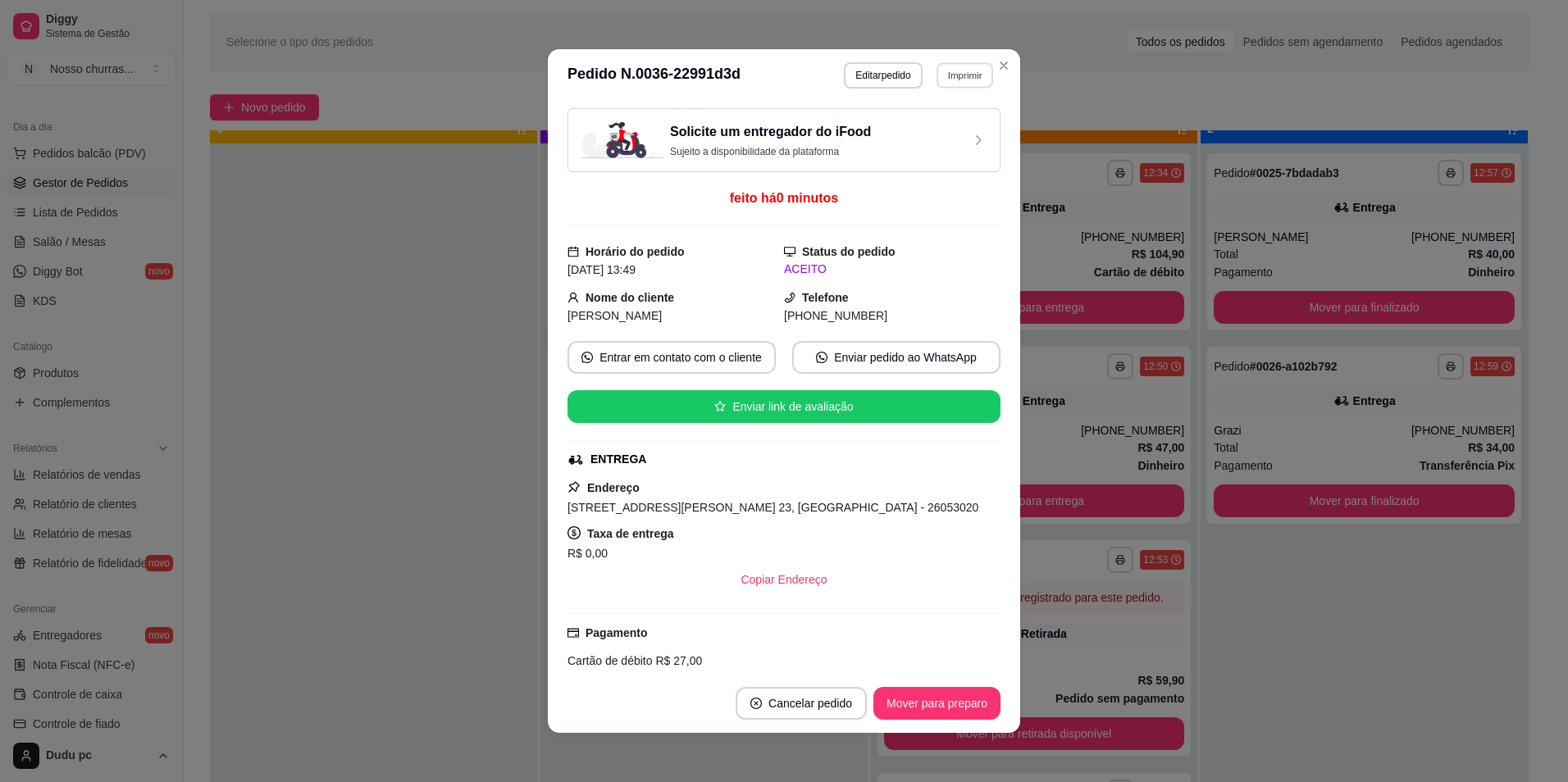
click at [965, 72] on button "Imprimir" at bounding box center [964, 76] width 56 height 26
click at [940, 136] on button "IMPRESSORA" at bounding box center [929, 133] width 115 height 26
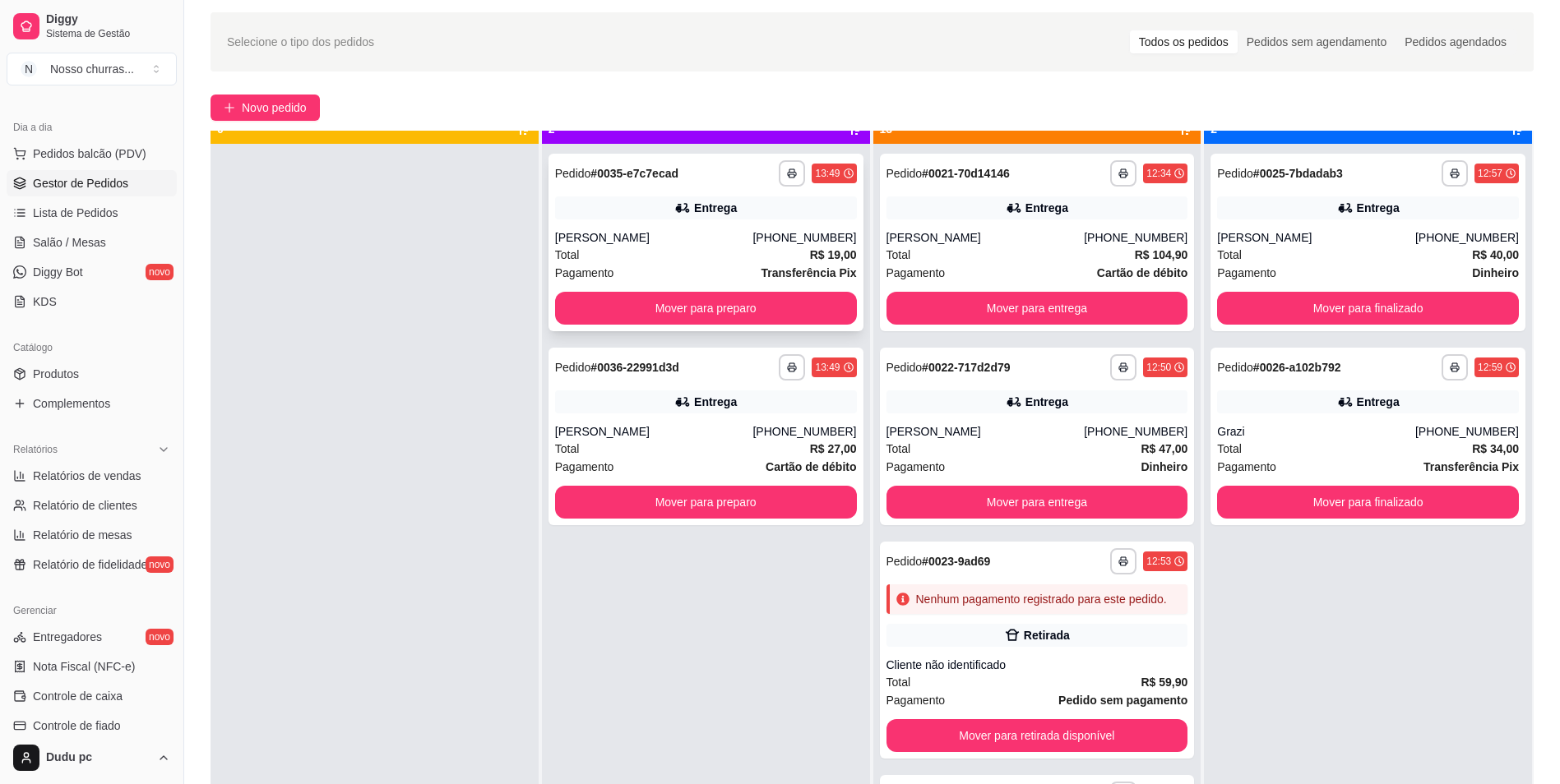
click at [699, 214] on div "Entrega" at bounding box center [716, 208] width 43 height 17
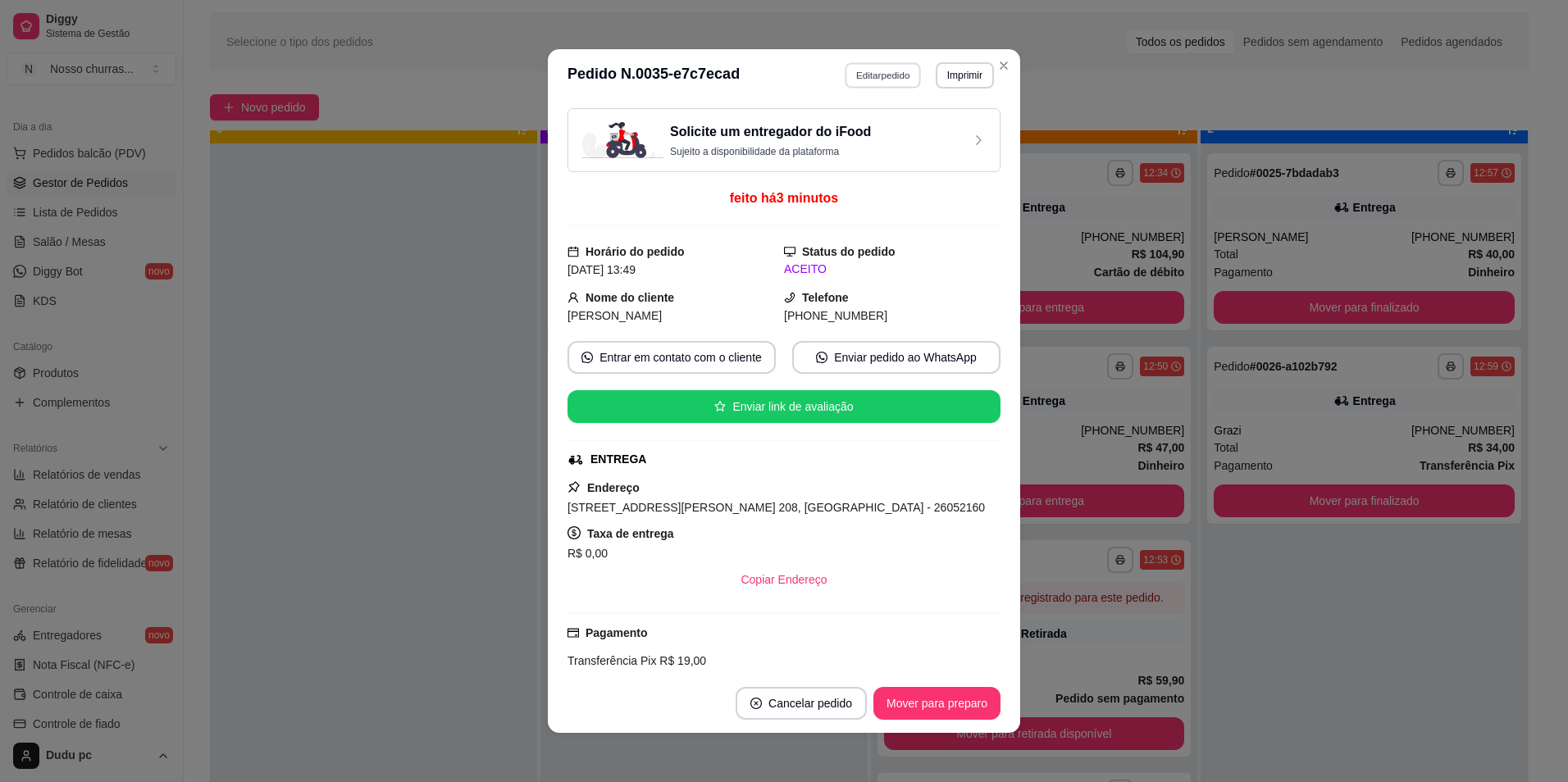
click at [861, 78] on button "Editar pedido" at bounding box center [884, 76] width 77 height 26
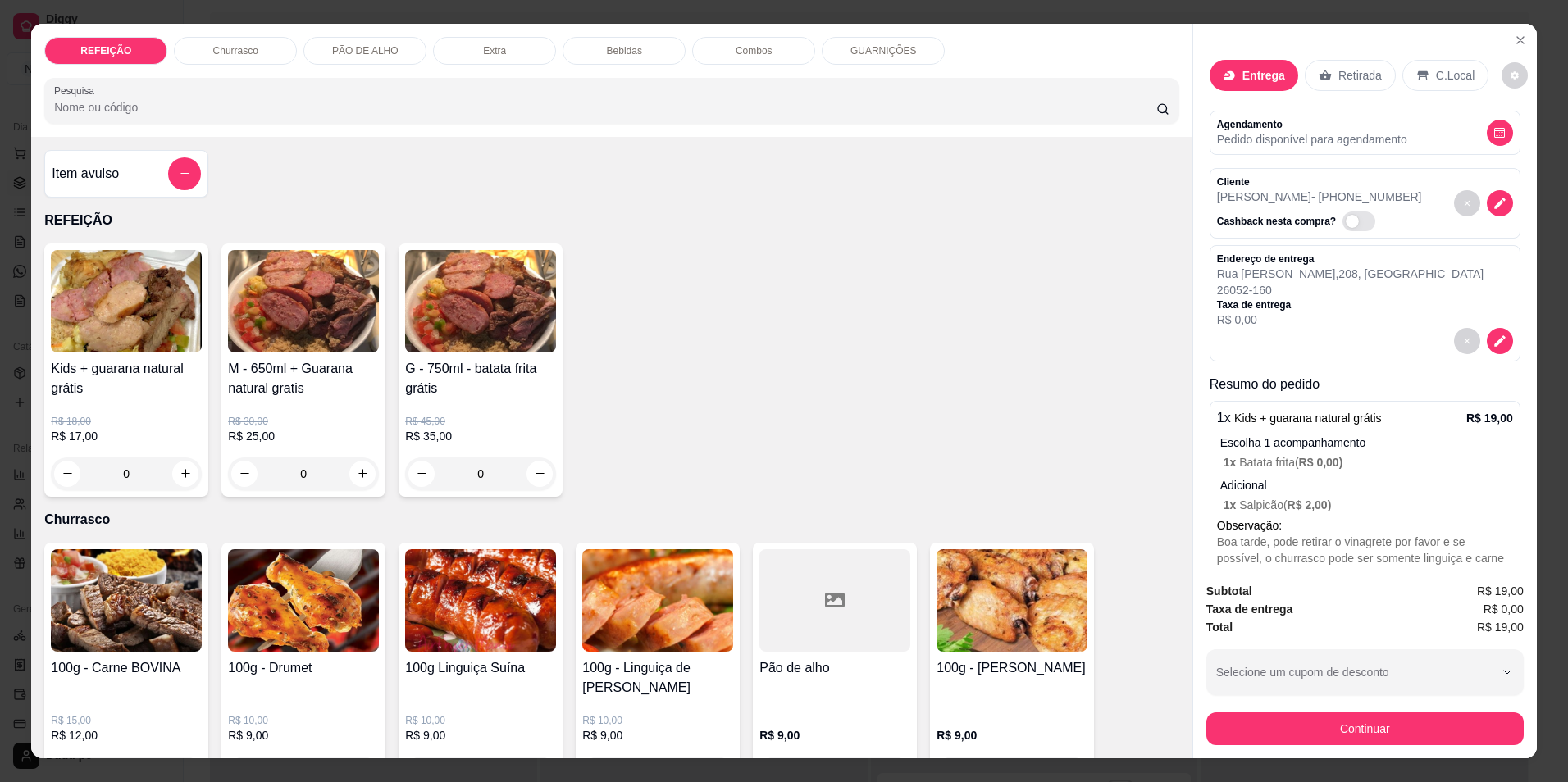
click at [597, 57] on div "Bebidas" at bounding box center [623, 51] width 123 height 28
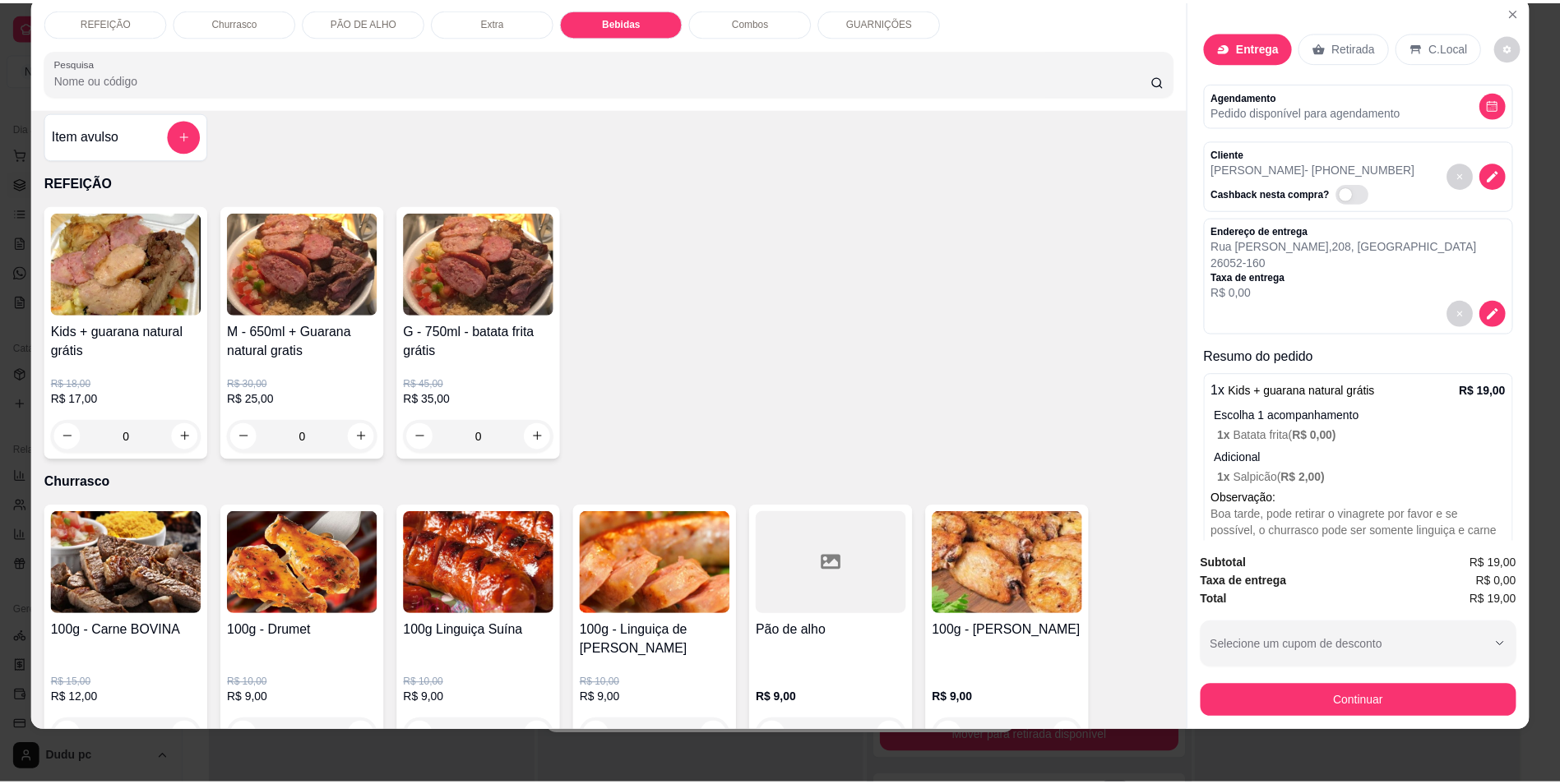
scroll to position [0, 0]
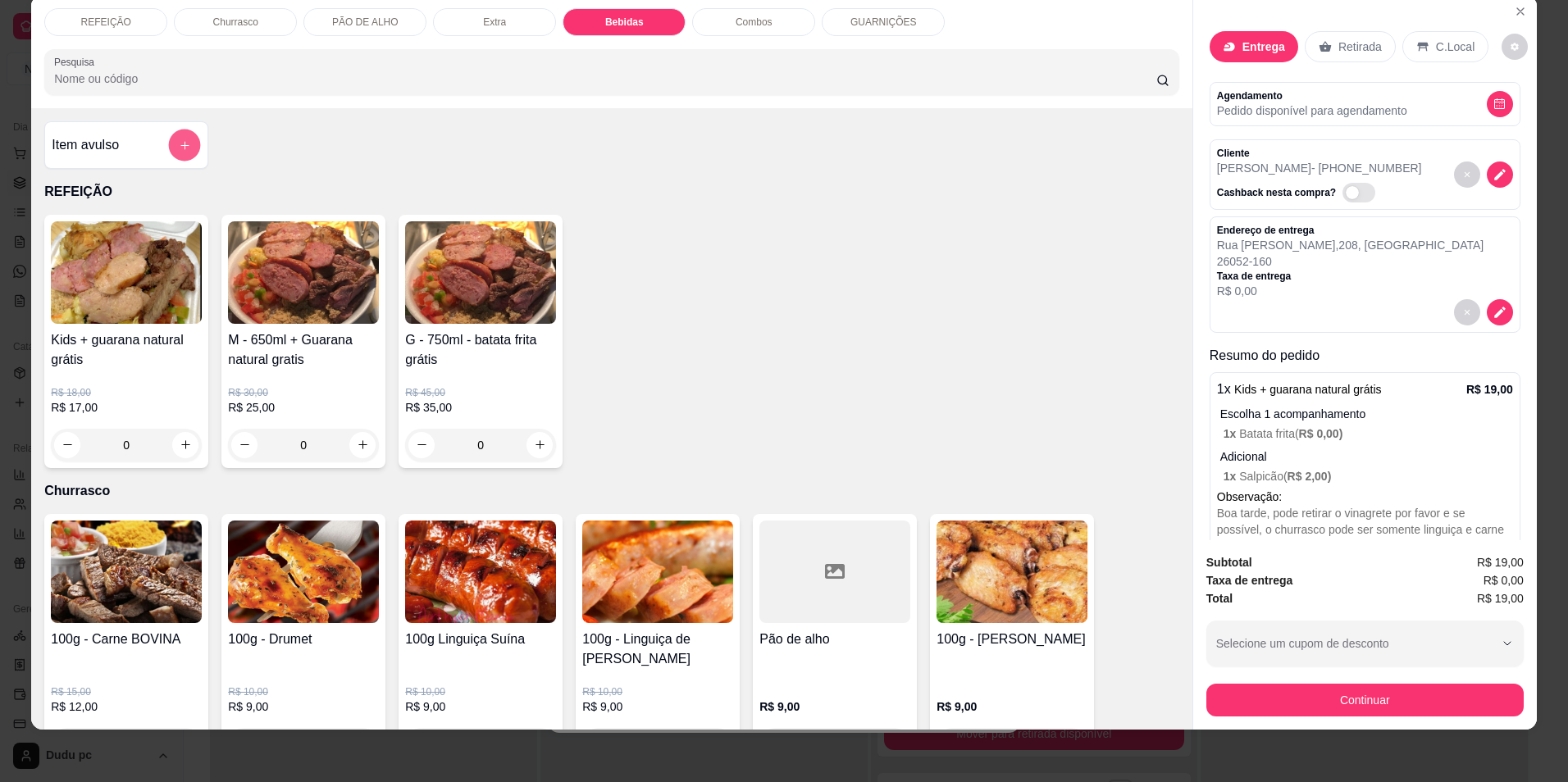
click at [178, 152] on button "add-separate-item" at bounding box center [185, 144] width 32 height 32
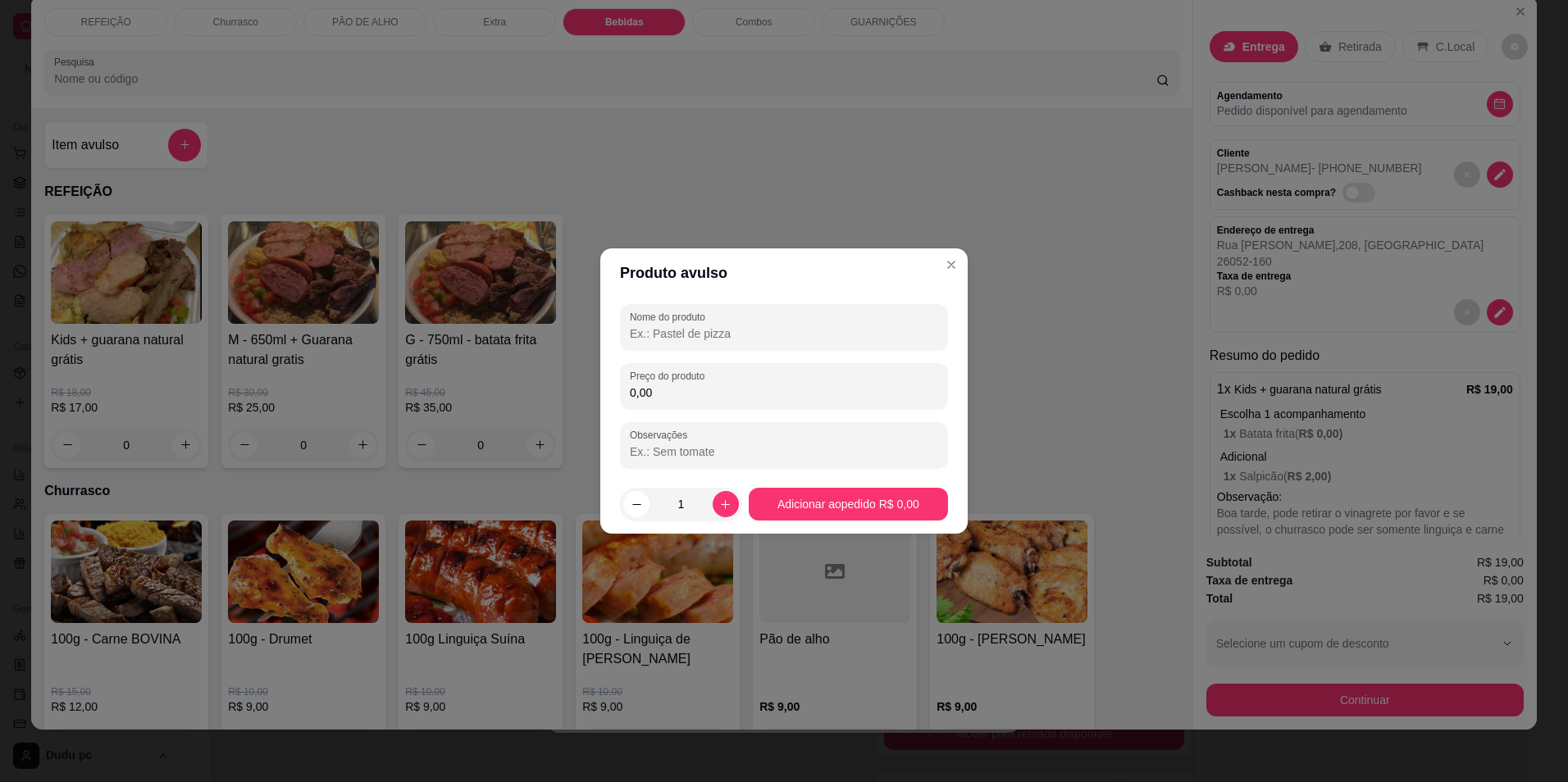
click at [660, 331] on input "Nome do produto" at bounding box center [784, 334] width 308 height 17
type input "guarana lata"
click at [677, 395] on input "0,00" at bounding box center [784, 393] width 308 height 17
type input "6,00"
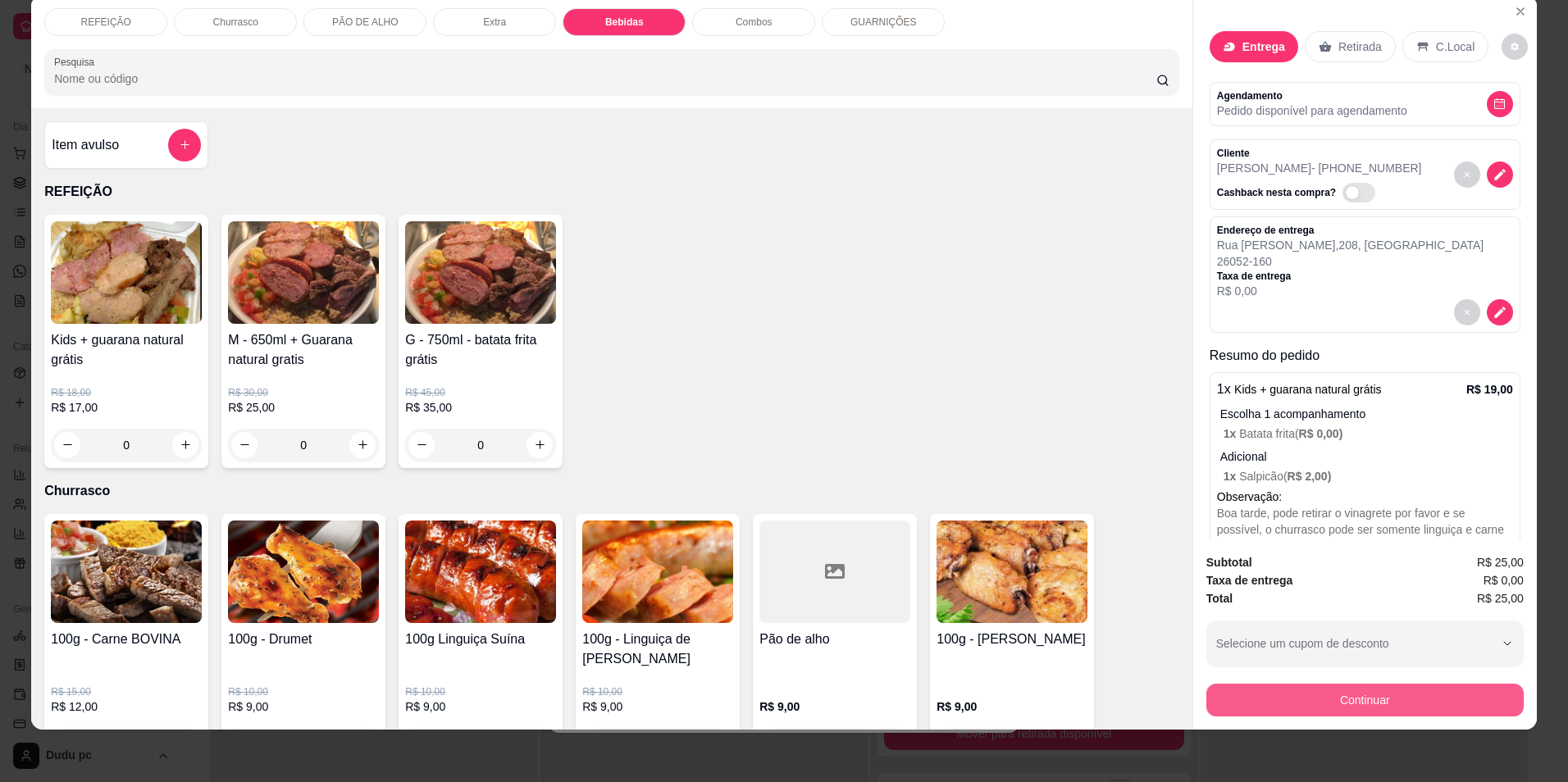
click at [1241, 700] on button "Continuar" at bounding box center [1366, 701] width 318 height 33
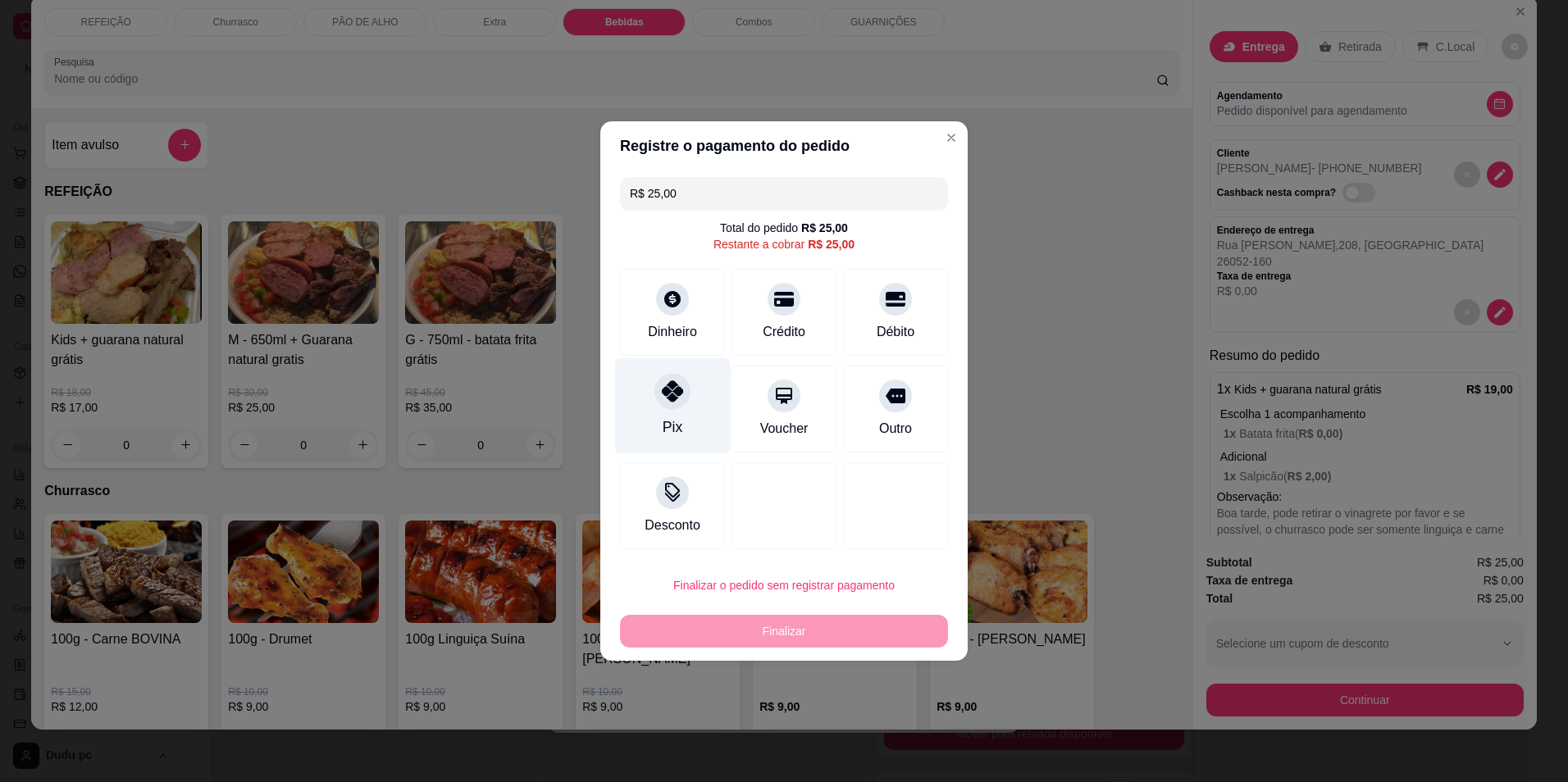
click at [681, 407] on div "Pix" at bounding box center [672, 406] width 115 height 96
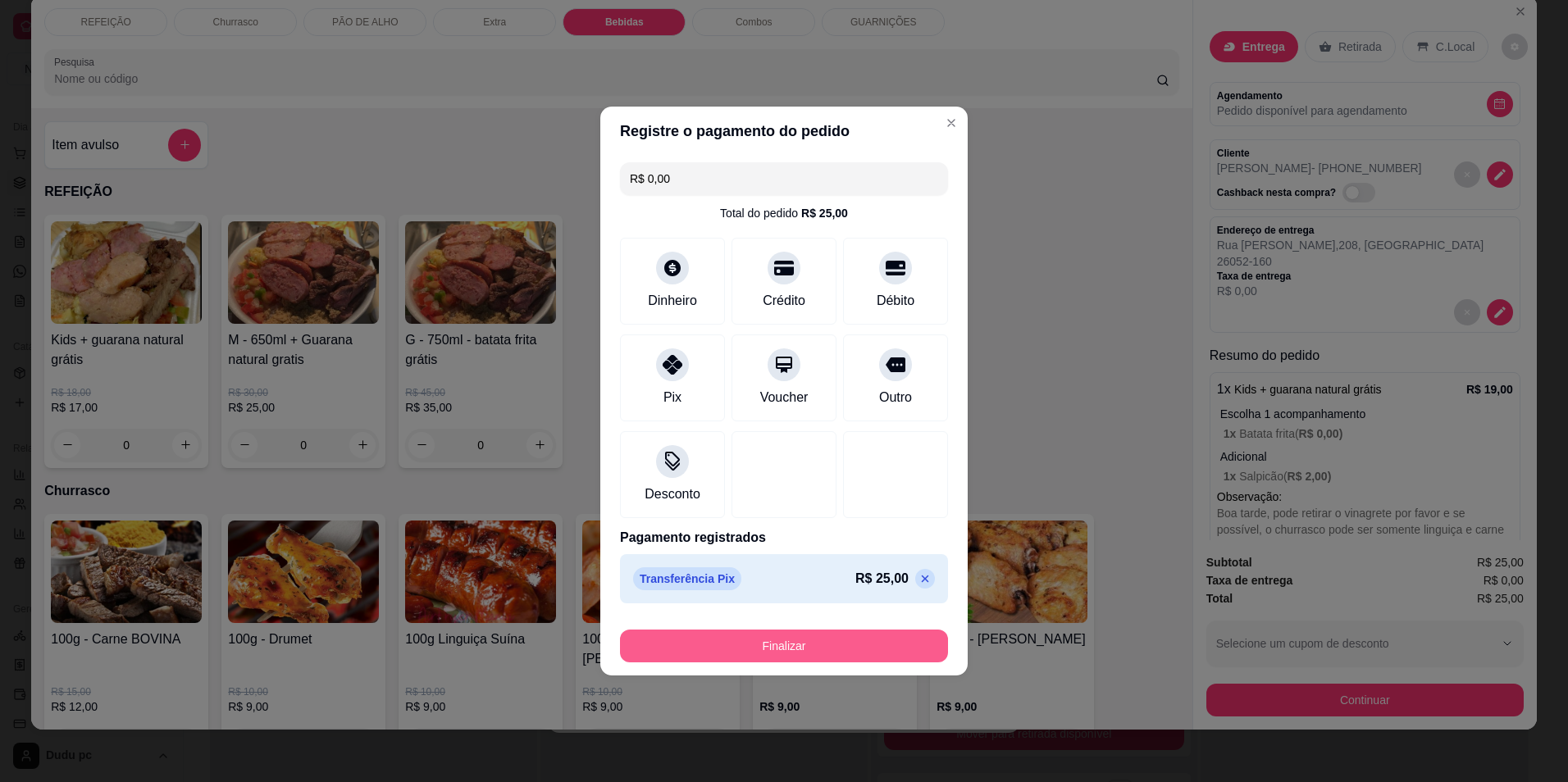
click at [738, 656] on button "Finalizar" at bounding box center [784, 646] width 328 height 33
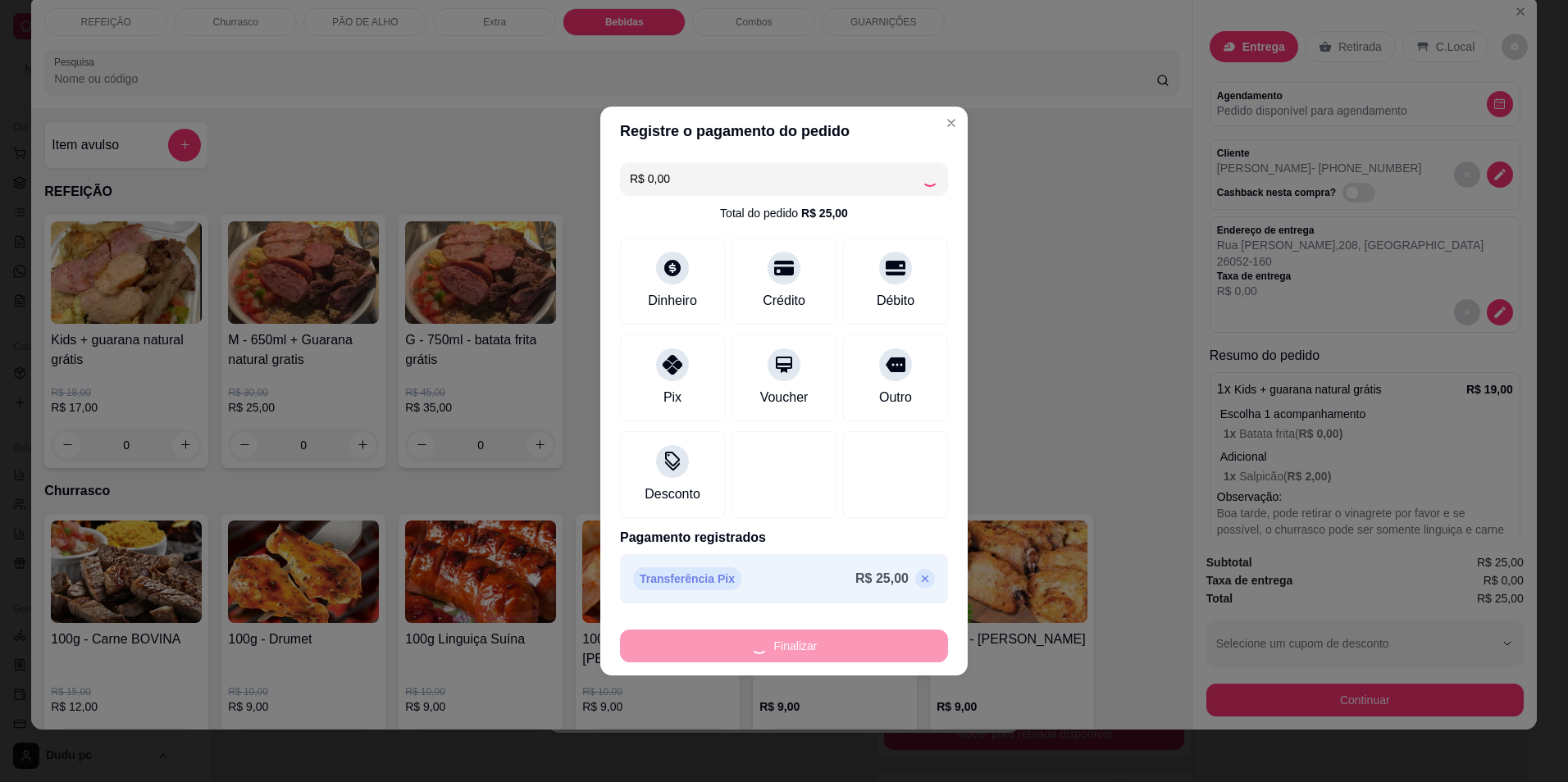
type input "-R$ 25,00"
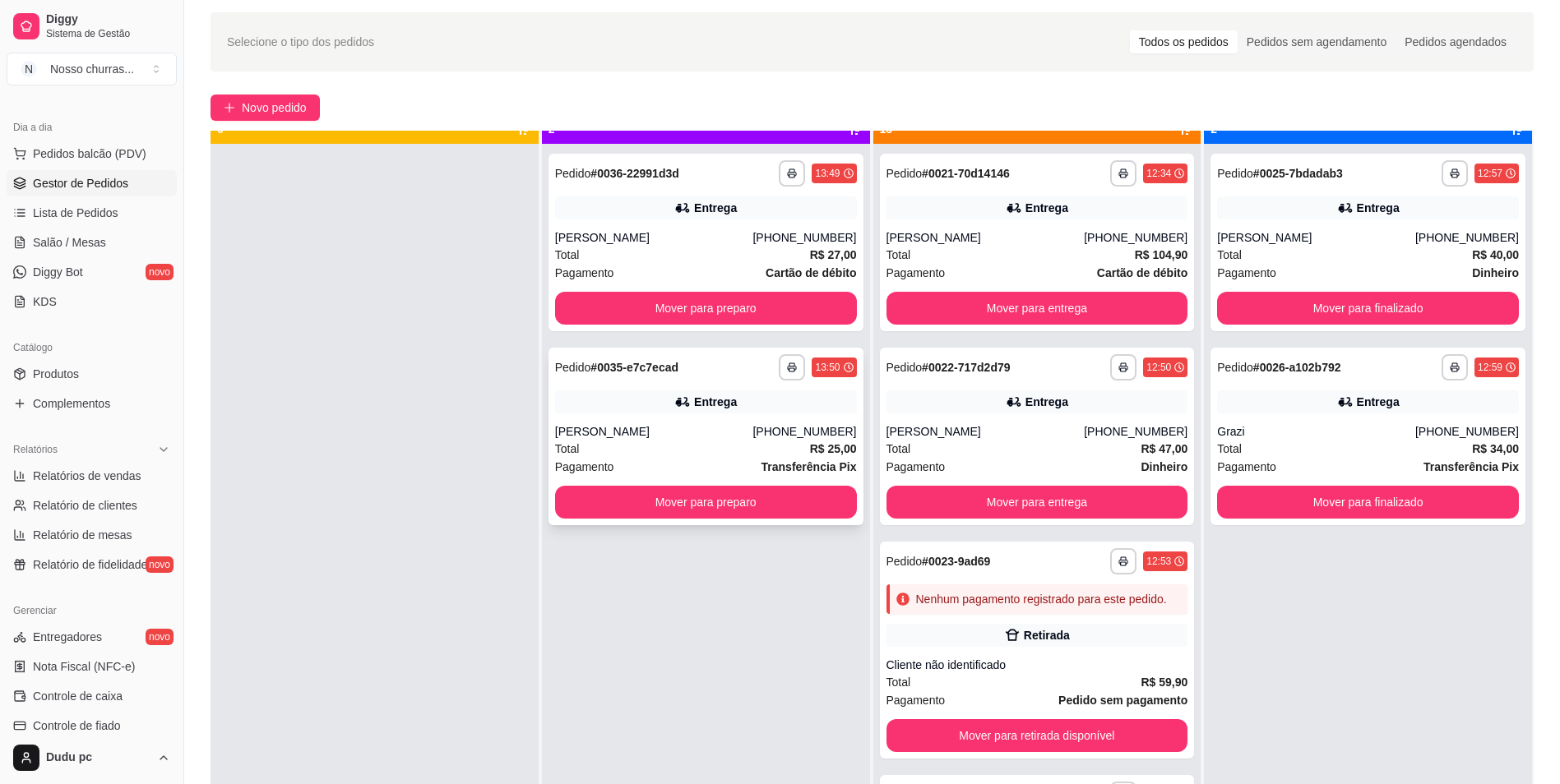
click at [641, 436] on div "[PERSON_NAME]" at bounding box center [655, 431] width 198 height 17
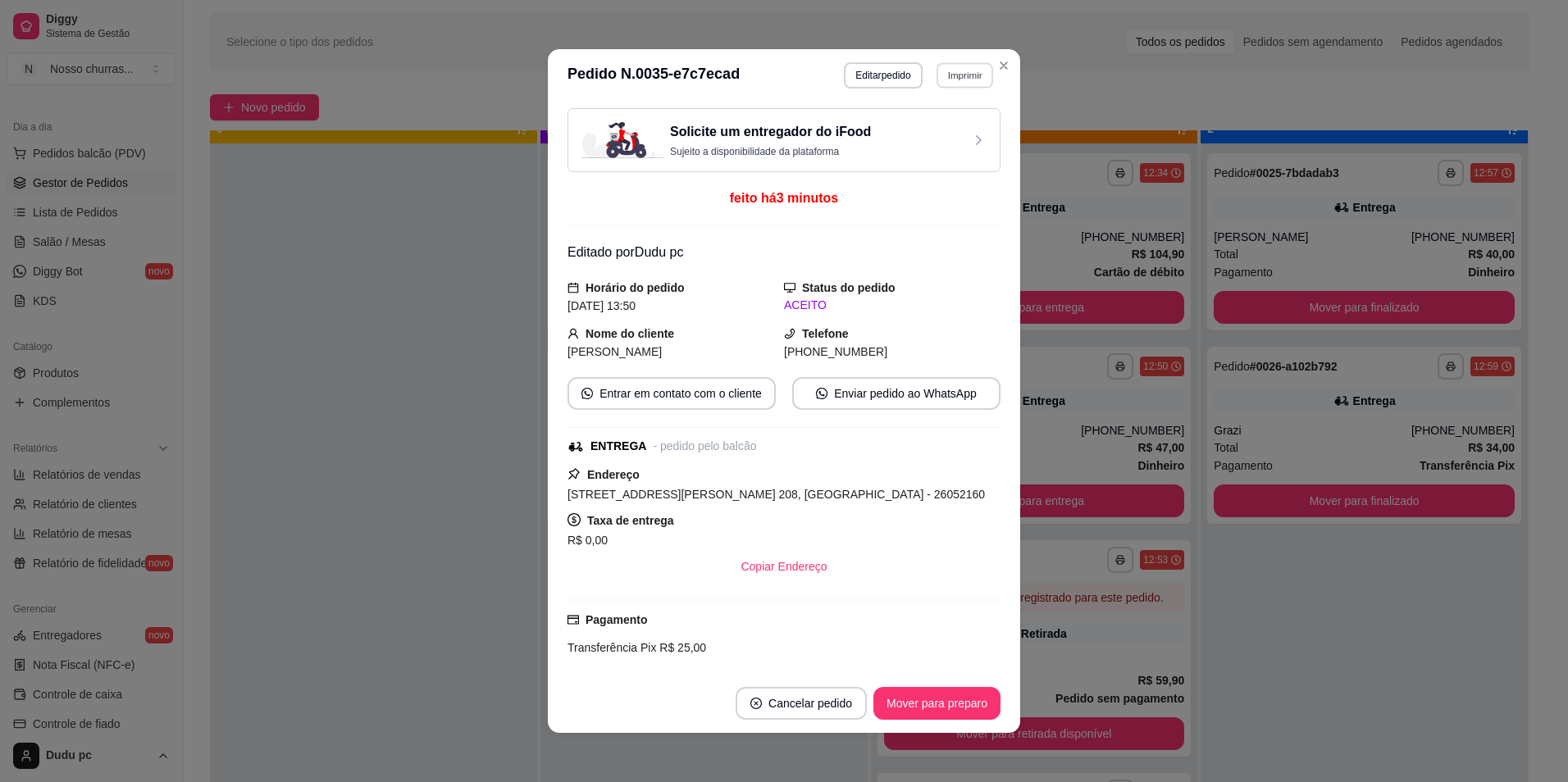
click at [961, 68] on button "Imprimir" at bounding box center [964, 76] width 56 height 26
click at [912, 138] on button "IMPRESSORA" at bounding box center [929, 133] width 115 height 26
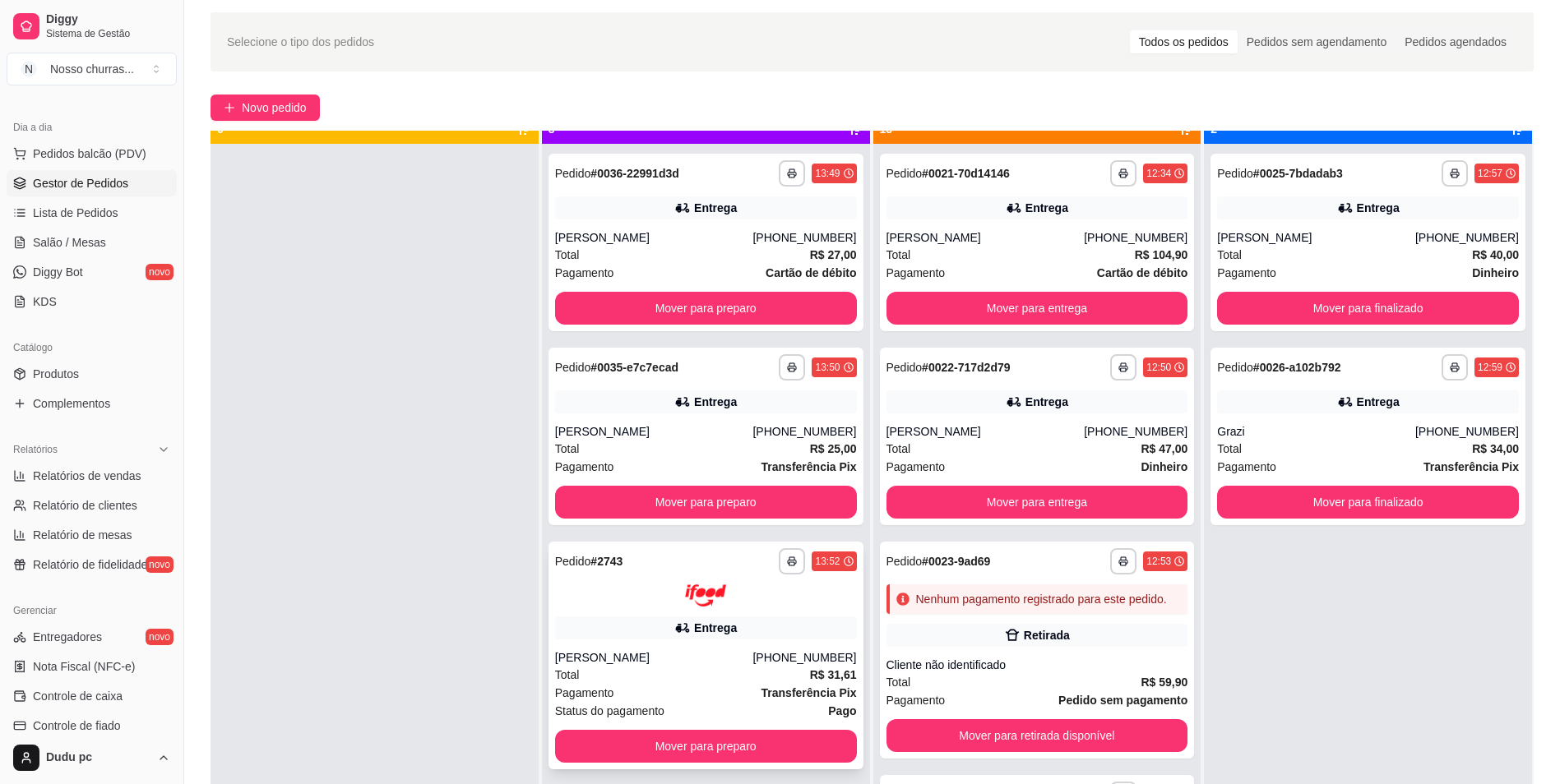
click at [665, 655] on div "[PERSON_NAME]" at bounding box center [655, 658] width 198 height 17
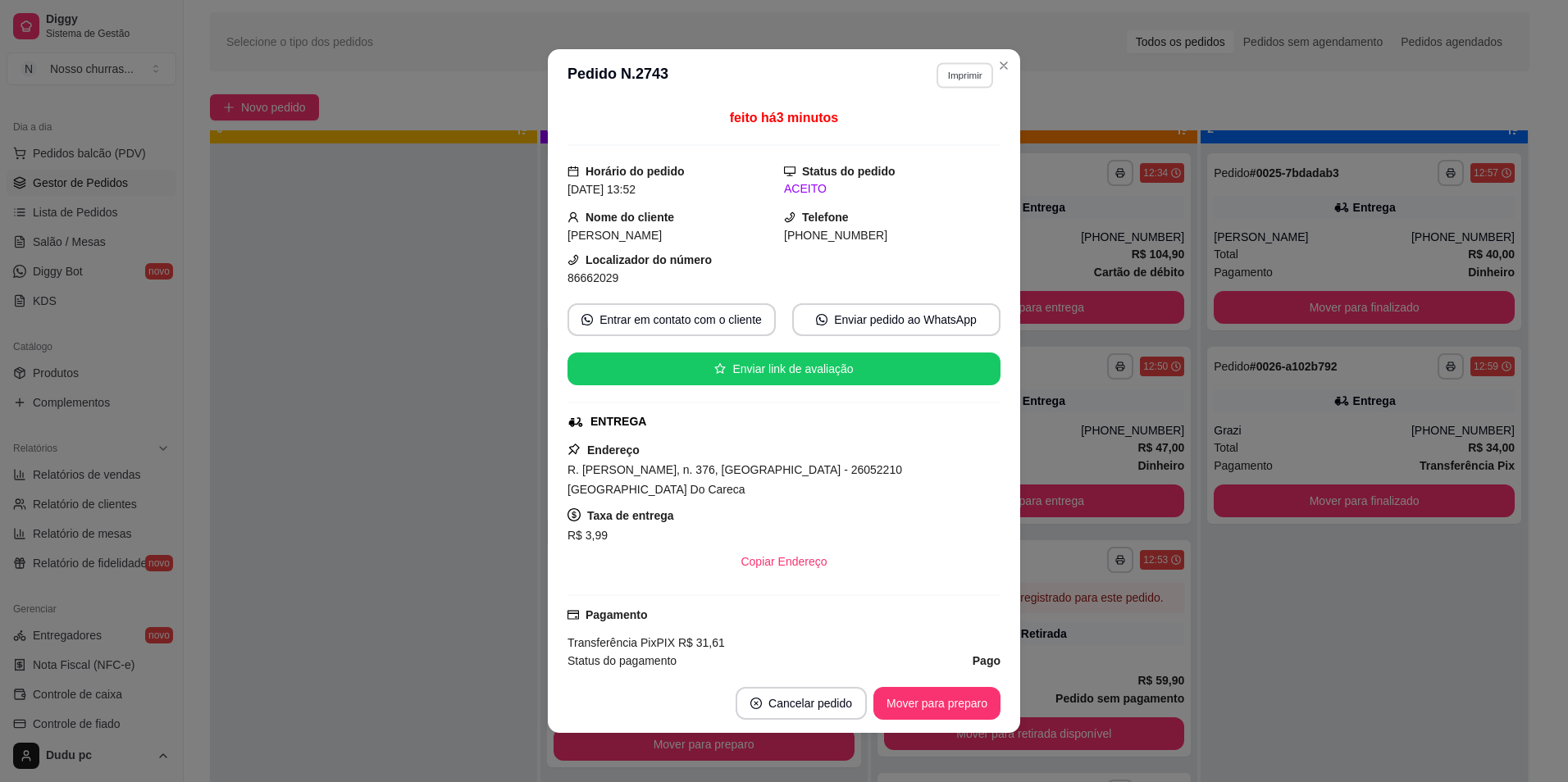
click at [954, 65] on button "Imprimir" at bounding box center [964, 76] width 56 height 26
click at [927, 128] on button "IMPRESSORA" at bounding box center [929, 133] width 115 height 26
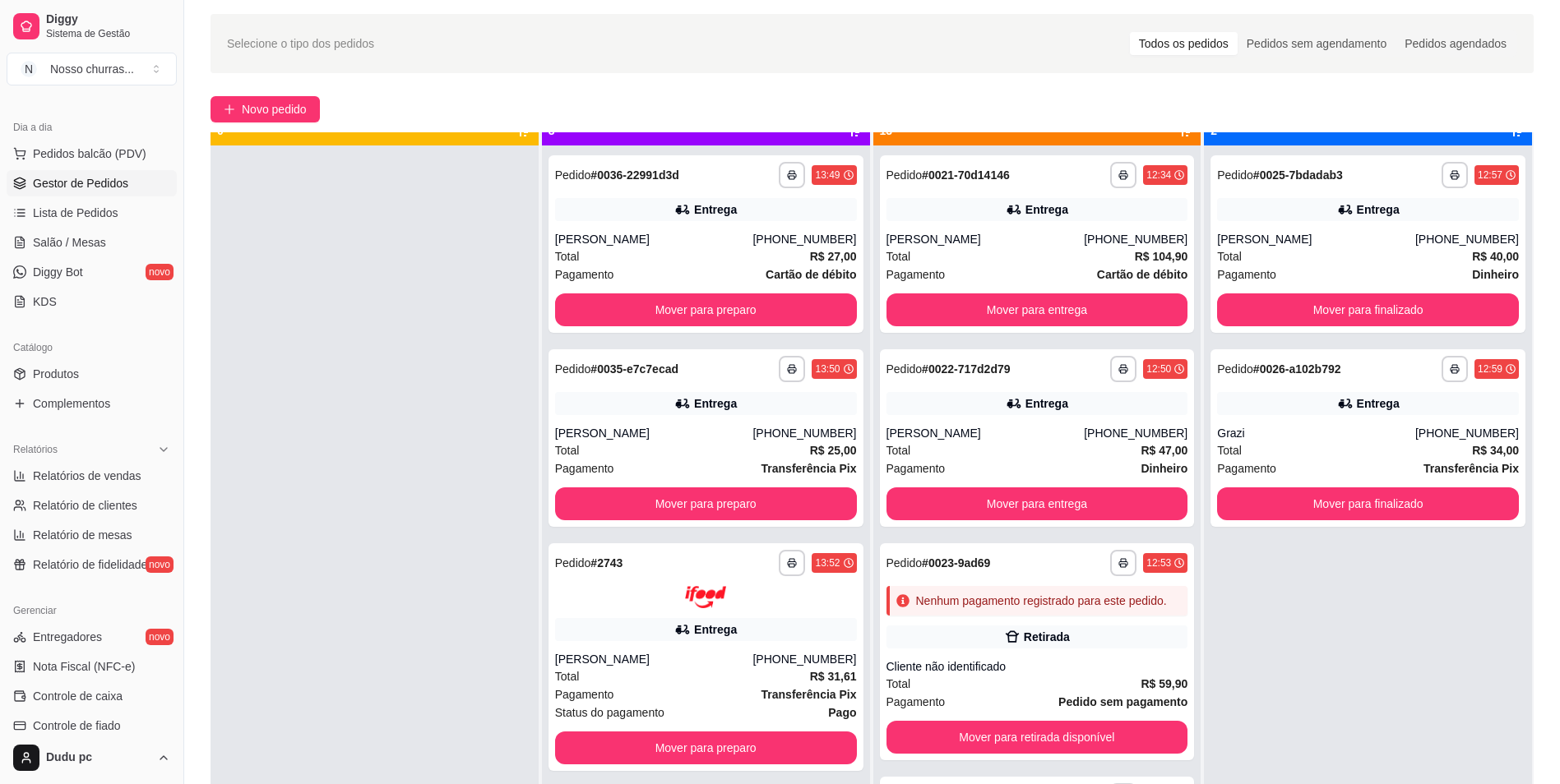
scroll to position [20, 0]
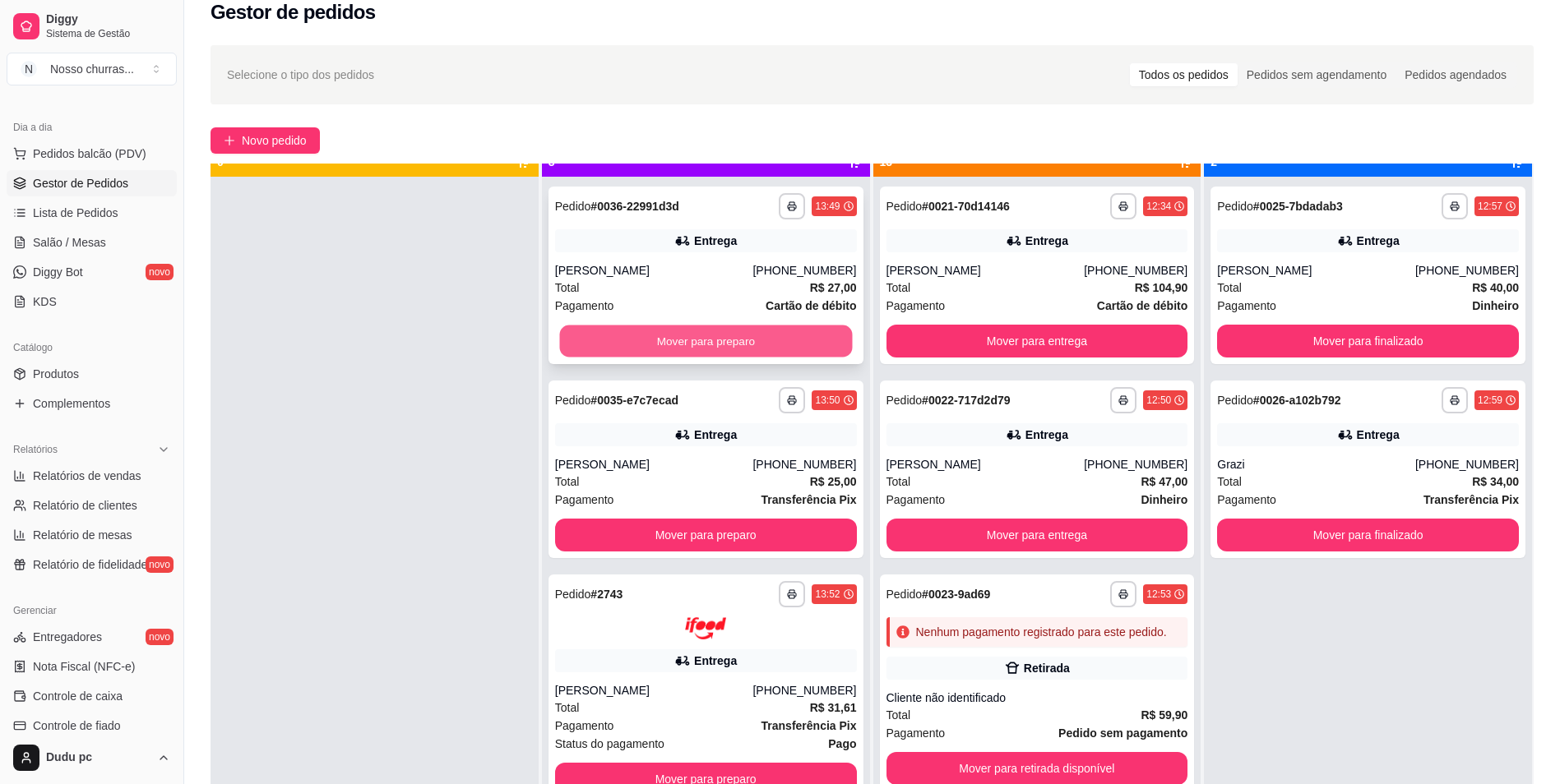
click at [813, 342] on button "Mover para preparo" at bounding box center [705, 342] width 293 height 32
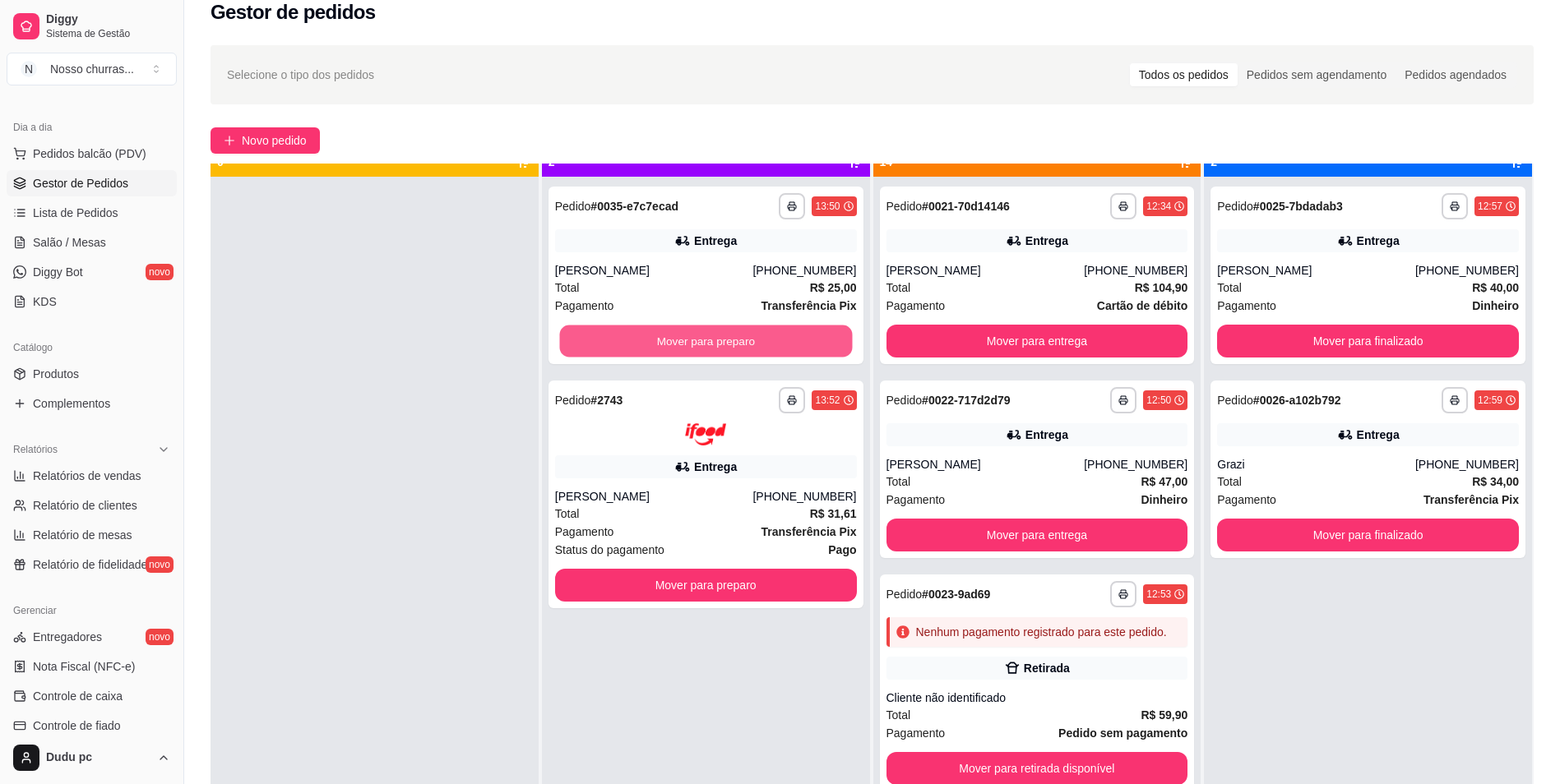
click at [813, 342] on button "Mover para preparo" at bounding box center [705, 342] width 293 height 32
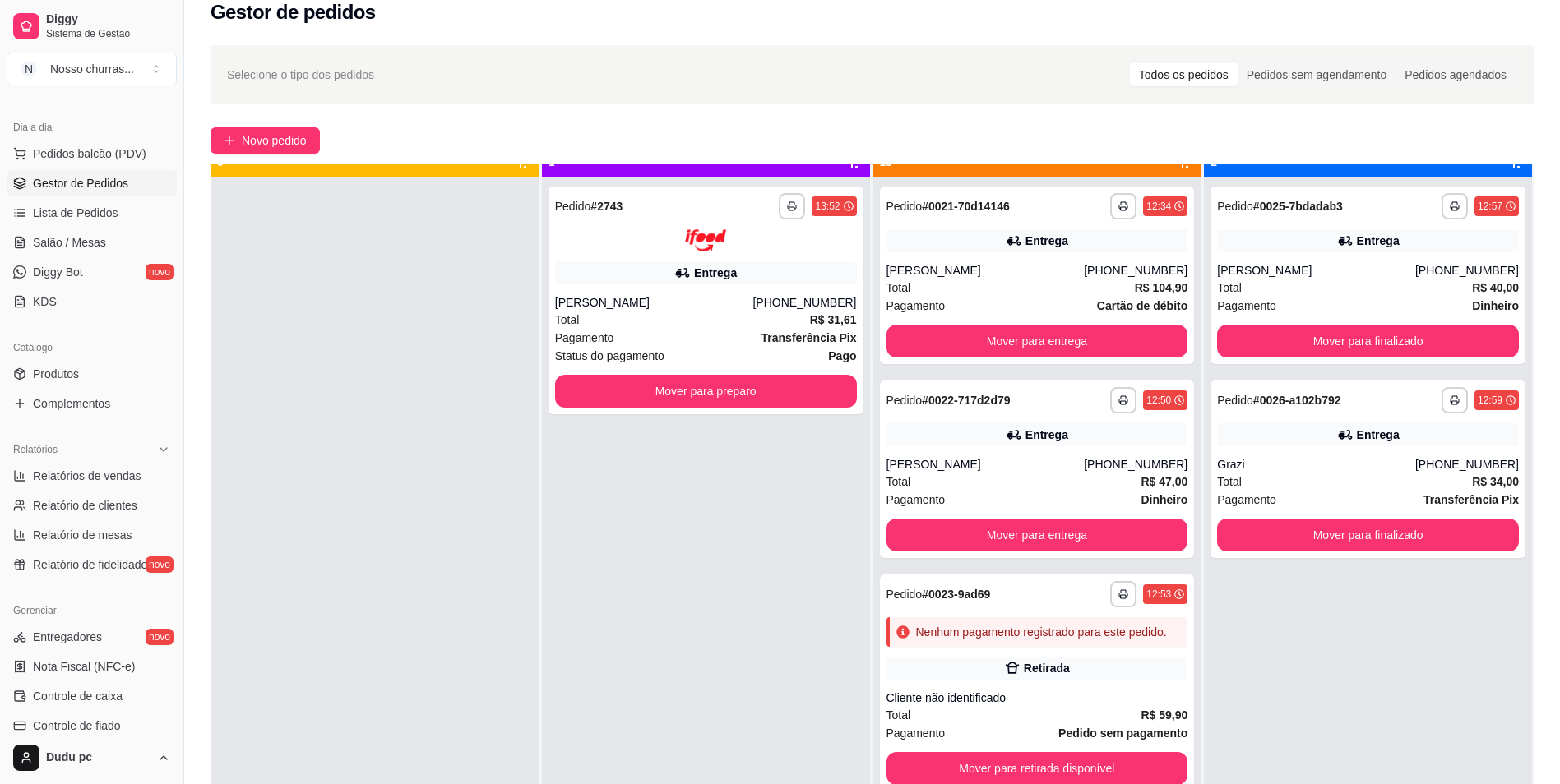
click at [813, 342] on strong "Transferência Pix" at bounding box center [809, 338] width 95 height 13
click at [676, 384] on button "Mover para preparo" at bounding box center [705, 391] width 293 height 32
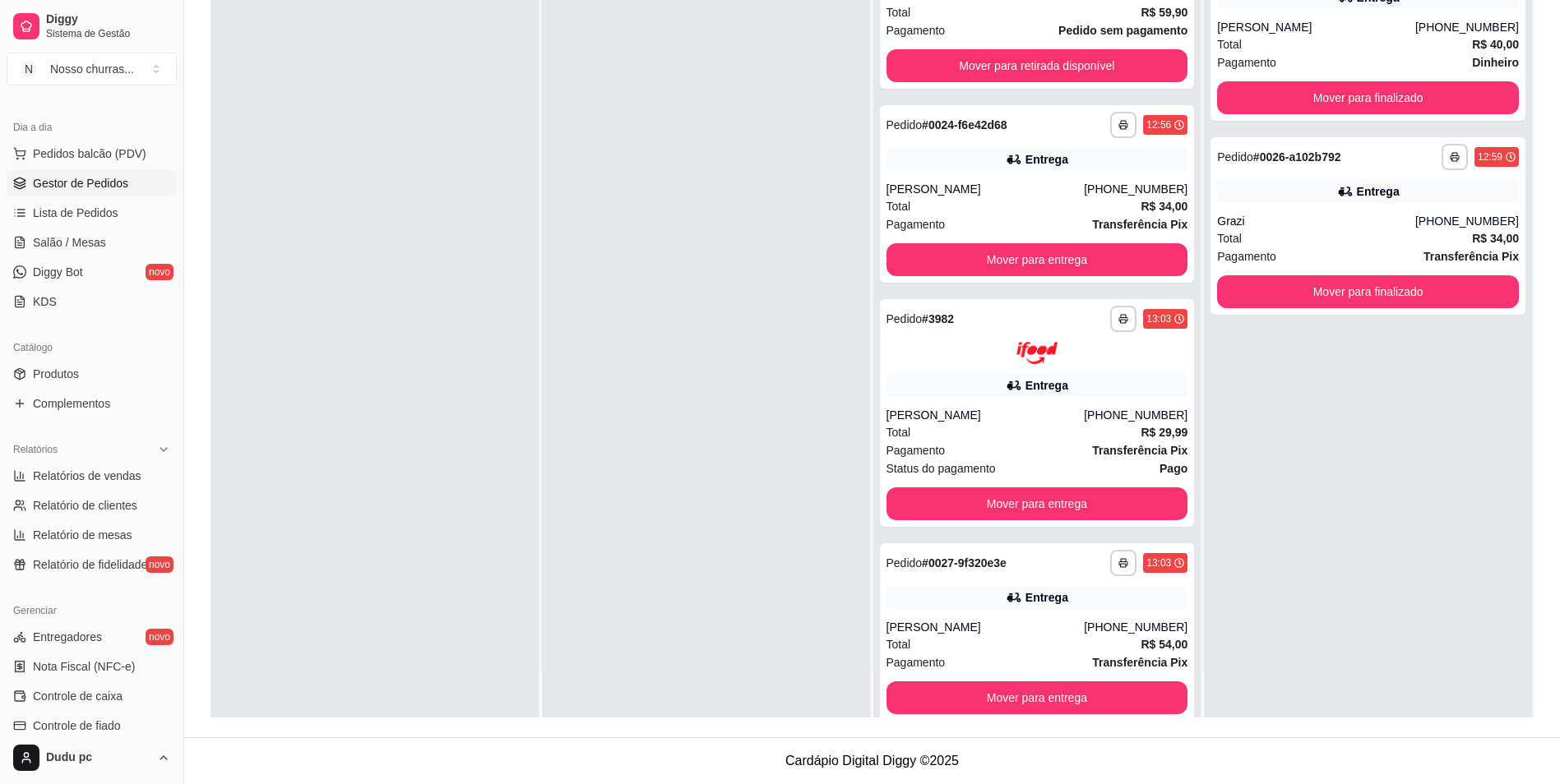
scroll to position [460, 0]
click at [1061, 512] on button "Mover para entrega" at bounding box center [1037, 503] width 293 height 32
click at [1055, 519] on button "Mover para entrega" at bounding box center [1037, 503] width 293 height 32
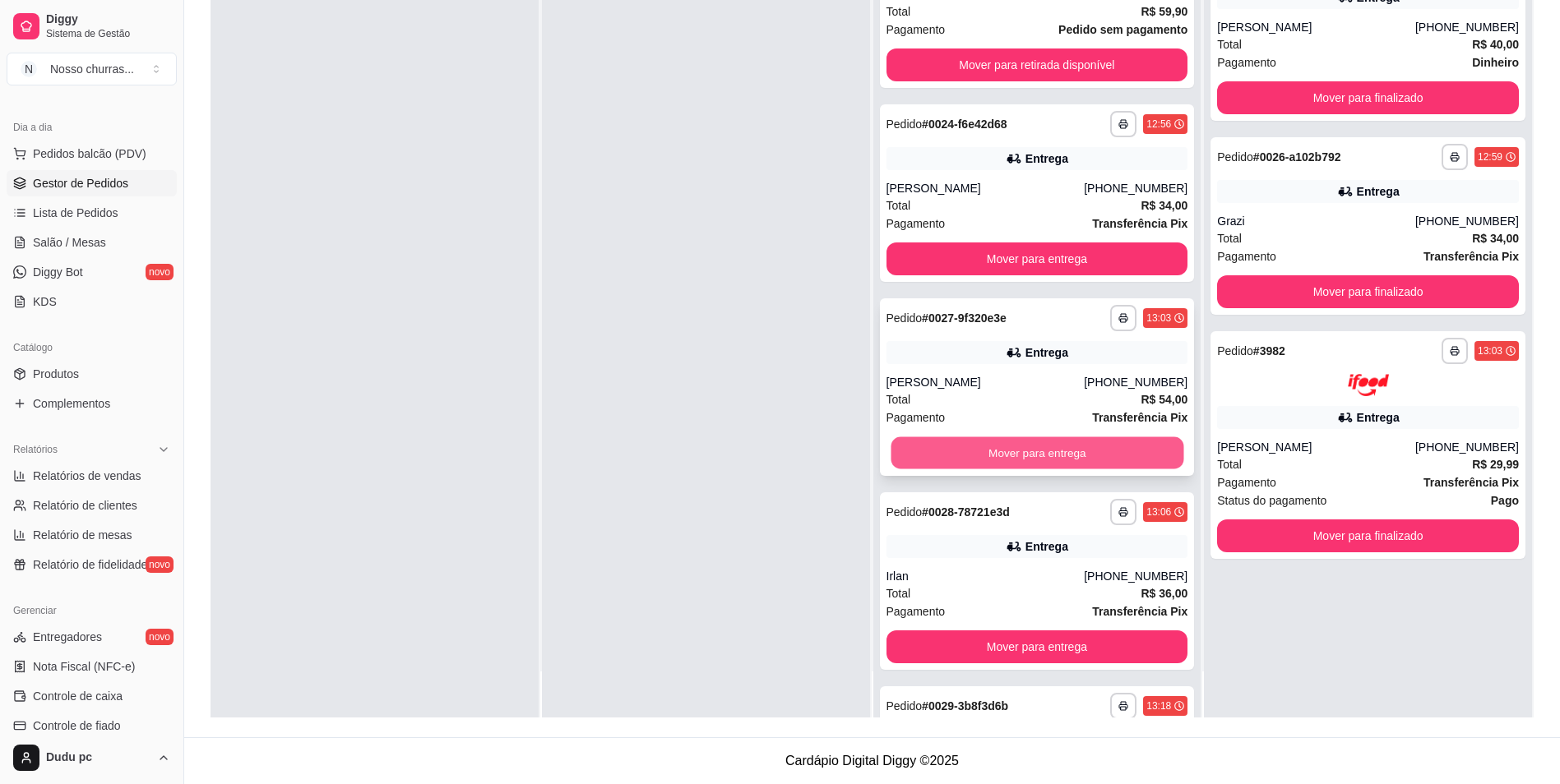
click at [1041, 469] on button "Mover para entrega" at bounding box center [1037, 454] width 293 height 32
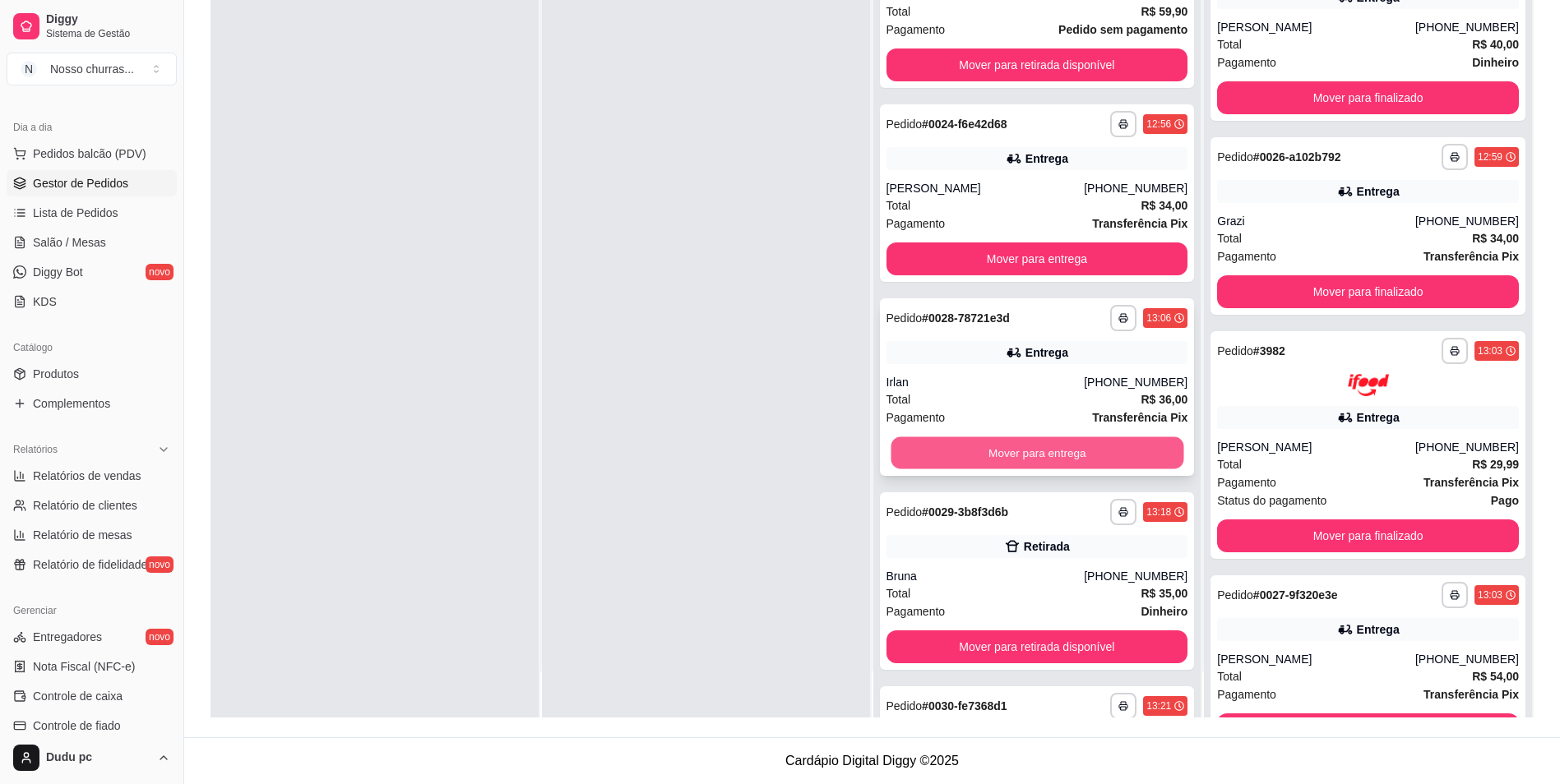
click at [1036, 463] on button "Mover para entrega" at bounding box center [1037, 454] width 293 height 32
click at [1036, 463] on button "Mover para retirada disponível" at bounding box center [1037, 454] width 293 height 32
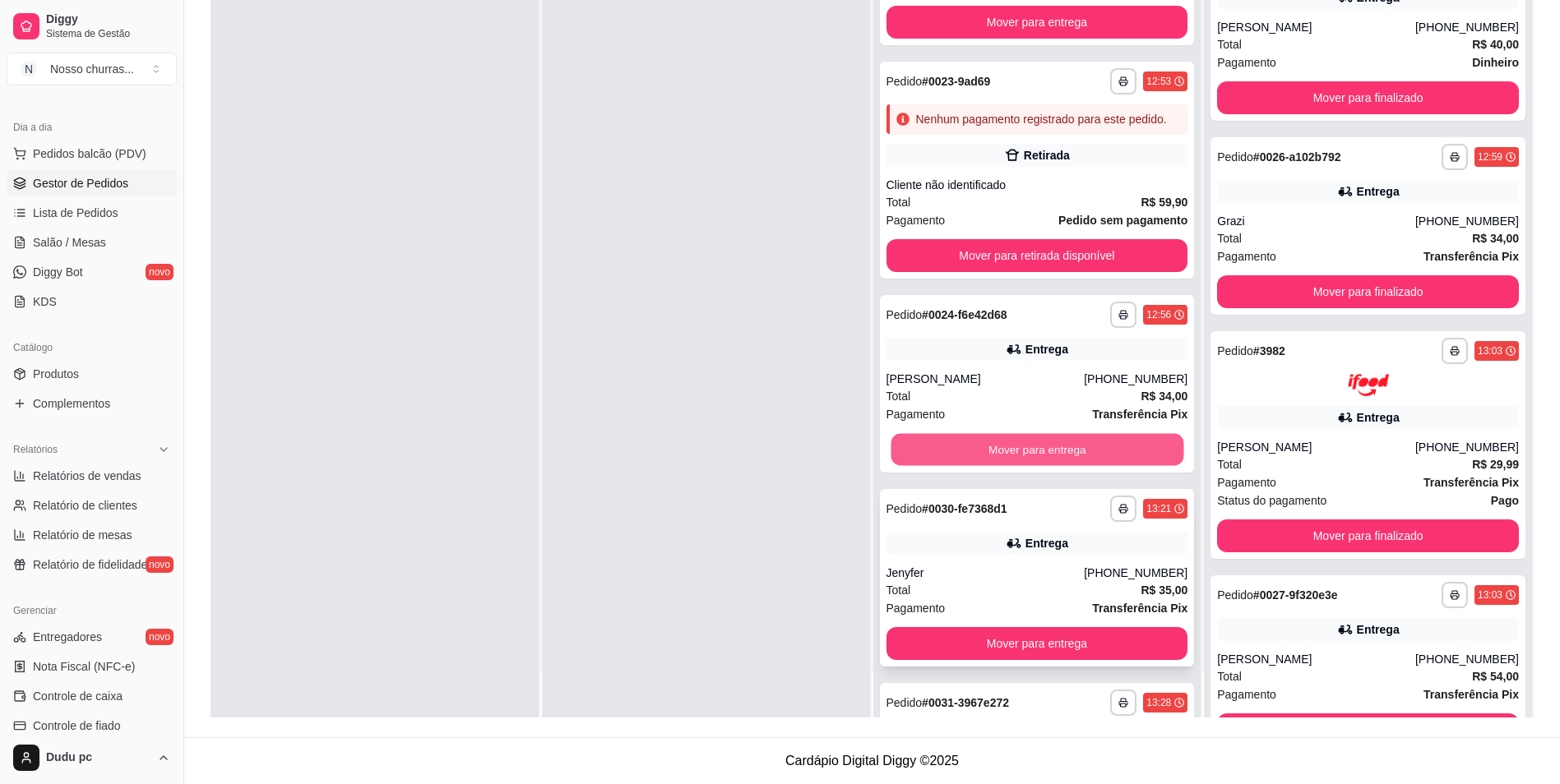
click at [1125, 416] on div "**********" at bounding box center [1037, 384] width 315 height 178
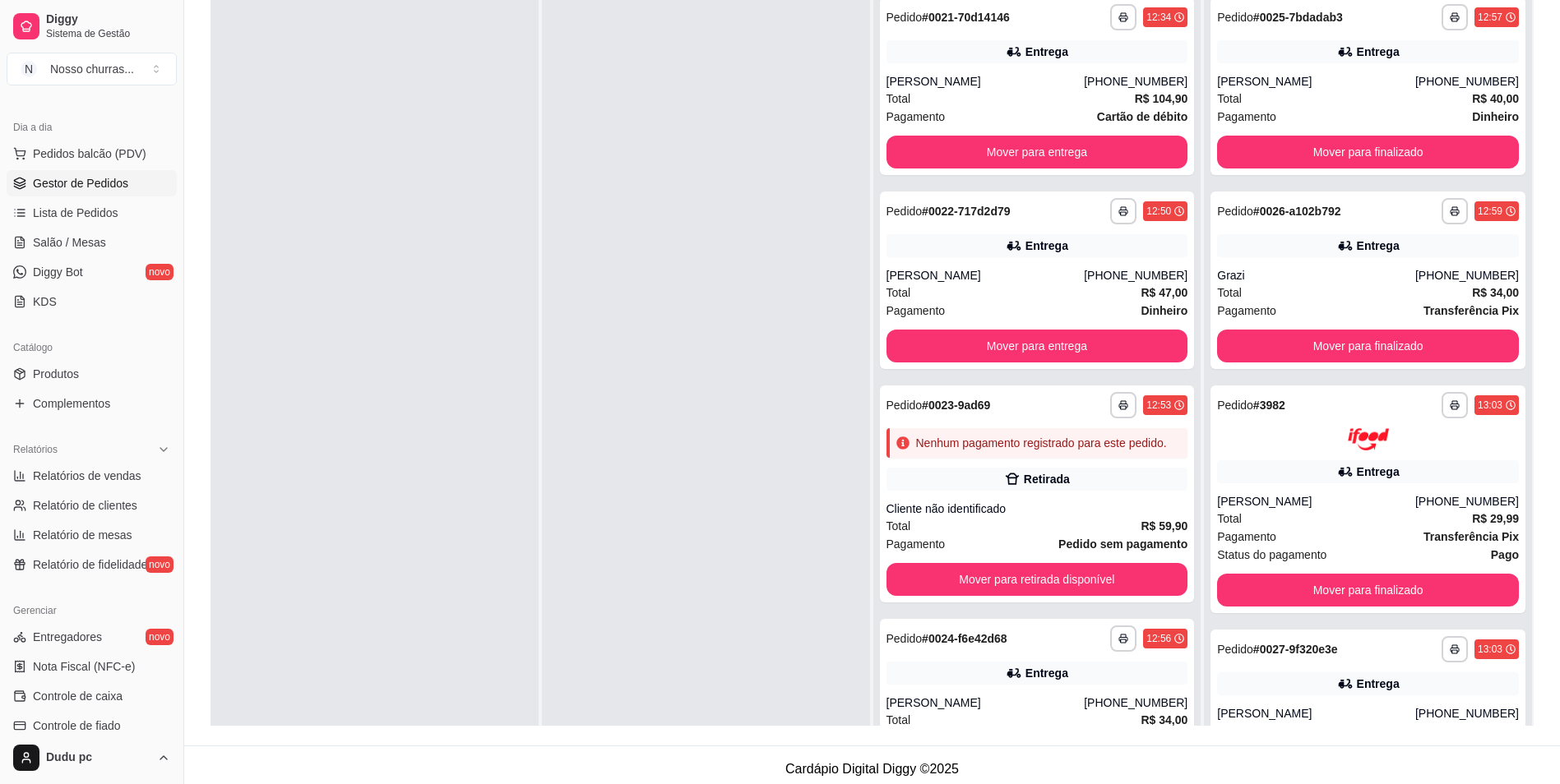
scroll to position [218, 0]
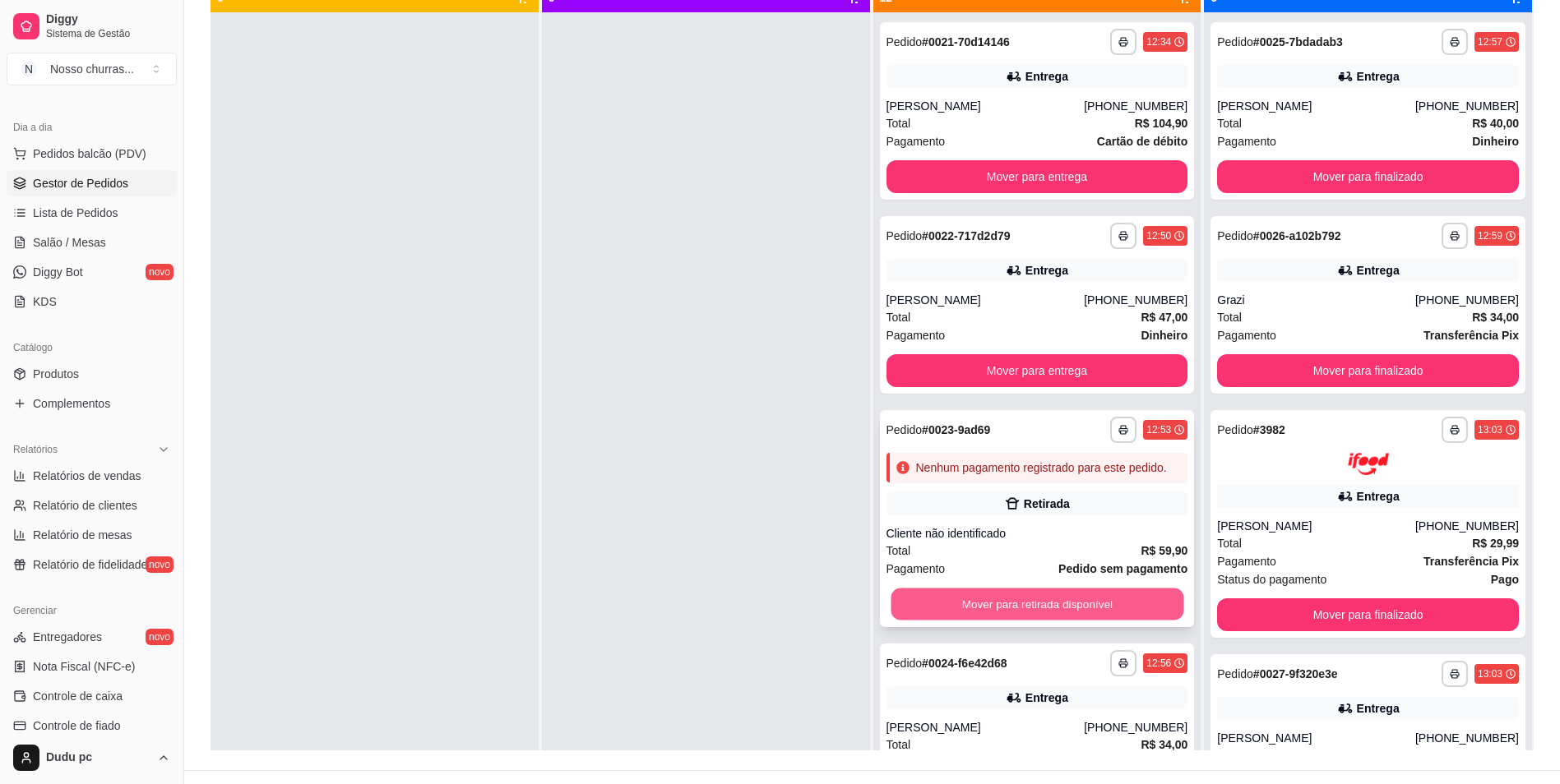
click at [1063, 617] on button "Mover para retirada disponível" at bounding box center [1037, 604] width 293 height 32
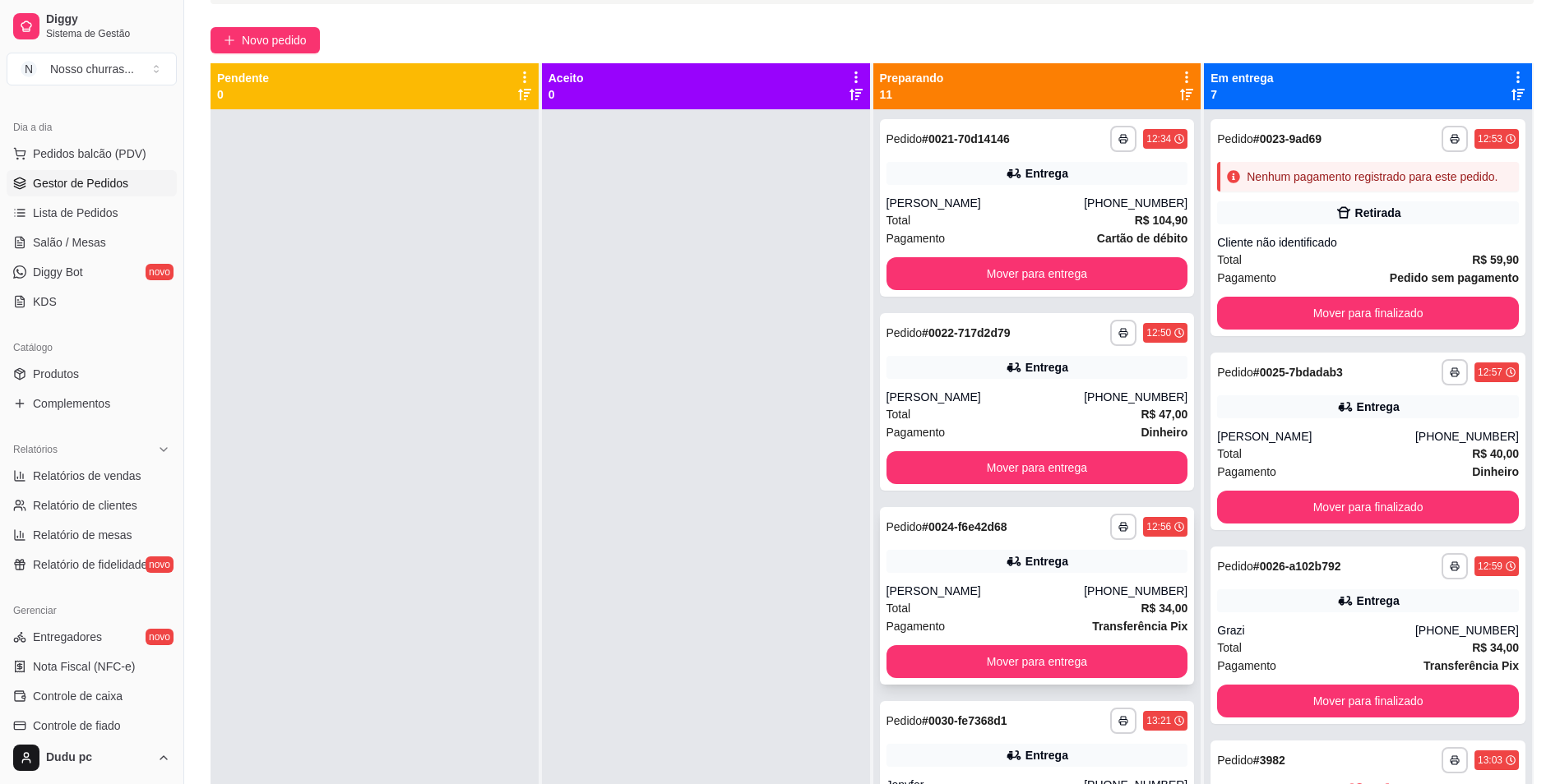
scroll to position [119, 0]
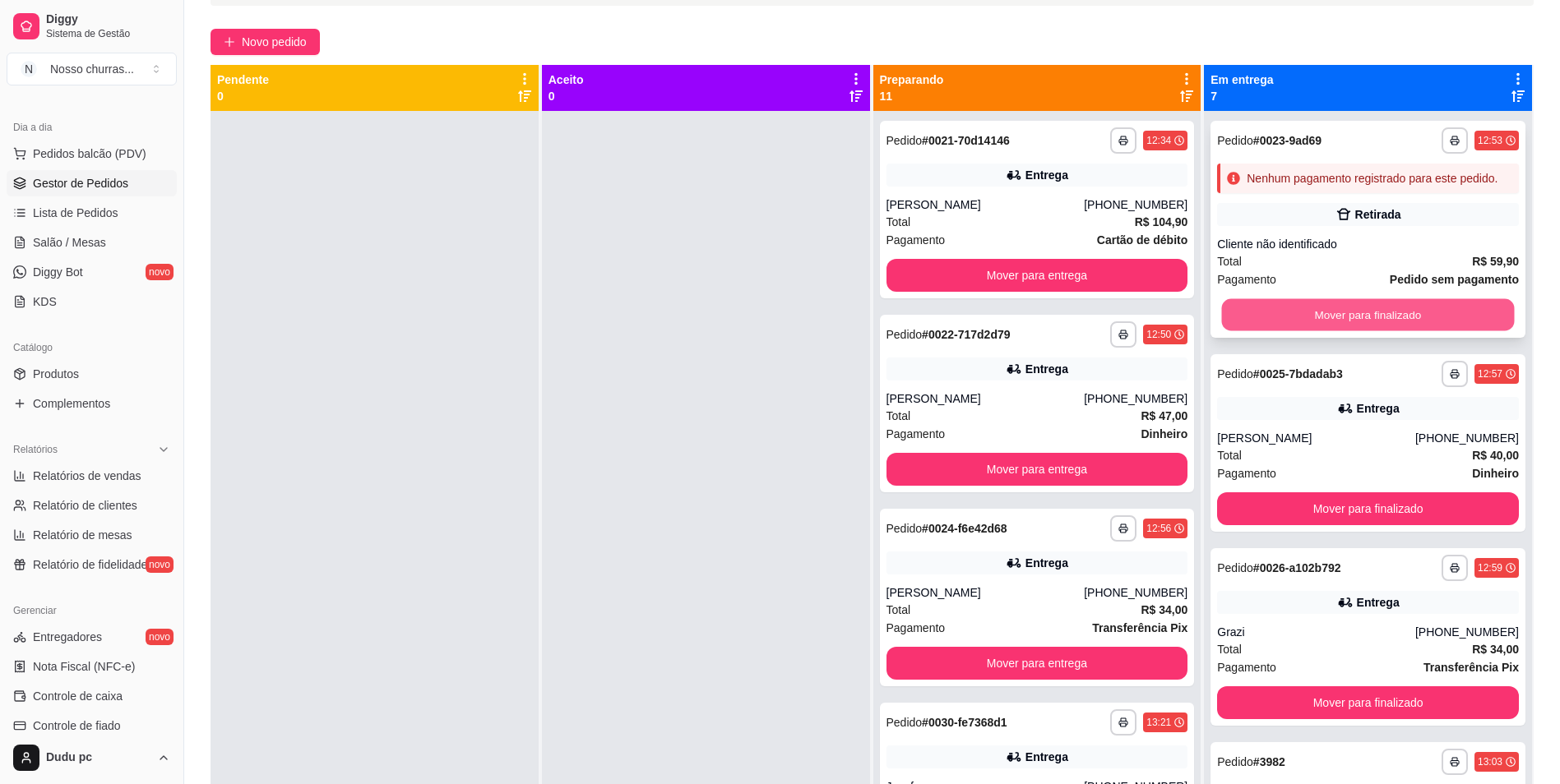
click at [1362, 328] on button "Mover para finalizado" at bounding box center [1368, 315] width 293 height 32
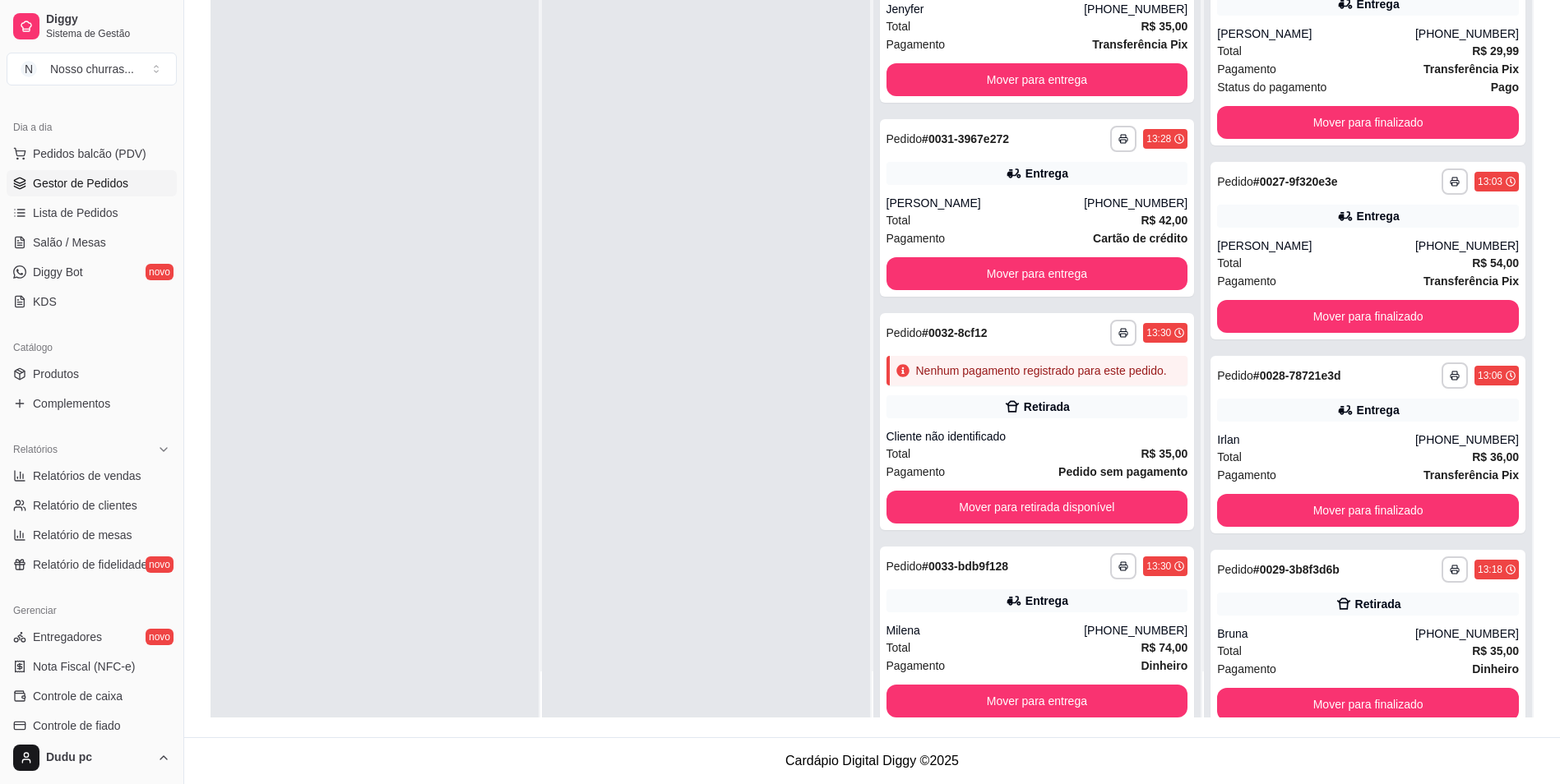
scroll to position [625, 0]
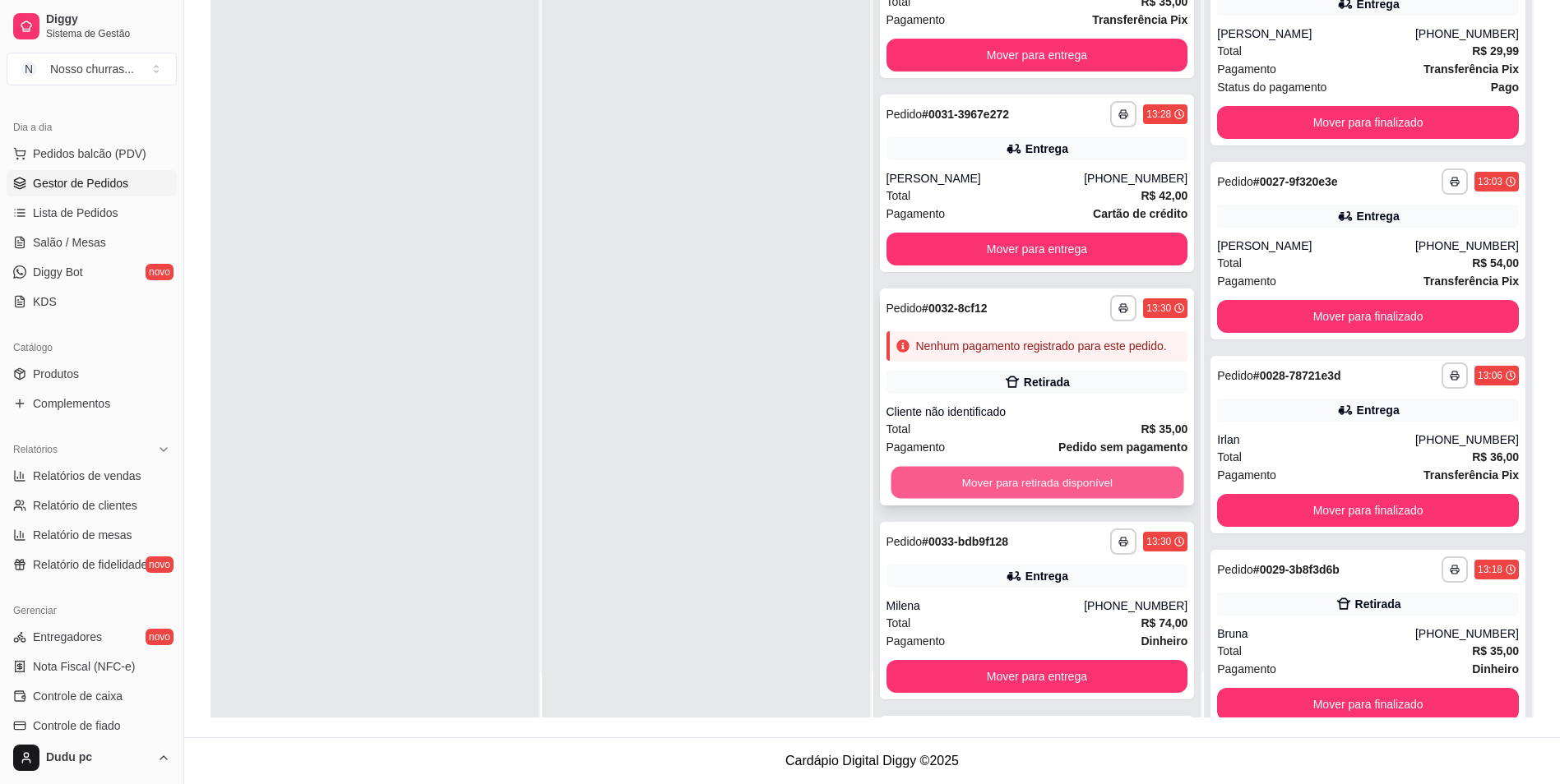
click at [1037, 494] on button "Mover para retirada disponível" at bounding box center [1037, 483] width 293 height 32
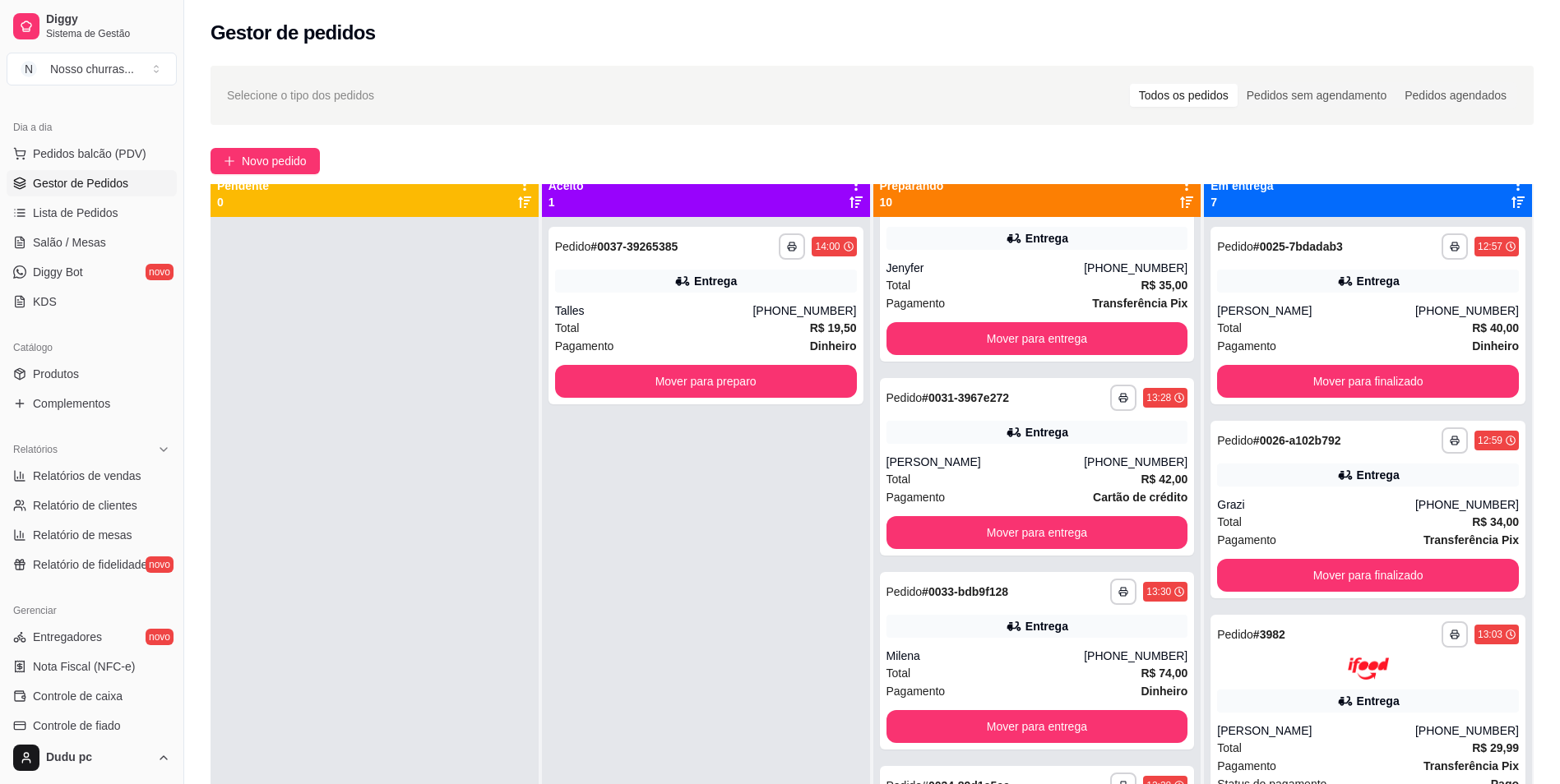
scroll to position [0, 0]
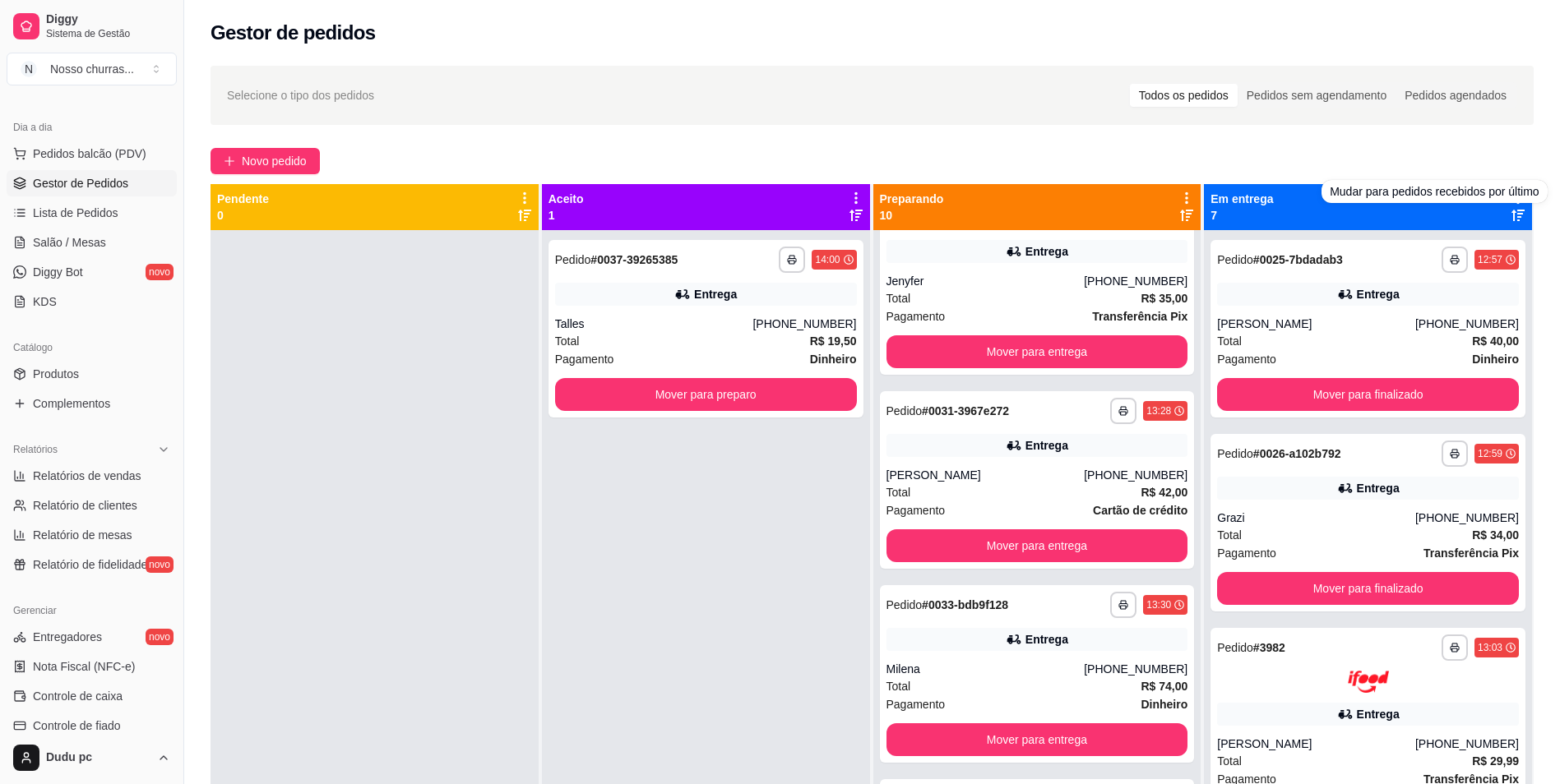
click at [1512, 218] on icon at bounding box center [1518, 216] width 13 height 11
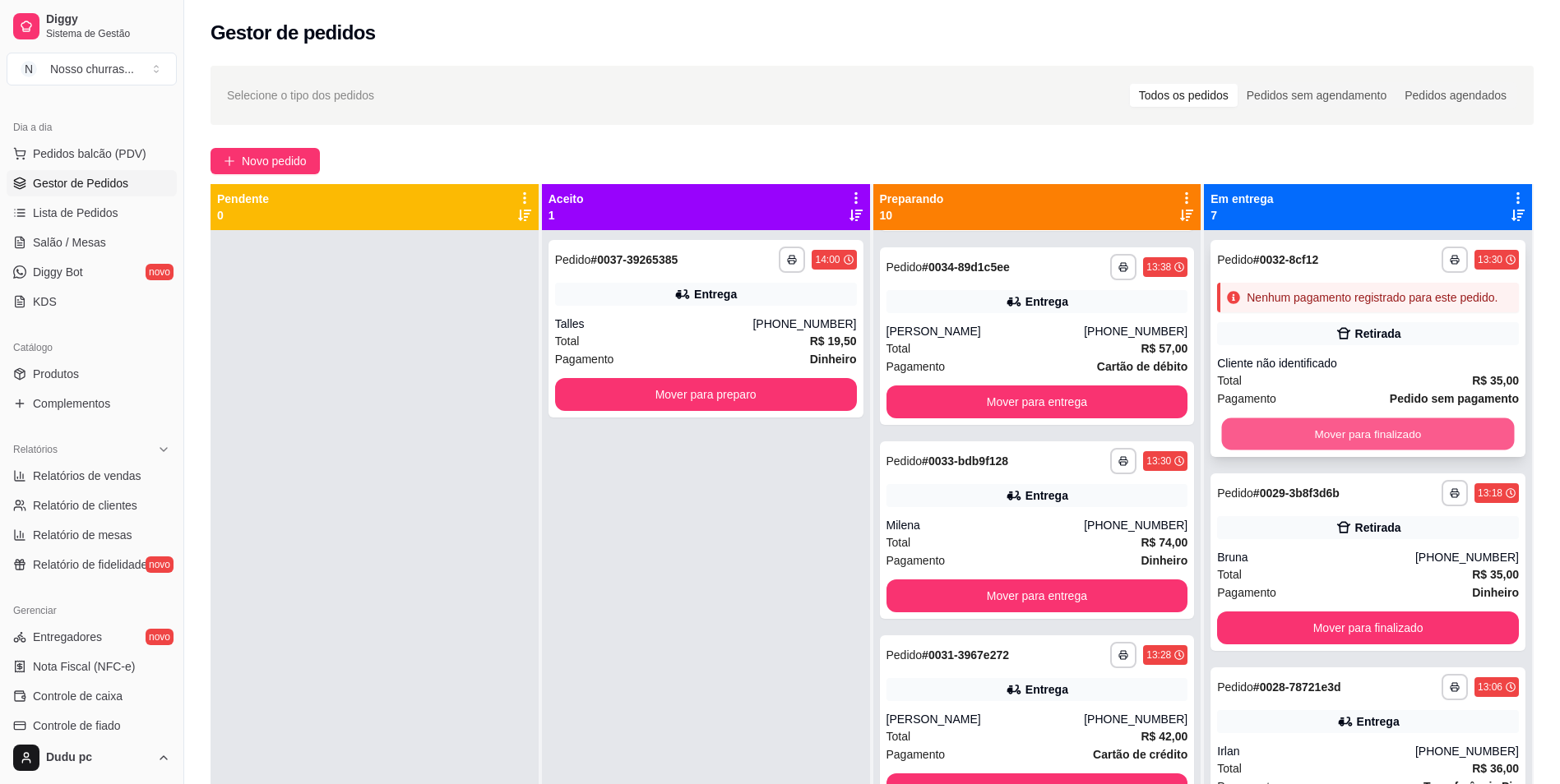
click at [1417, 451] on button "Mover para finalizado" at bounding box center [1368, 434] width 293 height 32
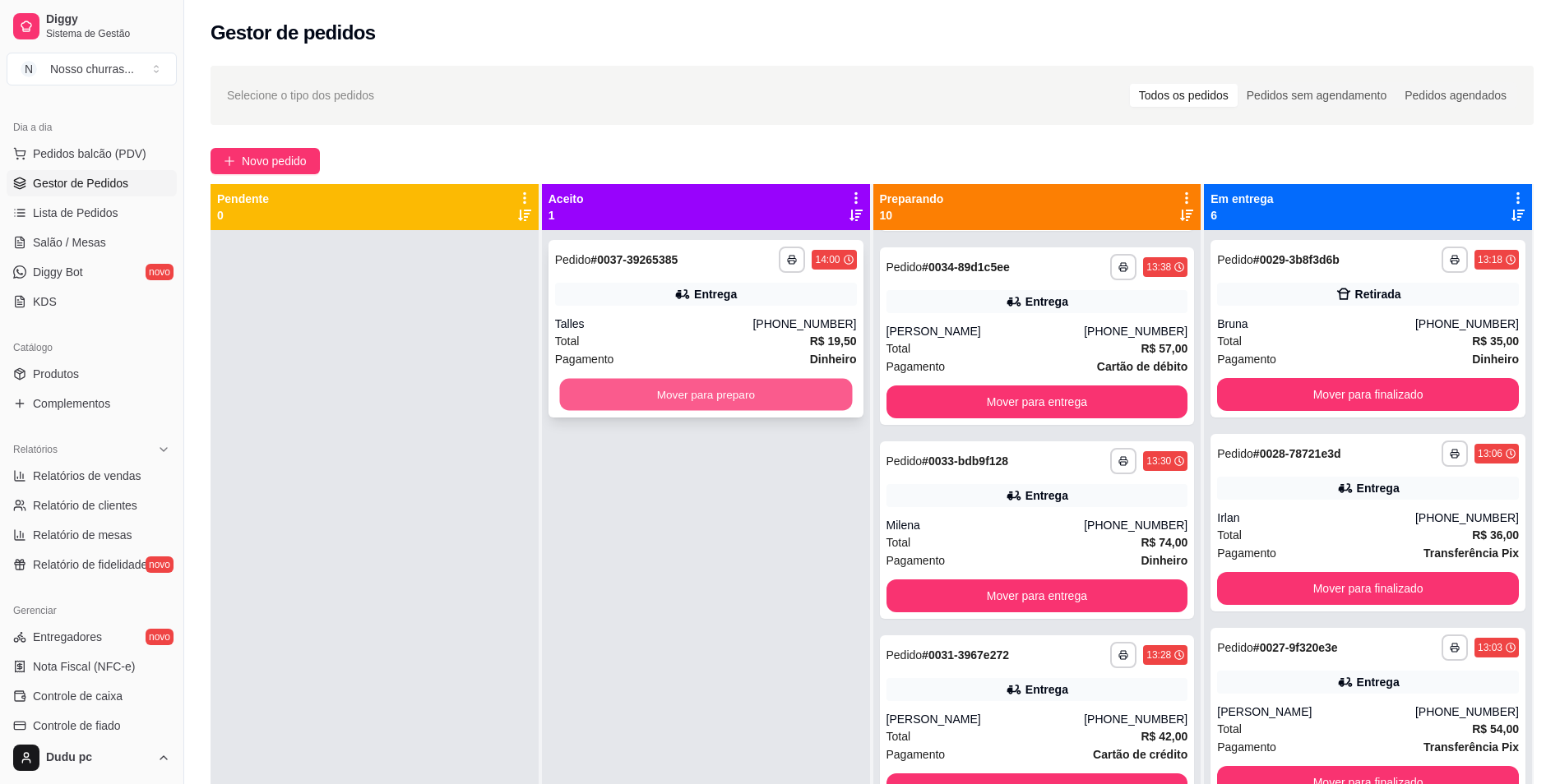
click at [824, 404] on button "Mover para preparo" at bounding box center [705, 395] width 293 height 32
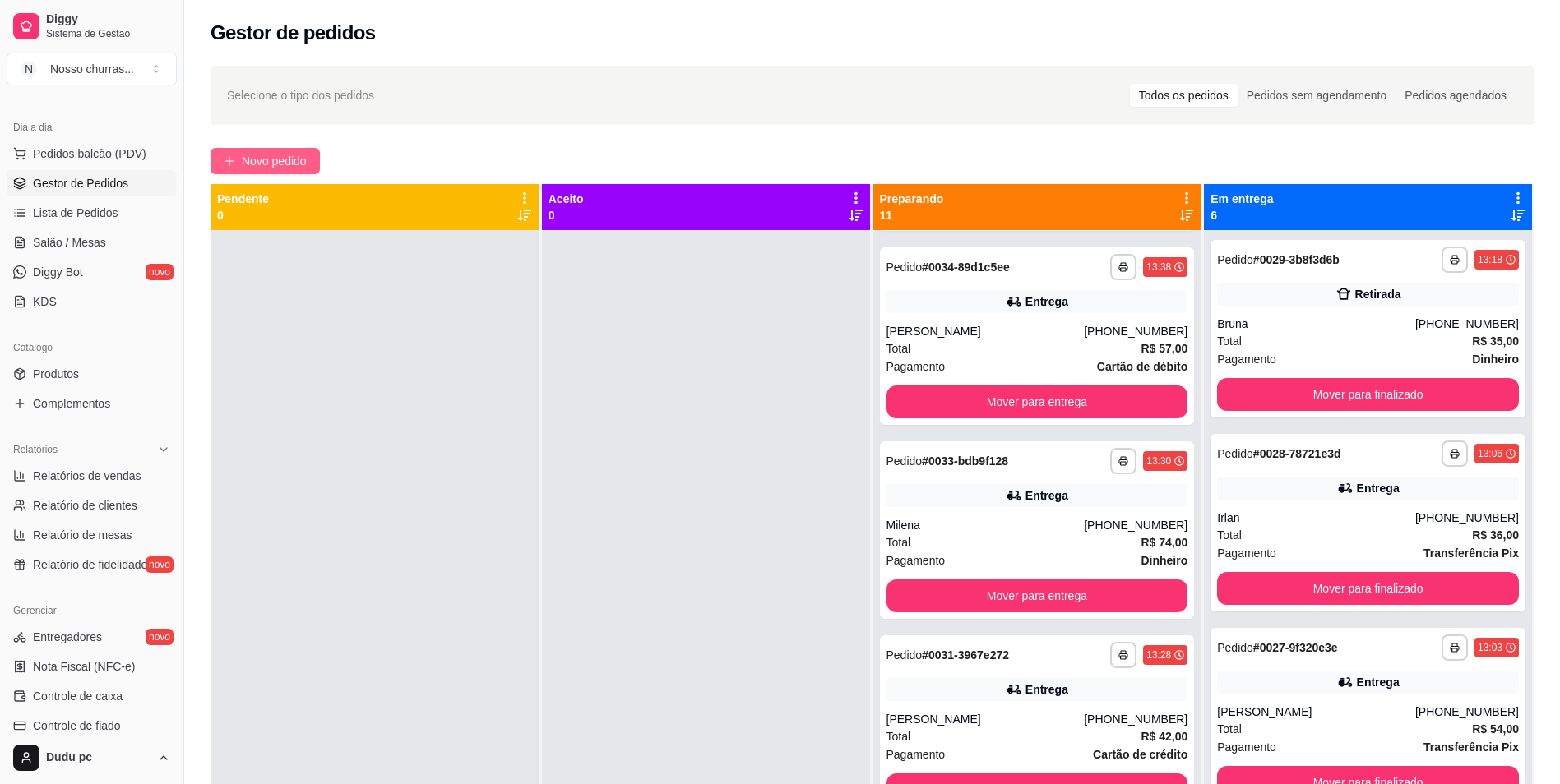
click at [263, 159] on span "Novo pedido" at bounding box center [274, 161] width 65 height 19
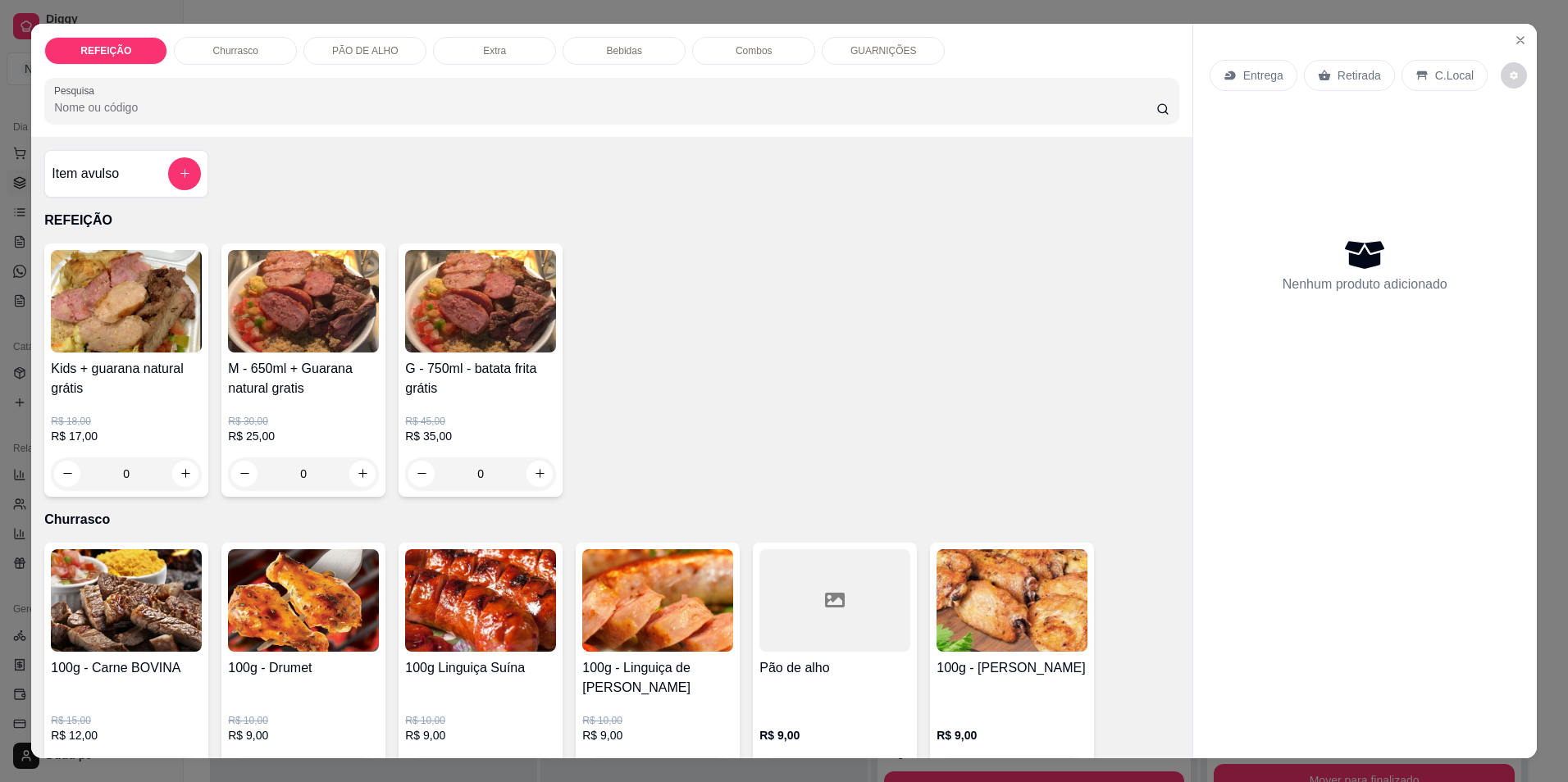
click at [281, 408] on div "R$ 30,00 R$ 25,00 0" at bounding box center [303, 444] width 151 height 91
click at [1516, 44] on icon "Close" at bounding box center [1521, 40] width 13 height 13
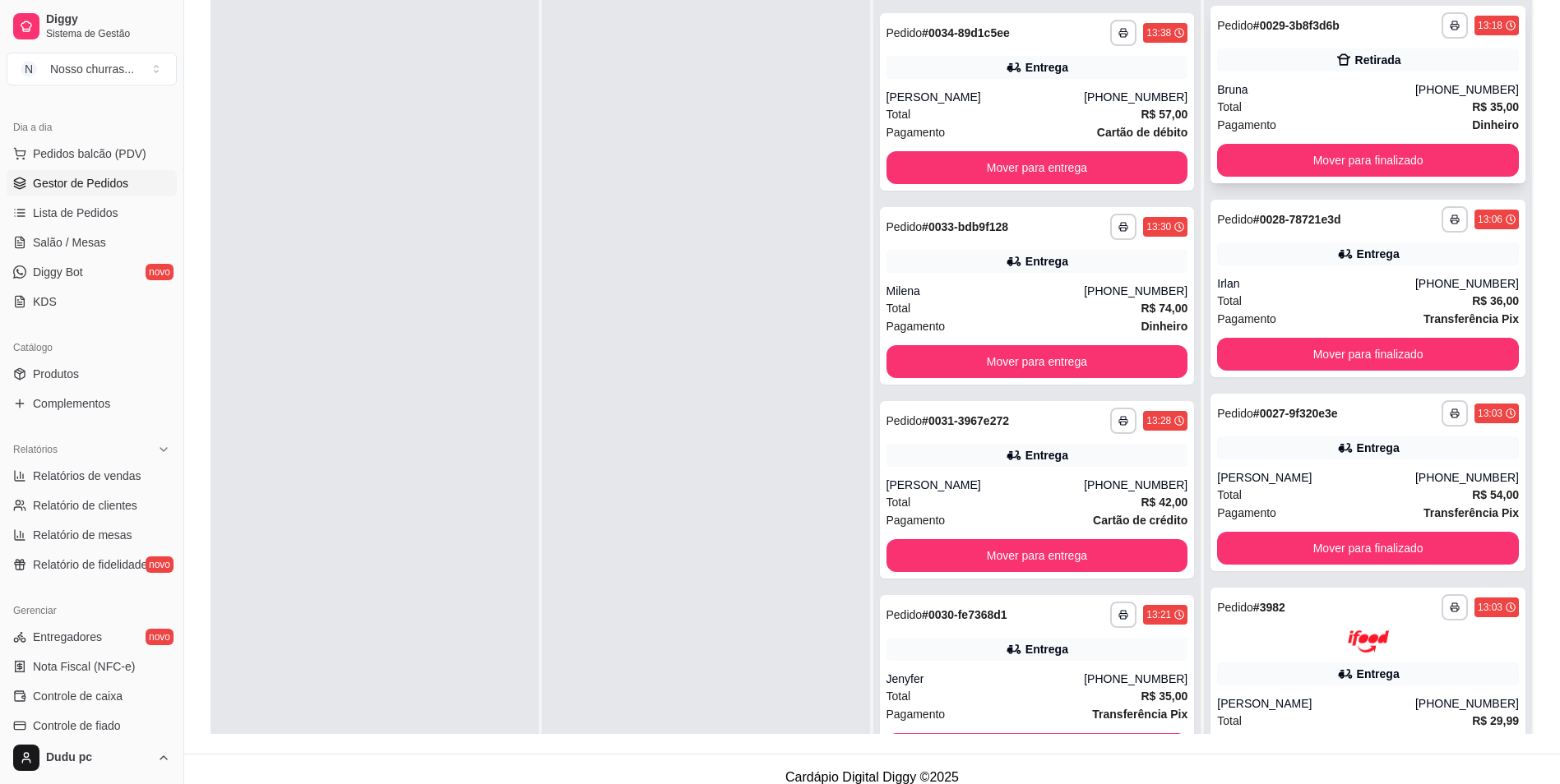
scroll to position [251, 0]
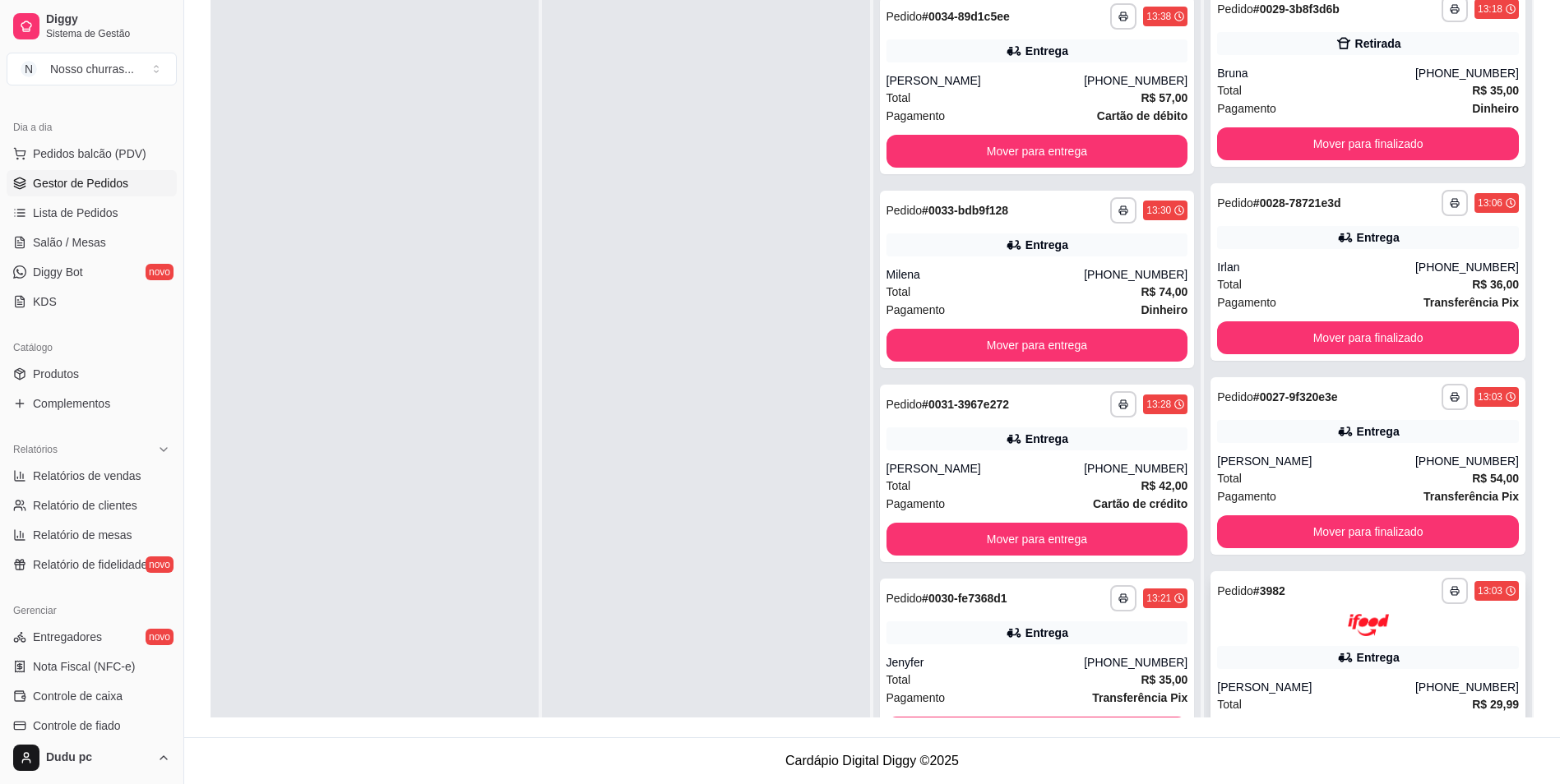
click at [1384, 675] on div "**********" at bounding box center [1368, 685] width 315 height 228
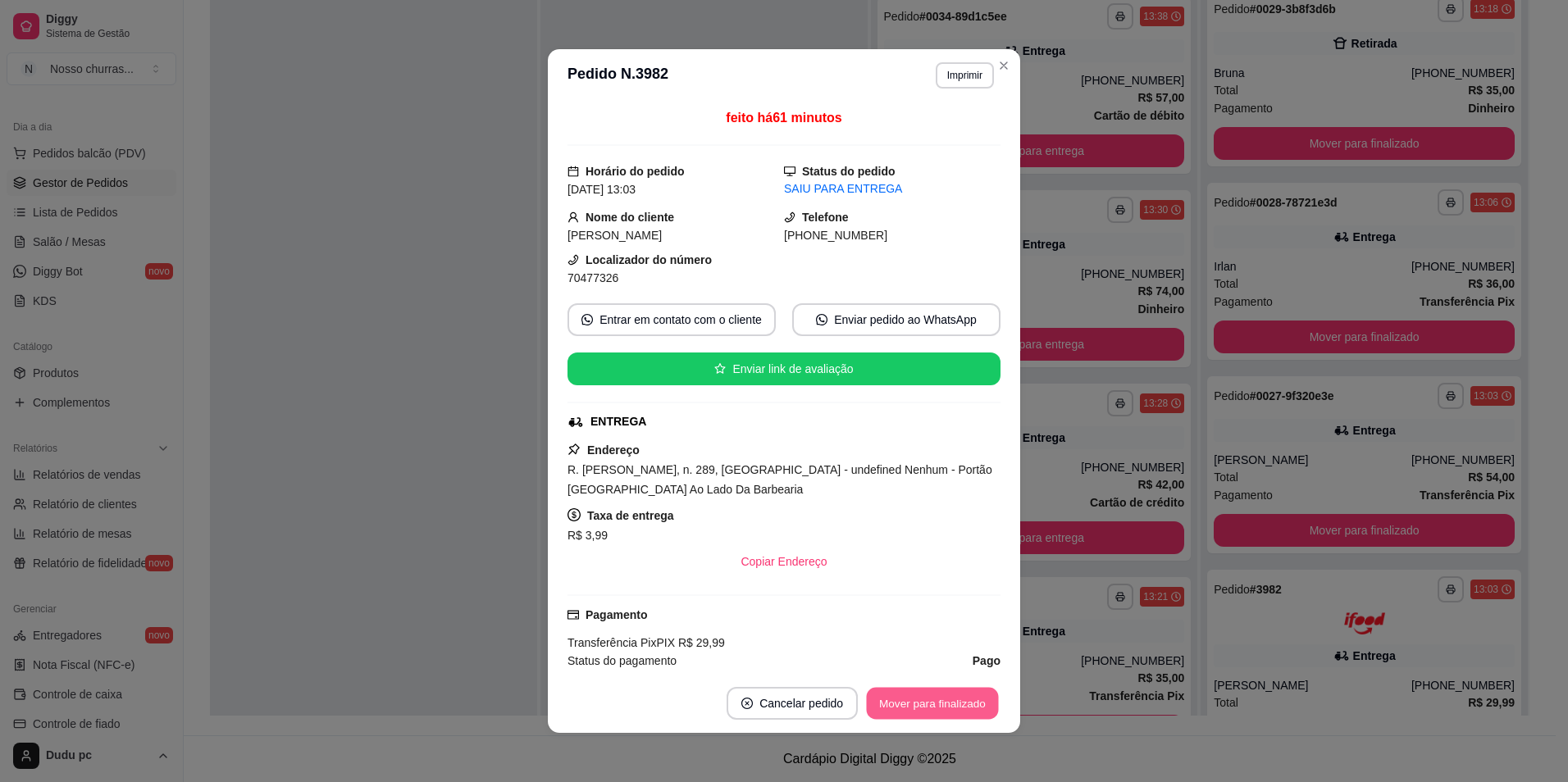
click at [946, 710] on button "Mover para finalizado" at bounding box center [933, 704] width 132 height 32
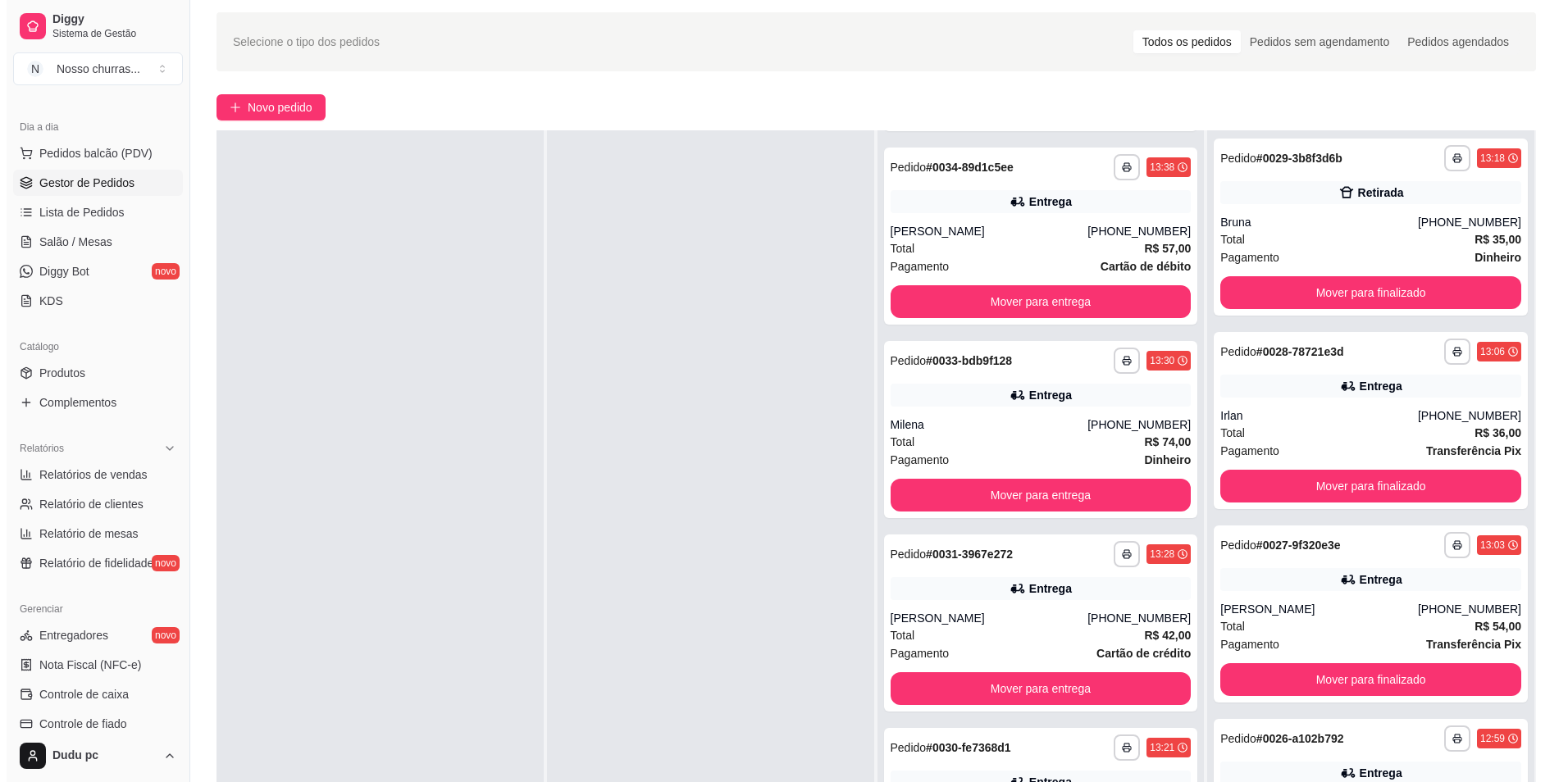
scroll to position [0, 0]
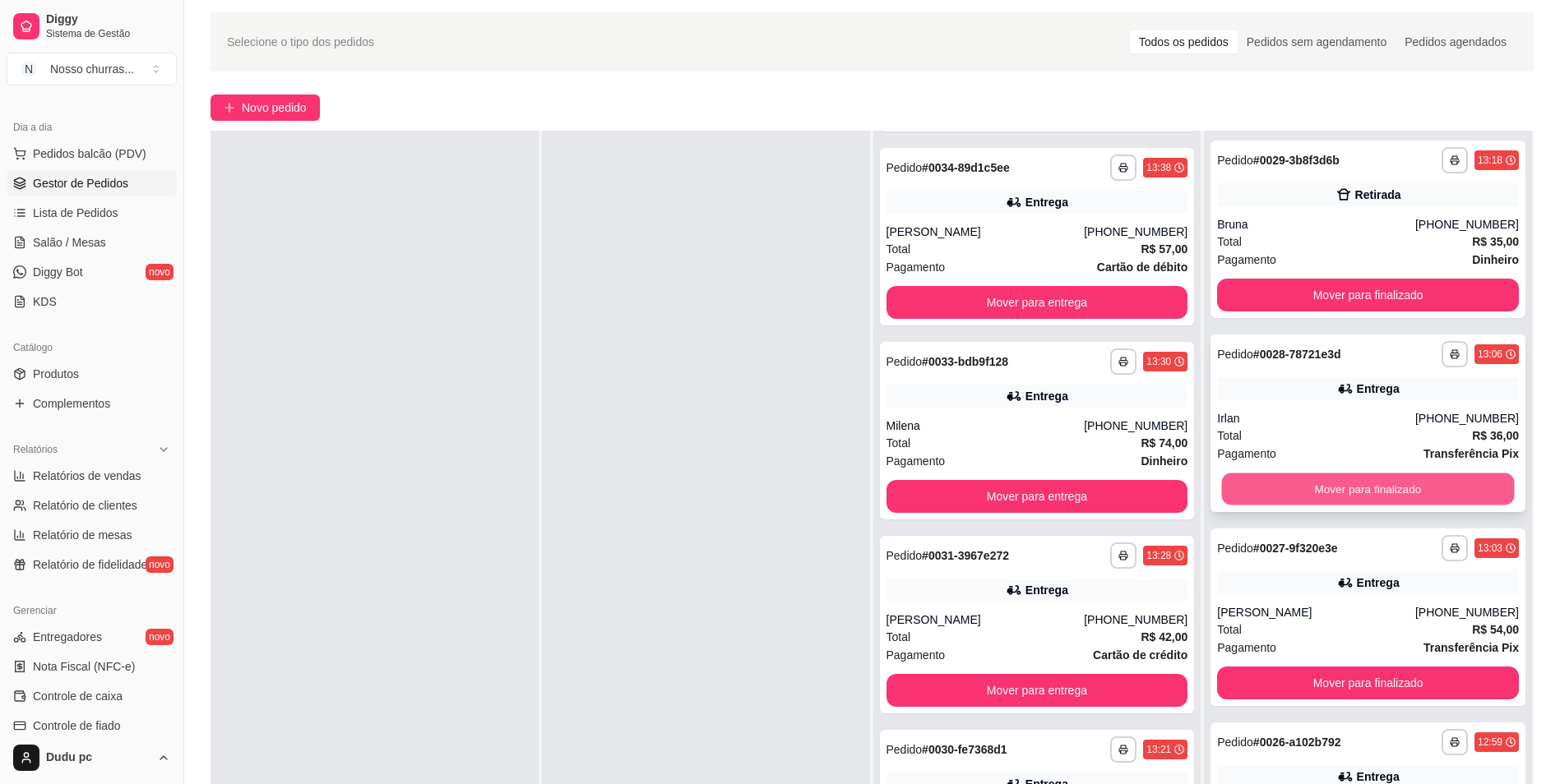
click at [1270, 487] on button "Mover para finalizado" at bounding box center [1368, 490] width 293 height 32
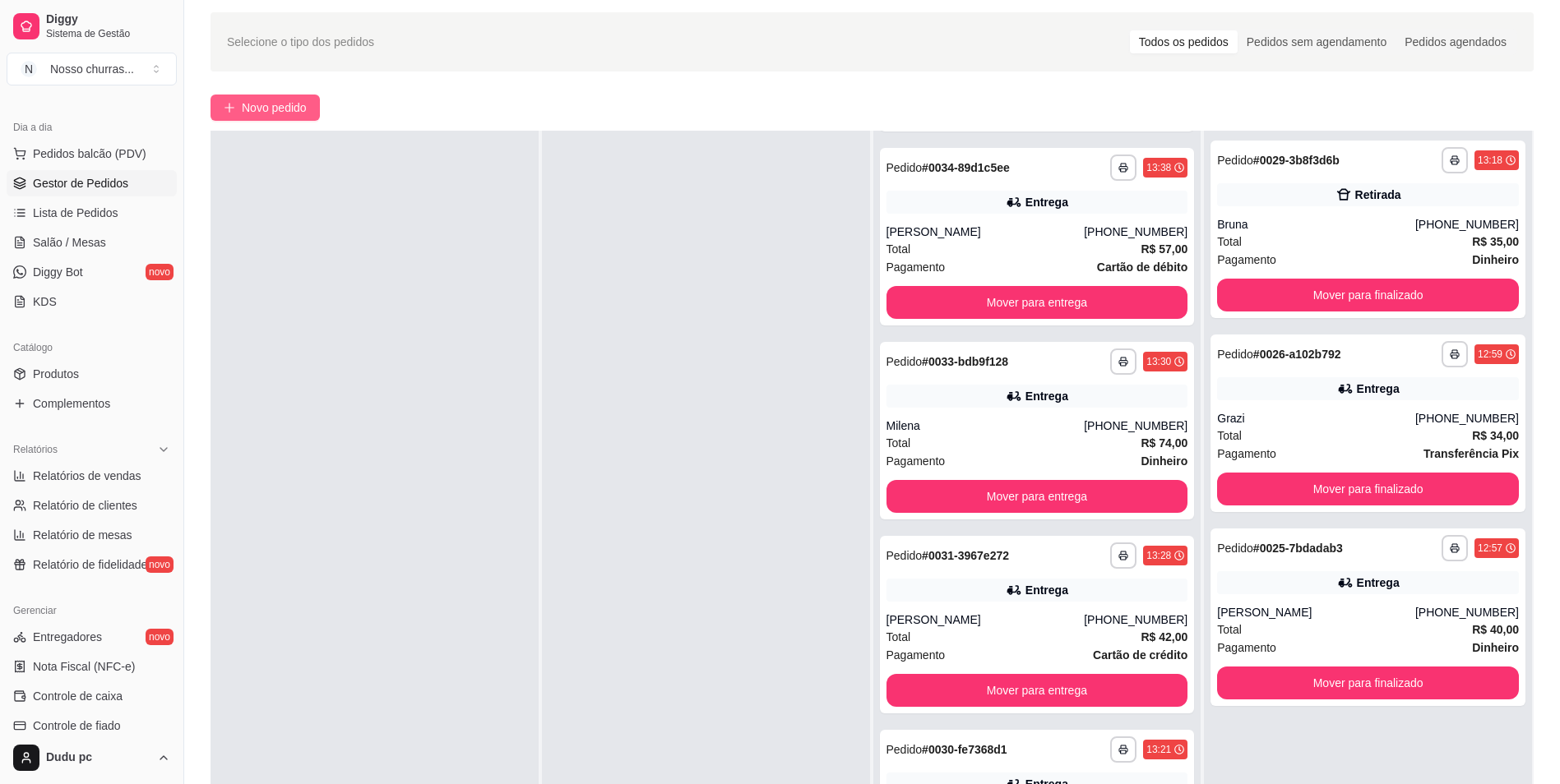
click at [306, 109] on span "Novo pedido" at bounding box center [274, 108] width 65 height 19
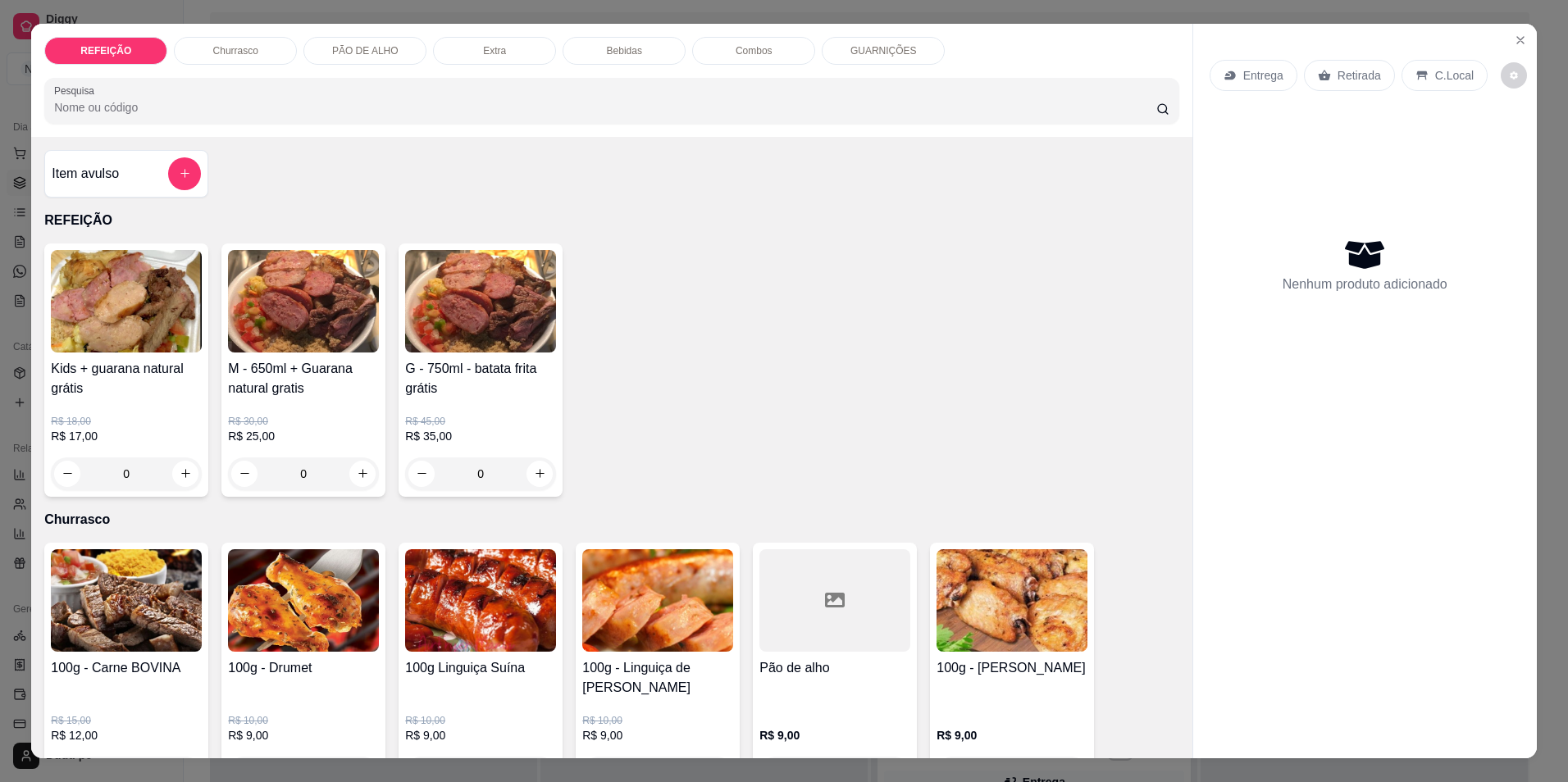
click at [466, 432] on p "R$ 35,00" at bounding box center [480, 437] width 151 height 17
click at [306, 451] on div "R$ 30,00 R$ 25,00 0" at bounding box center [303, 452] width 151 height 76
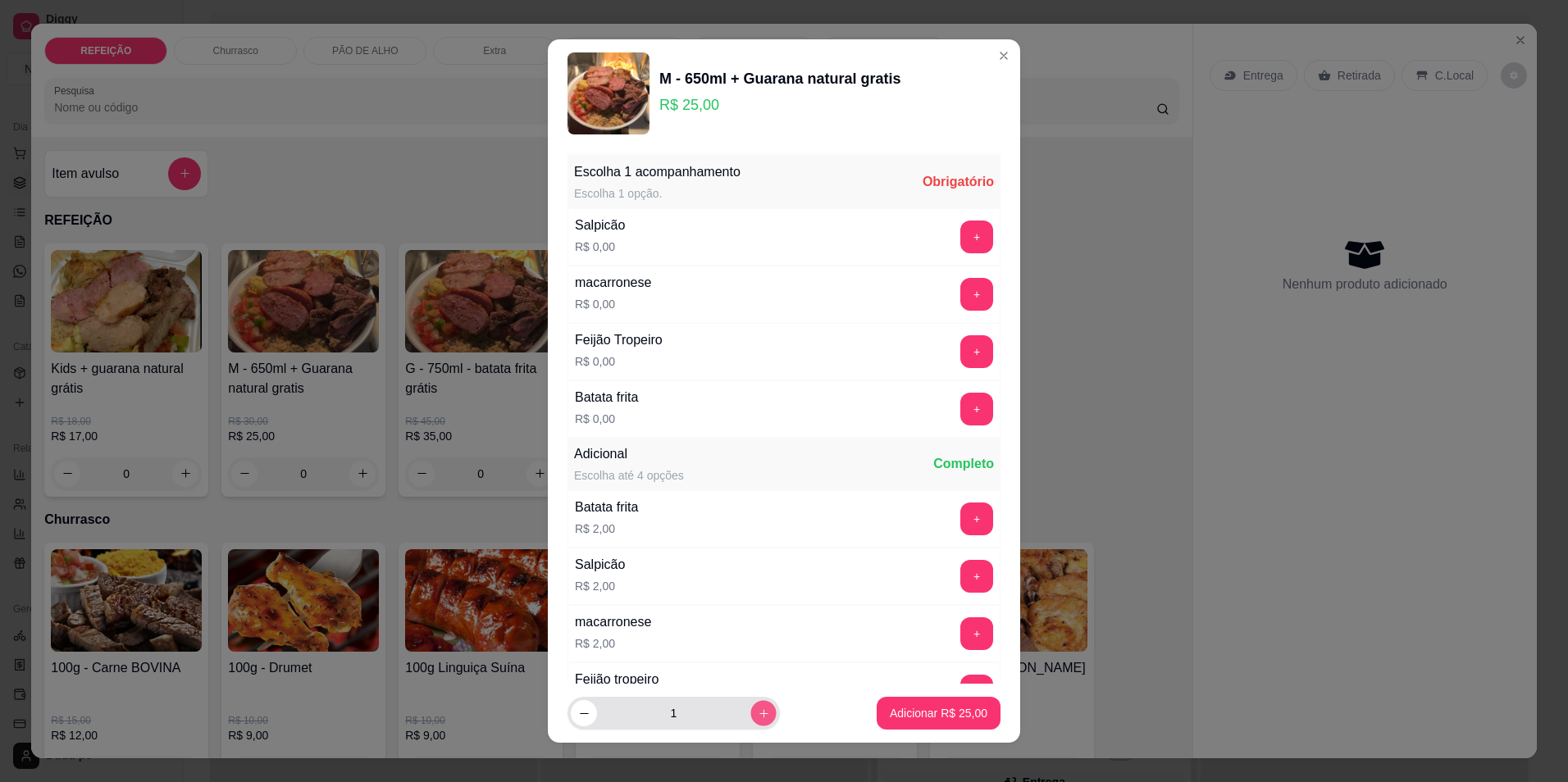
click at [751, 711] on button "increase-product-quantity" at bounding box center [764, 714] width 26 height 26
type input "2"
click at [961, 394] on button "+" at bounding box center [977, 408] width 32 height 32
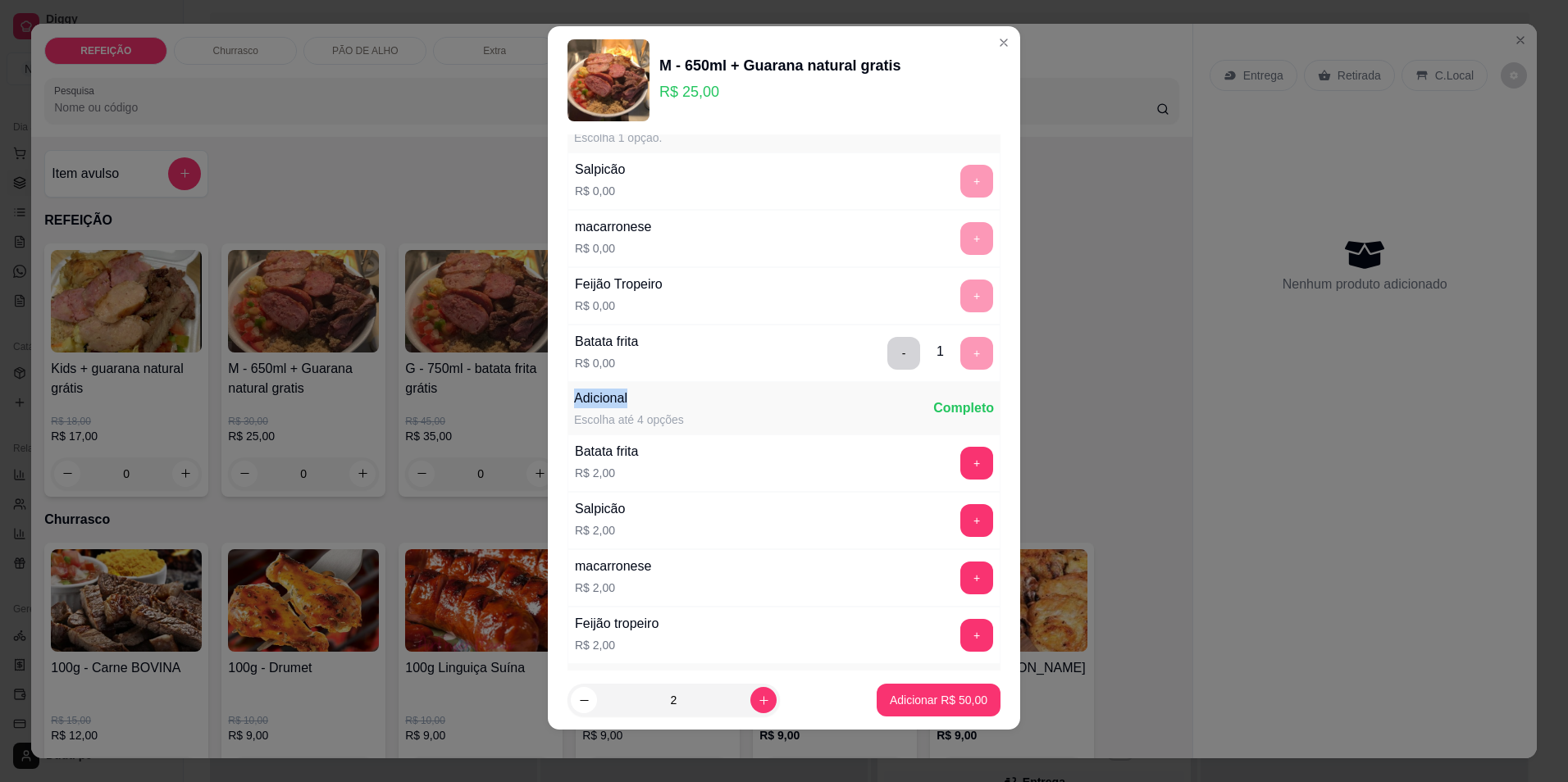
click at [954, 394] on div "Escolha 1 acompanhamento Escolha 1 opção. Completo Salpicão R$ 0,00 + macarrone…" at bounding box center [784, 465] width 433 height 733
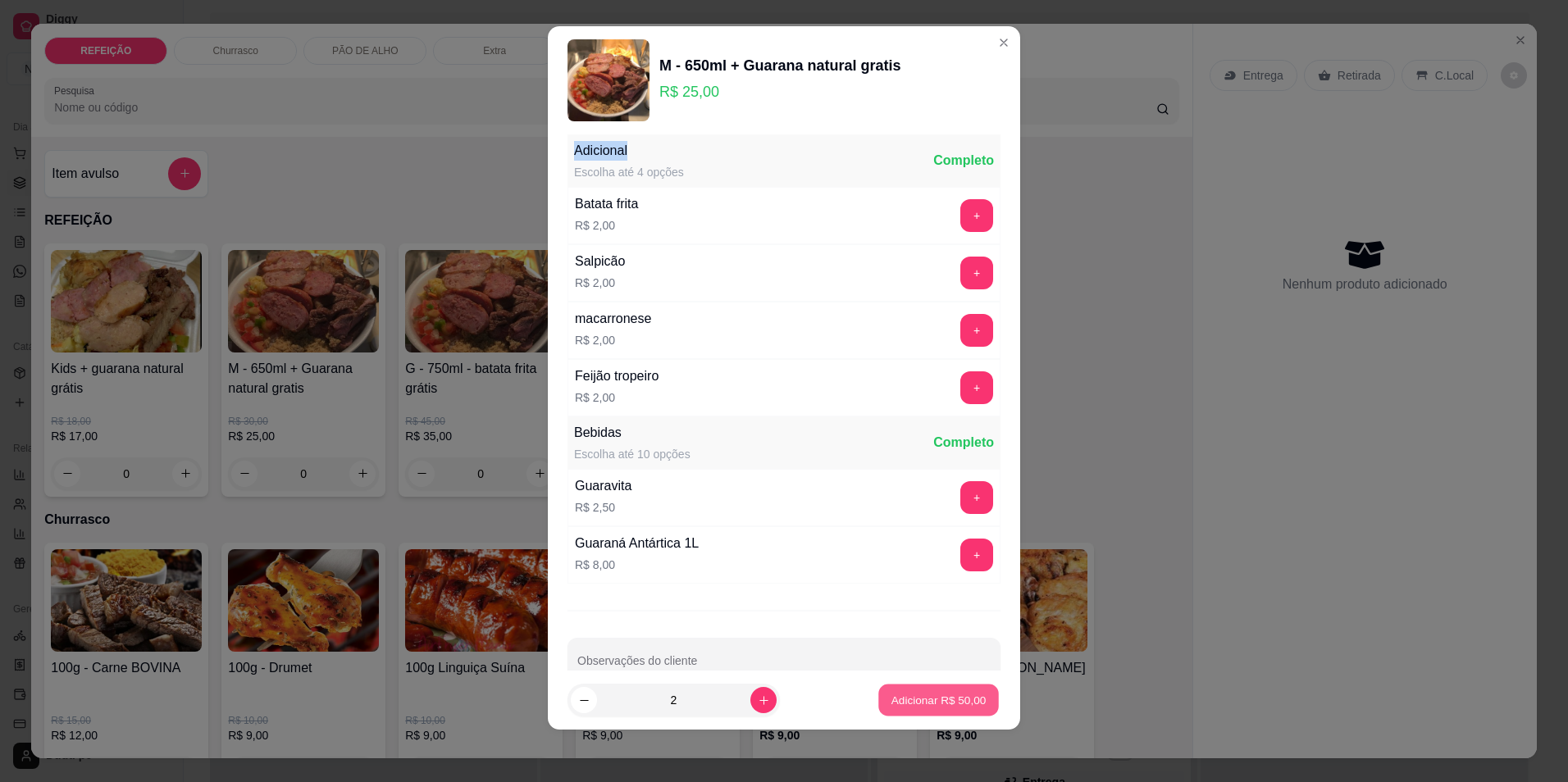
click at [934, 704] on p "Adicionar R$ 50,00" at bounding box center [939, 701] width 95 height 16
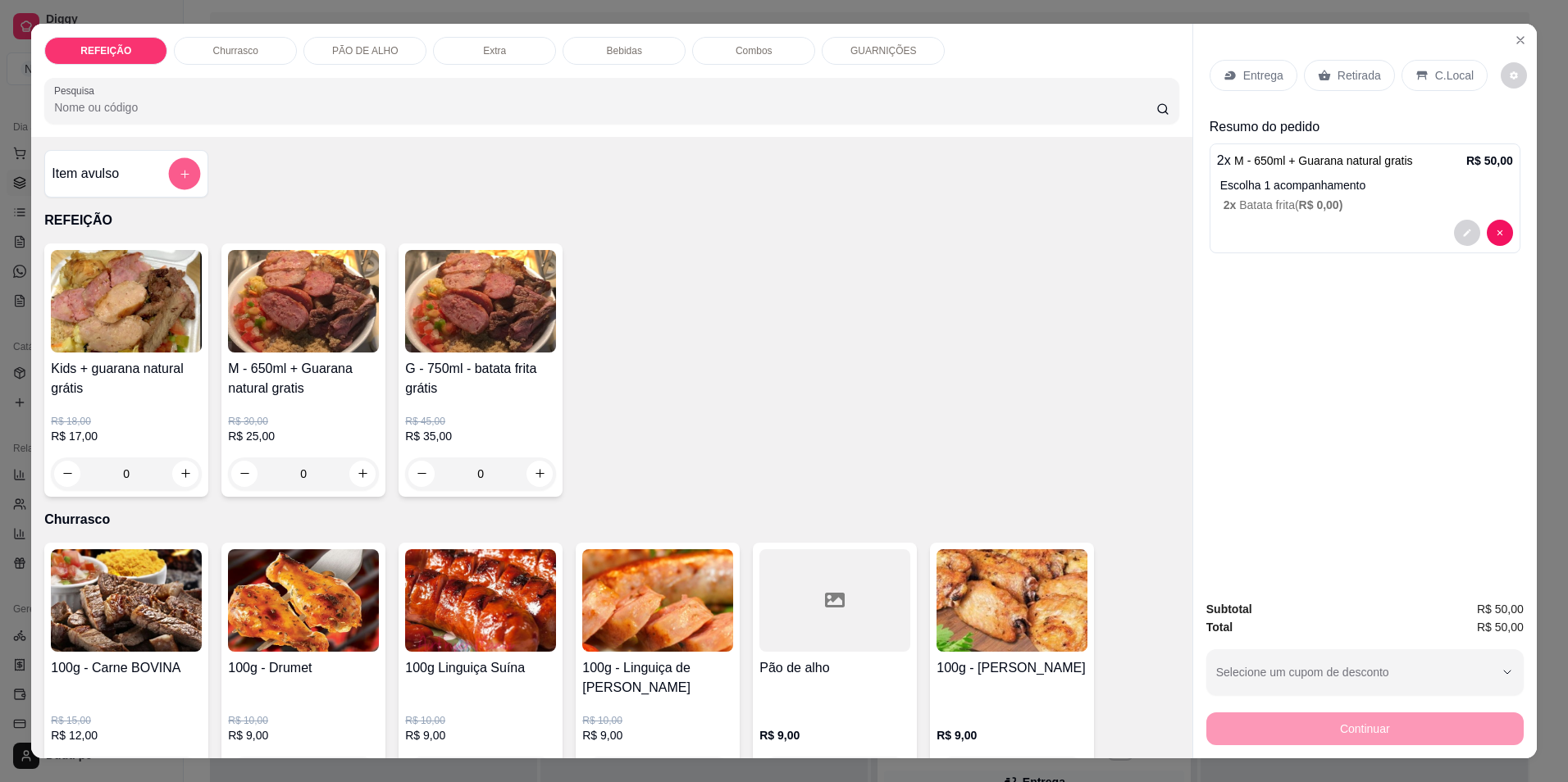
click at [169, 166] on button "add-separate-item" at bounding box center [185, 174] width 32 height 32
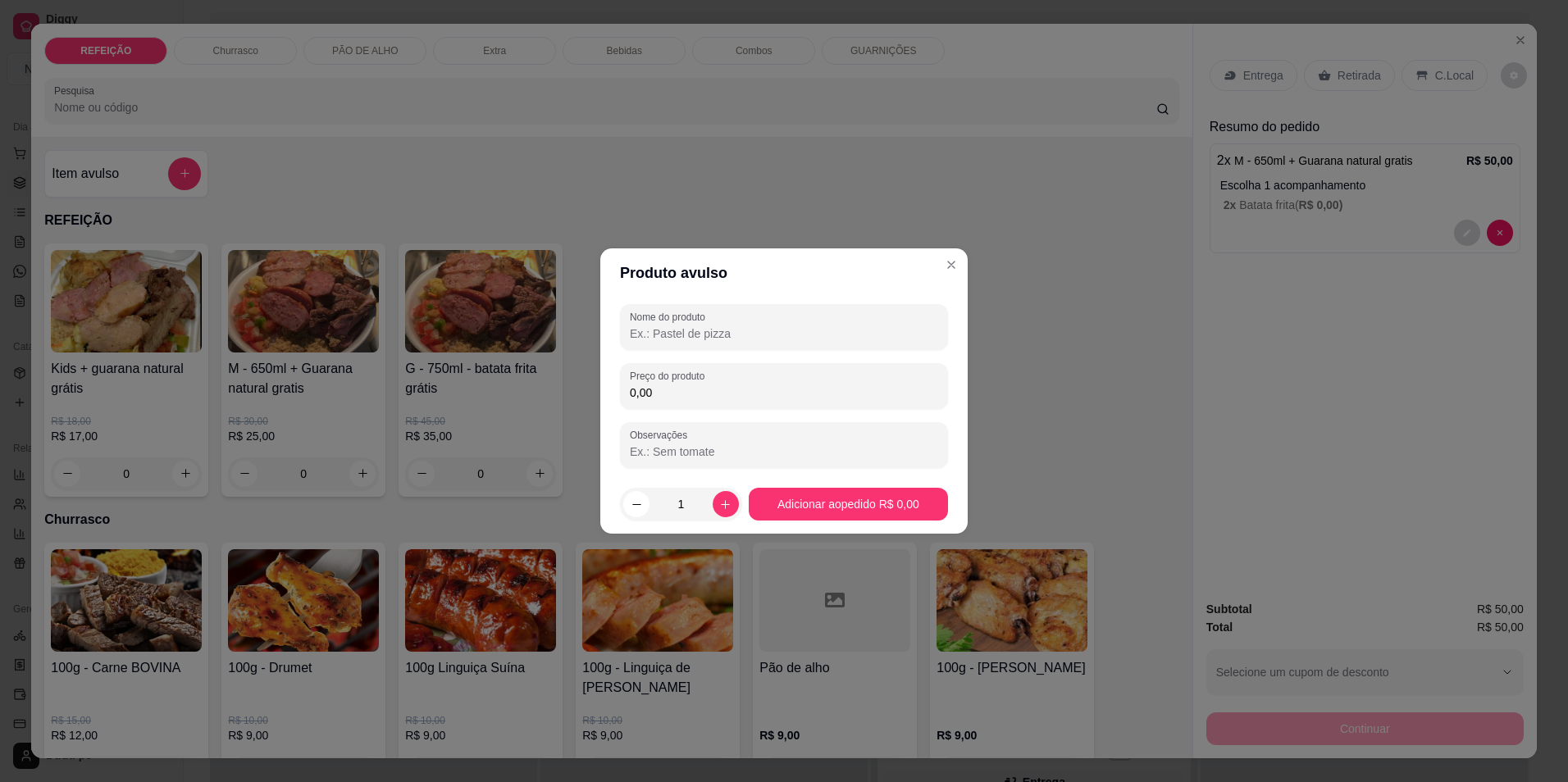
click at [825, 327] on input "Nome do produto" at bounding box center [784, 334] width 308 height 17
type input "refeicao"
click at [828, 373] on div "0,00" at bounding box center [784, 387] width 308 height 33
type input "10,00"
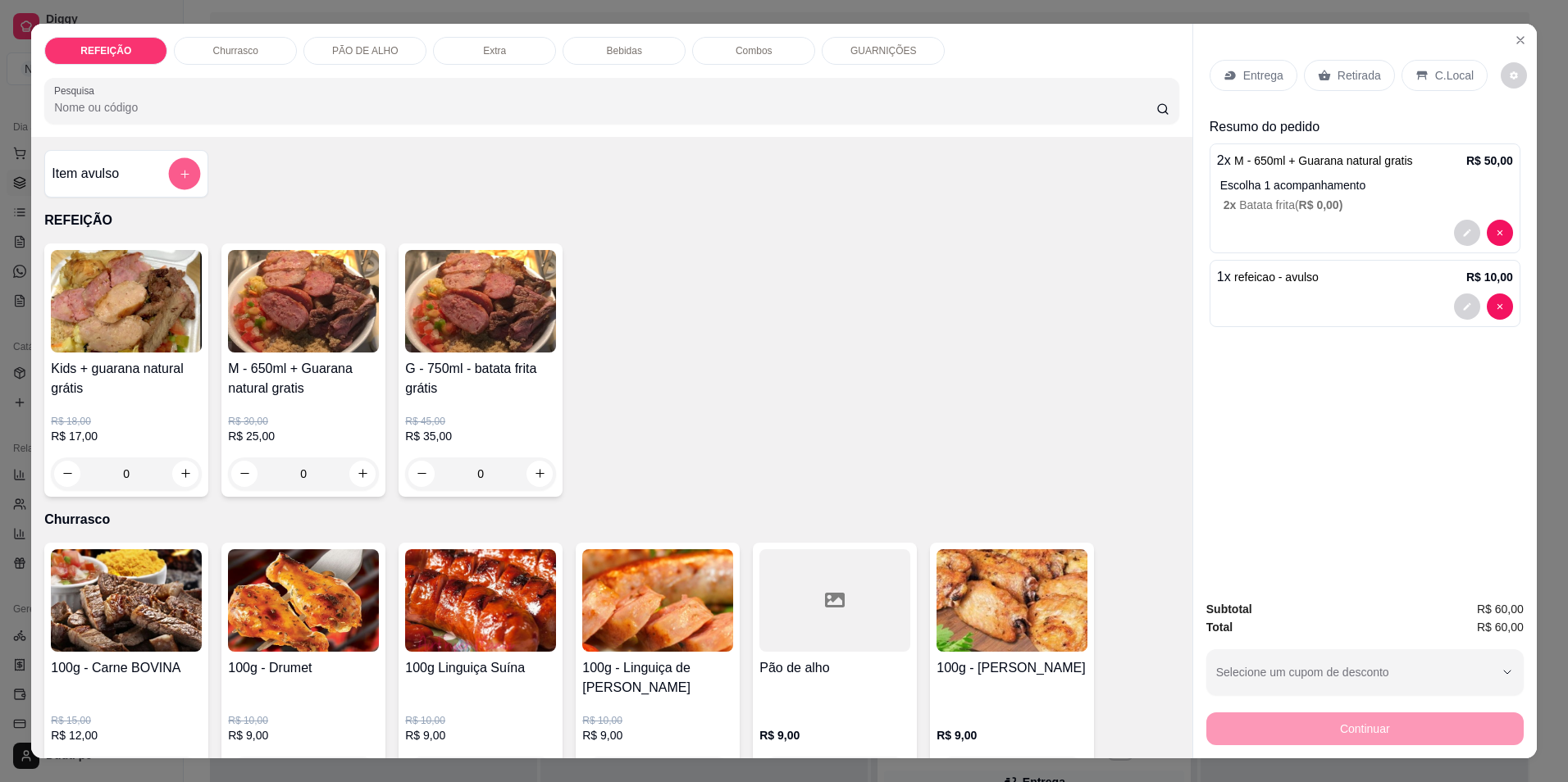
click at [171, 174] on button "add-separate-item" at bounding box center [185, 174] width 32 height 32
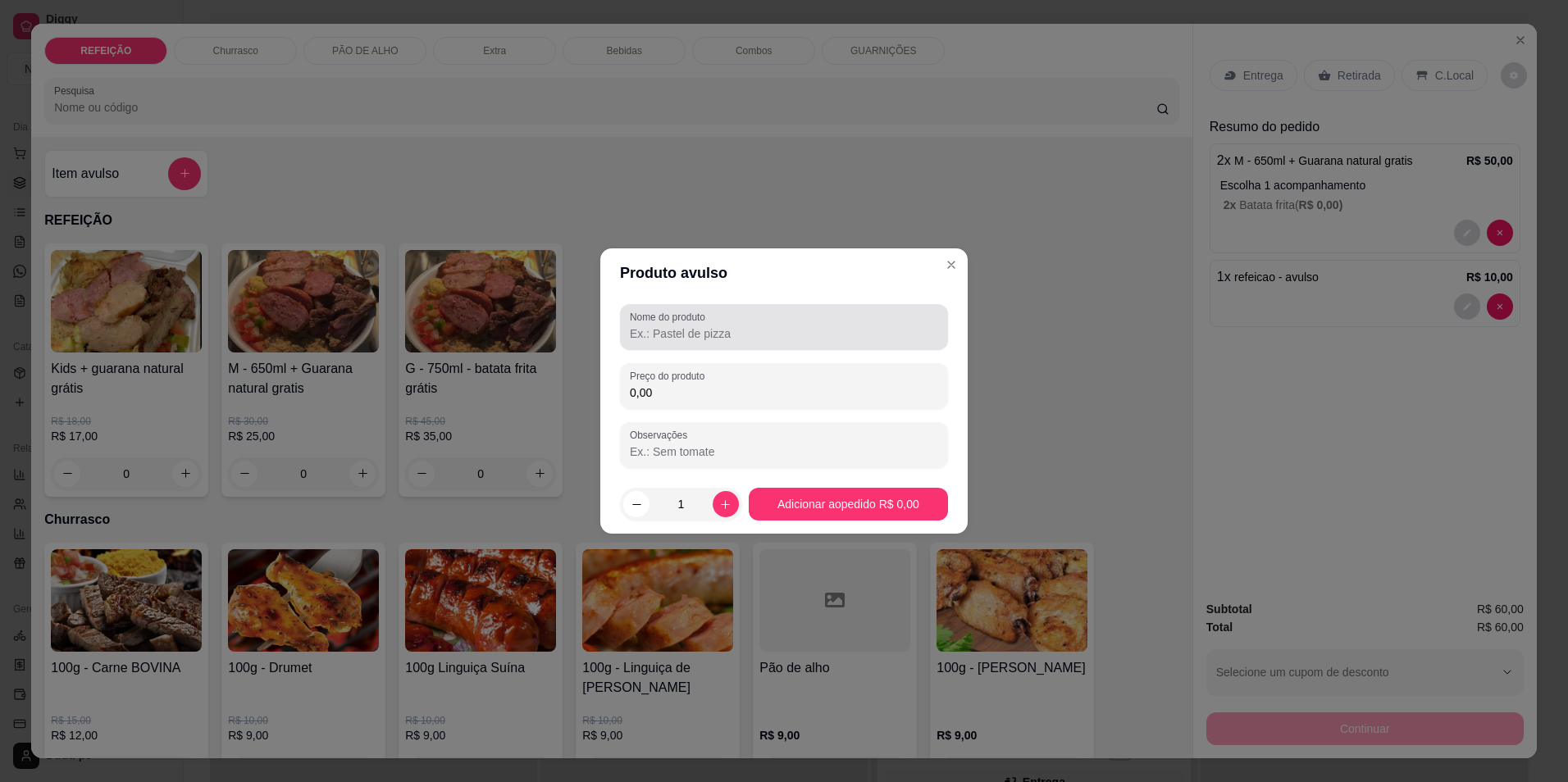
click at [683, 324] on div at bounding box center [784, 328] width 308 height 33
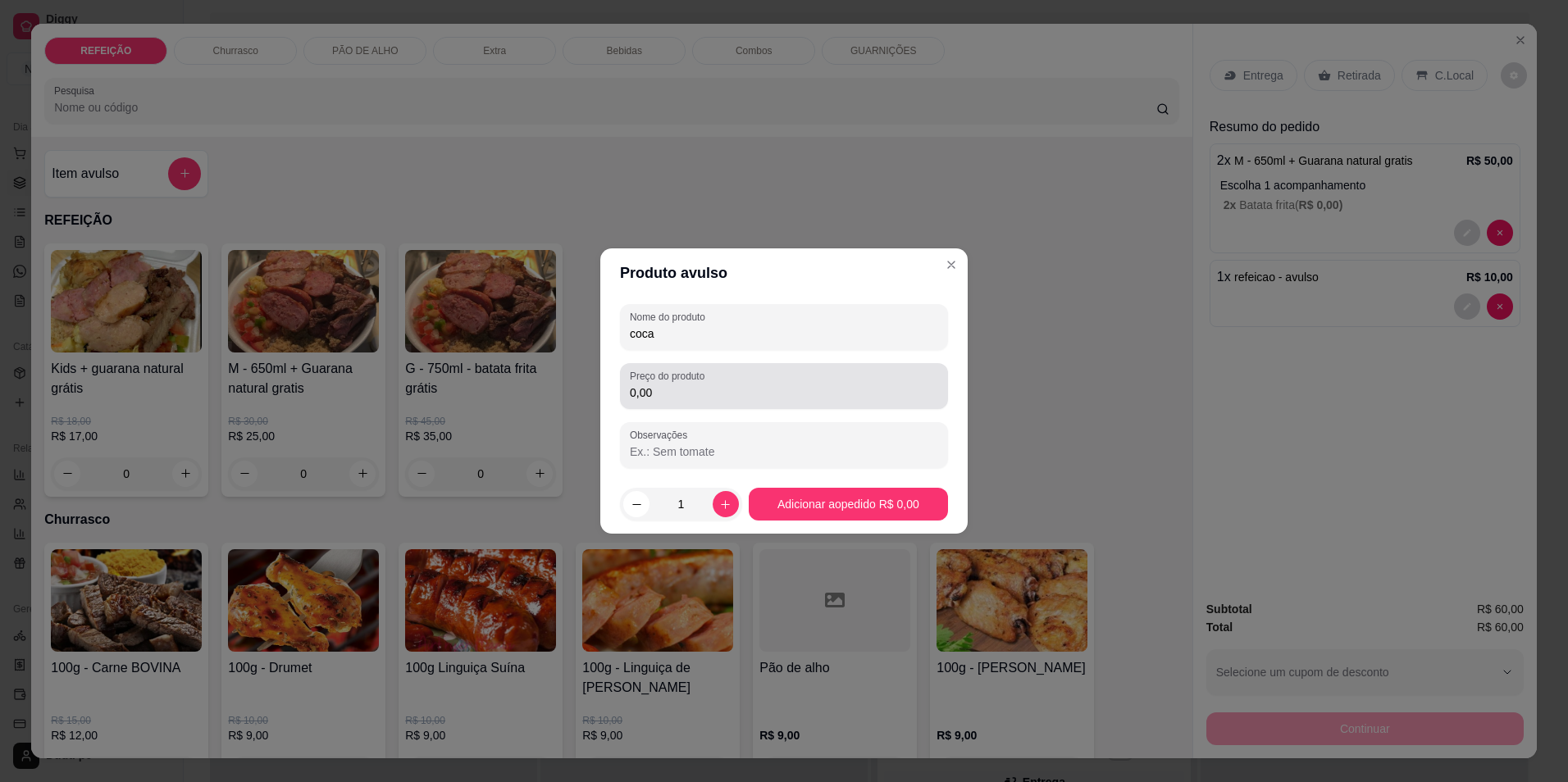
type input "coca"
click at [694, 387] on input "0,00" at bounding box center [784, 393] width 308 height 17
click at [694, 387] on input "0,12" at bounding box center [784, 393] width 308 height 17
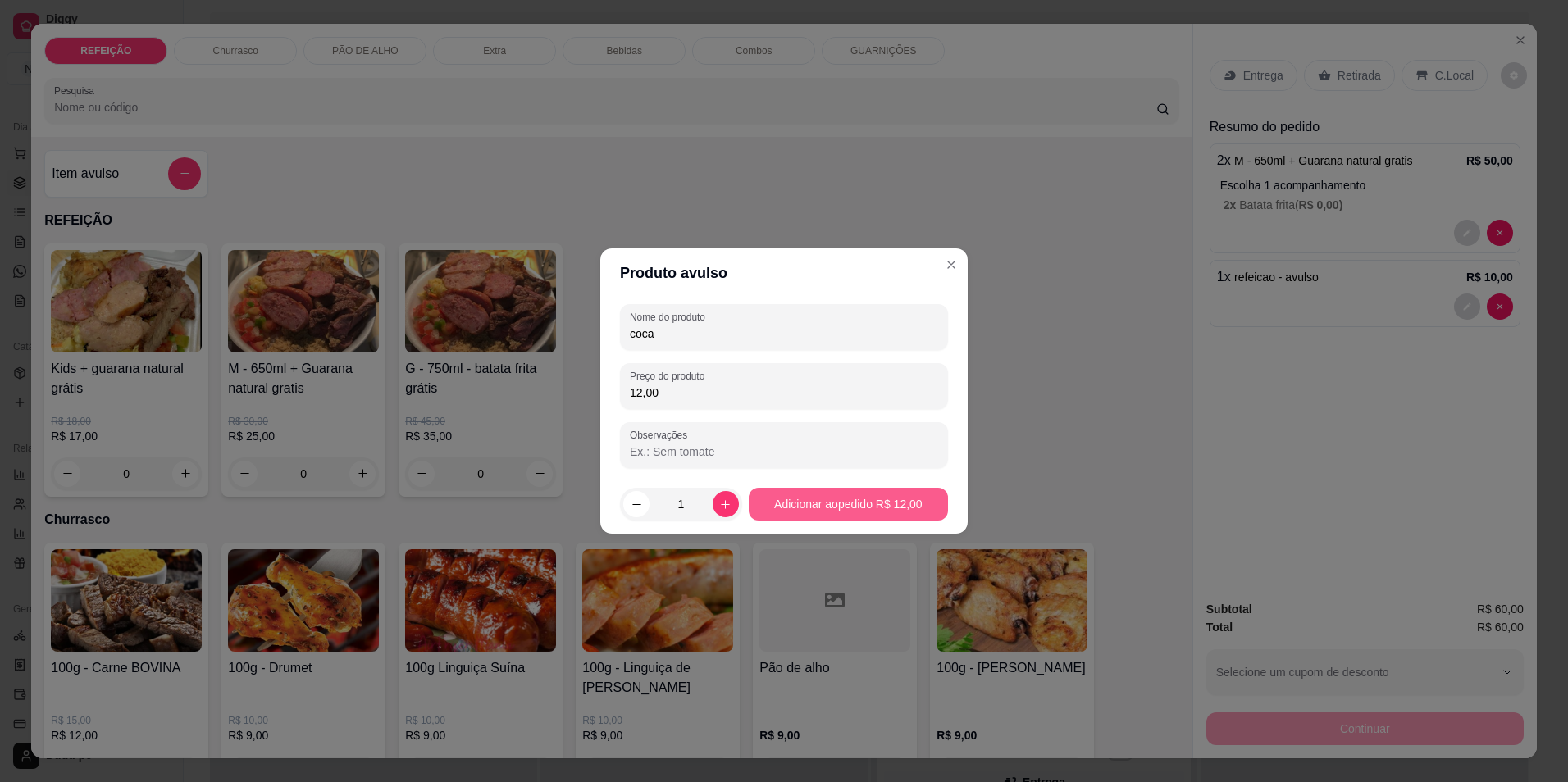
type input "12,00"
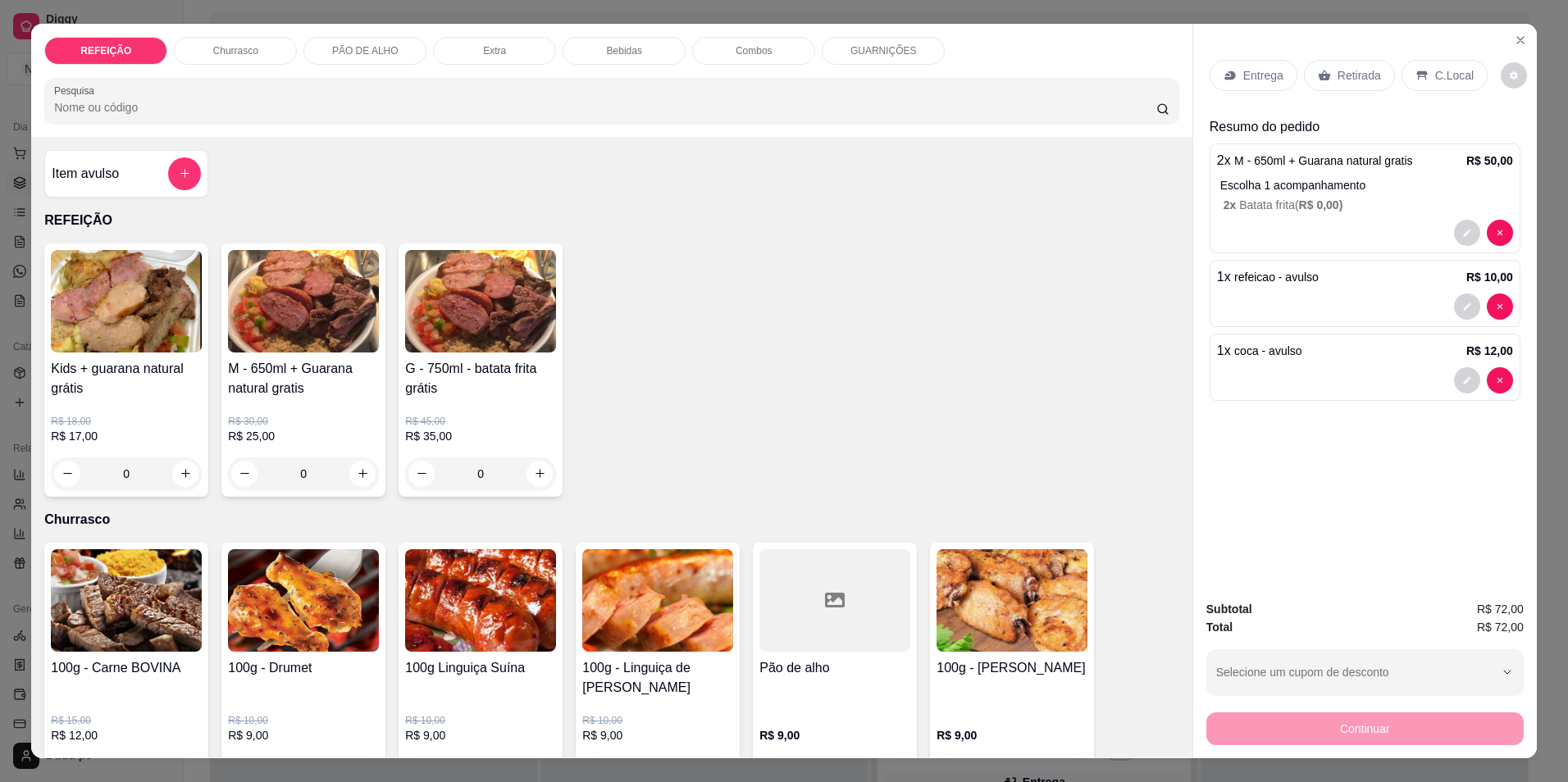
click at [658, 48] on div "Bebidas" at bounding box center [623, 51] width 123 height 28
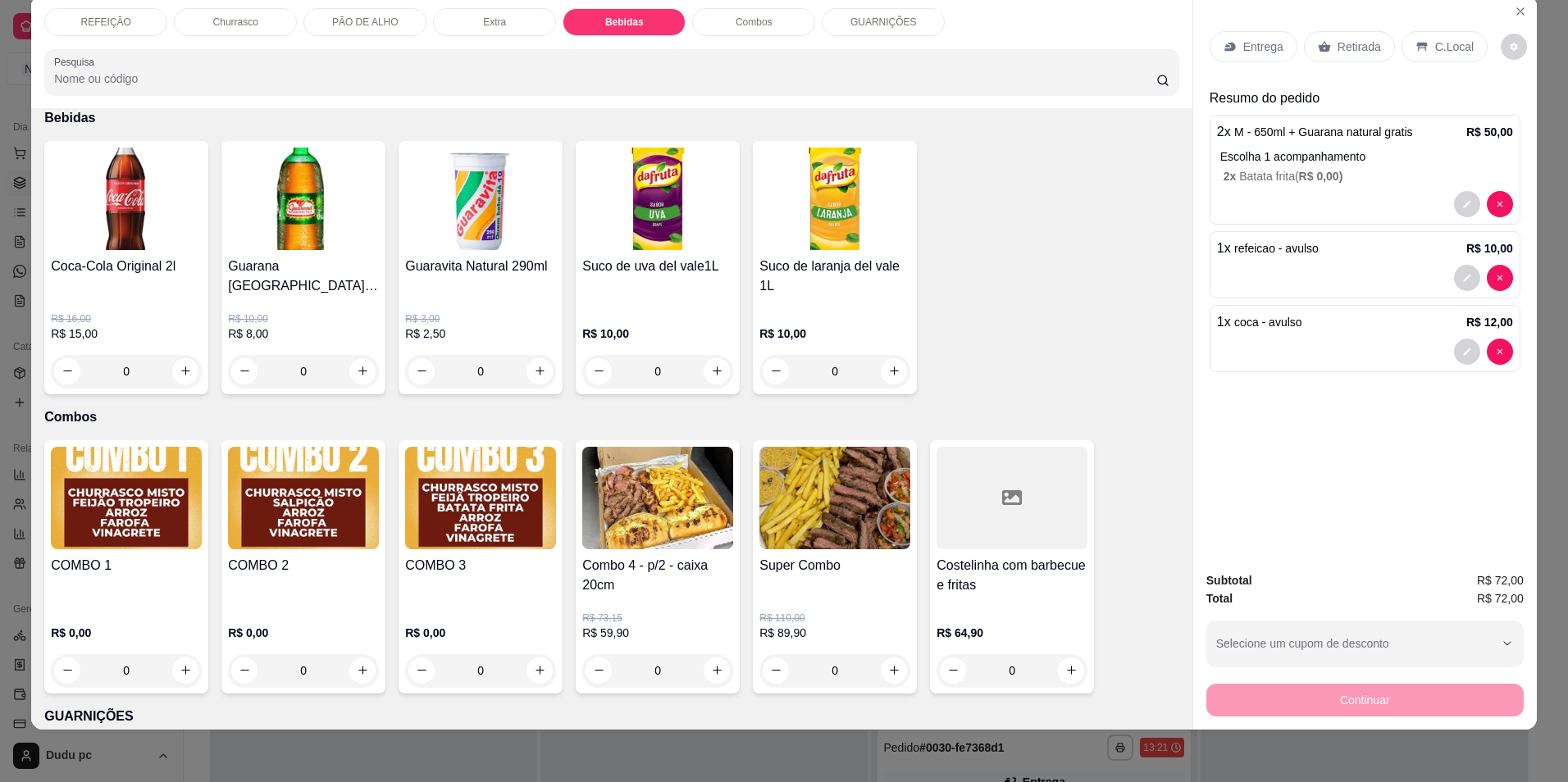
click at [123, 21] on div "REFEIÇÃO" at bounding box center [105, 22] width 123 height 28
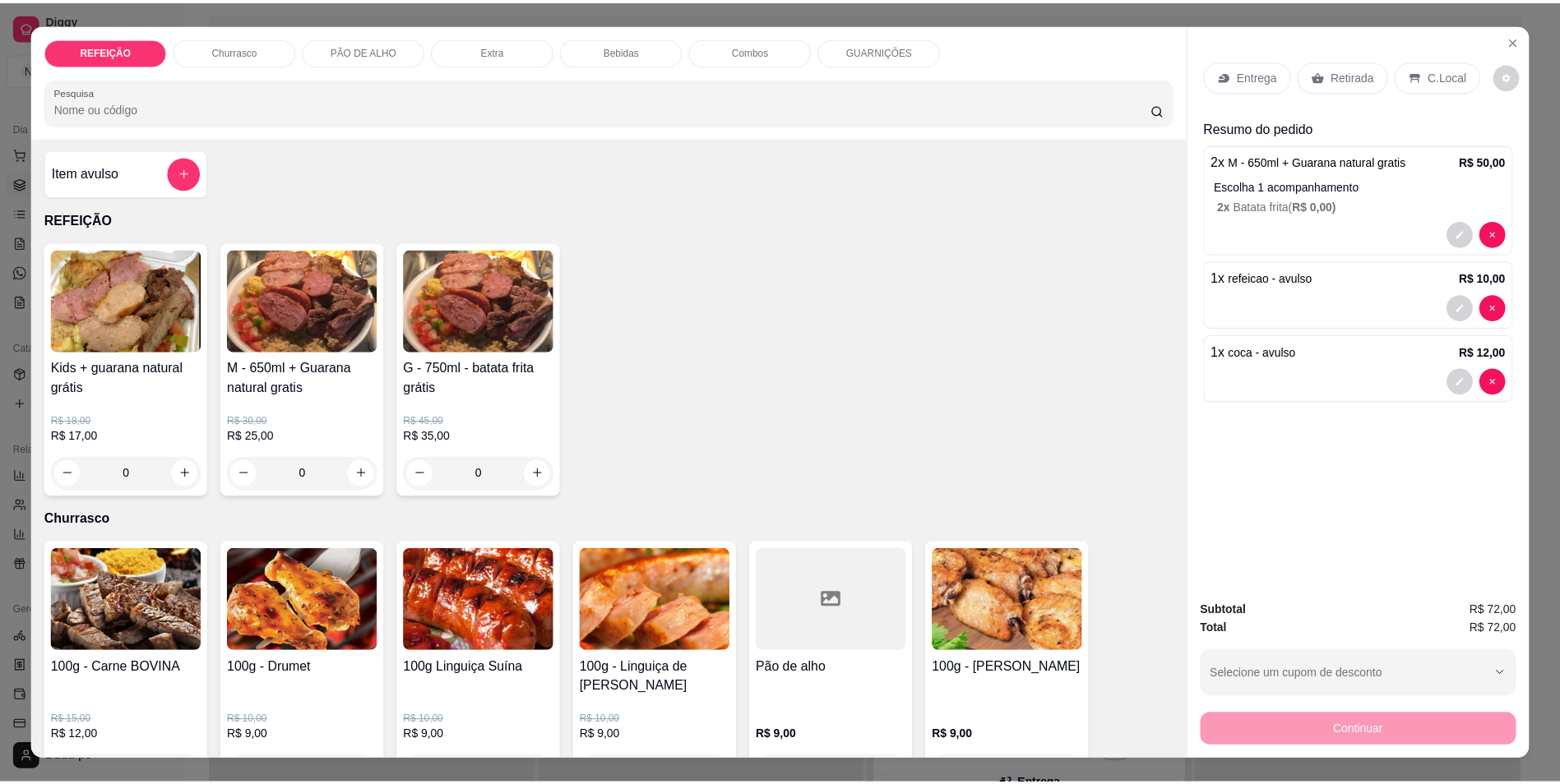
scroll to position [0, 0]
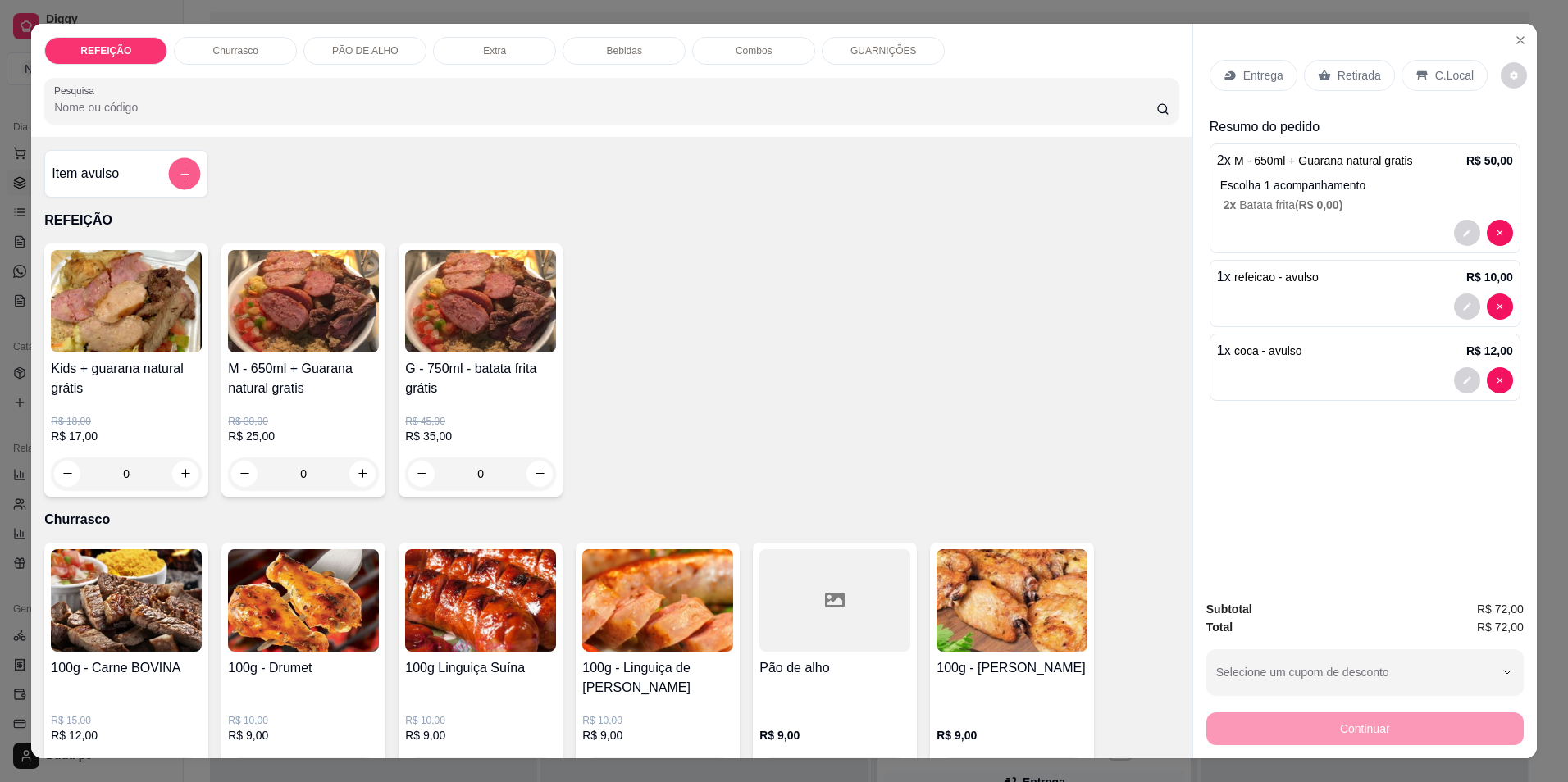
click at [193, 169] on button "add-separate-item" at bounding box center [185, 174] width 32 height 32
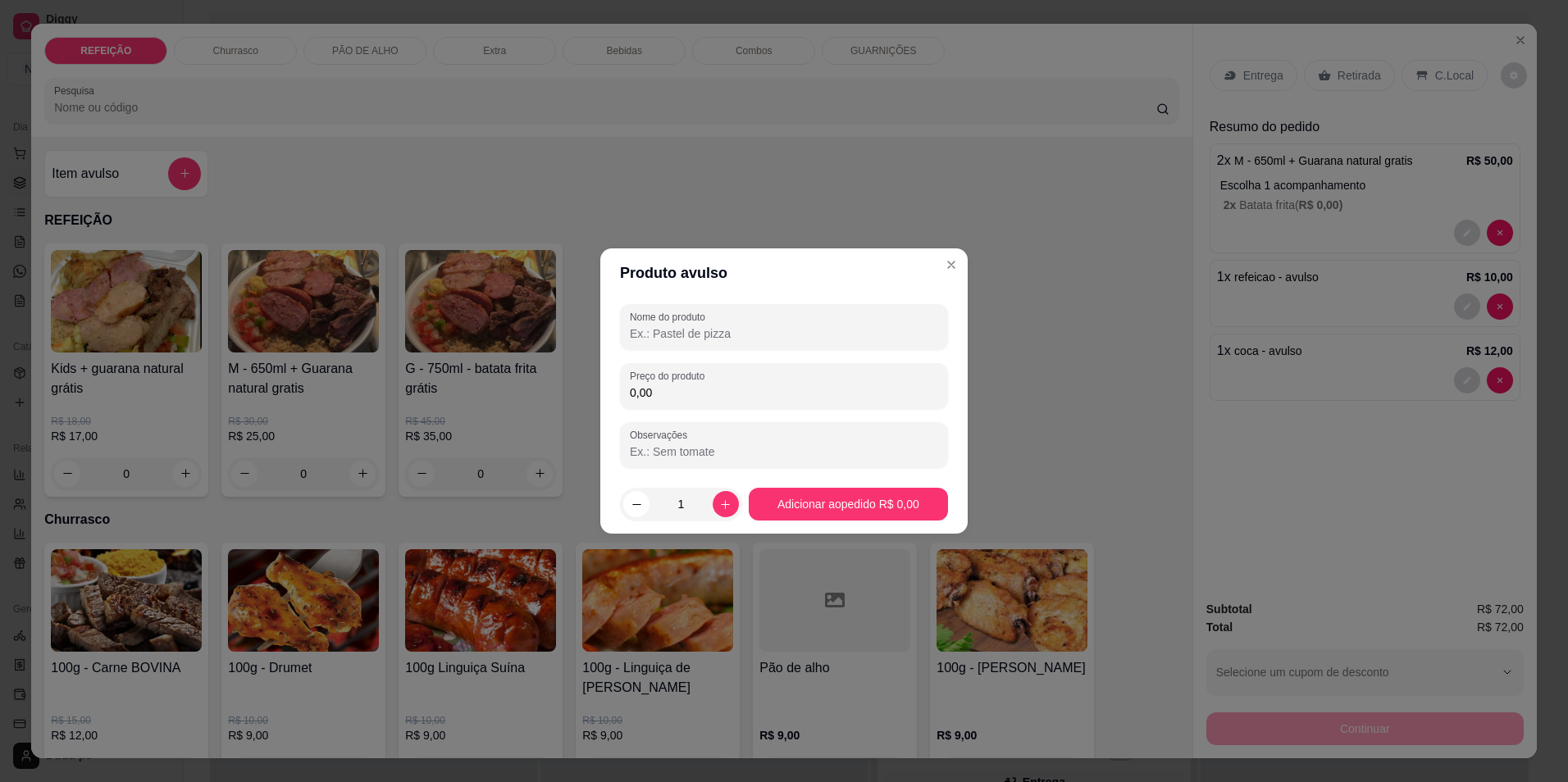
click at [649, 342] on input "Nome do produto" at bounding box center [784, 334] width 308 height 17
type input "agua"
click at [694, 385] on input "0,00" at bounding box center [784, 393] width 308 height 17
type input "3,50"
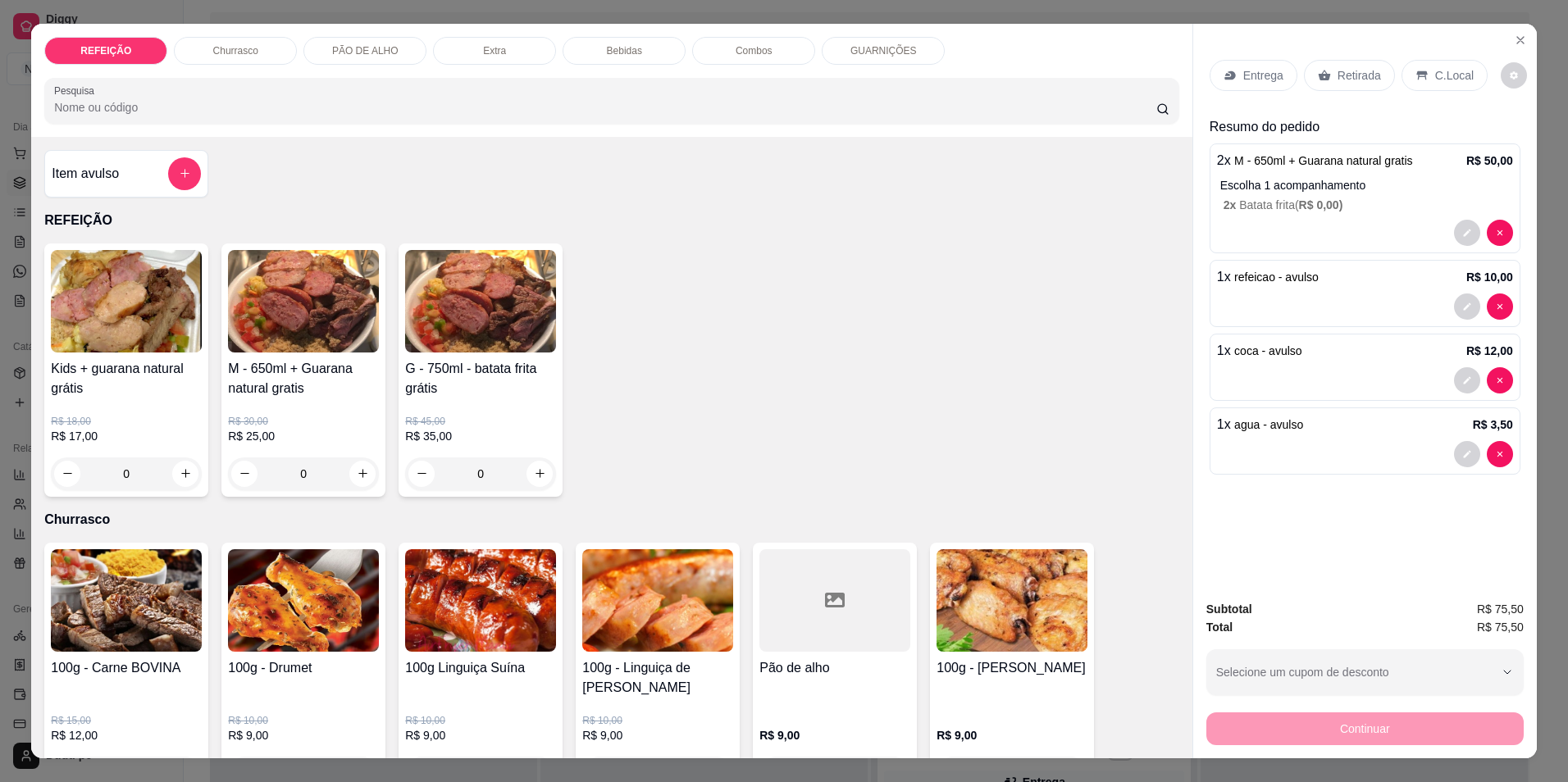
click at [1403, 74] on div "C.Local" at bounding box center [1444, 76] width 86 height 31
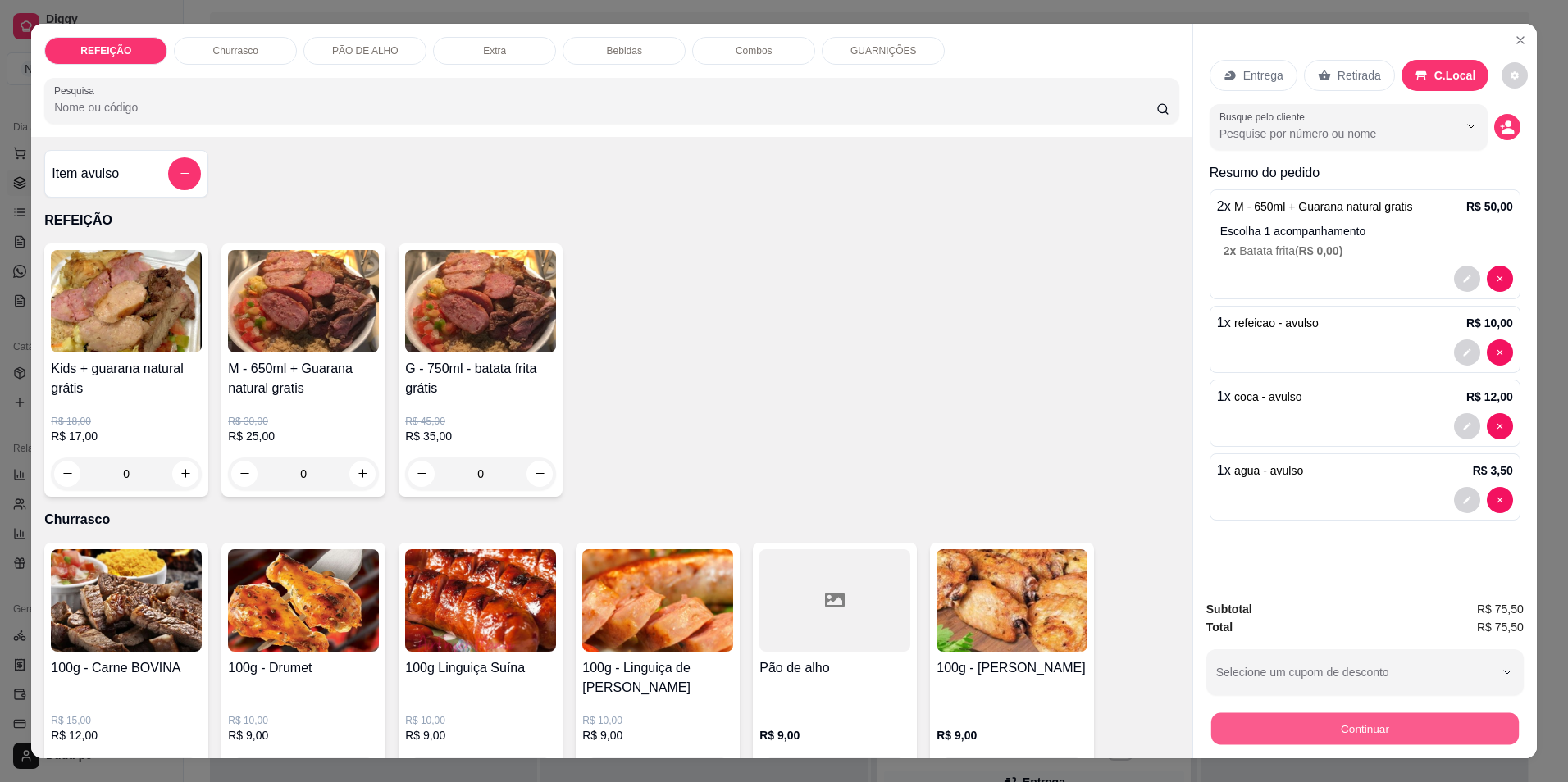
click at [1398, 734] on button "Continuar" at bounding box center [1365, 729] width 308 height 32
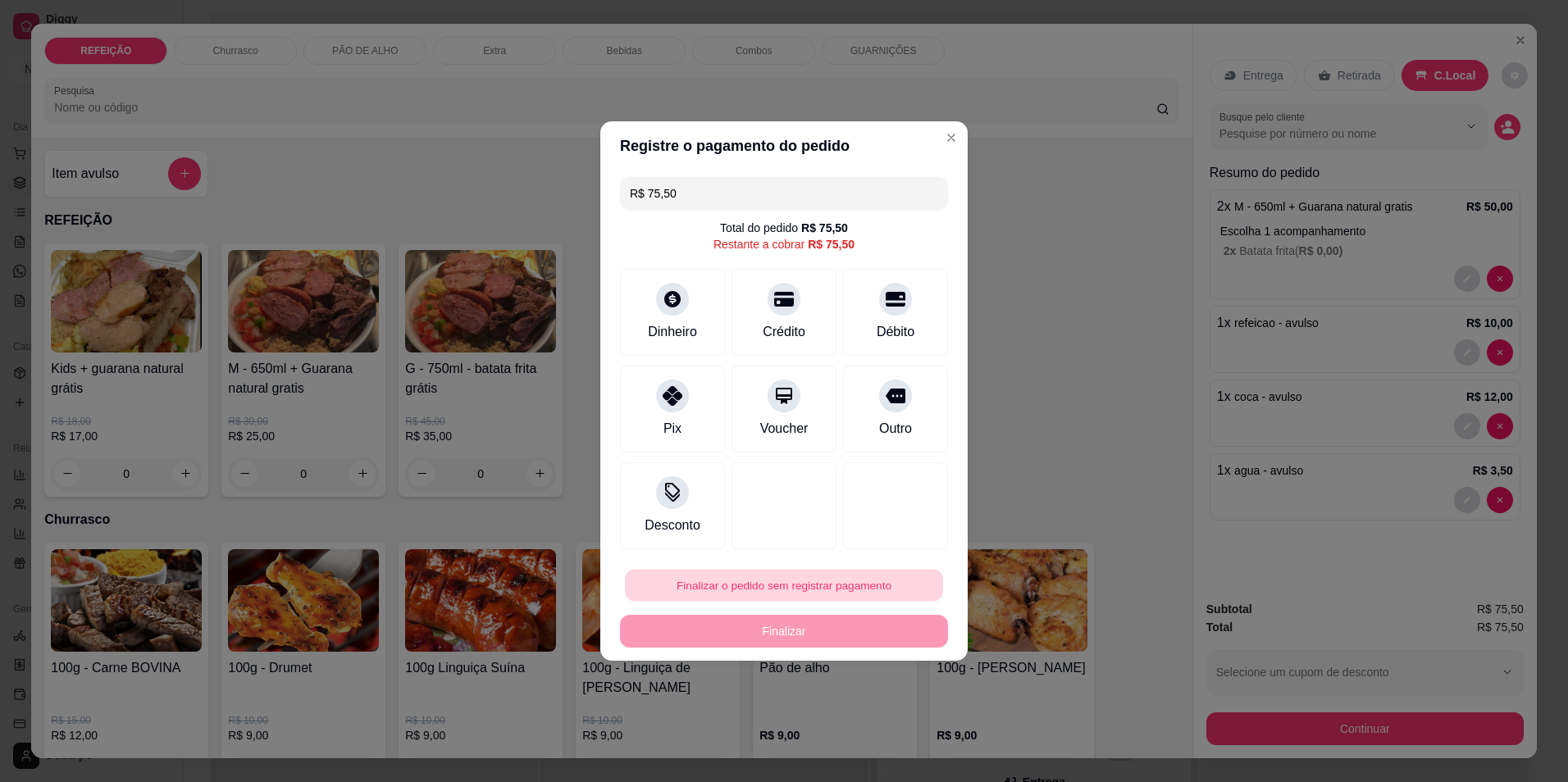
click at [764, 591] on button "Finalizar o pedido sem registrar pagamento" at bounding box center [784, 585] width 319 height 32
click at [879, 732] on button "Confirmar" at bounding box center [887, 720] width 58 height 25
type input "R$ 0,00"
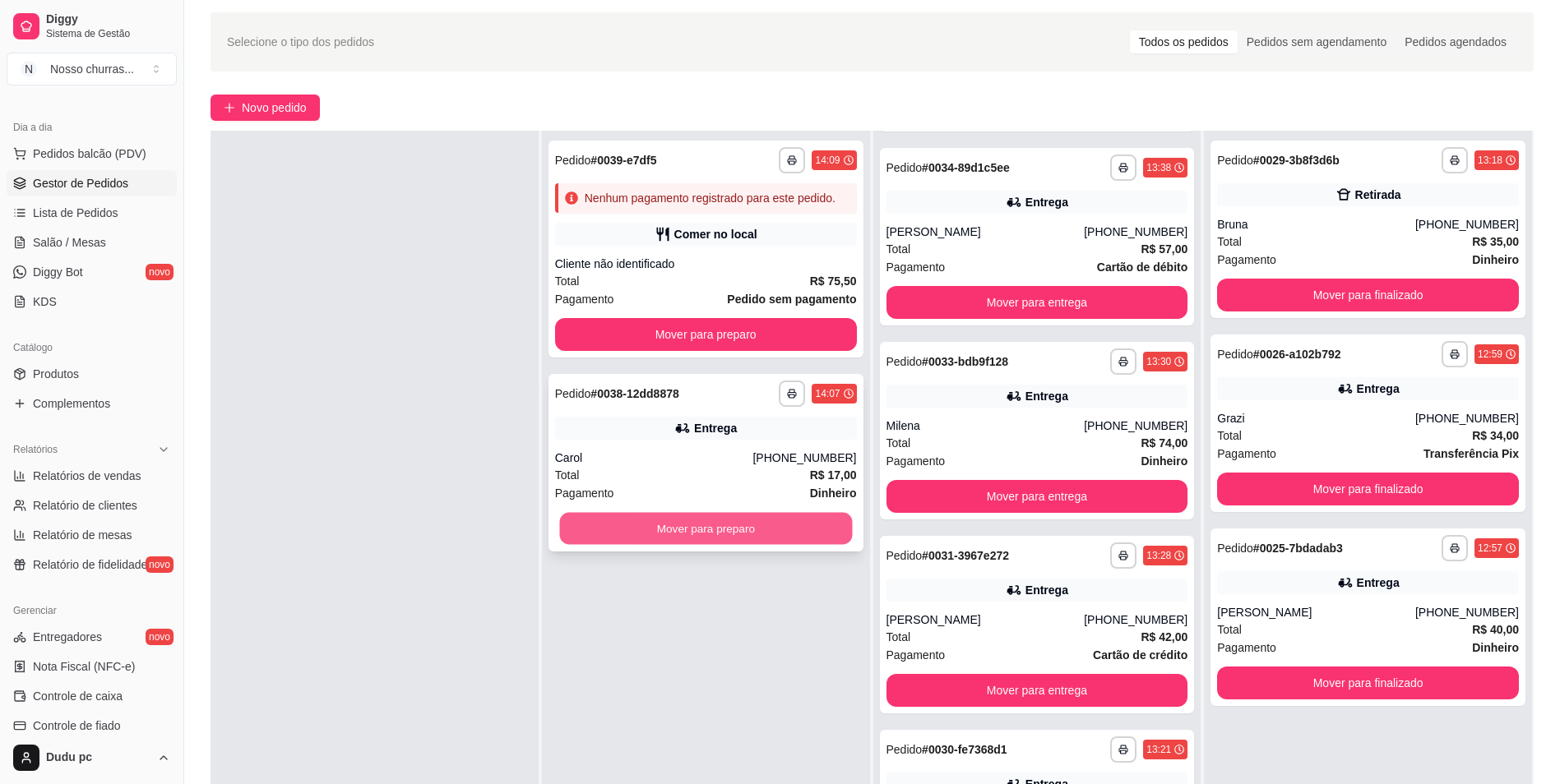
click at [762, 536] on button "Mover para preparo" at bounding box center [705, 529] width 293 height 32
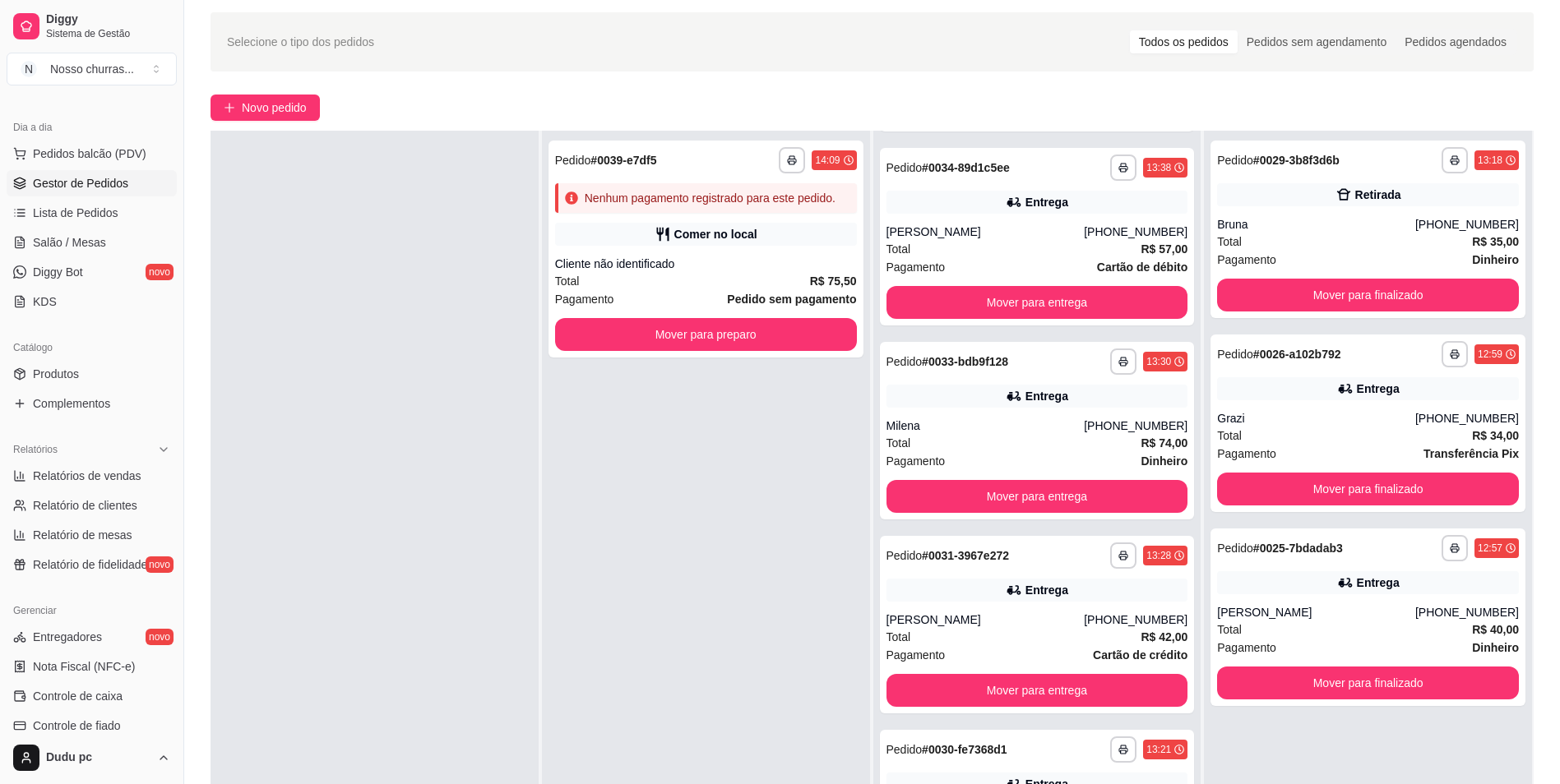
click at [762, 536] on div "**********" at bounding box center [705, 522] width 328 height 784
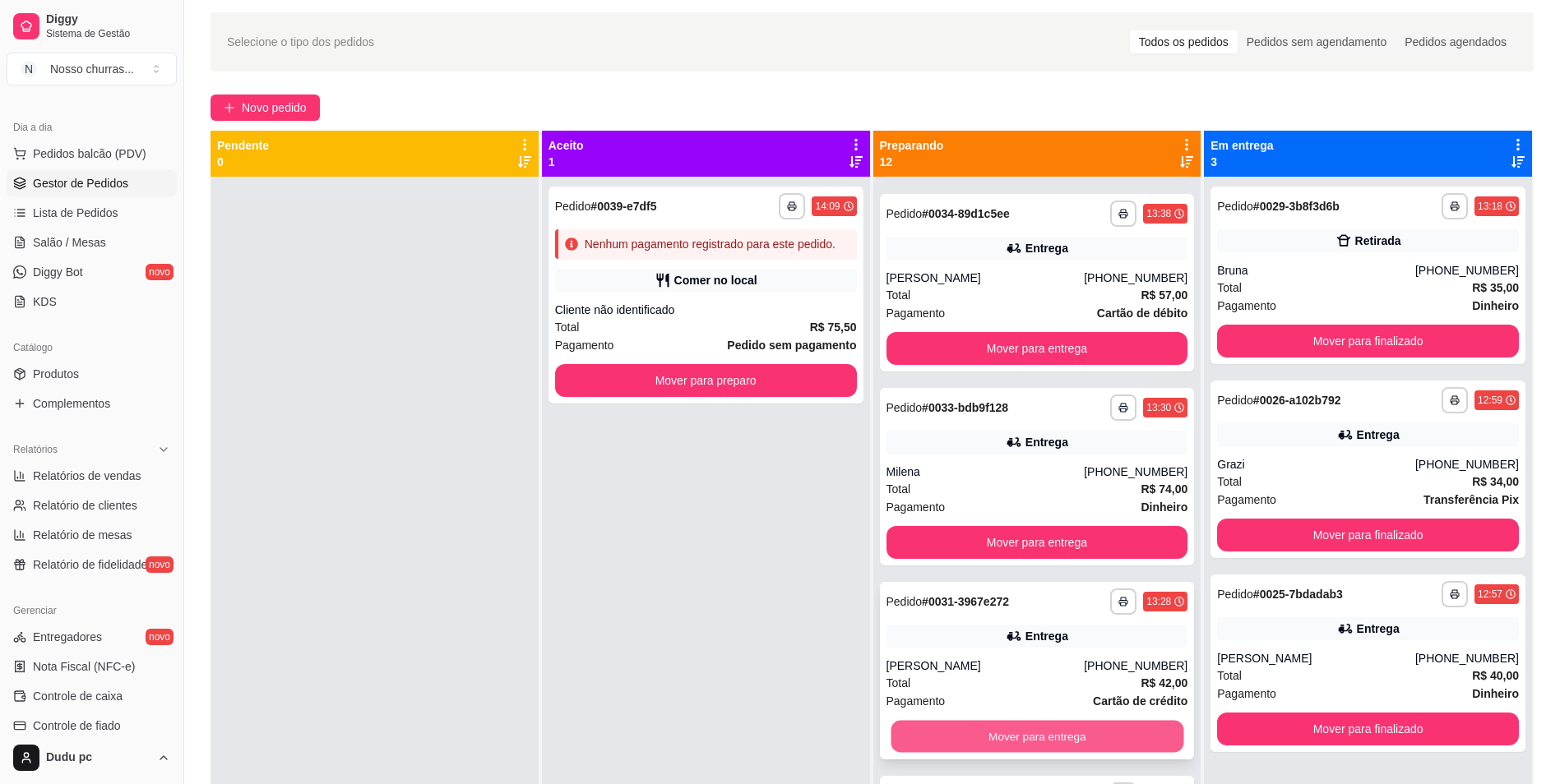
click at [1079, 728] on button "Mover para entrega" at bounding box center [1037, 736] width 293 height 32
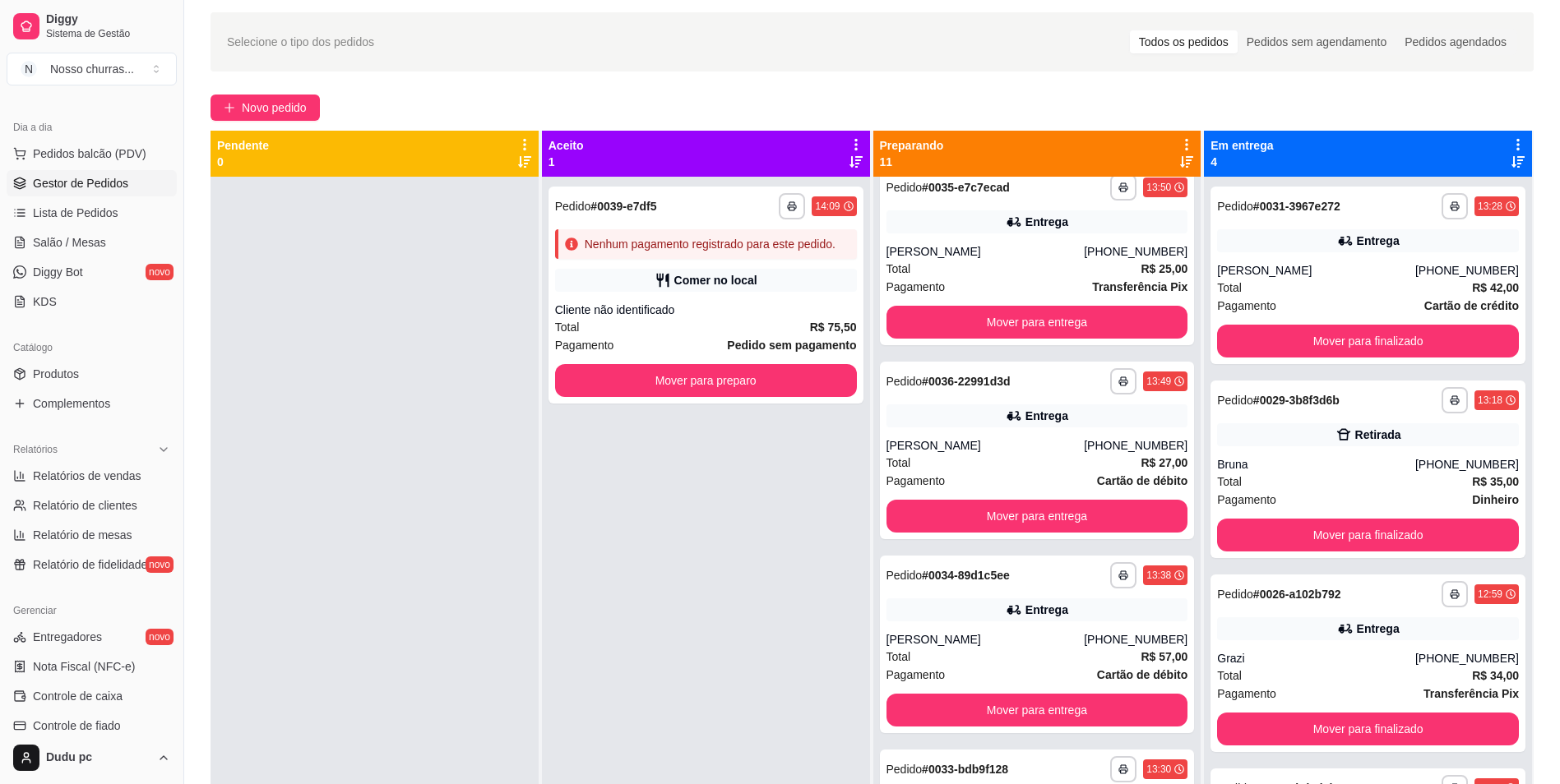
scroll to position [618, 0]
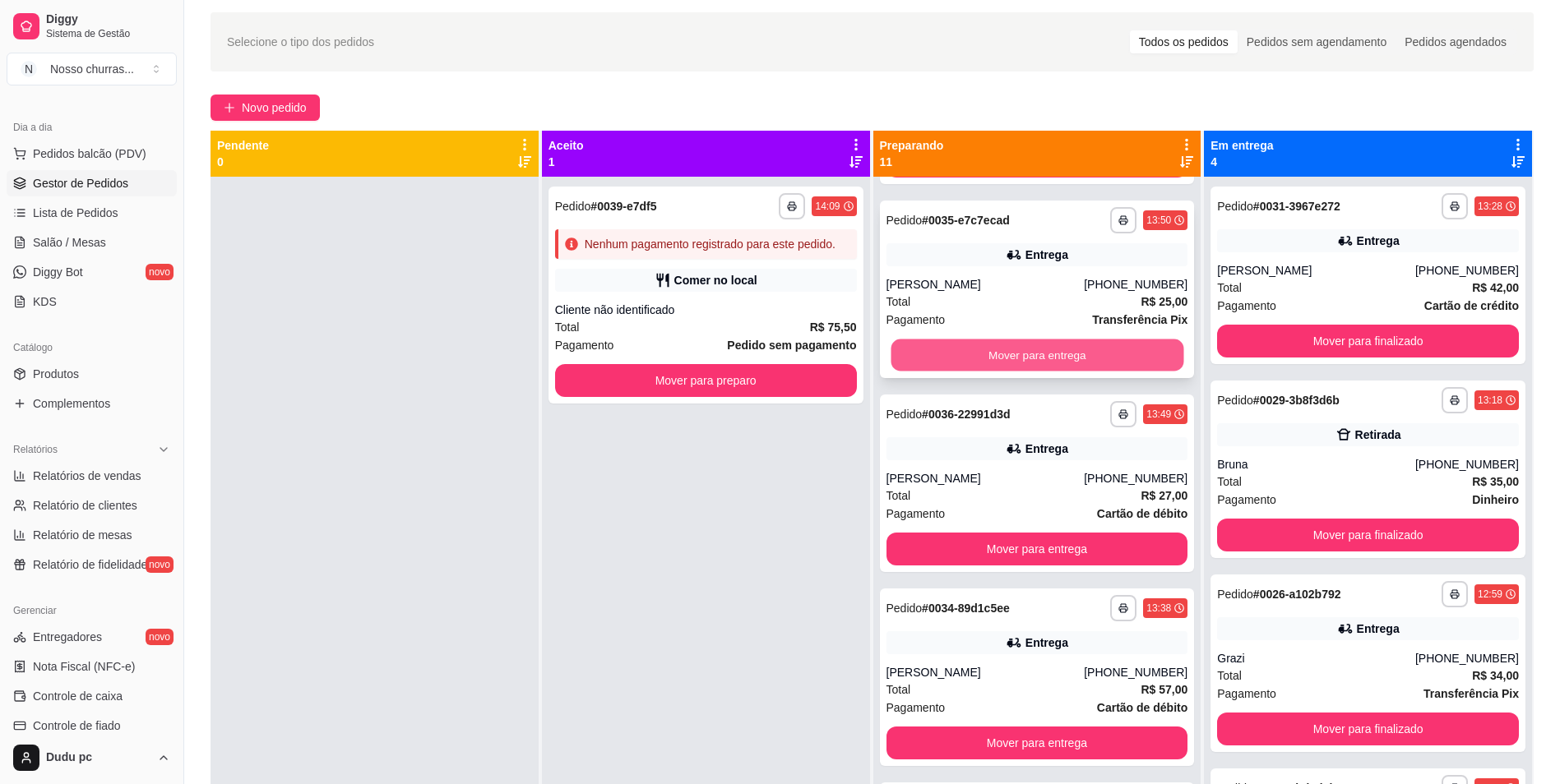
click at [1073, 355] on button "Mover para entrega" at bounding box center [1037, 355] width 293 height 32
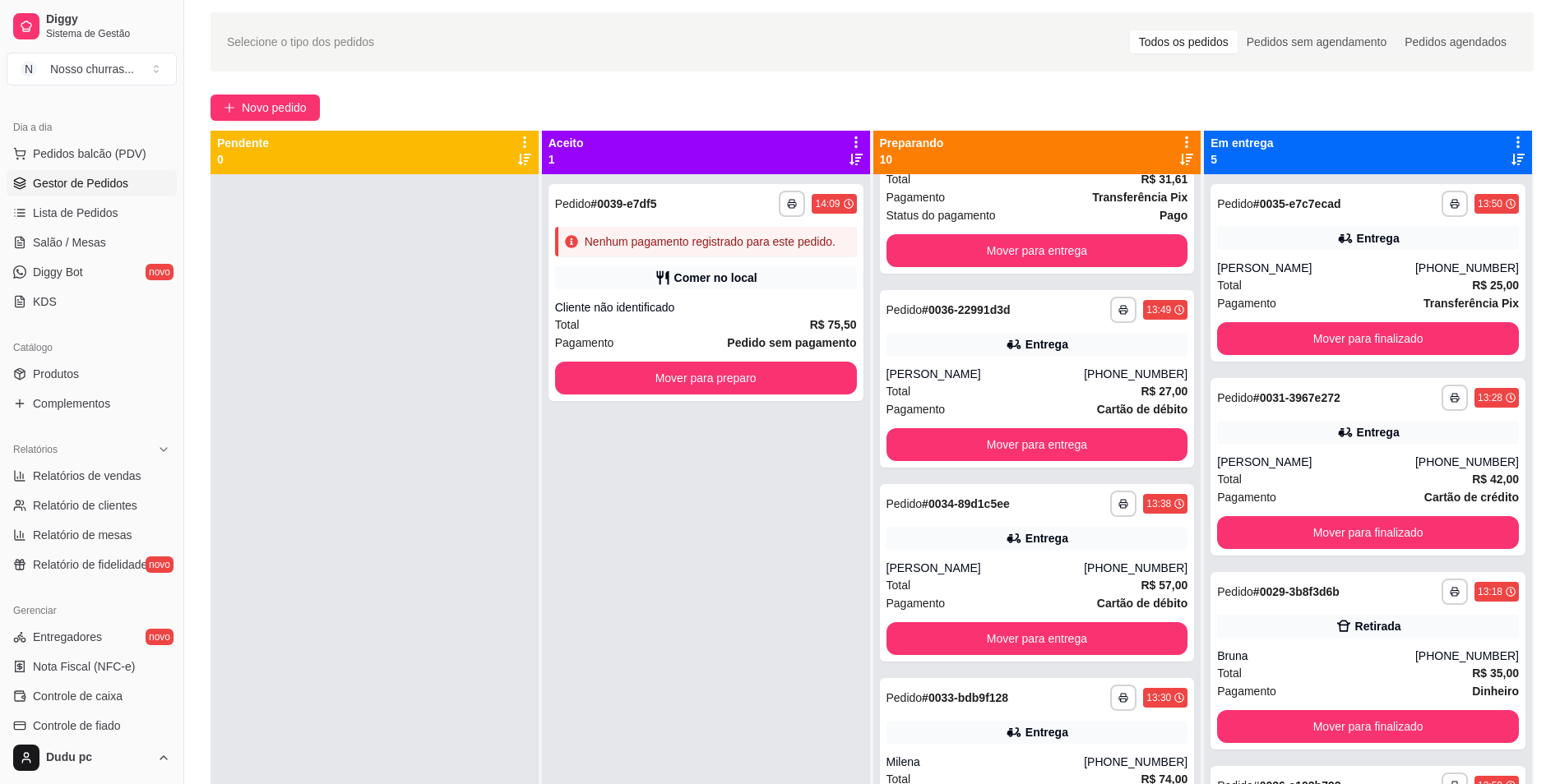
scroll to position [0, 0]
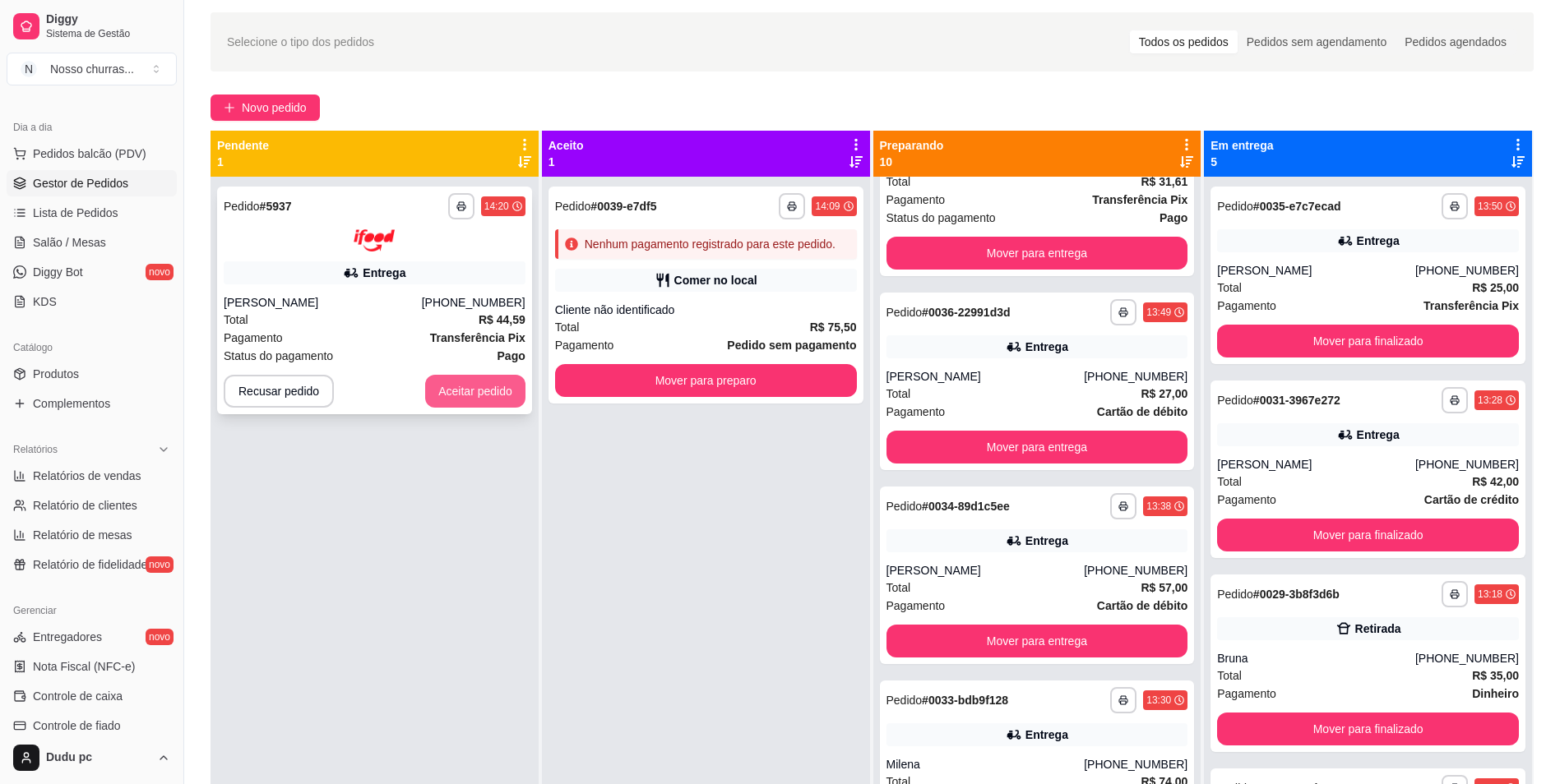
click at [479, 380] on button "Aceitar pedido" at bounding box center [475, 392] width 100 height 33
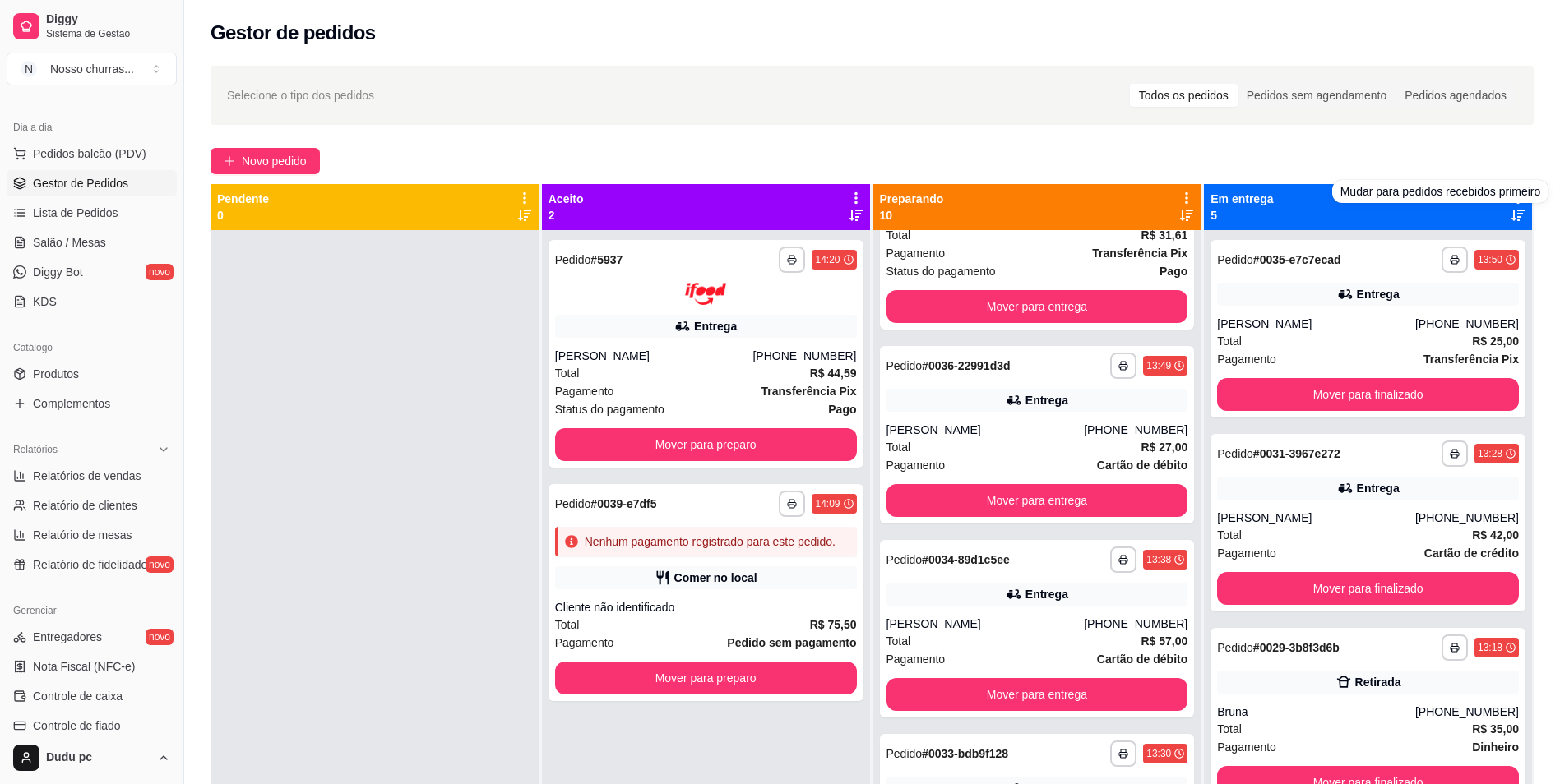
click at [1512, 219] on icon at bounding box center [1518, 216] width 13 height 11
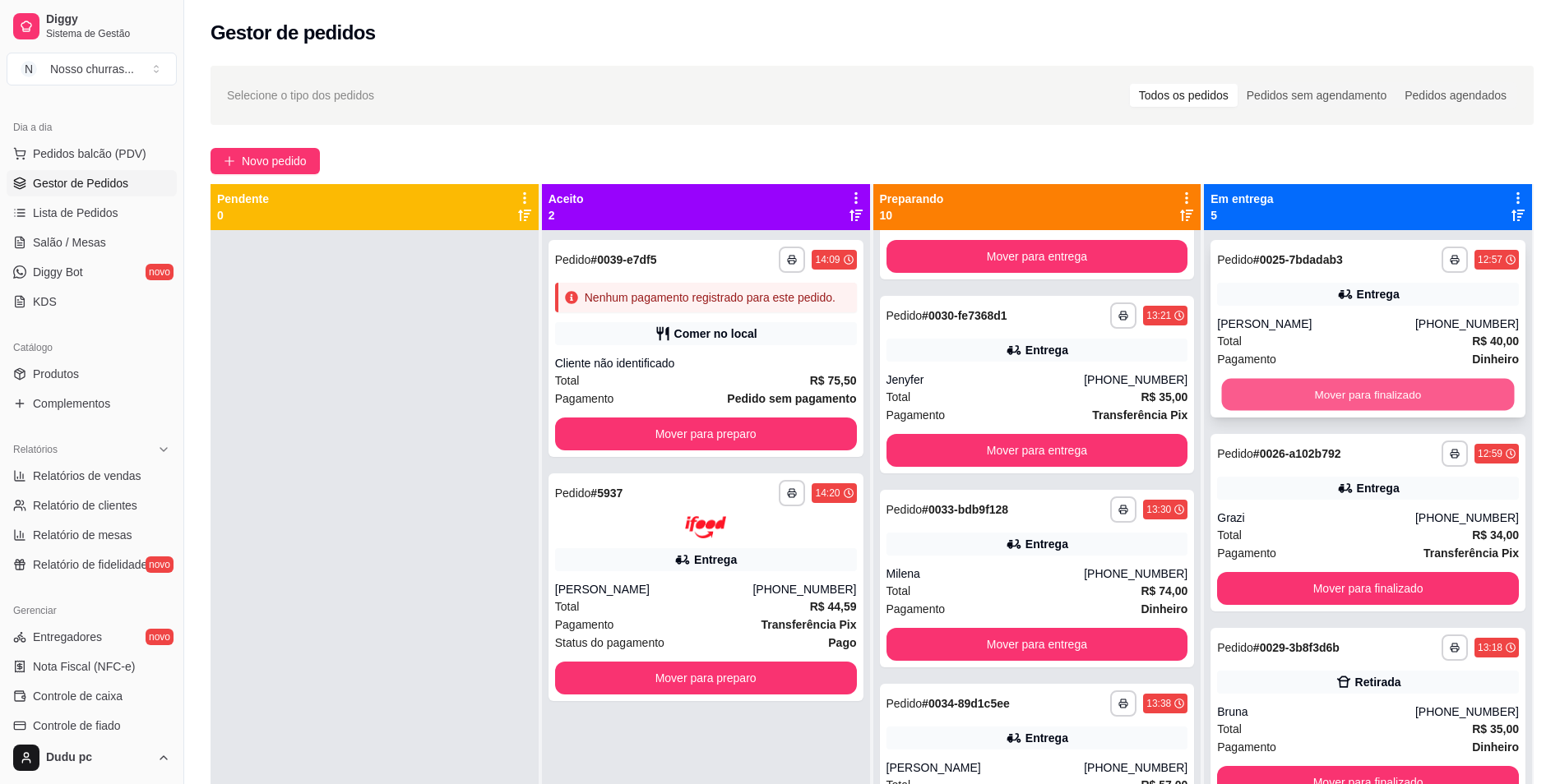
click at [1396, 392] on button "Mover para finalizado" at bounding box center [1368, 395] width 293 height 32
click at [1352, 392] on button "Mover para finalizado" at bounding box center [1368, 395] width 293 height 32
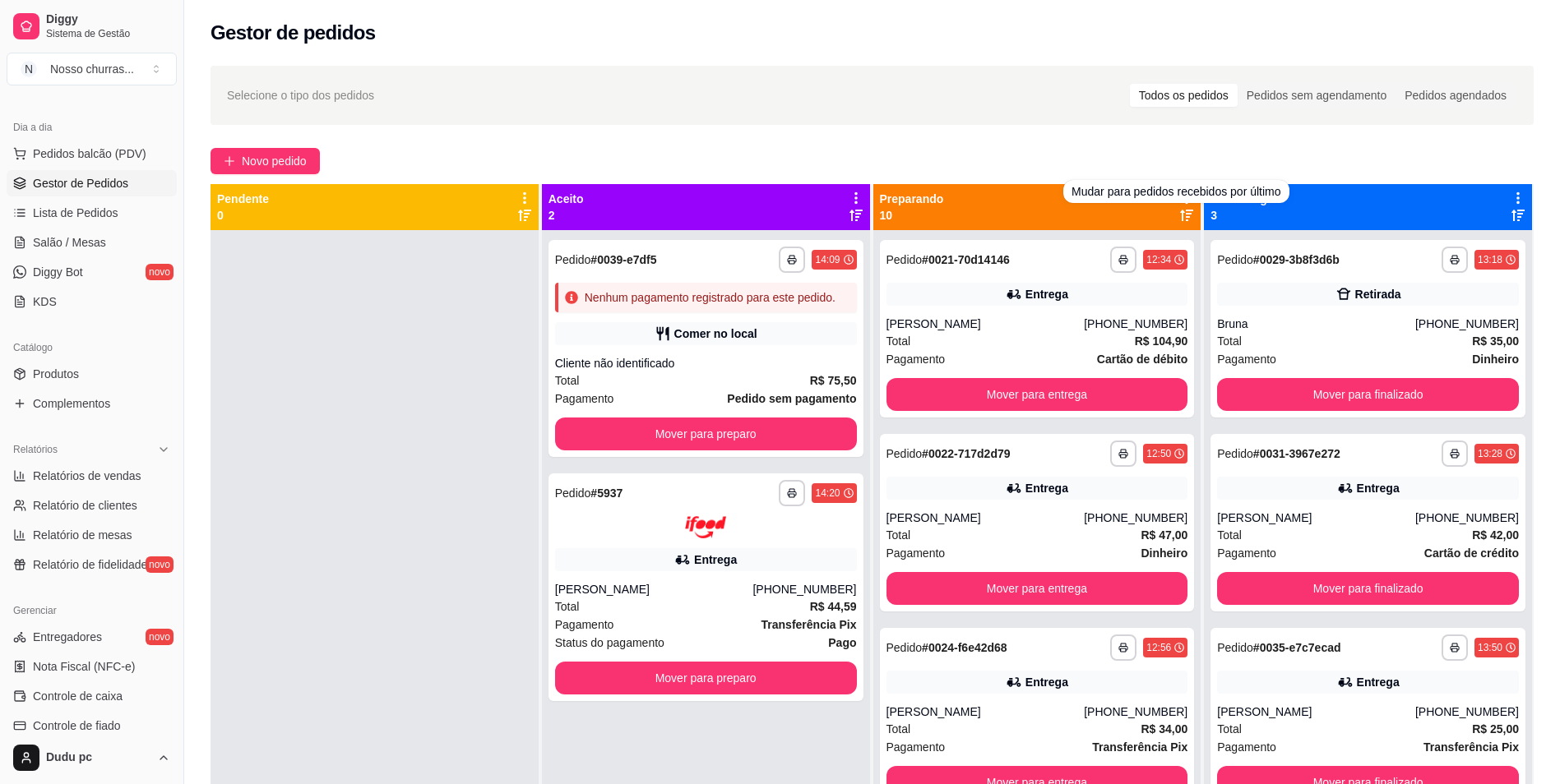
click at [1180, 212] on icon at bounding box center [1187, 216] width 13 height 11
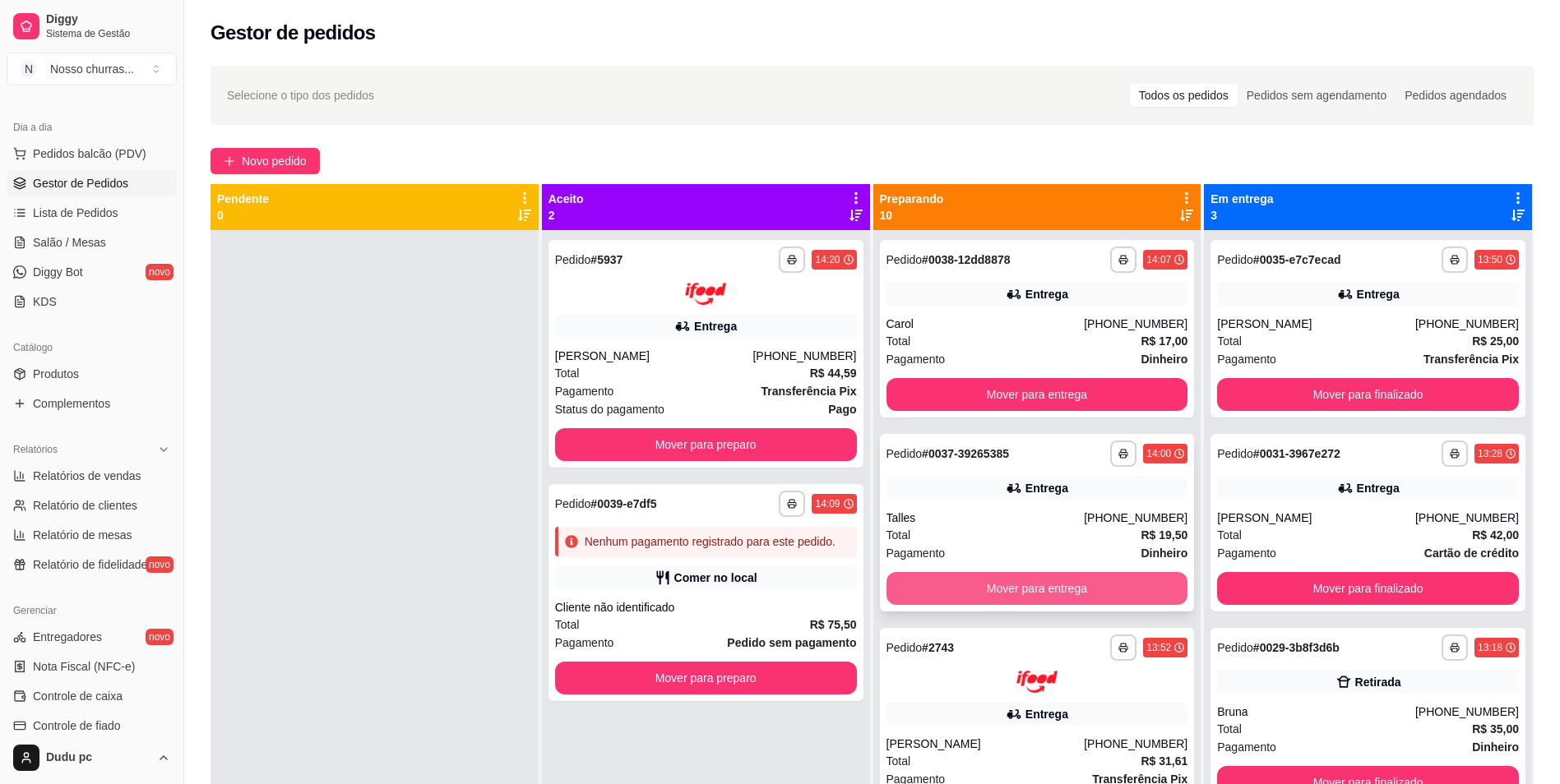
click at [1111, 589] on button "Mover para entrega" at bounding box center [1038, 589] width 302 height 33
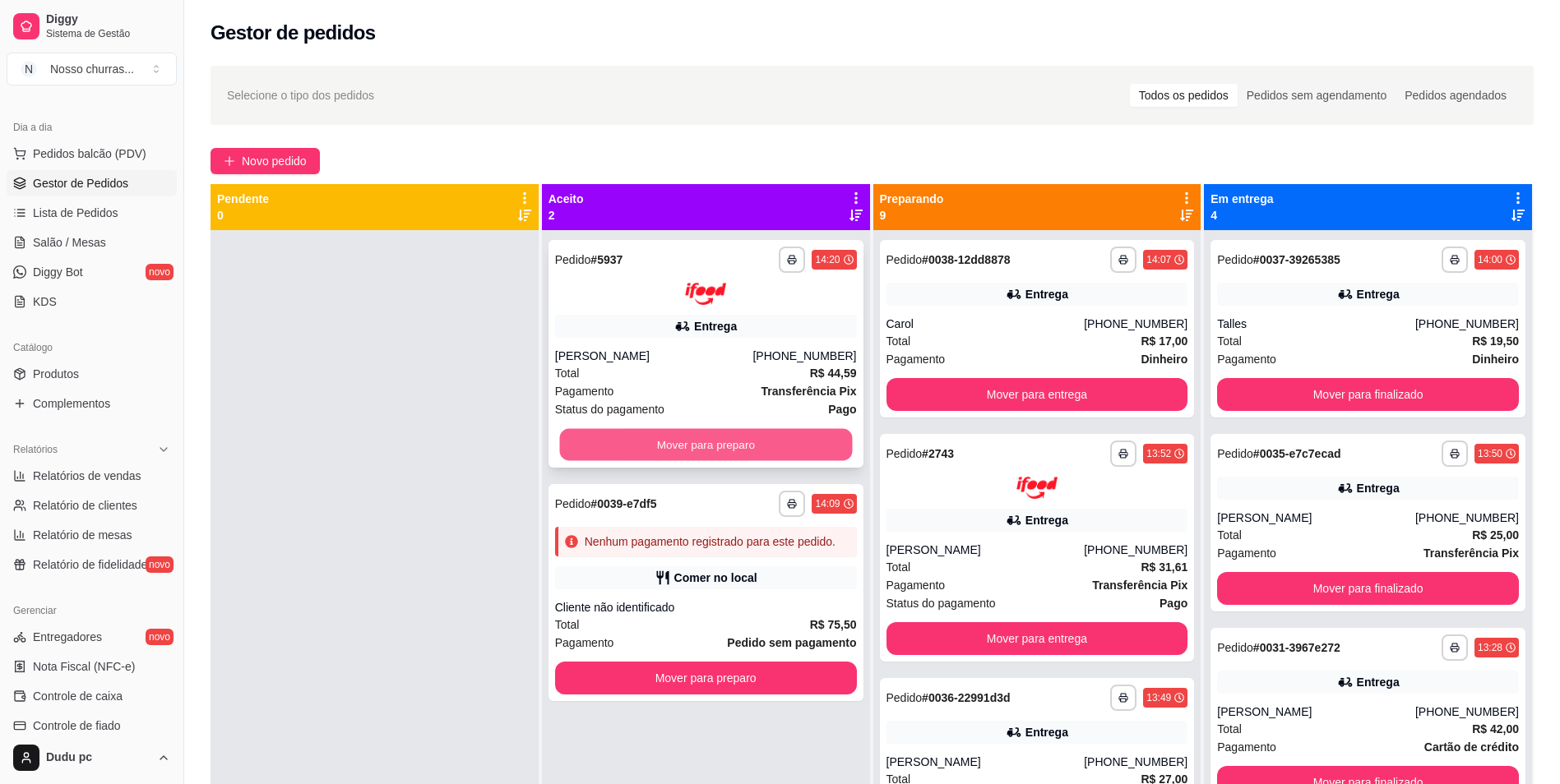
click at [652, 449] on button "Mover para preparo" at bounding box center [705, 444] width 293 height 32
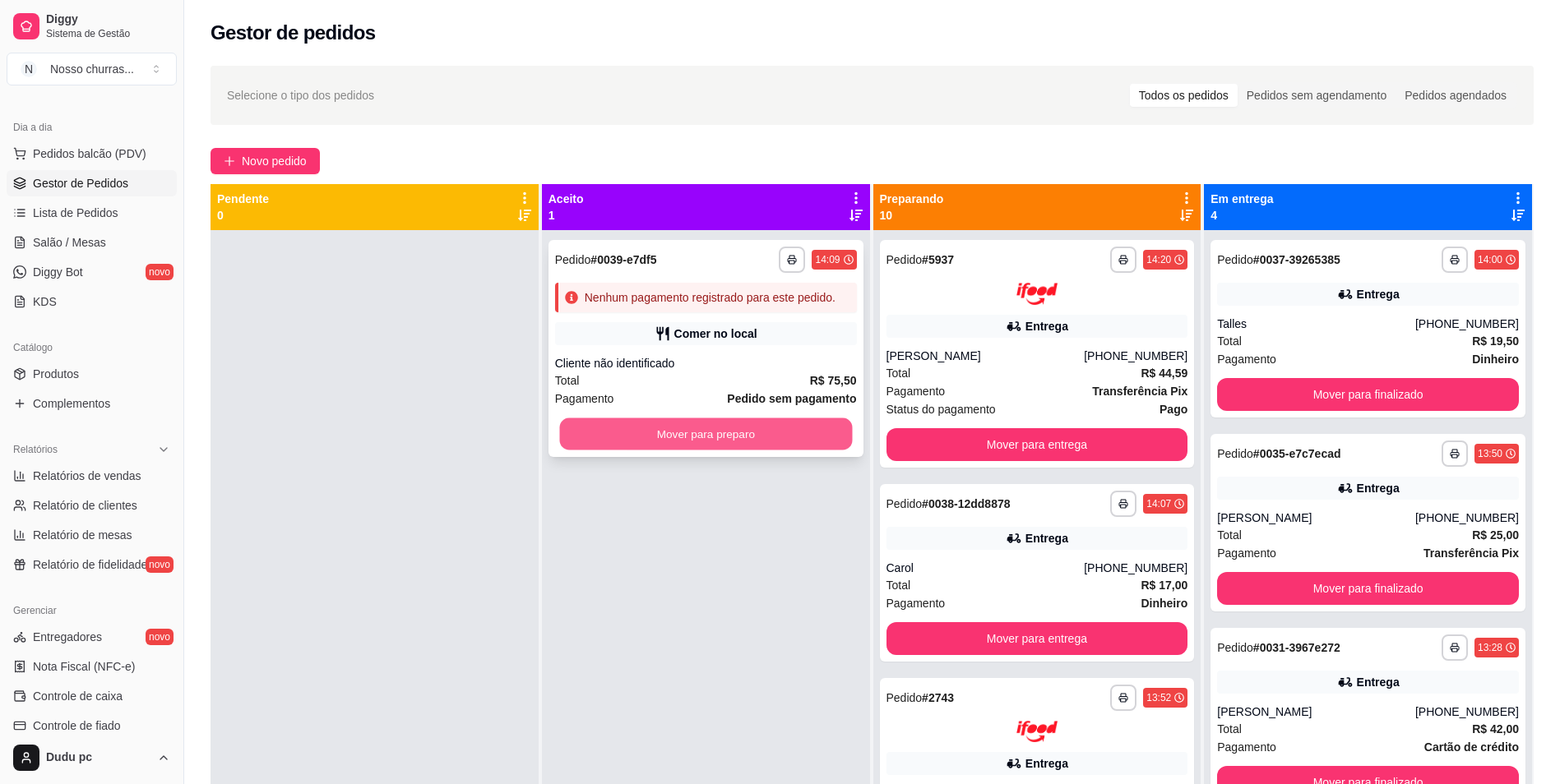
click at [722, 434] on button "Mover para preparo" at bounding box center [705, 434] width 293 height 32
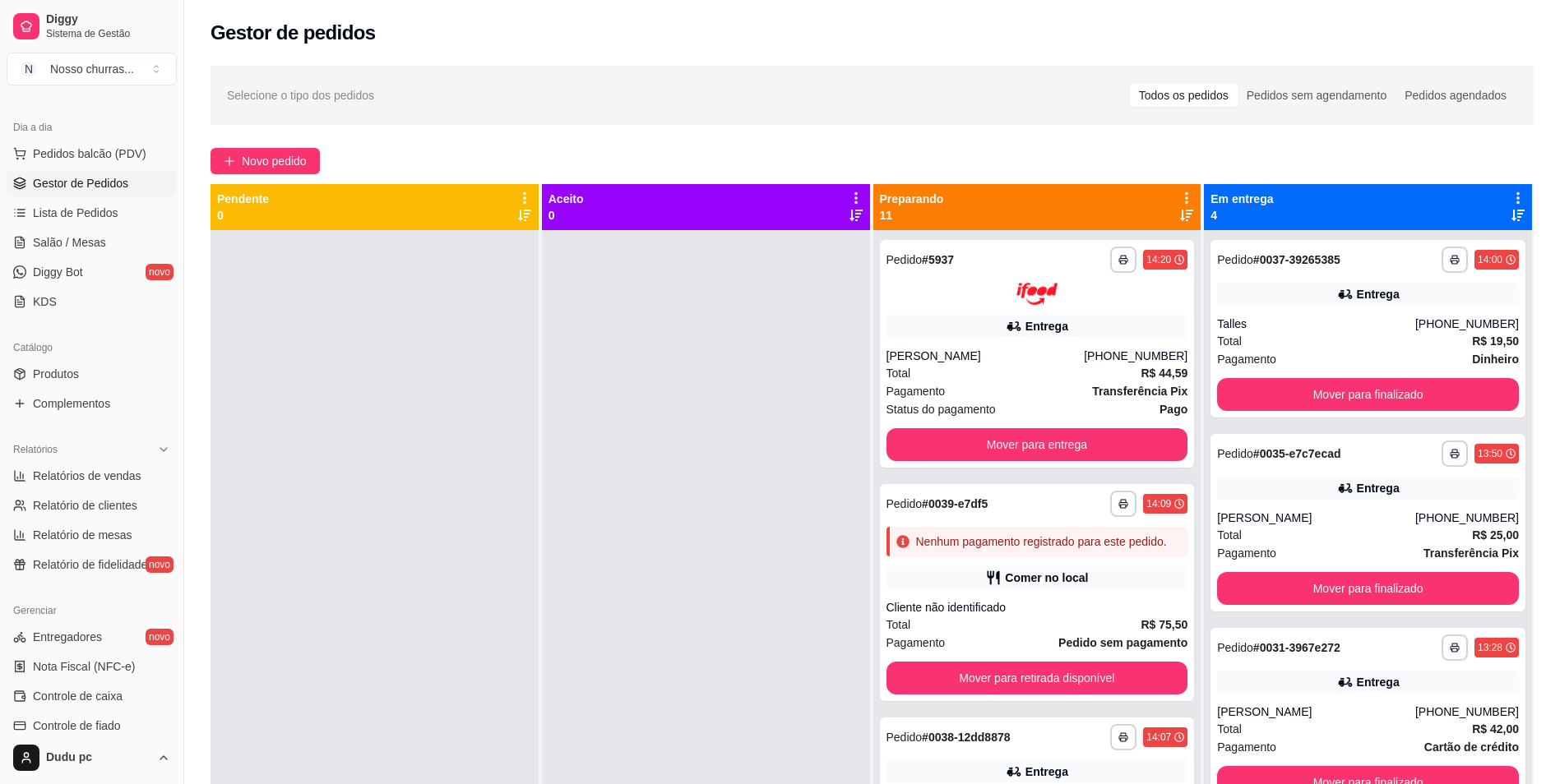
click at [1180, 217] on icon at bounding box center [1187, 216] width 13 height 11
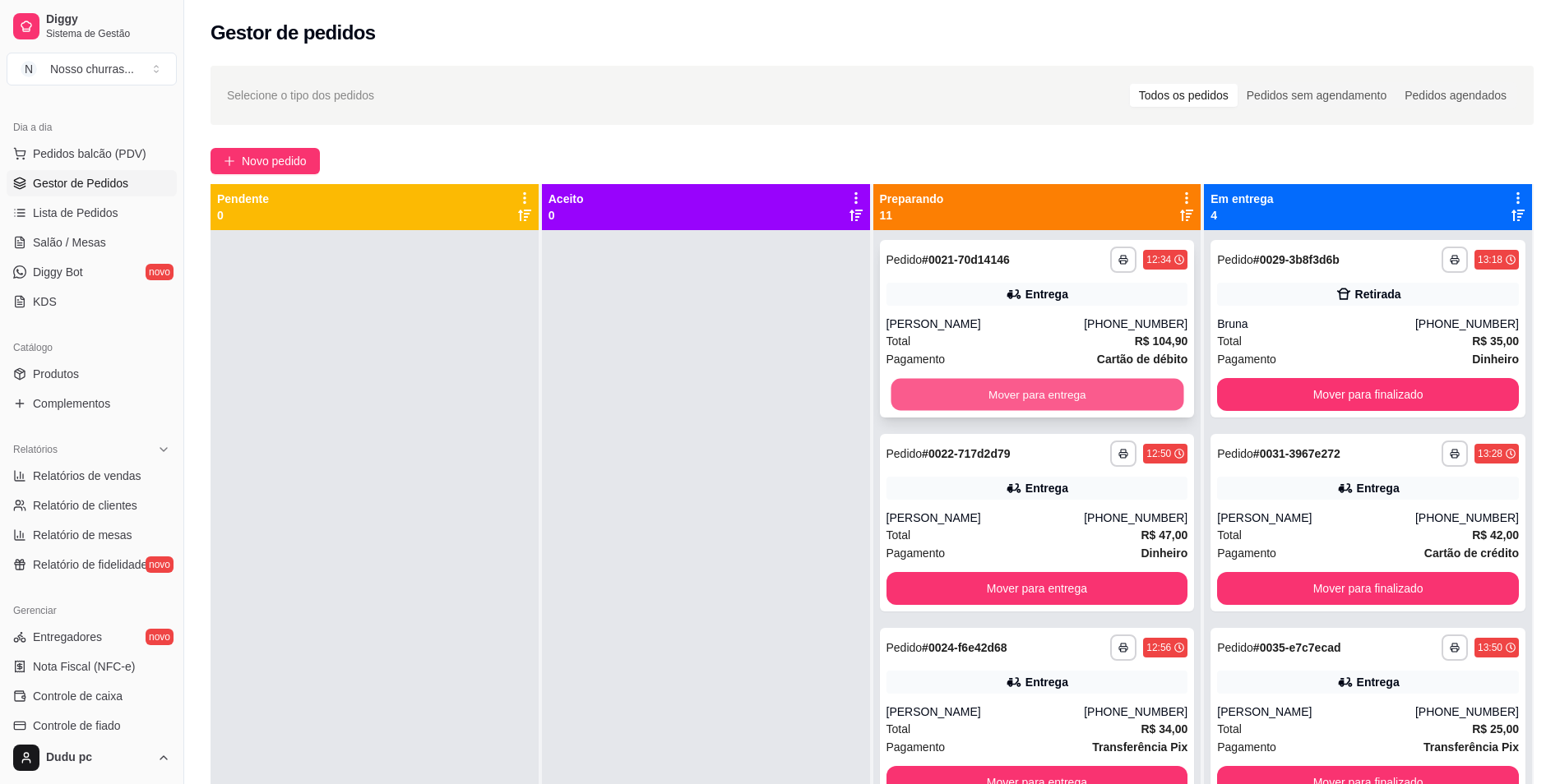
click at [1034, 397] on button "Mover para entrega" at bounding box center [1037, 395] width 293 height 32
click at [968, 387] on button "Mover para entrega" at bounding box center [1037, 395] width 293 height 32
click at [1045, 394] on button "Mover para entrega" at bounding box center [1037, 395] width 293 height 32
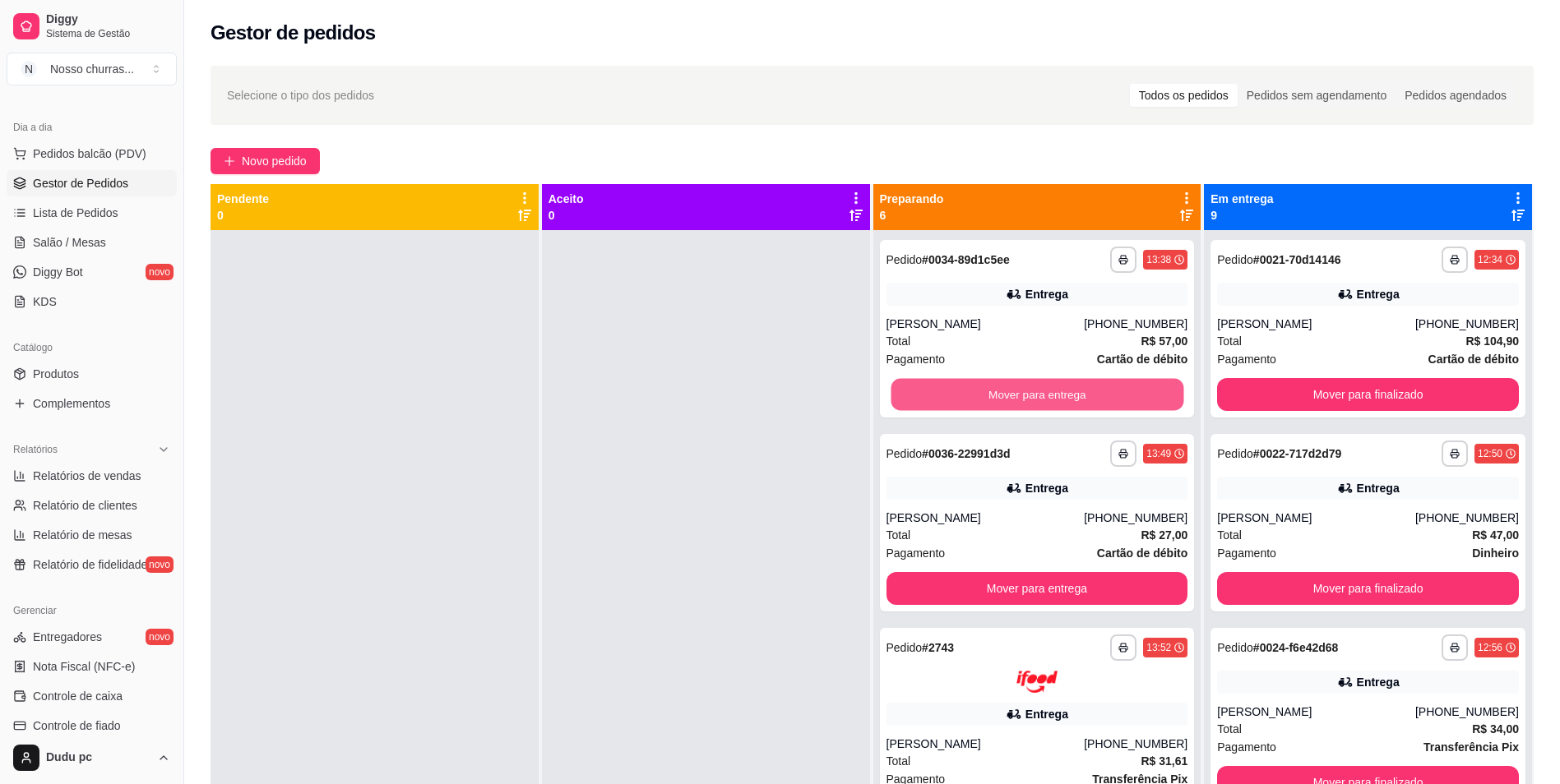
click at [1045, 394] on button "Mover para entrega" at bounding box center [1037, 395] width 293 height 32
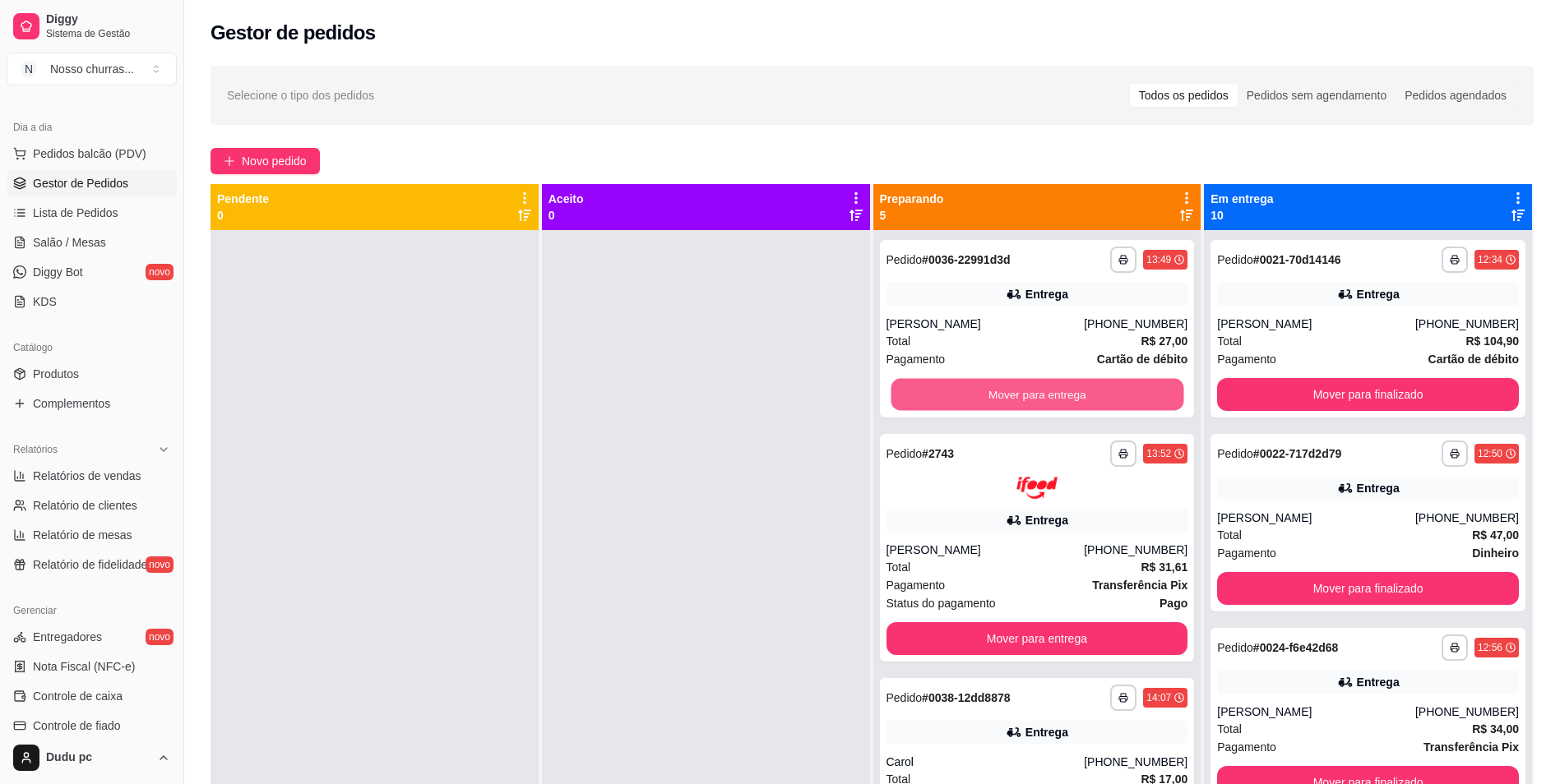
click at [1045, 394] on button "Mover para entrega" at bounding box center [1037, 395] width 293 height 32
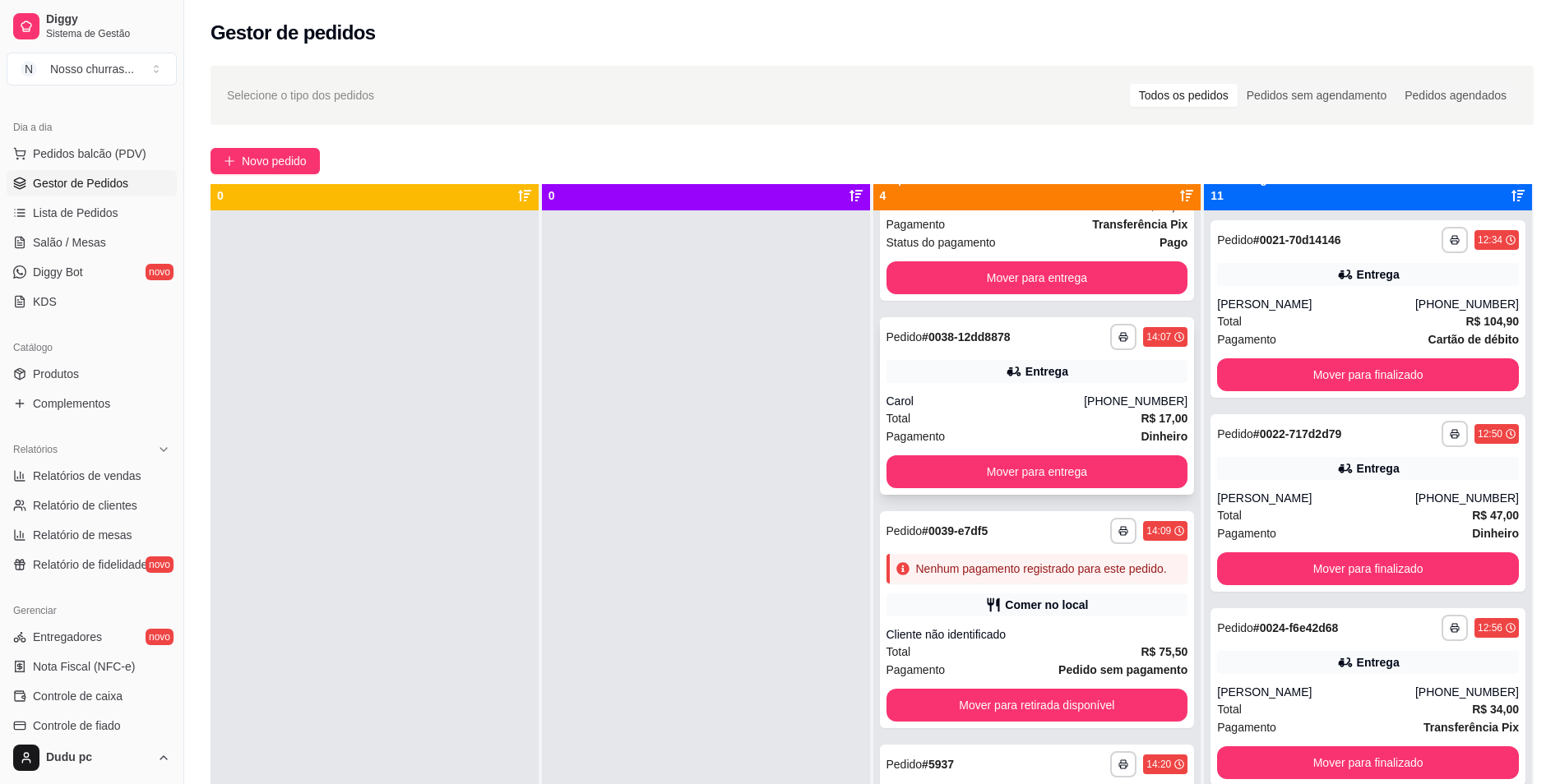
scroll to position [33, 0]
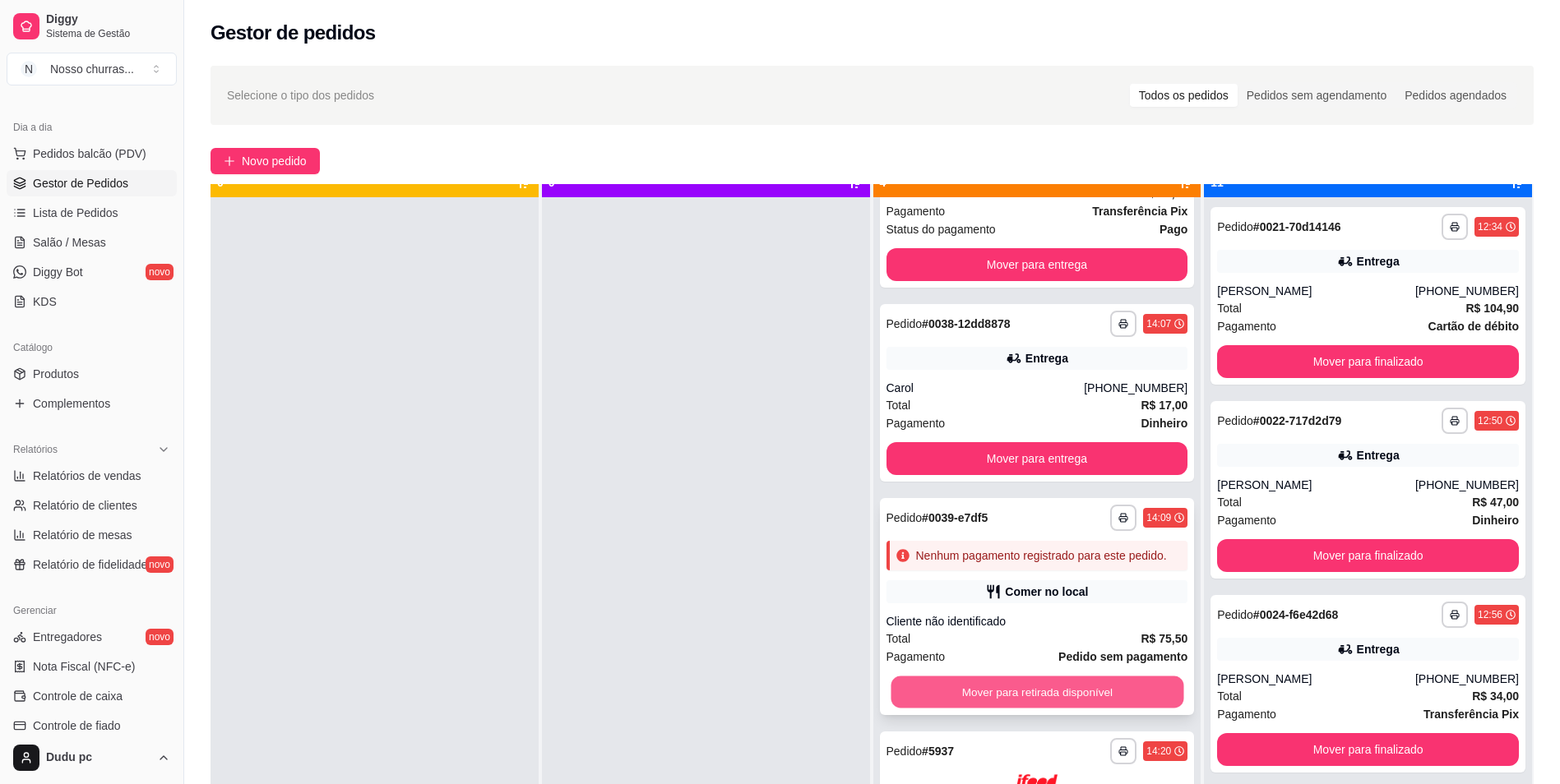
click at [1070, 693] on button "Mover para retirada disponível" at bounding box center [1037, 691] width 293 height 32
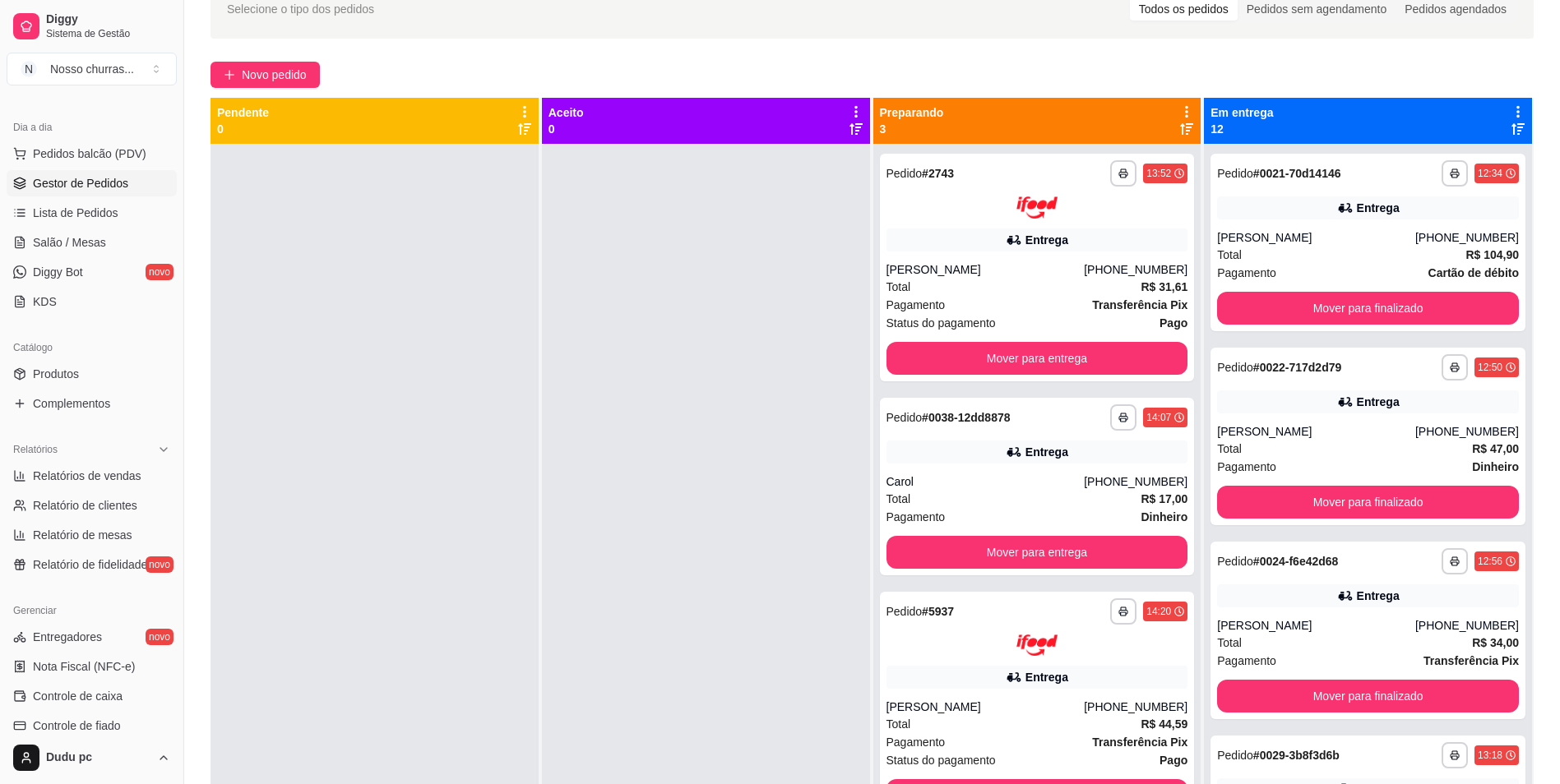
scroll to position [66, 0]
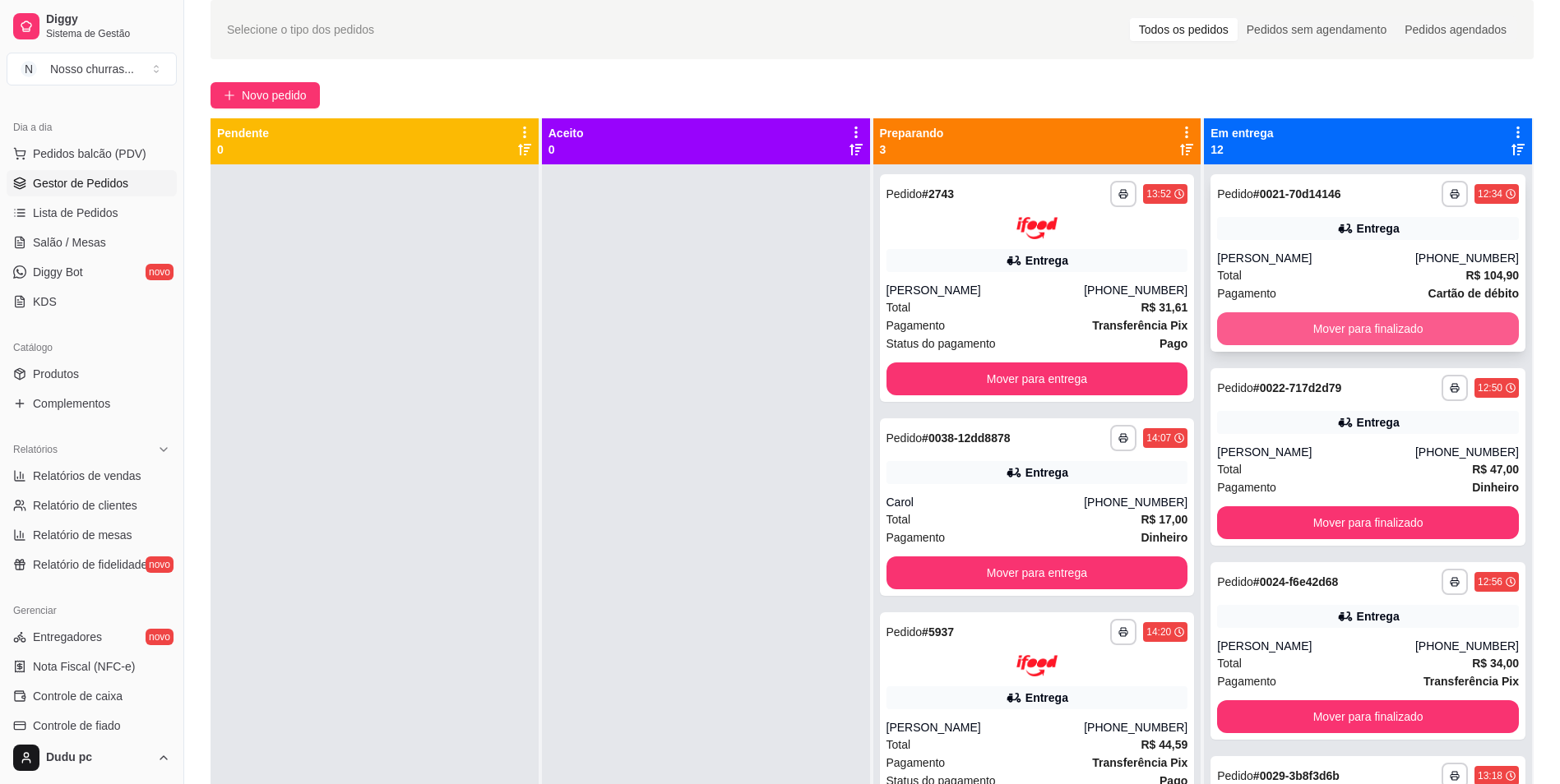
click at [1476, 314] on button "Mover para finalizado" at bounding box center [1368, 330] width 302 height 33
click at [1476, 314] on button "Mover para finalizado" at bounding box center [1368, 329] width 293 height 32
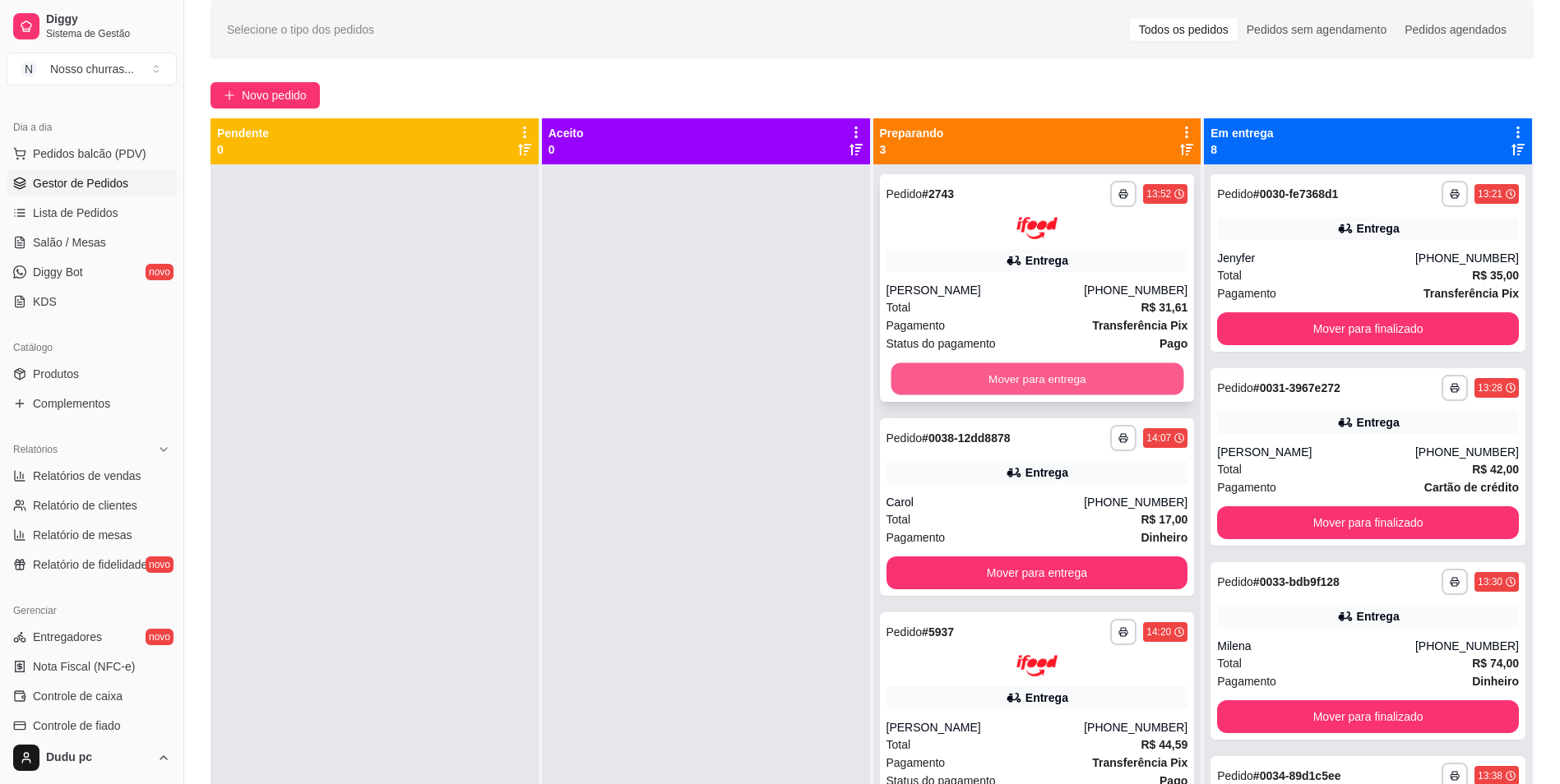
click at [1091, 373] on button "Mover para entrega" at bounding box center [1037, 379] width 293 height 32
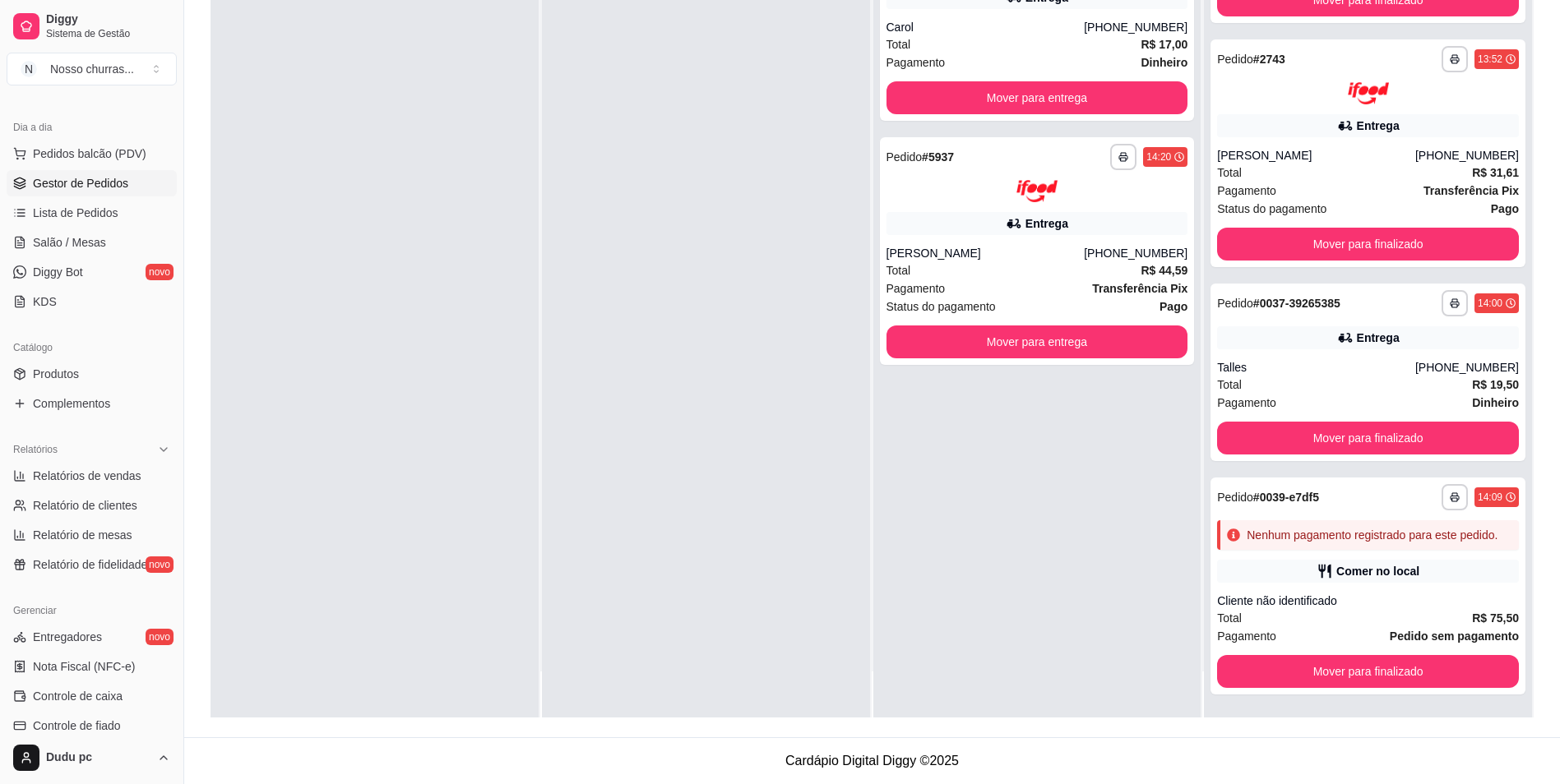
scroll to position [1085, 0]
click at [1448, 675] on button "Mover para finalizado" at bounding box center [1368, 671] width 293 height 32
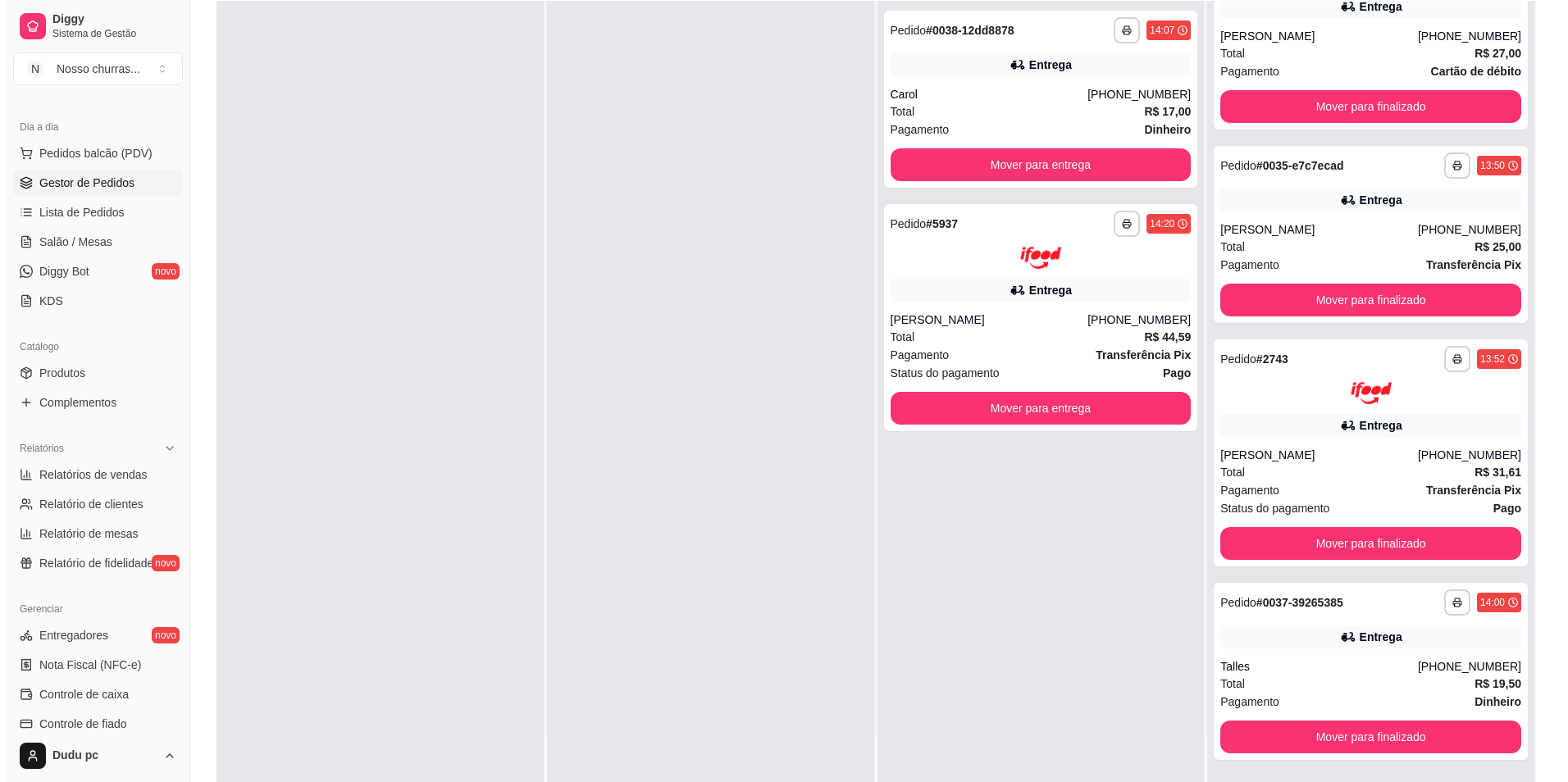
scroll to position [185, 0]
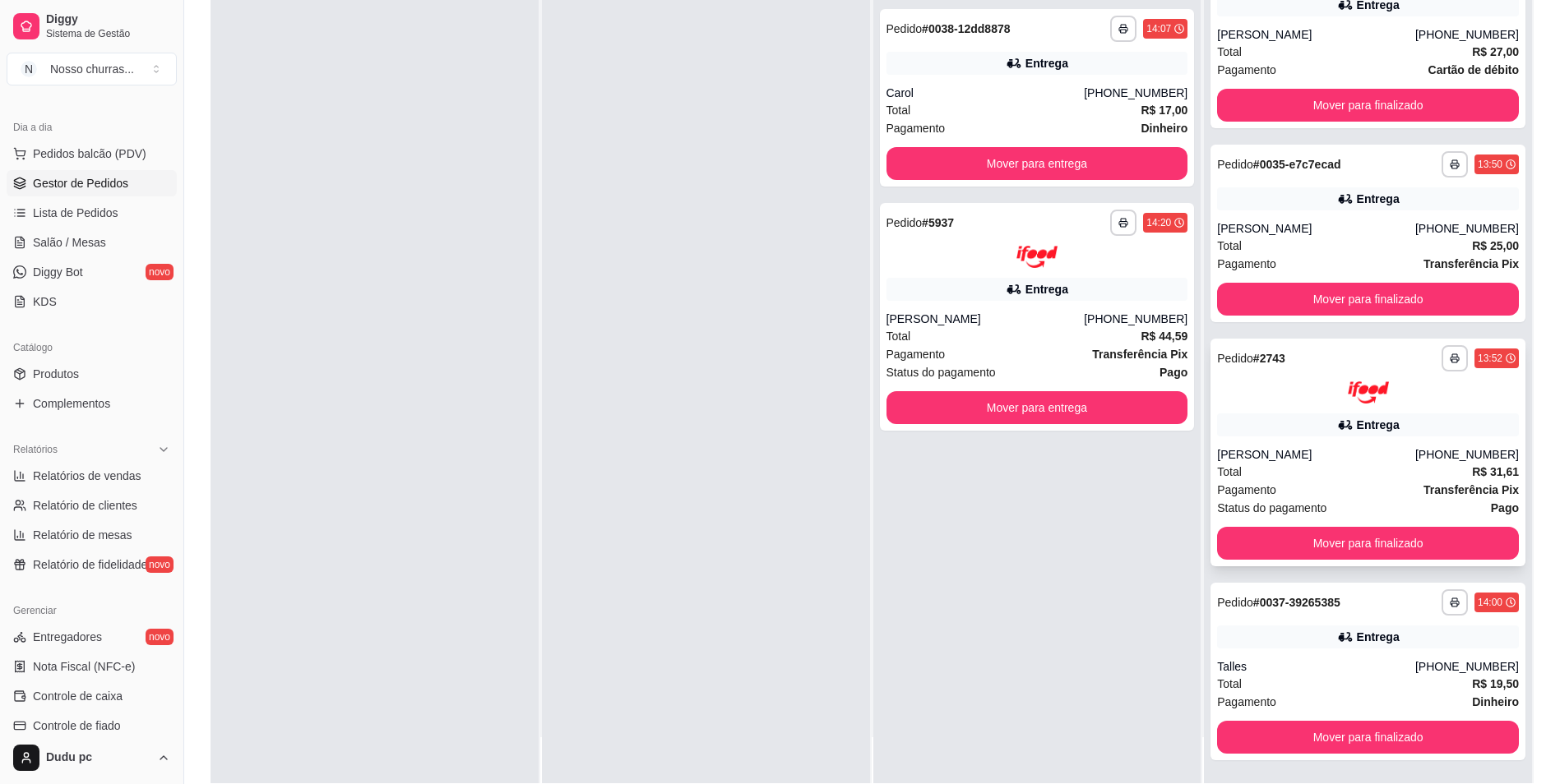
click at [1388, 487] on div "Pagamento Transferência Pix" at bounding box center [1368, 491] width 302 height 19
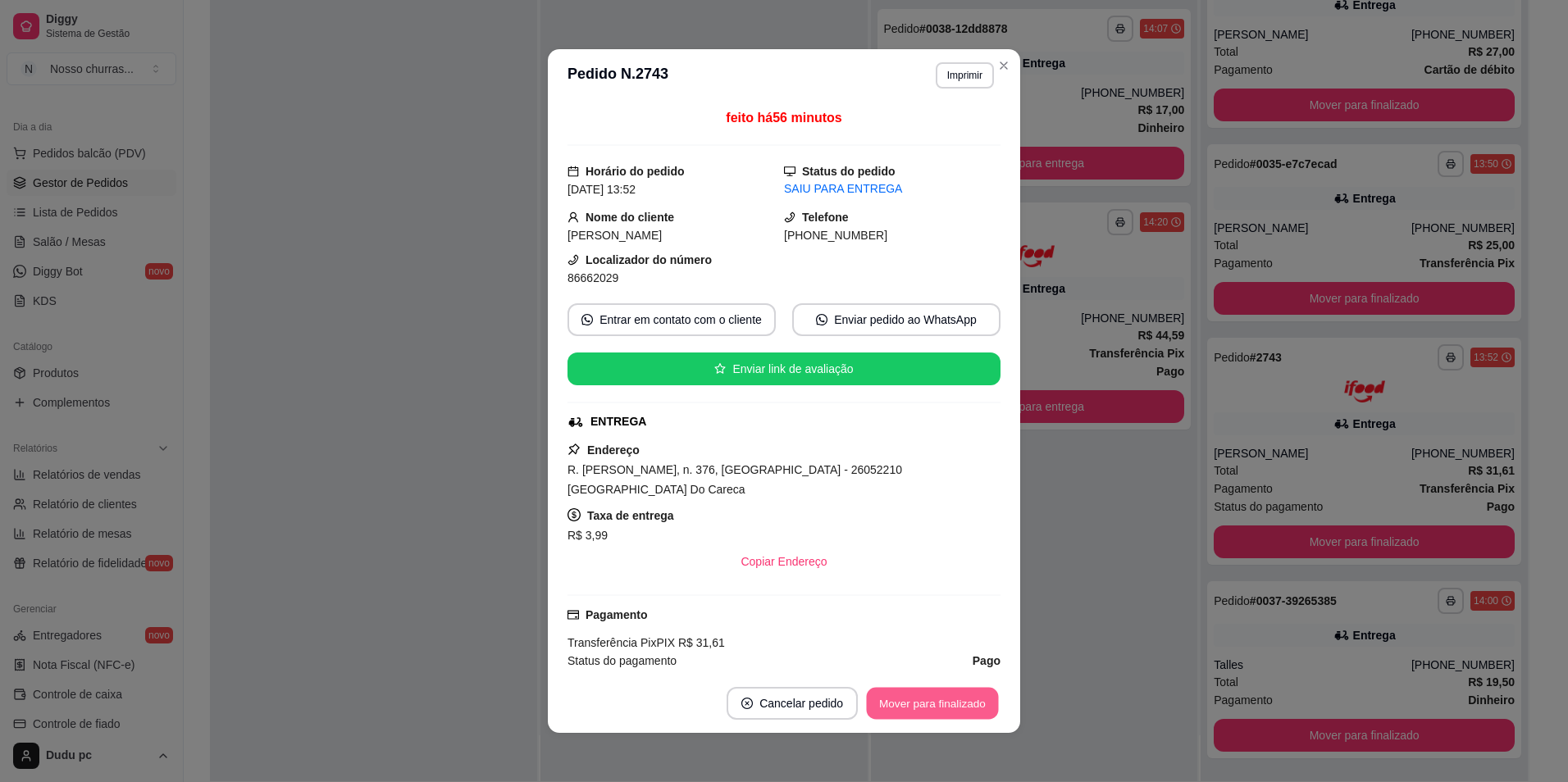
click at [929, 715] on button "Mover para finalizado" at bounding box center [933, 704] width 132 height 32
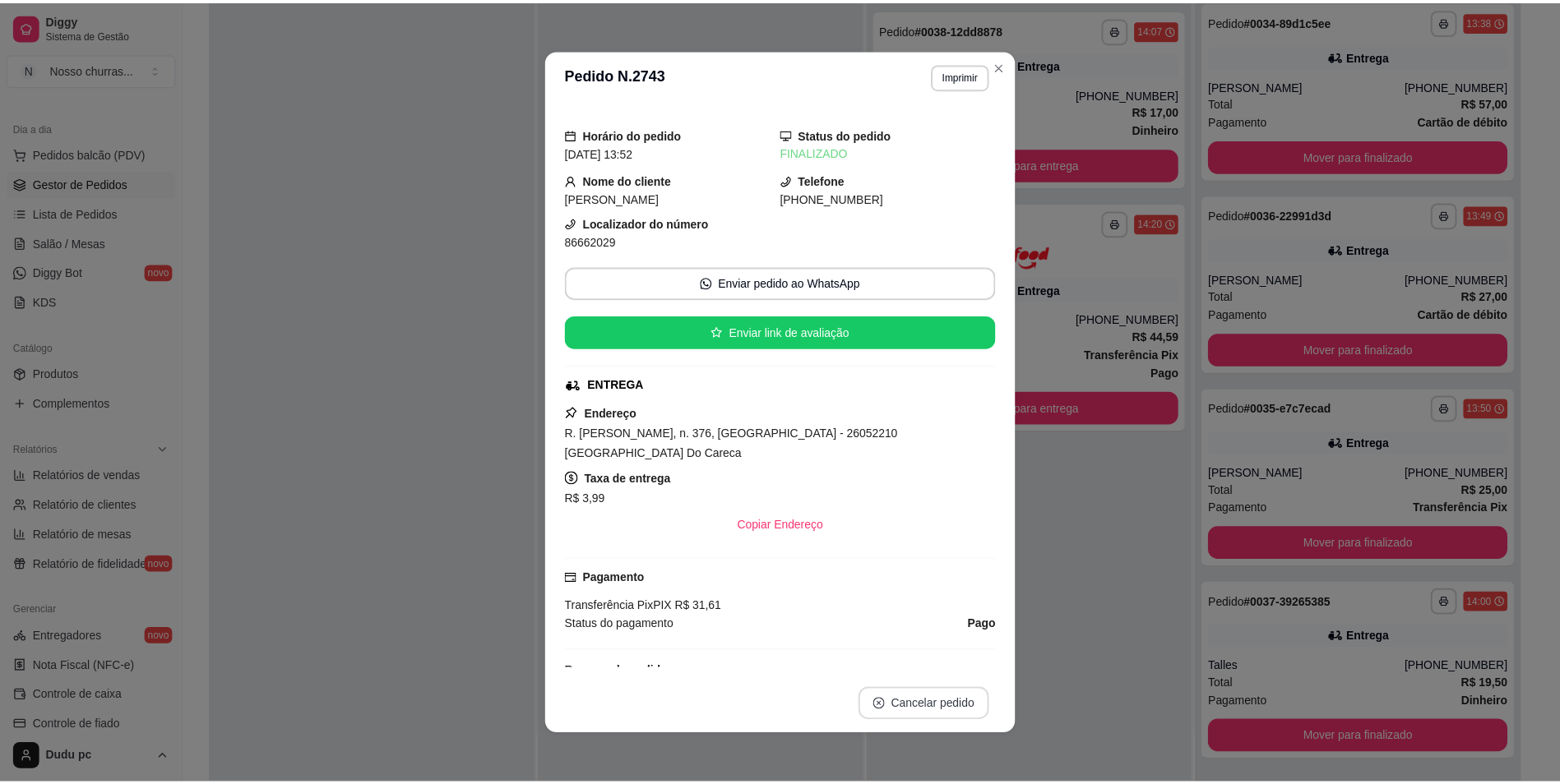
scroll to position [591, 0]
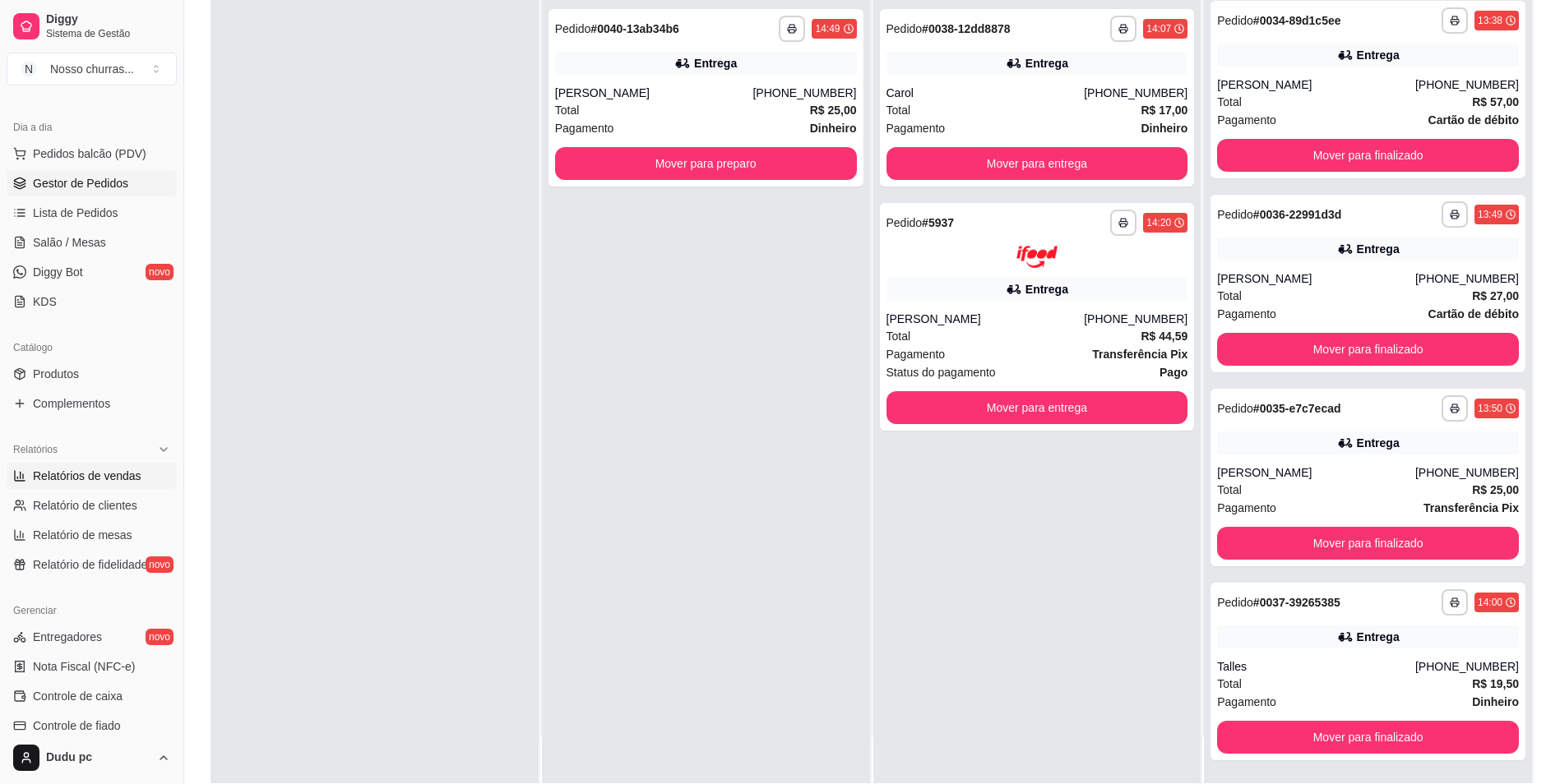
click at [94, 489] on link "Relatórios de vendas" at bounding box center [92, 476] width 170 height 26
select select "ALL"
select select "0"
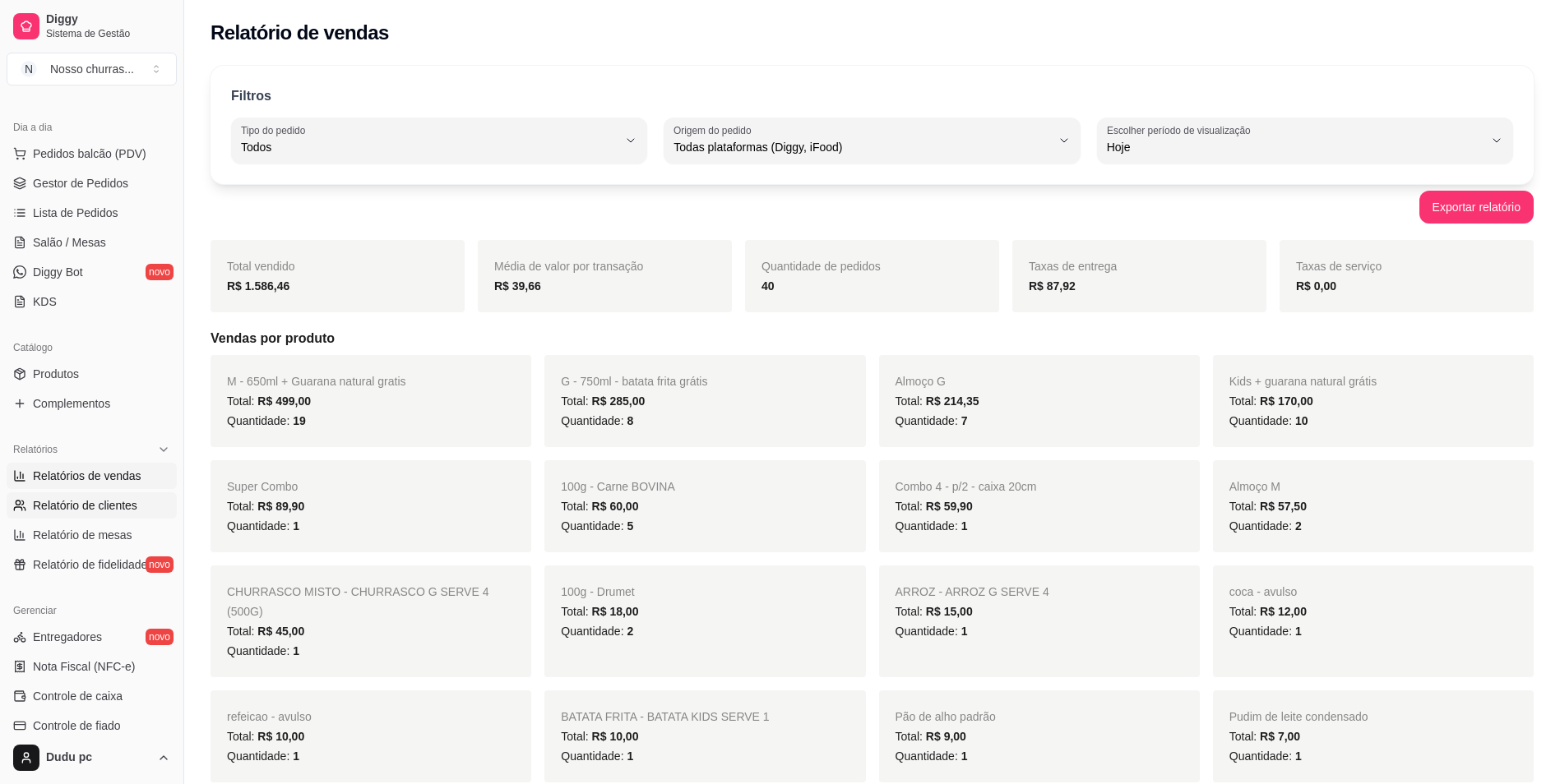
click at [86, 500] on span "Relatório de clientes" at bounding box center [85, 505] width 105 height 17
select select "30"
select select "HIGHEST_TOTAL_SPENT_WITH_ORDERS"
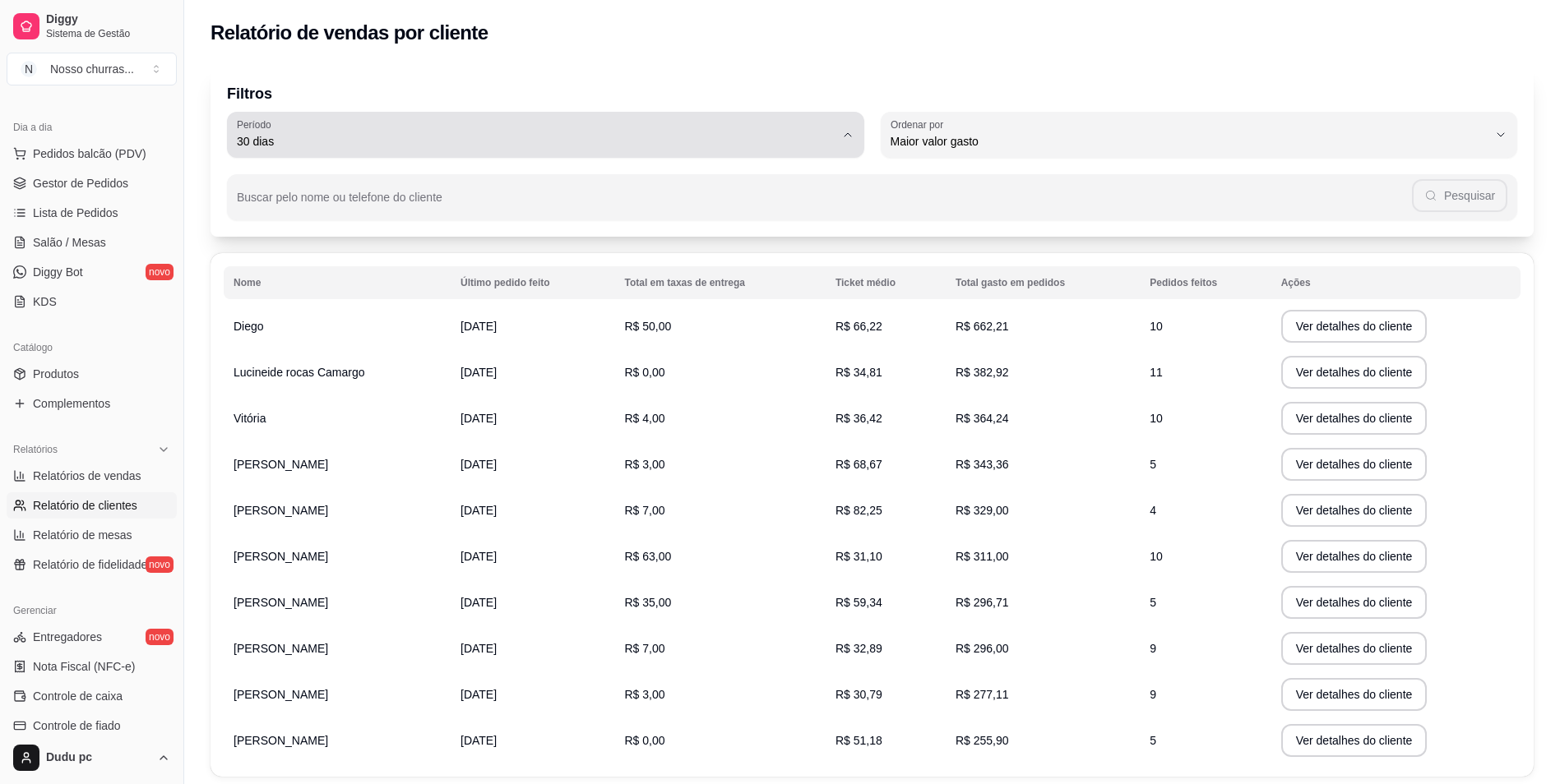
click at [719, 149] on span "30 dias" at bounding box center [536, 142] width 598 height 17
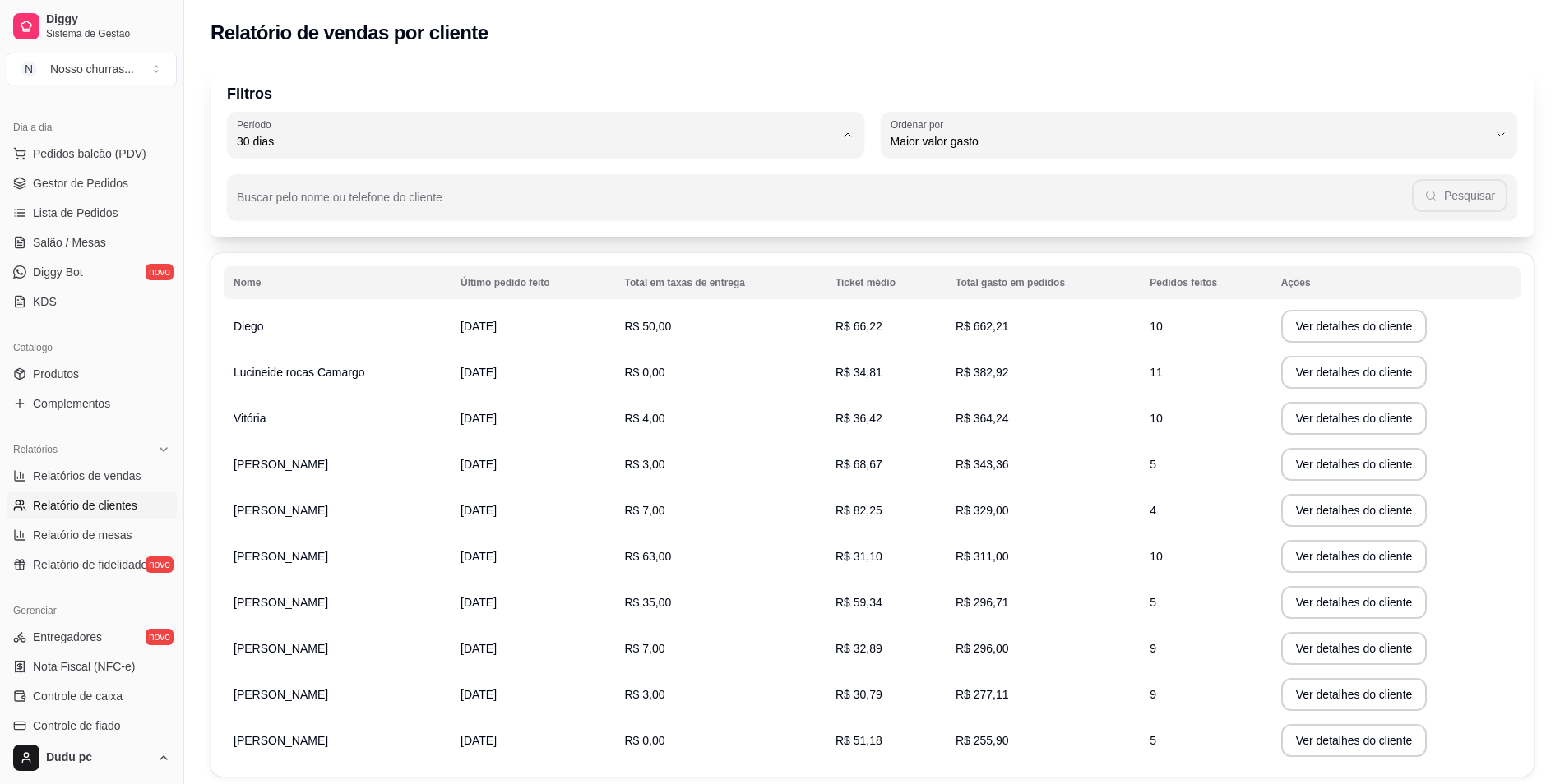
click at [645, 192] on li "Hoje" at bounding box center [545, 181] width 599 height 26
type input "0"
select select "0"
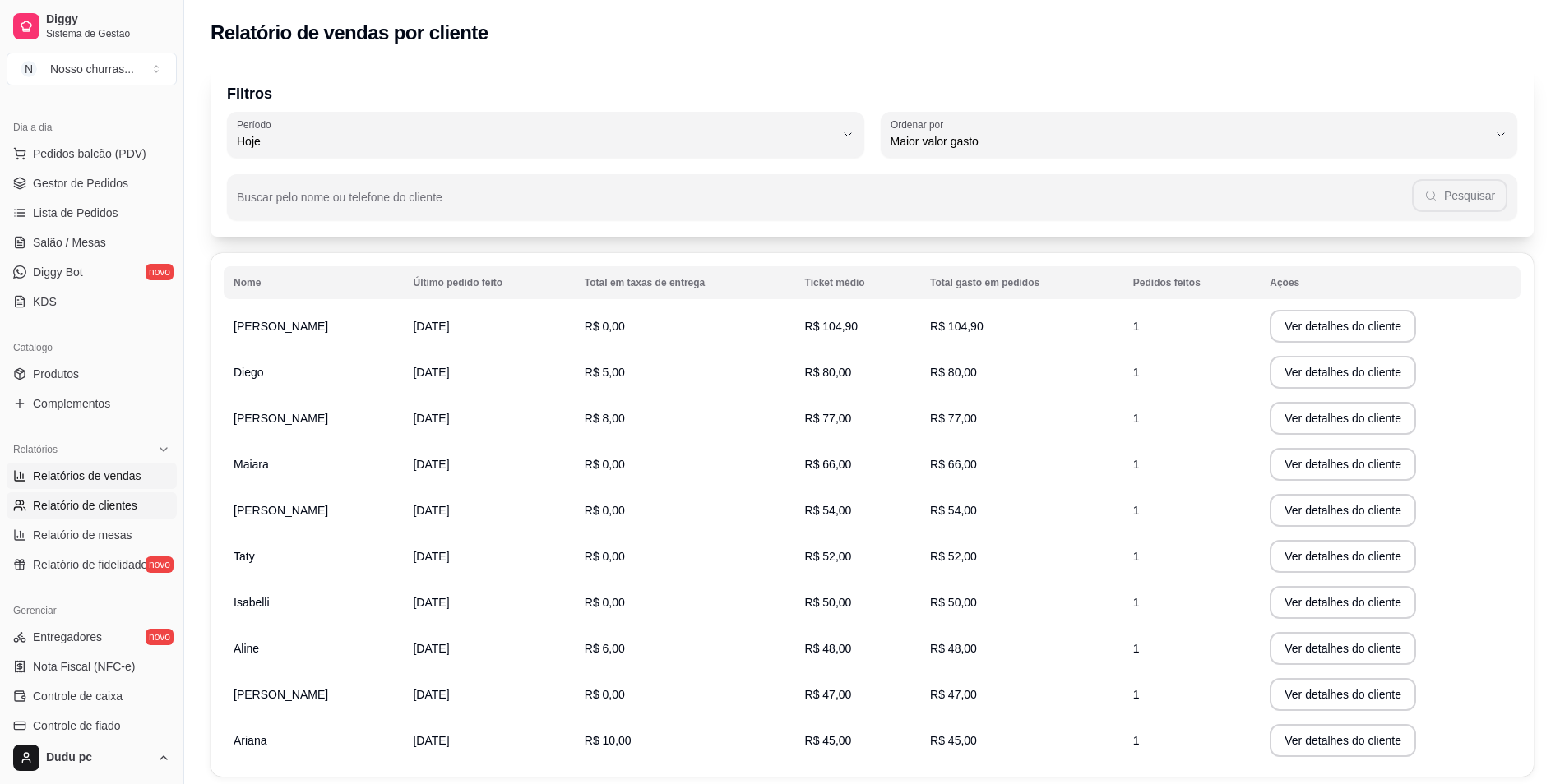
click at [65, 489] on link "Relatórios de vendas" at bounding box center [92, 476] width 170 height 26
select select "ALL"
select select "0"
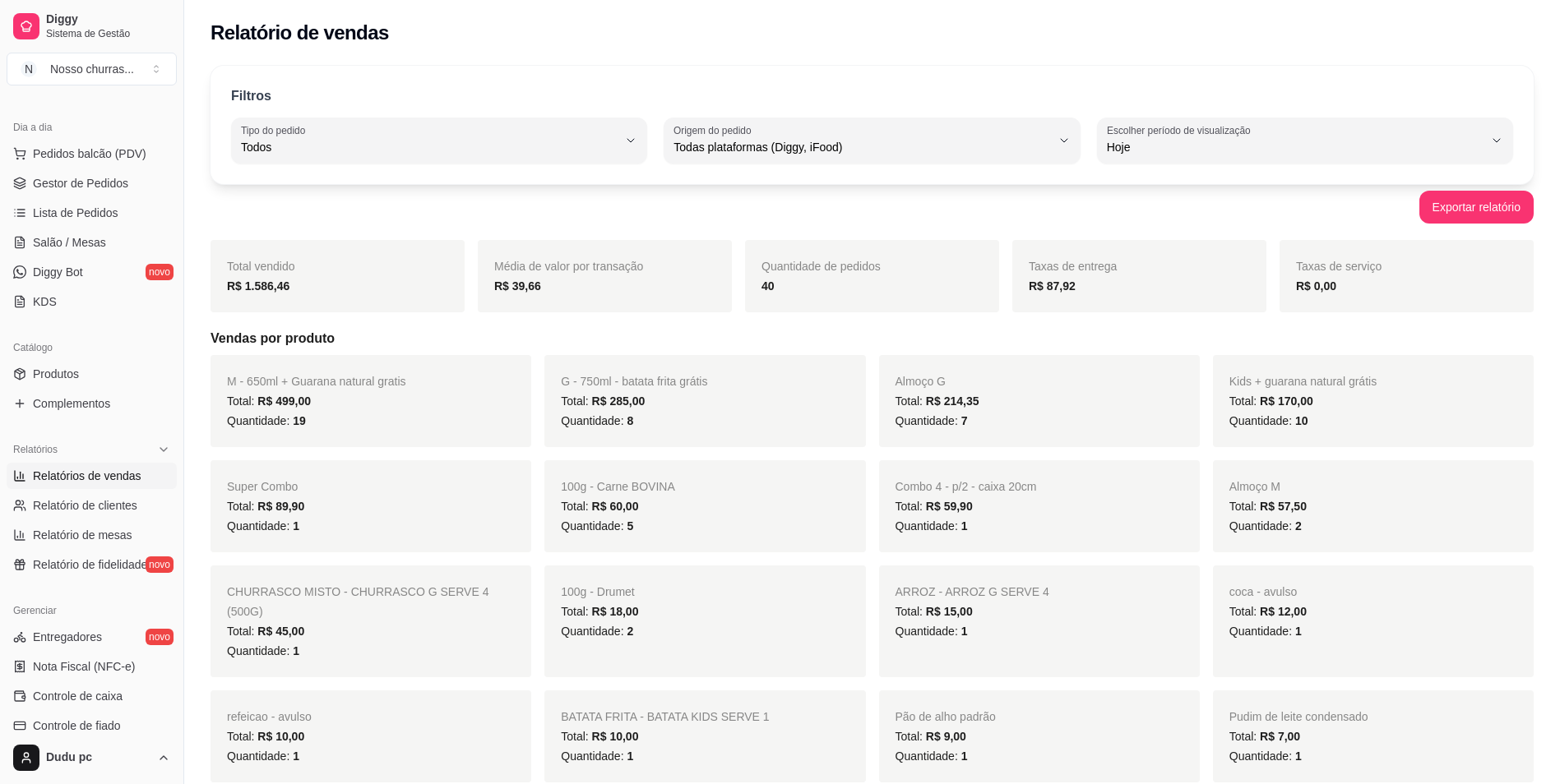
click at [861, 301] on div "Quantidade de pedidos 40" at bounding box center [872, 276] width 254 height 72
click at [843, 270] on span "Quantidade de pedidos" at bounding box center [821, 267] width 119 height 13
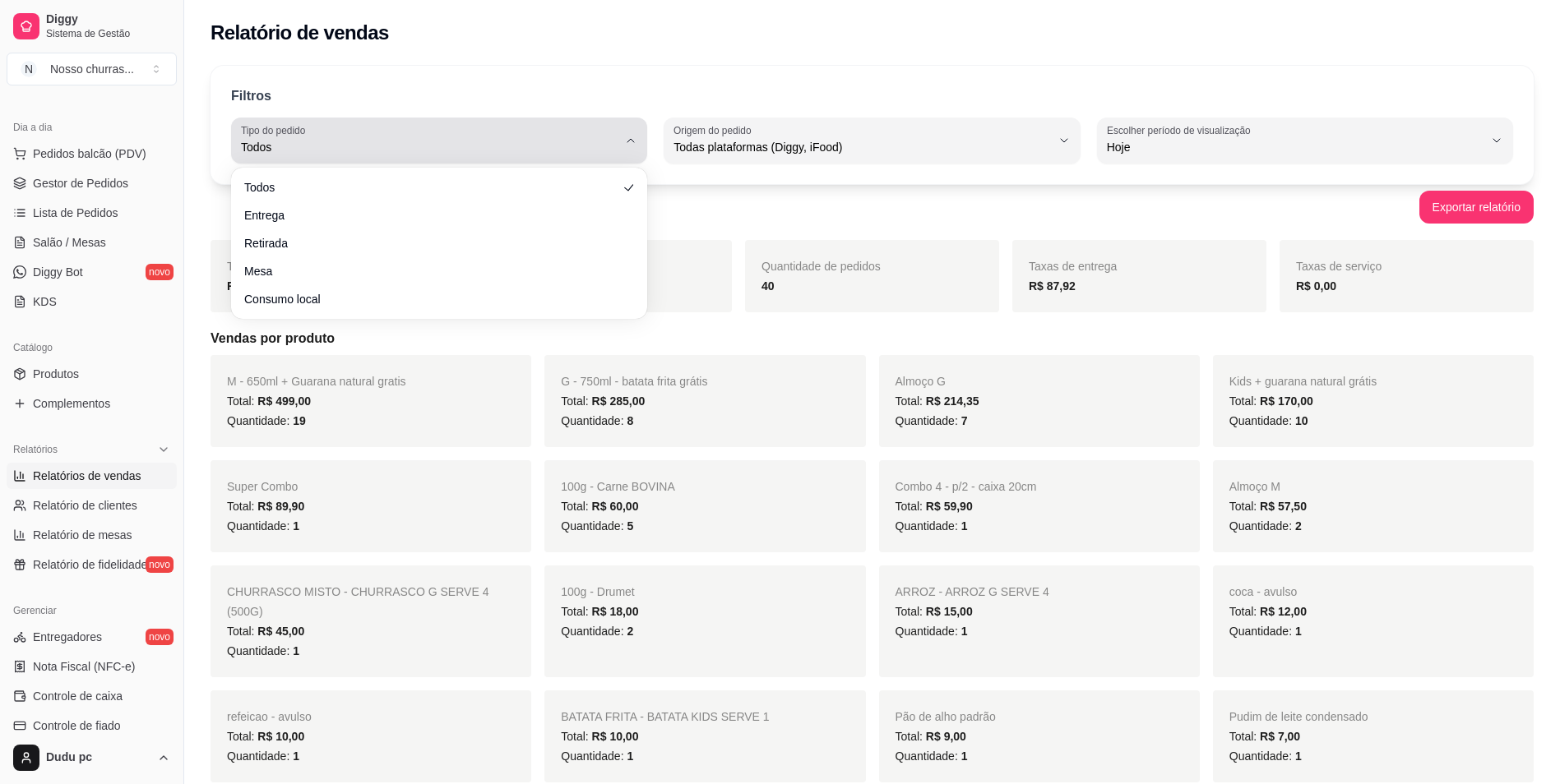
click at [641, 130] on button "Tipo do pedido Todos" at bounding box center [439, 141] width 416 height 46
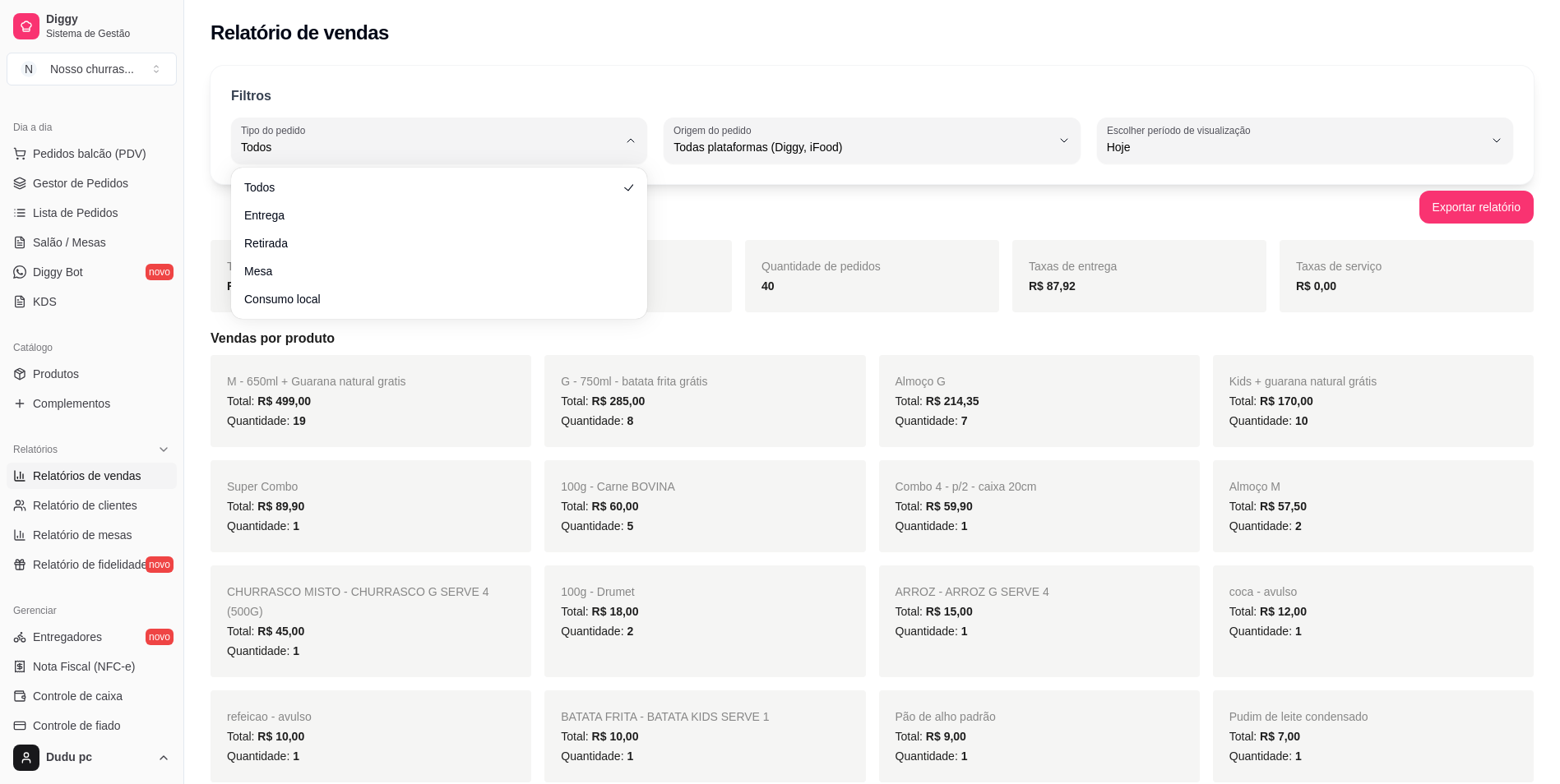
click at [646, 93] on div "Filtros" at bounding box center [872, 96] width 1282 height 21
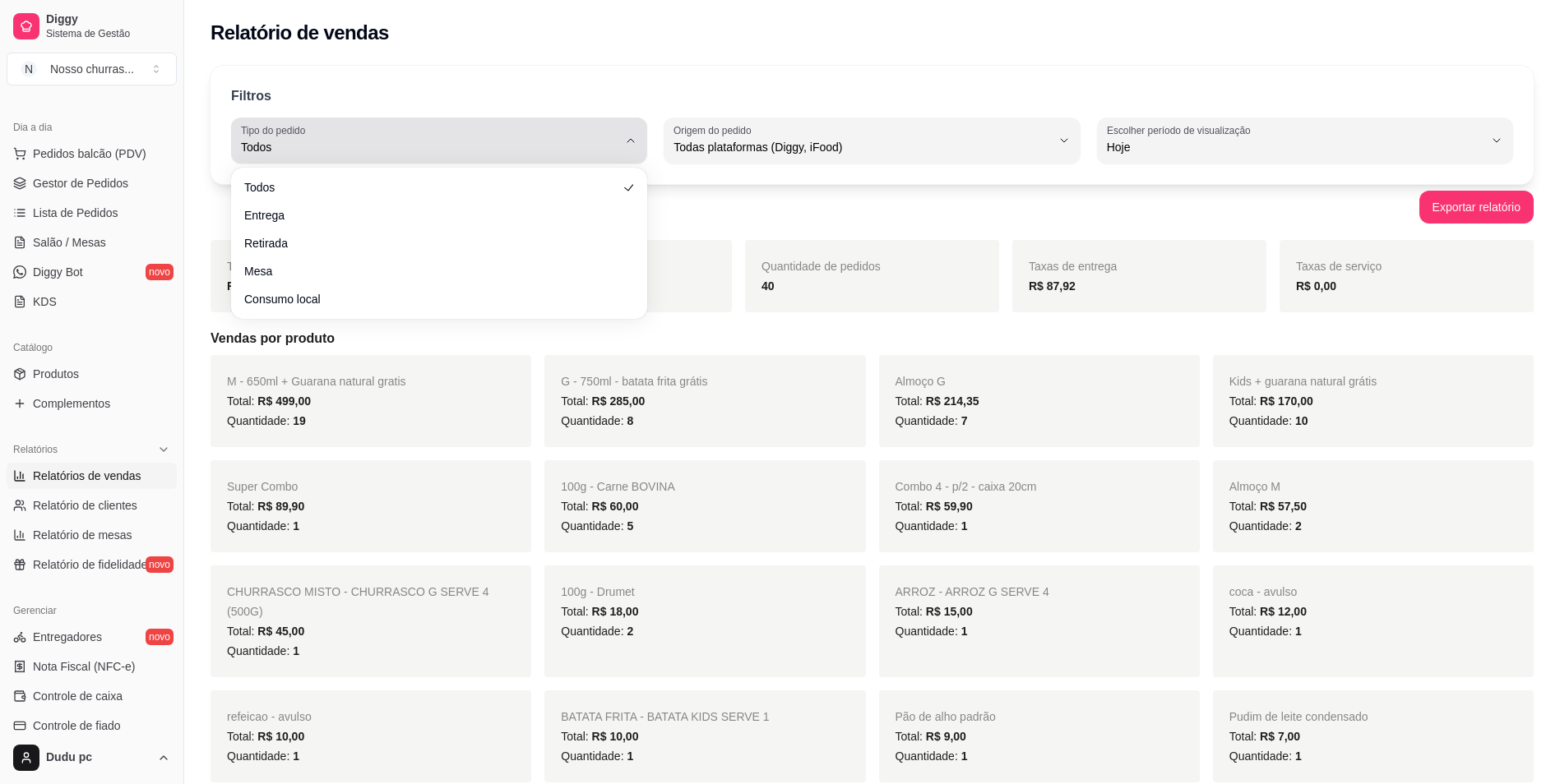
click at [634, 130] on button "Tipo do pedido Todos" at bounding box center [439, 141] width 416 height 46
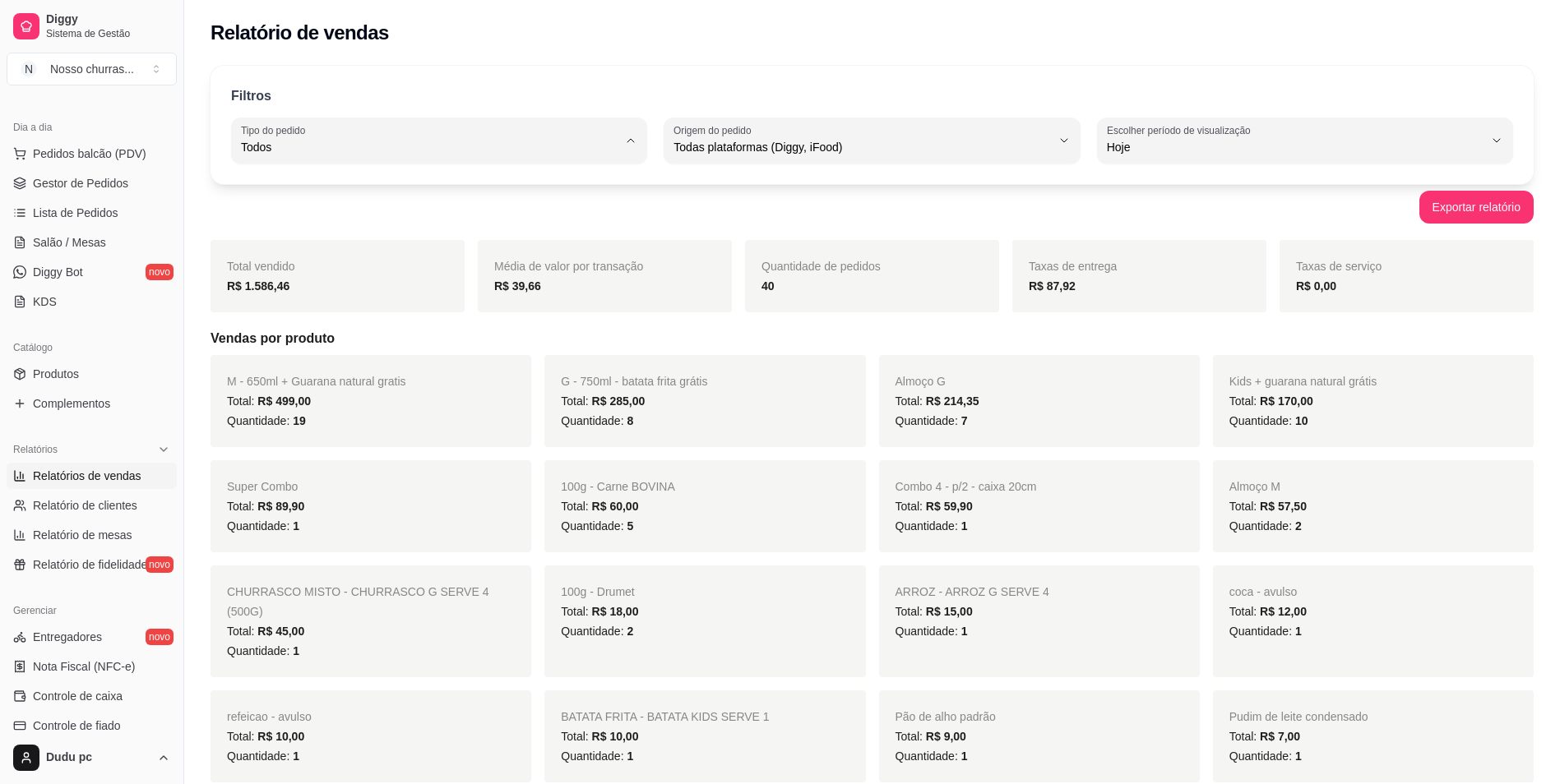
click at [593, 210] on span "Entrega" at bounding box center [431, 213] width 358 height 16
type input "DELIVERY"
select select "DELIVERY"
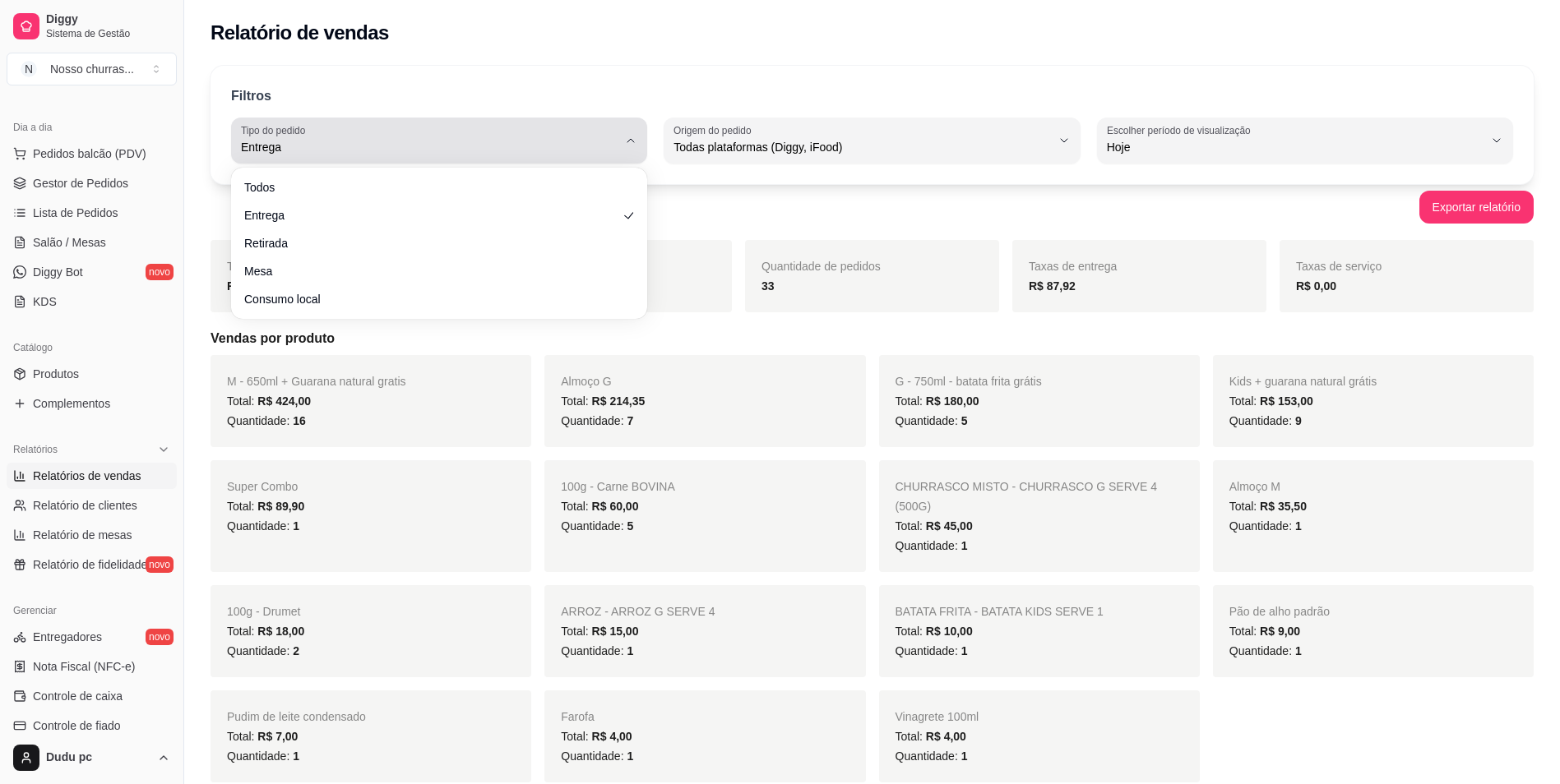
click at [636, 144] on icon "button" at bounding box center [630, 141] width 13 height 13
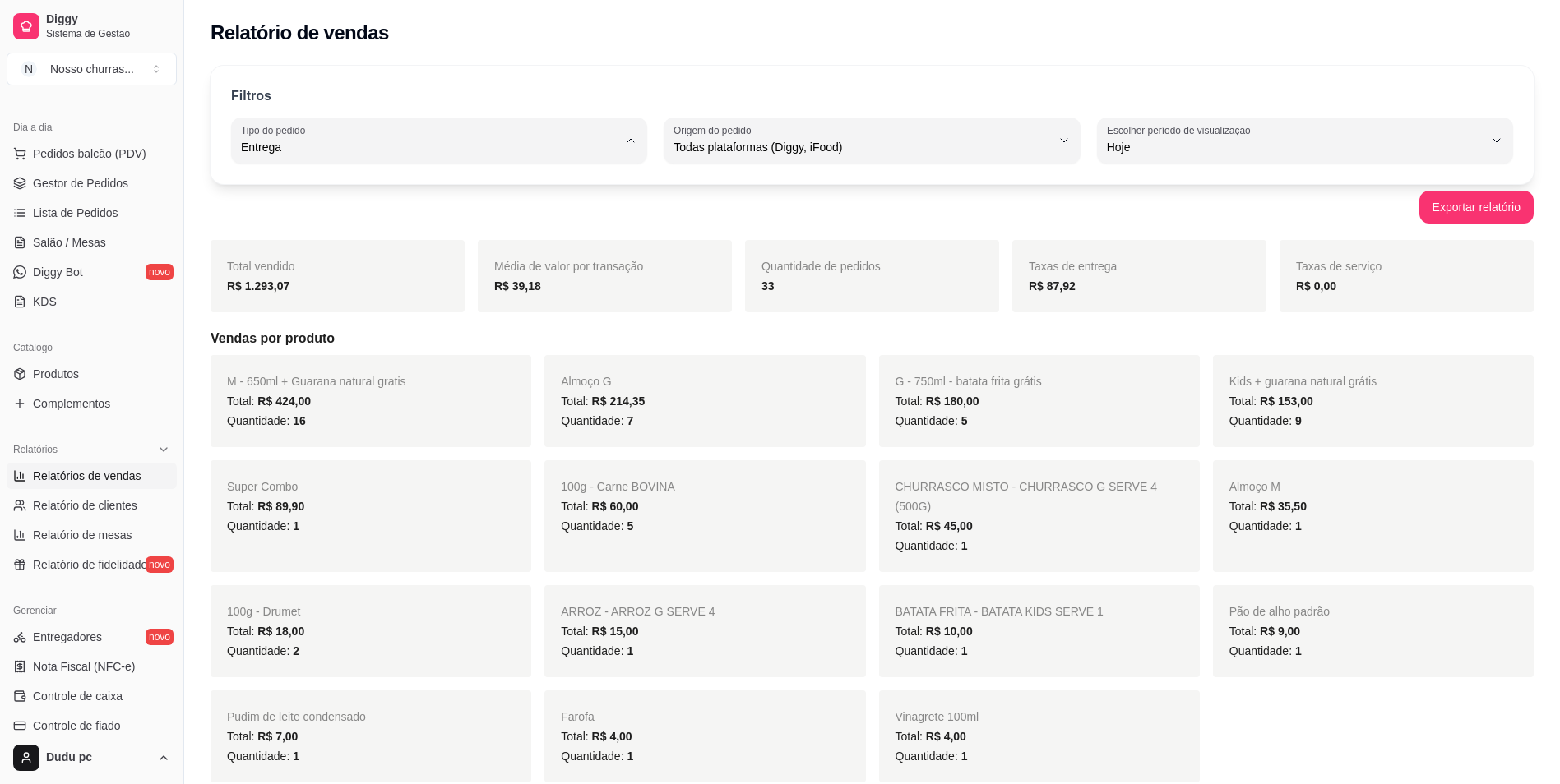
click at [585, 207] on span "Entrega" at bounding box center [431, 213] width 358 height 16
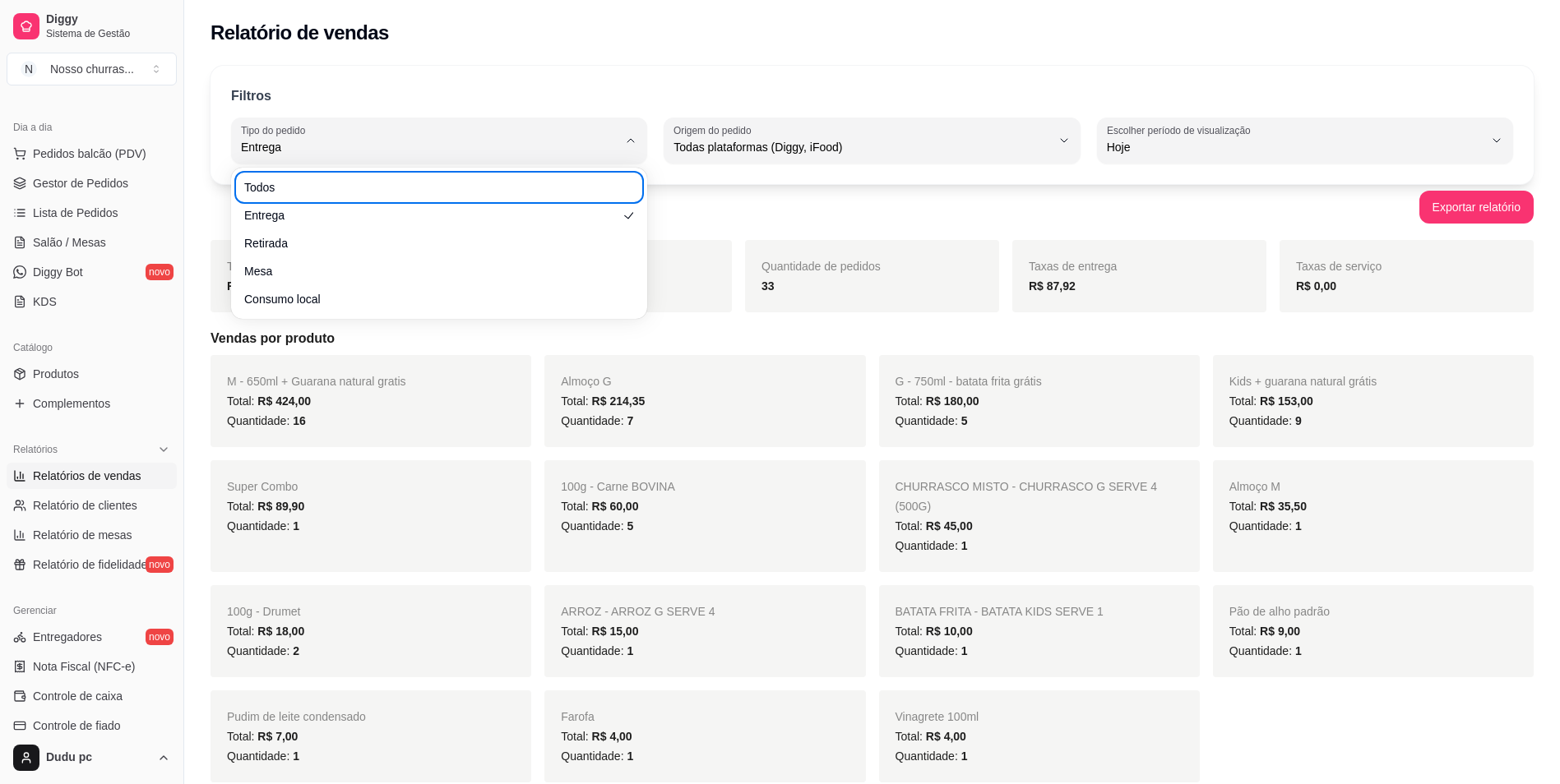
click at [680, 66] on div "Filtros DELIVERY Tipo do pedido Todos Entrega Retirada Mesa Consumo local Tipo …" at bounding box center [871, 125] width 1323 height 118
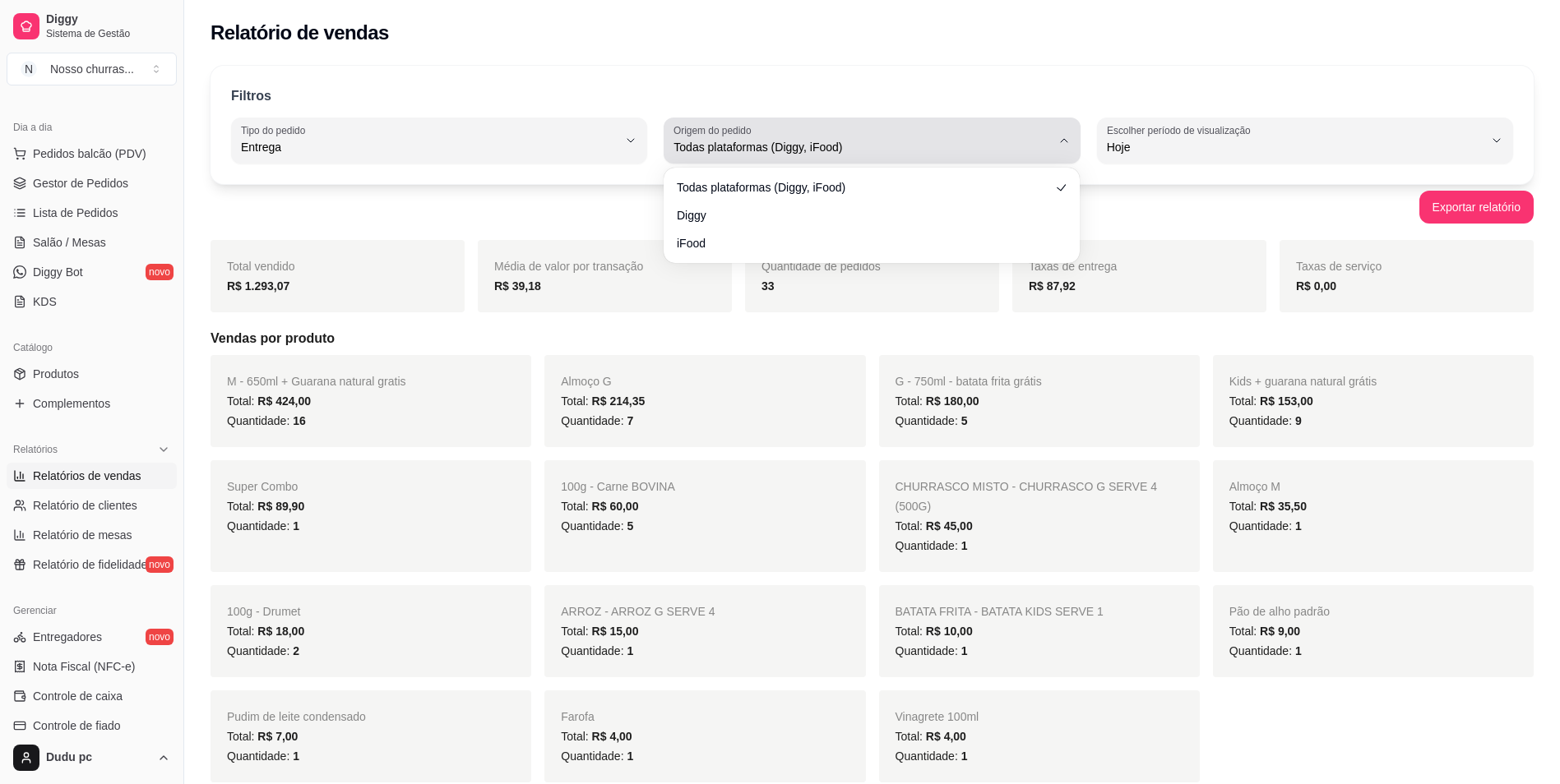
click at [797, 136] on div "Todas plataformas (Diggy, iFood)" at bounding box center [862, 141] width 377 height 33
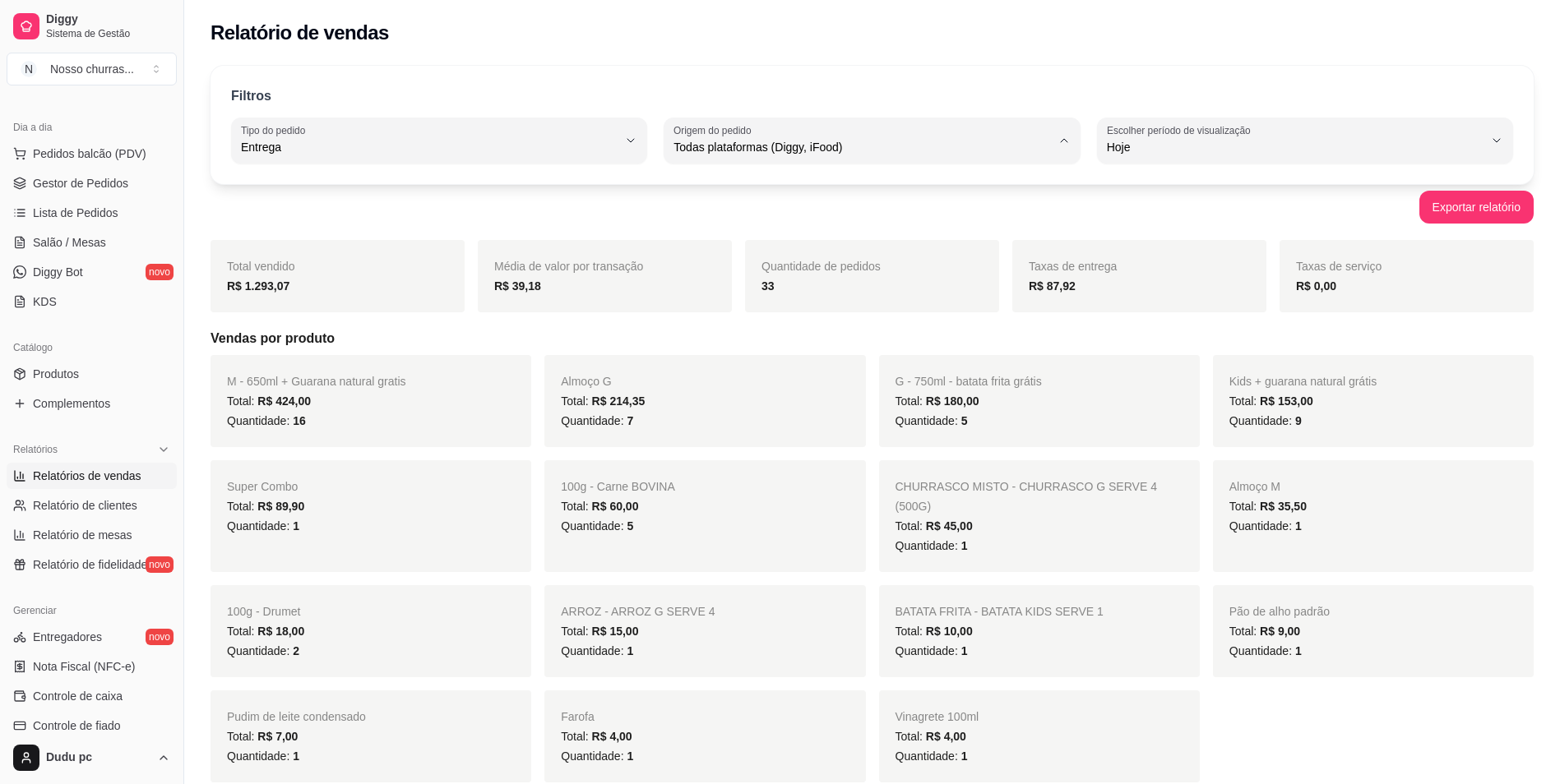
click at [754, 225] on li "Diggy" at bounding box center [872, 214] width 387 height 26
type input "DIGGY"
select select "DIGGY"
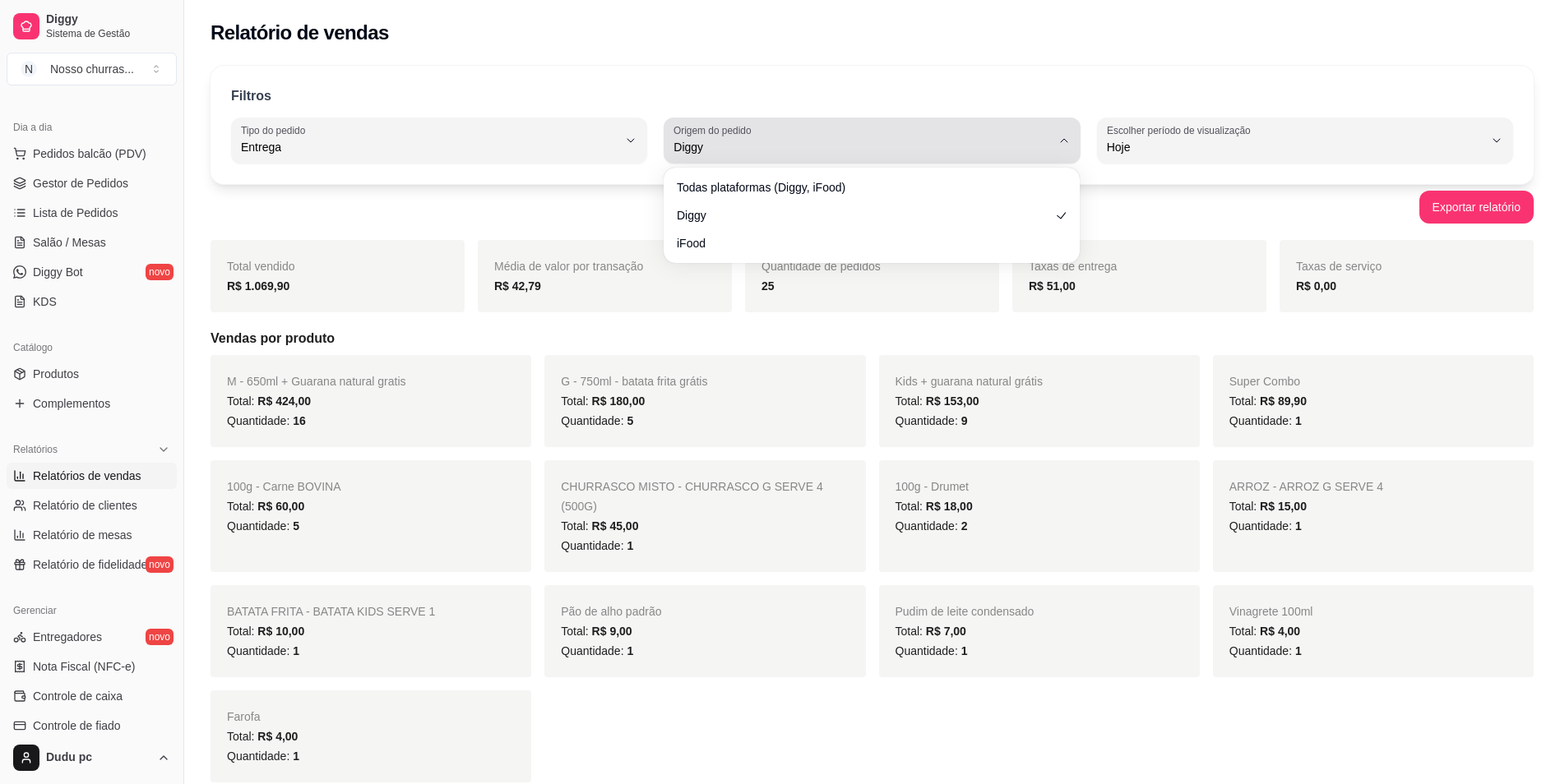
click at [1063, 138] on icon "button" at bounding box center [1064, 141] width 13 height 13
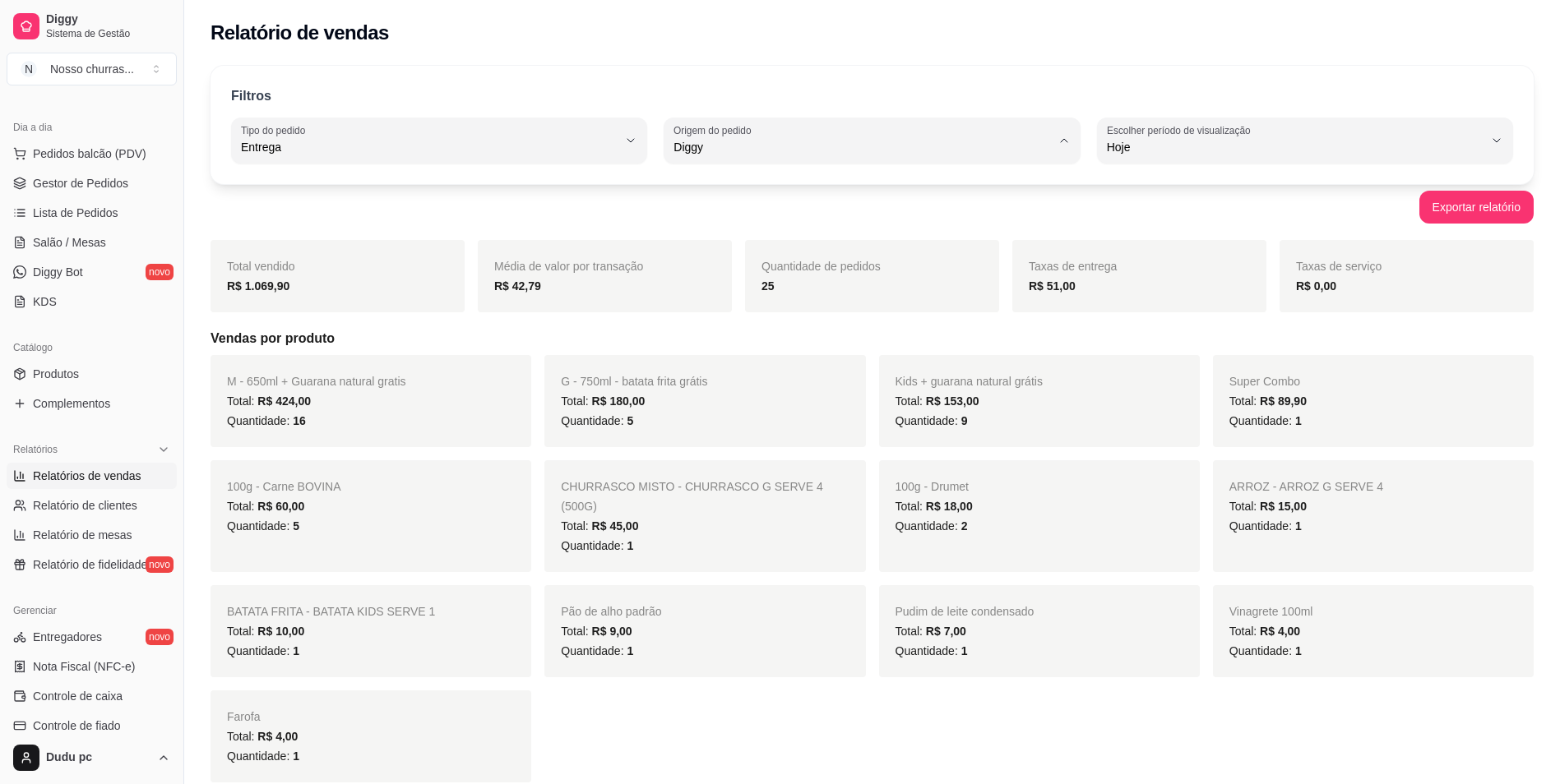
click at [1018, 217] on span "Diggy" at bounding box center [864, 213] width 358 height 16
click at [1244, 747] on div "M - 650ml + Guarana natural gratis Total: R$ 424,00 Quantidade: 16 G - 750ml - …" at bounding box center [871, 569] width 1323 height 428
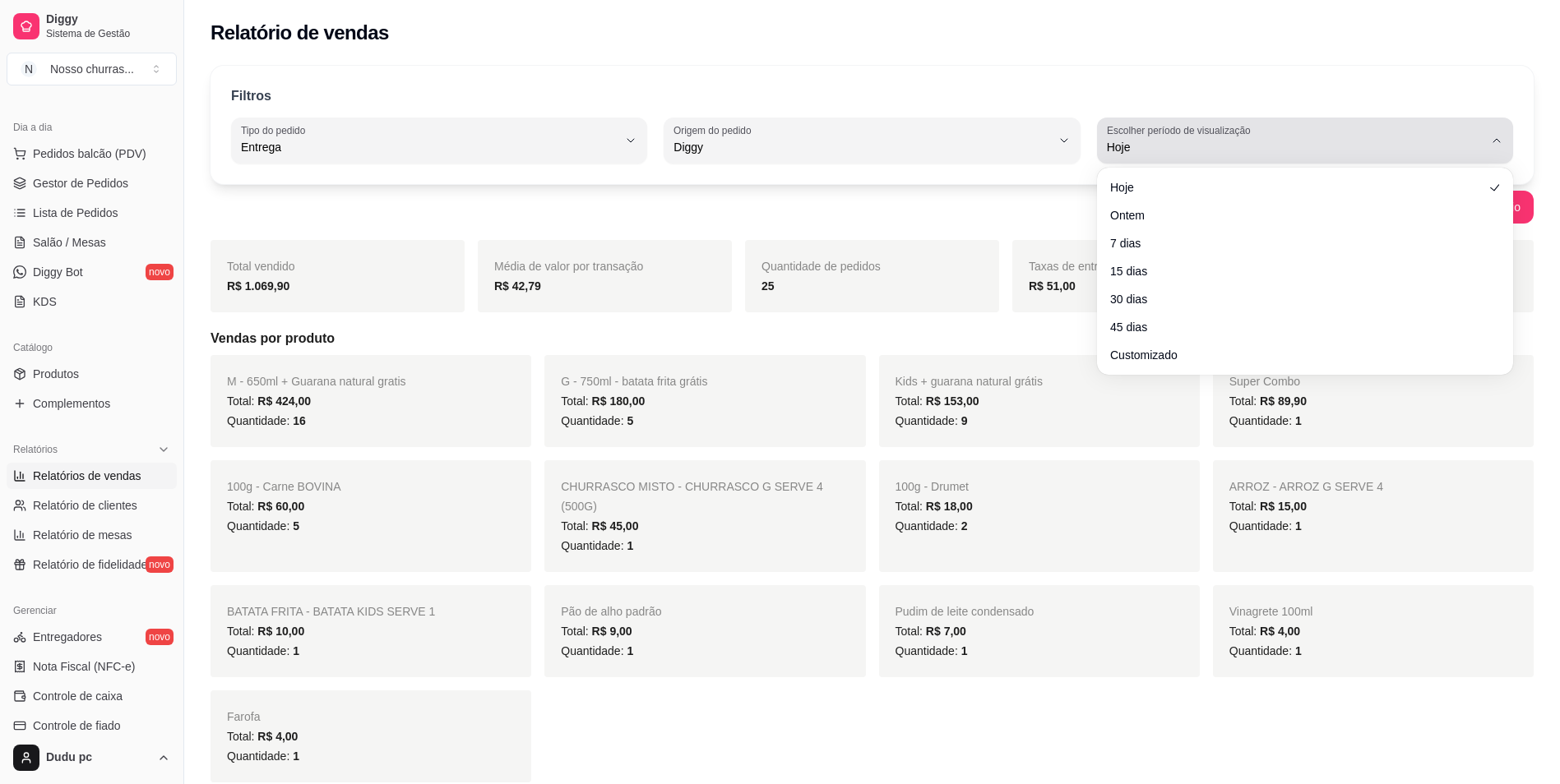
click at [1112, 140] on span "Hoje" at bounding box center [1295, 147] width 377 height 17
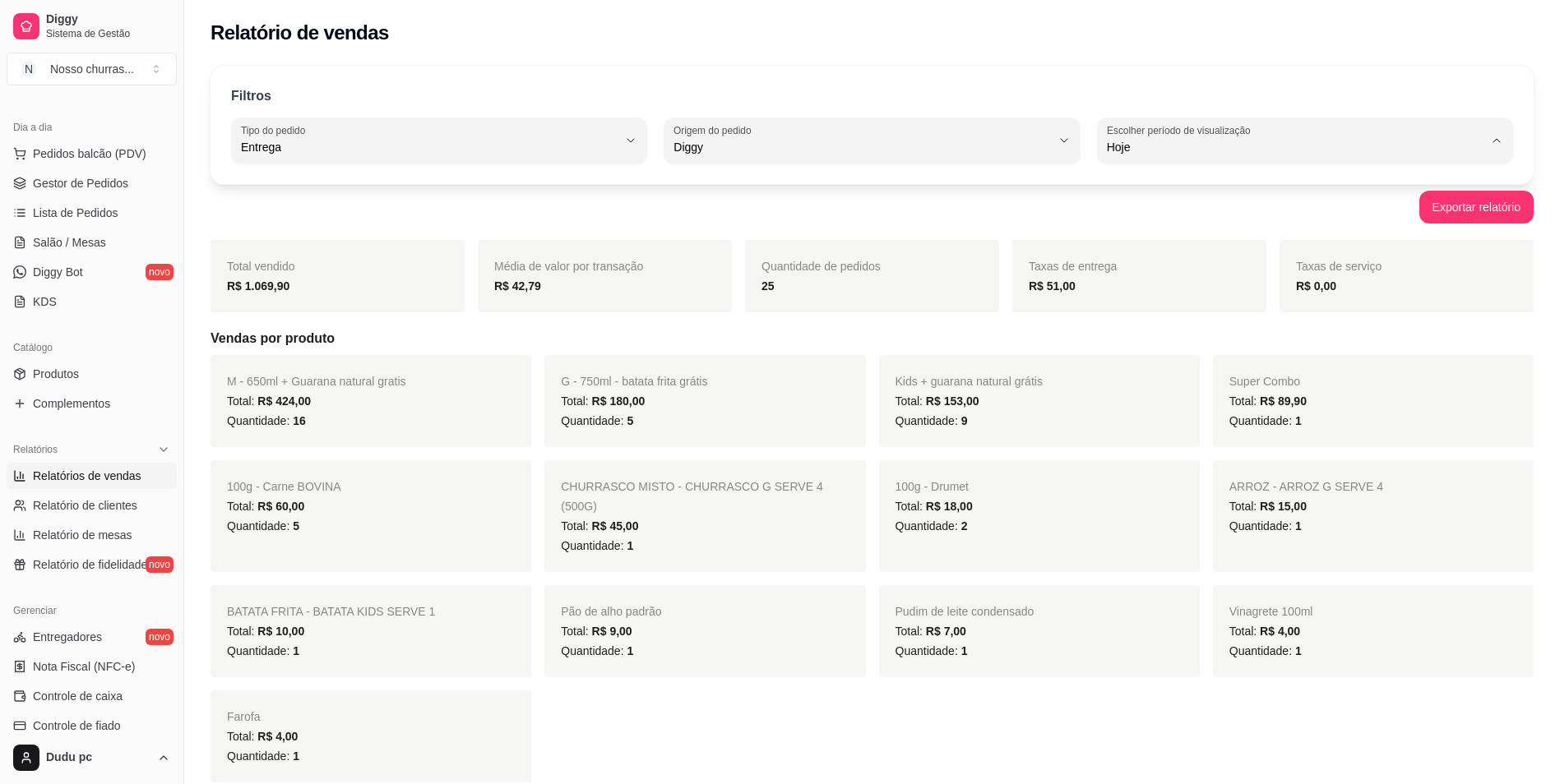
click at [1136, 195] on li "Hoje" at bounding box center [1304, 187] width 387 height 26
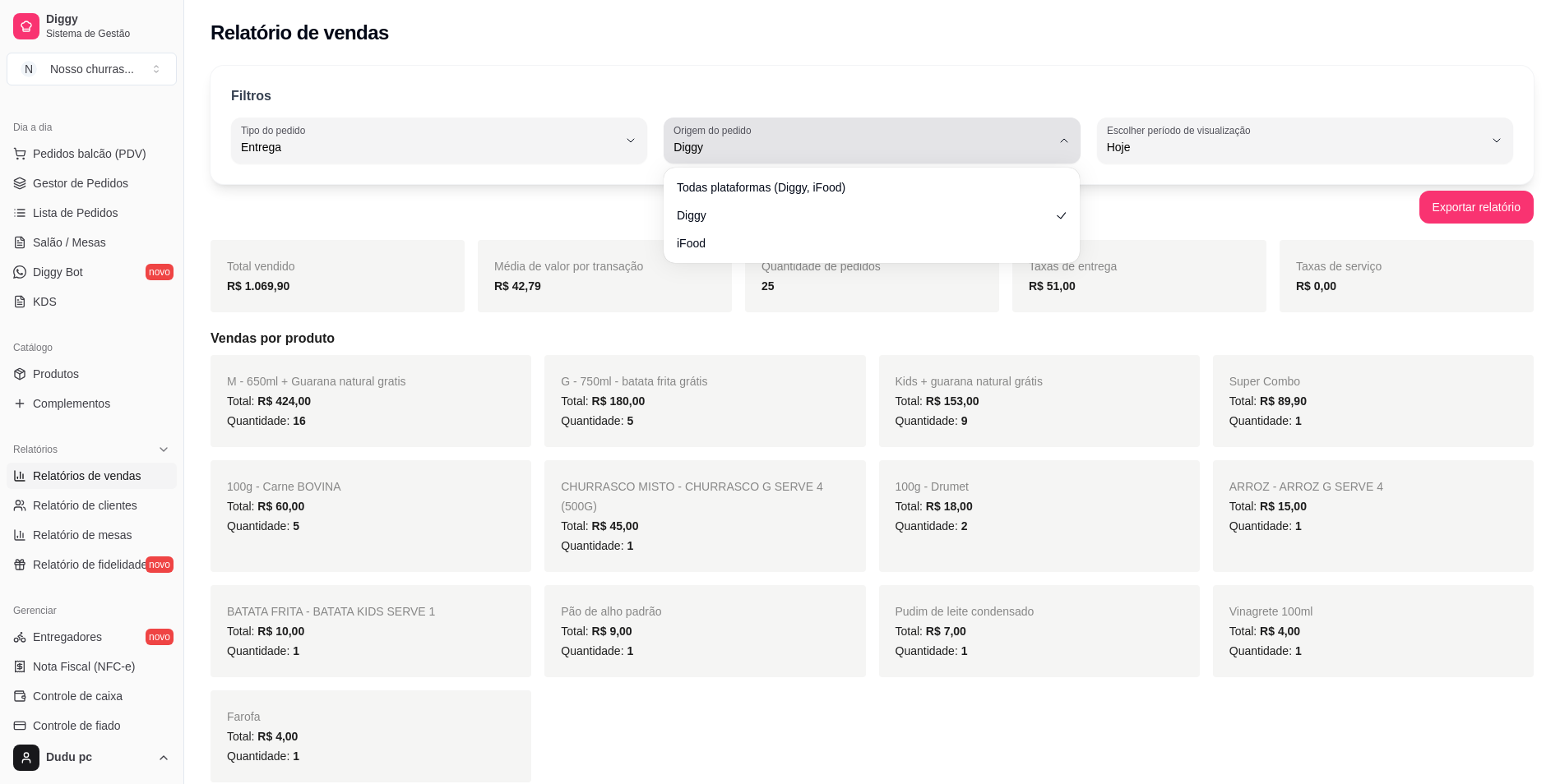
click at [1014, 140] on span "Diggy" at bounding box center [862, 147] width 377 height 17
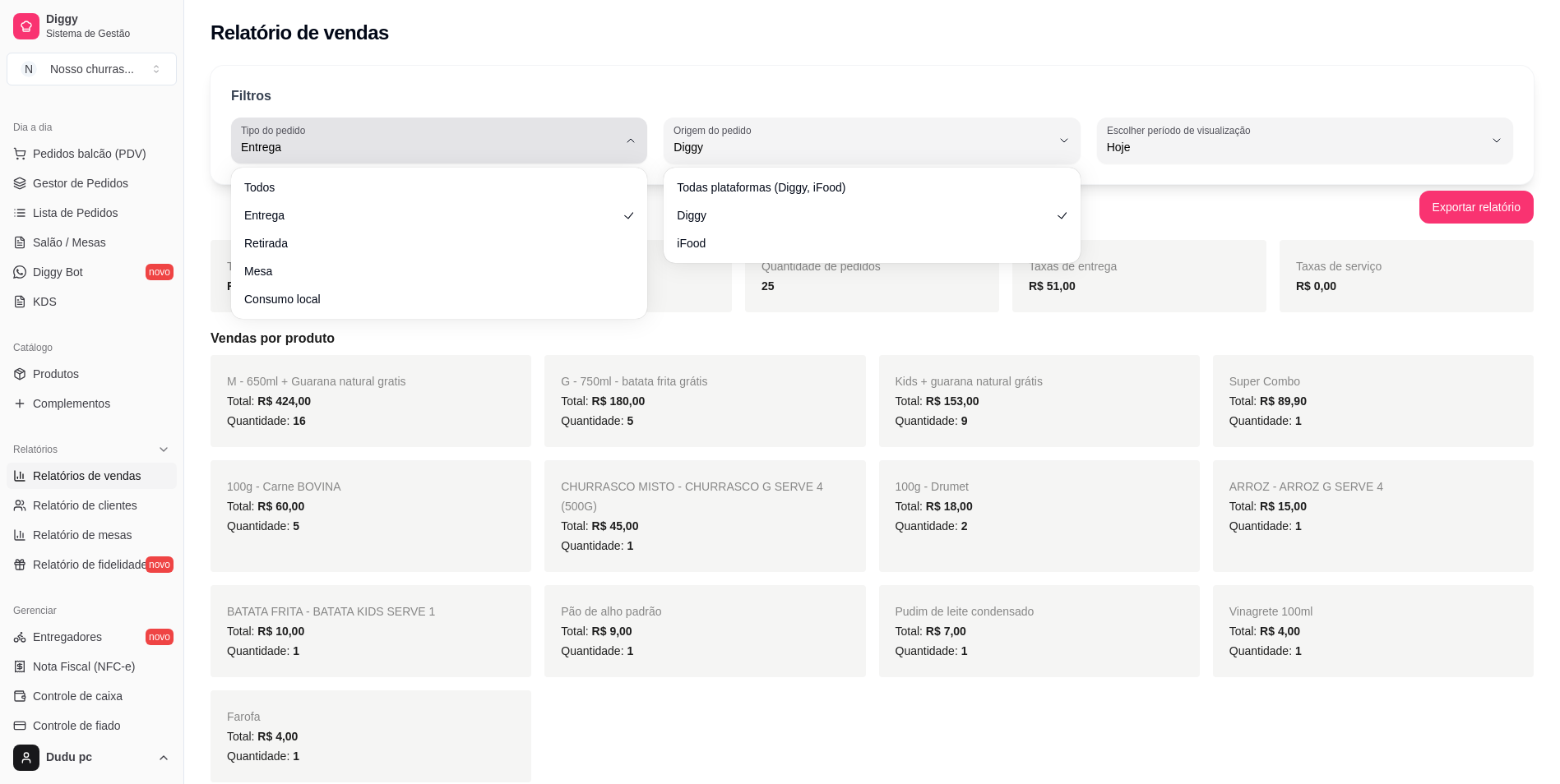
click at [643, 150] on button "Tipo do pedido Entrega" at bounding box center [439, 141] width 416 height 46
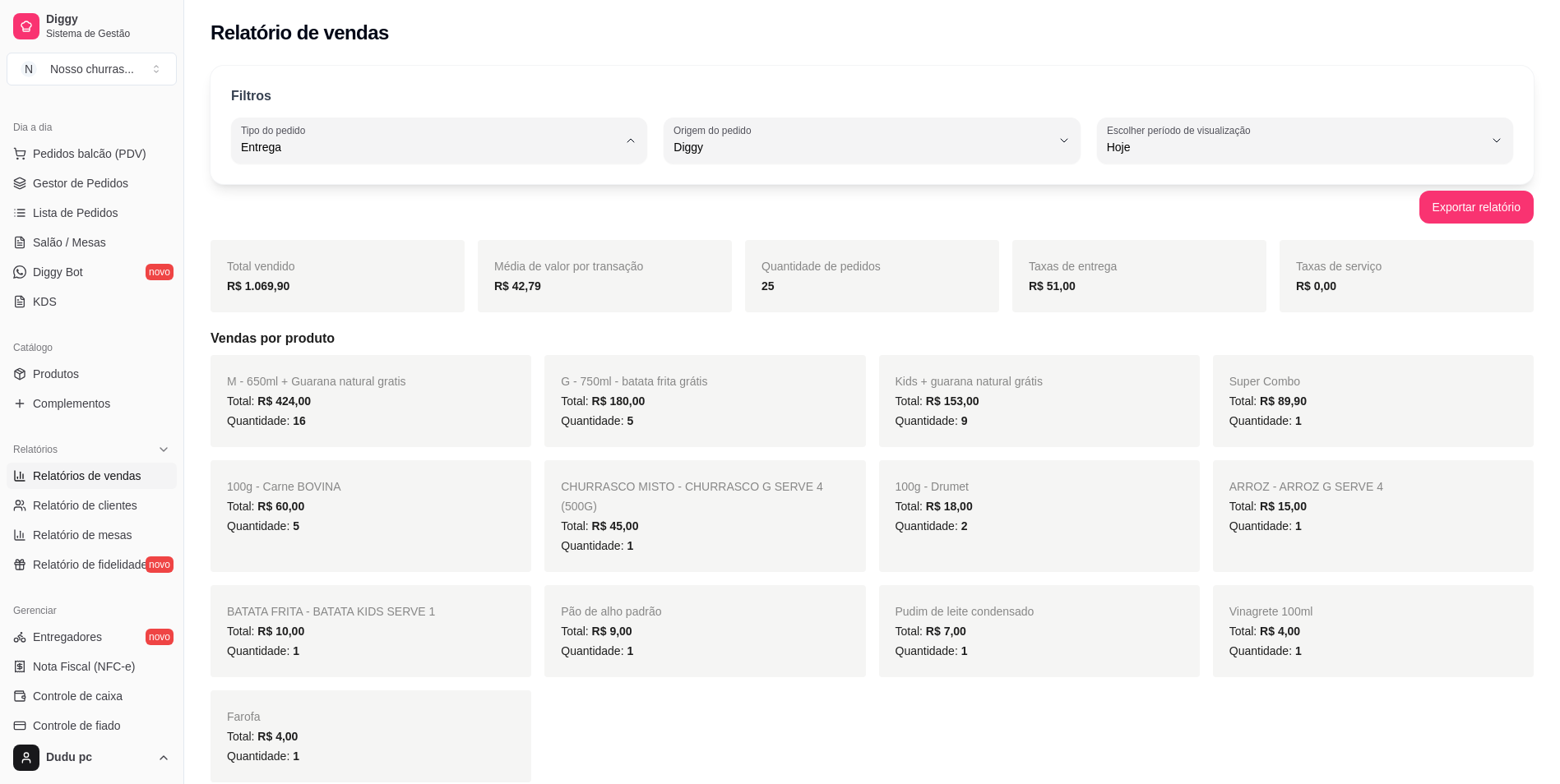
click at [610, 188] on span "Todos" at bounding box center [431, 186] width 358 height 16
type input "ALL"
select select "ALL"
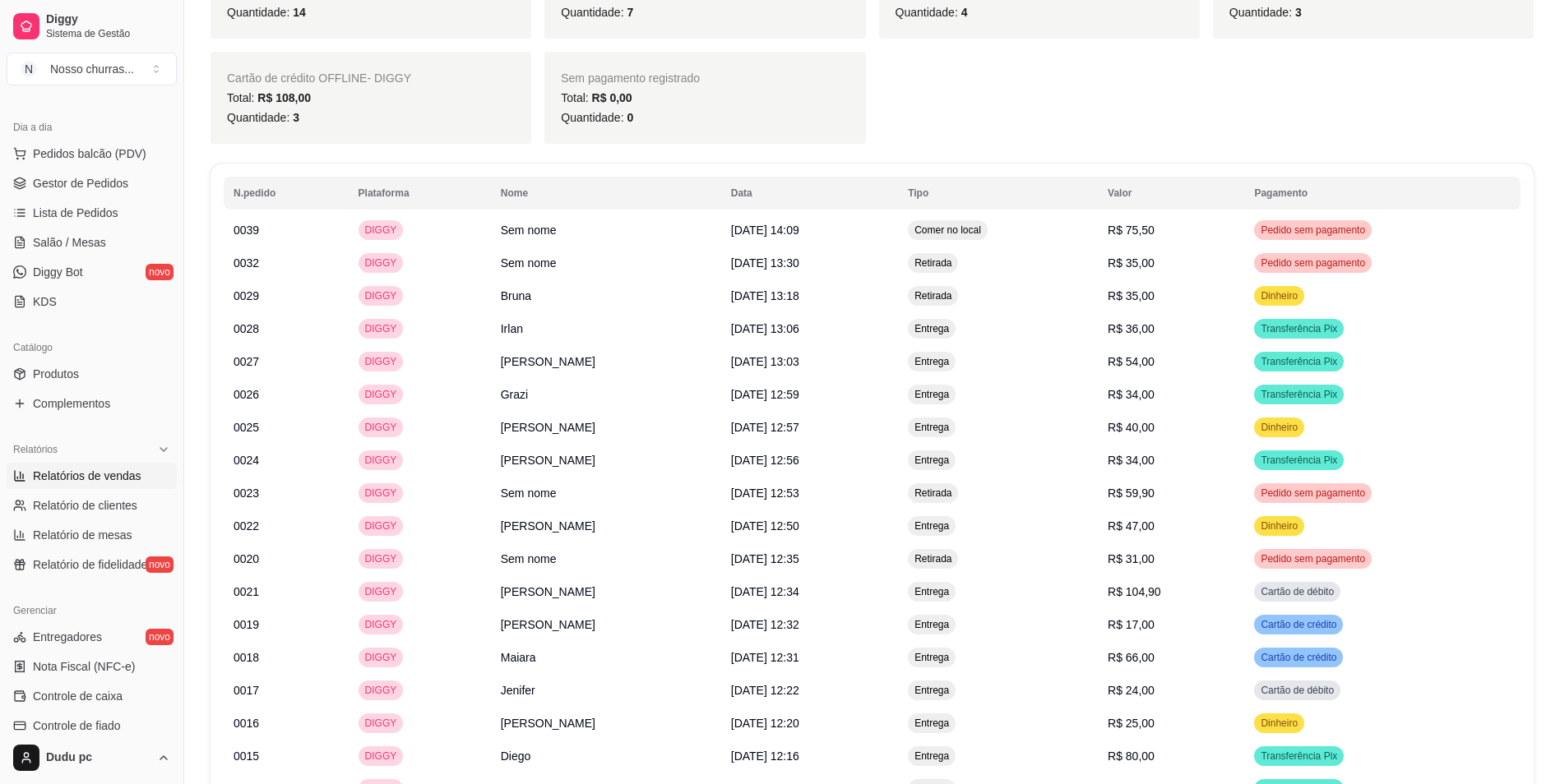
scroll to position [997, 0]
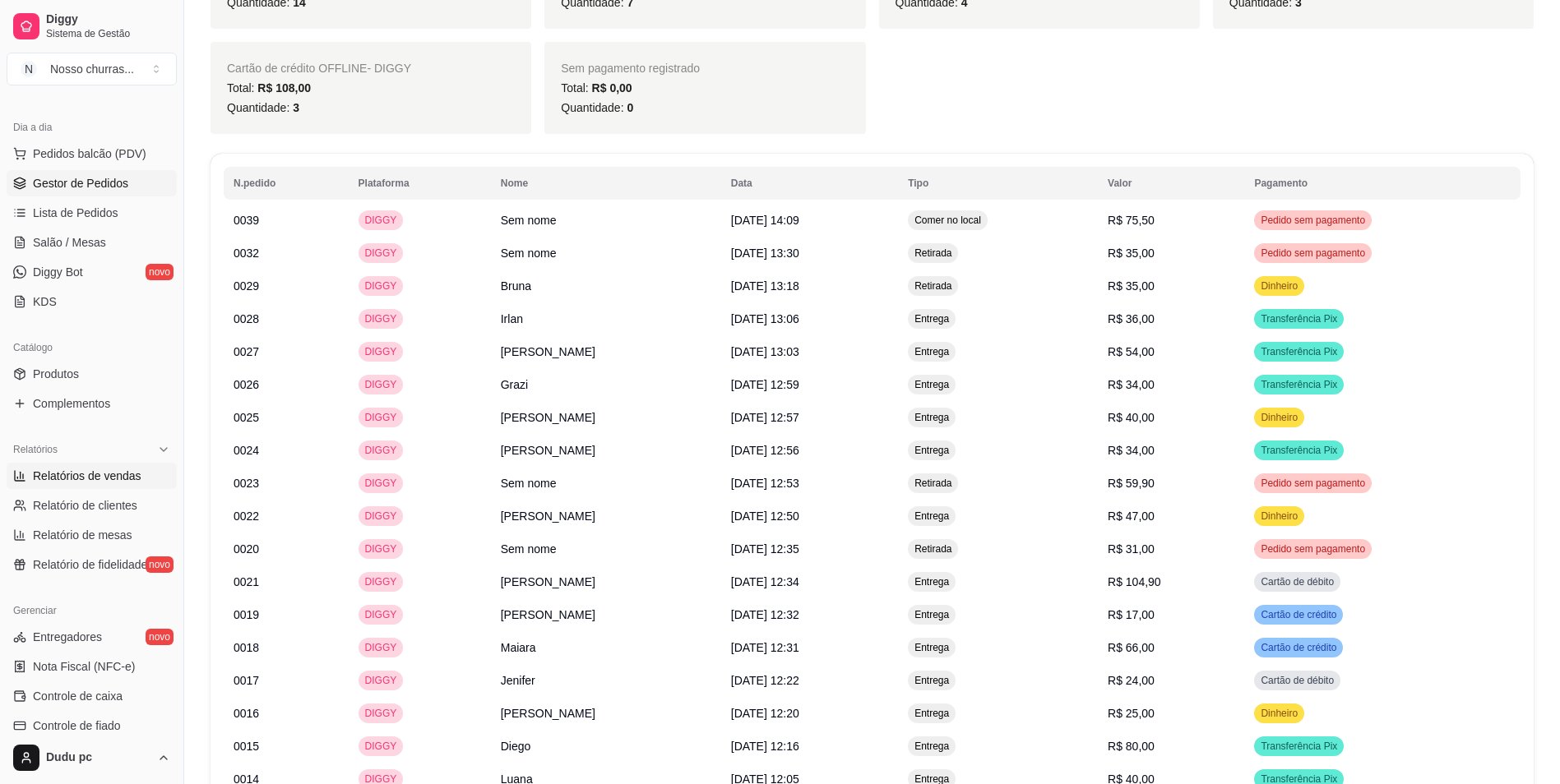
click at [125, 192] on link "Gestor de Pedidos" at bounding box center [92, 183] width 170 height 26
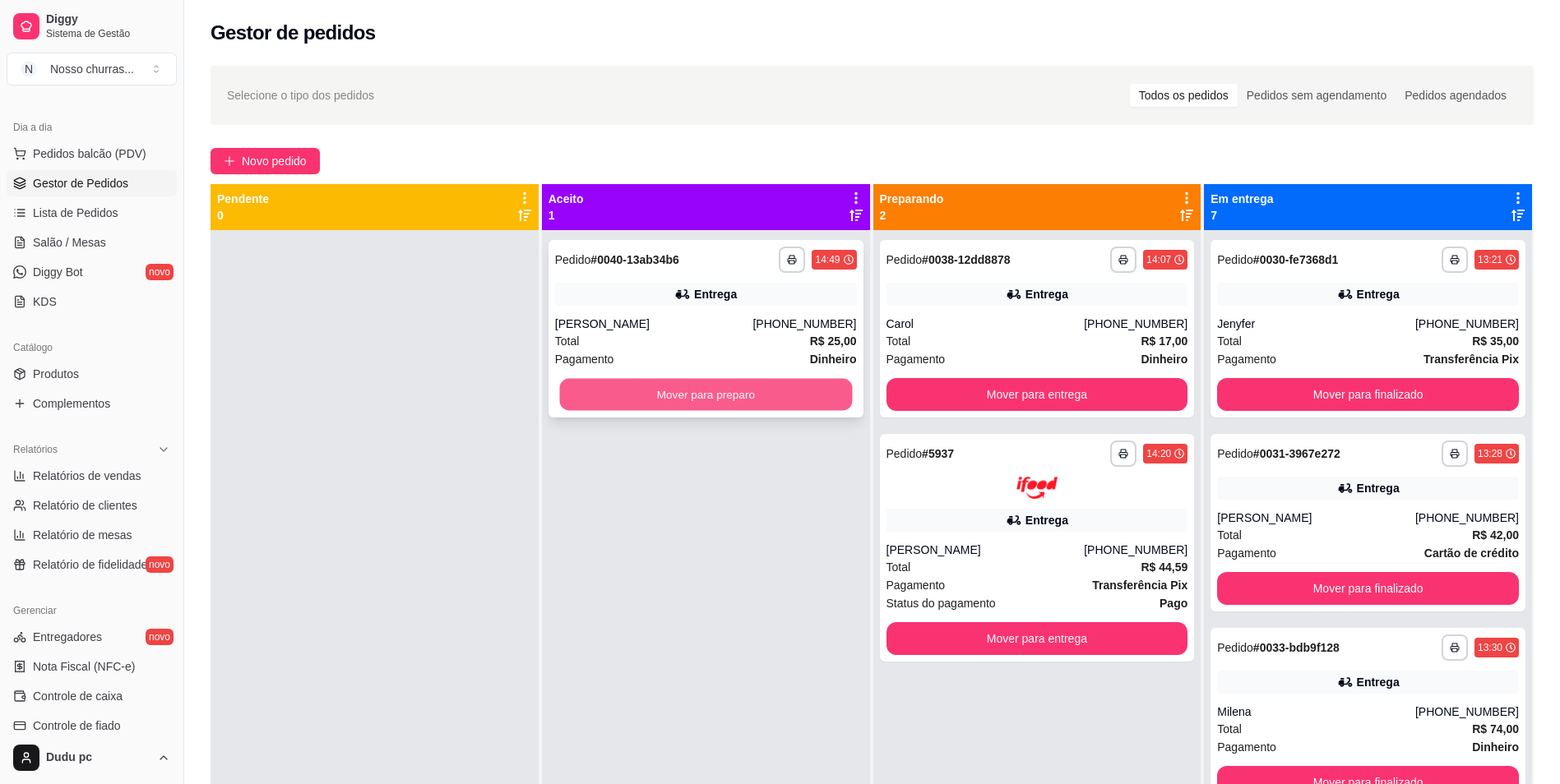
click at [585, 381] on button "Mover para preparo" at bounding box center [705, 395] width 293 height 32
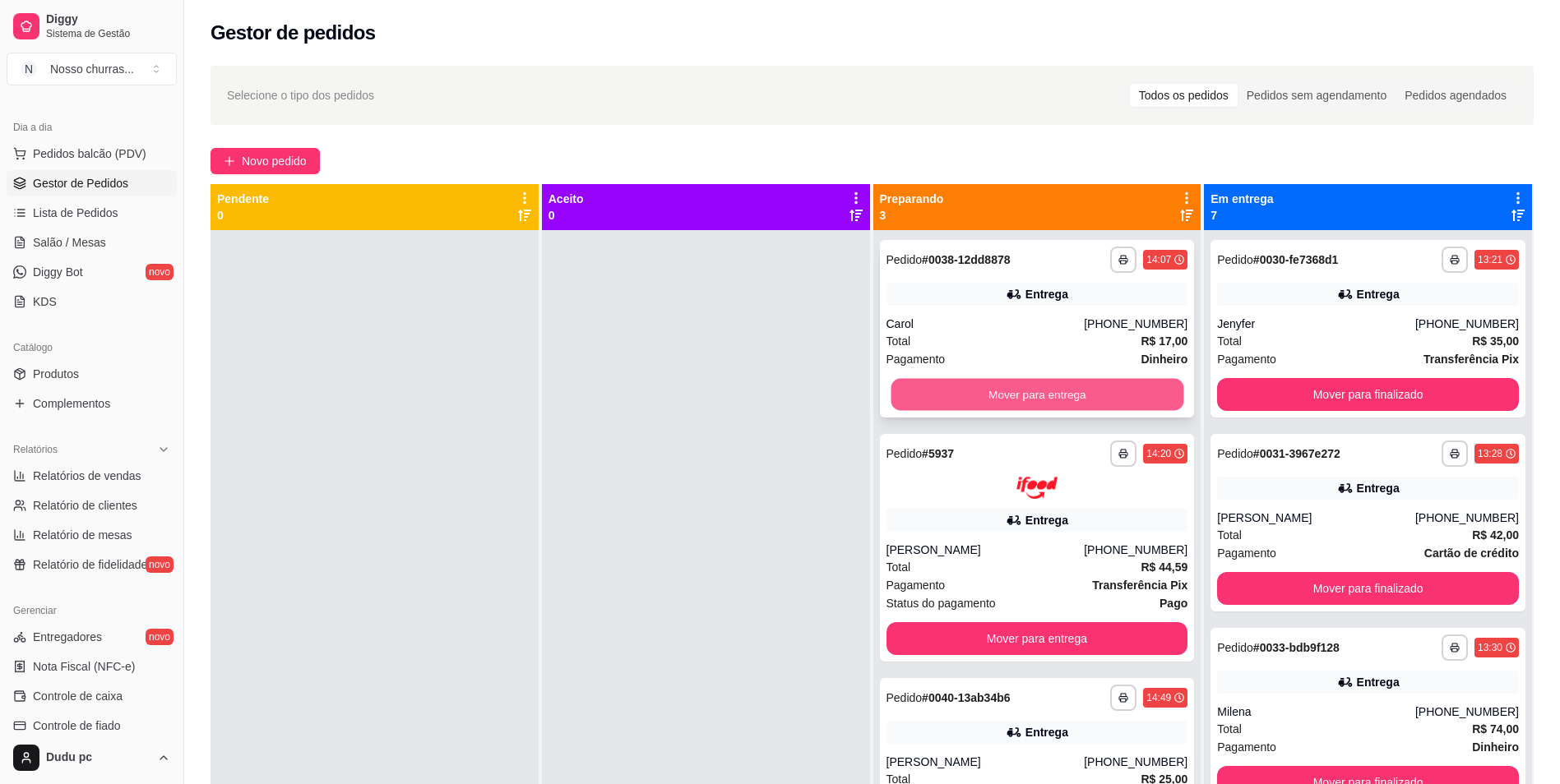
click at [946, 393] on button "Mover para entrega" at bounding box center [1037, 395] width 293 height 32
click at [910, 329] on div "Carol" at bounding box center [986, 324] width 198 height 17
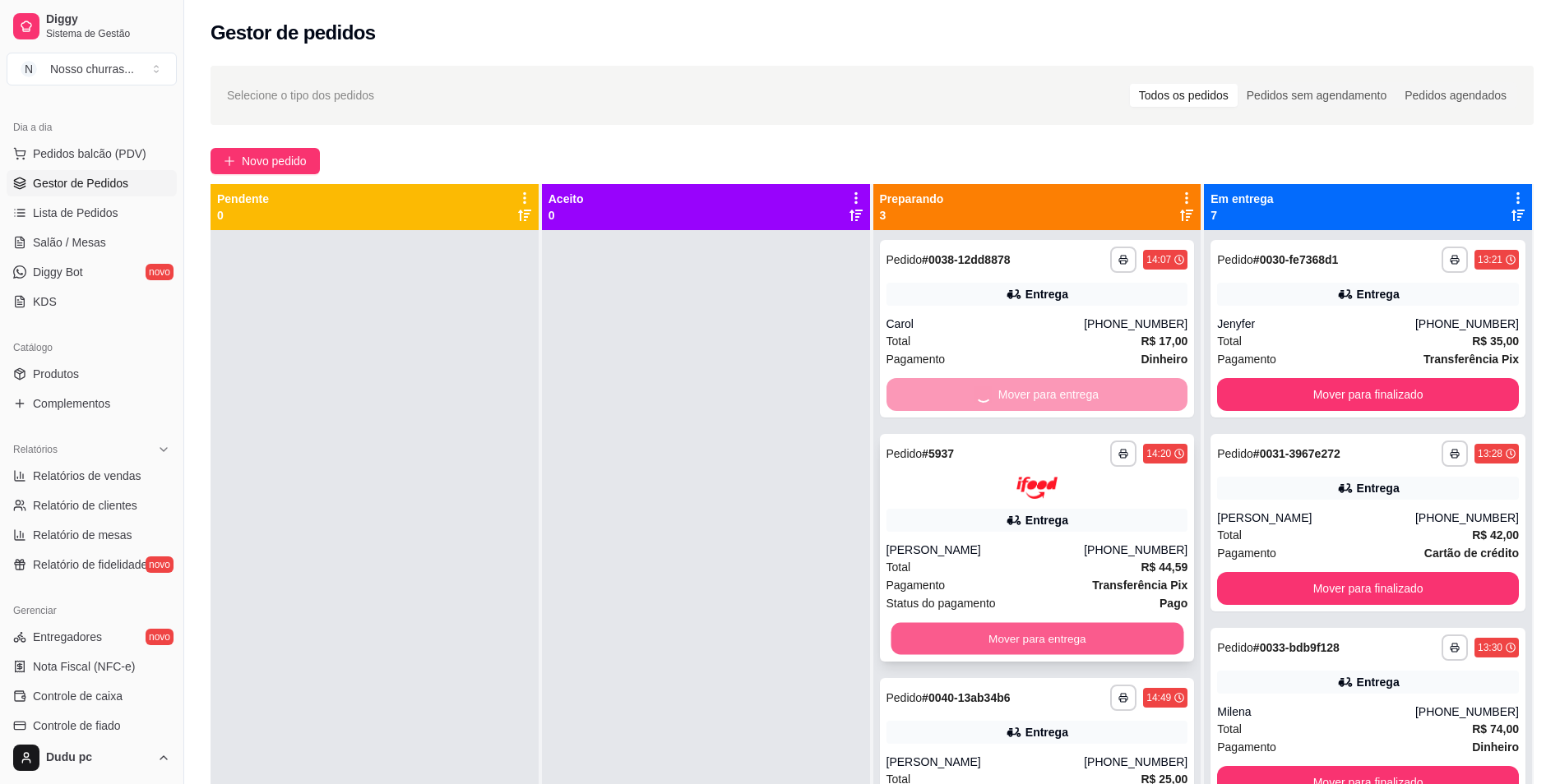
click at [1080, 650] on button "Mover para entrega" at bounding box center [1037, 638] width 293 height 32
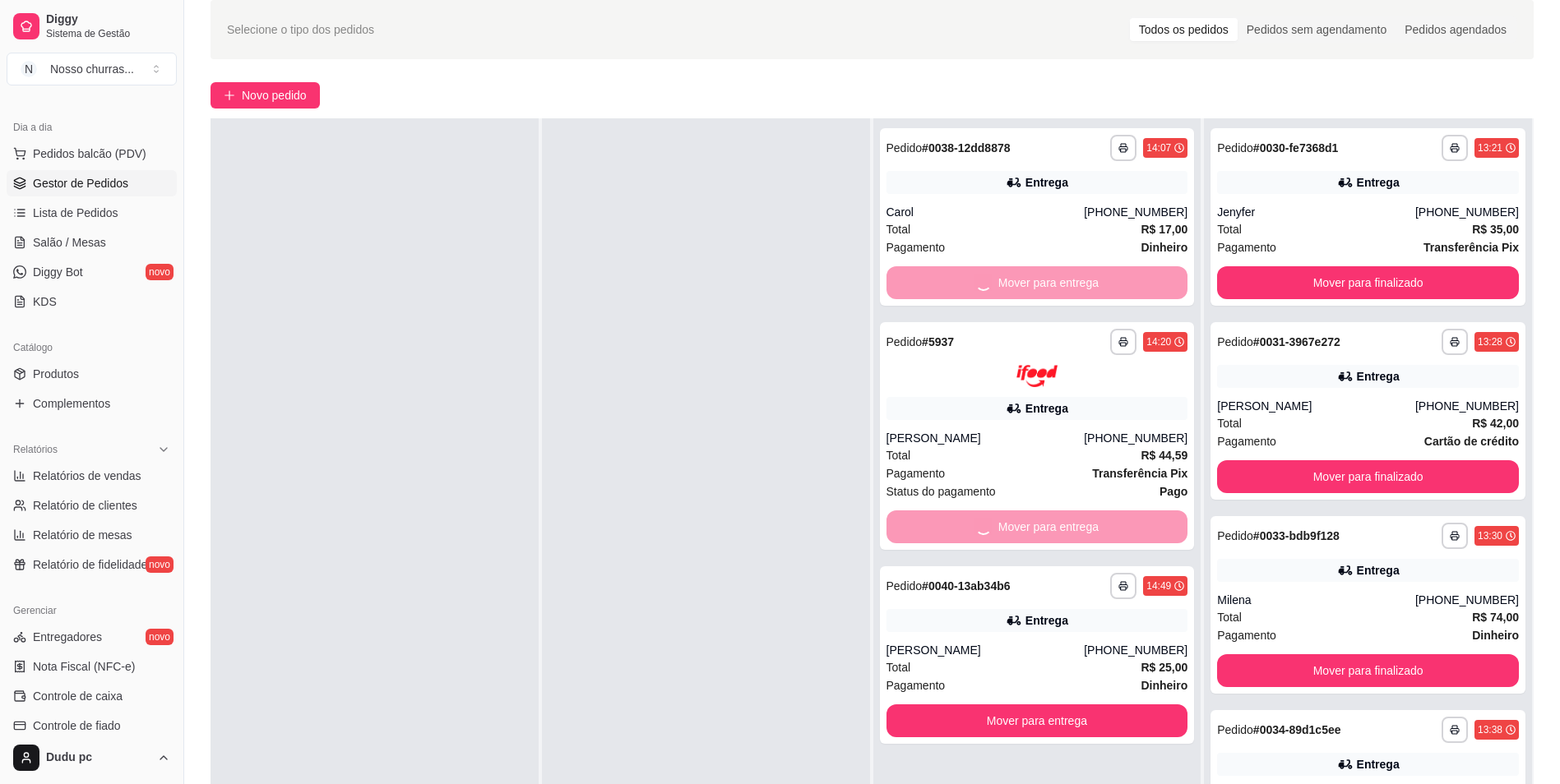
scroll to position [99, 0]
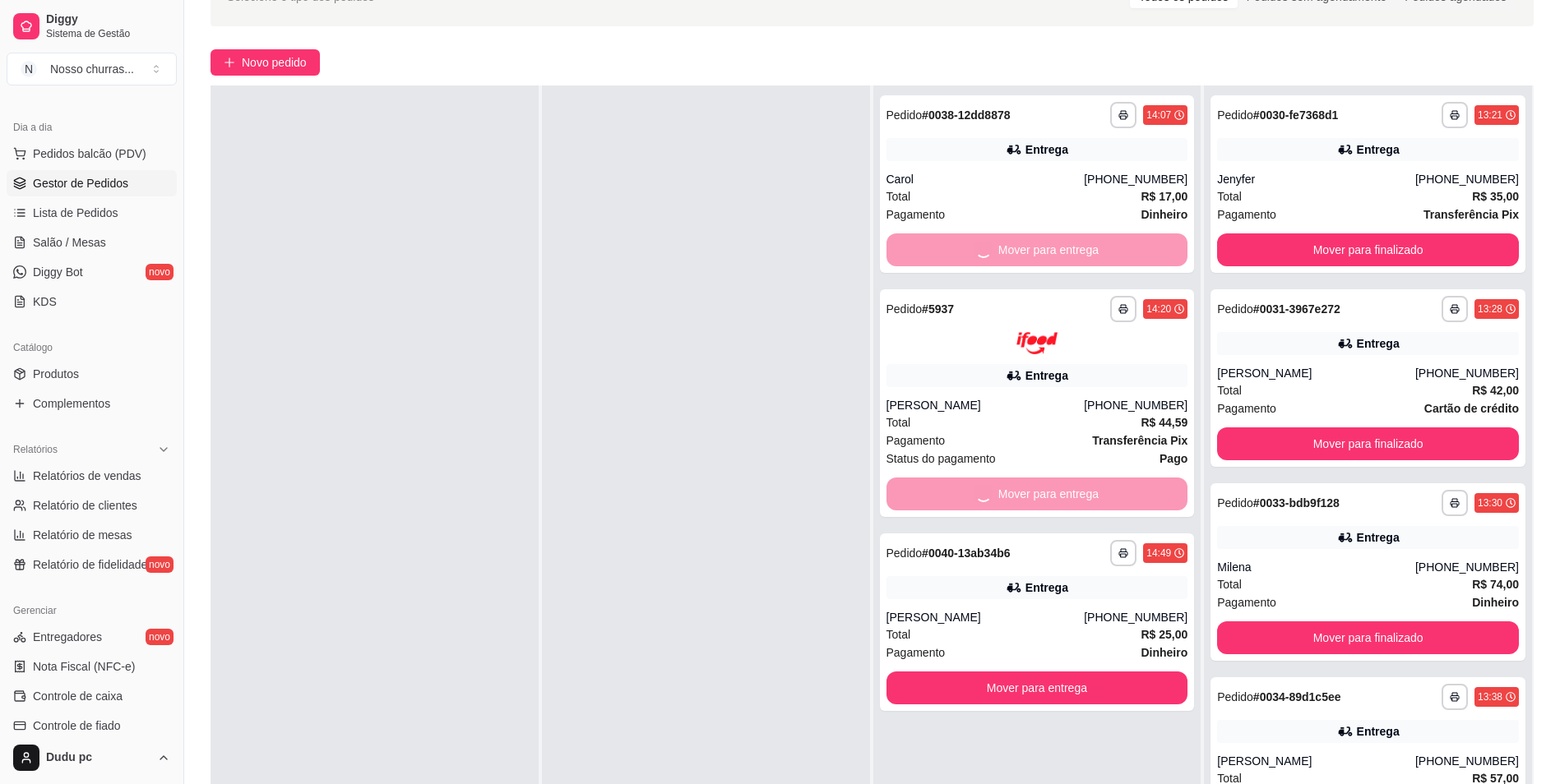
click at [1154, 675] on button "Mover para entrega" at bounding box center [1038, 689] width 302 height 33
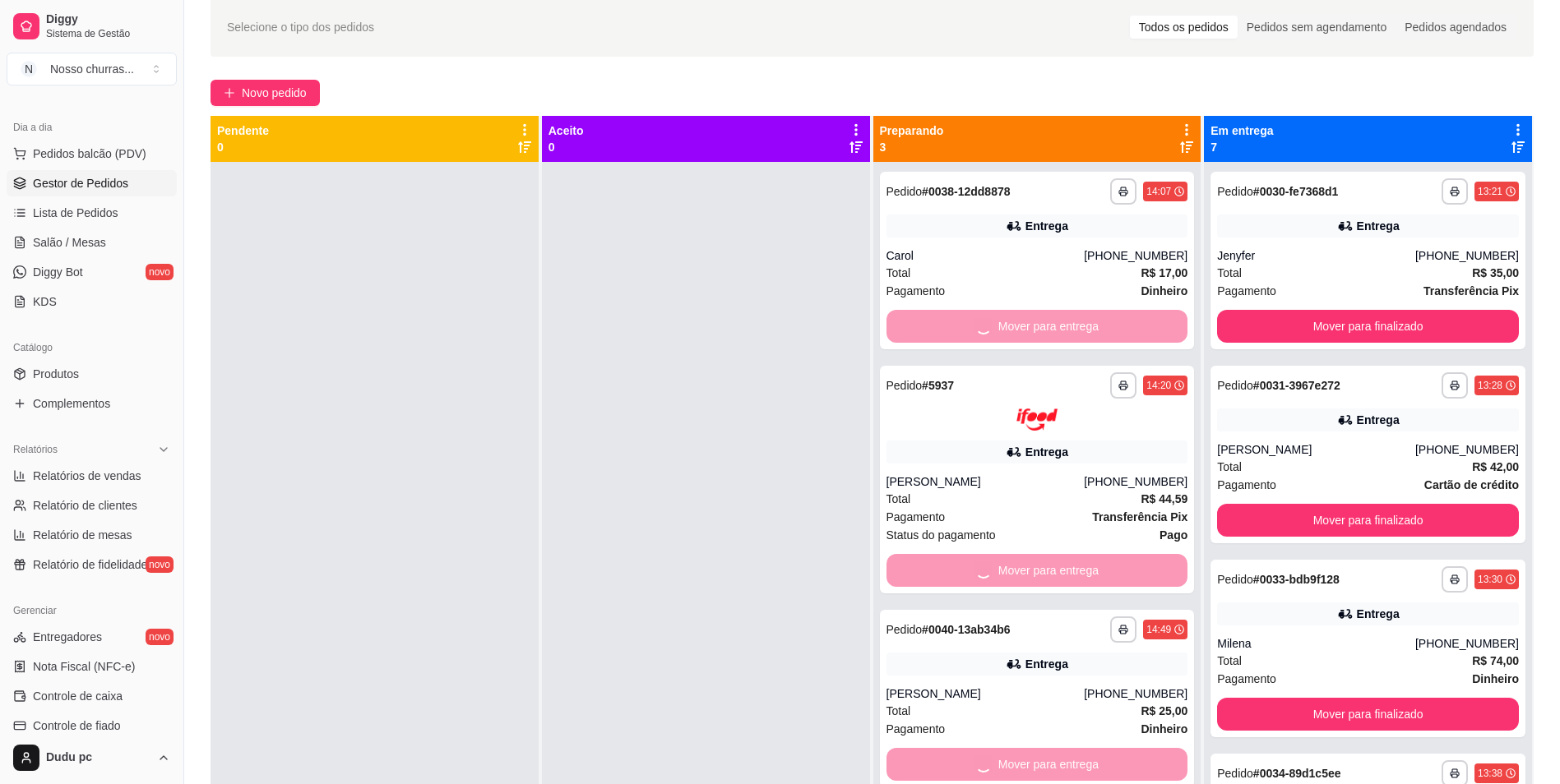
scroll to position [33, 0]
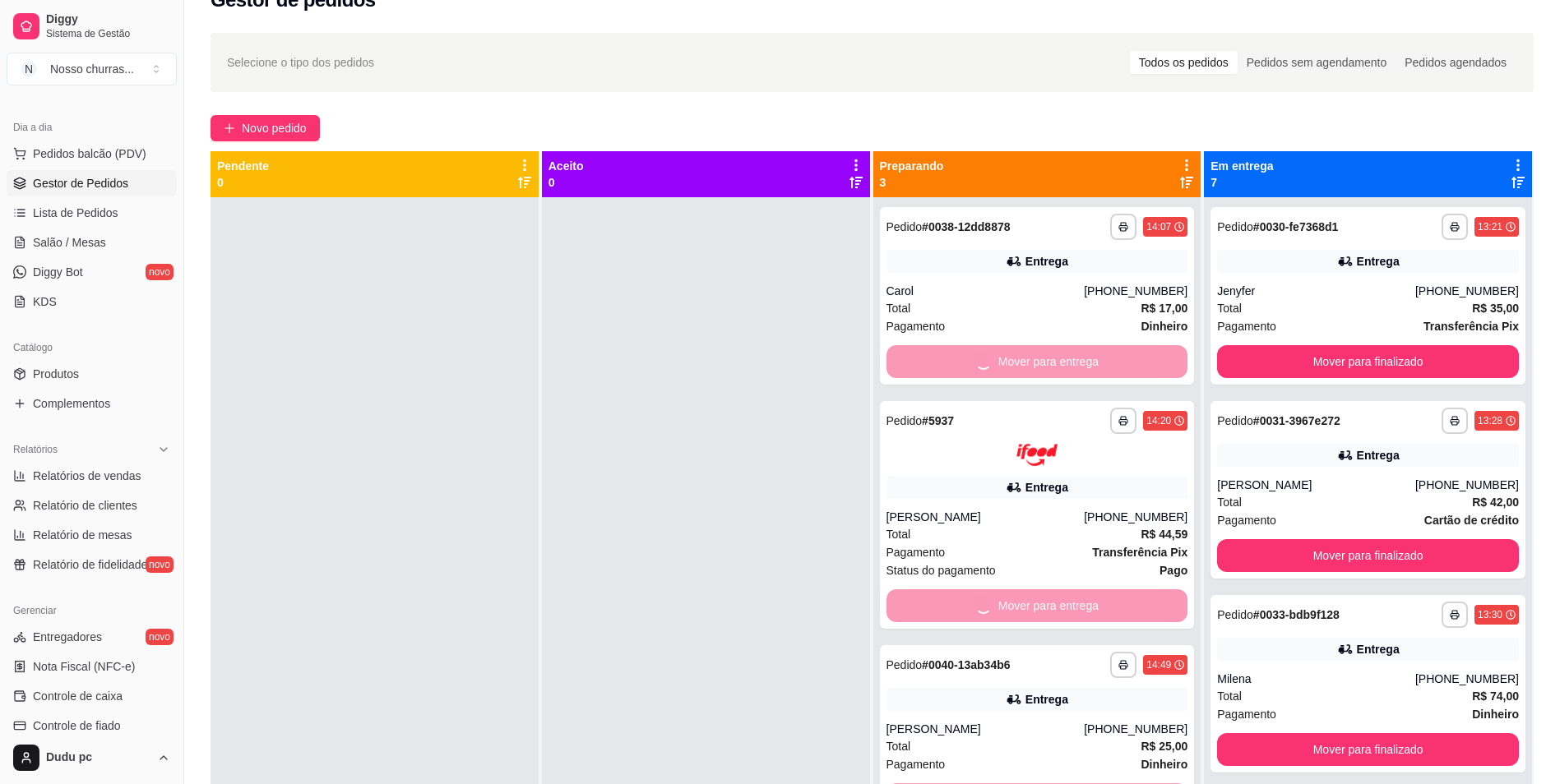
click at [593, 536] on div at bounding box center [705, 589] width 328 height 784
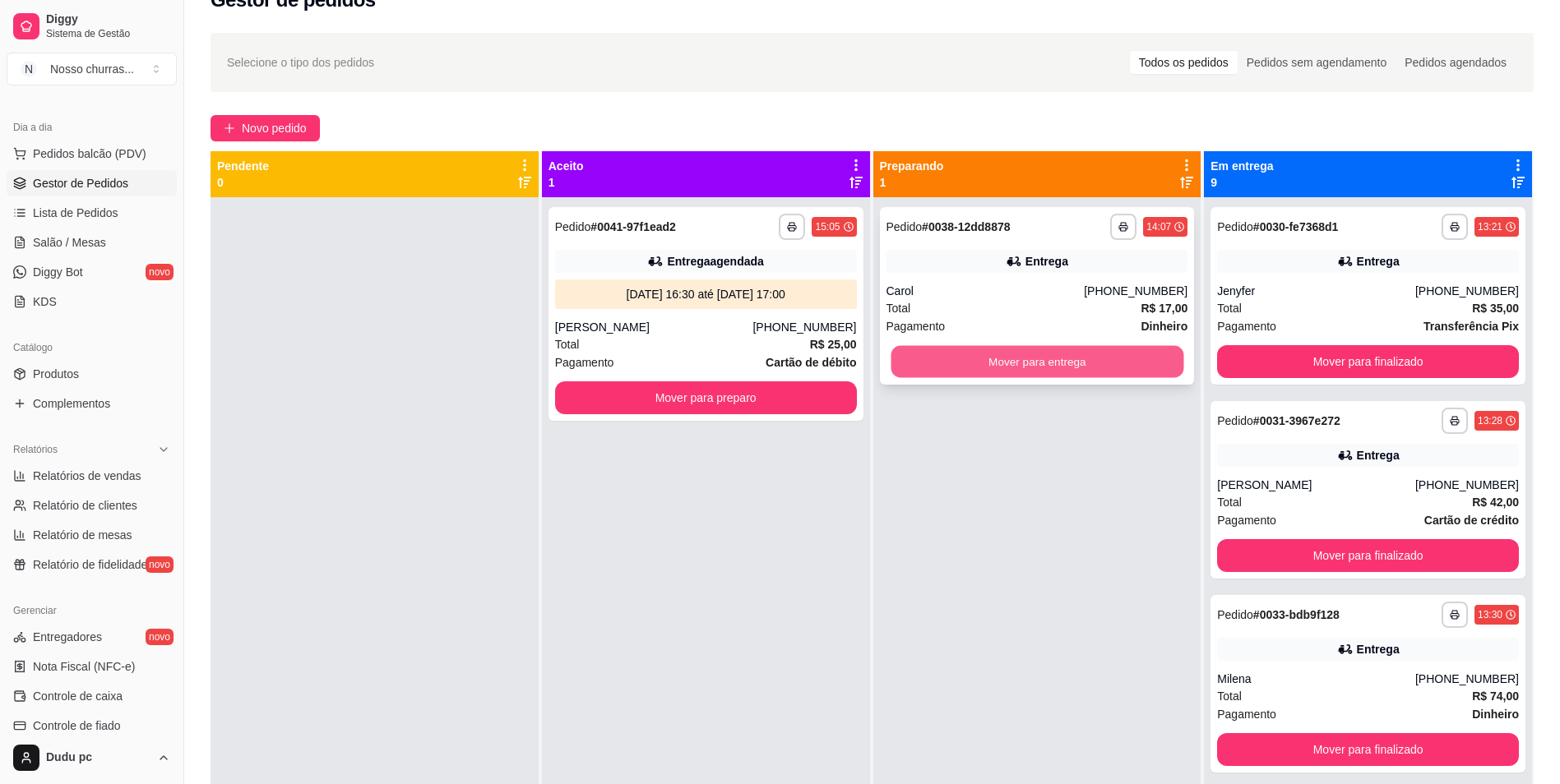
click at [954, 354] on button "Mover para entrega" at bounding box center [1037, 362] width 293 height 32
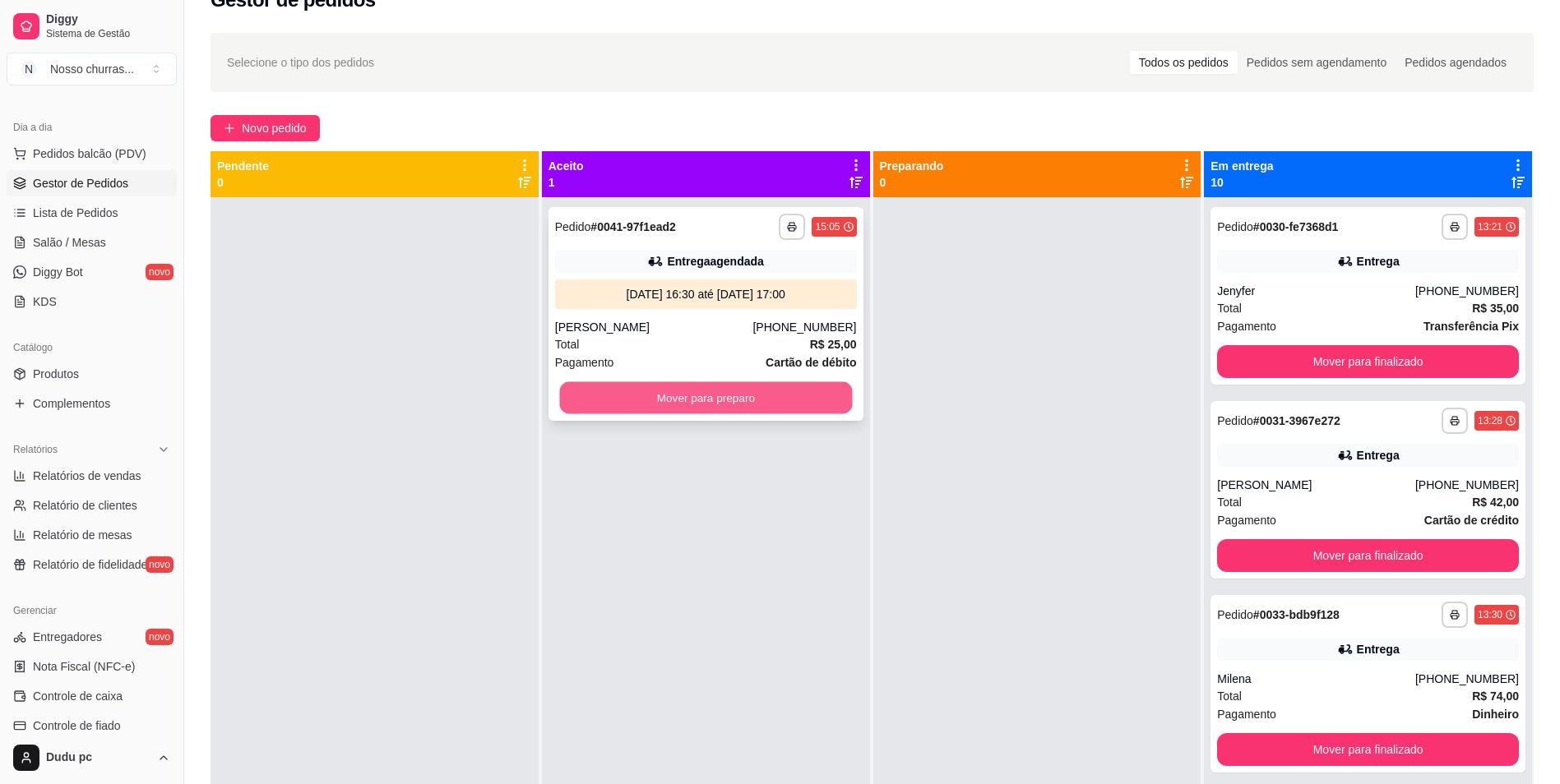
click at [825, 405] on button "Mover para preparo" at bounding box center [705, 398] width 293 height 32
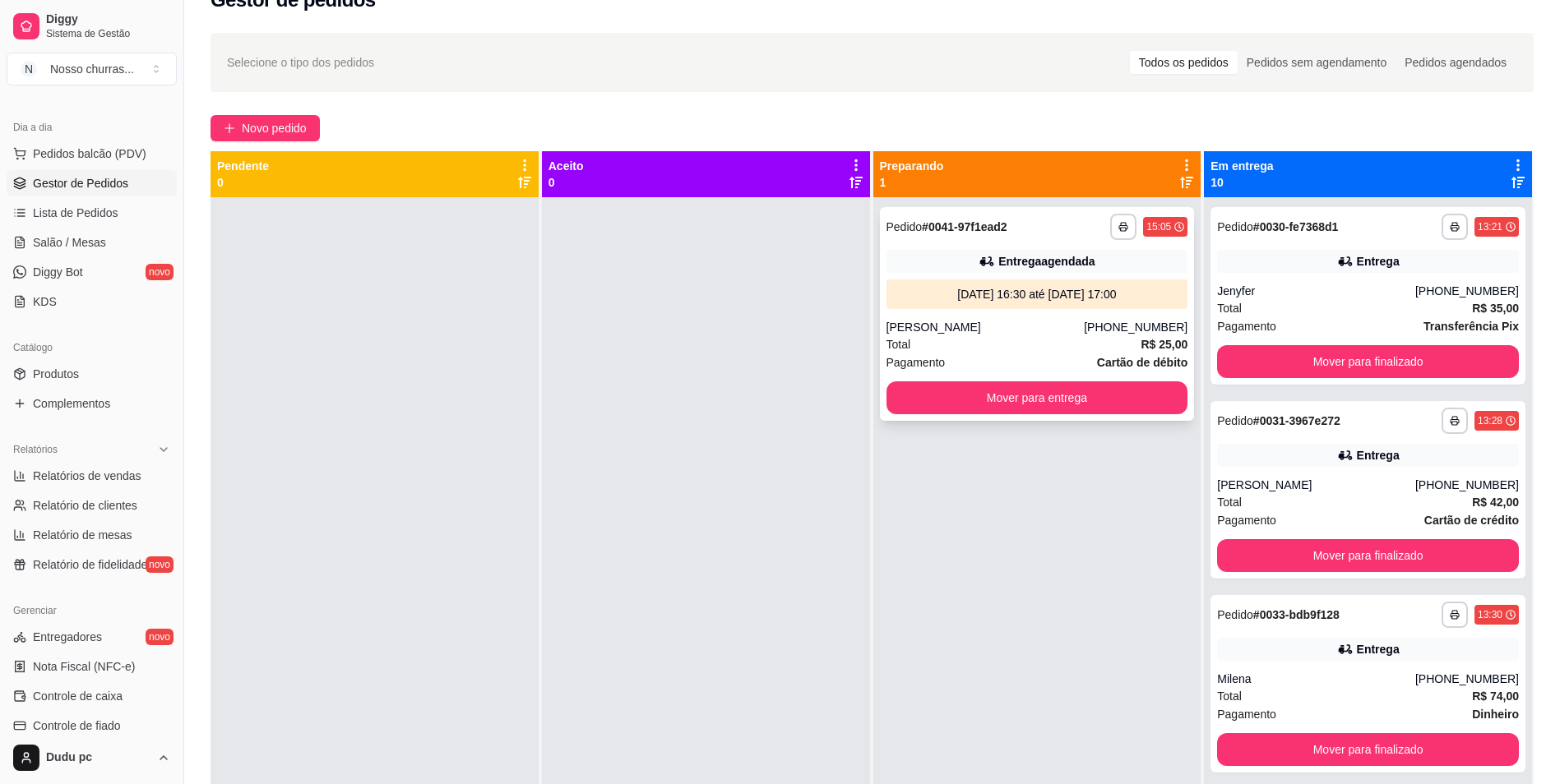
click at [1109, 319] on div "[PHONE_NUMBER]" at bounding box center [1136, 328] width 104 height 17
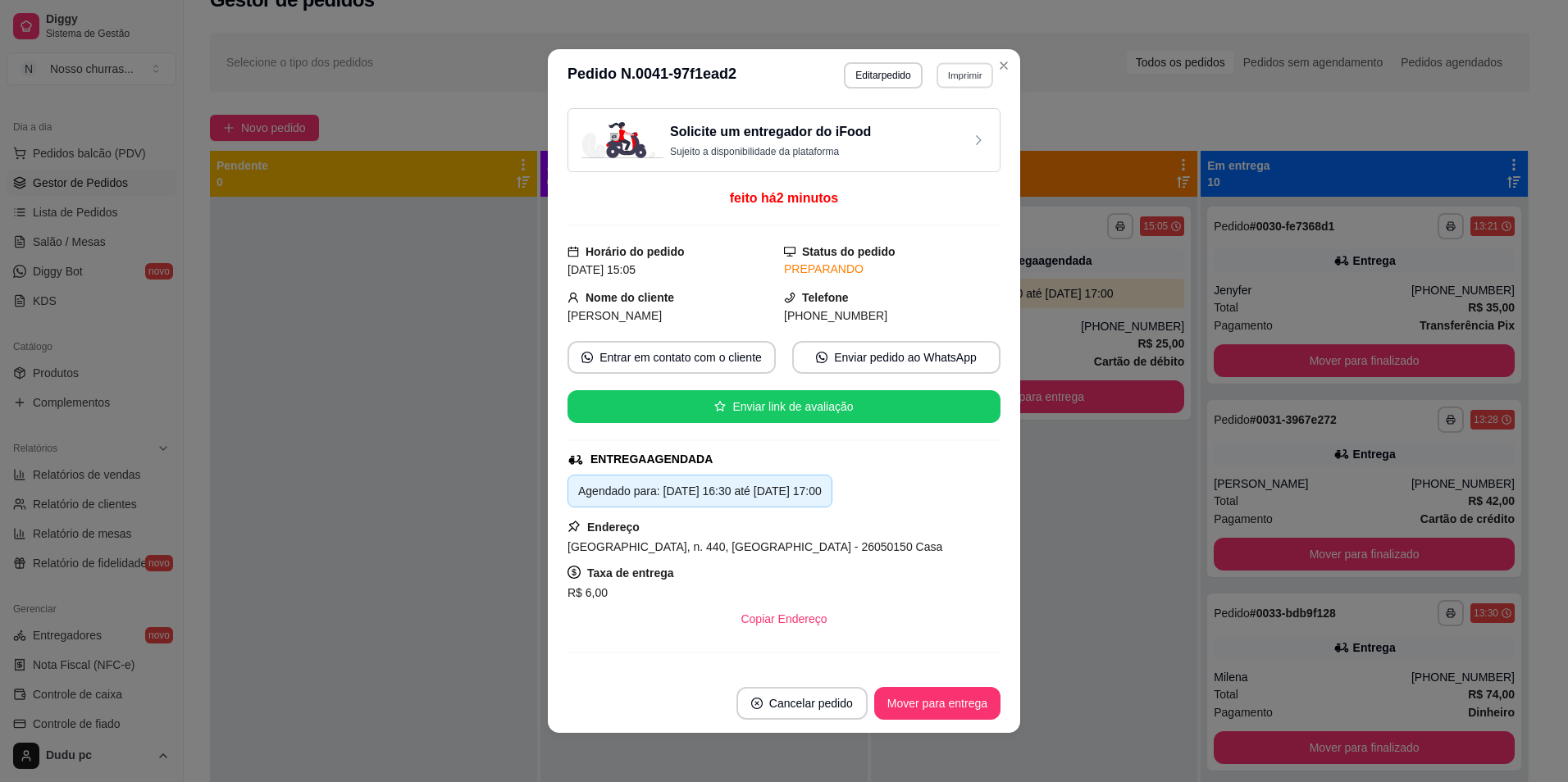
click at [966, 79] on button "Imprimir" at bounding box center [964, 76] width 56 height 26
click at [966, 123] on button "IMPRESSORA" at bounding box center [929, 133] width 115 height 26
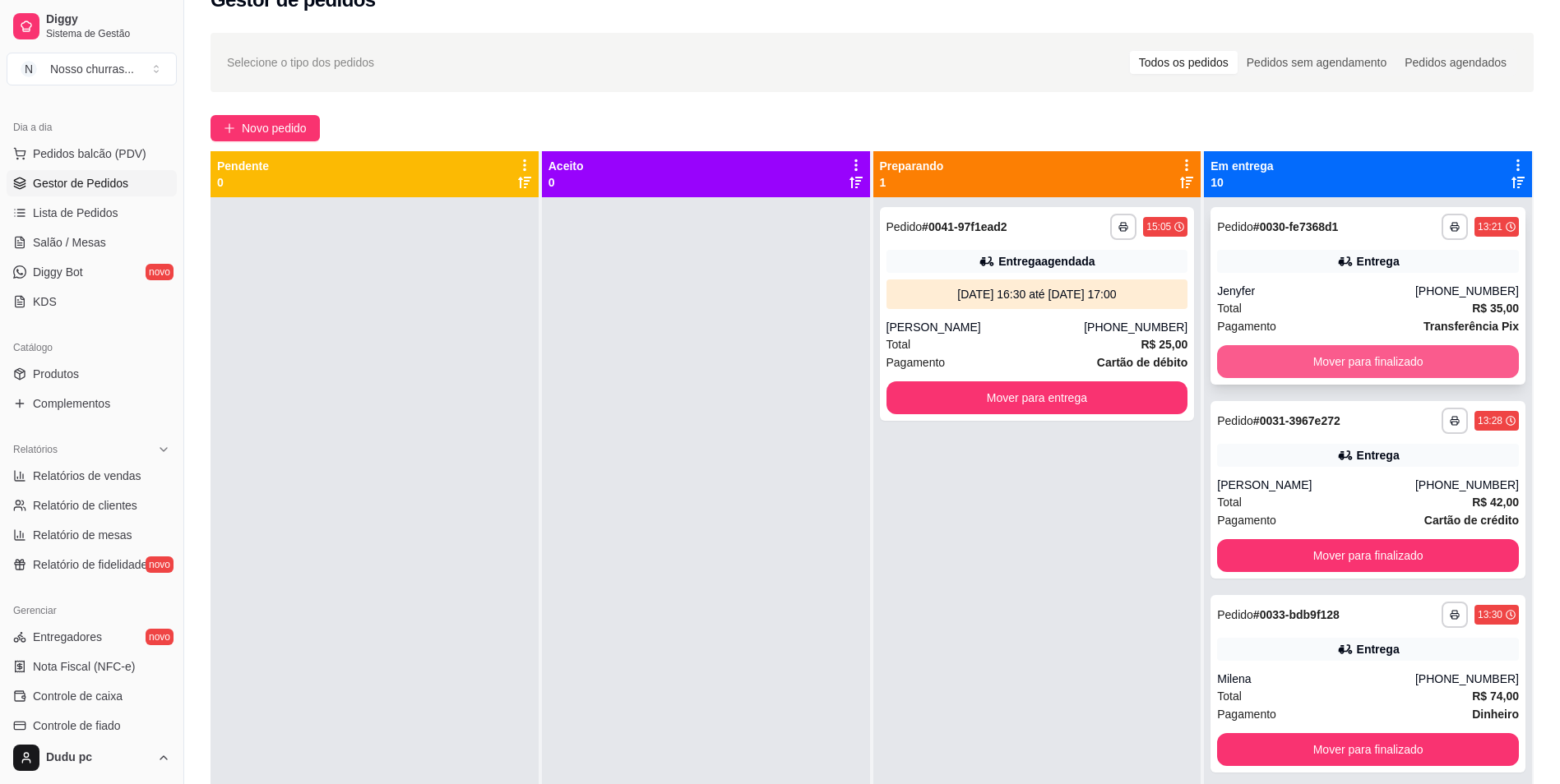
click at [1361, 359] on button "Mover para finalizado" at bounding box center [1368, 362] width 302 height 33
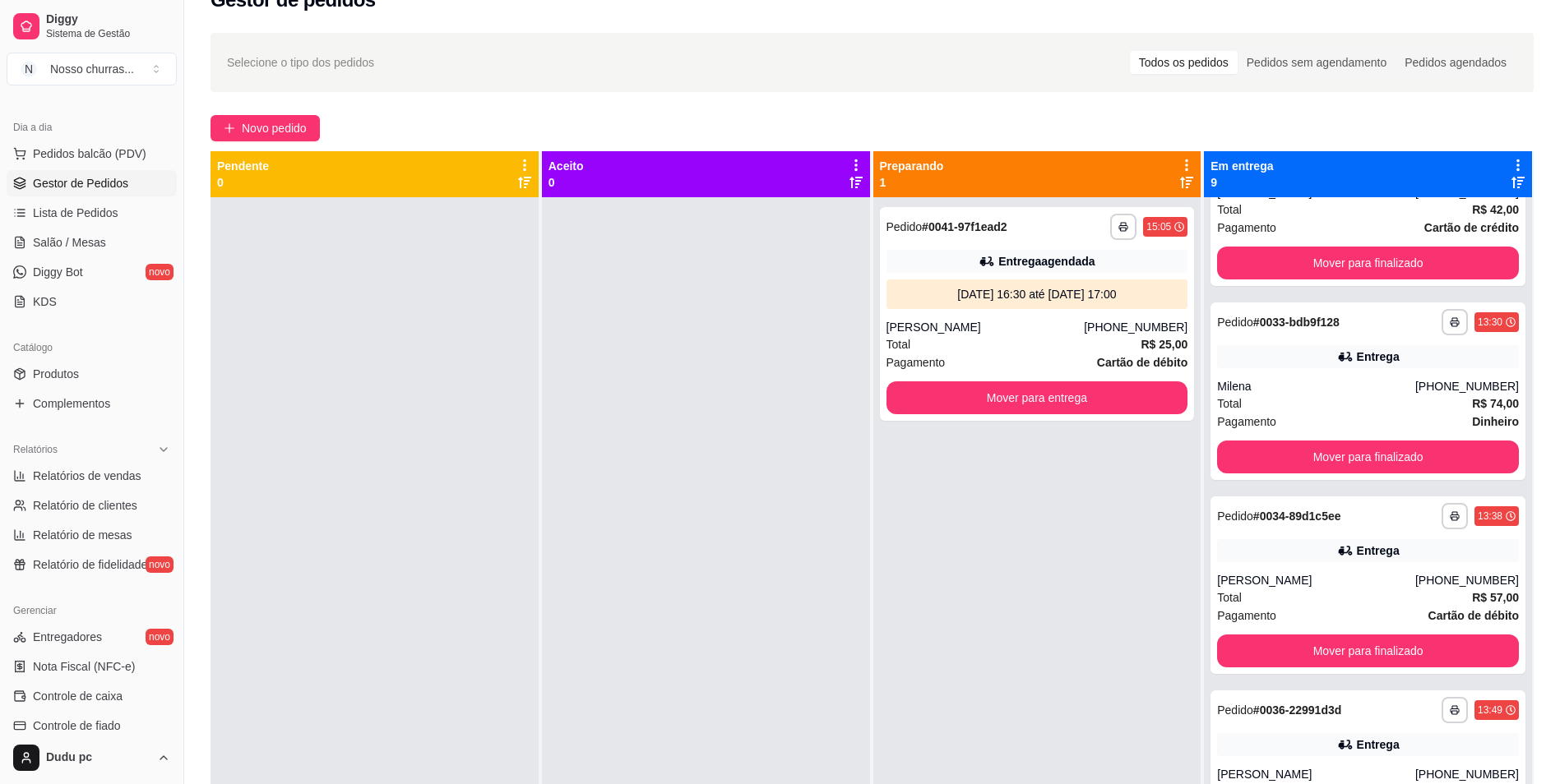
scroll to position [131, 0]
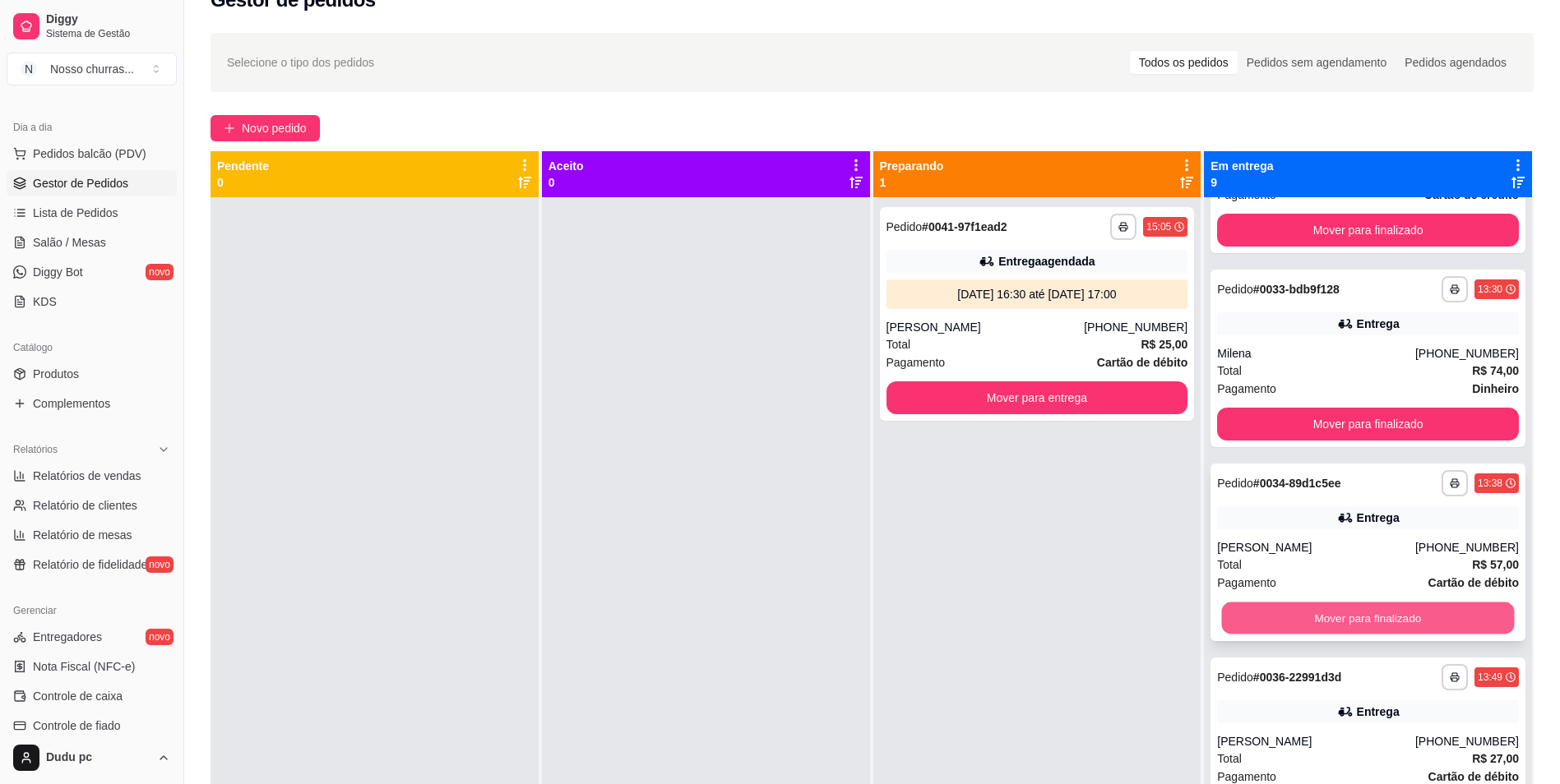
click at [1398, 622] on button "Mover para finalizado" at bounding box center [1368, 618] width 293 height 32
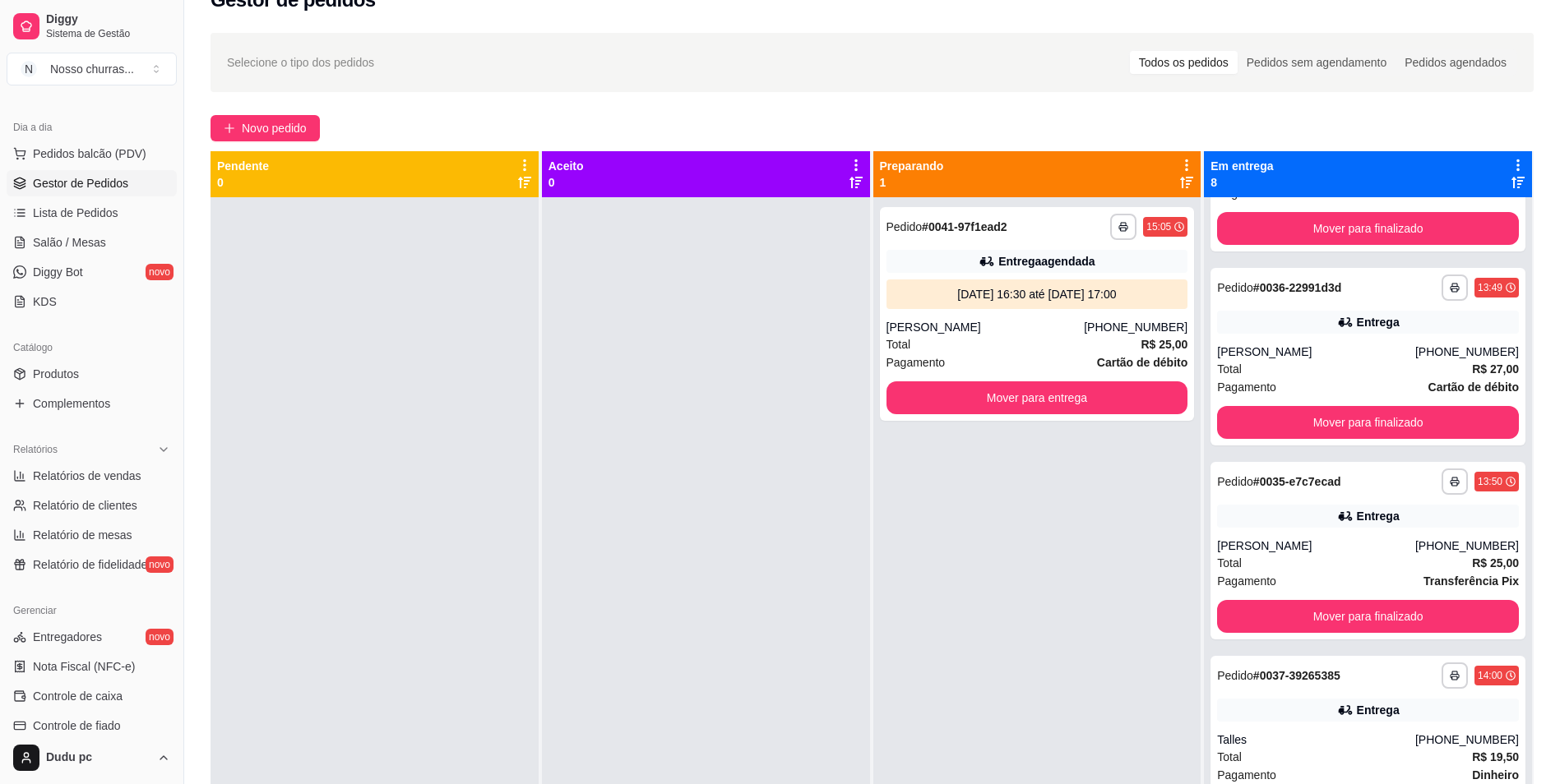
scroll to position [329, 0]
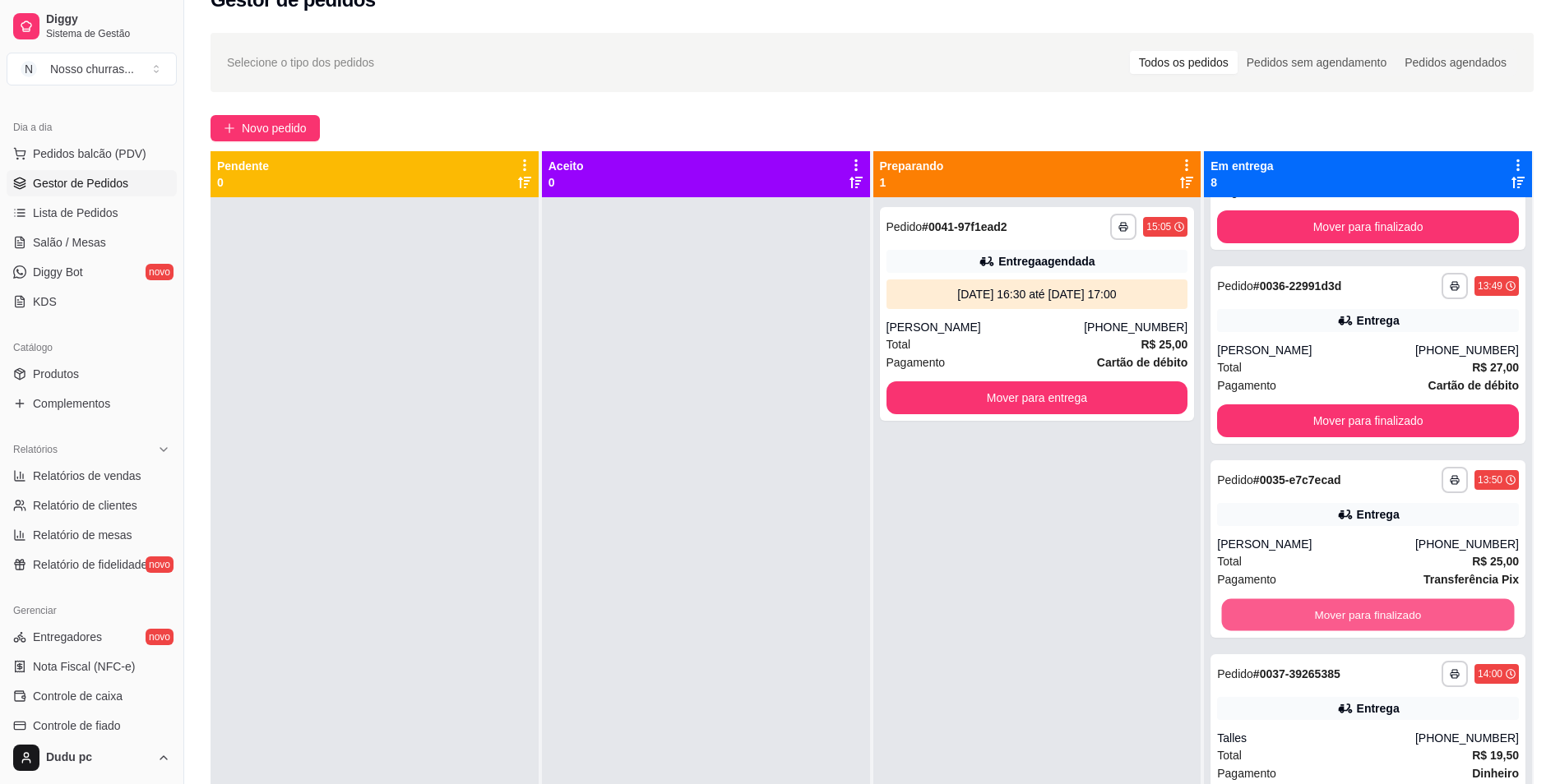
click at [1398, 622] on button "Mover para finalizado" at bounding box center [1368, 616] width 293 height 32
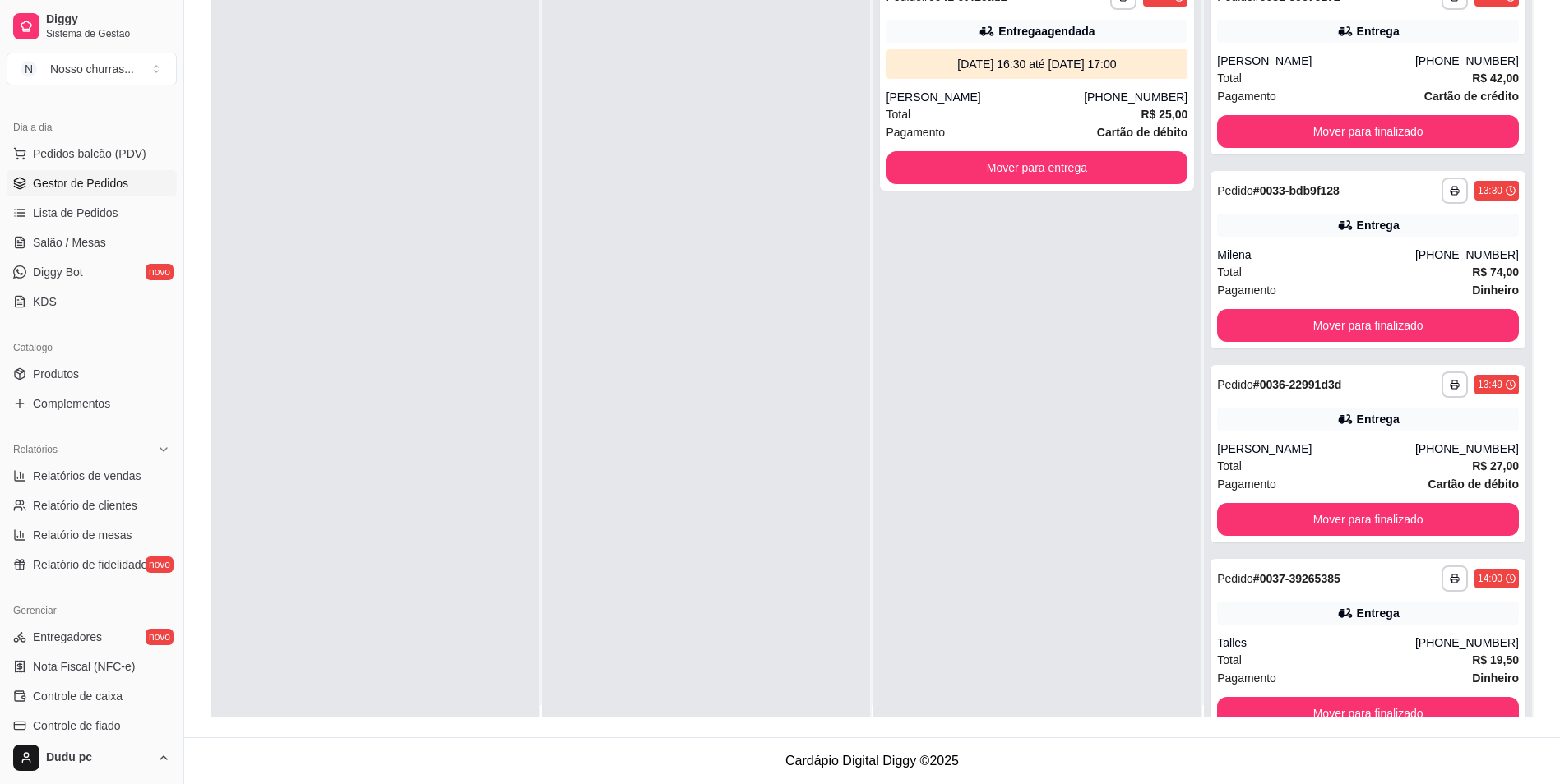
scroll to position [0, 0]
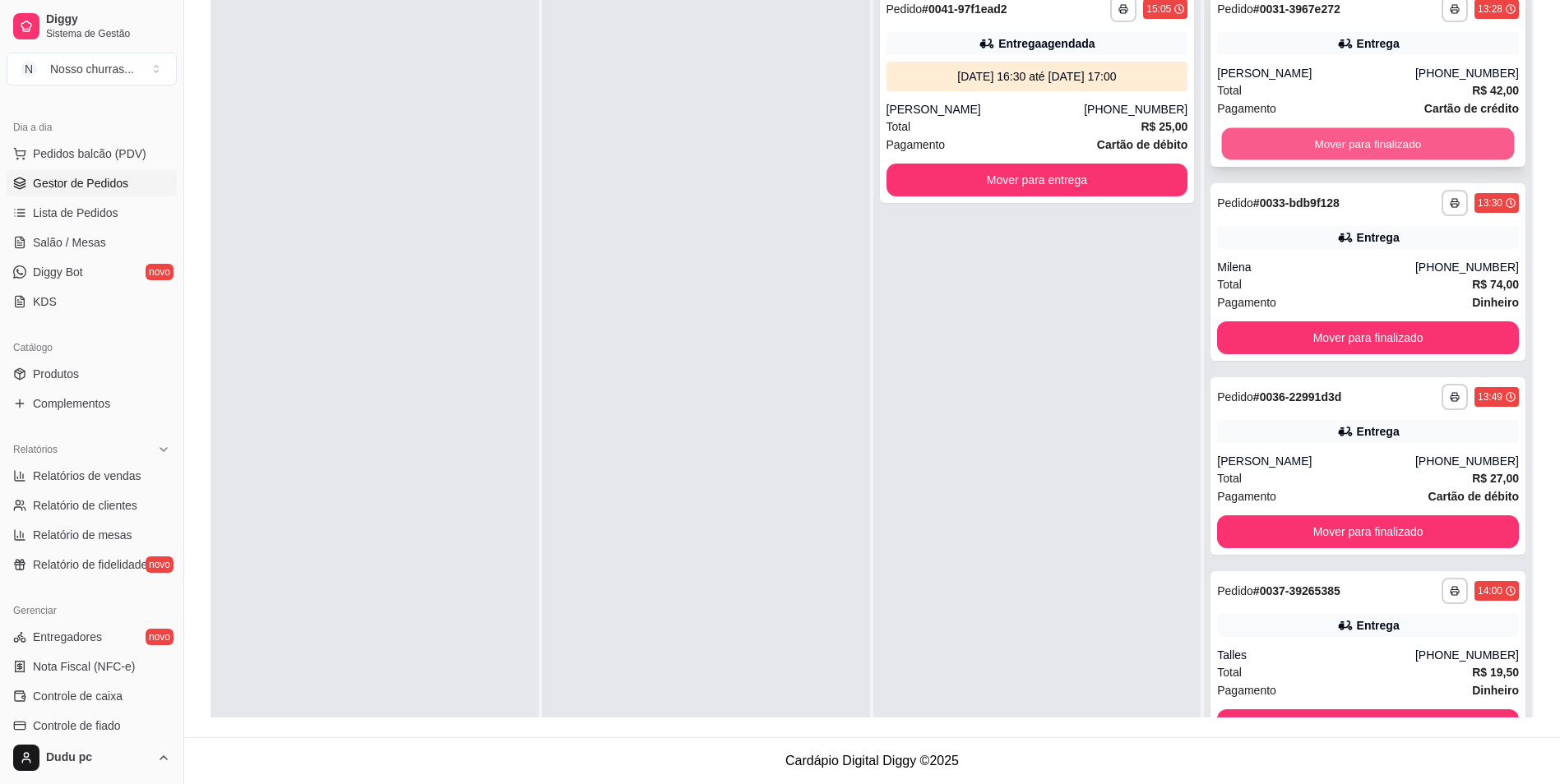
click at [1380, 155] on button "Mover para finalizado" at bounding box center [1368, 144] width 293 height 32
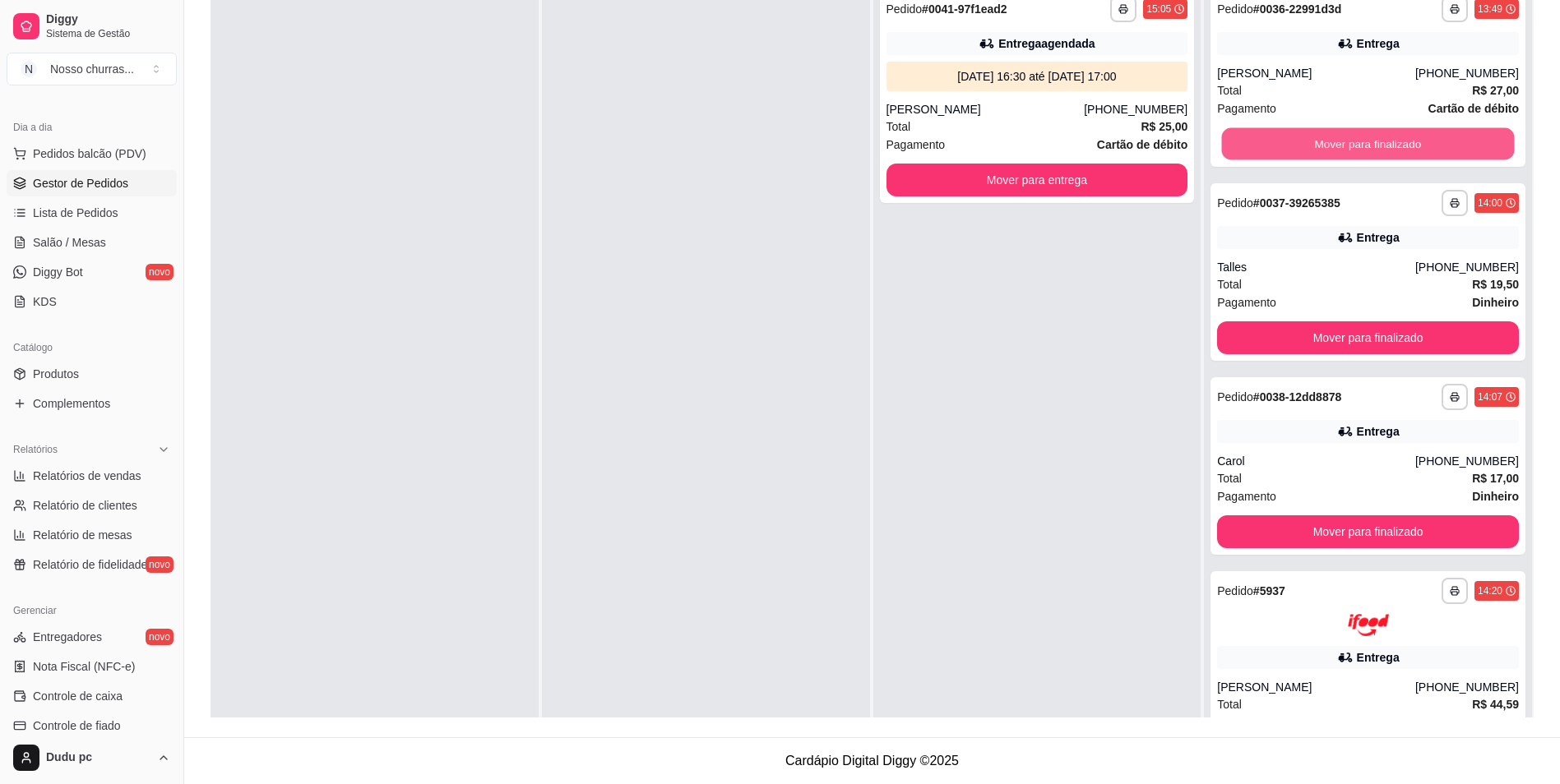
click at [1380, 155] on button "Mover para finalizado" at bounding box center [1368, 144] width 293 height 32
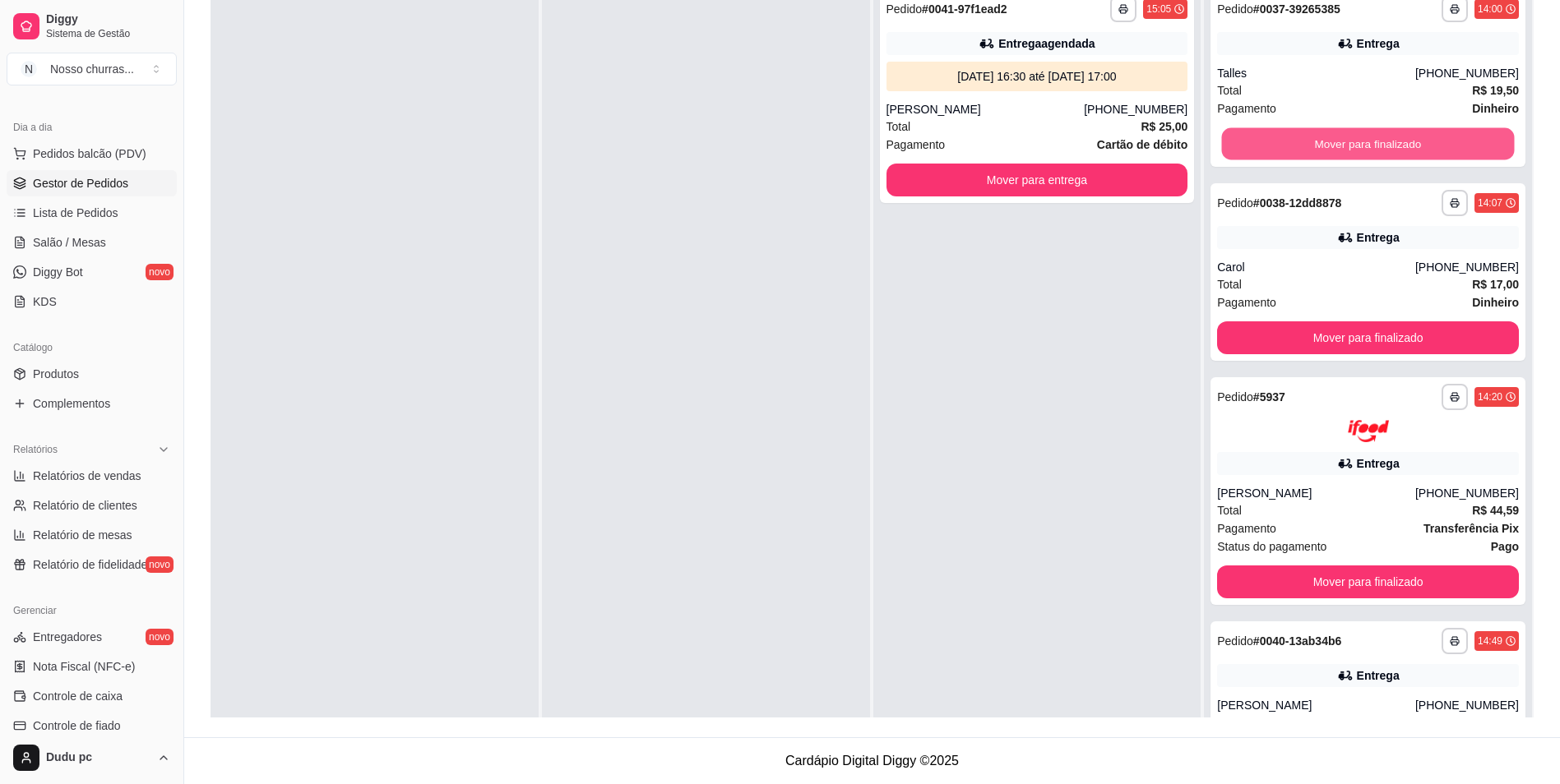
click at [1380, 155] on button "Mover para finalizado" at bounding box center [1368, 144] width 293 height 32
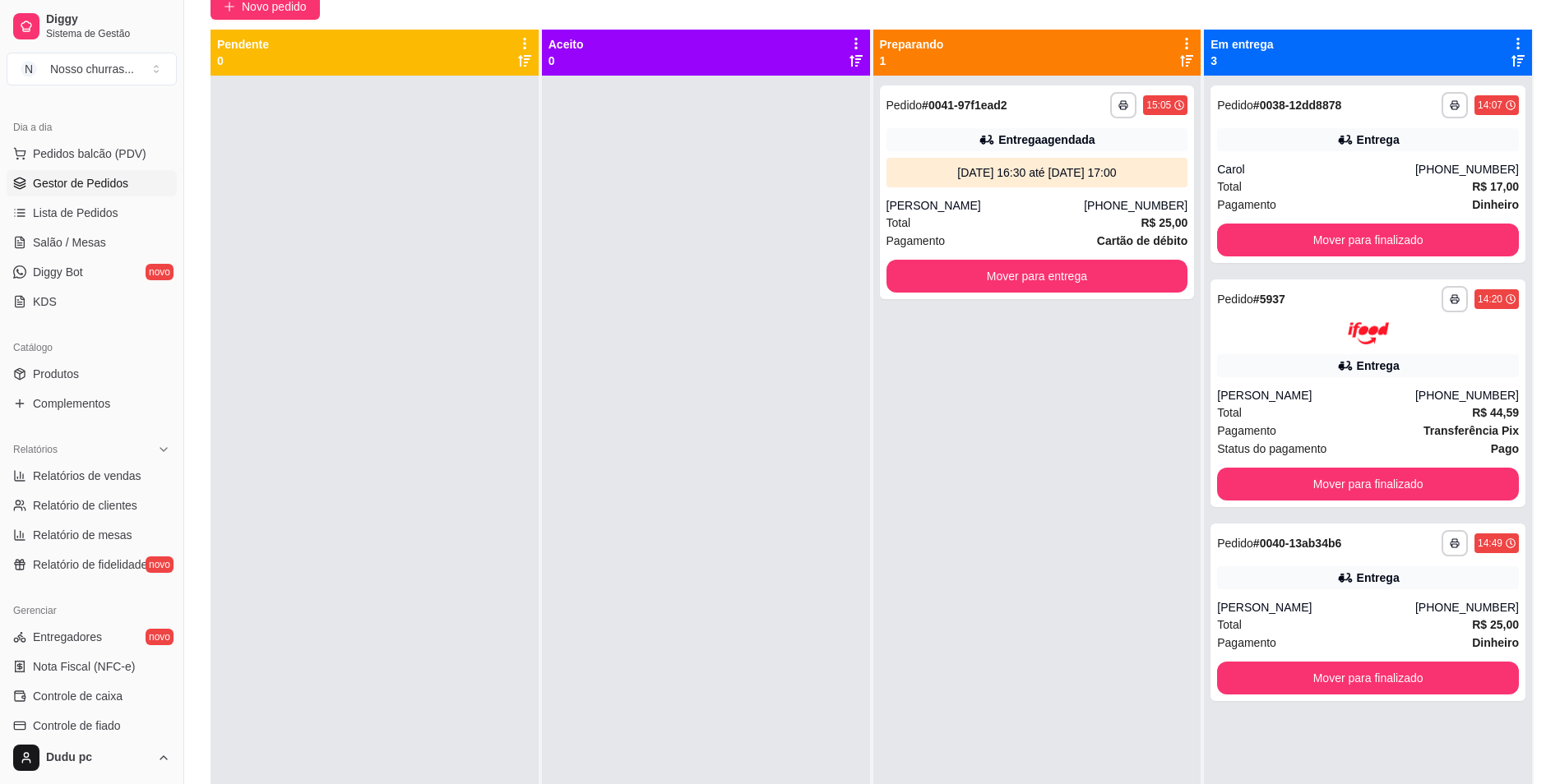
scroll to position [152, 0]
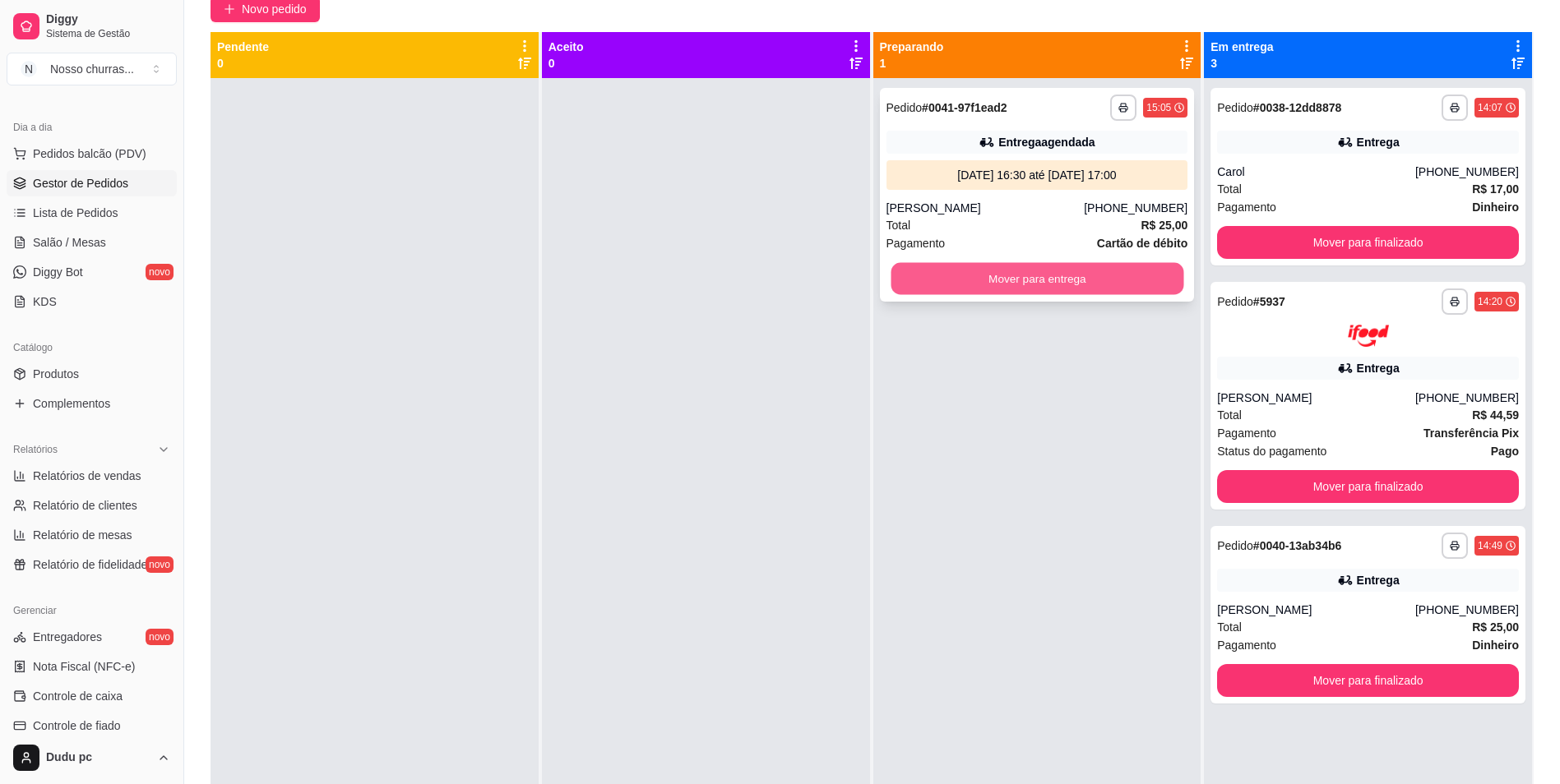
click at [1084, 277] on button "Mover para entrega" at bounding box center [1037, 279] width 293 height 32
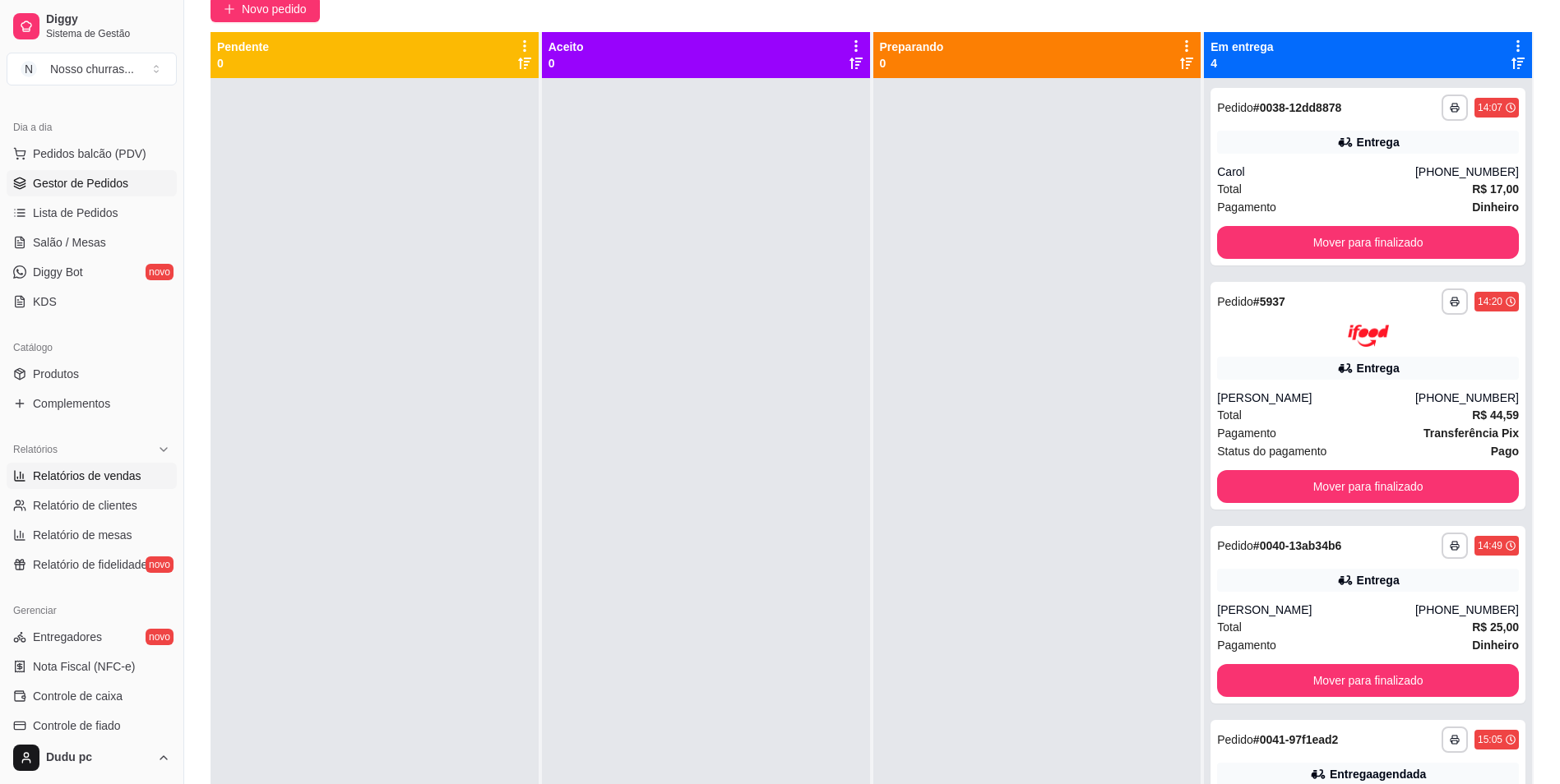
click at [82, 478] on span "Relatórios de vendas" at bounding box center [87, 476] width 108 height 17
select select "ALL"
select select "0"
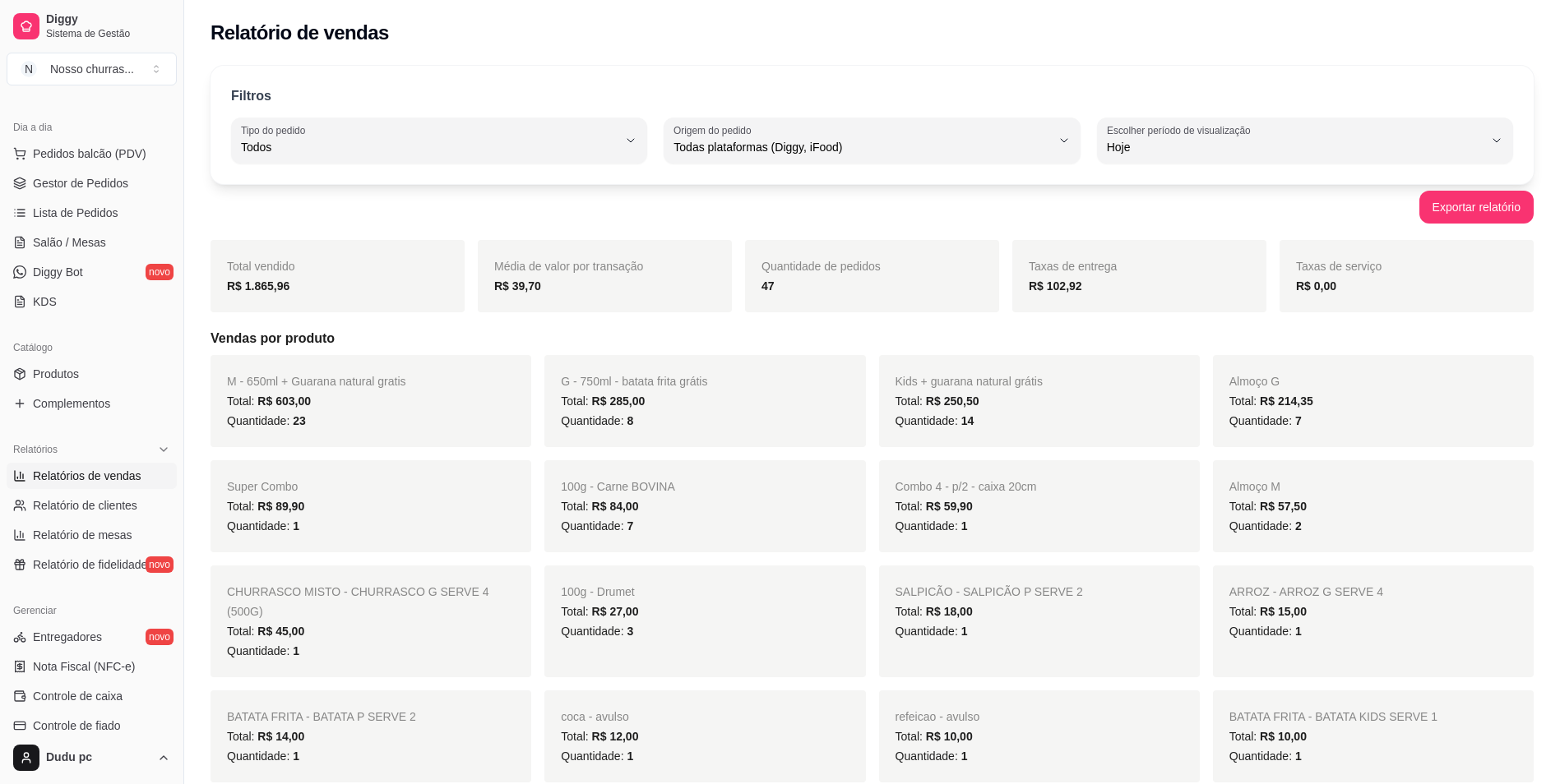
click at [607, 521] on span "Quantidade: 7" at bounding box center [597, 526] width 72 height 13
click at [77, 181] on span "Gestor de Pedidos" at bounding box center [81, 183] width 95 height 17
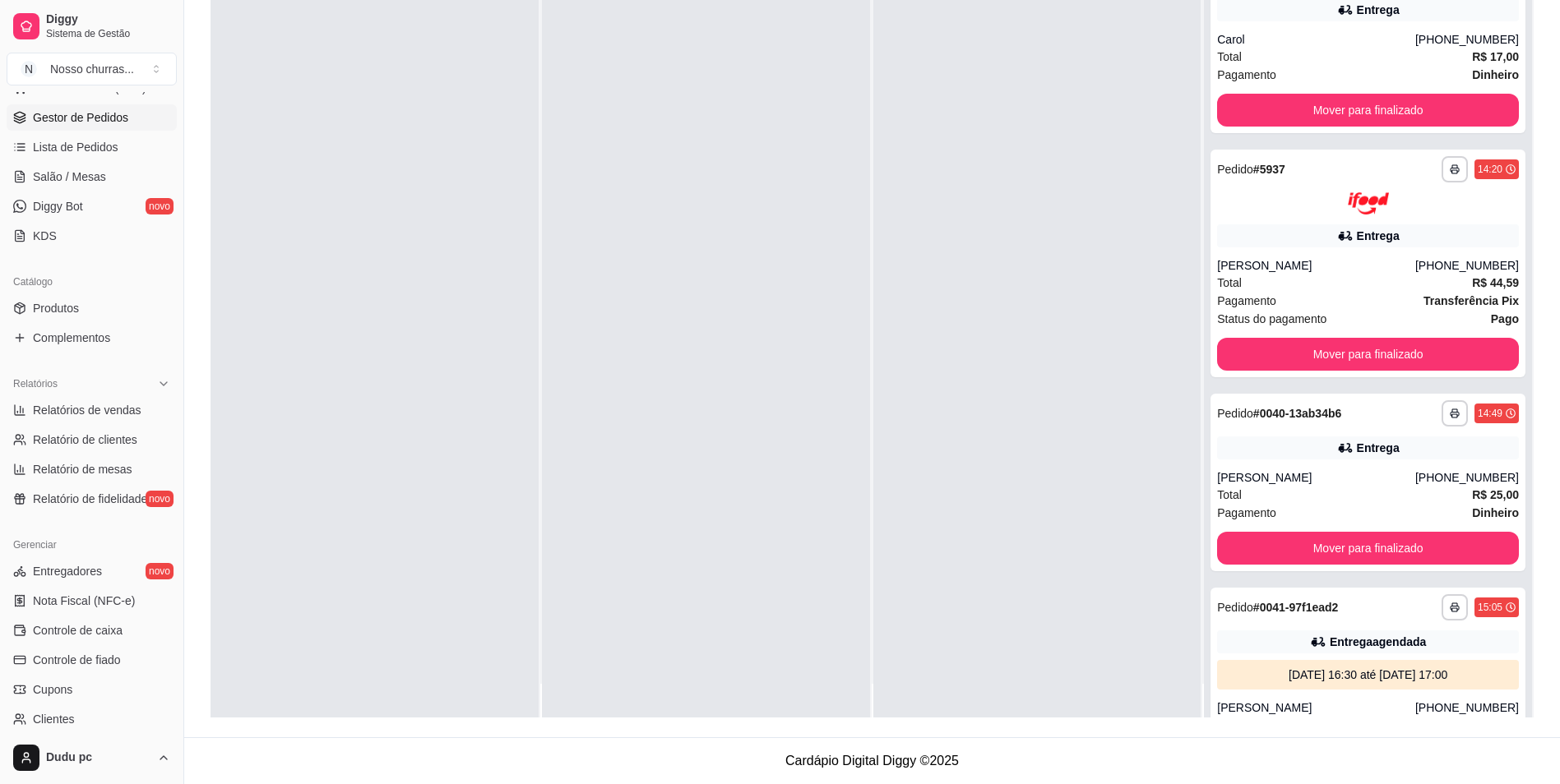
scroll to position [46, 0]
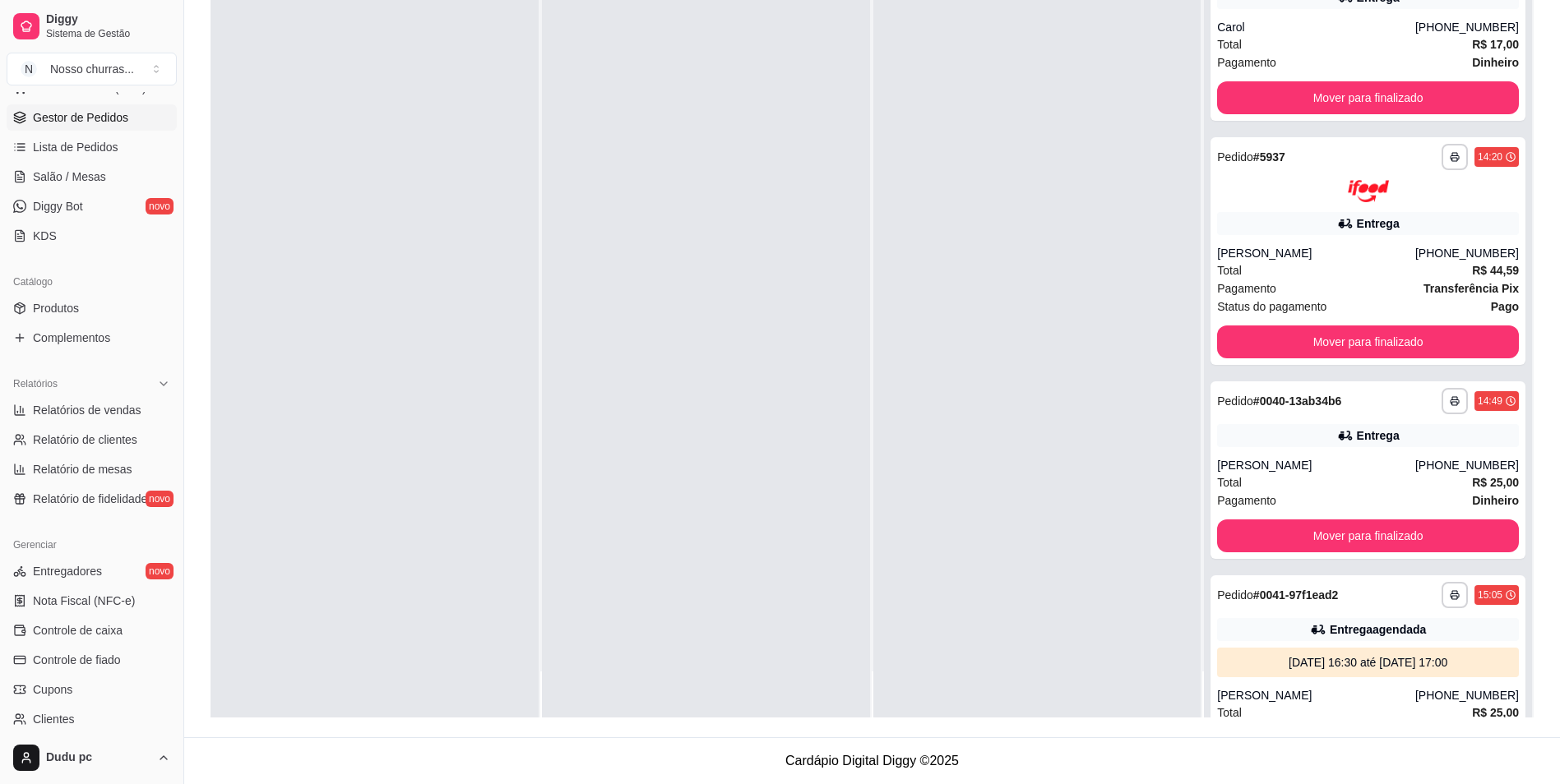
click at [1505, 700] on div "**********" at bounding box center [1367, 325] width 328 height 784
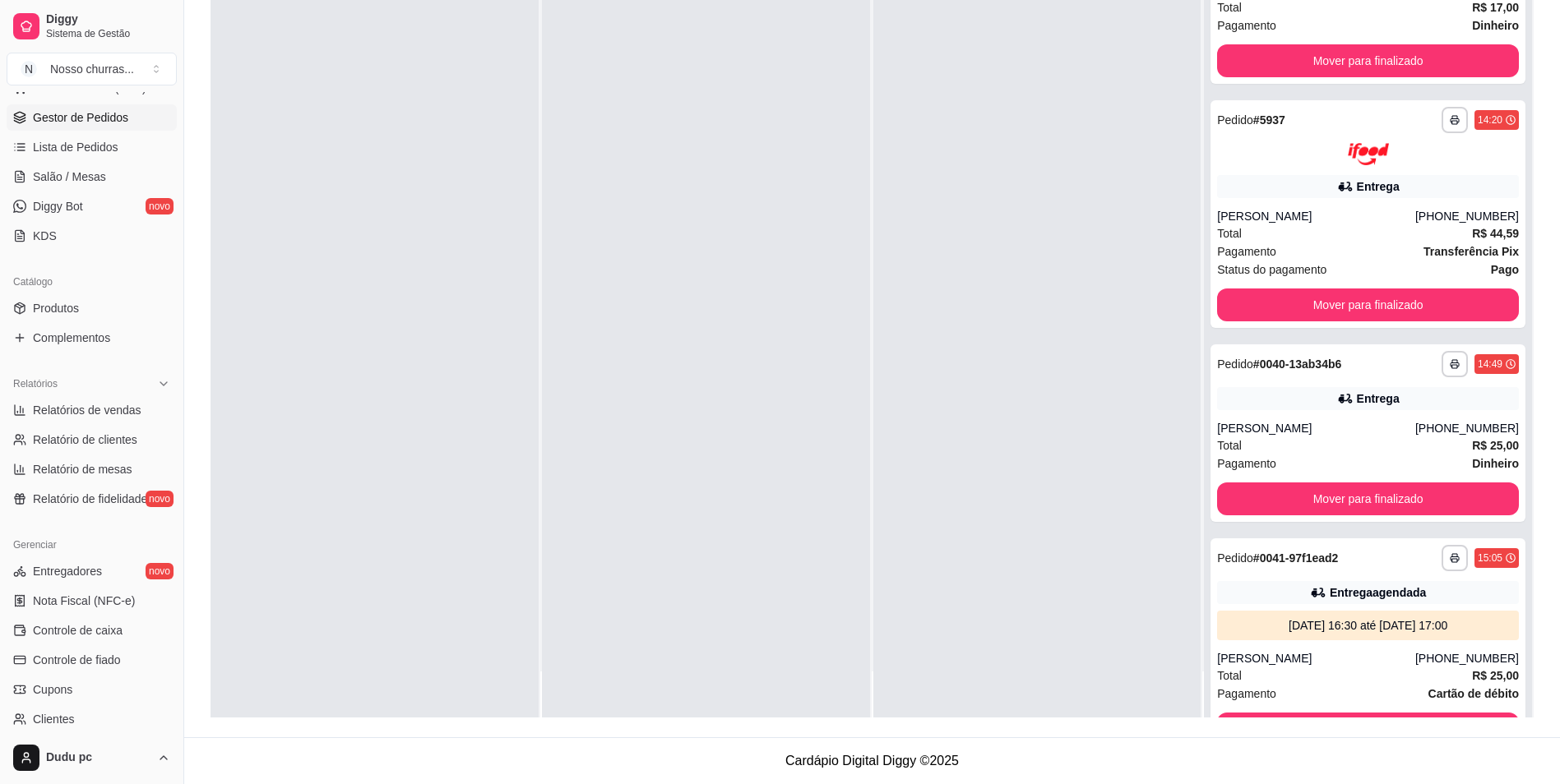
drag, startPoint x: 1505, startPoint y: 700, endPoint x: 1513, endPoint y: 704, distance: 8.9
click at [1513, 704] on div "**********" at bounding box center [1367, 325] width 328 height 784
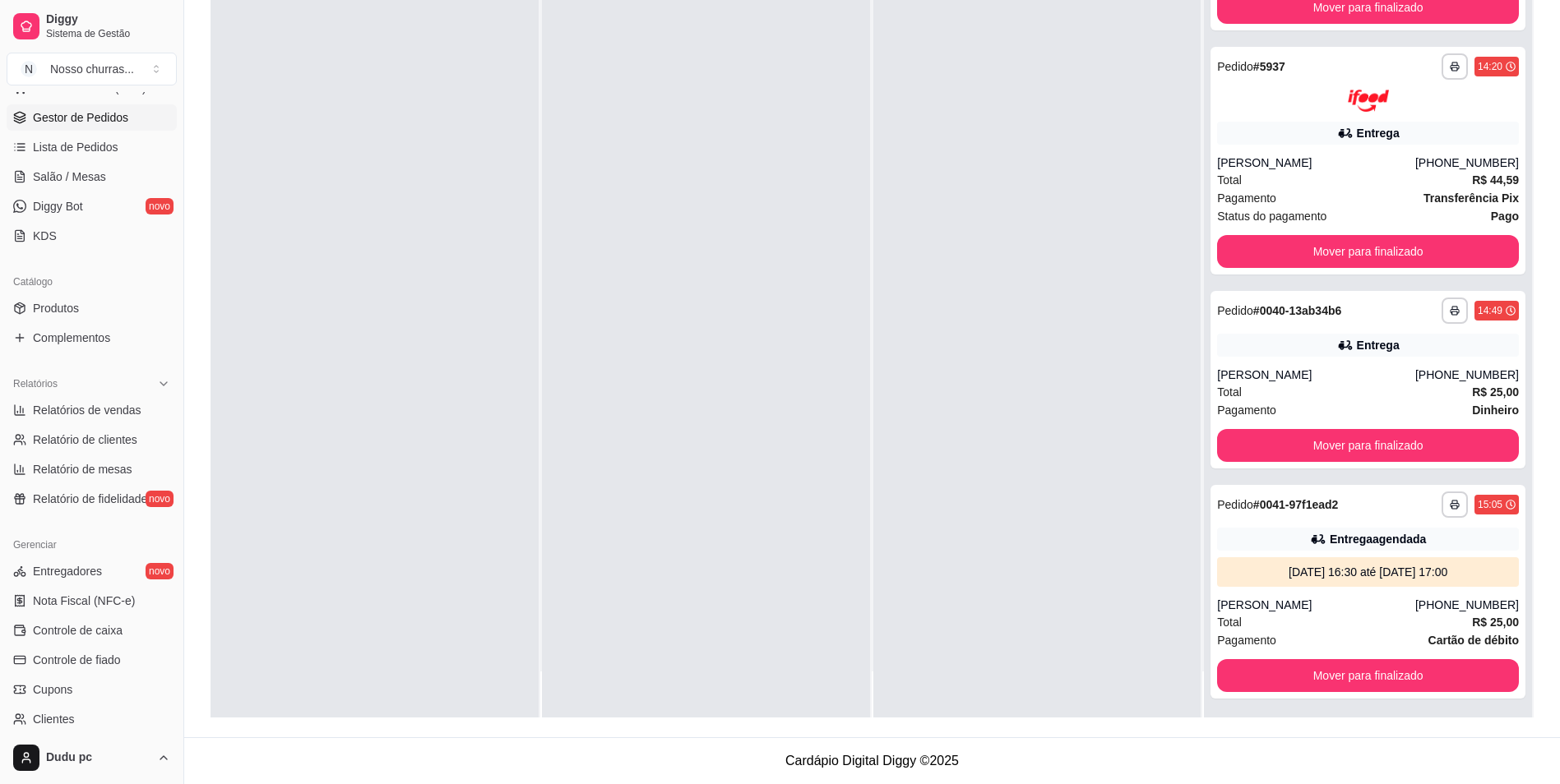
scroll to position [94, 0]
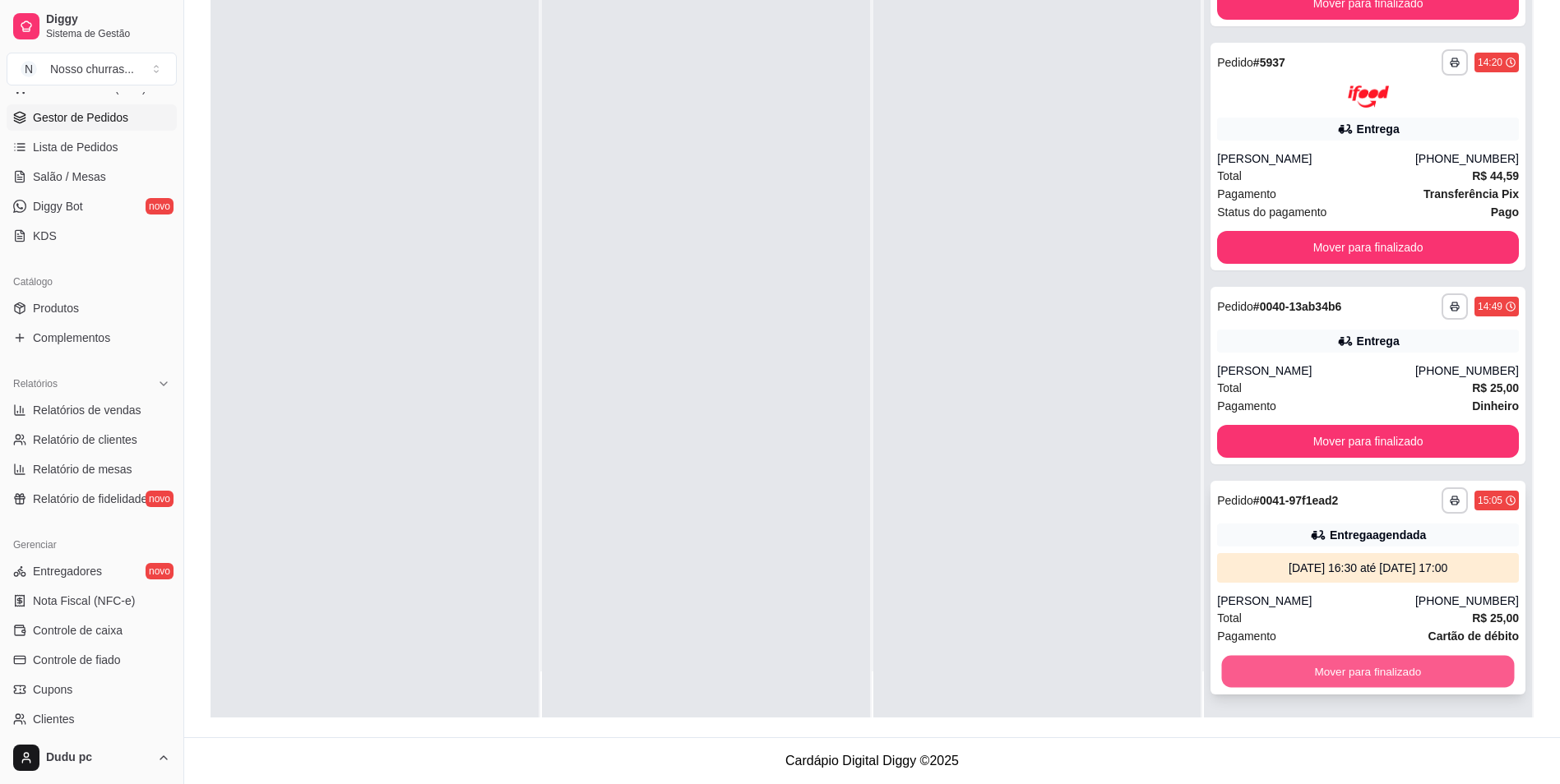
click at [1432, 669] on button "Mover para finalizado" at bounding box center [1368, 671] width 293 height 32
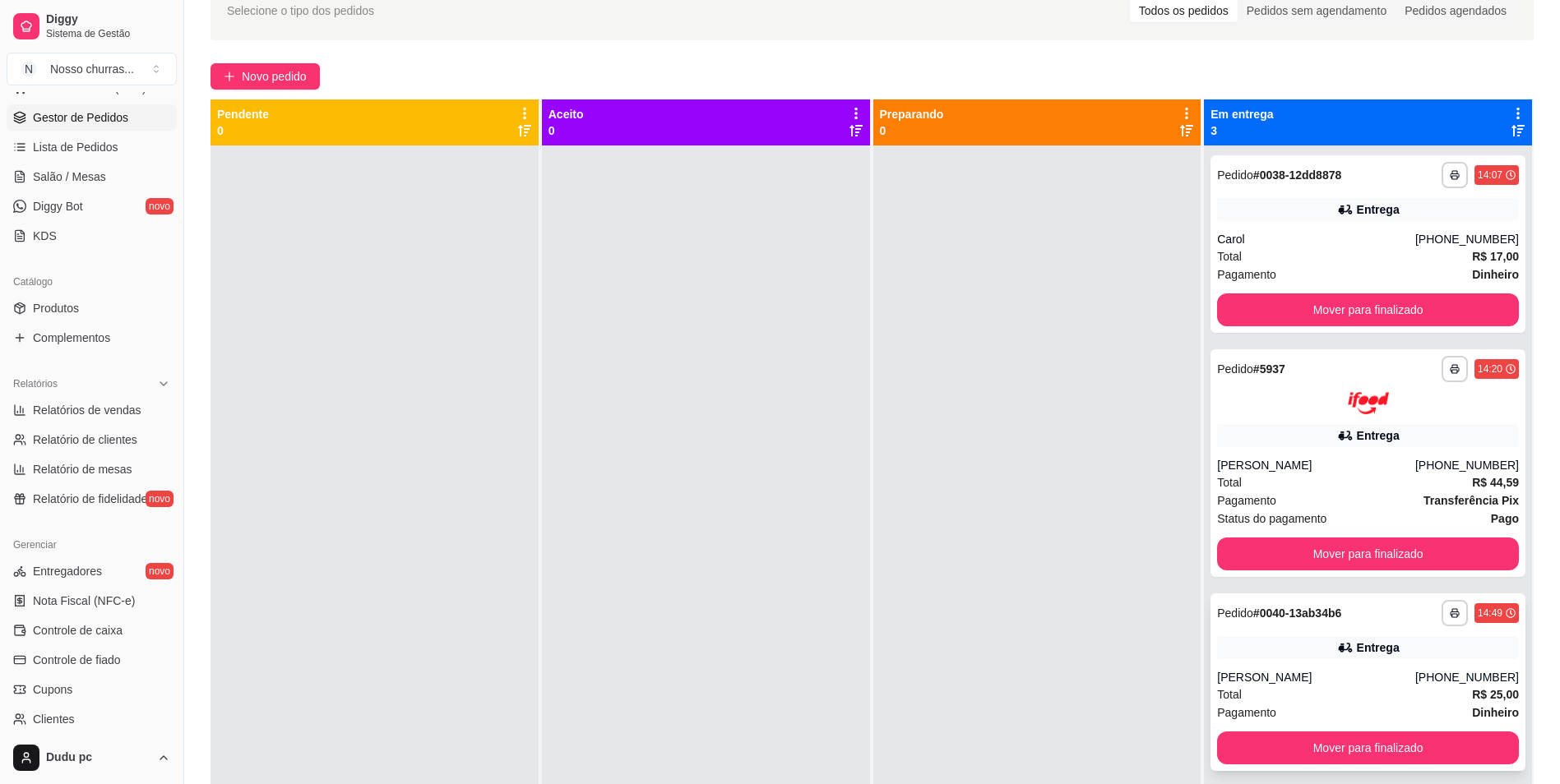
scroll to position [54, 0]
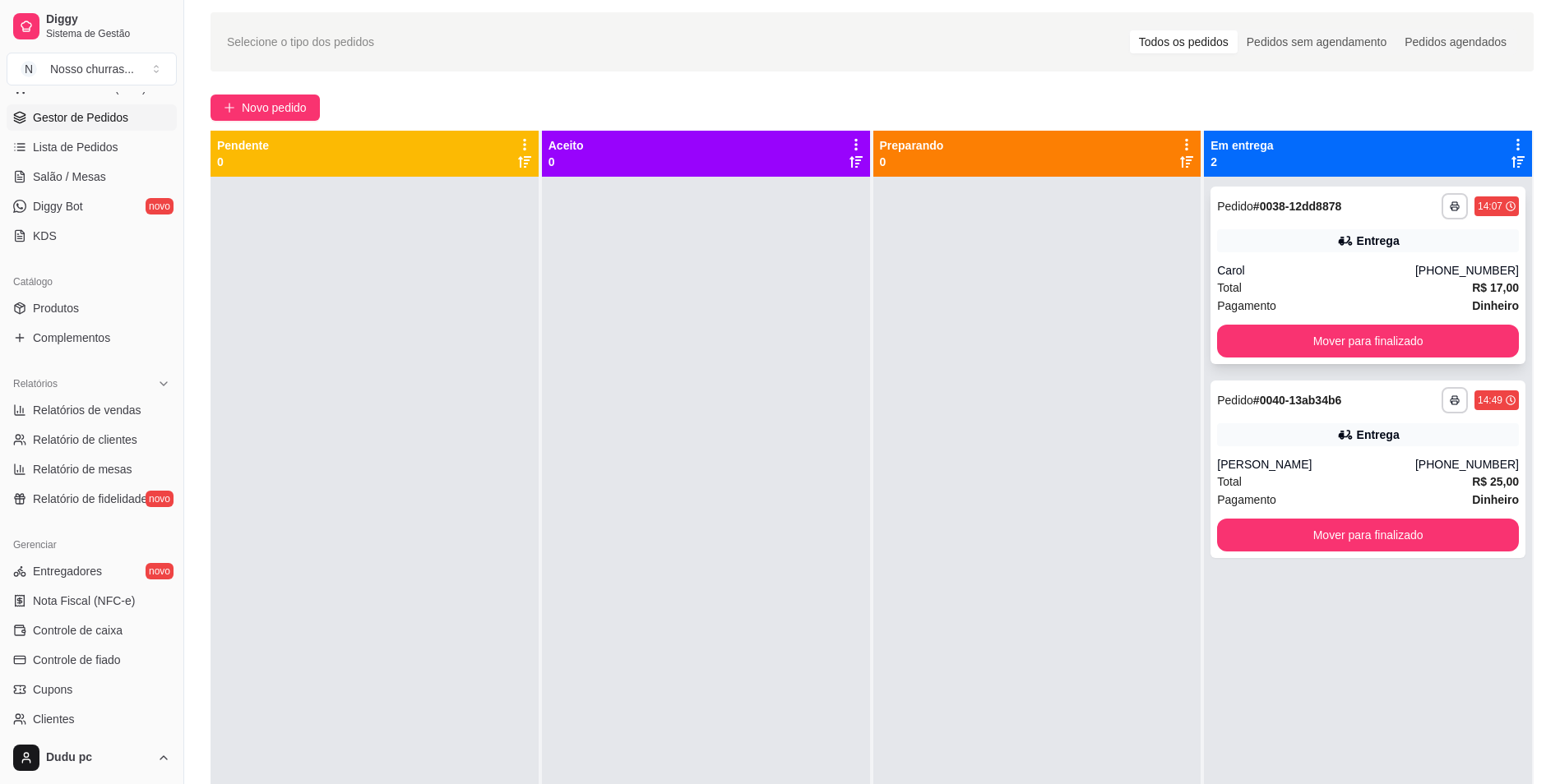
click at [1243, 357] on div "**********" at bounding box center [1368, 276] width 315 height 178
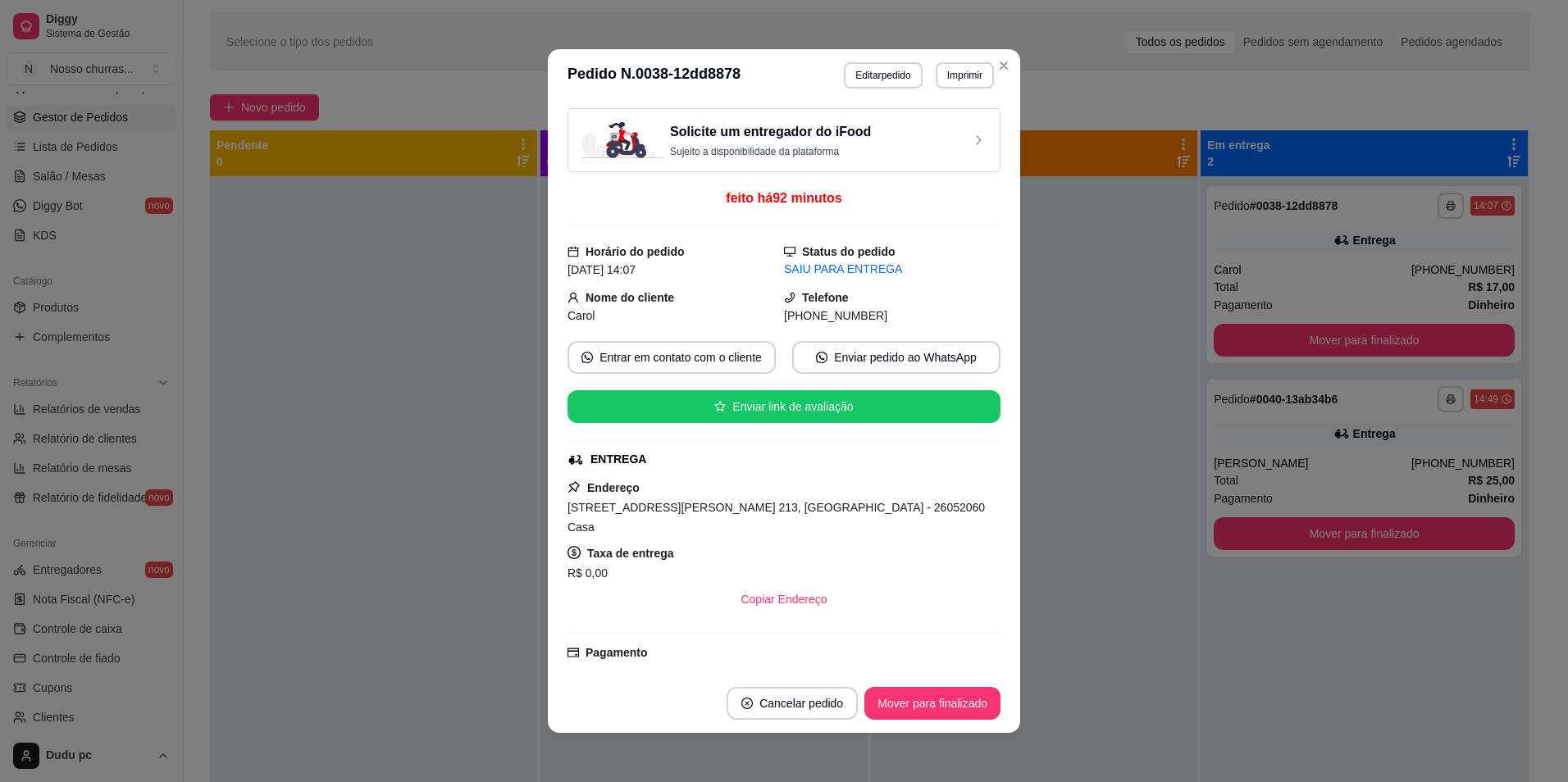
click at [973, 721] on footer "Cancelar pedido Mover para finalizado" at bounding box center [784, 704] width 473 height 59
click at [966, 710] on button "Mover para finalizado" at bounding box center [933, 704] width 132 height 32
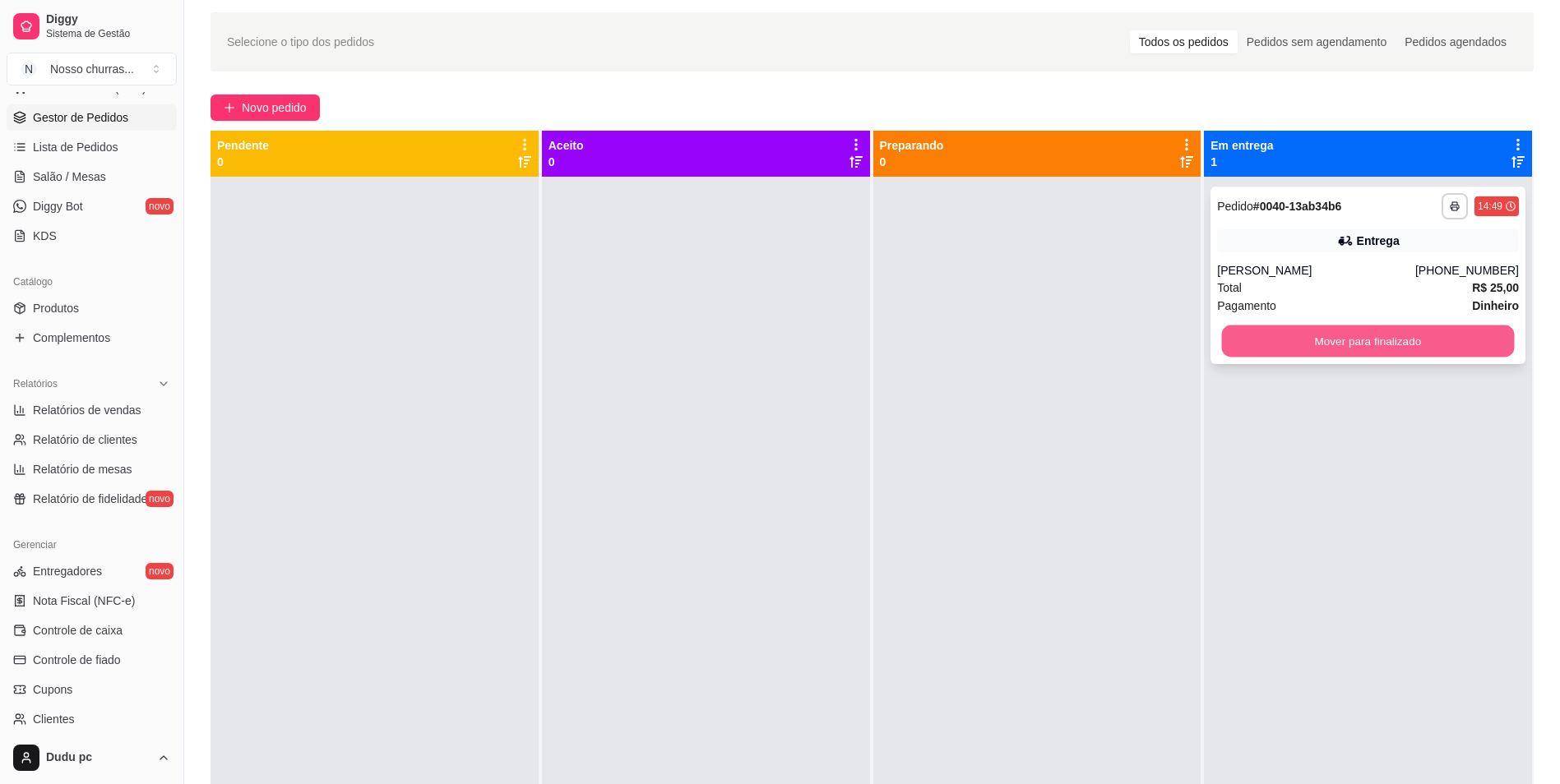
click at [1228, 328] on button "Mover para finalizado" at bounding box center [1368, 342] width 293 height 32
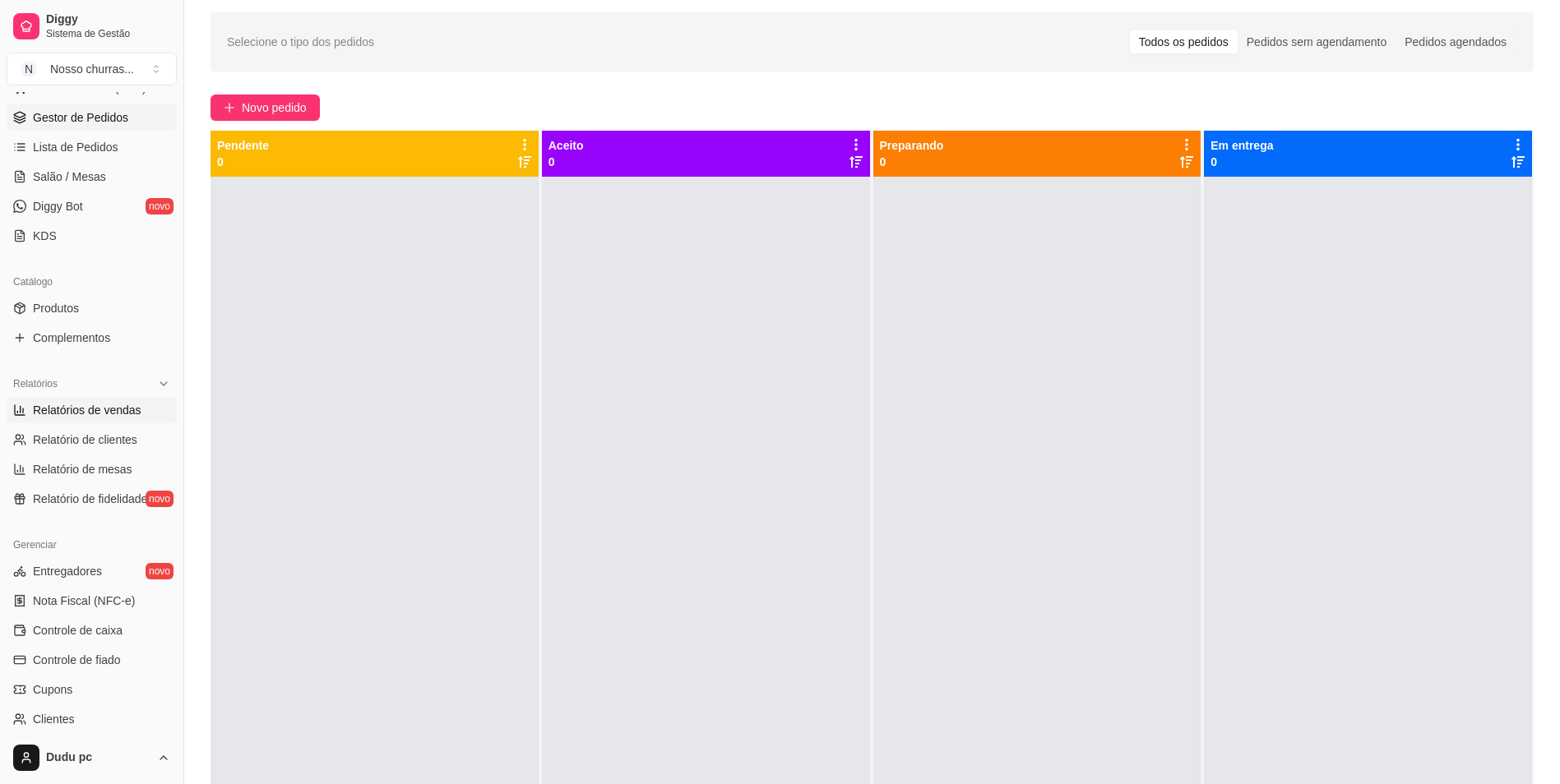
click at [106, 415] on span "Relatórios de vendas" at bounding box center [87, 410] width 108 height 17
select select "ALL"
select select "0"
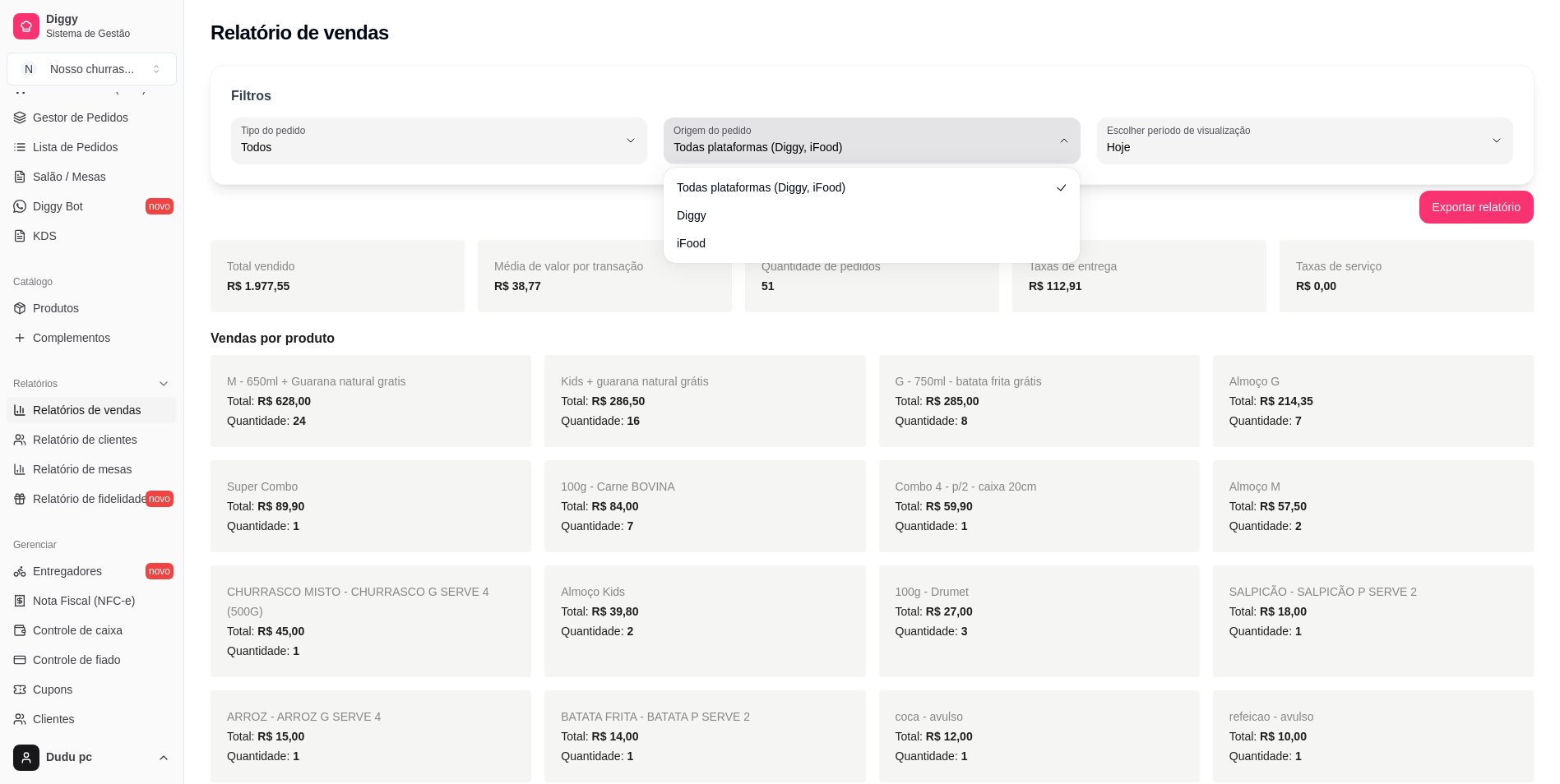
click at [967, 135] on div "Todas plataformas (Diggy, iFood)" at bounding box center [862, 141] width 377 height 33
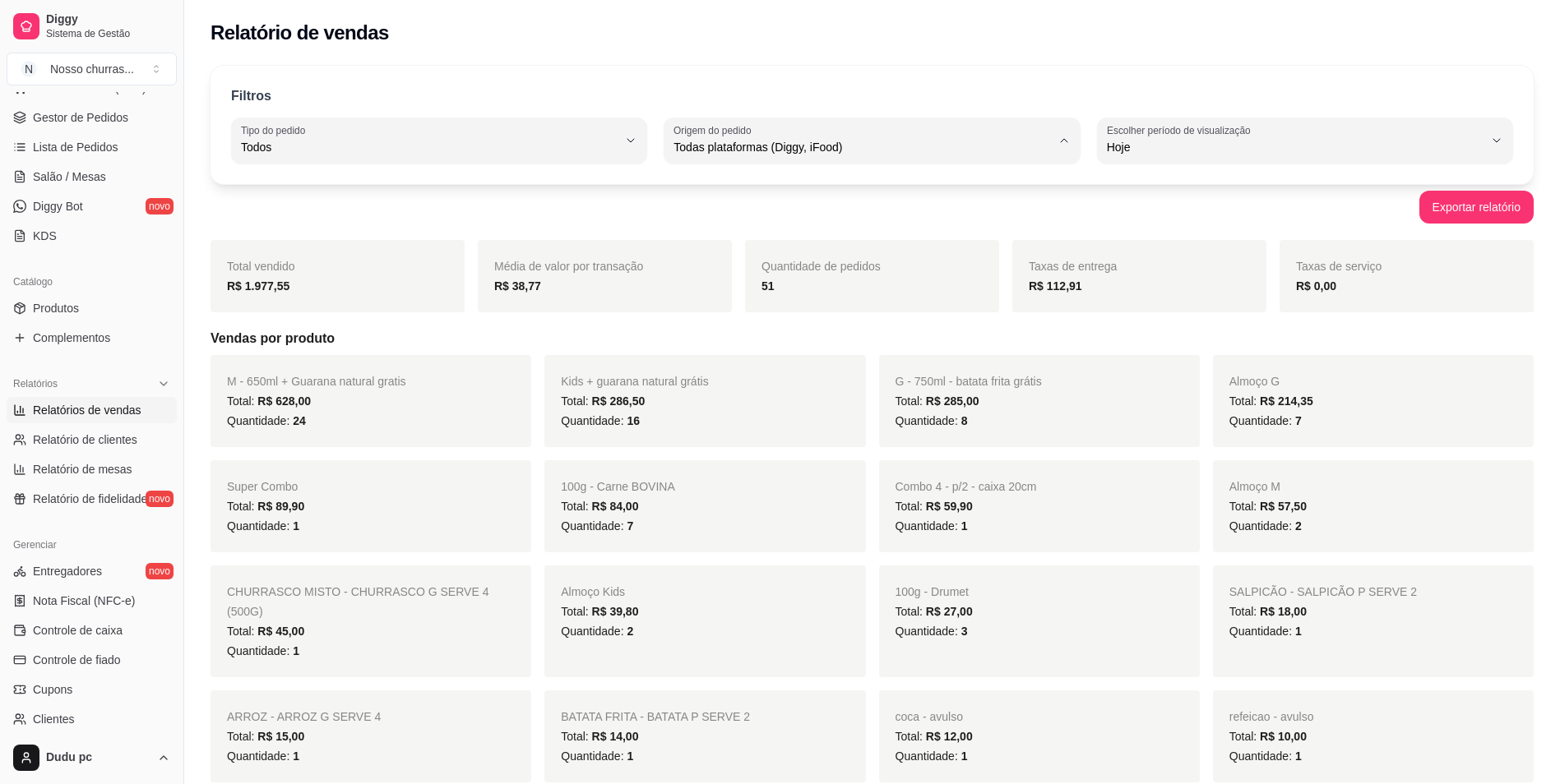
click at [1010, 248] on span "iFood" at bounding box center [864, 240] width 358 height 16
type input "IFOOD"
select select "IFOOD"
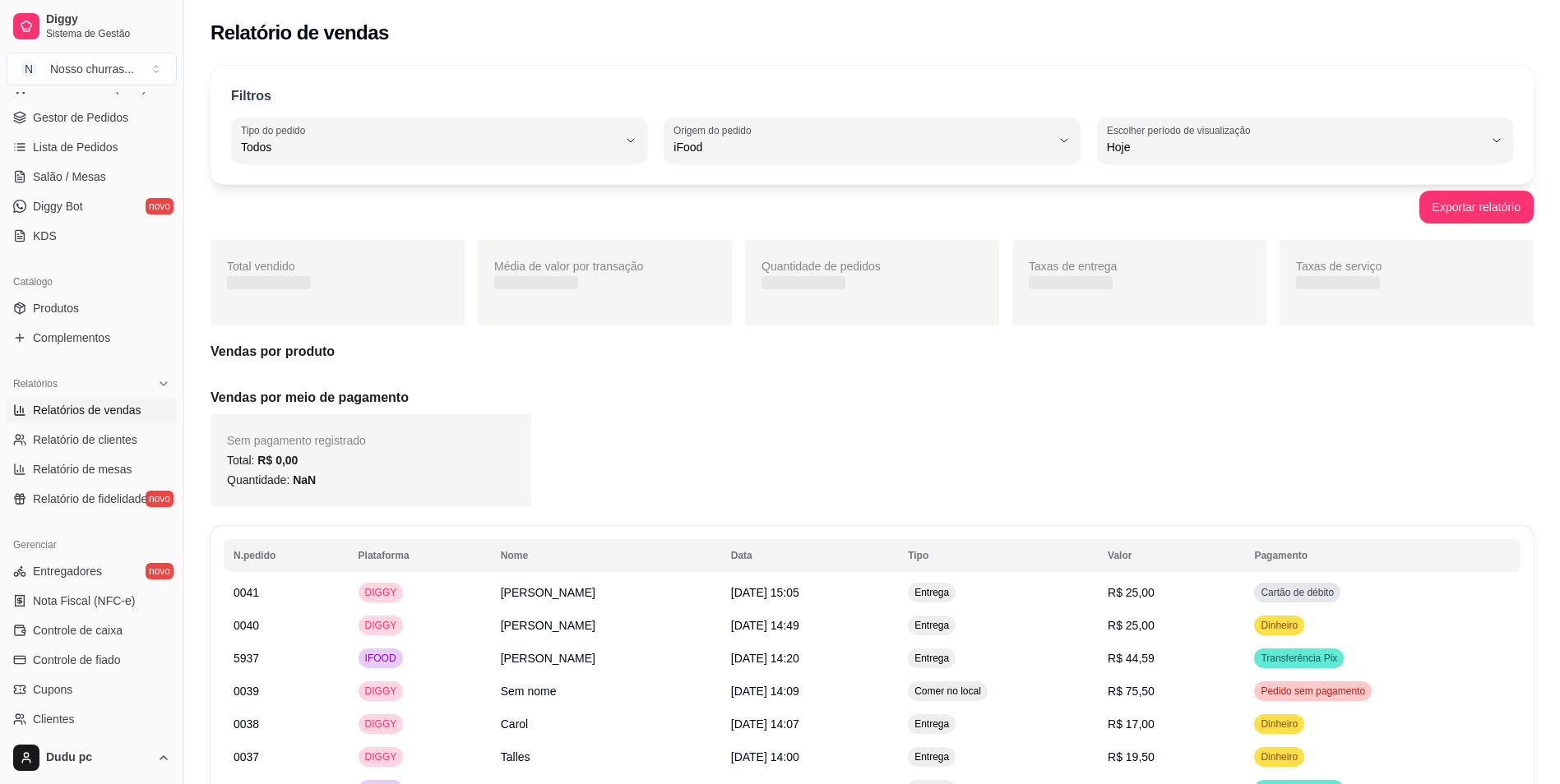
scroll to position [16, 0]
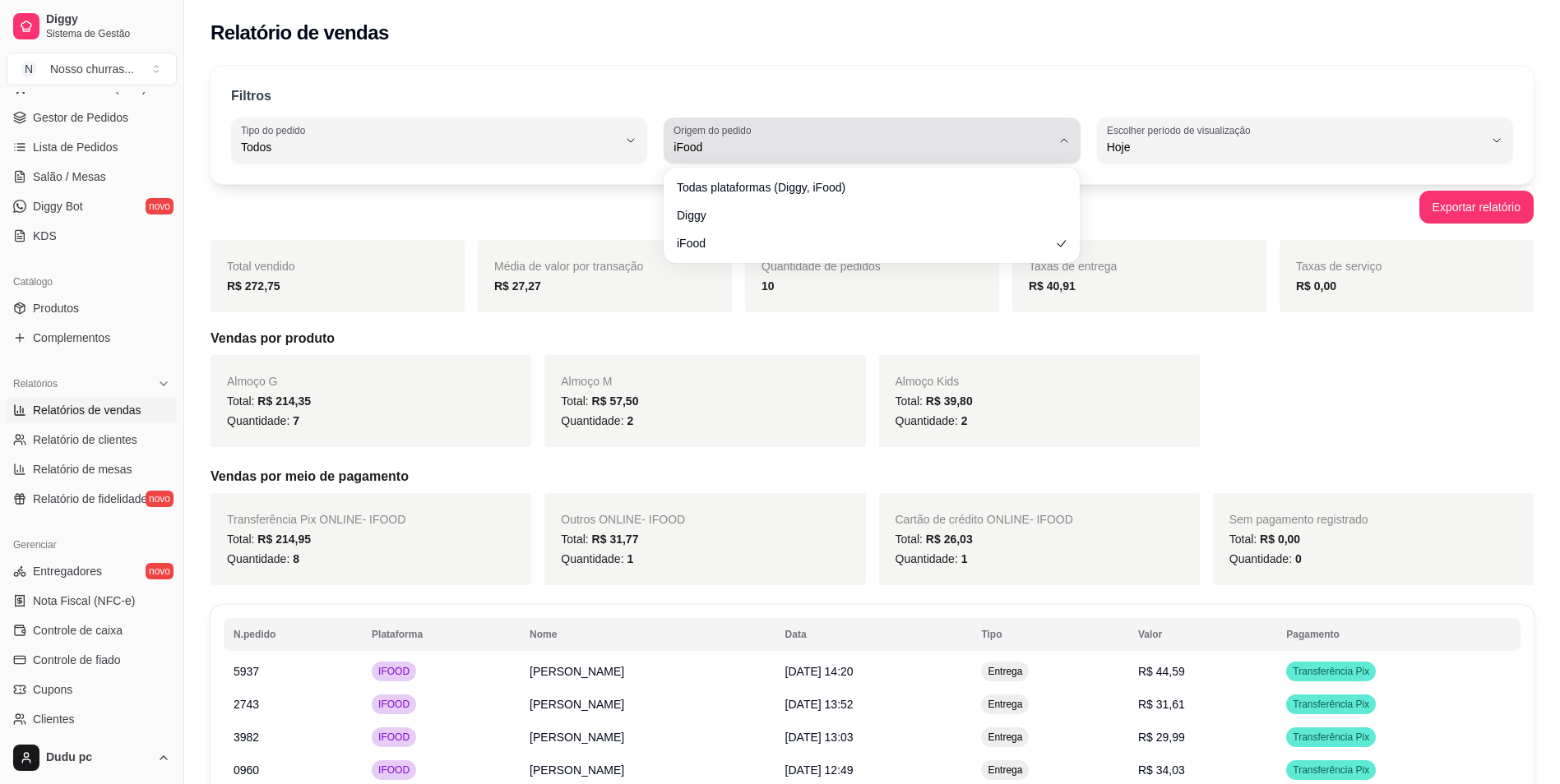
click at [1018, 153] on span "iFood" at bounding box center [862, 147] width 377 height 17
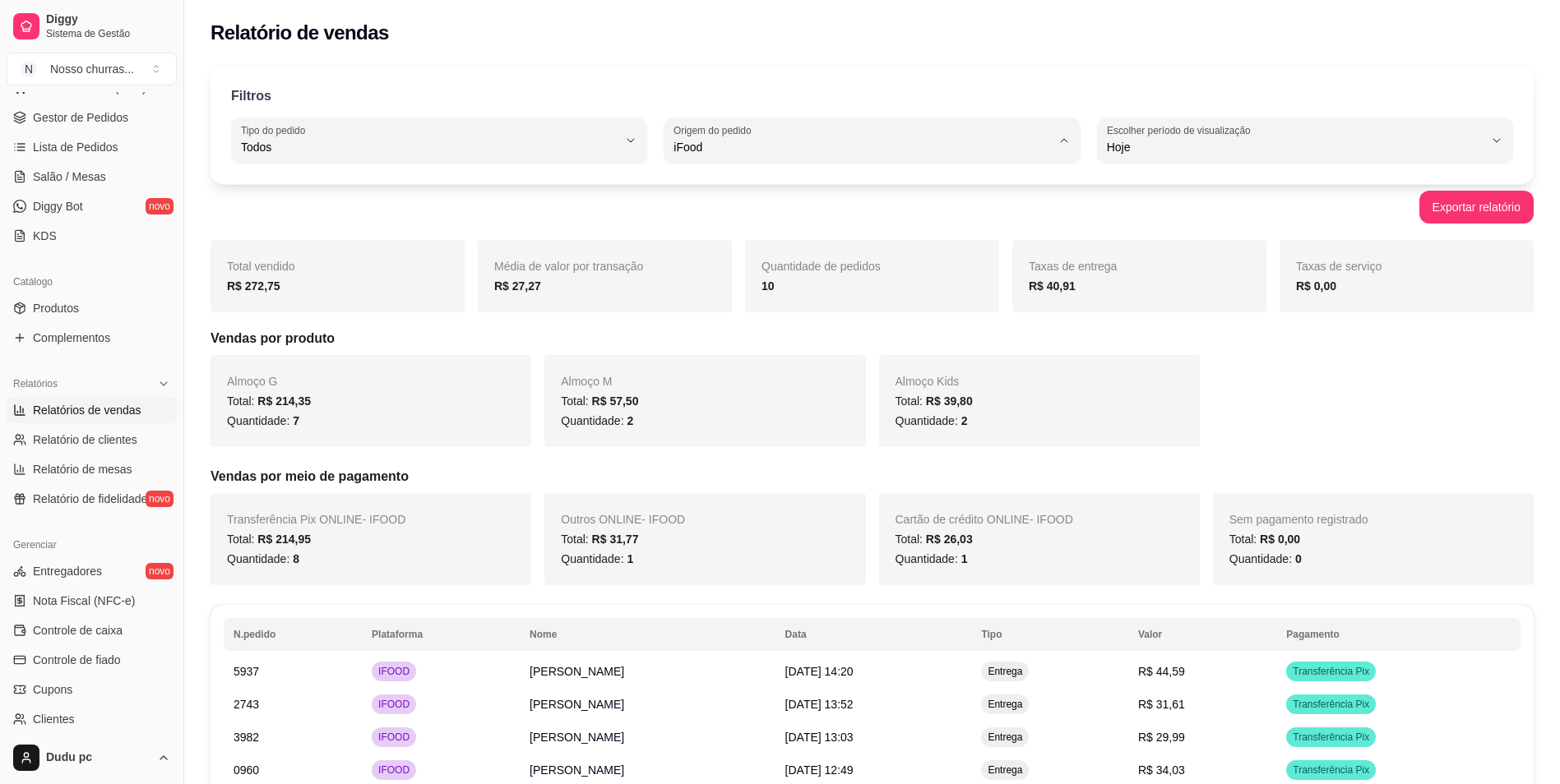
click at [939, 190] on span "Todas plataformas (Diggy, iFood)" at bounding box center [864, 186] width 358 height 16
type input "ALL"
select select "ALL"
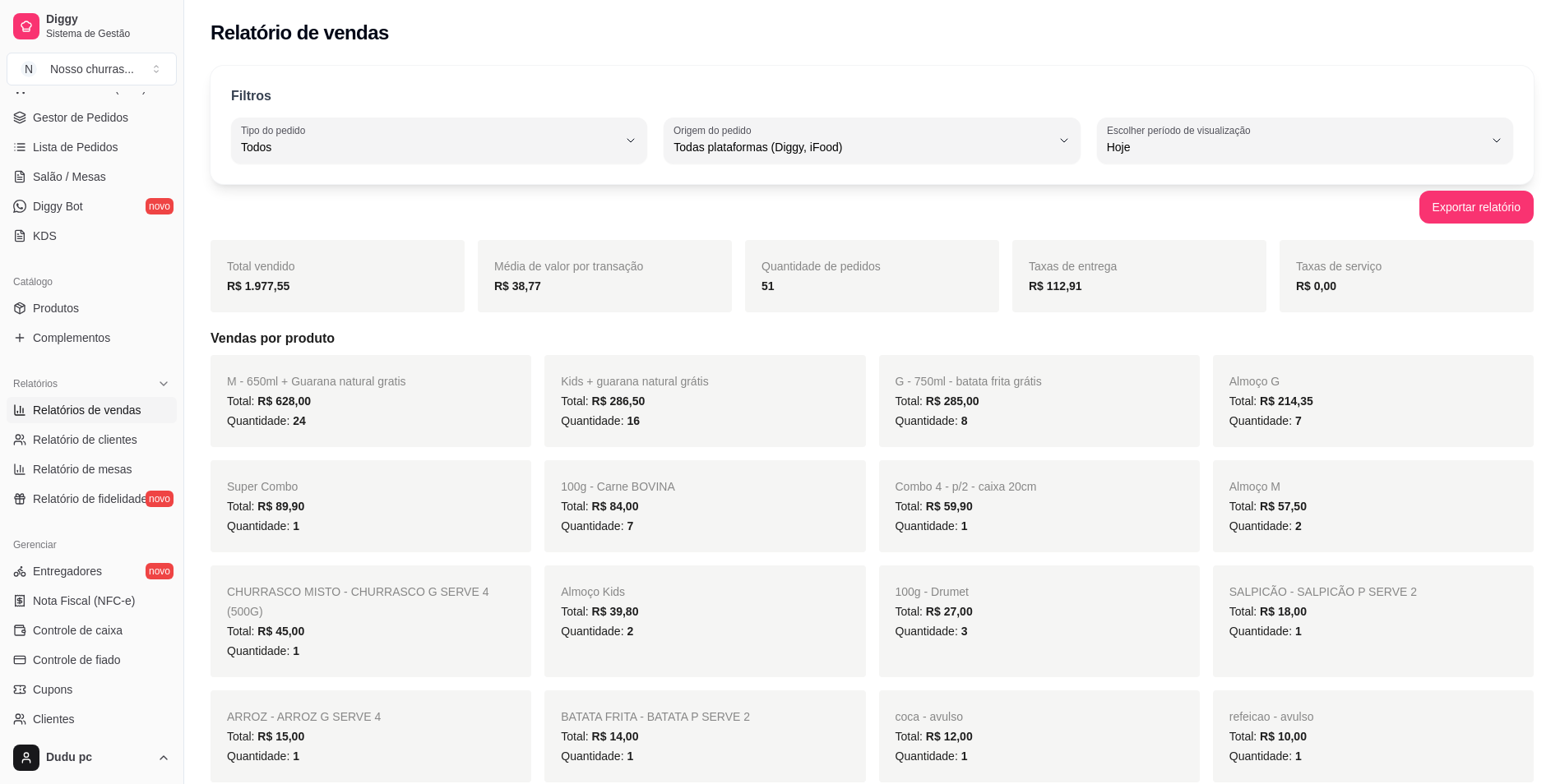
drag, startPoint x: 939, startPoint y: 167, endPoint x: 931, endPoint y: 146, distance: 22.5
click at [931, 146] on div "Filtros ALL Tipo do pedido Todos Entrega Retirada Mesa Consumo local Tipo do pe…" at bounding box center [871, 125] width 1323 height 118
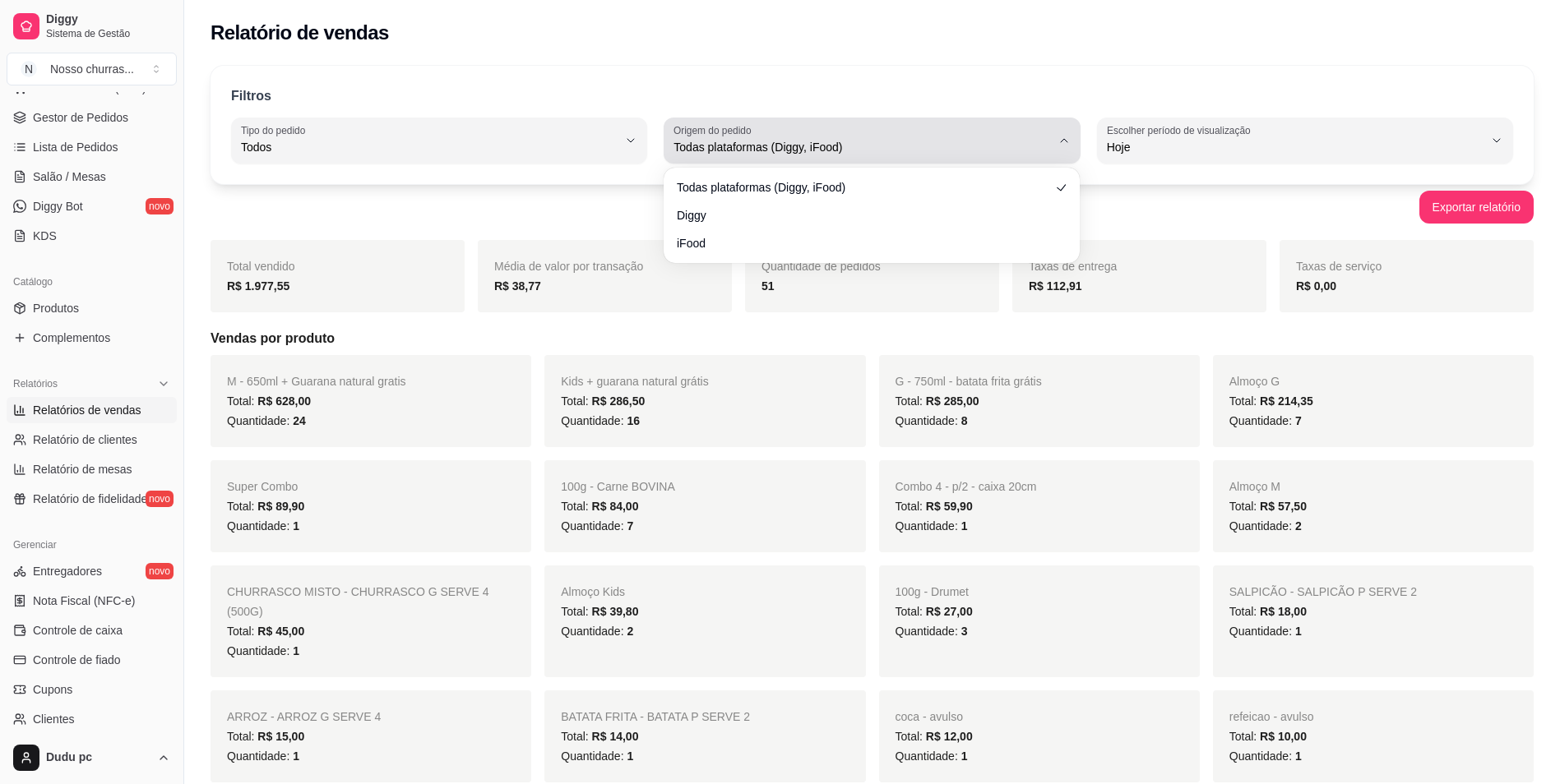
click at [931, 146] on span "Todas plataformas (Diggy, iFood)" at bounding box center [862, 147] width 377 height 17
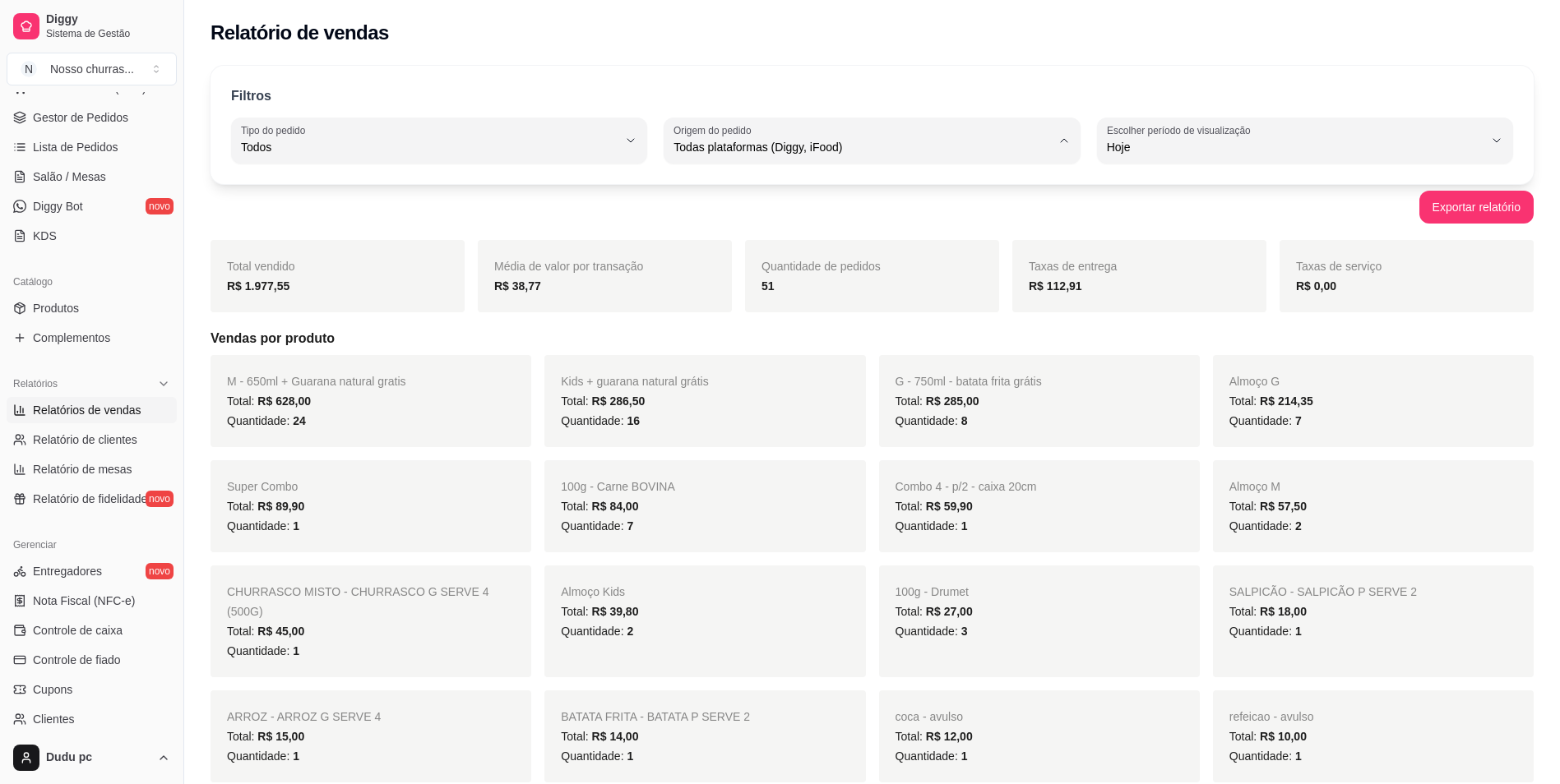
click at [908, 206] on li "Diggy" at bounding box center [872, 214] width 387 height 26
type input "DIGGY"
select select "DIGGY"
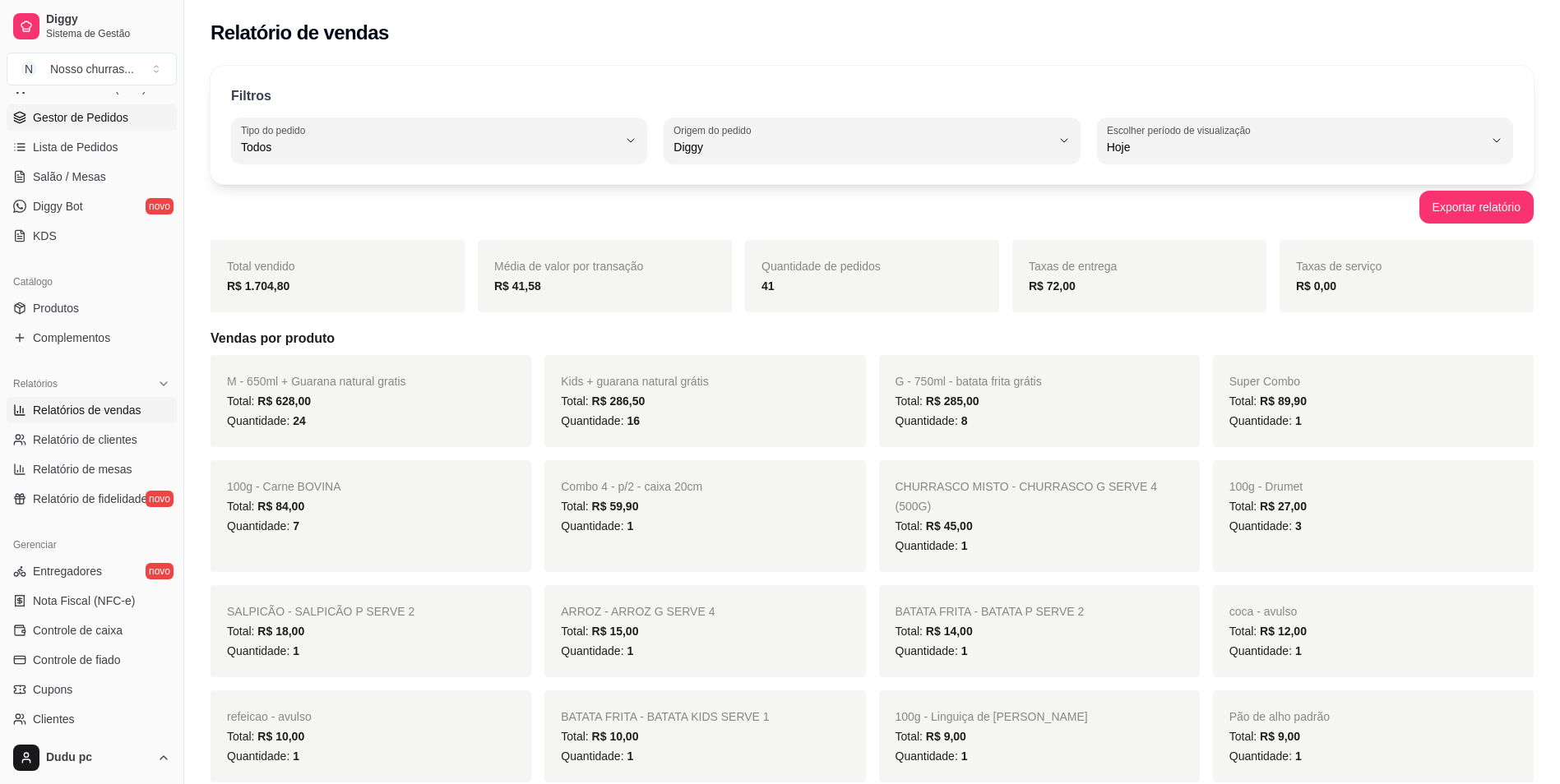
click at [92, 115] on span "Gestor de Pedidos" at bounding box center [81, 118] width 95 height 17
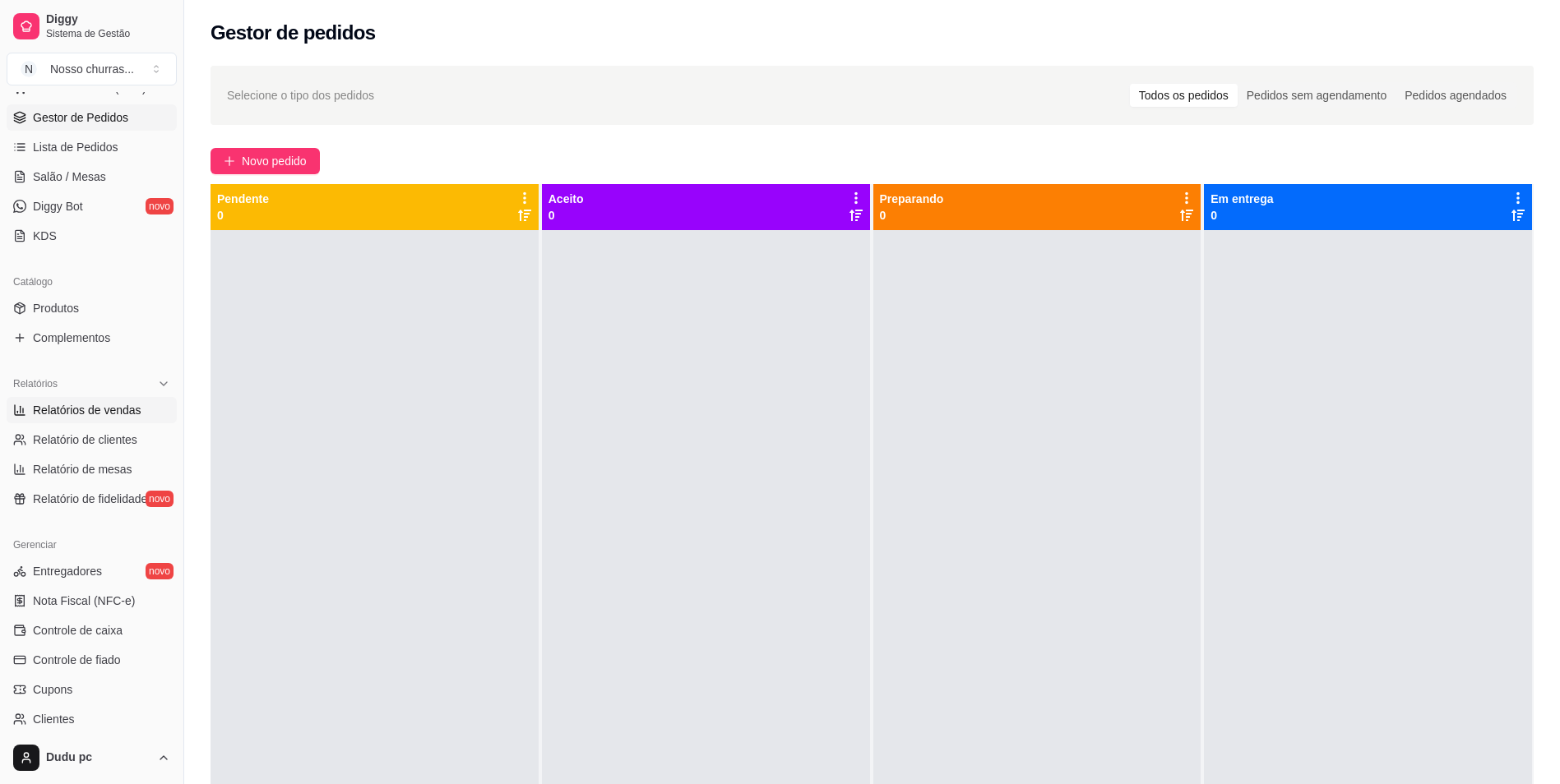
click at [125, 408] on span "Relatórios de vendas" at bounding box center [87, 410] width 108 height 17
select select "ALL"
select select "0"
